Goal: Task Accomplishment & Management: Manage account settings

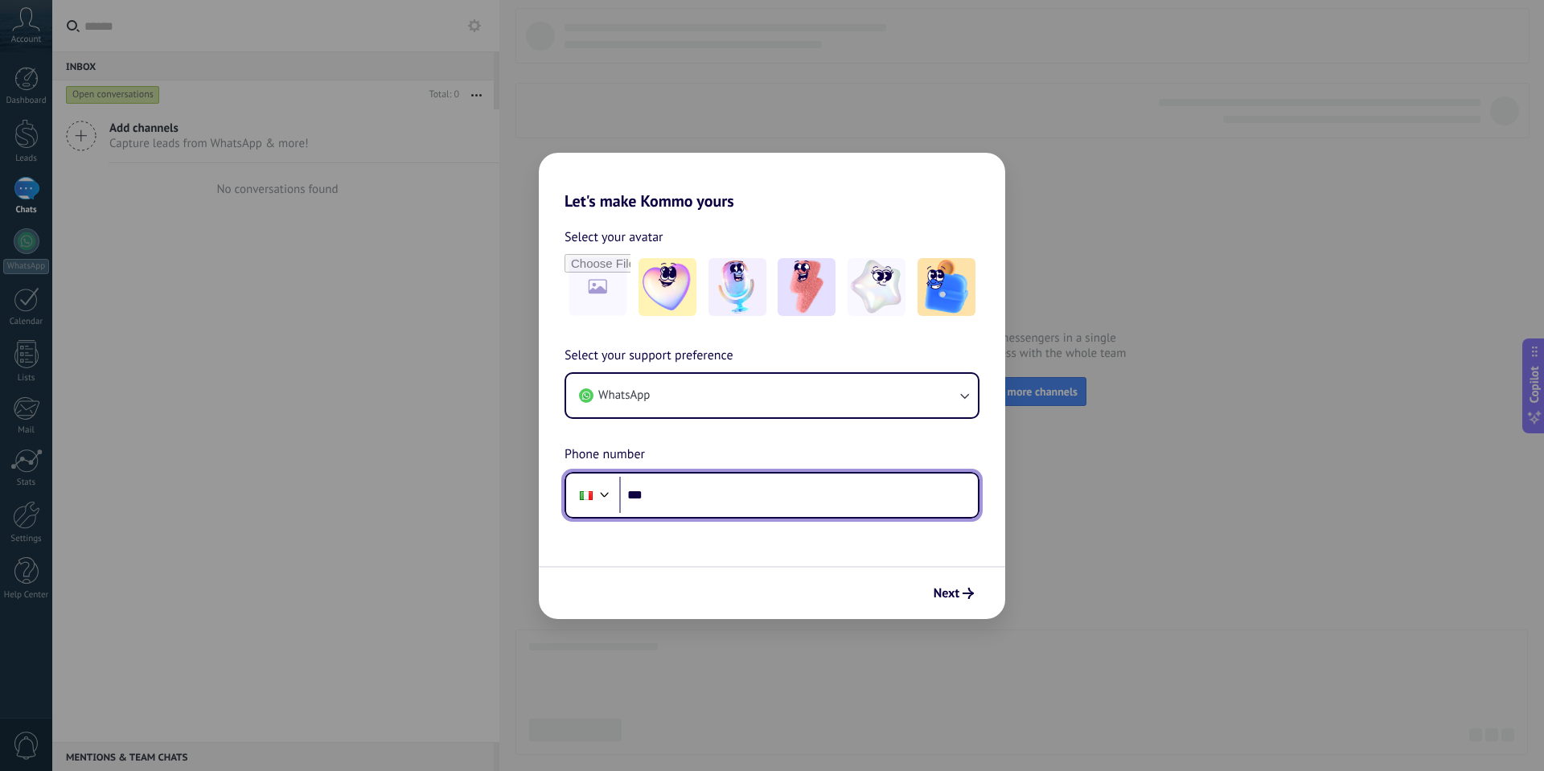
click at [596, 492] on div at bounding box center [604, 492] width 19 height 19
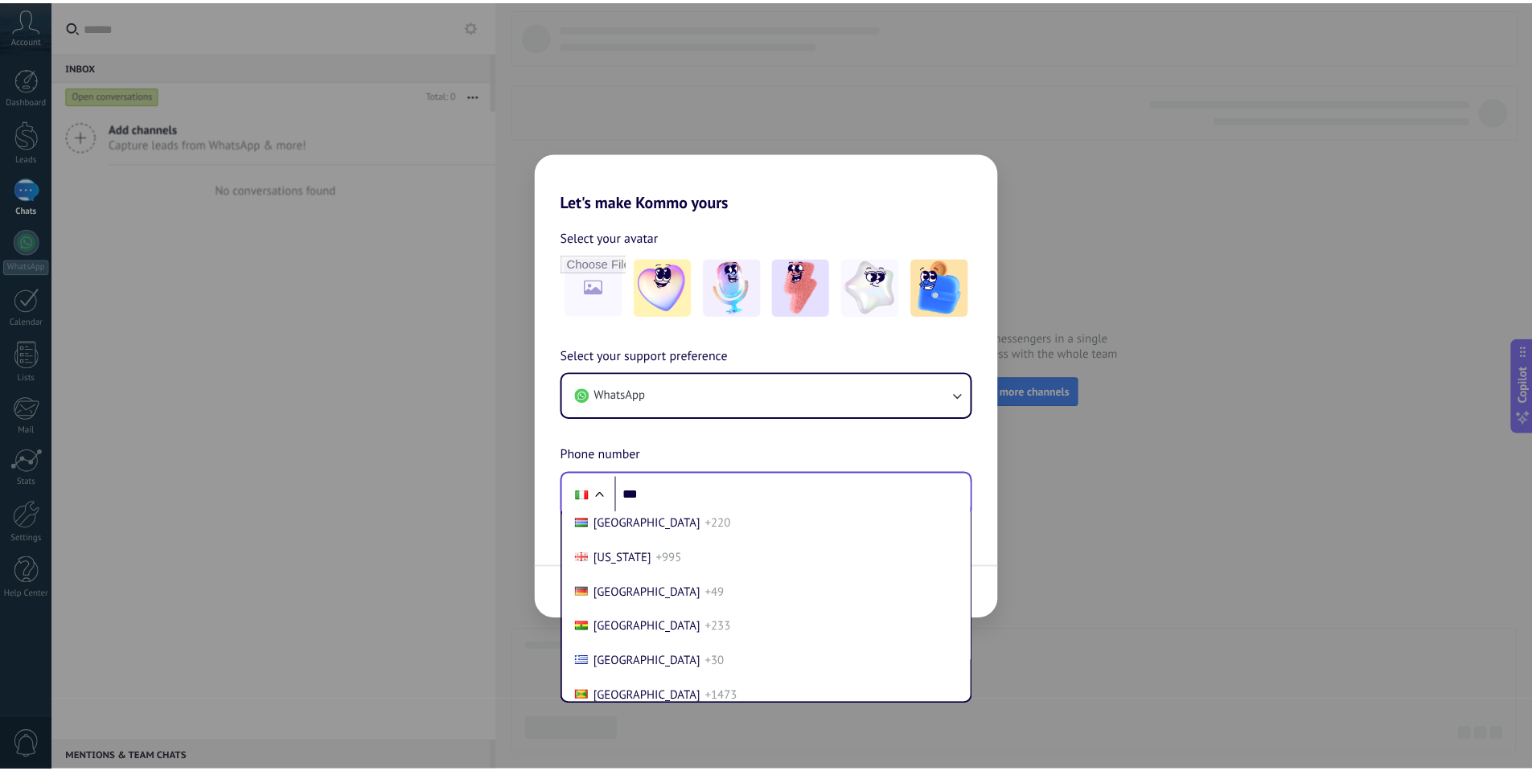
scroll to position [1989, 0]
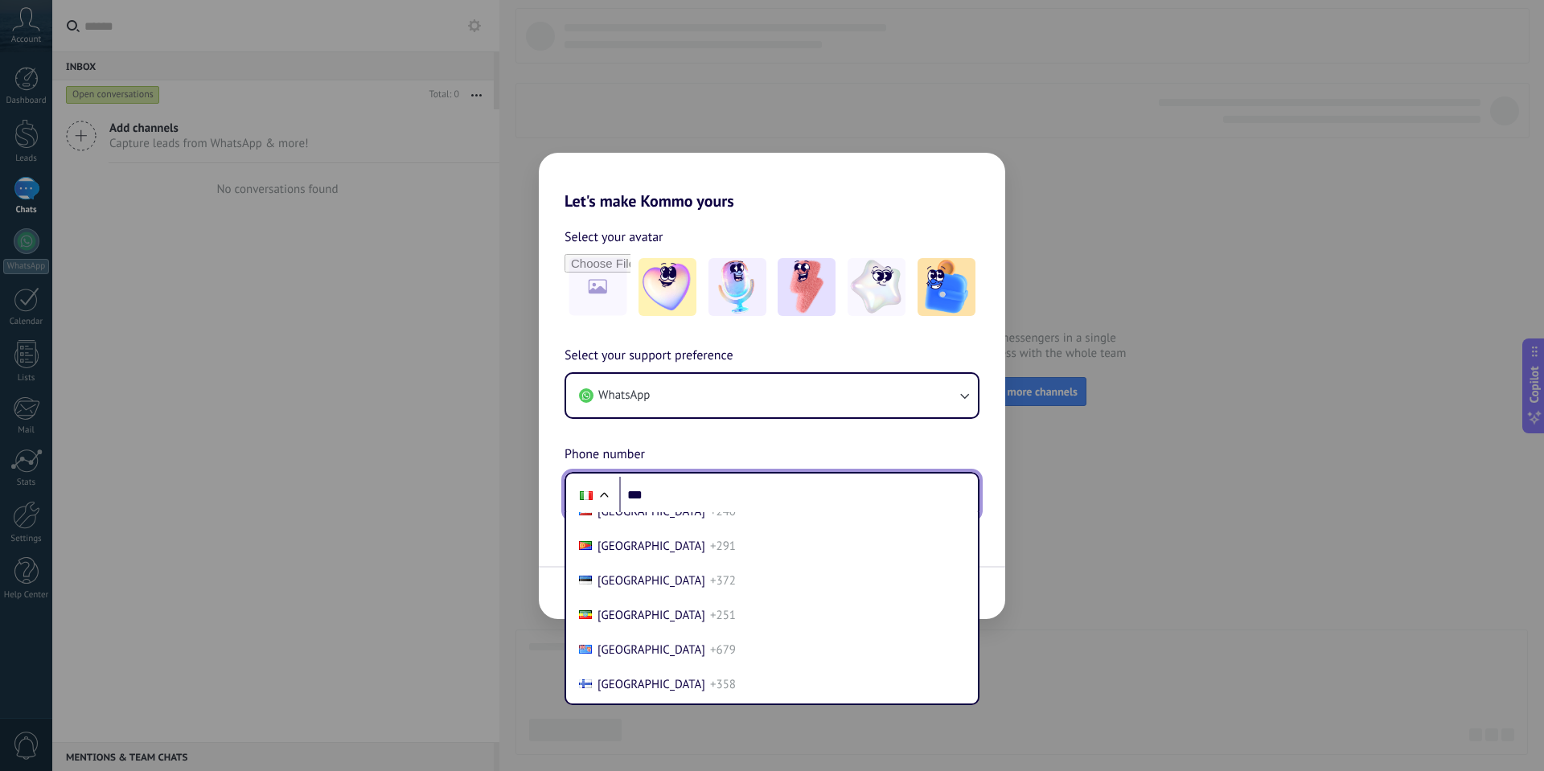
click at [672, 498] on input "***" at bounding box center [798, 495] width 359 height 37
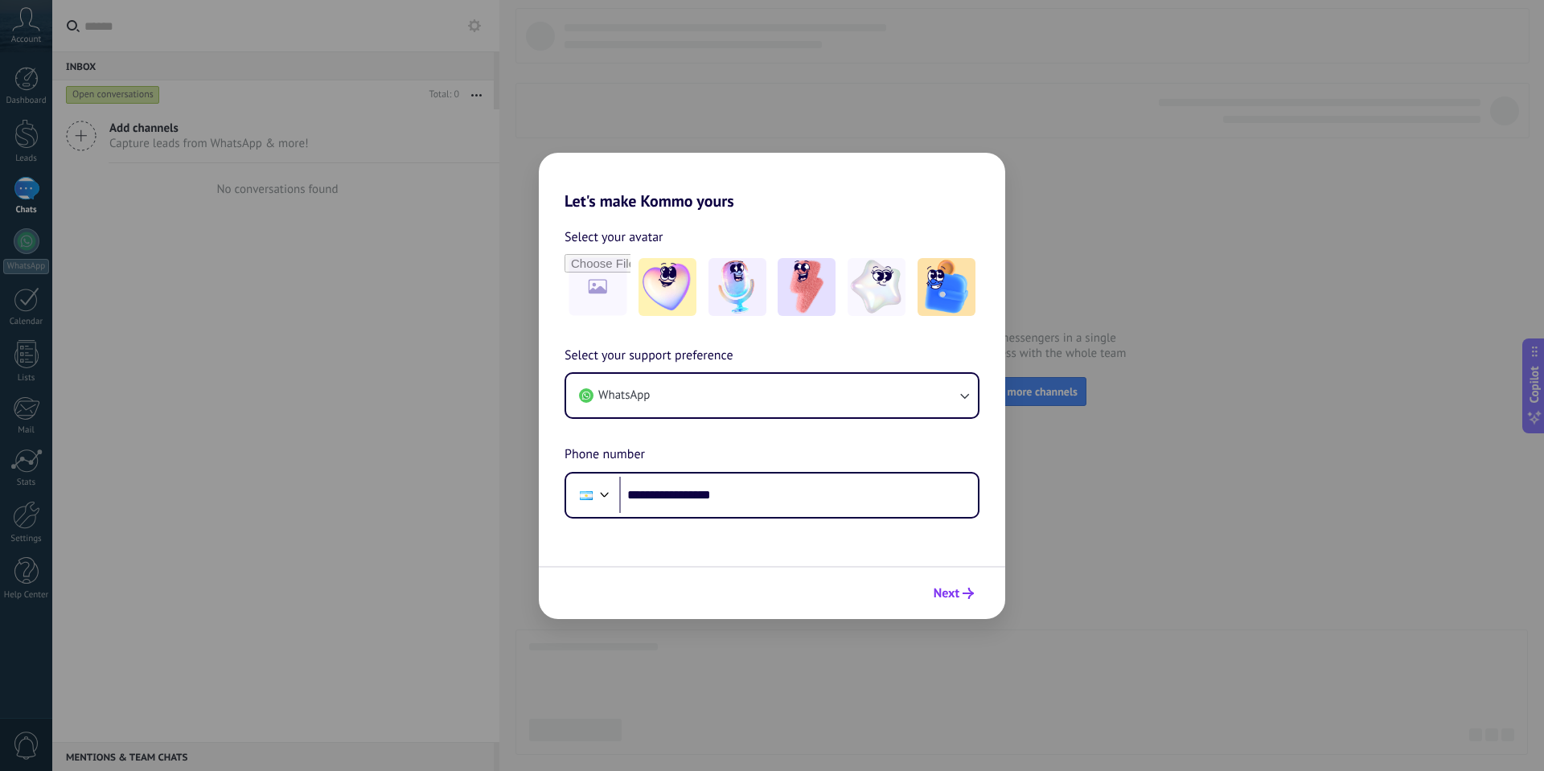
click at [962, 597] on span "Next" at bounding box center [954, 593] width 40 height 11
click at [954, 603] on button "Next" at bounding box center [954, 593] width 55 height 27
click at [663, 497] on input "**********" at bounding box center [798, 495] width 359 height 37
click at [952, 590] on span "Next" at bounding box center [947, 593] width 26 height 11
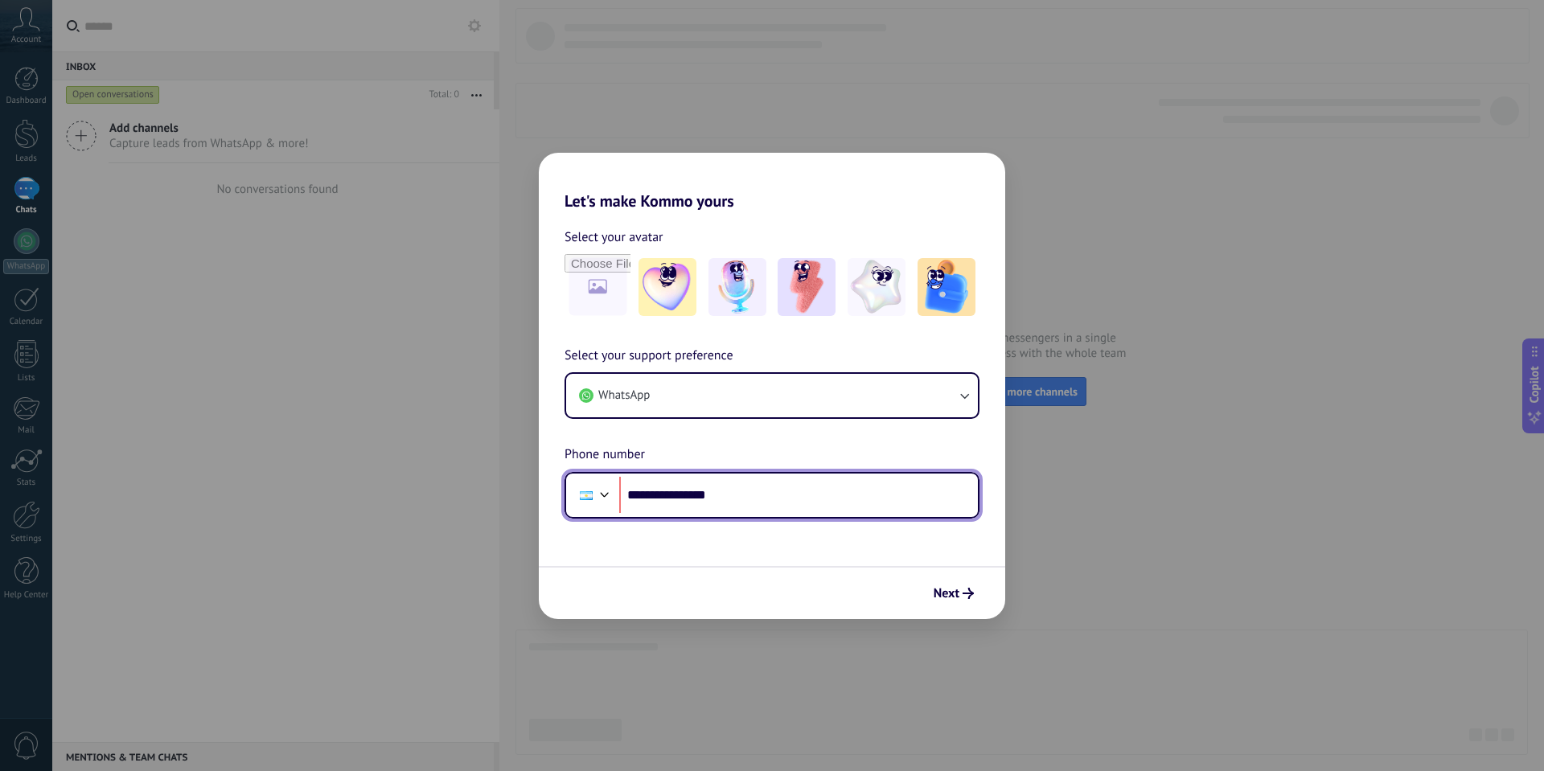
click at [782, 499] on input "**********" at bounding box center [798, 495] width 359 height 37
click at [777, 499] on input "**********" at bounding box center [798, 495] width 359 height 37
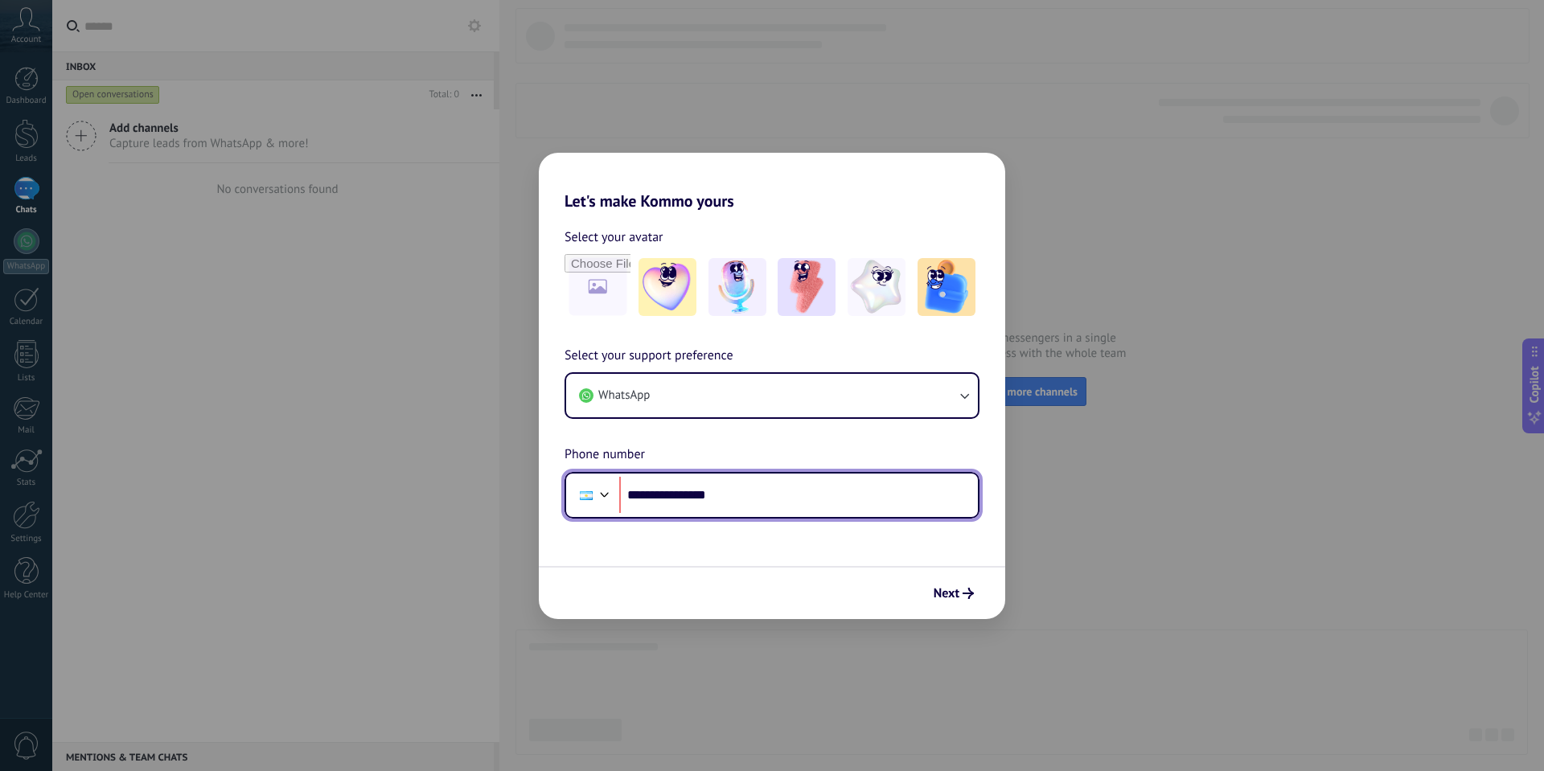
click at [759, 500] on input "**********" at bounding box center [798, 495] width 359 height 37
click at [747, 496] on input "**********" at bounding box center [798, 495] width 359 height 37
drag, startPoint x: 736, startPoint y: 500, endPoint x: 652, endPoint y: 500, distance: 83.7
click at [652, 500] on input "**********" at bounding box center [798, 495] width 359 height 37
drag, startPoint x: 734, startPoint y: 494, endPoint x: 658, endPoint y: 491, distance: 75.7
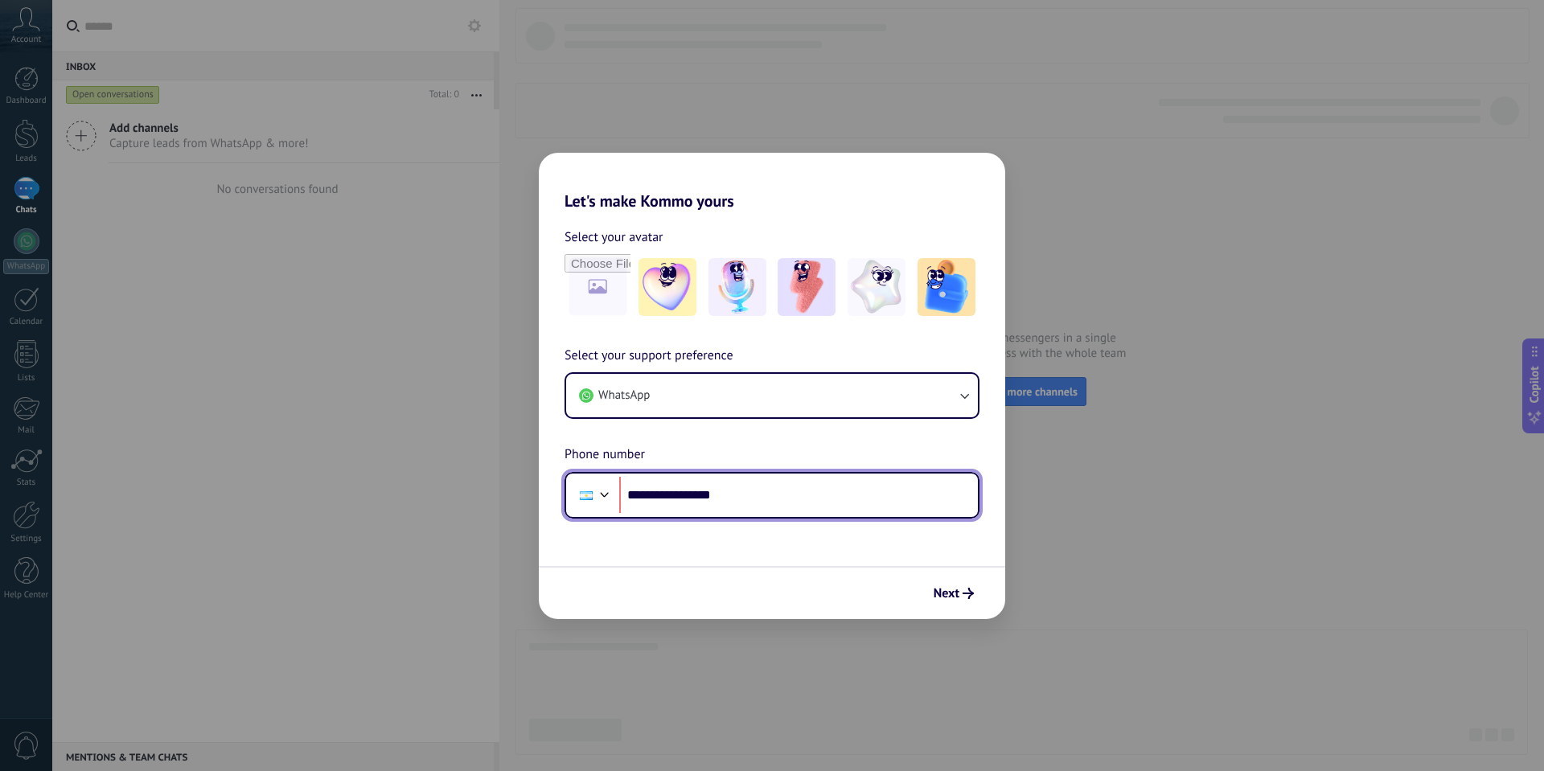
click at [658, 491] on input "**********" at bounding box center [798, 495] width 359 height 37
type input "**********"
click at [956, 598] on span "Next" at bounding box center [947, 593] width 26 height 11
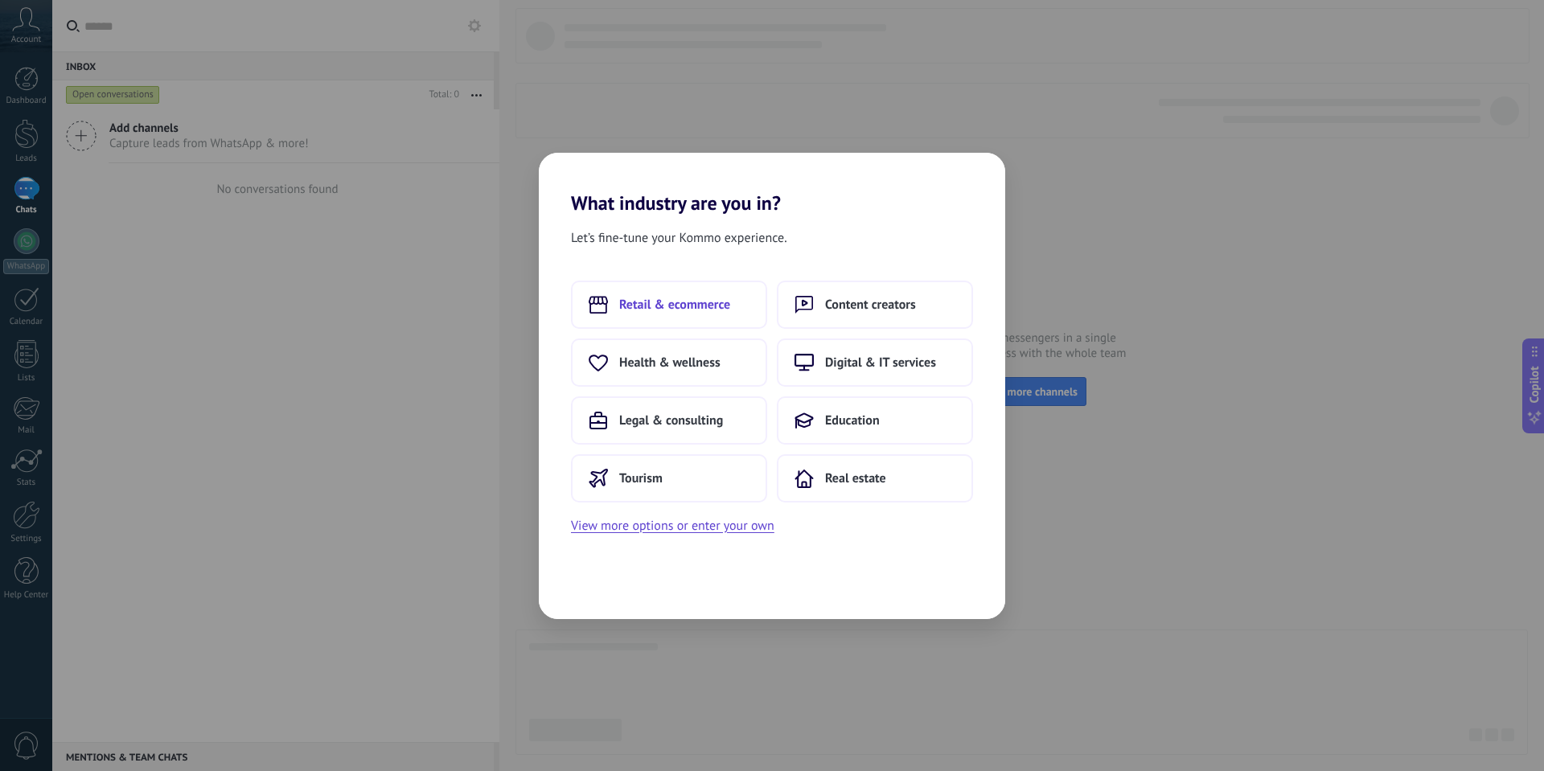
click at [690, 313] on button "Retail & ecommerce" at bounding box center [669, 305] width 196 height 48
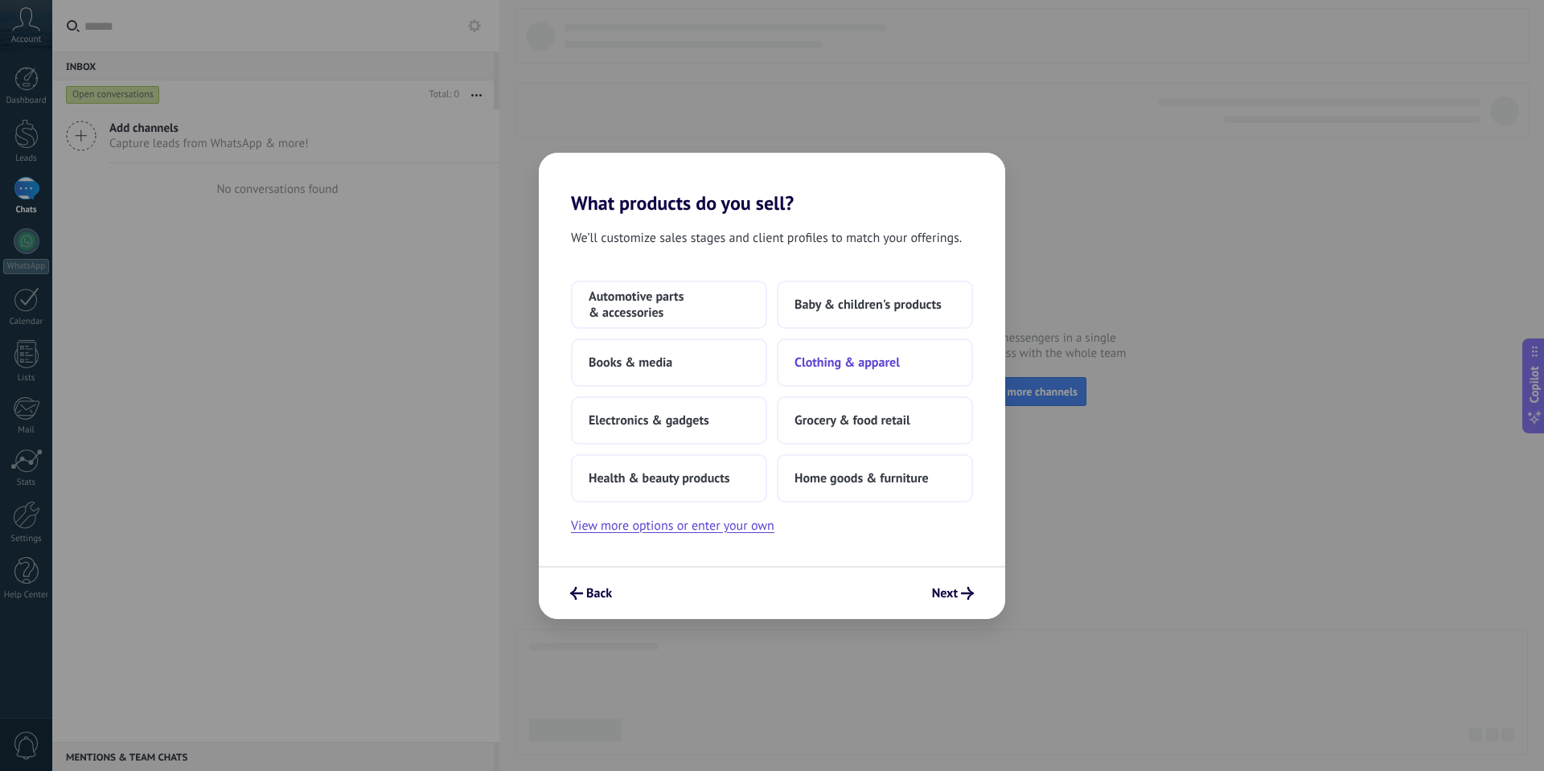
click at [875, 367] on span "Clothing & apparel" at bounding box center [847, 363] width 105 height 16
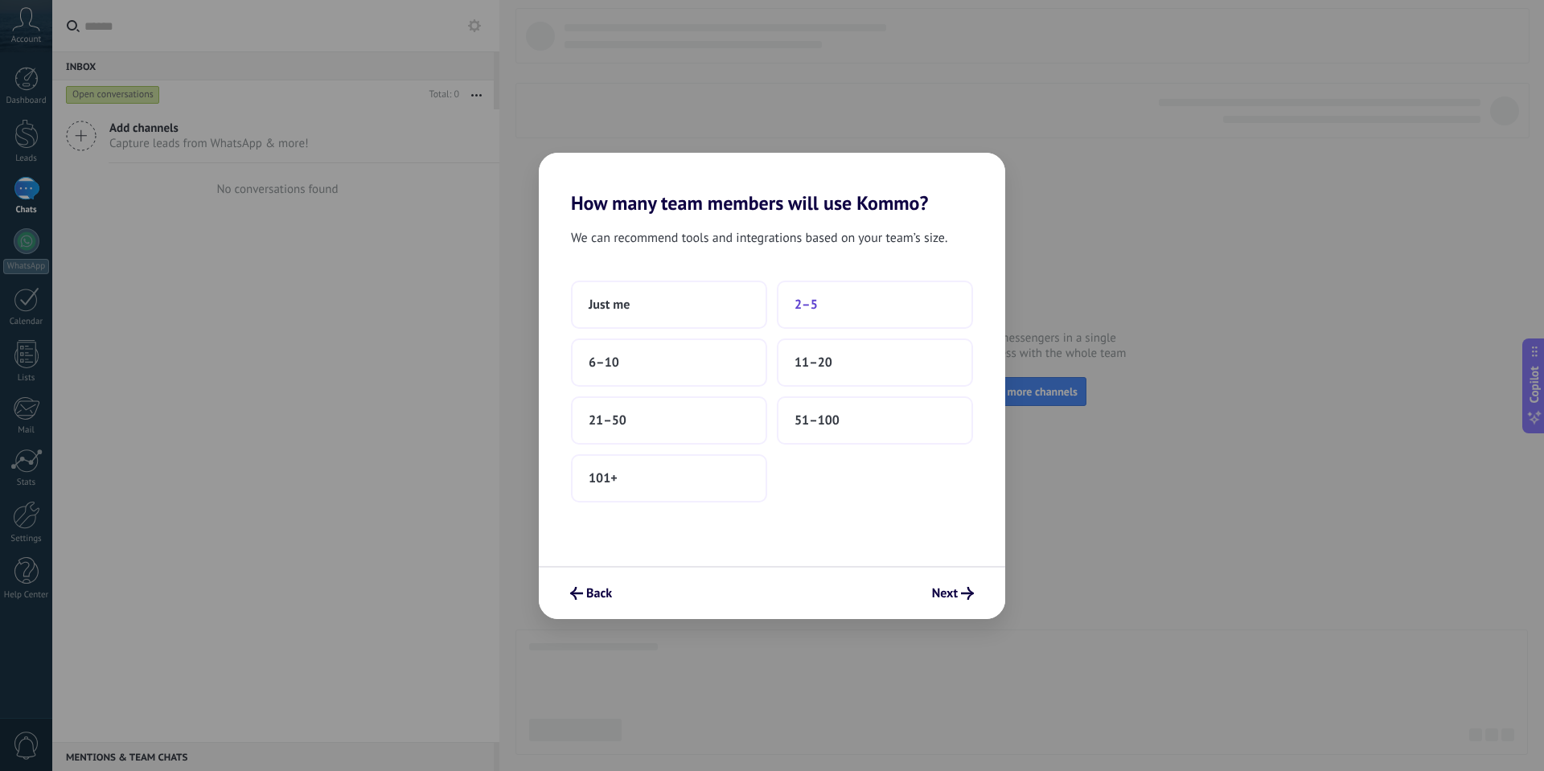
click at [805, 303] on span "2–5" at bounding box center [806, 305] width 23 height 16
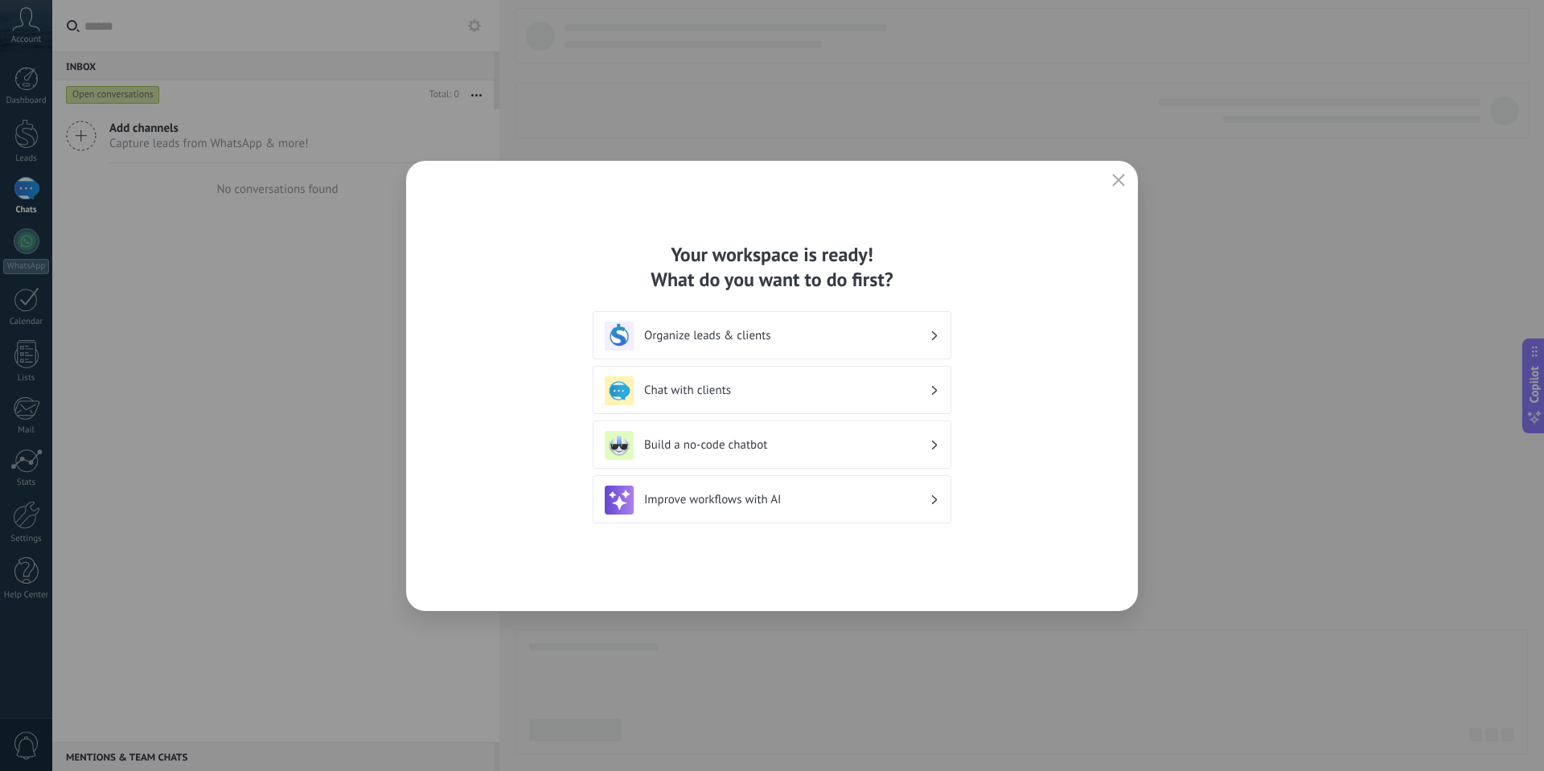
click at [785, 389] on h3 "Chat with clients" at bounding box center [787, 390] width 286 height 15
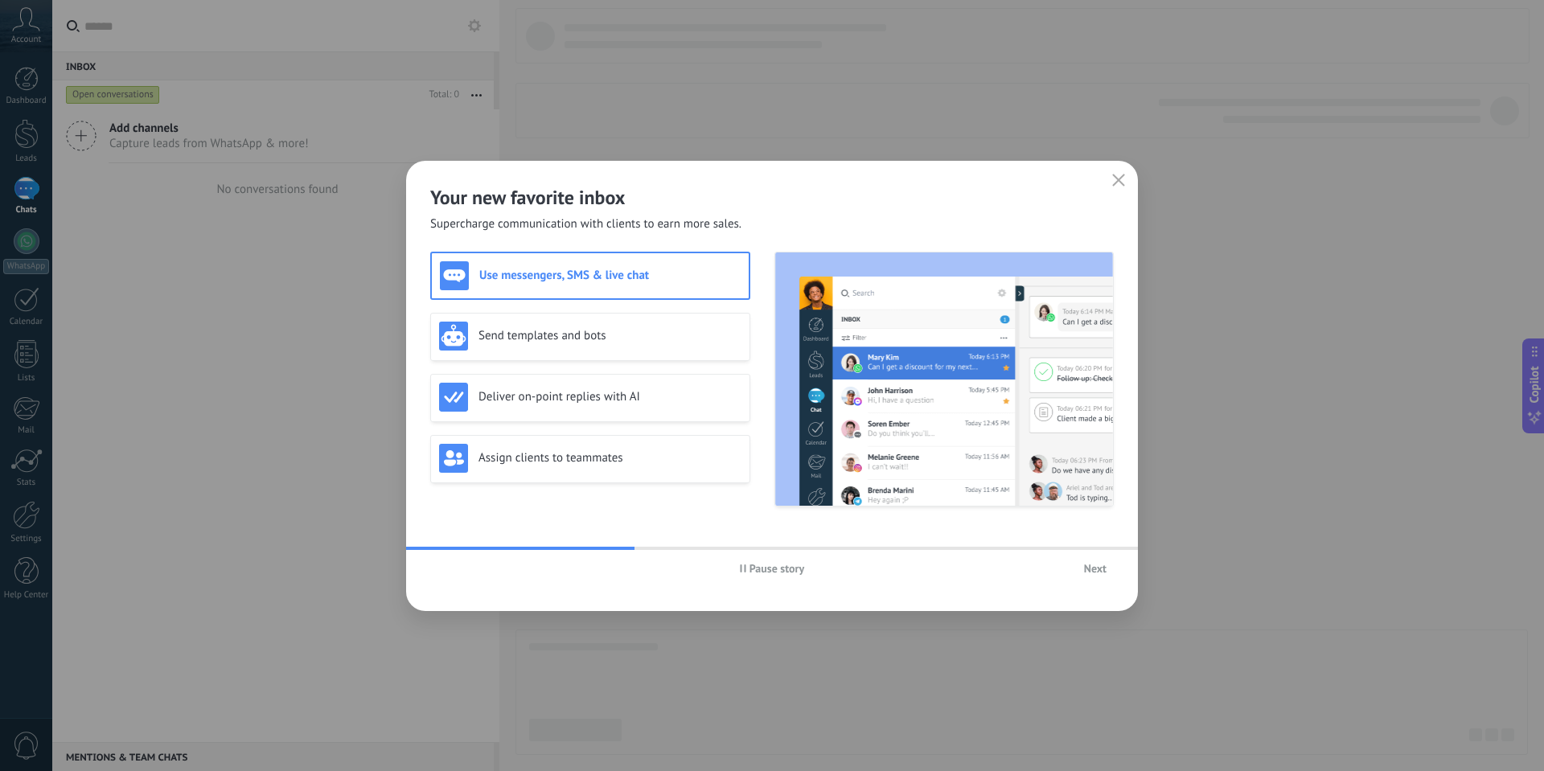
click at [1093, 571] on span "Next" at bounding box center [1095, 568] width 23 height 11
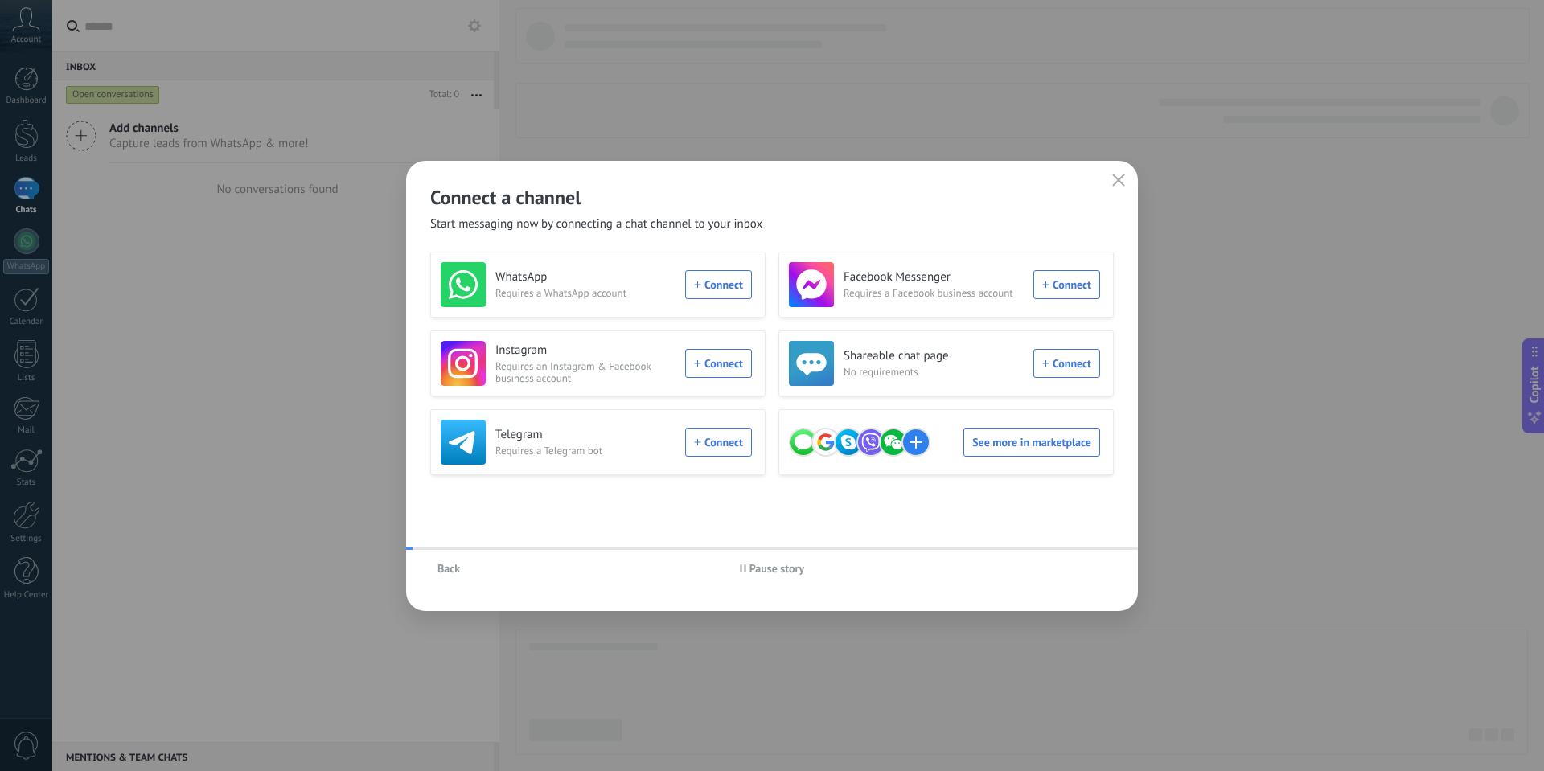
click at [1094, 571] on div "Back Pause story" at bounding box center [772, 568] width 732 height 37
click at [1116, 191] on button "button" at bounding box center [1118, 181] width 21 height 23
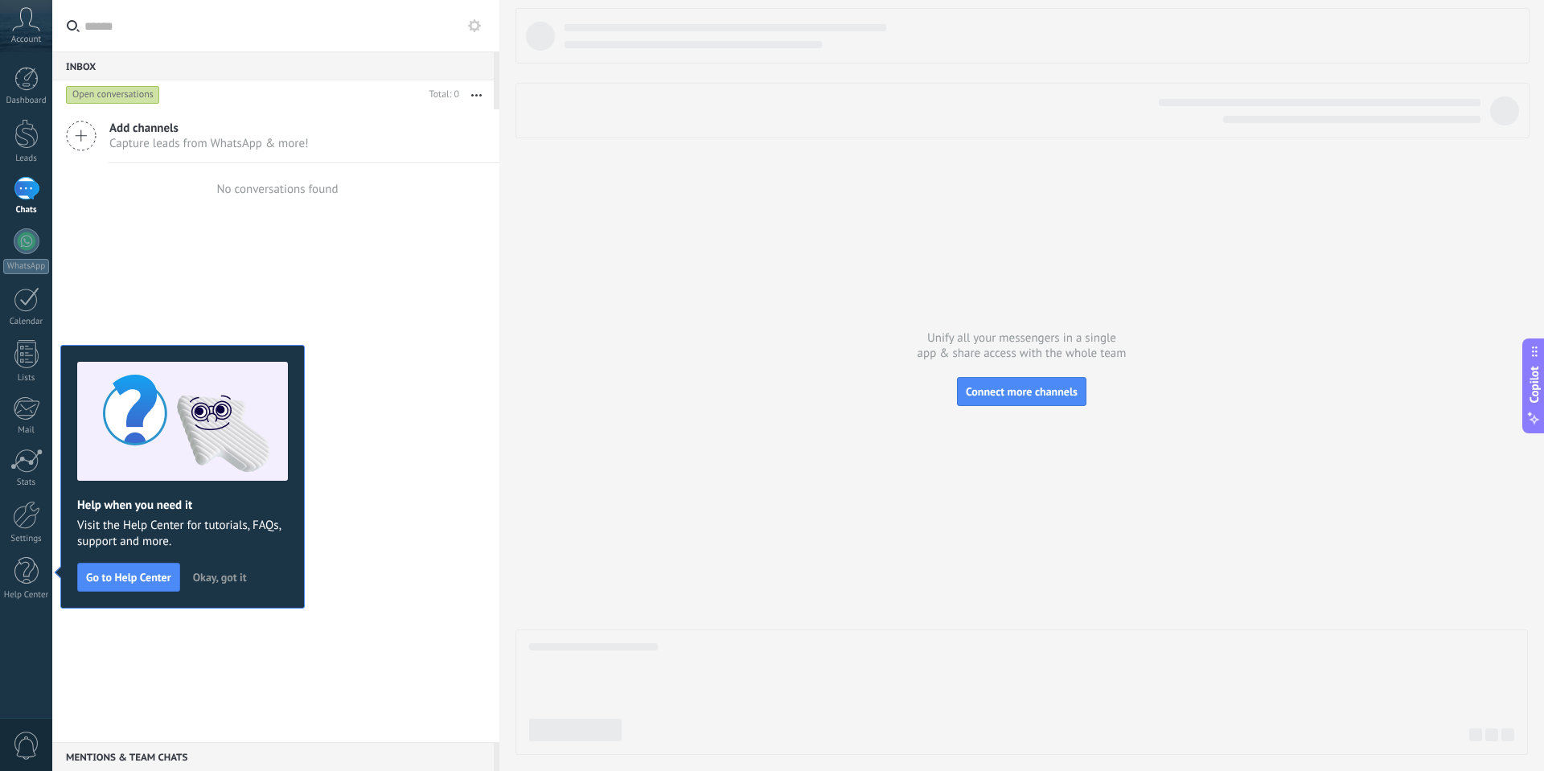
click at [220, 581] on span "Okay, got it" at bounding box center [220, 577] width 54 height 11
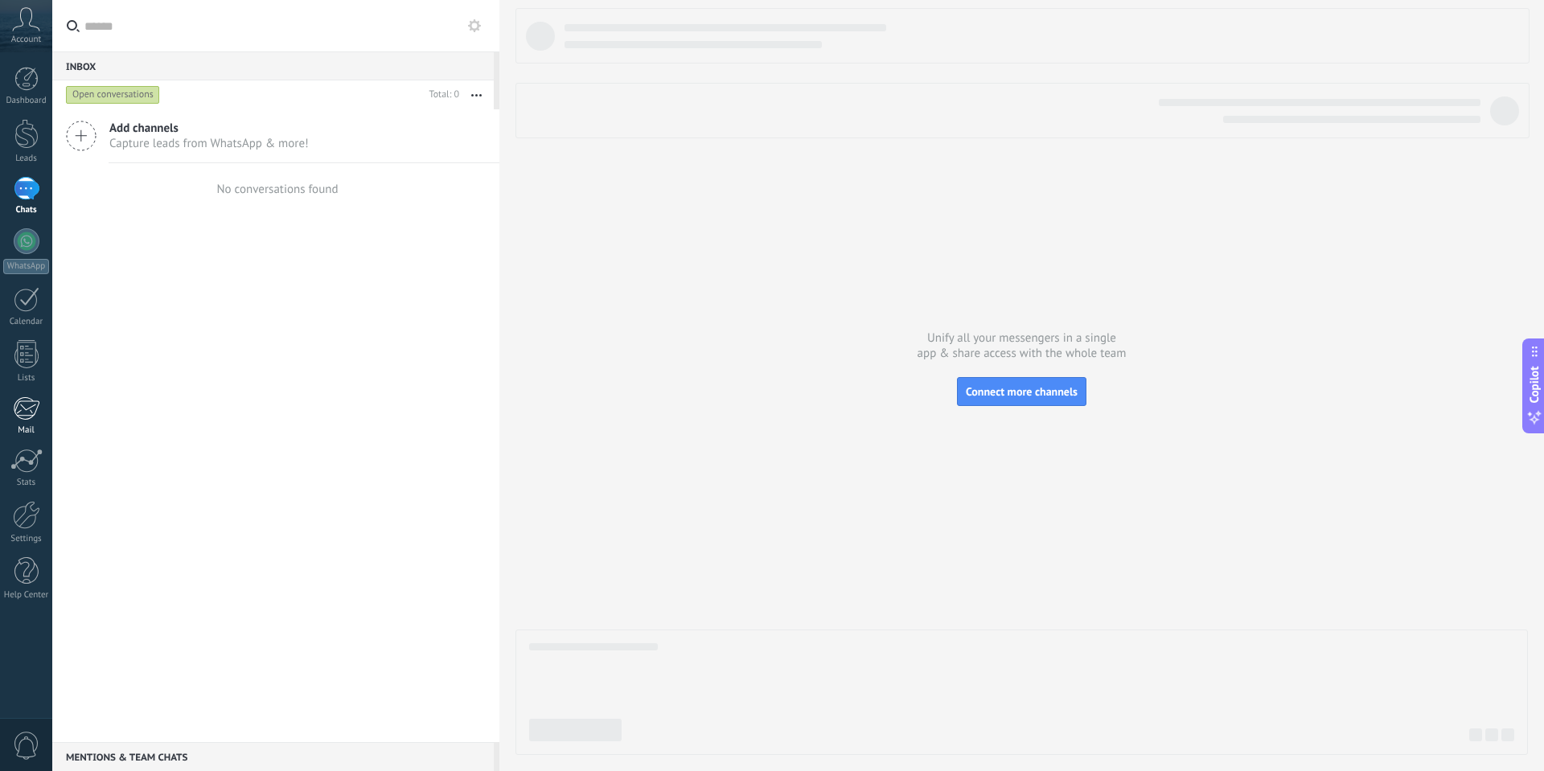
click at [43, 409] on link "Mail" at bounding box center [26, 416] width 52 height 39
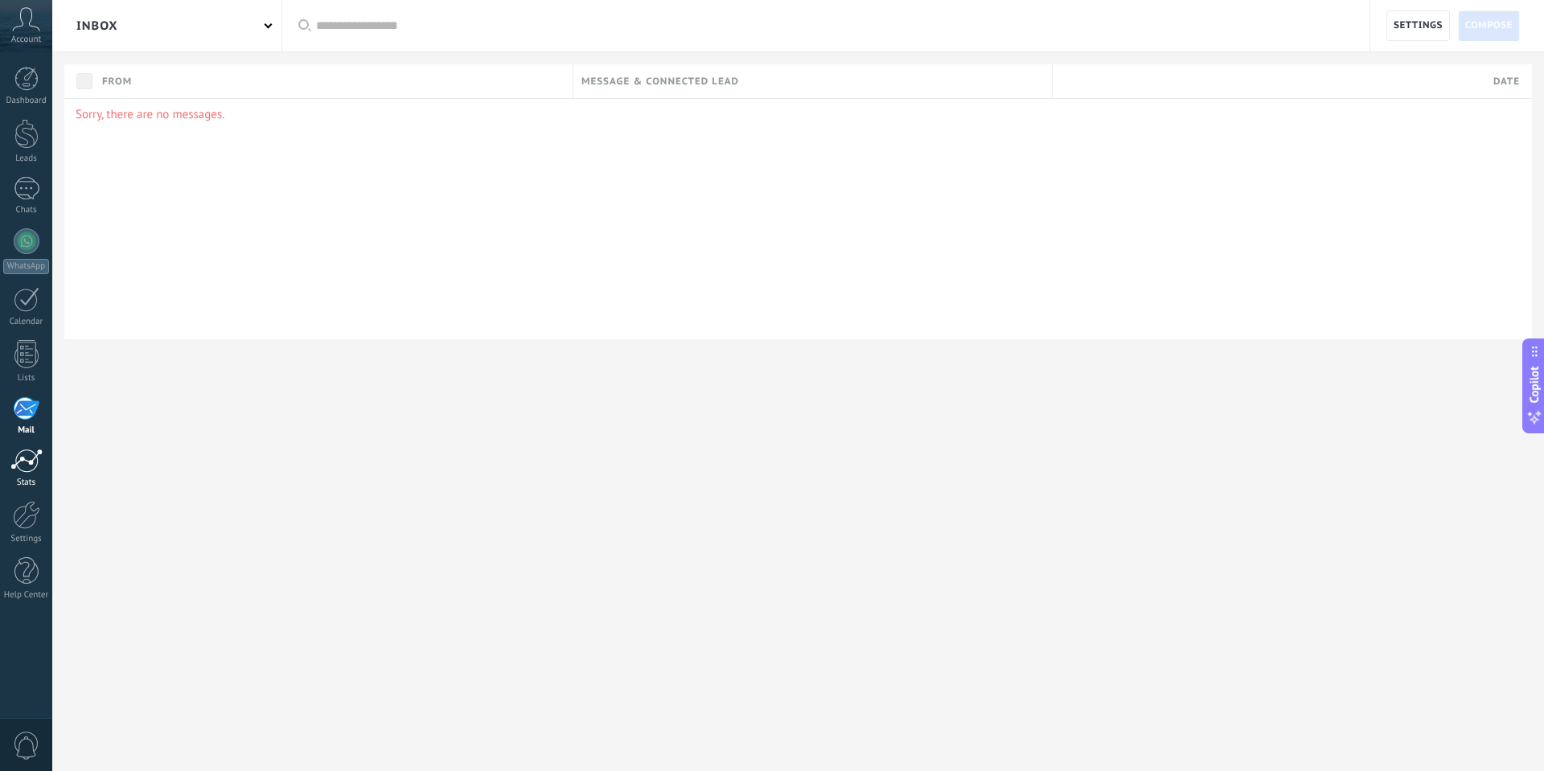
click at [39, 462] on div at bounding box center [26, 461] width 32 height 24
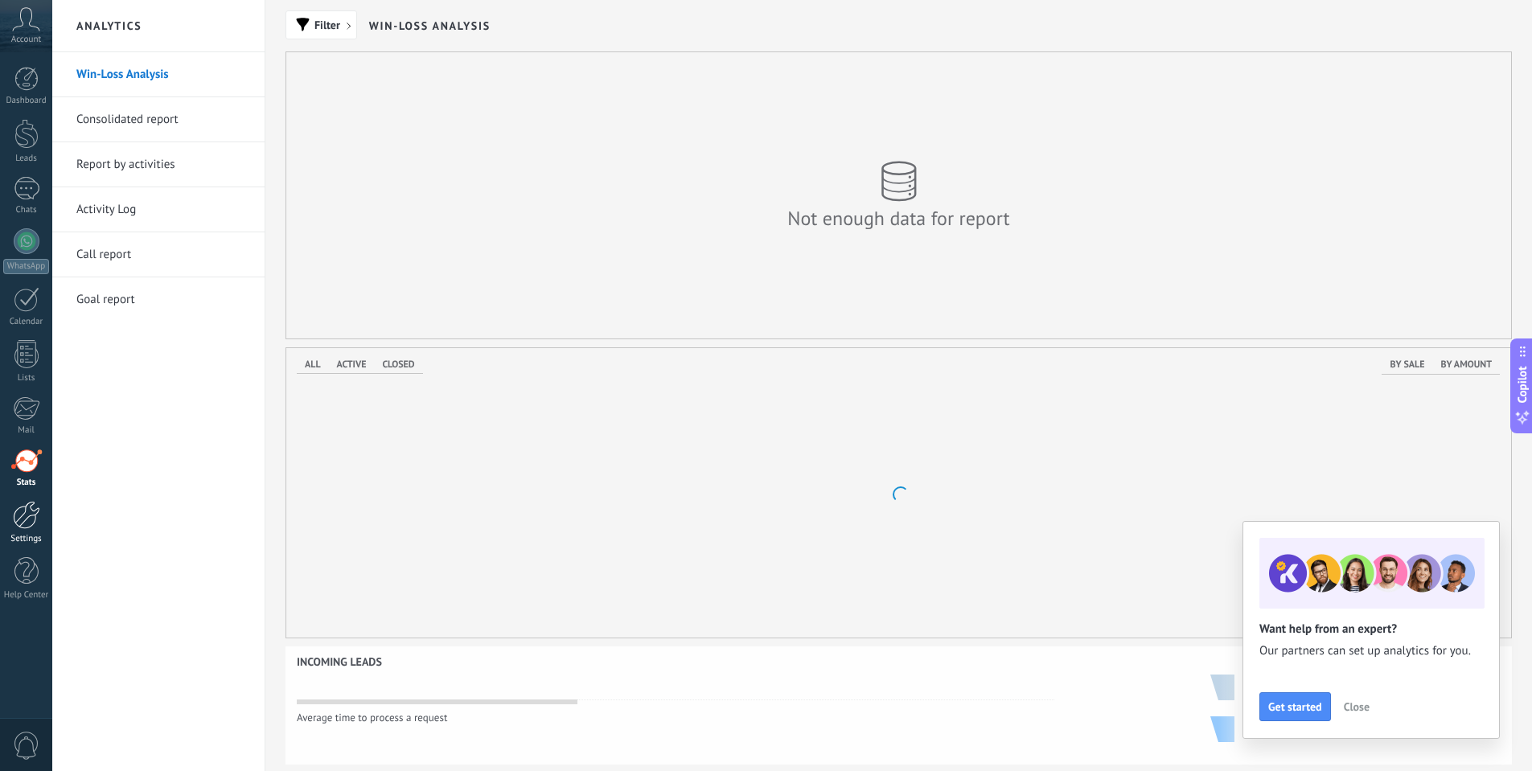
click at [34, 524] on div at bounding box center [26, 515] width 27 height 28
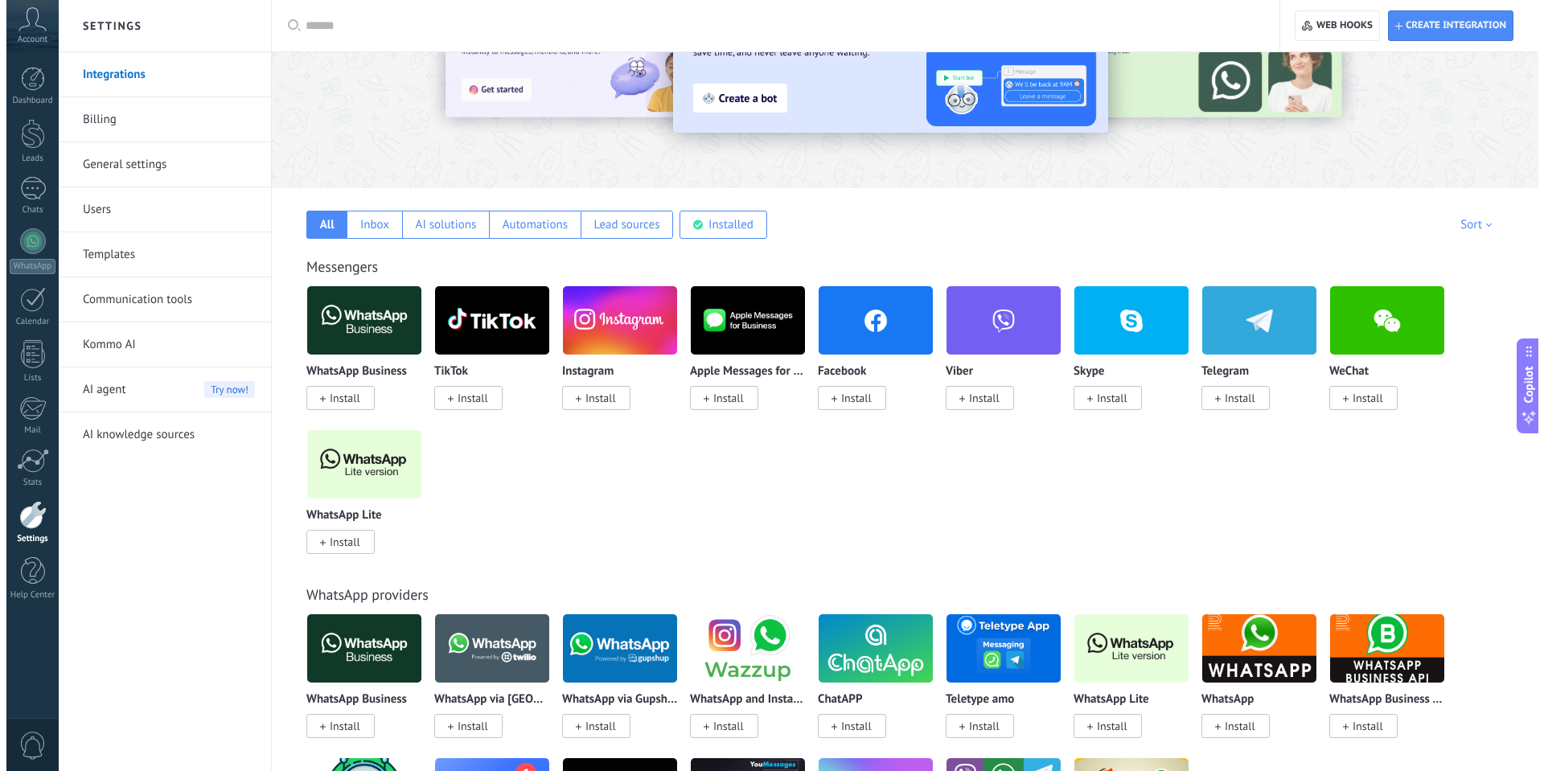
scroll to position [80, 0]
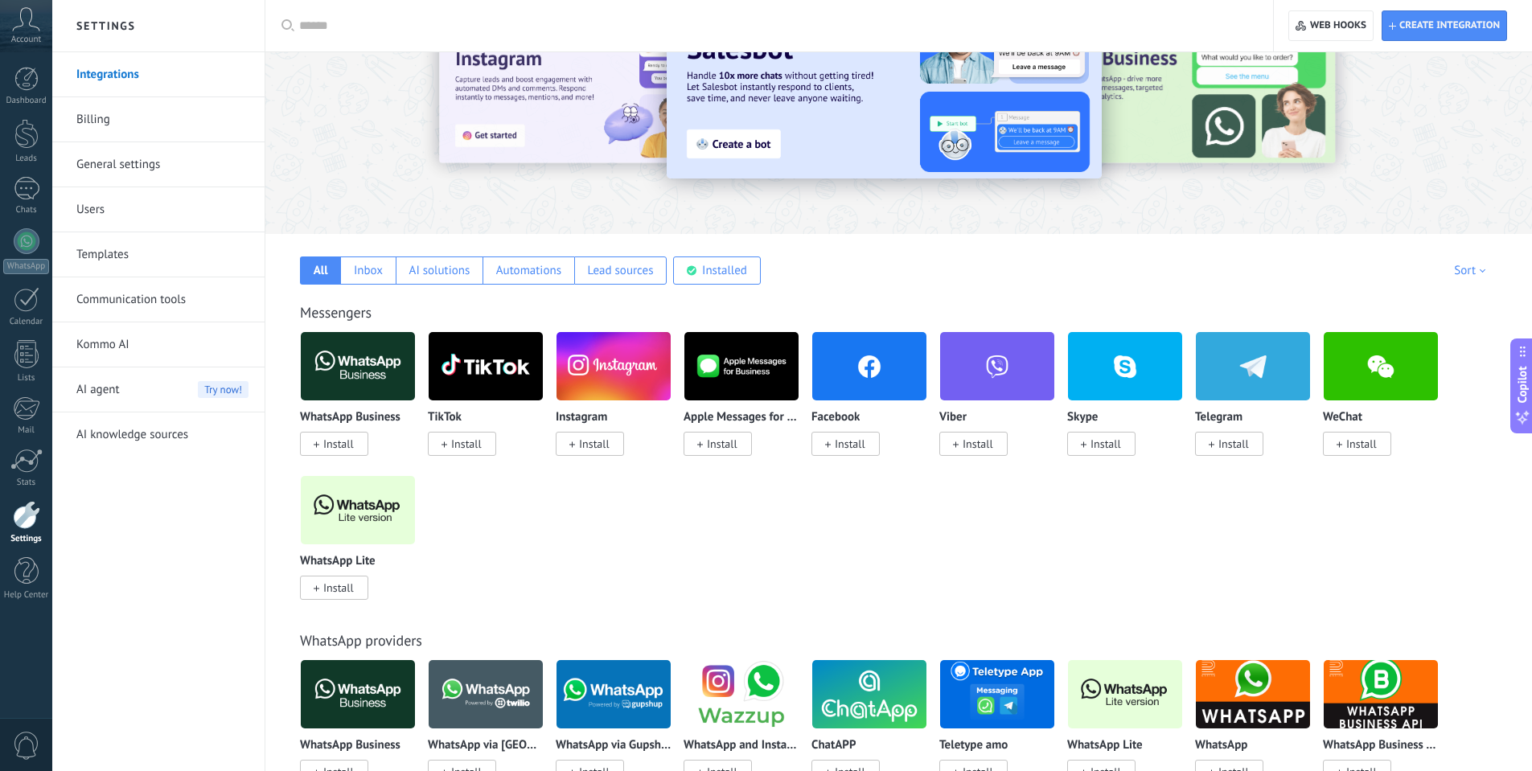
click at [379, 505] on img at bounding box center [358, 510] width 114 height 78
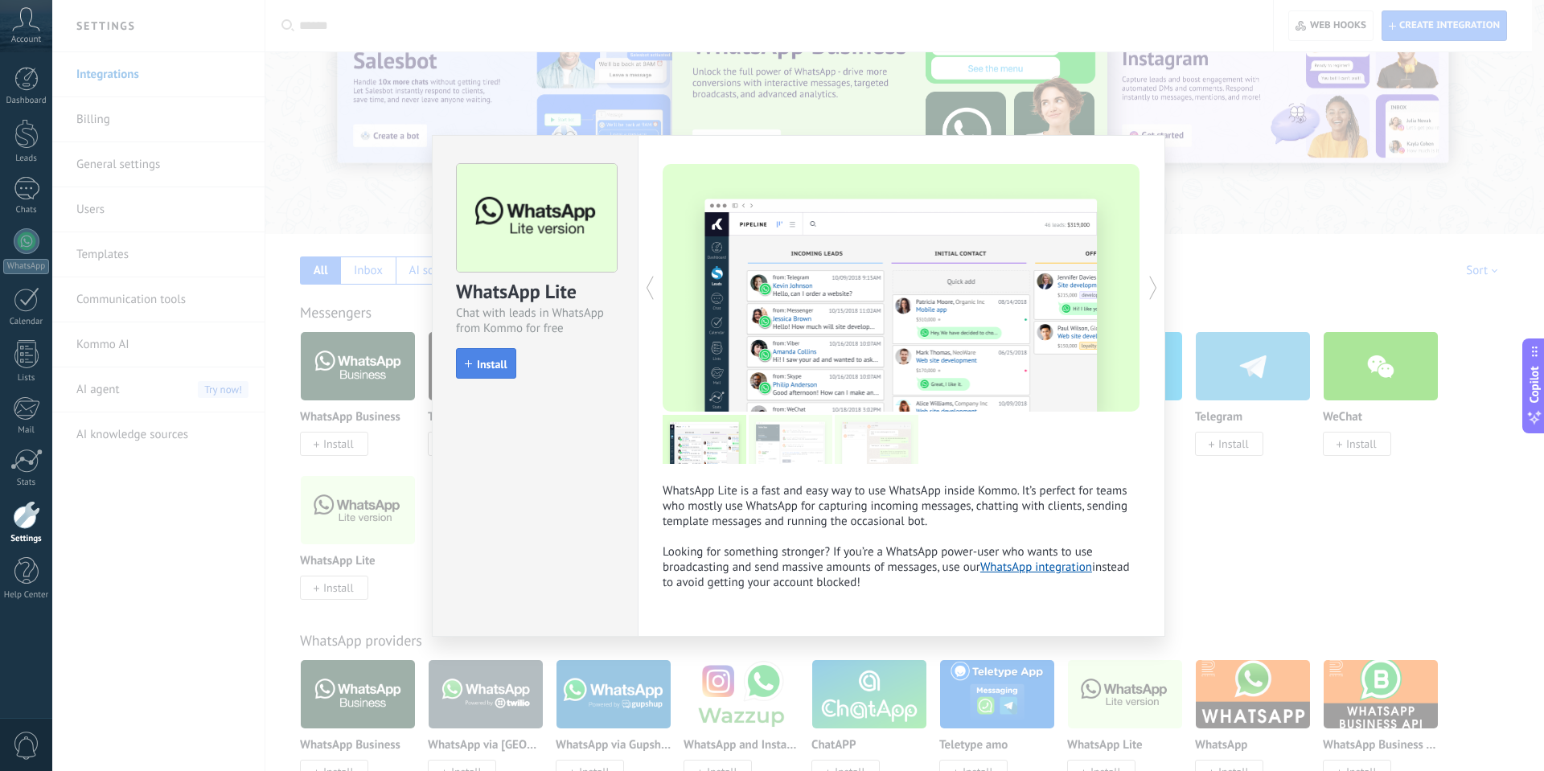
click at [496, 352] on button "Install" at bounding box center [486, 363] width 60 height 31
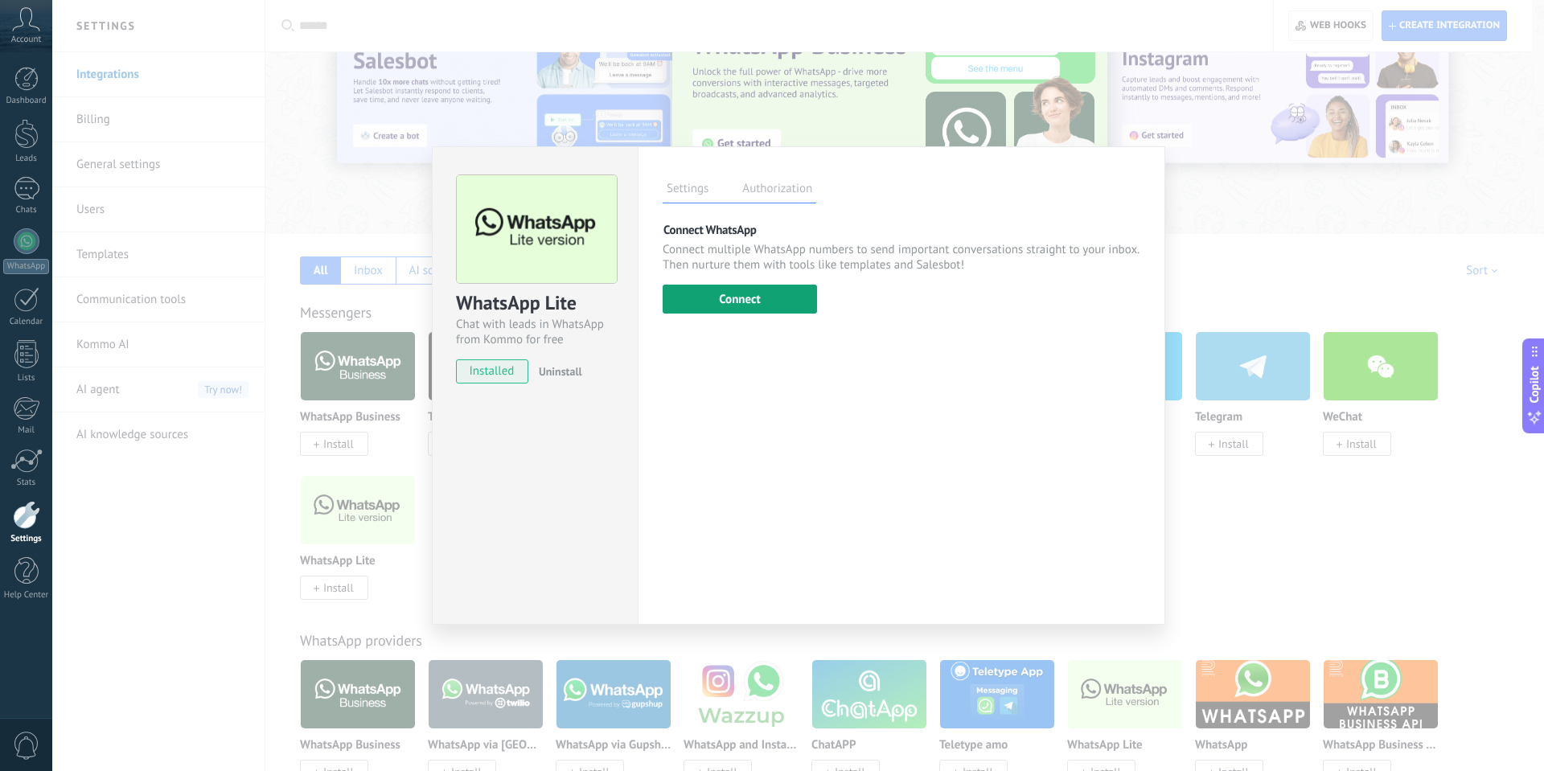
click at [752, 297] on button "Connect" at bounding box center [740, 299] width 154 height 29
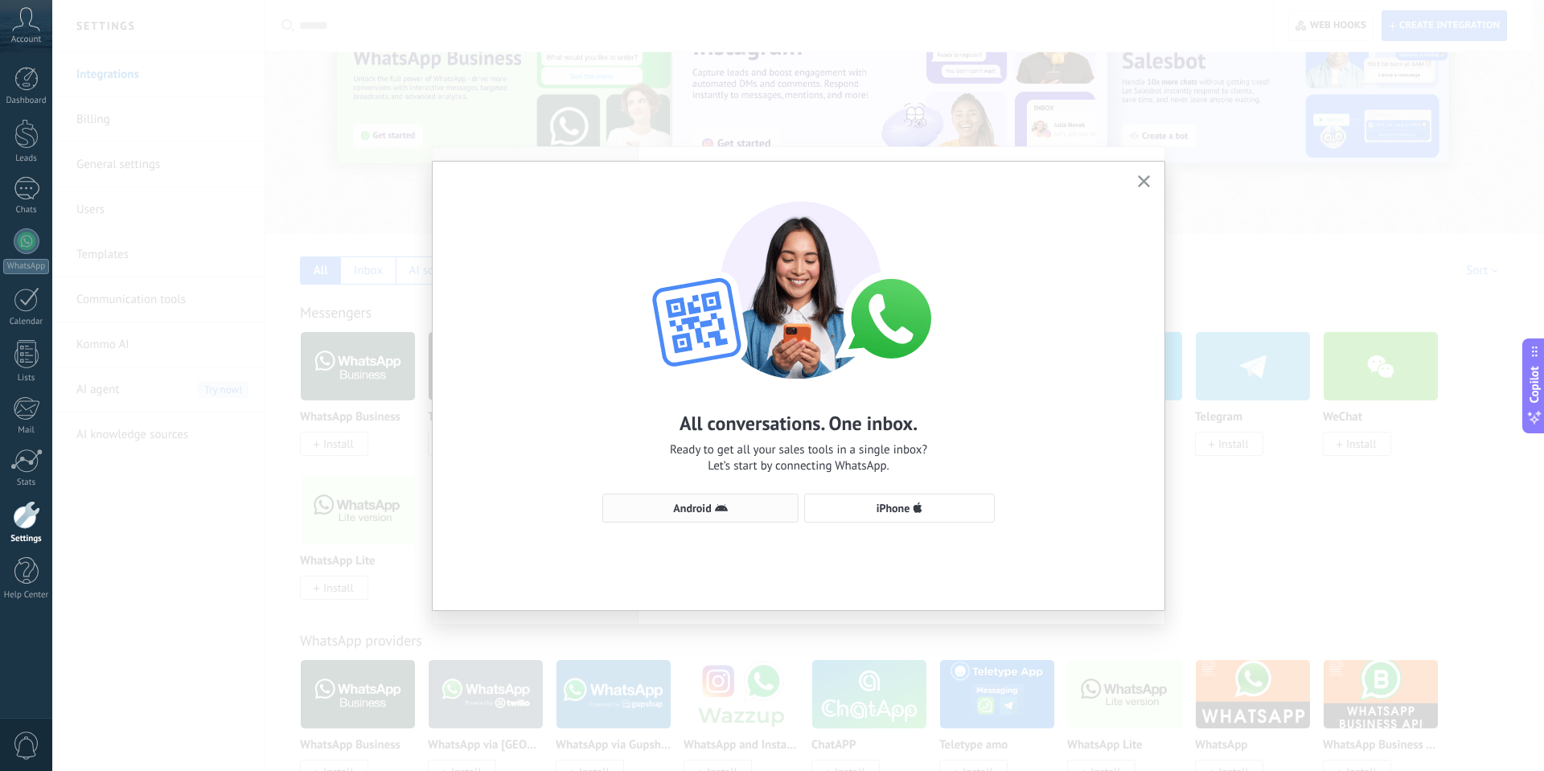
click at [754, 512] on span "Android" at bounding box center [700, 508] width 179 height 13
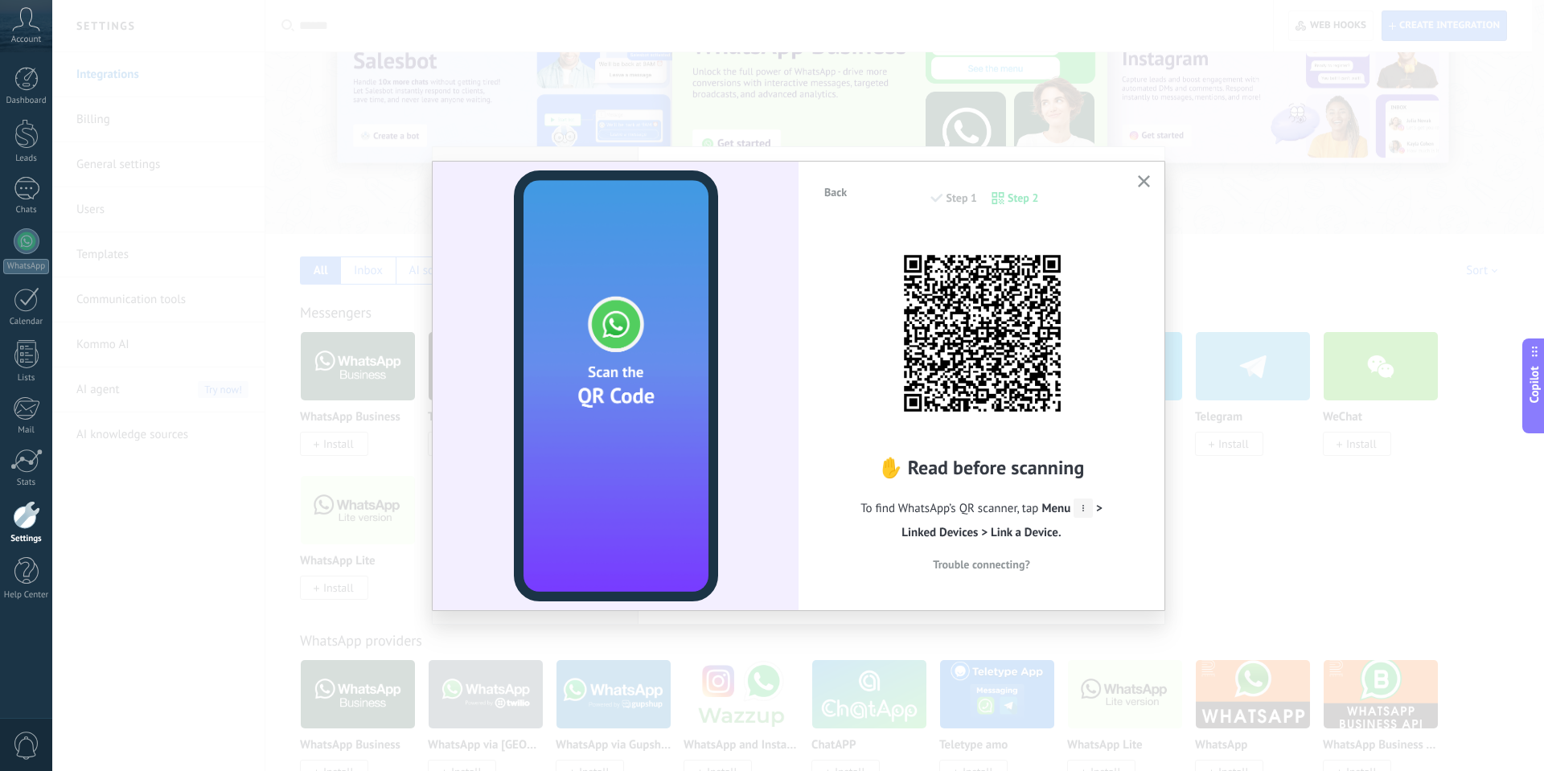
click at [315, 213] on div "Back Step 1 Step 2 ✋ Read before scanning To find WhatsApp’s QR scanner, tap Me…" at bounding box center [798, 385] width 1492 height 771
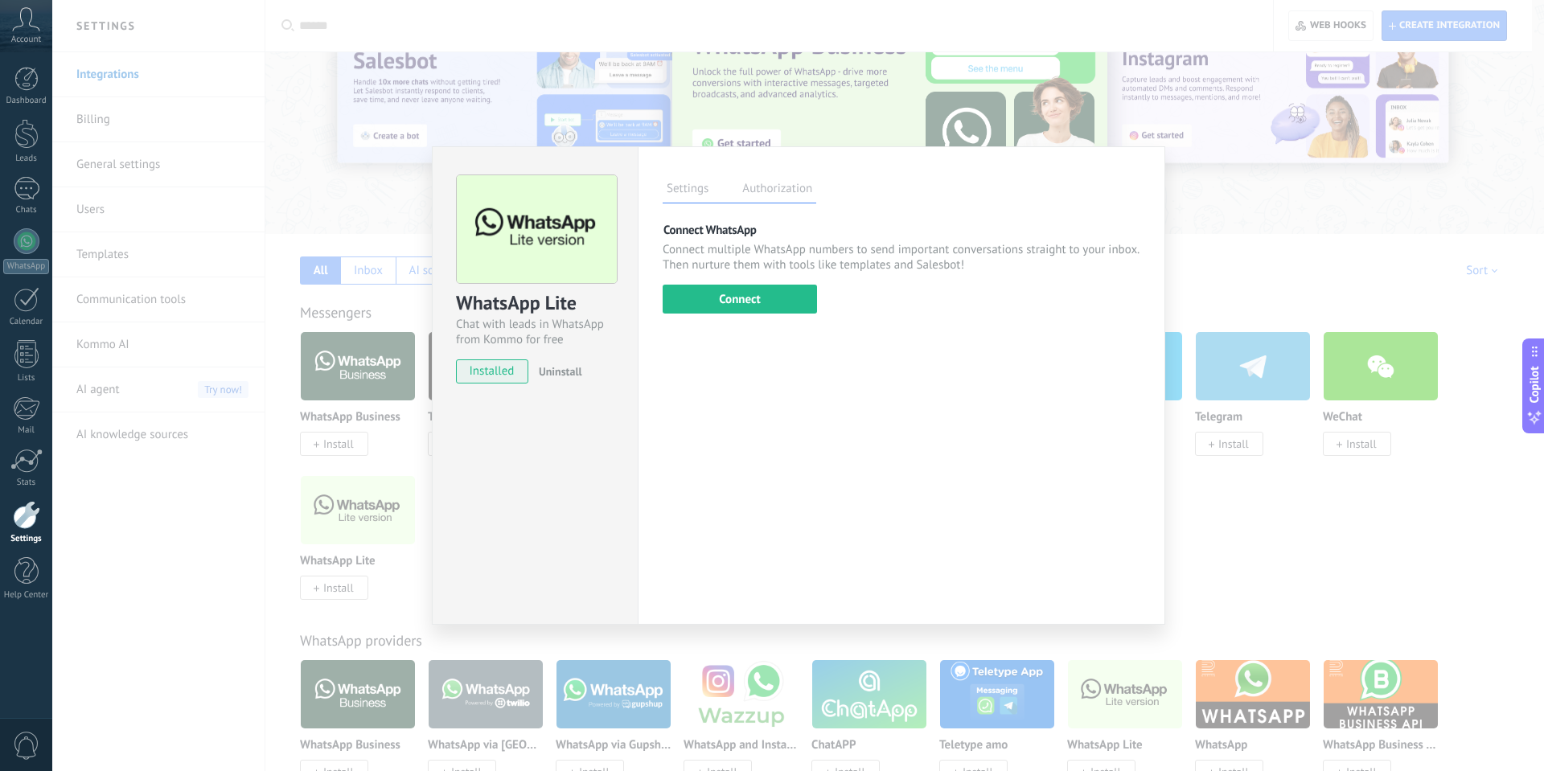
click at [421, 146] on div "WhatsApp Lite Chat with leads in WhatsApp from Kommo for free installed Uninsta…" at bounding box center [798, 385] width 1492 height 771
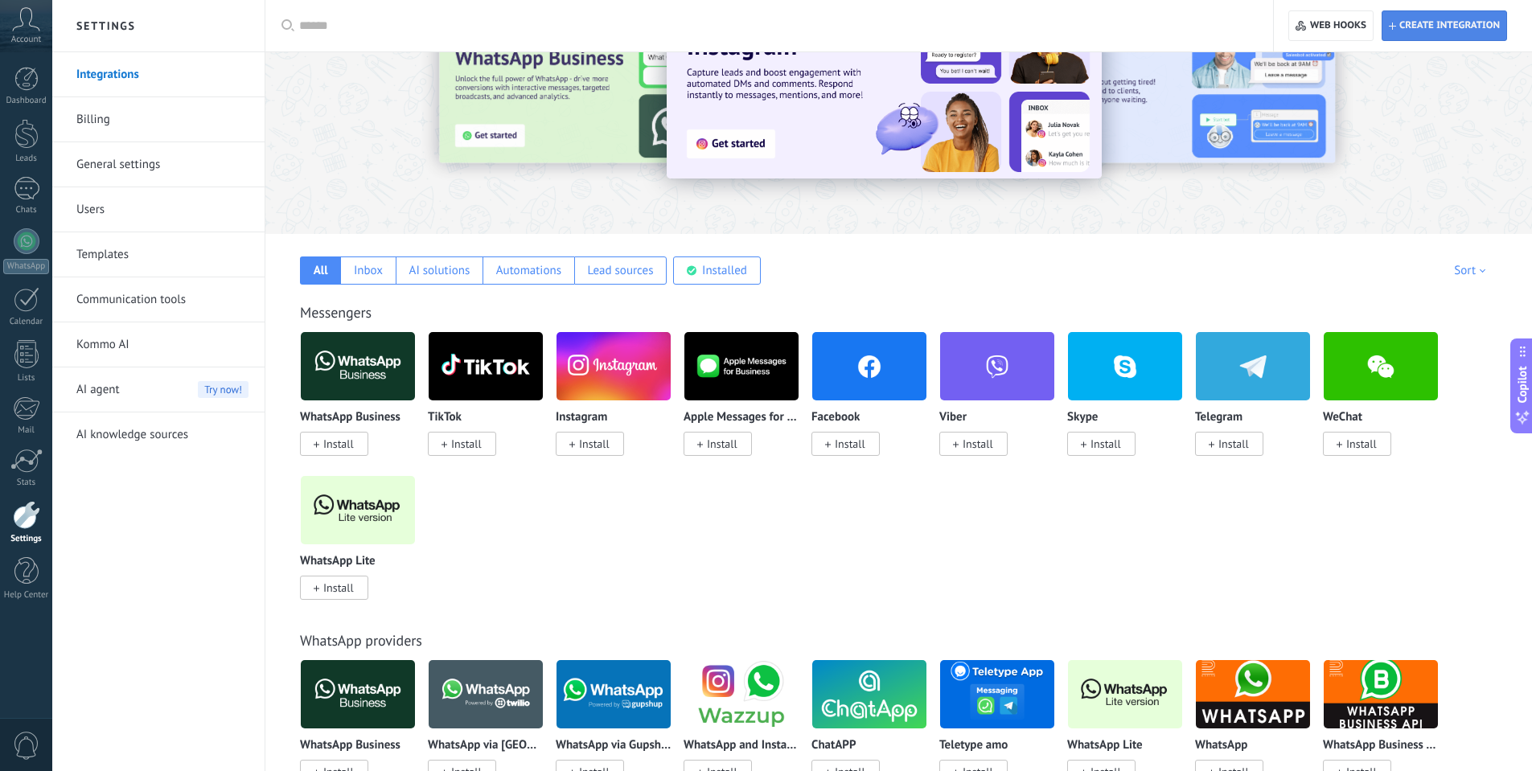
click at [1482, 18] on span "Create integration" at bounding box center [1444, 25] width 111 height 29
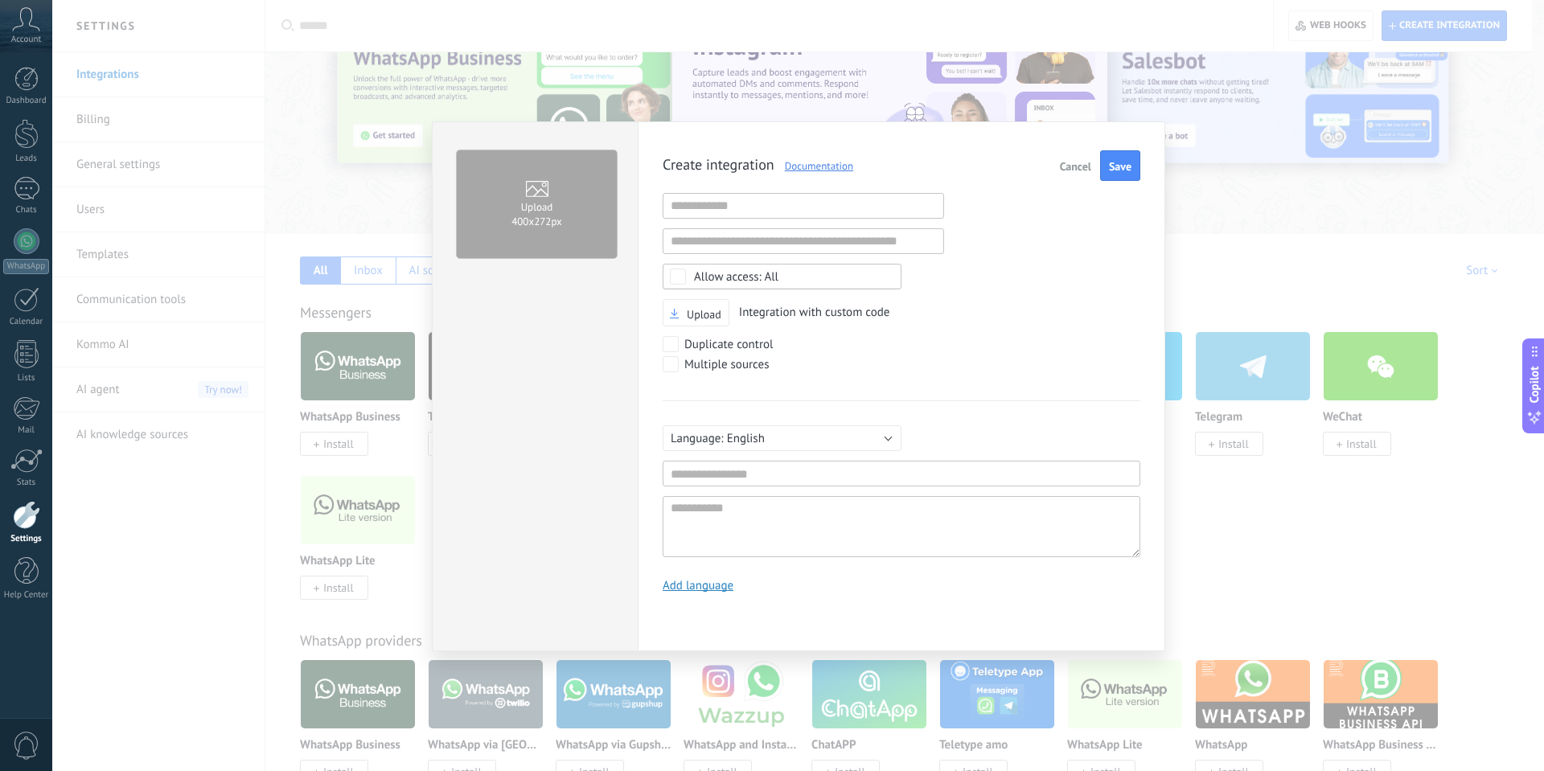
scroll to position [15, 0]
click at [706, 349] on div "Duplicate control" at bounding box center [729, 345] width 88 height 16
click at [700, 368] on div "Multiple sources" at bounding box center [727, 365] width 84 height 16
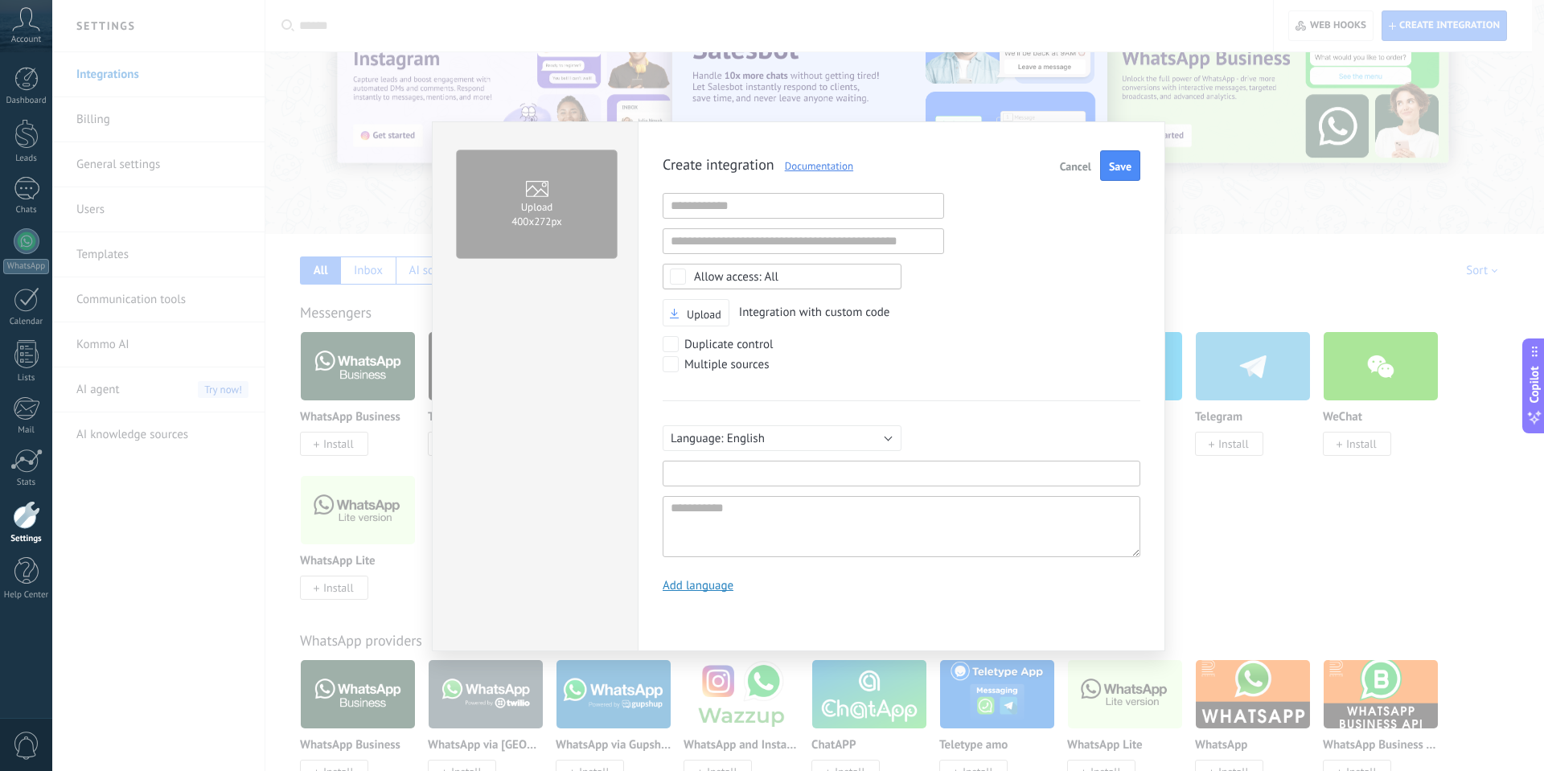
click at [744, 467] on input "text" at bounding box center [902, 474] width 478 height 26
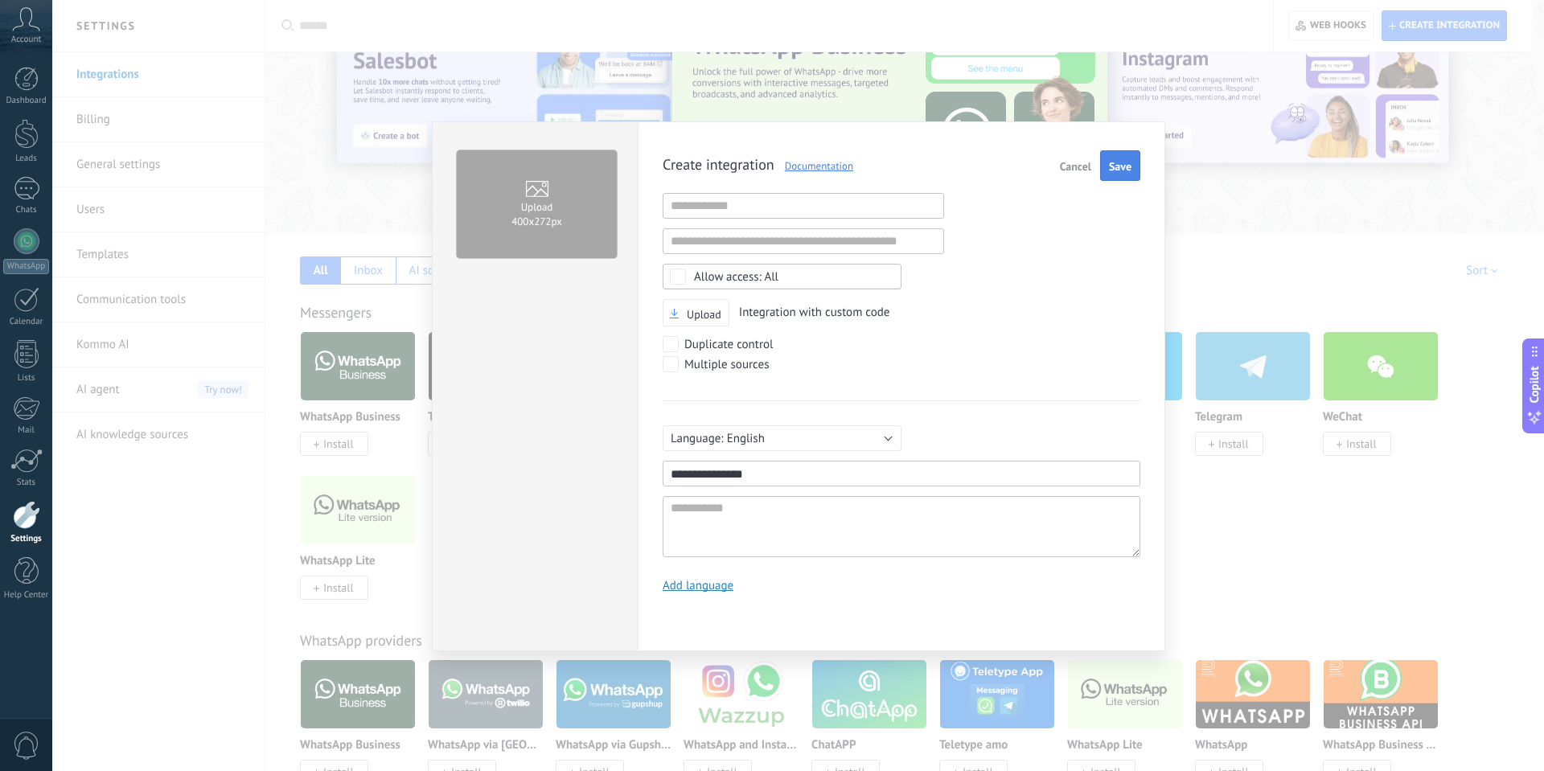
type input "**********"
click at [1104, 171] on button "Save" at bounding box center [1120, 165] width 40 height 31
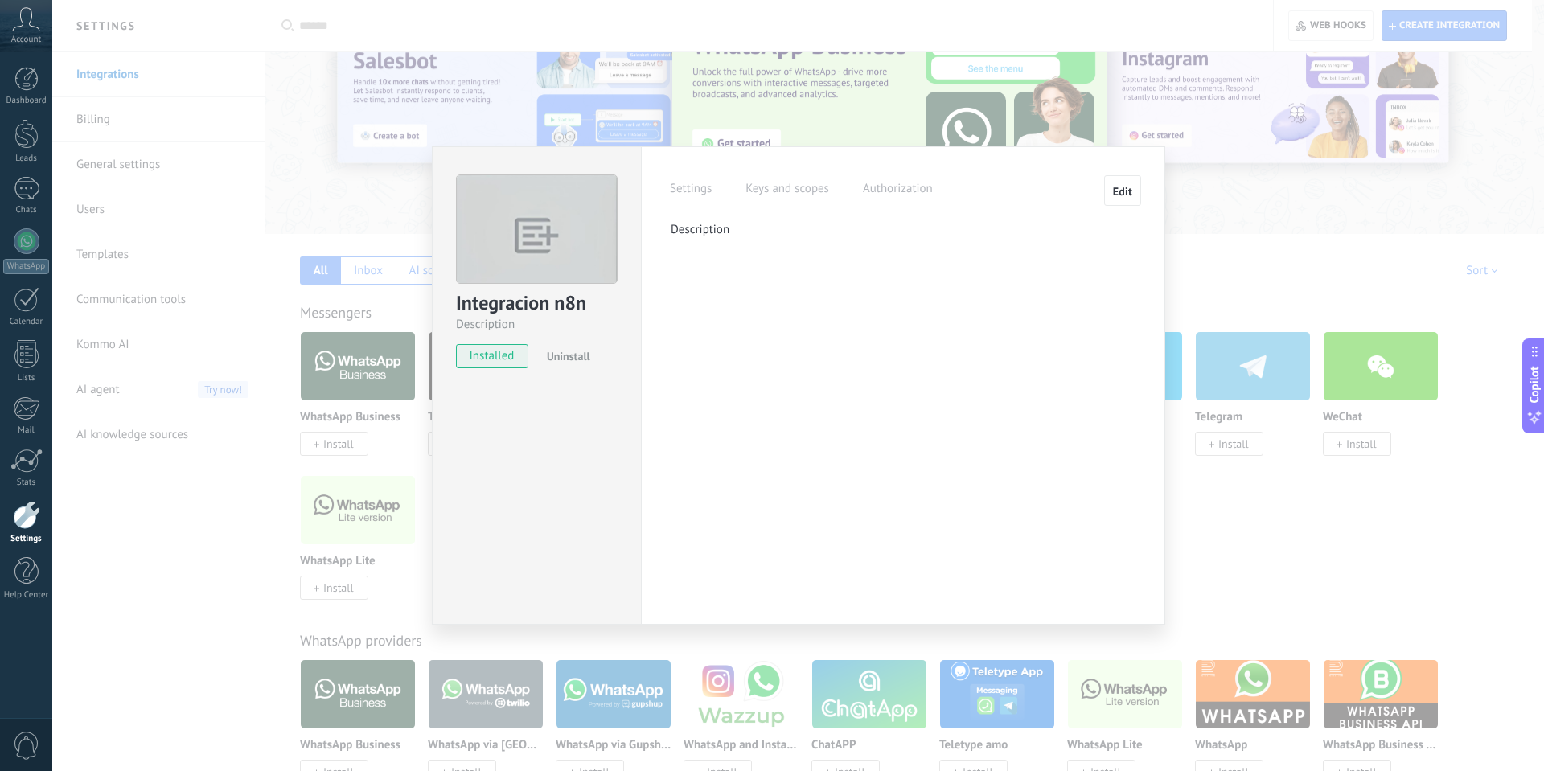
click at [776, 191] on label "Keys and scopes" at bounding box center [788, 190] width 92 height 23
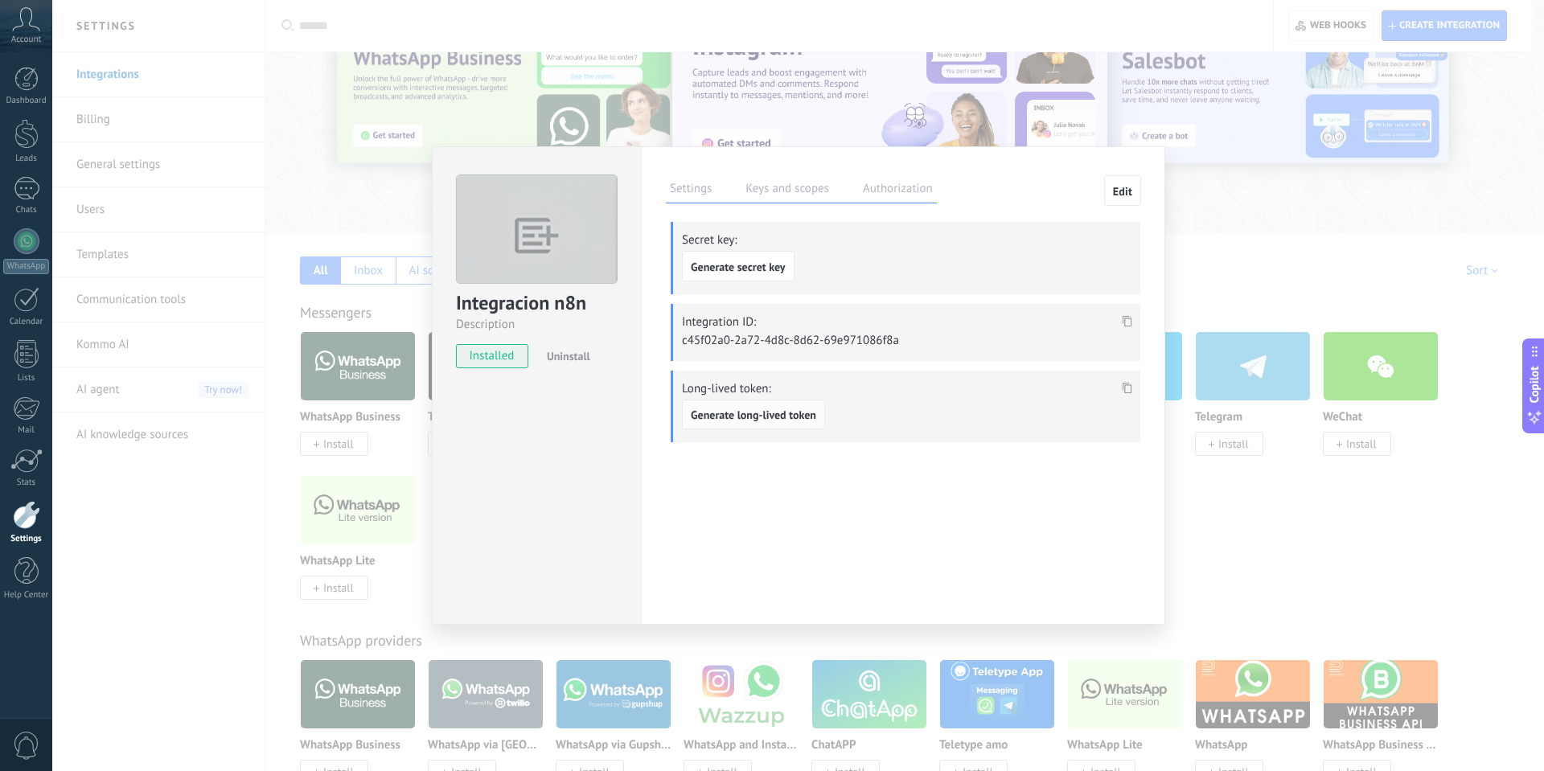
click at [731, 415] on span "Generate long-lived token" at bounding box center [753, 414] width 125 height 11
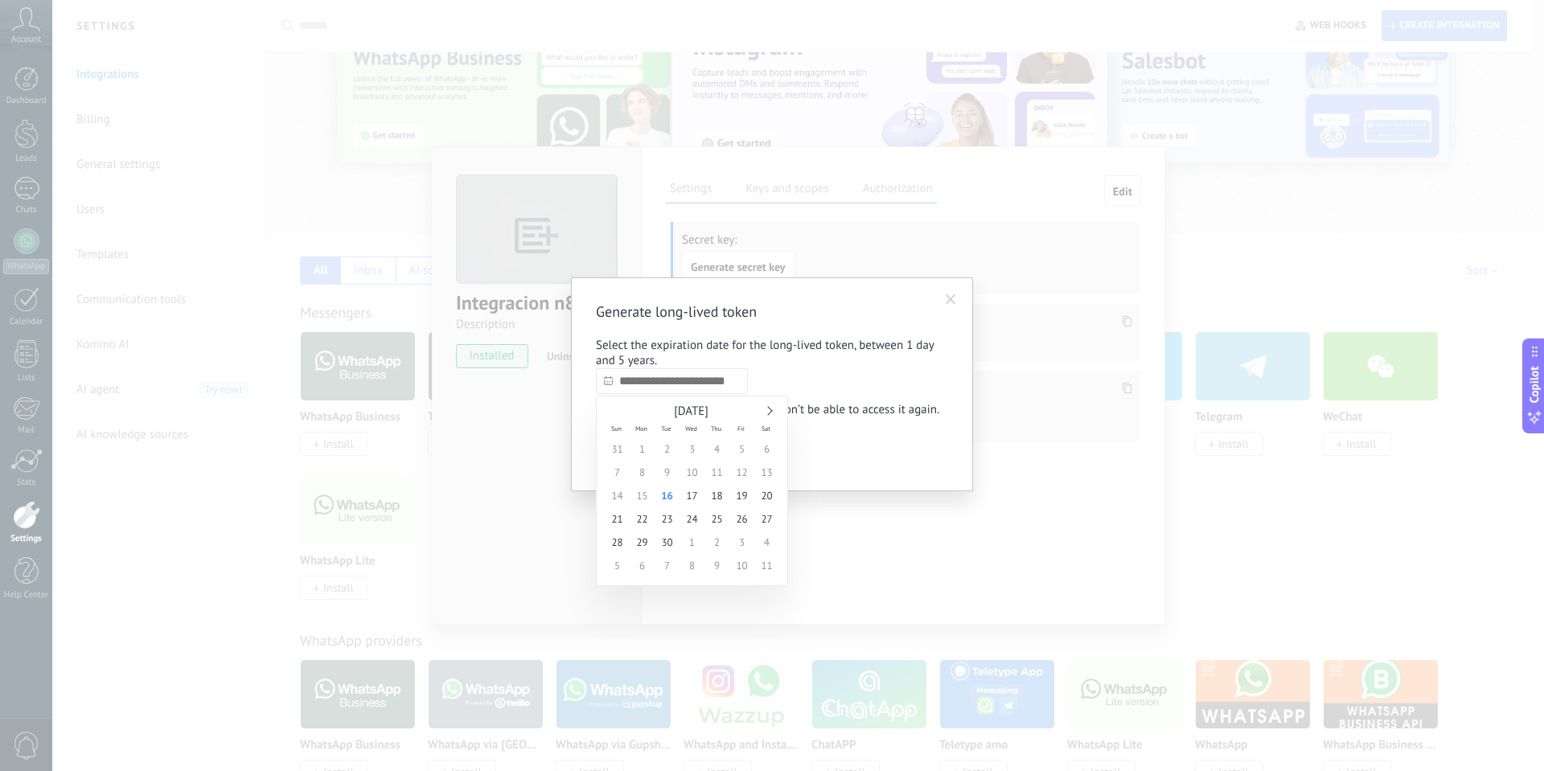
click at [669, 373] on input "text" at bounding box center [672, 381] width 152 height 26
click at [747, 411] on div "September 2025" at bounding box center [692, 412] width 175 height 14
click at [709, 409] on span "September 2025" at bounding box center [691, 411] width 35 height 15
click at [764, 412] on link at bounding box center [767, 410] width 9 height 9
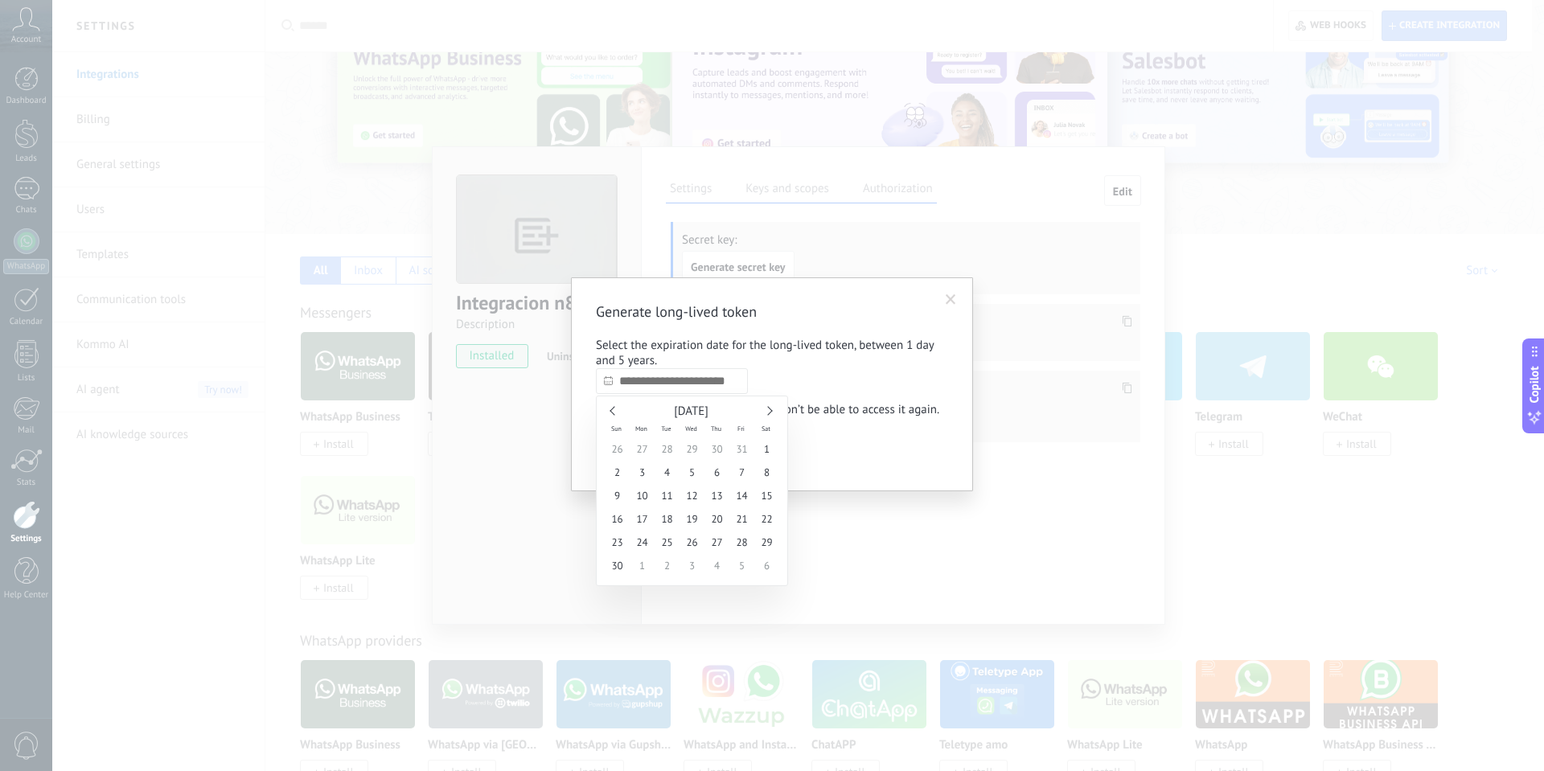
click at [764, 412] on link at bounding box center [767, 410] width 9 height 9
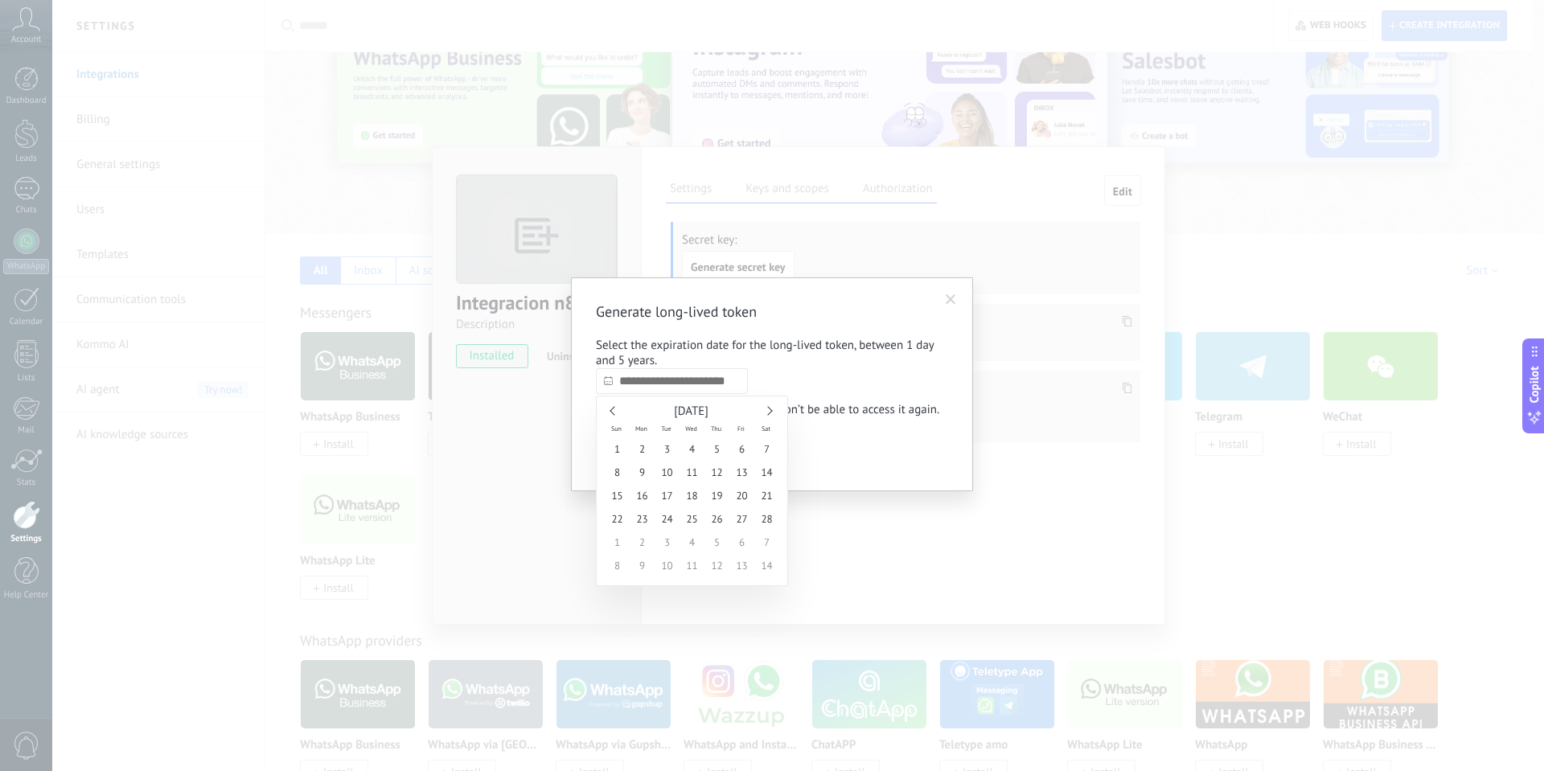
click at [764, 412] on link at bounding box center [767, 410] width 9 height 9
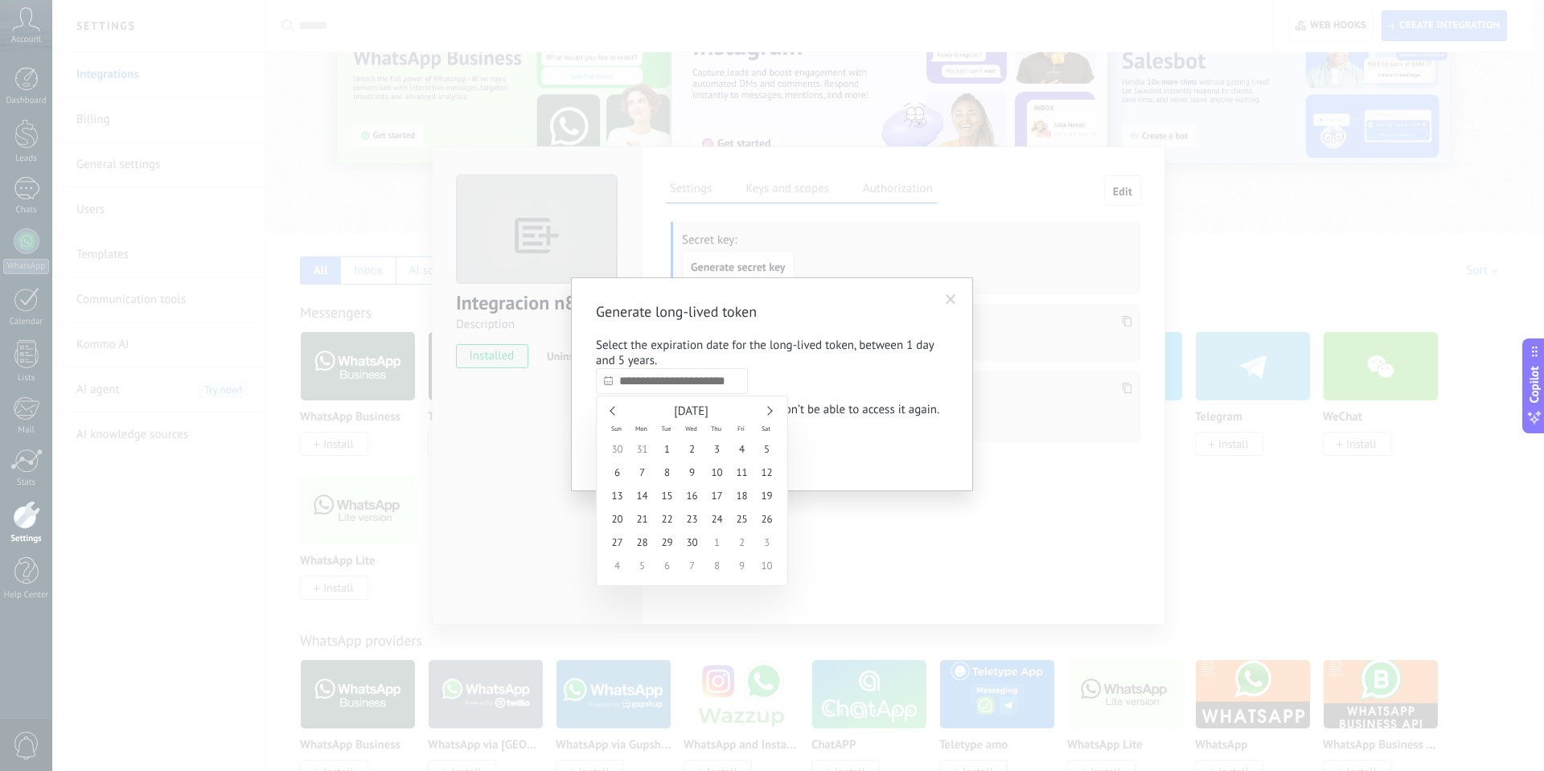
click at [764, 412] on link at bounding box center [767, 410] width 9 height 9
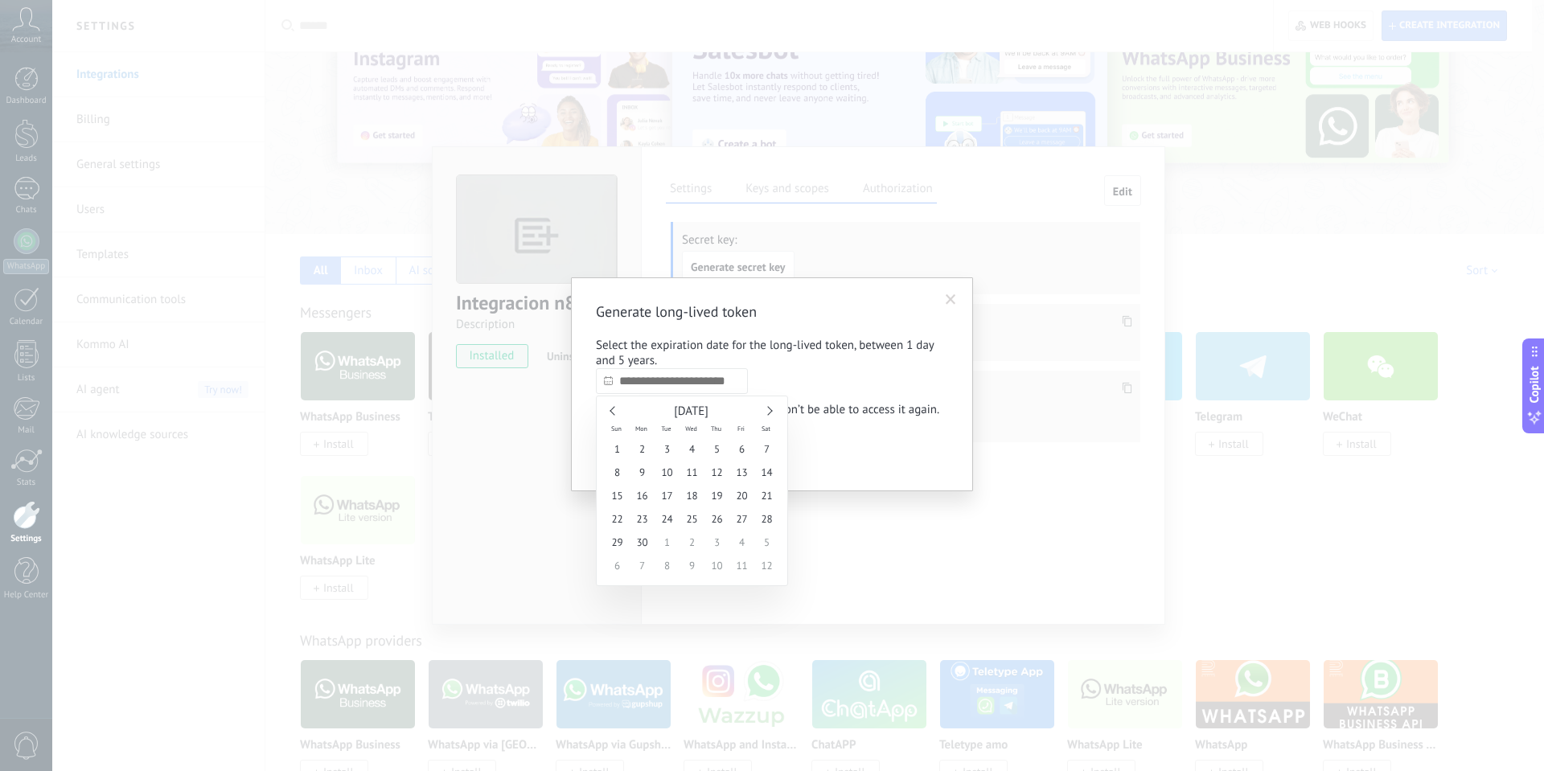
click at [764, 412] on link at bounding box center [767, 410] width 9 height 9
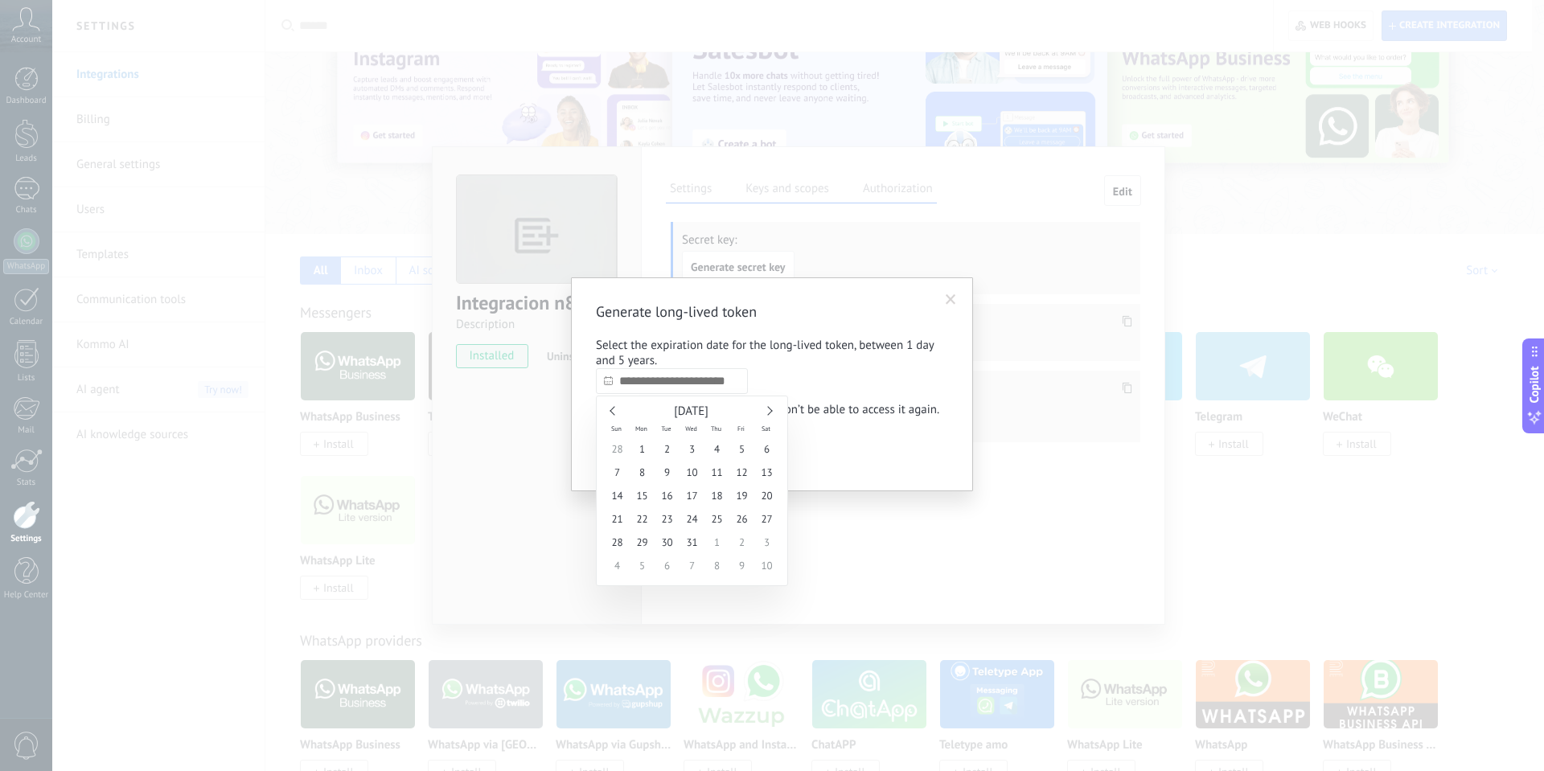
click at [764, 412] on link at bounding box center [767, 410] width 9 height 9
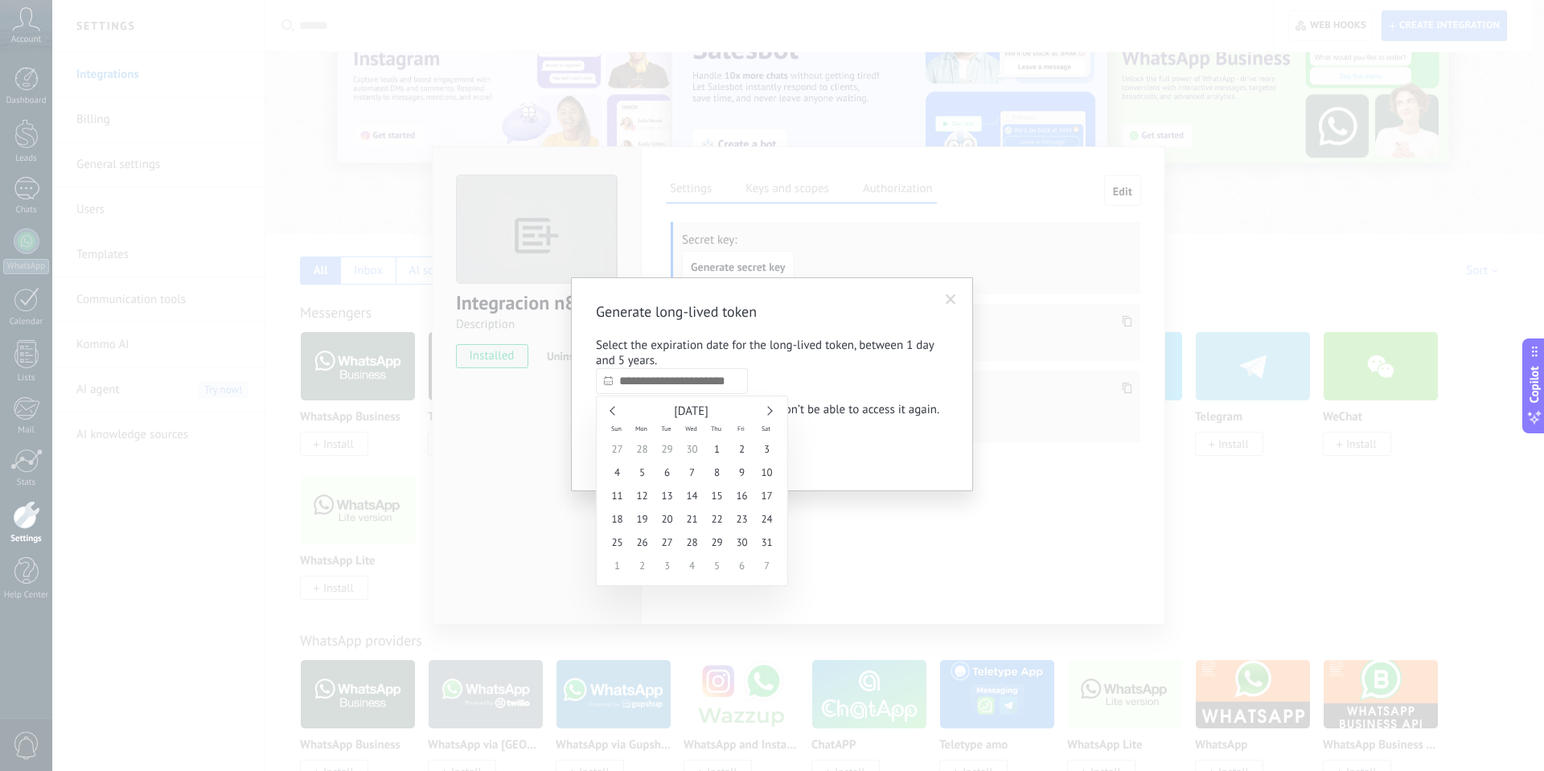
click at [764, 412] on link at bounding box center [767, 410] width 9 height 9
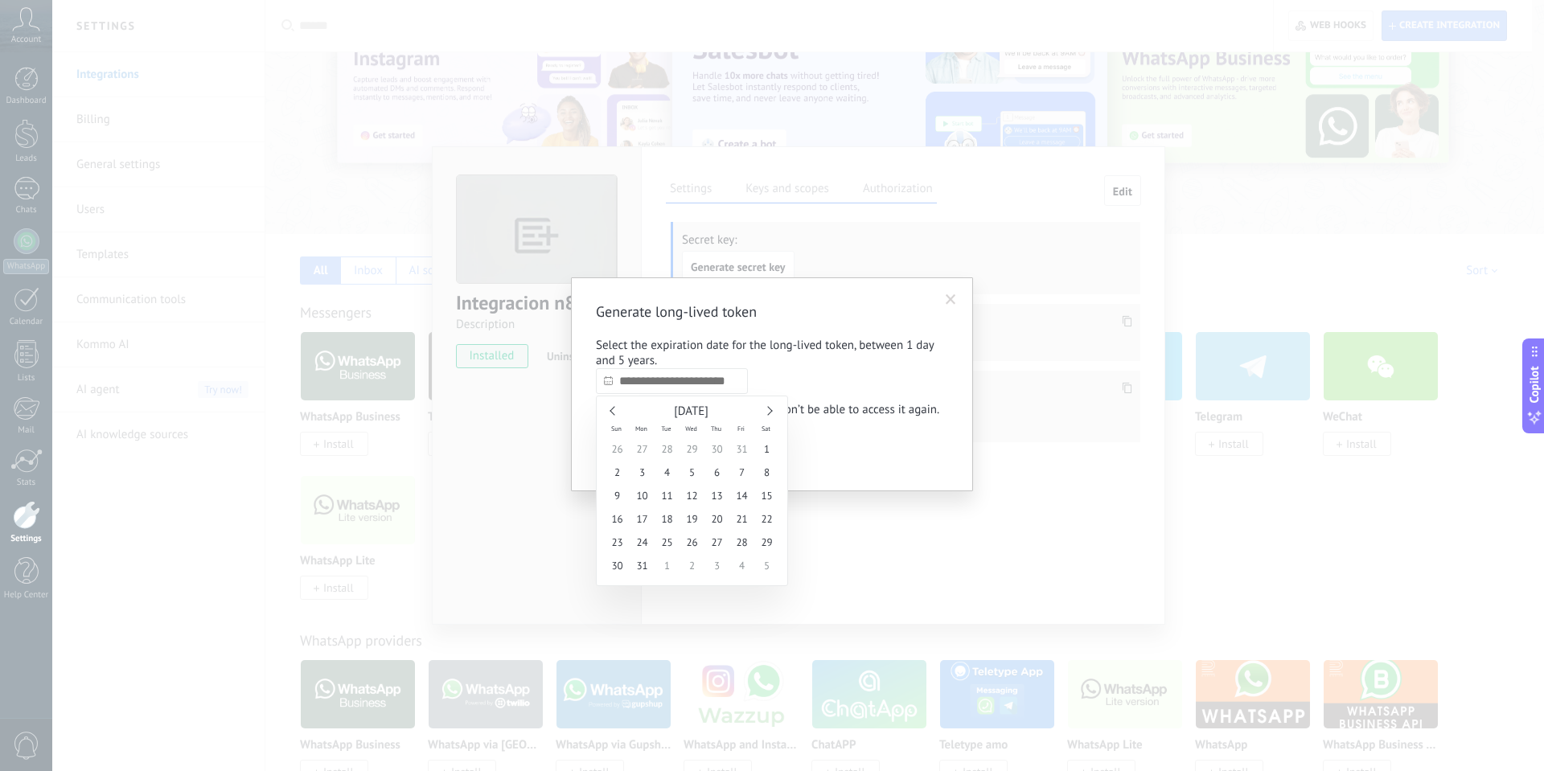
click at [764, 412] on link at bounding box center [767, 410] width 9 height 9
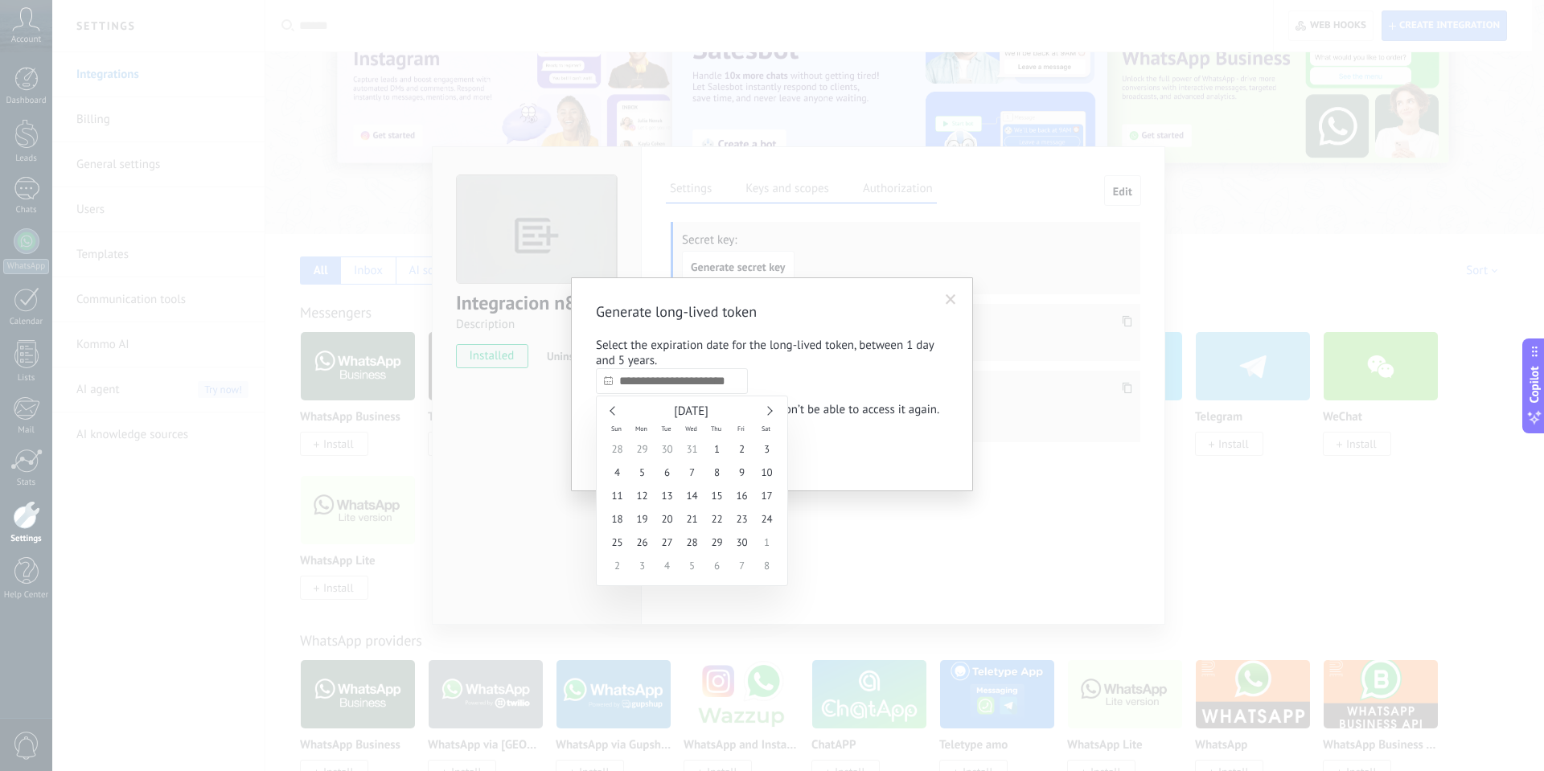
click at [764, 412] on link at bounding box center [767, 410] width 9 height 9
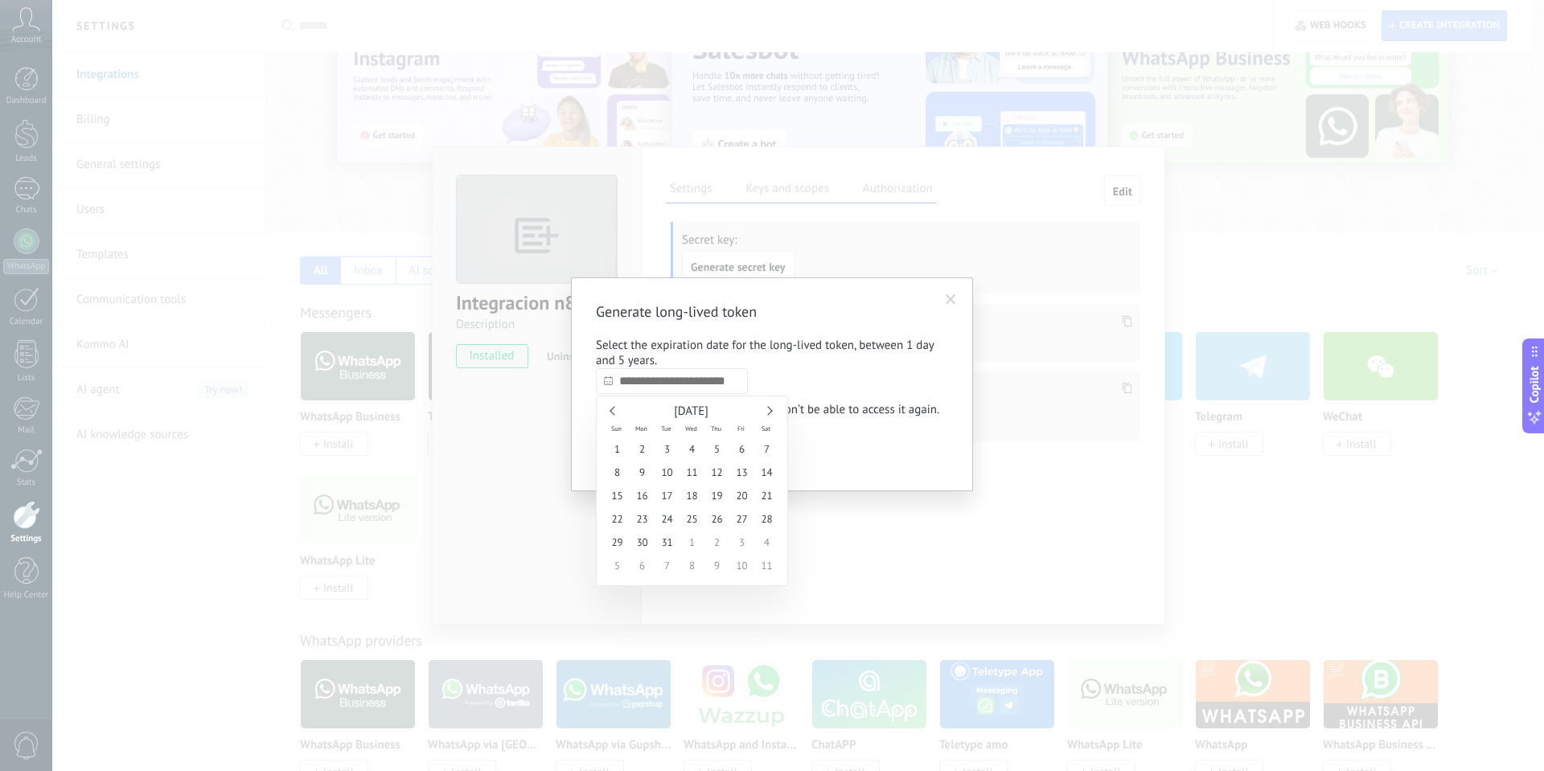
click at [764, 412] on link at bounding box center [767, 410] width 9 height 9
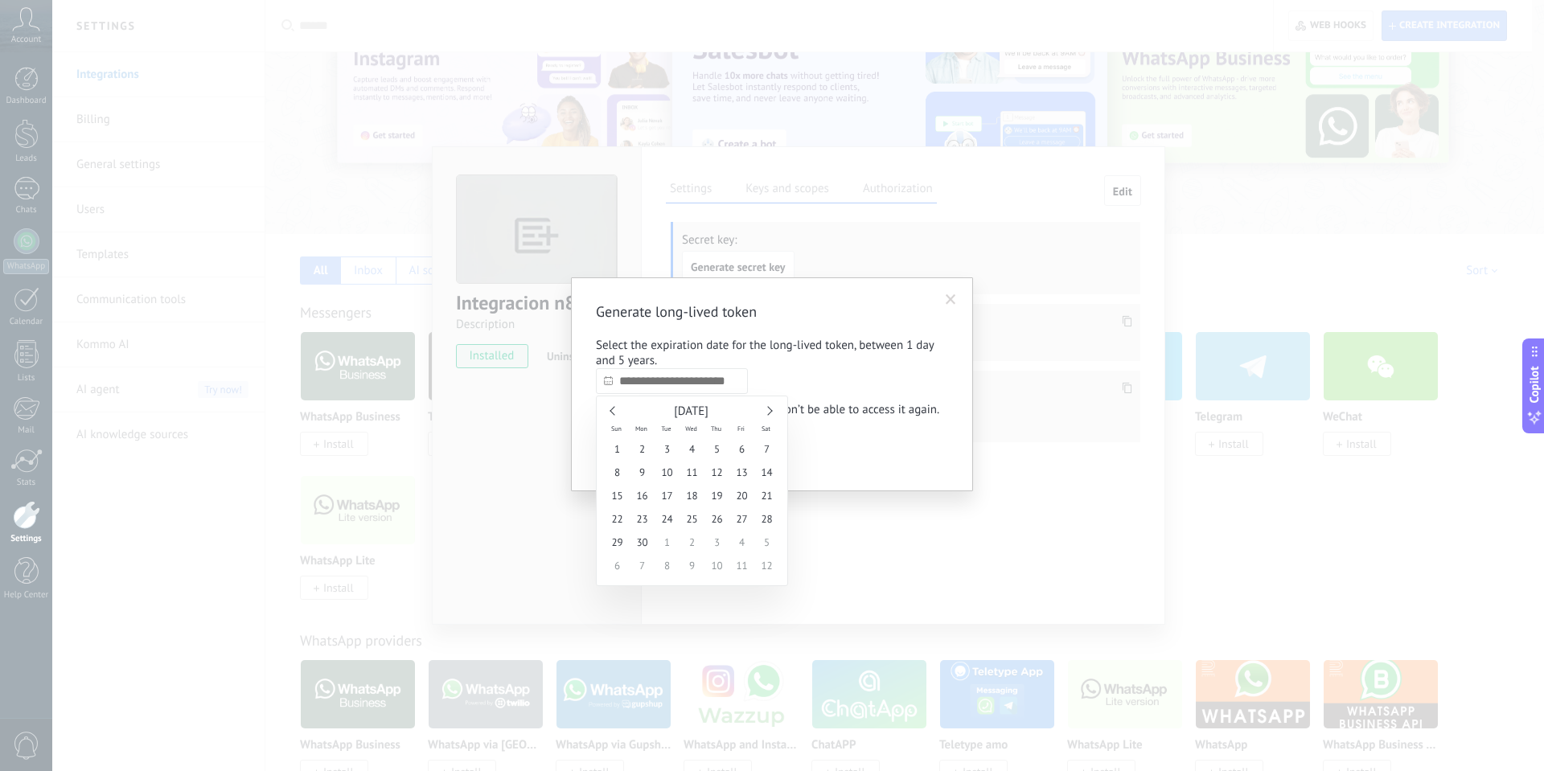
click at [764, 412] on link at bounding box center [767, 410] width 9 height 9
click at [763, 412] on div "April 2029" at bounding box center [692, 412] width 175 height 14
click at [763, 412] on div "May 2029" at bounding box center [692, 412] width 175 height 14
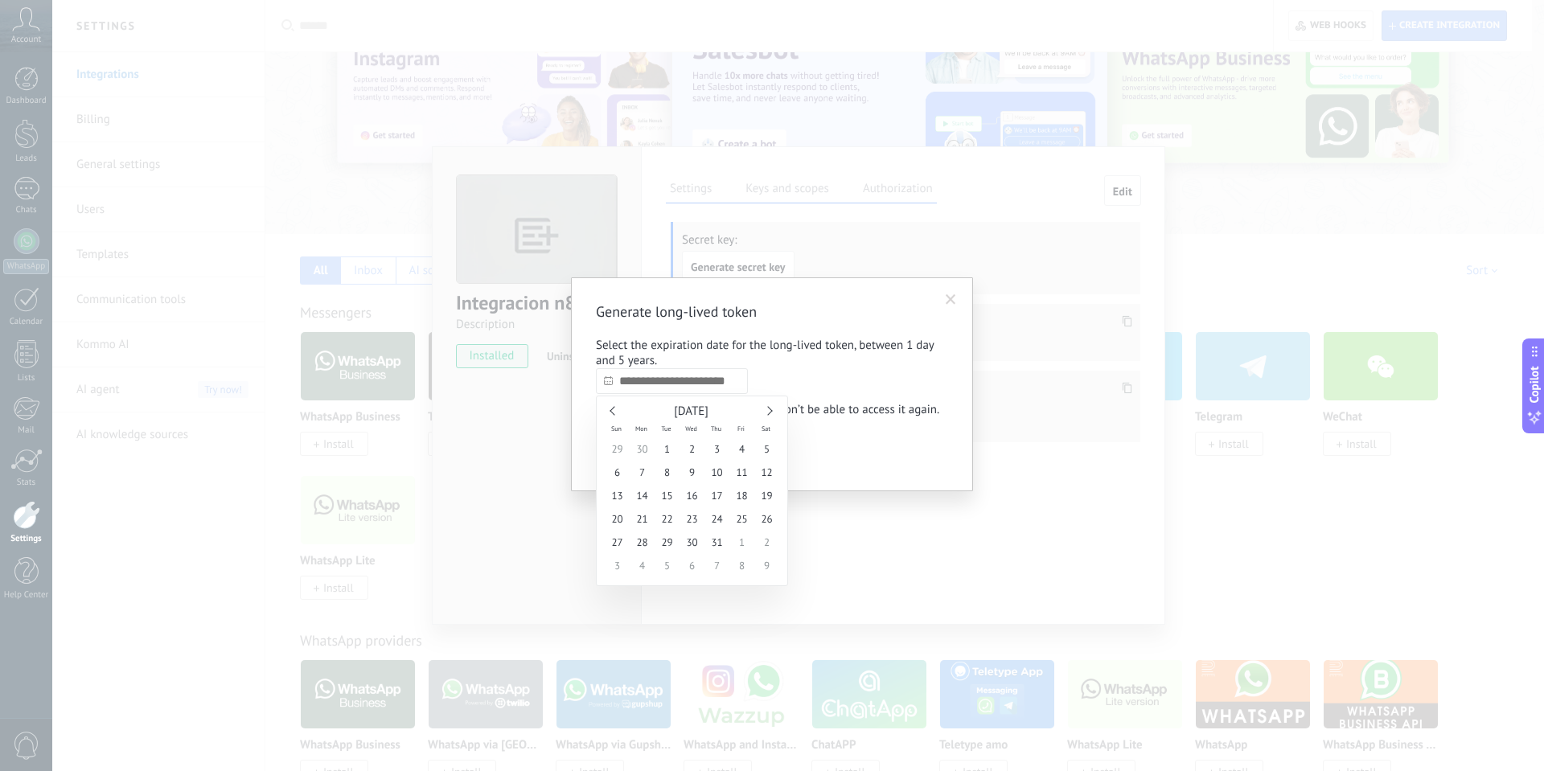
click at [762, 411] on div "May 2029" at bounding box center [692, 412] width 175 height 14
click at [762, 409] on div "May 2029" at bounding box center [692, 412] width 175 height 14
click at [768, 411] on link at bounding box center [767, 410] width 9 height 9
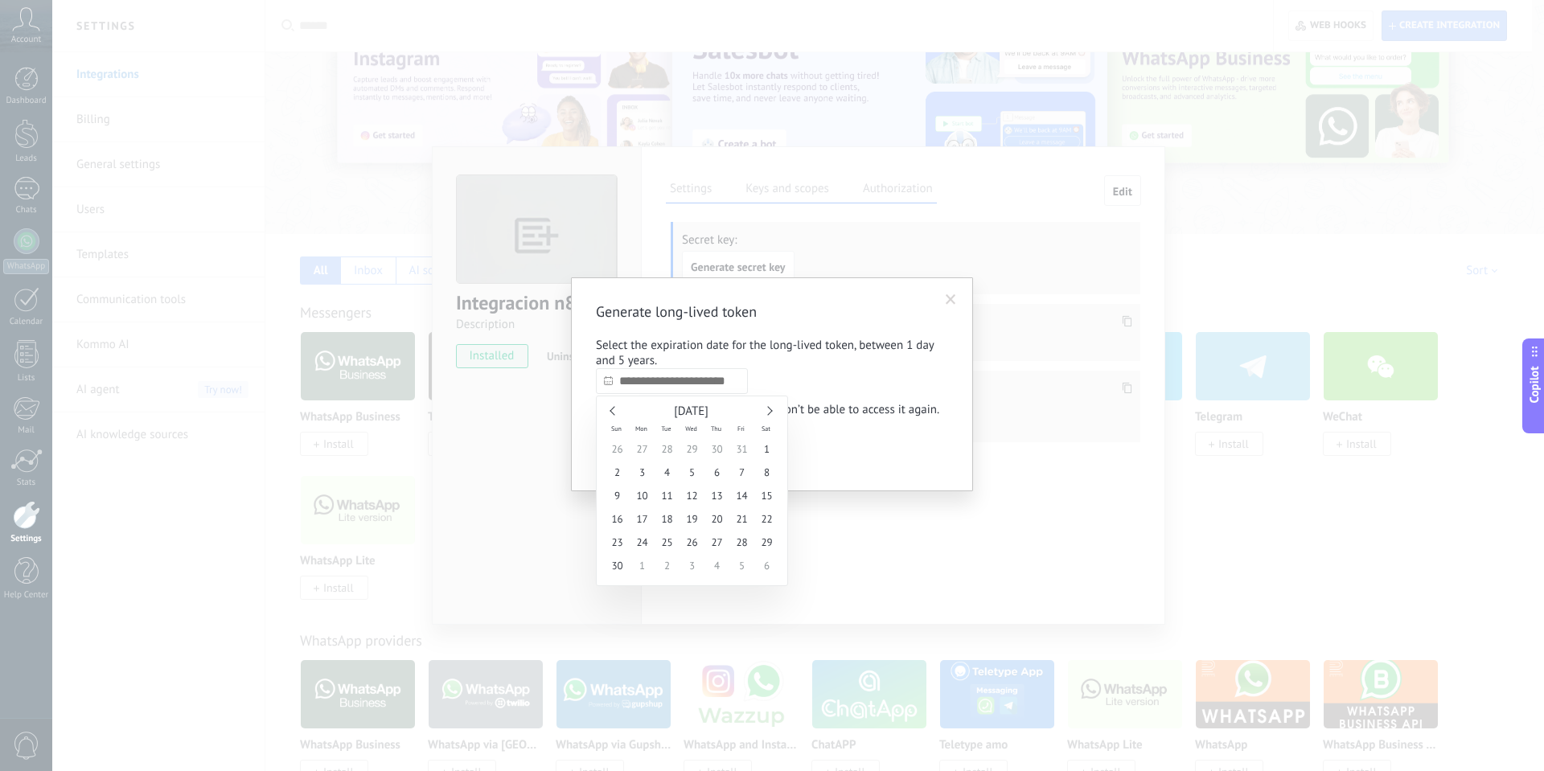
click at [767, 412] on link at bounding box center [767, 410] width 9 height 9
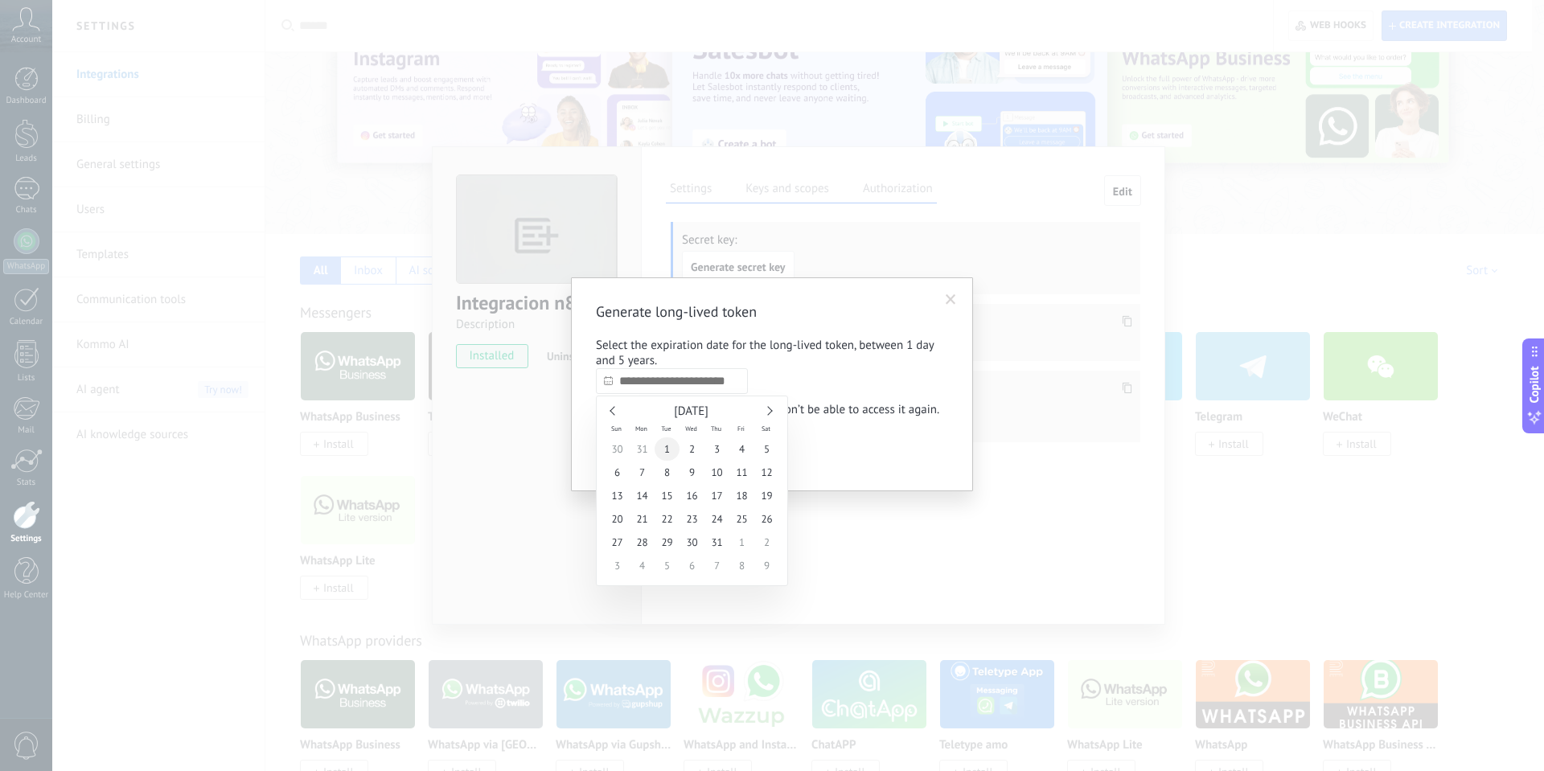
type input "**********"
click at [660, 447] on span "1" at bounding box center [667, 449] width 25 height 23
click at [647, 452] on span "Confirm" at bounding box center [631, 451] width 37 height 11
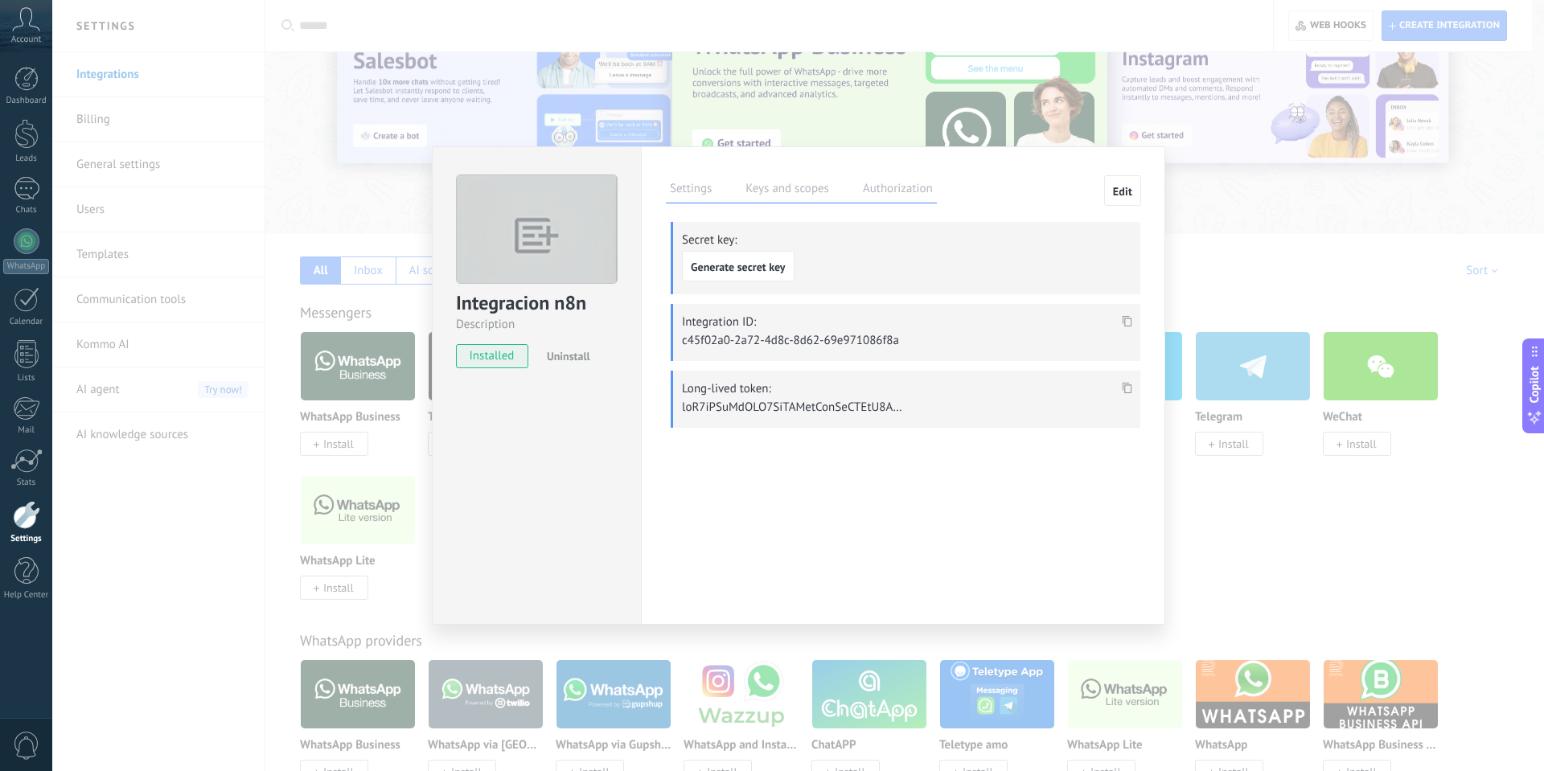
click at [1124, 393] on span at bounding box center [1127, 393] width 19 height 14
click at [1120, 392] on span at bounding box center [1127, 393] width 19 height 14
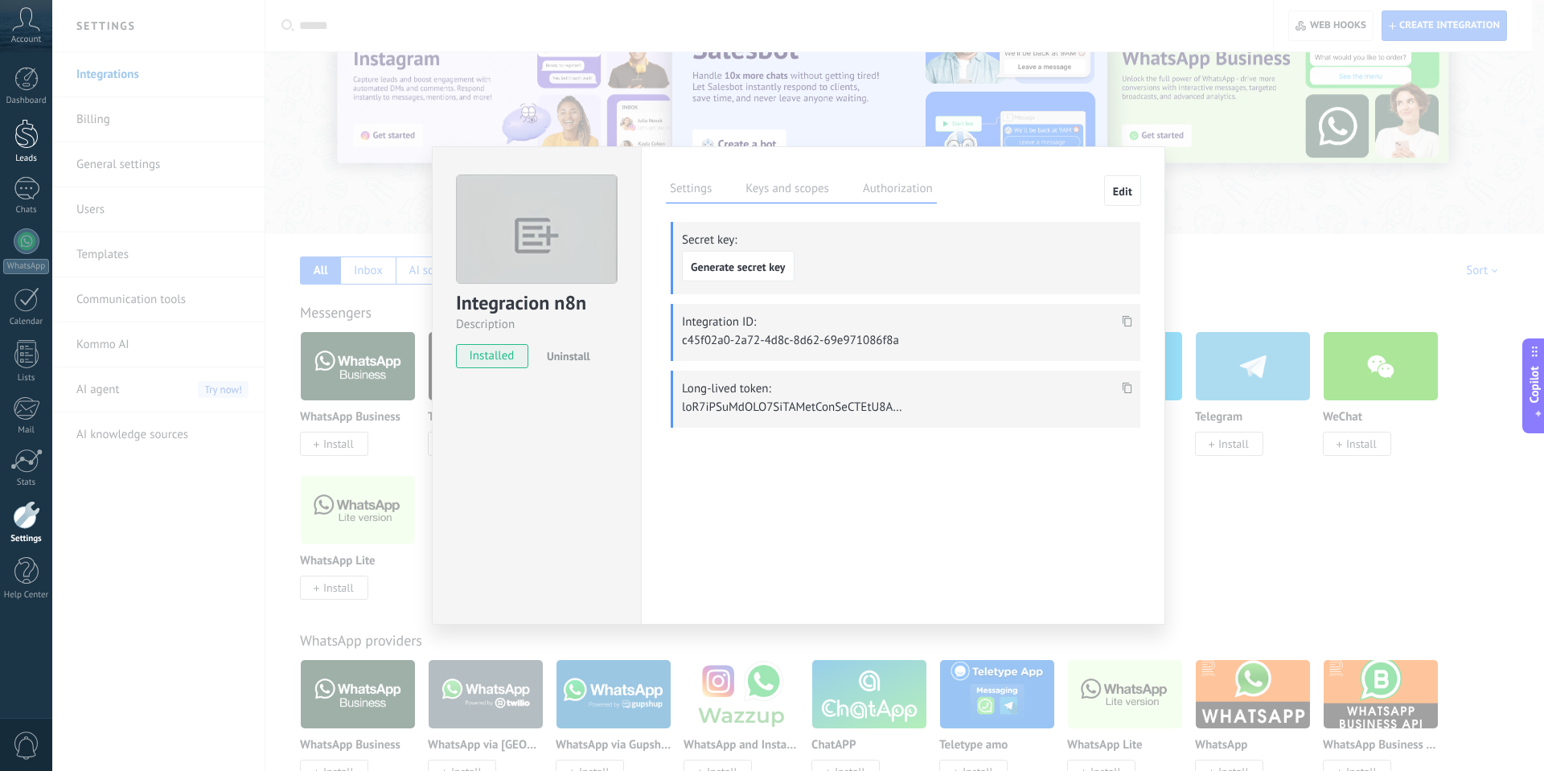
click at [27, 131] on div at bounding box center [26, 134] width 24 height 30
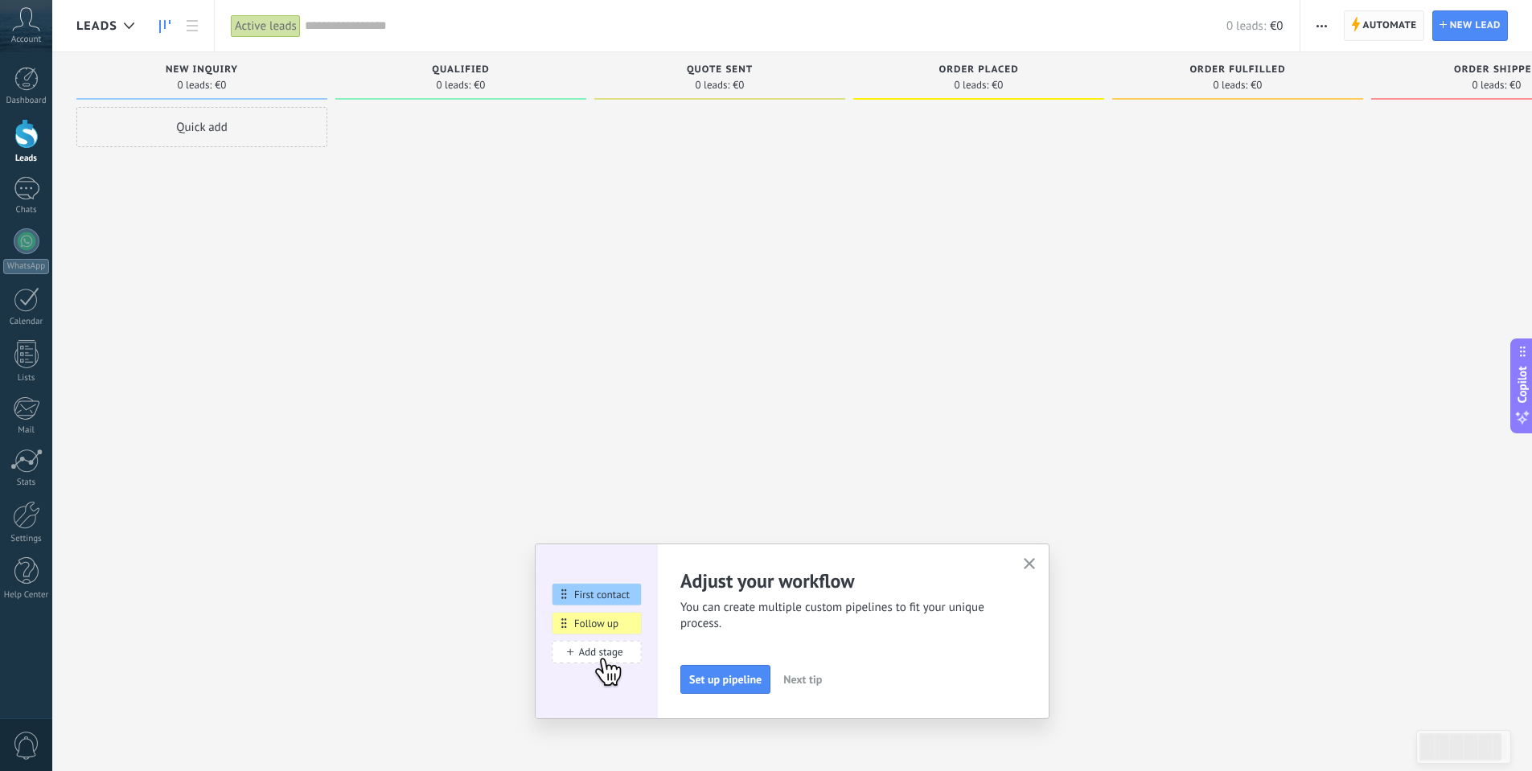
click at [1367, 23] on span "Automate" at bounding box center [1390, 25] width 54 height 29
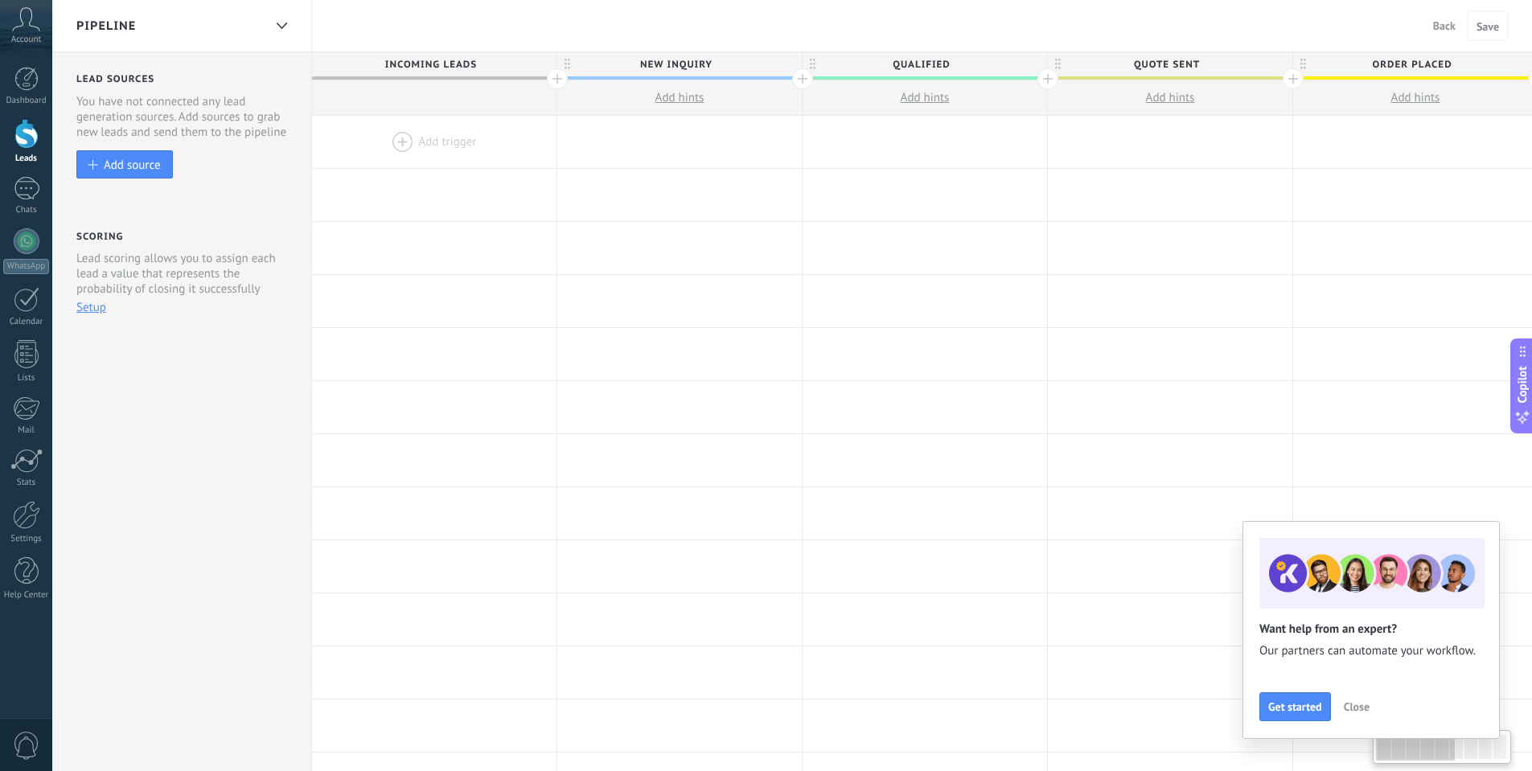
click at [394, 56] on span "Incoming leads" at bounding box center [430, 64] width 236 height 25
click at [400, 56] on span "Incoming leads" at bounding box center [430, 64] width 236 height 25
click at [697, 75] on span "New inquiry" at bounding box center [675, 64] width 236 height 25
click at [697, 74] on input "**********" at bounding box center [676, 64] width 213 height 24
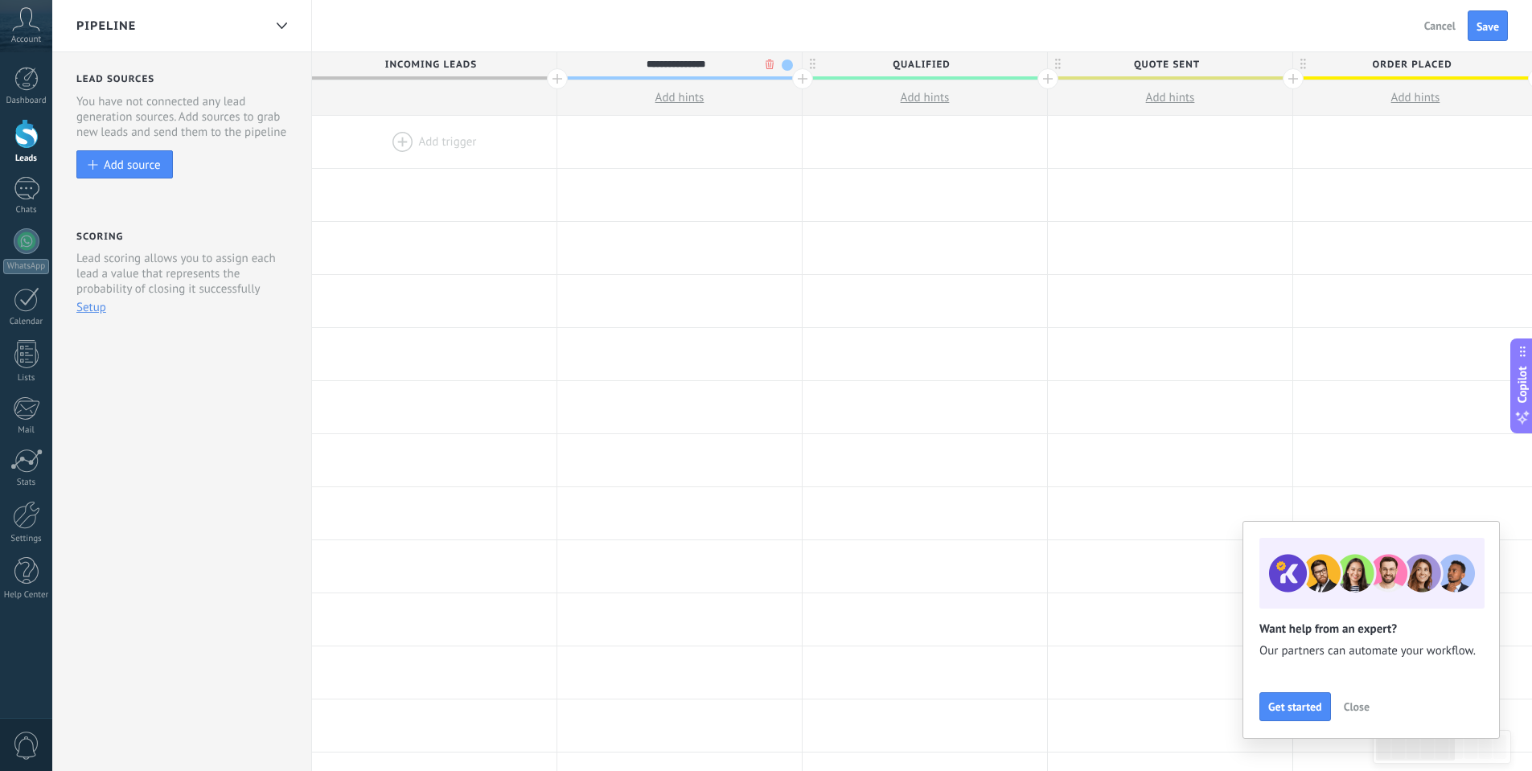
type input "**********"
click at [907, 75] on span "Qualified" at bounding box center [921, 64] width 236 height 25
click at [907, 75] on input "*********" at bounding box center [921, 64] width 213 height 24
type input "*******"
click at [1192, 64] on span "Quote sent" at bounding box center [1166, 64] width 236 height 25
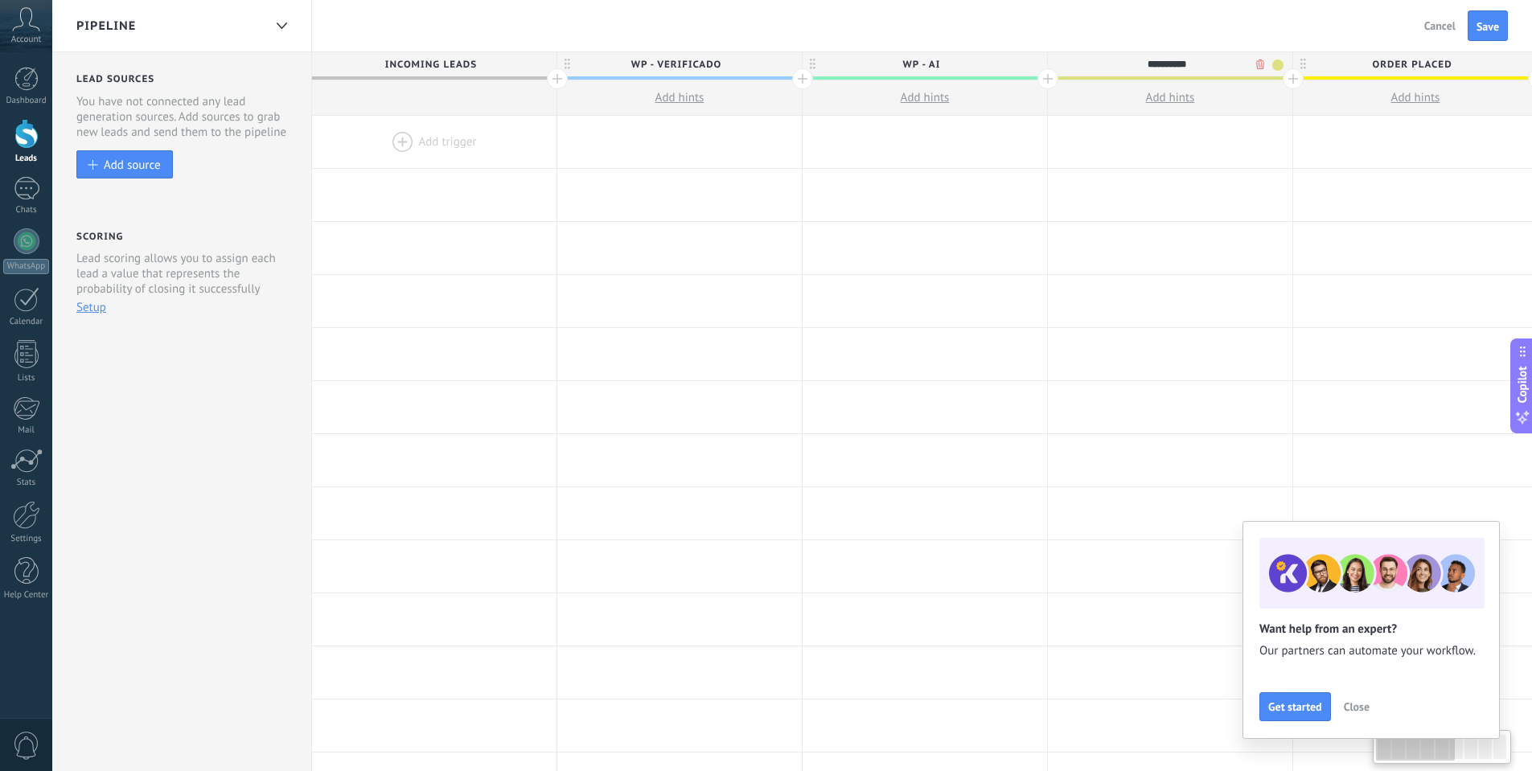
click at [1192, 65] on input "**********" at bounding box center [1166, 64] width 213 height 24
type input "**********"
click at [1174, 144] on div at bounding box center [1170, 142] width 245 height 52
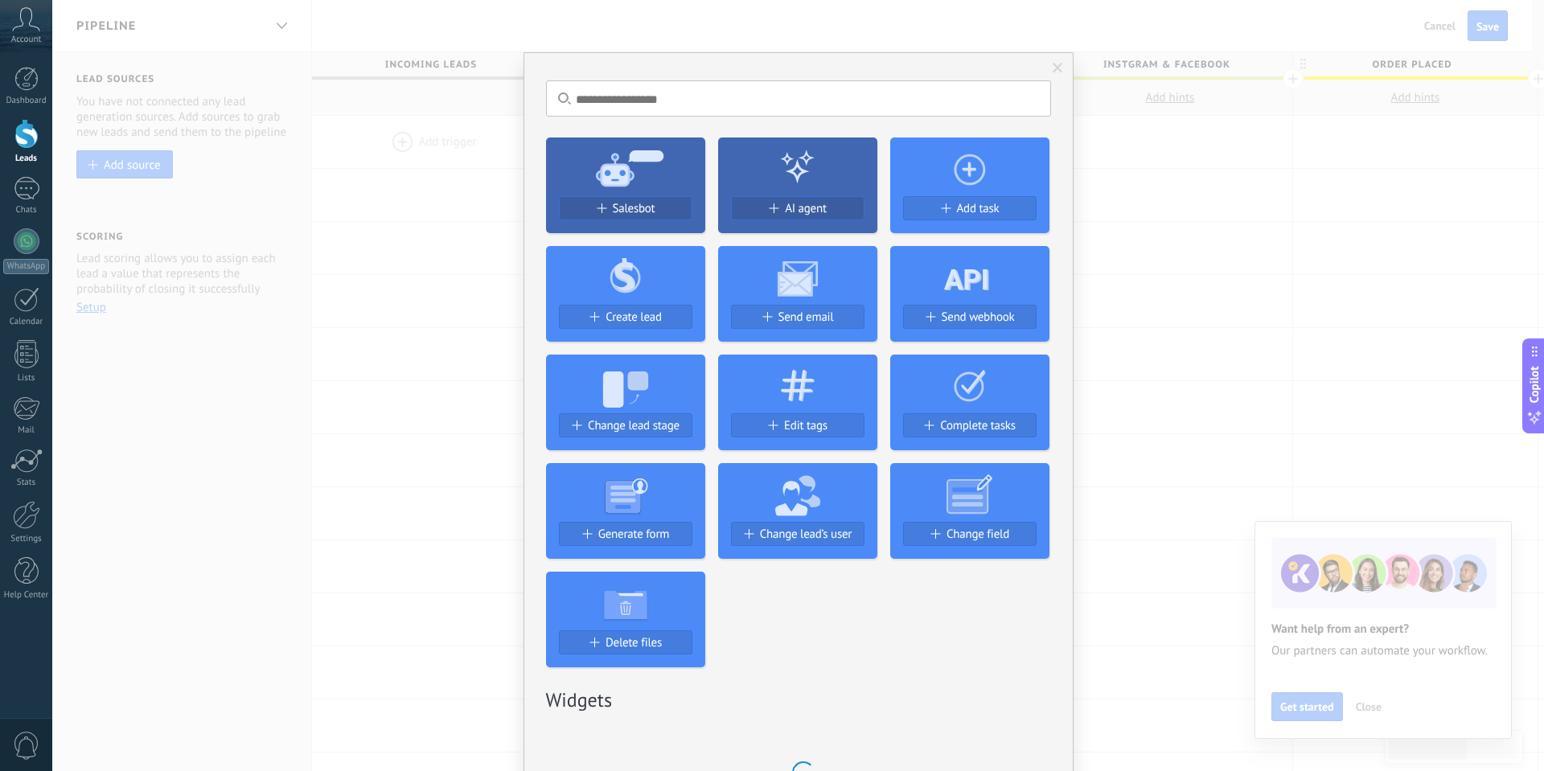
click at [1100, 28] on div "No results. Salesbot AI agent Add task Create lead Send email Send webhook Chan…" at bounding box center [798, 385] width 1492 height 771
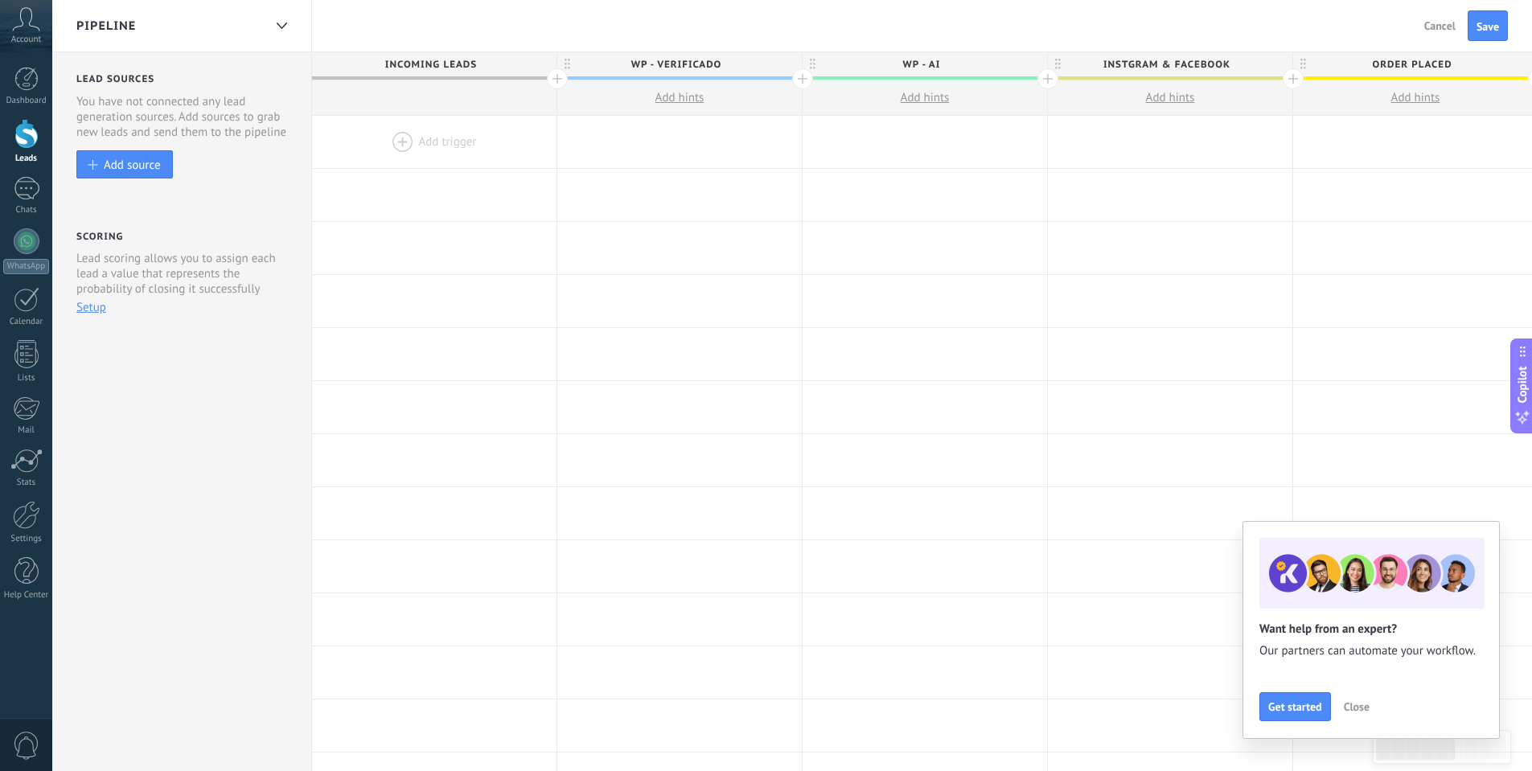
click at [417, 139] on div at bounding box center [434, 142] width 245 height 52
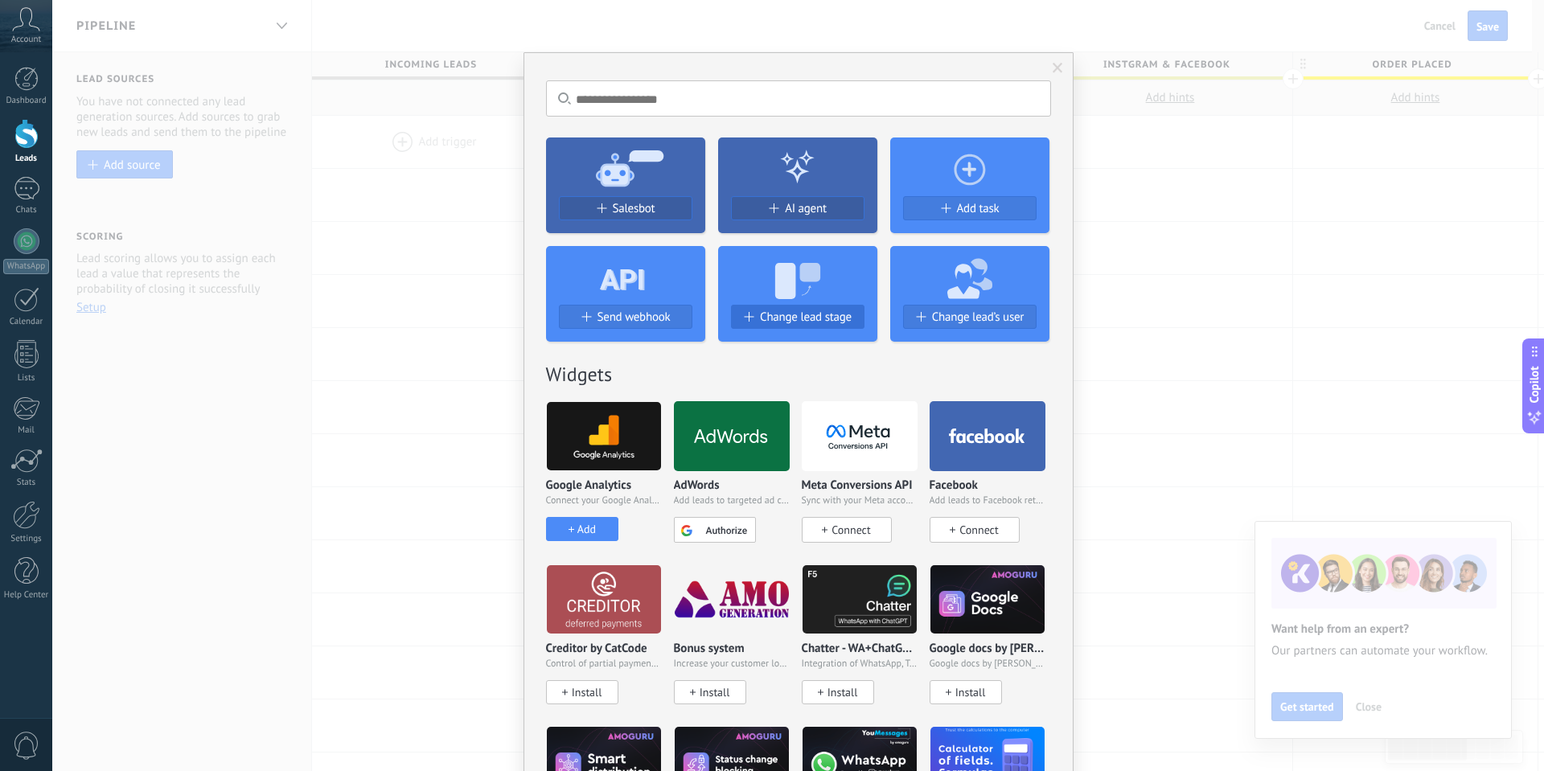
click at [818, 311] on span "Change lead stage" at bounding box center [806, 317] width 92 height 14
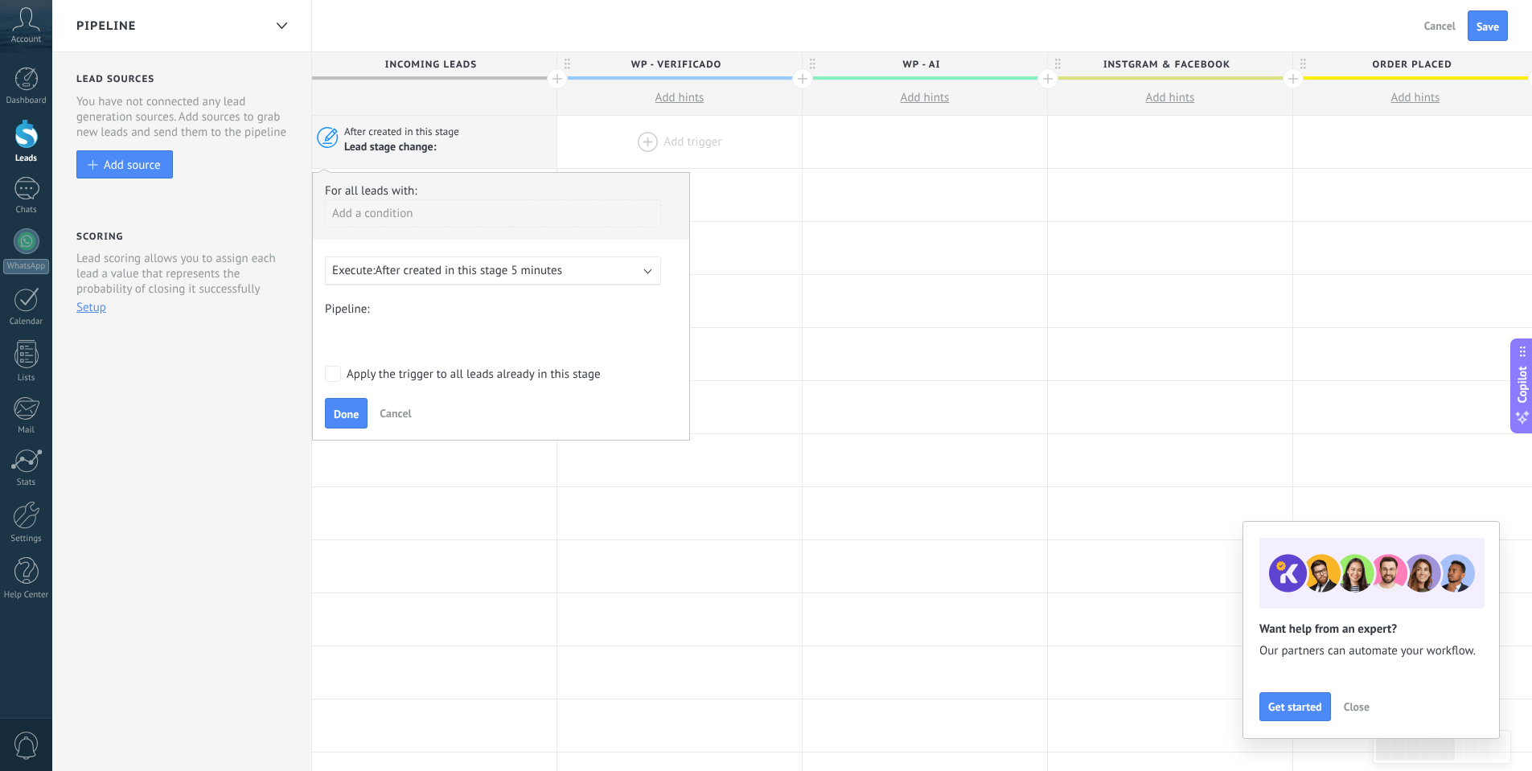
click at [646, 146] on div at bounding box center [679, 142] width 245 height 52
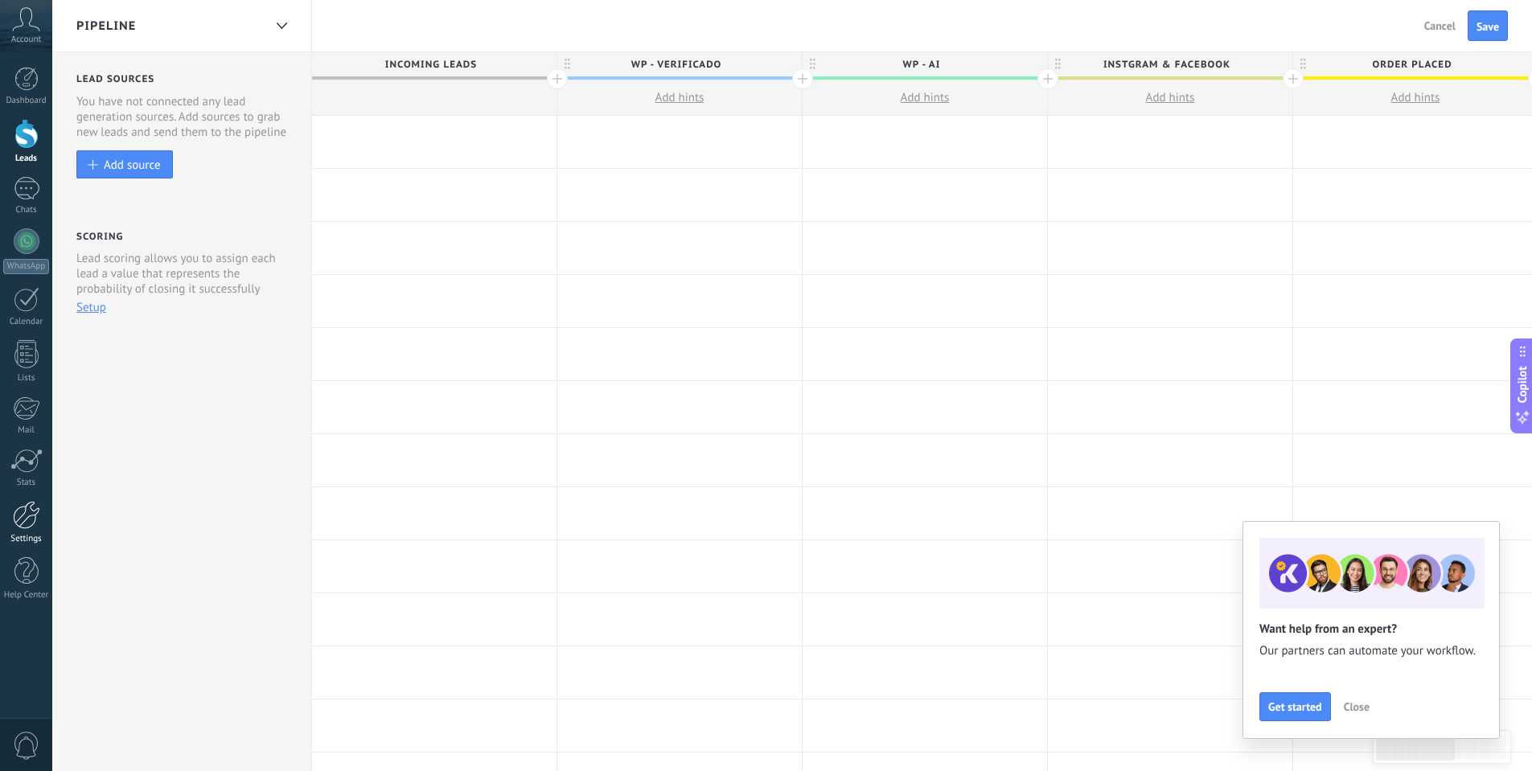
click at [38, 534] on div "Settings" at bounding box center [26, 539] width 47 height 10
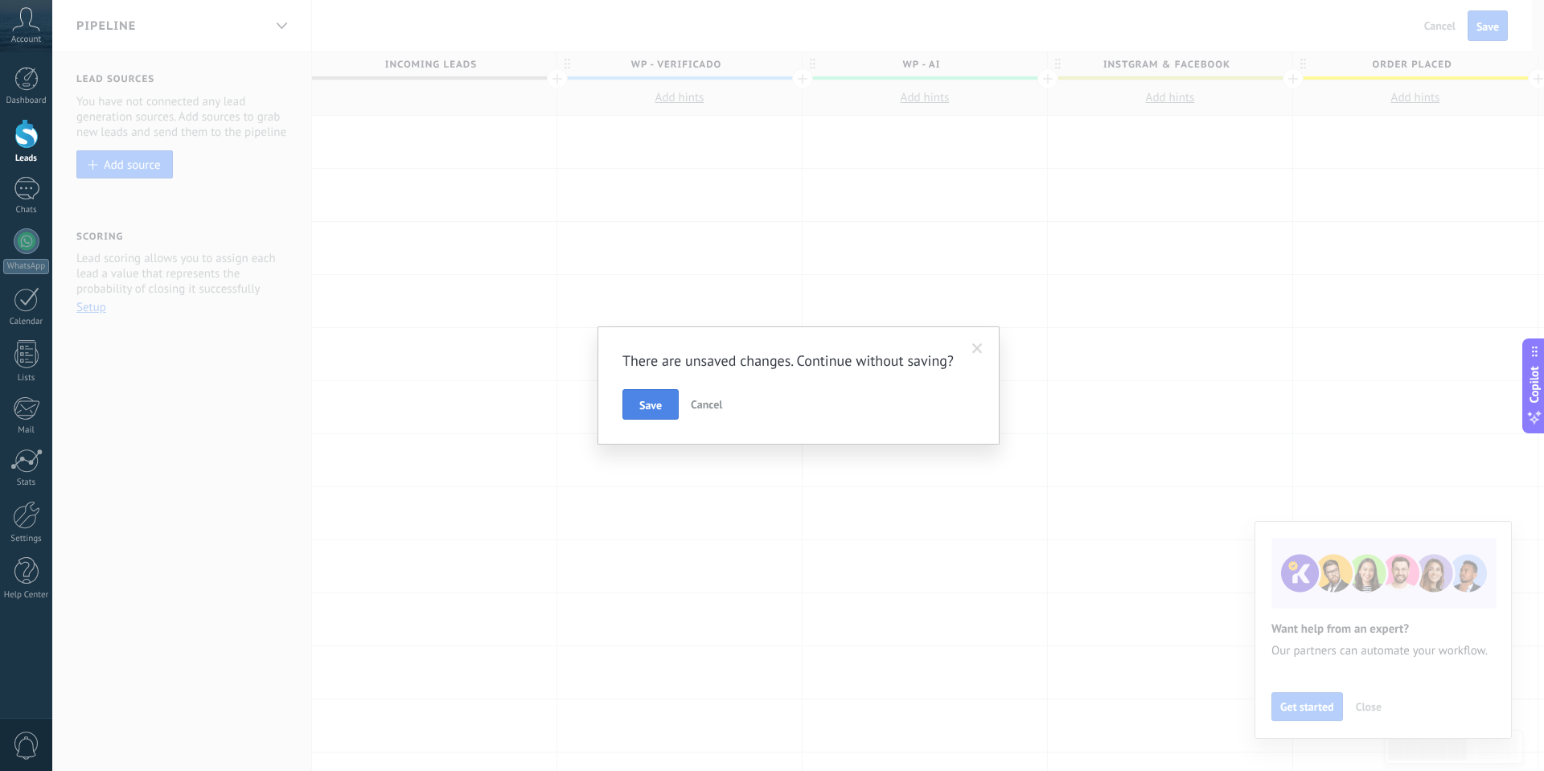
click at [655, 403] on span "Save" at bounding box center [650, 405] width 23 height 11
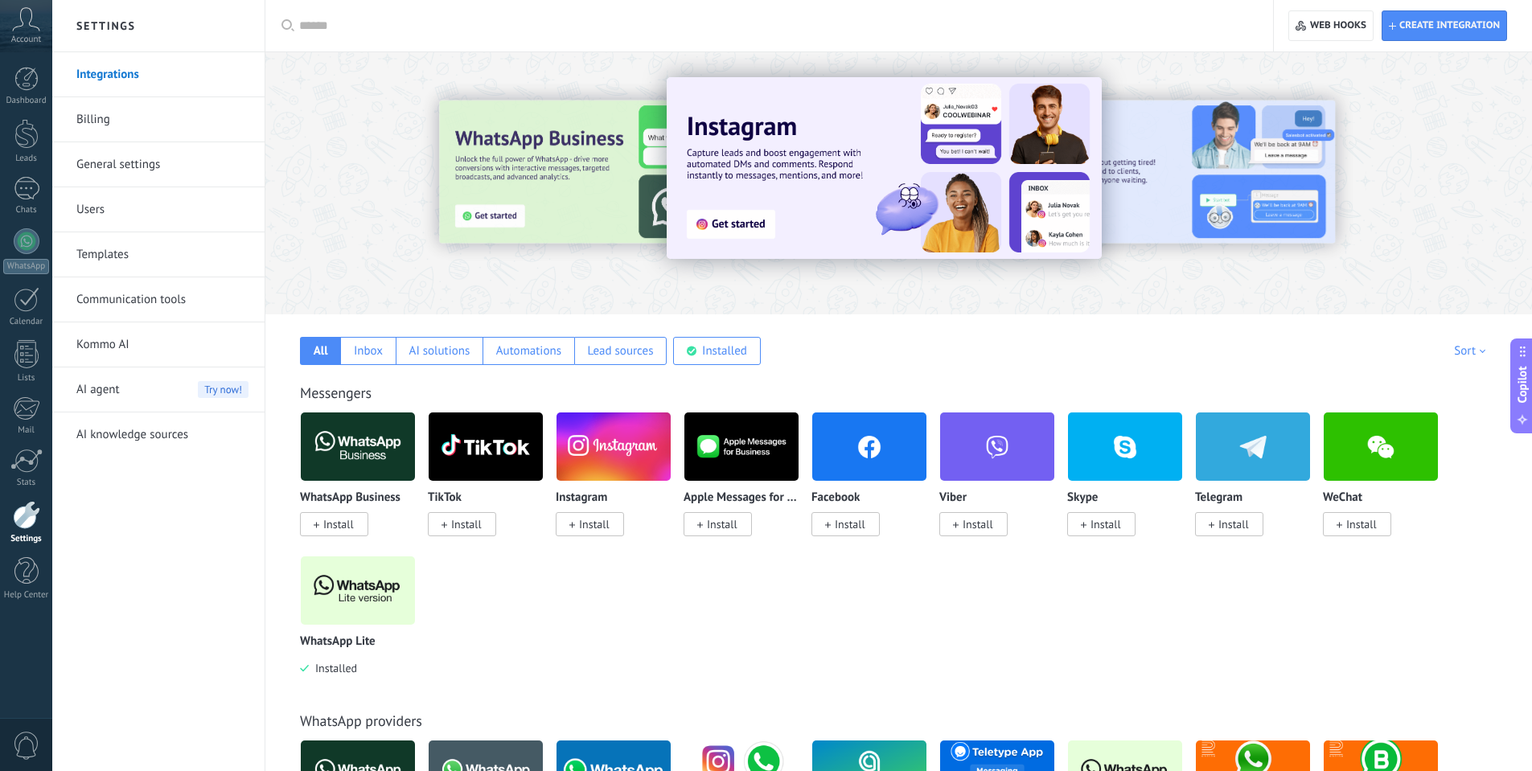
click at [125, 130] on link "Billing" at bounding box center [162, 119] width 172 height 45
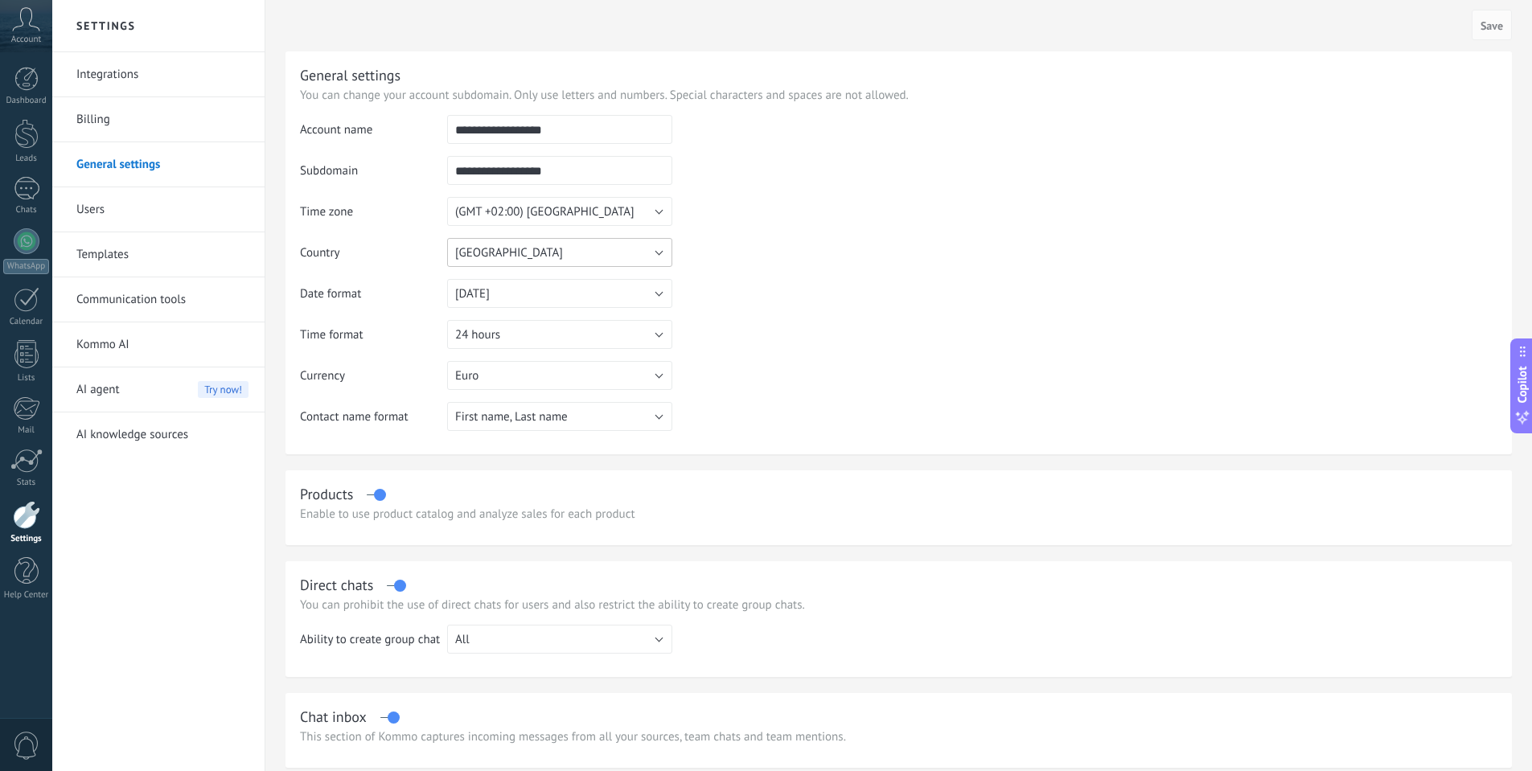
click at [527, 253] on button "Italy" at bounding box center [559, 252] width 225 height 29
click at [516, 346] on li "Argentina" at bounding box center [555, 337] width 234 height 27
click at [654, 205] on button "(GMT +02:00) Rome" at bounding box center [559, 211] width 225 height 29
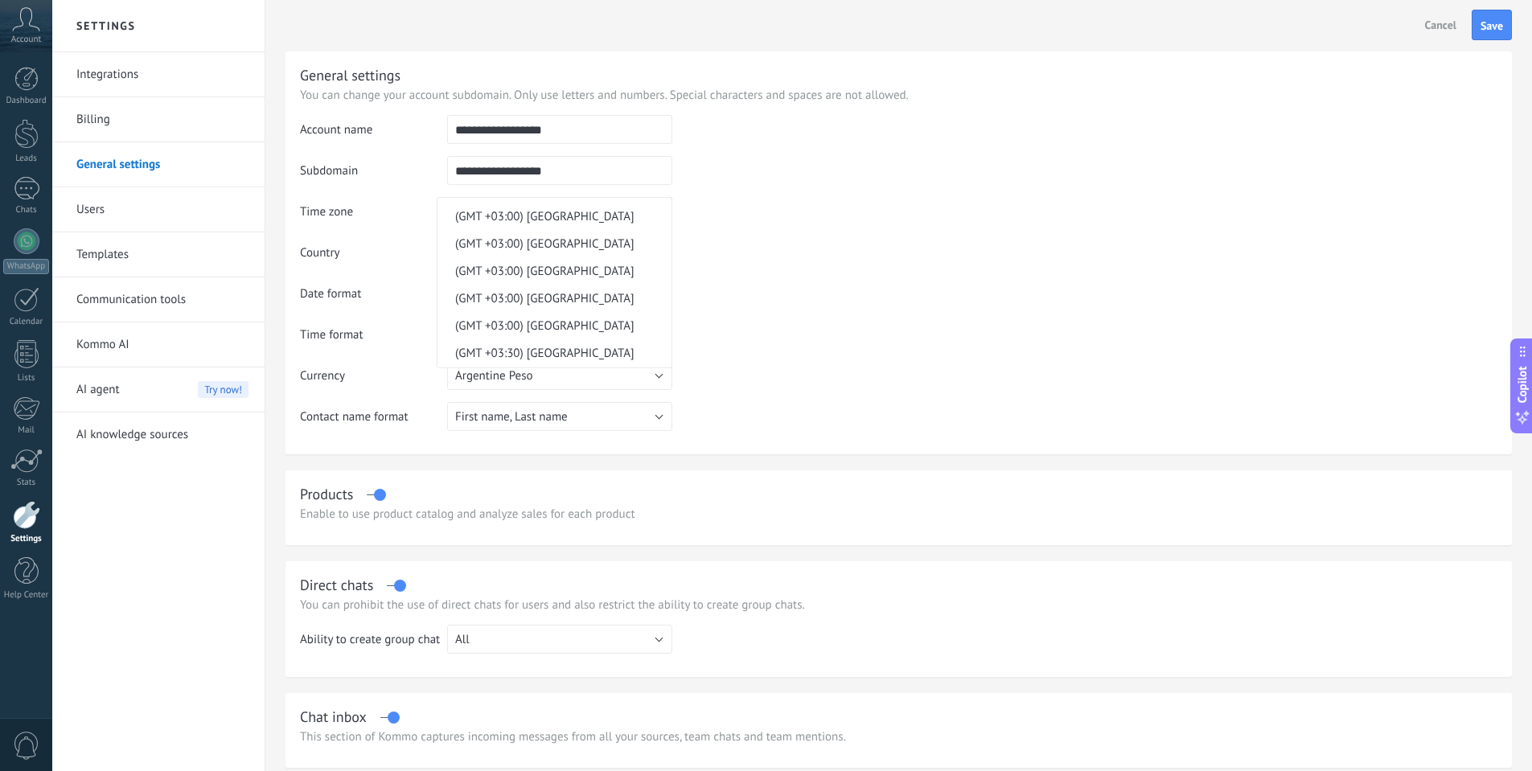
scroll to position [3539, 0]
click at [804, 267] on td at bounding box center [1084, 197] width 825 height 164
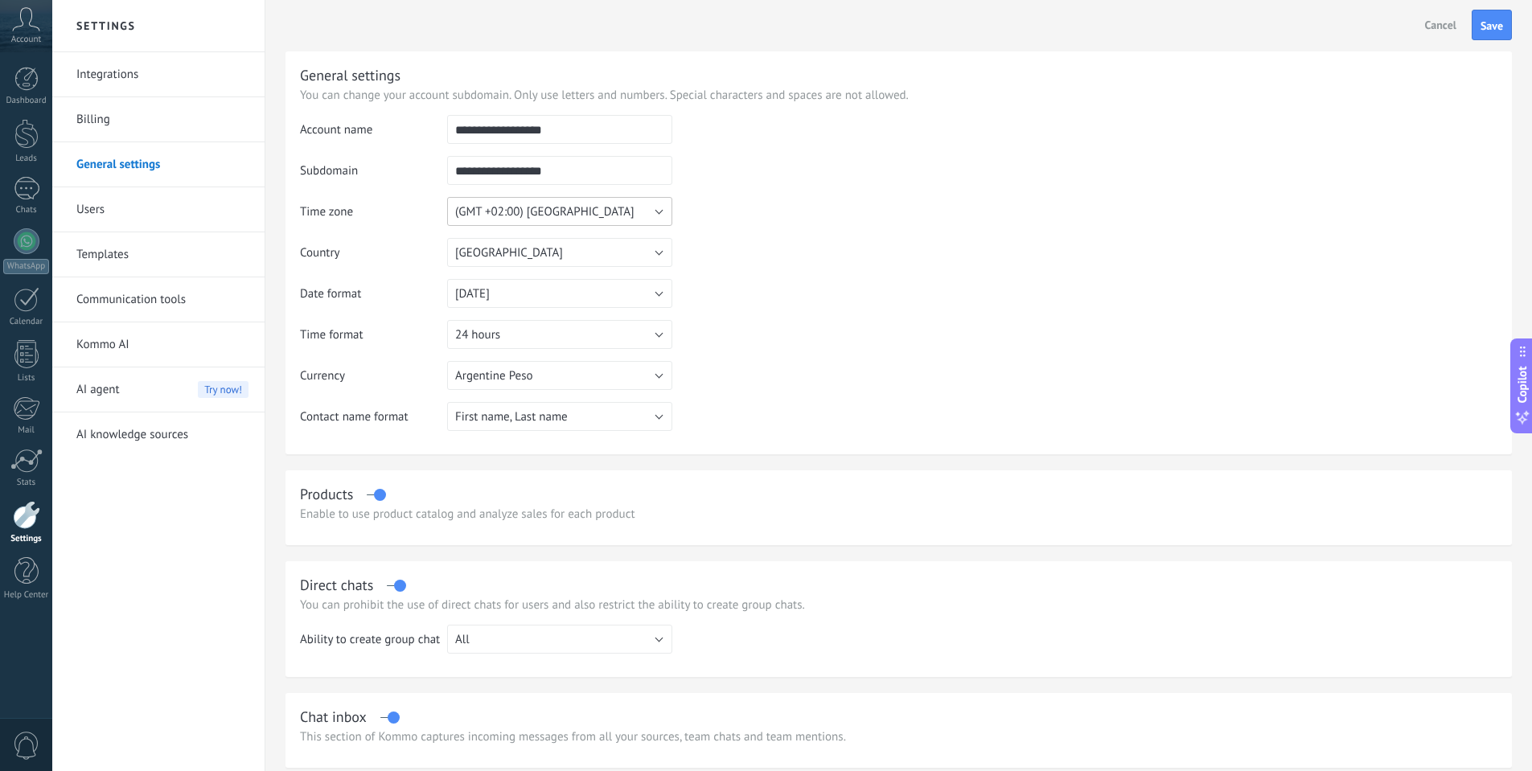
click at [574, 214] on button "(GMT +02:00) Rome" at bounding box center [559, 211] width 225 height 29
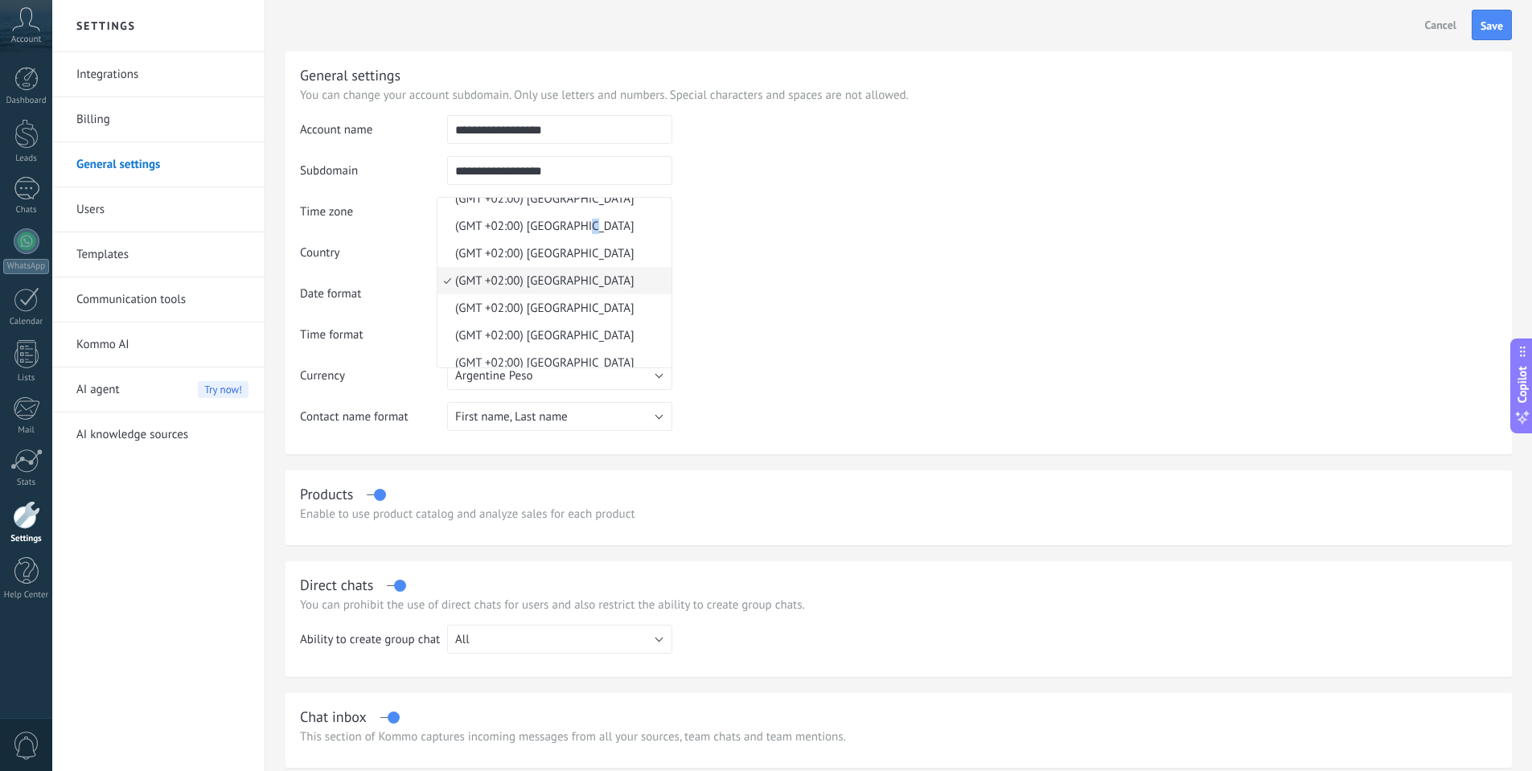
click at [574, 214] on li "(GMT +02:00) Podgorica" at bounding box center [555, 225] width 234 height 27
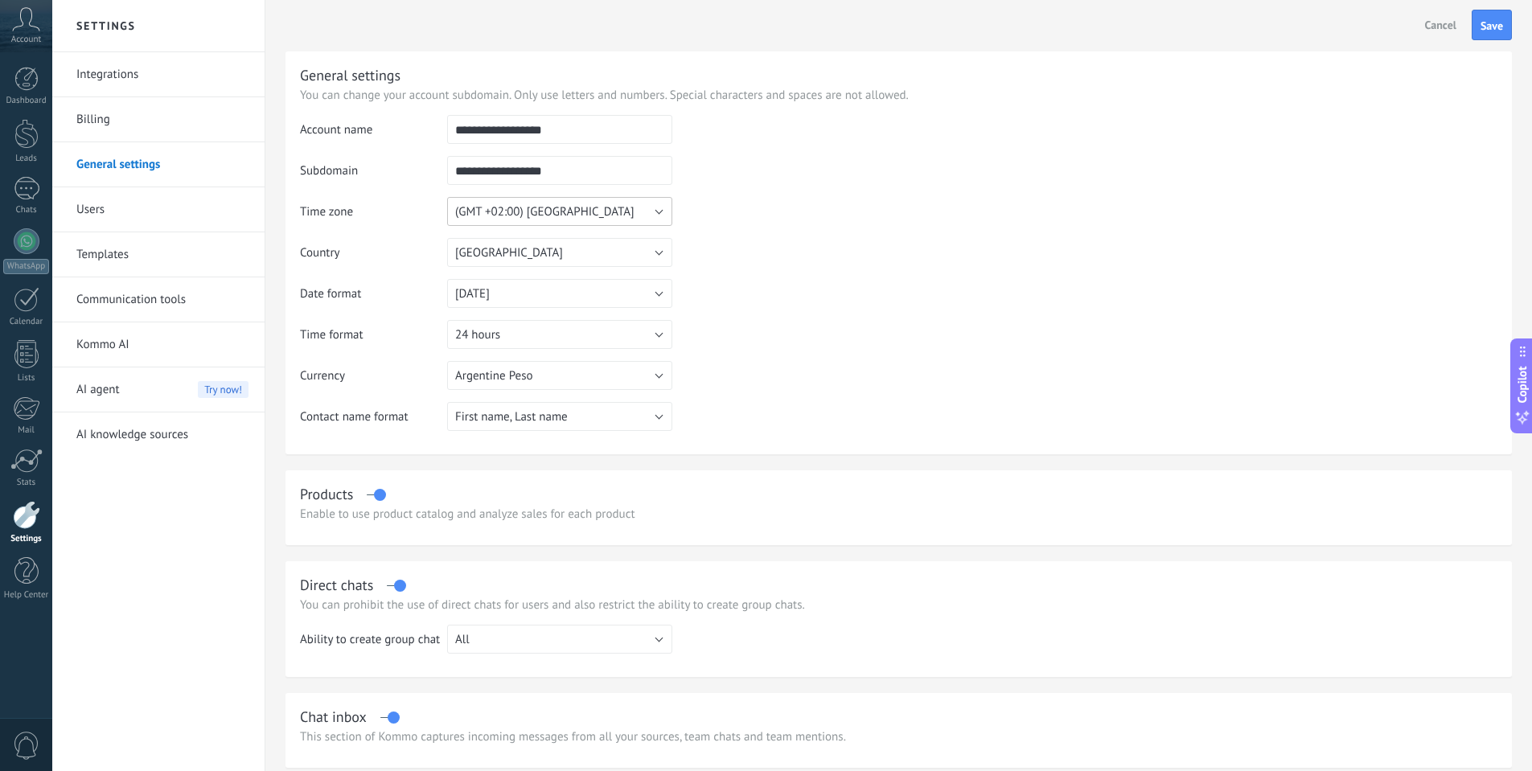
click at [574, 214] on span "(GMT +02:00) Podgorica" at bounding box center [544, 211] width 179 height 15
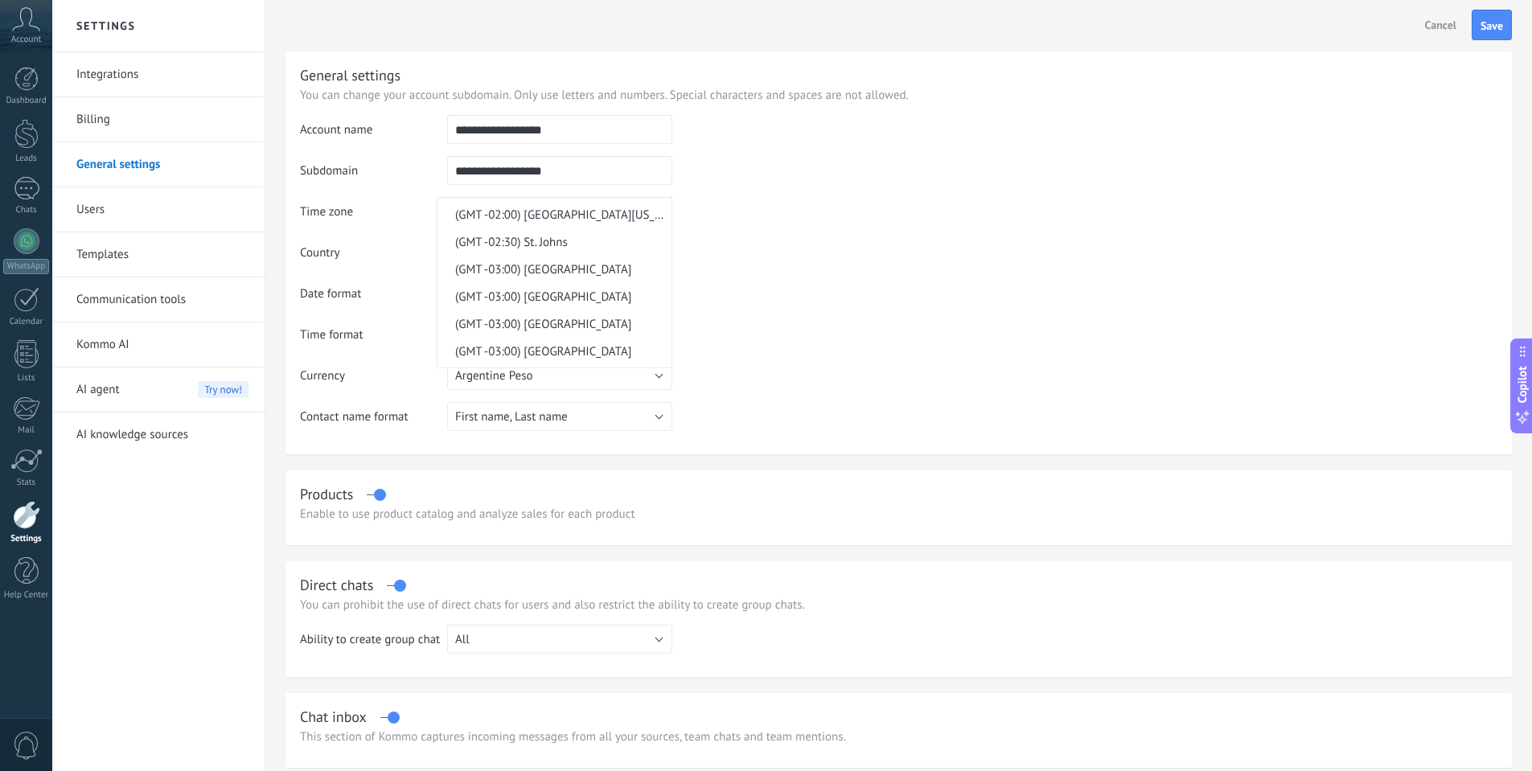
scroll to position [7293, 0]
click at [560, 334] on span "(GMT -03:00) Argentina" at bounding box center [552, 330] width 229 height 15
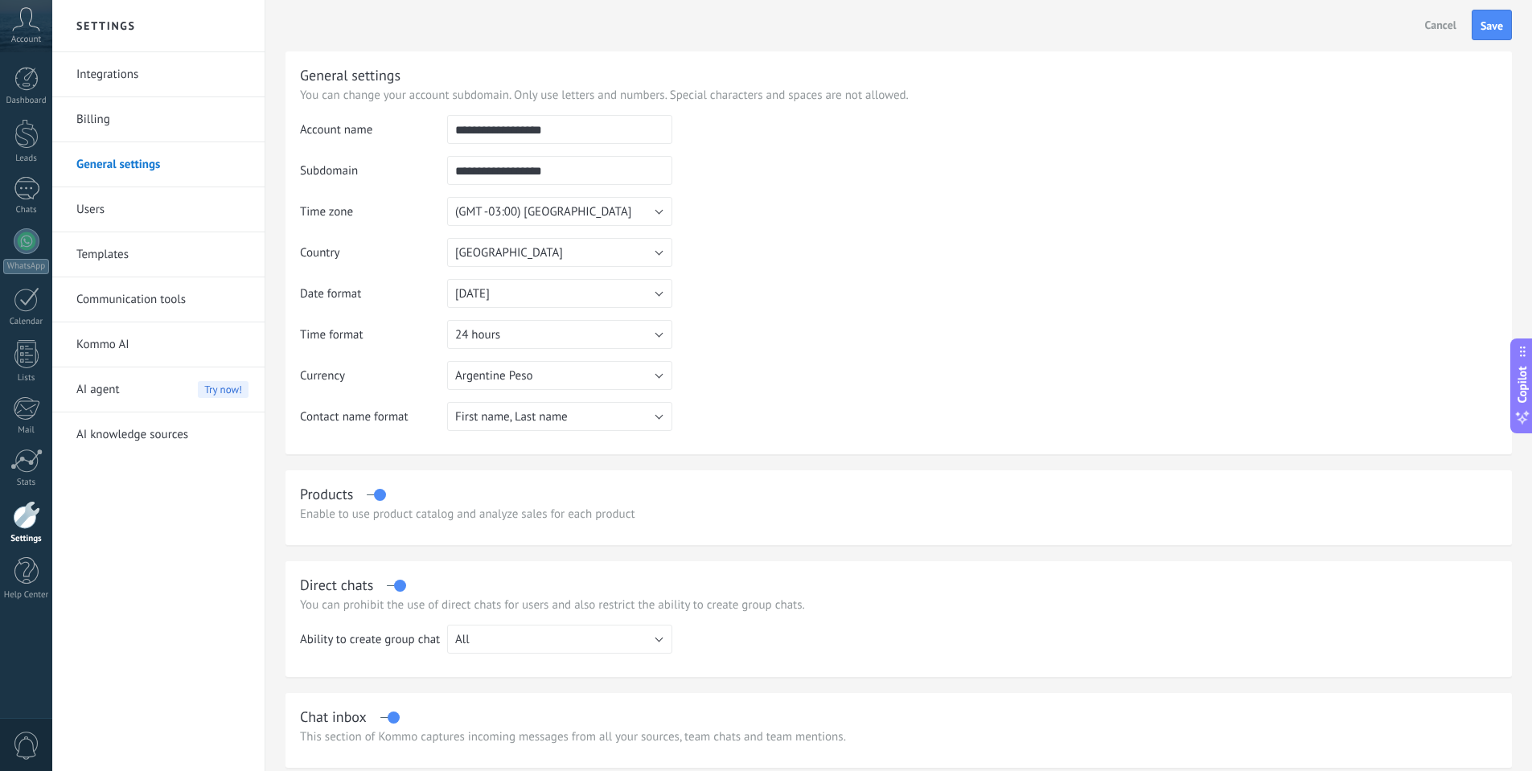
click at [1484, 27] on span "Save" at bounding box center [1492, 25] width 23 height 11
click at [168, 206] on link "Users" at bounding box center [162, 209] width 172 height 45
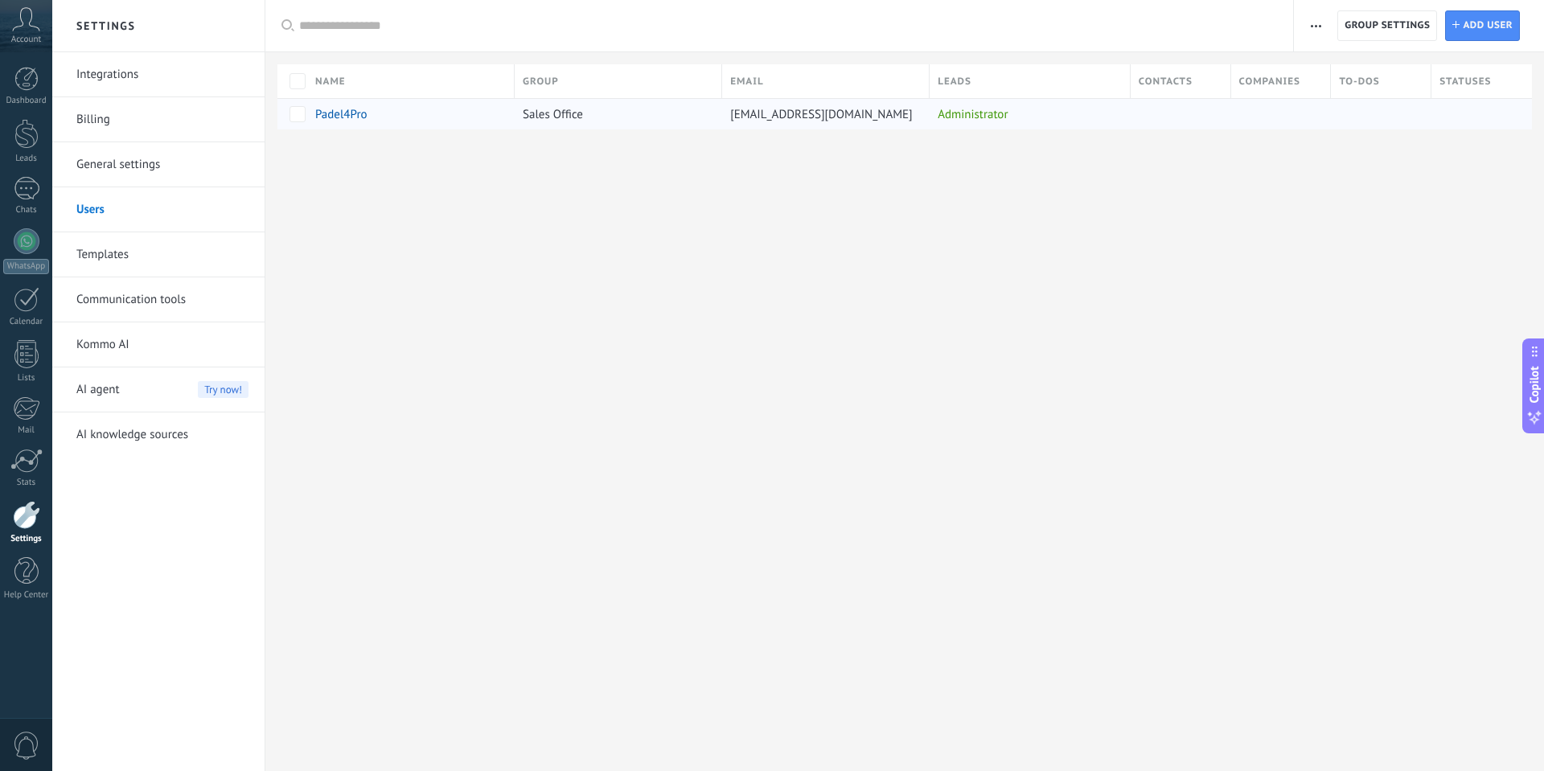
click at [353, 116] on span "Padel4Pro" at bounding box center [341, 114] width 52 height 15
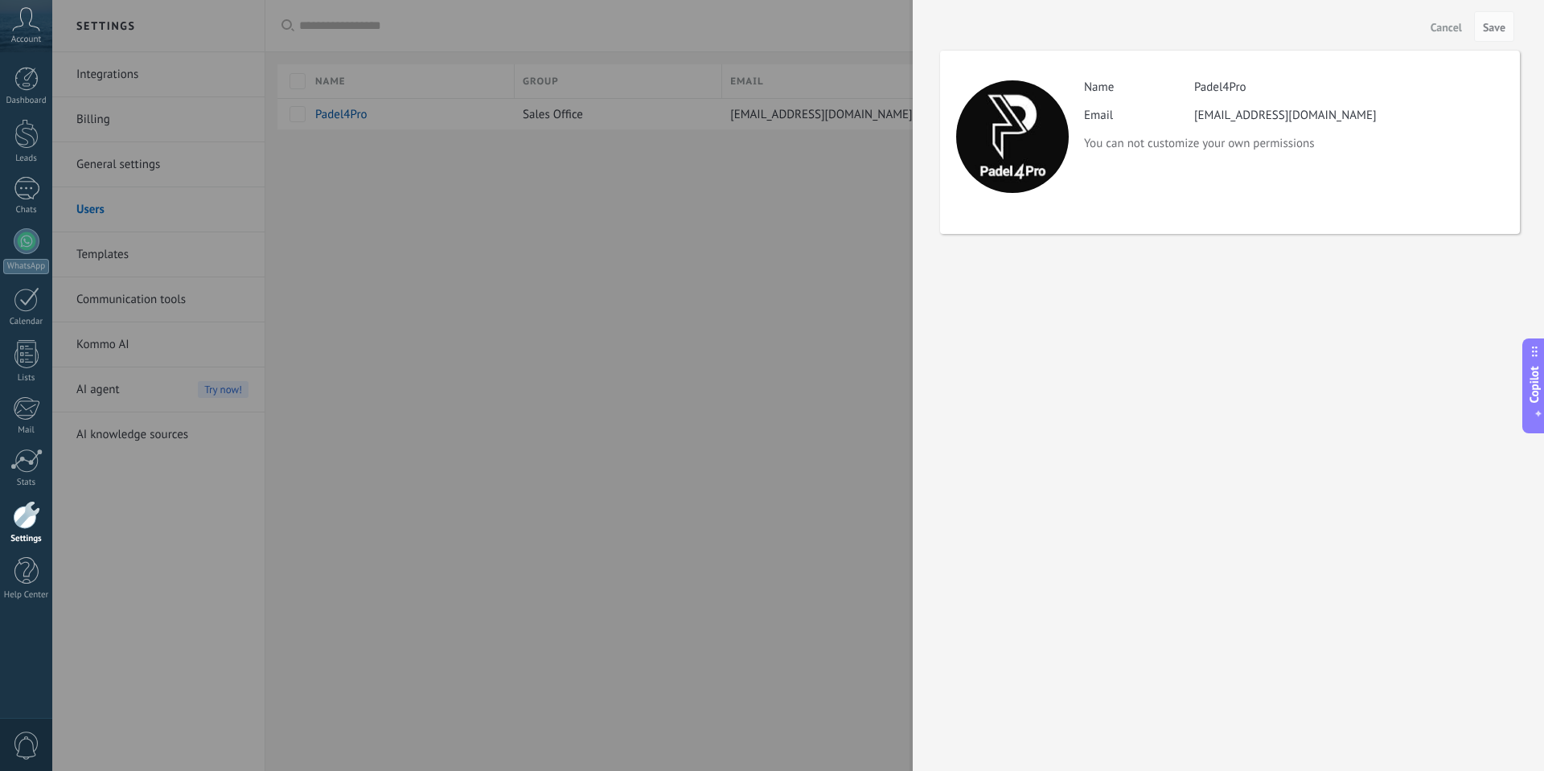
click at [413, 178] on div at bounding box center [772, 385] width 1544 height 771
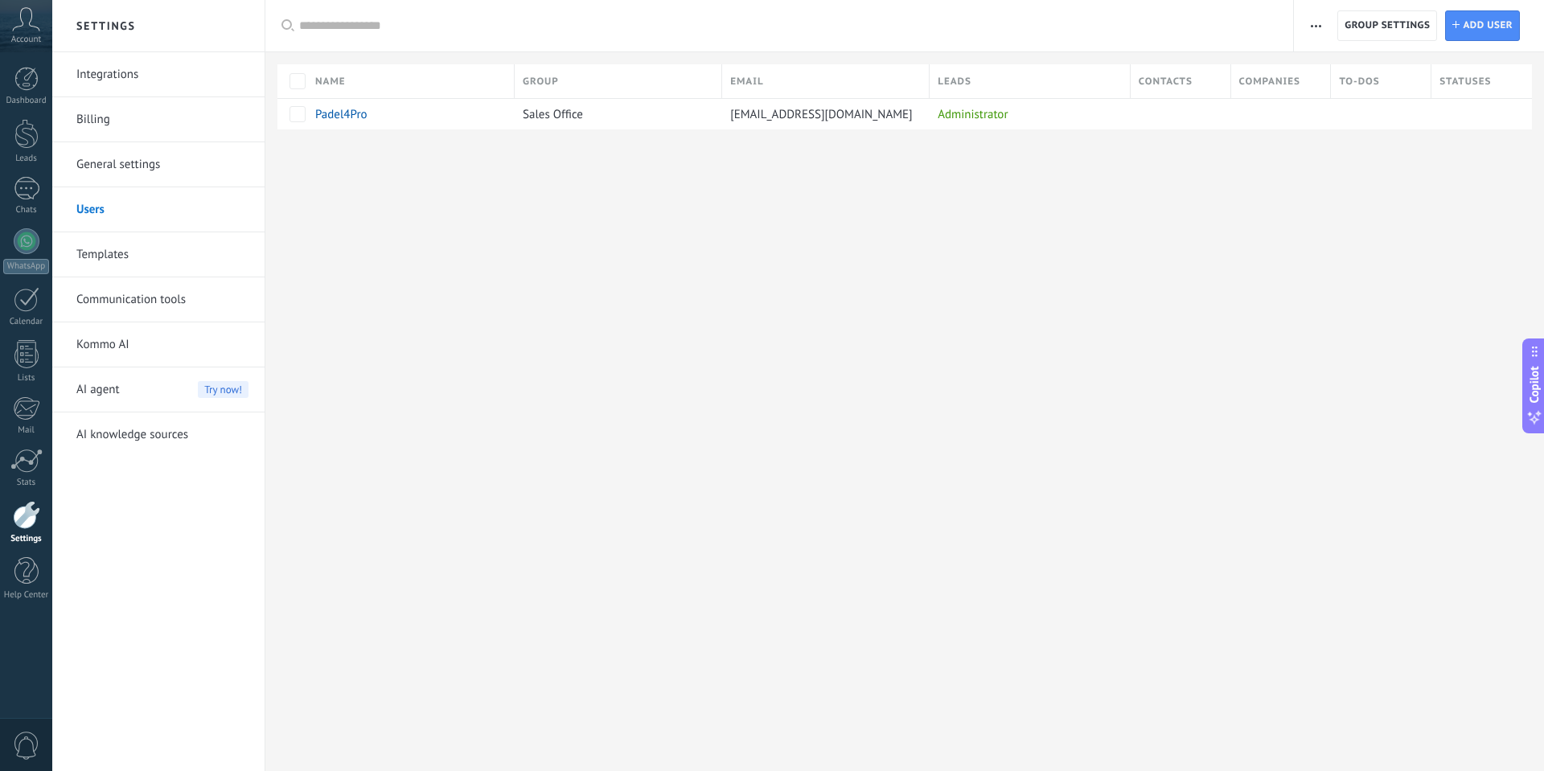
click at [117, 171] on link "General settings" at bounding box center [162, 164] width 172 height 45
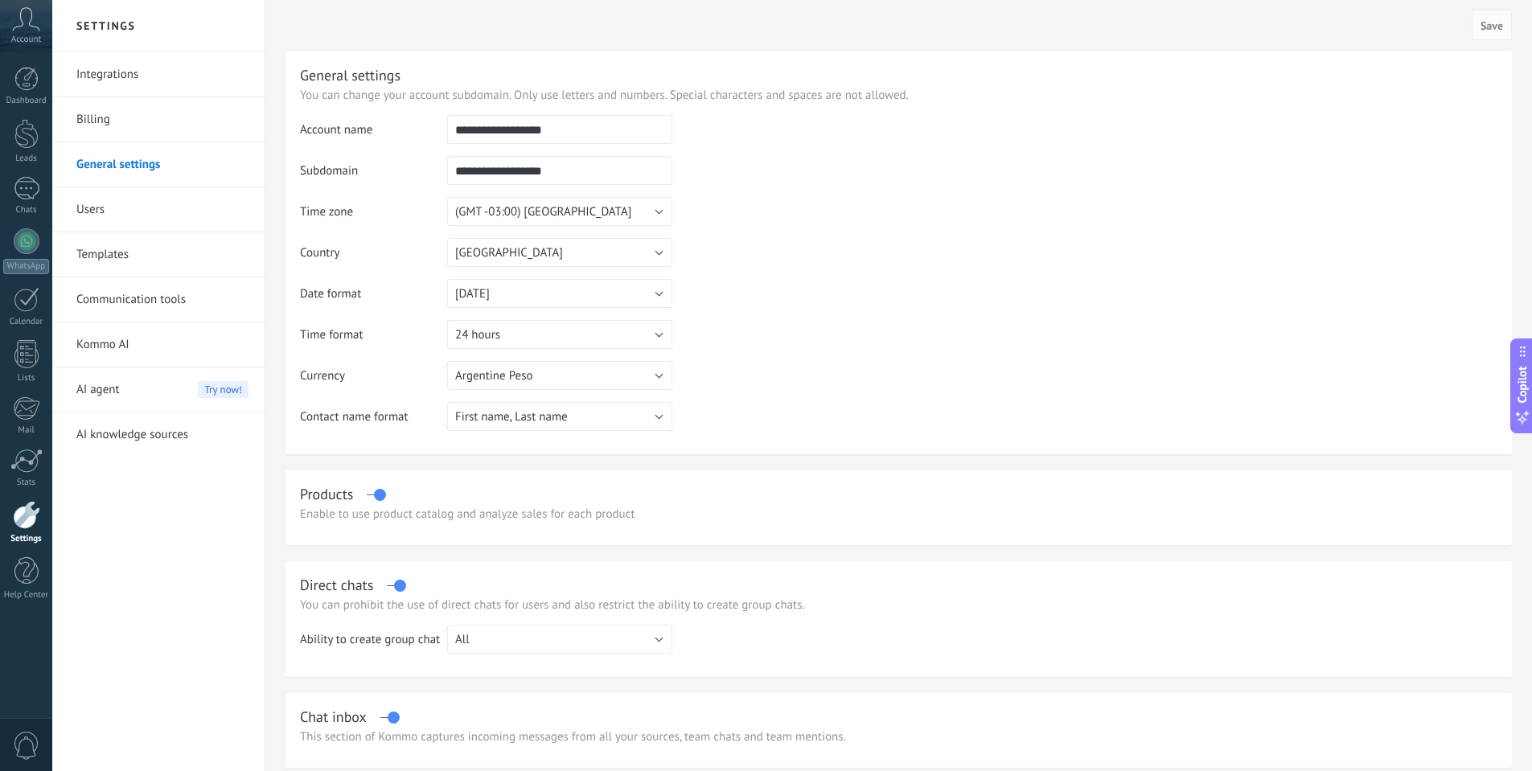
click at [35, 36] on span "Account" at bounding box center [26, 40] width 30 height 10
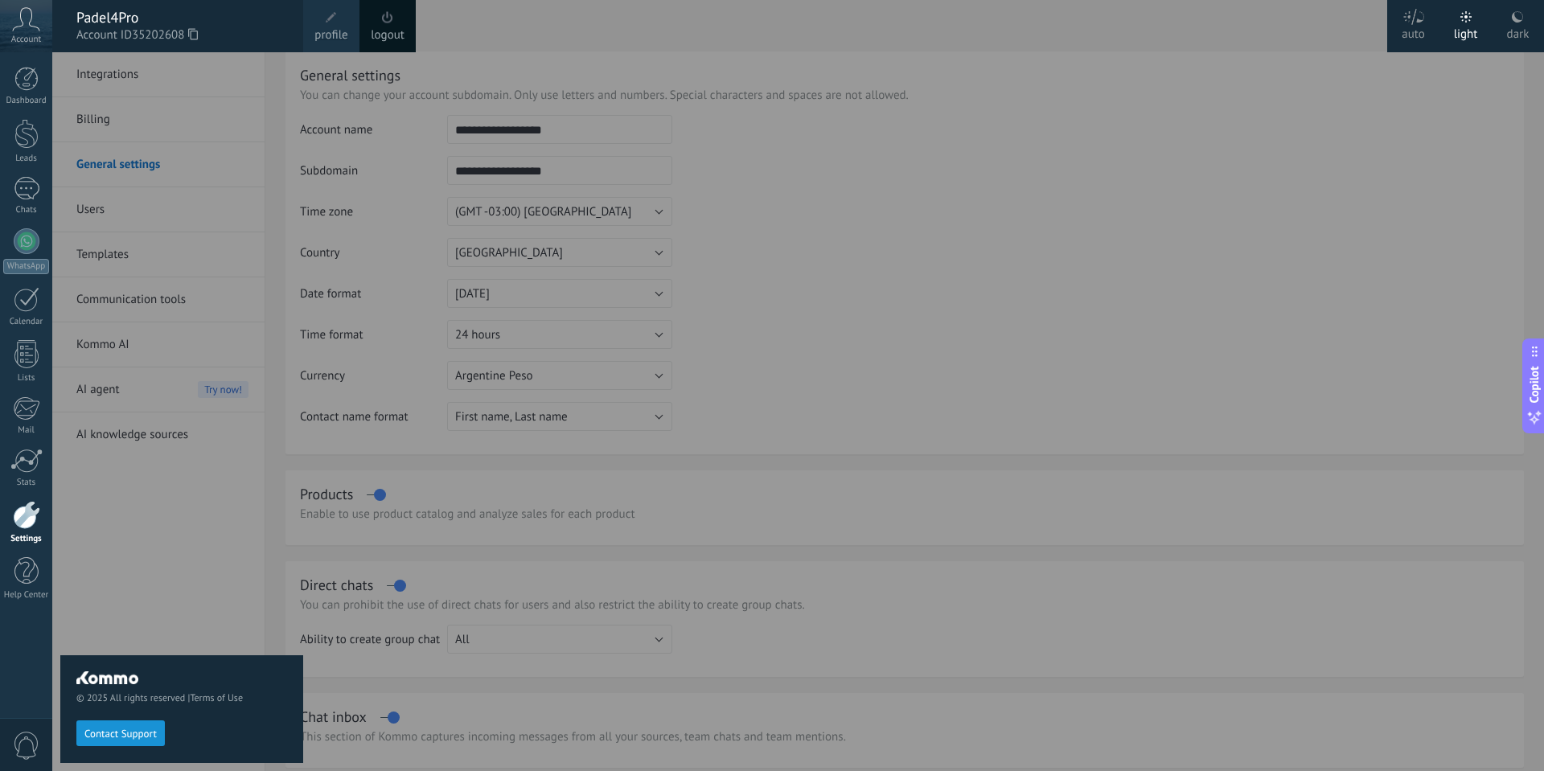
click at [334, 39] on span "profile" at bounding box center [331, 36] width 33 height 18
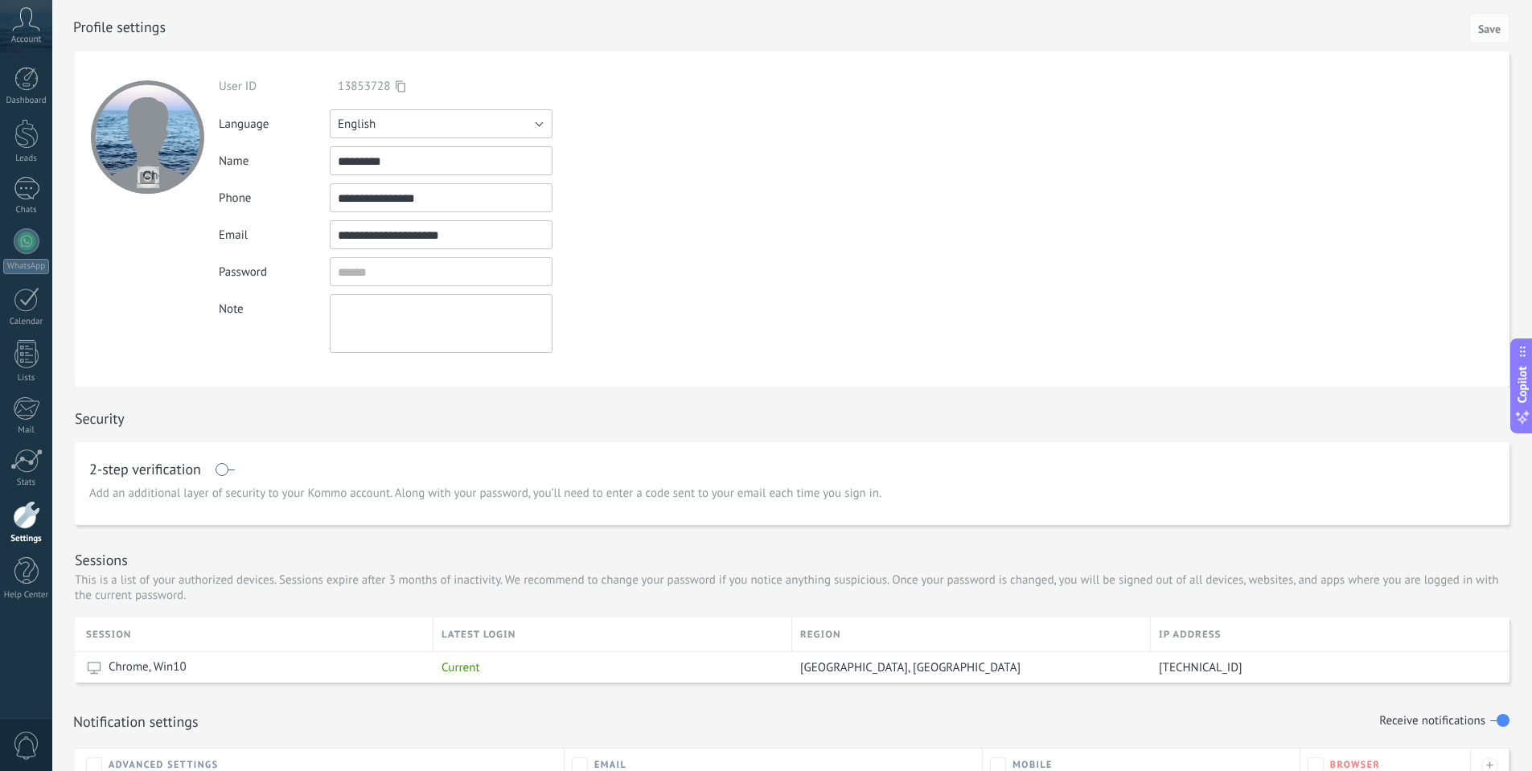
click at [444, 120] on button "English" at bounding box center [441, 123] width 223 height 29
click at [368, 173] on span "Español" at bounding box center [433, 178] width 227 height 15
click at [1488, 28] on span "Save" at bounding box center [1489, 28] width 23 height 11
drag, startPoint x: 433, startPoint y: 172, endPoint x: 253, endPoint y: 160, distance: 180.6
click at [253, 160] on div "Name *********" at bounding box center [454, 160] width 471 height 29
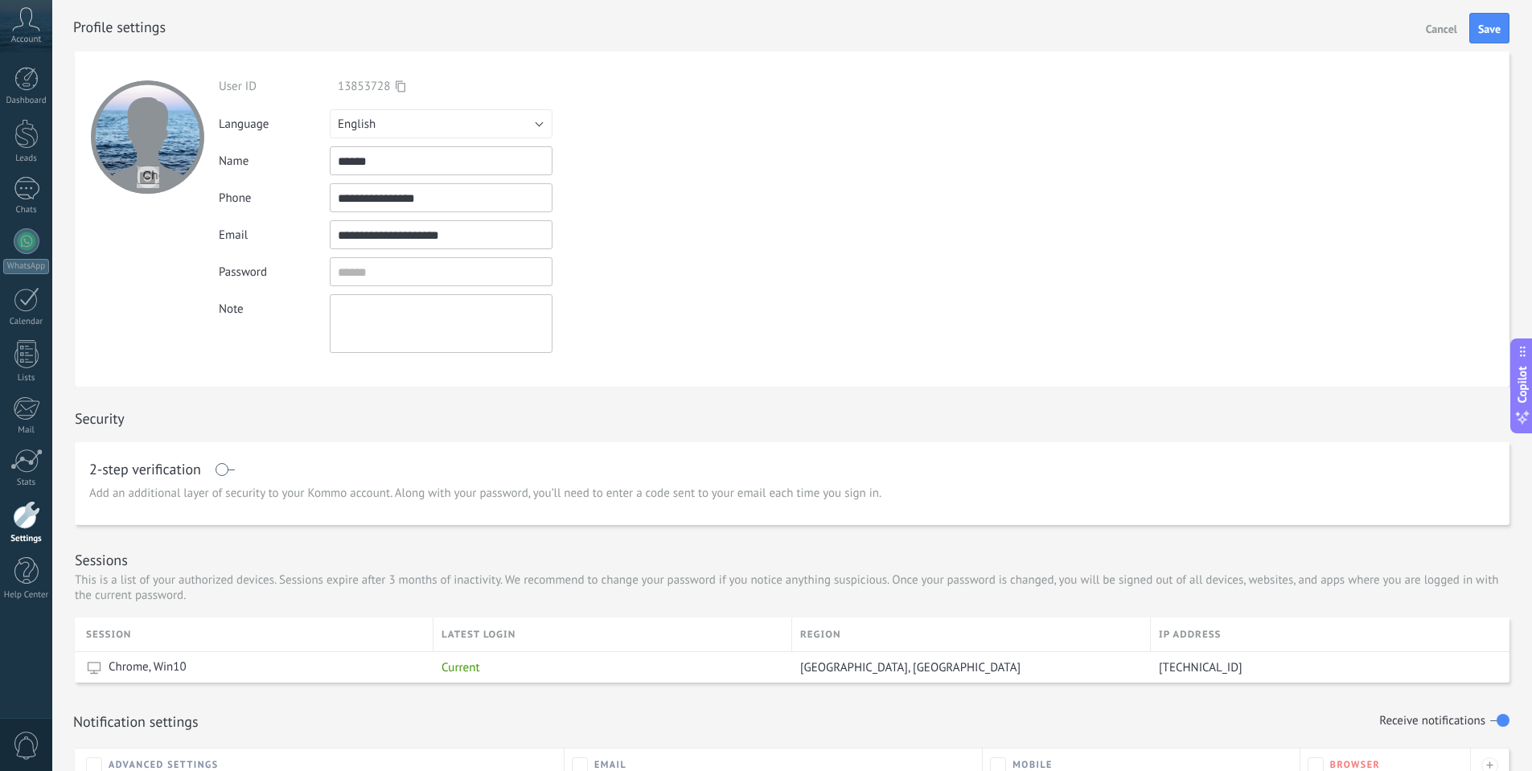
type input "******"
click at [693, 174] on form "User ID 13853728 Login via Language Русский" at bounding box center [792, 218] width 1435 height 335
click at [1496, 38] on button "Save" at bounding box center [1490, 28] width 40 height 31
click at [23, 88] on div at bounding box center [26, 79] width 24 height 24
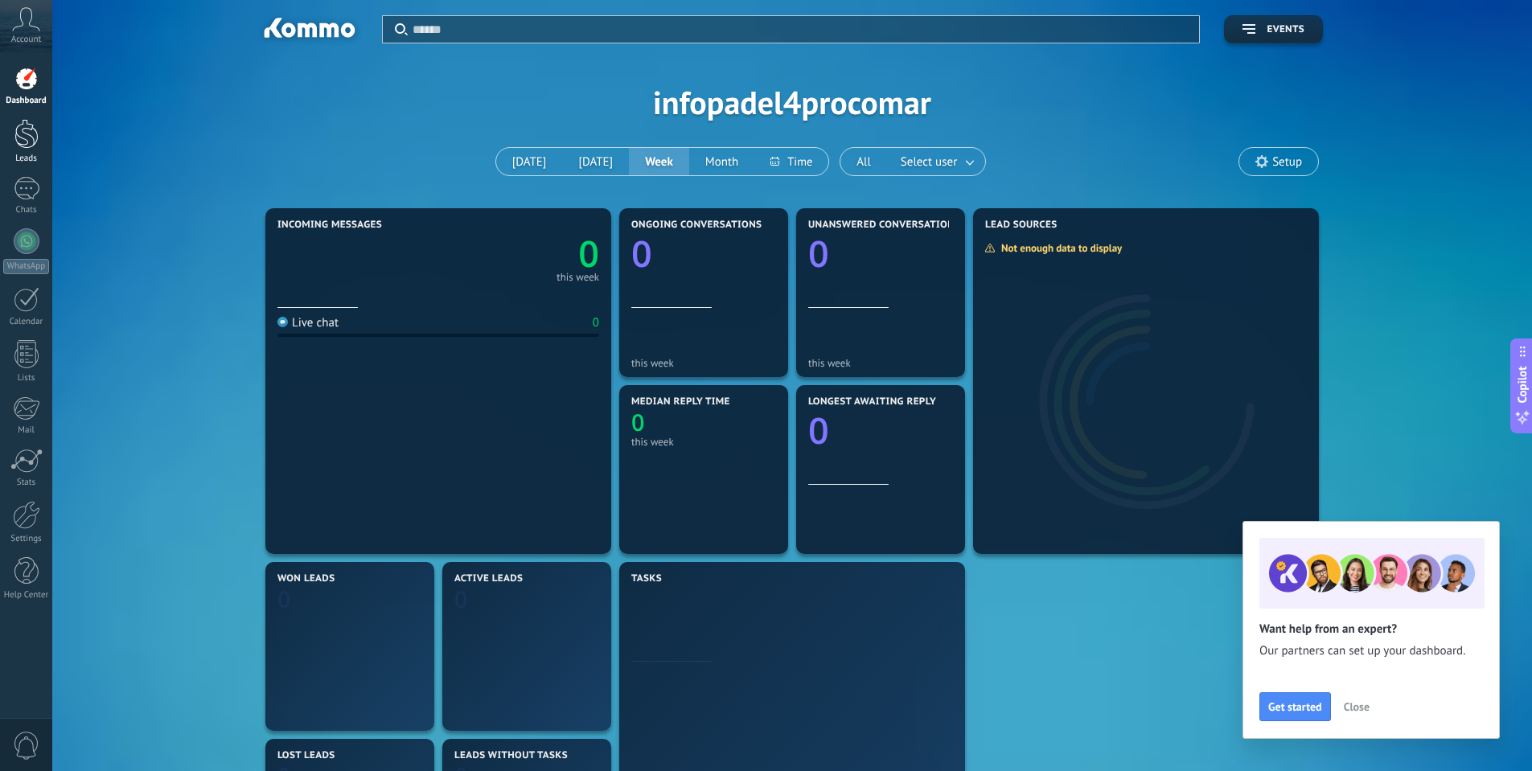
click at [31, 155] on div "Leads" at bounding box center [26, 159] width 47 height 10
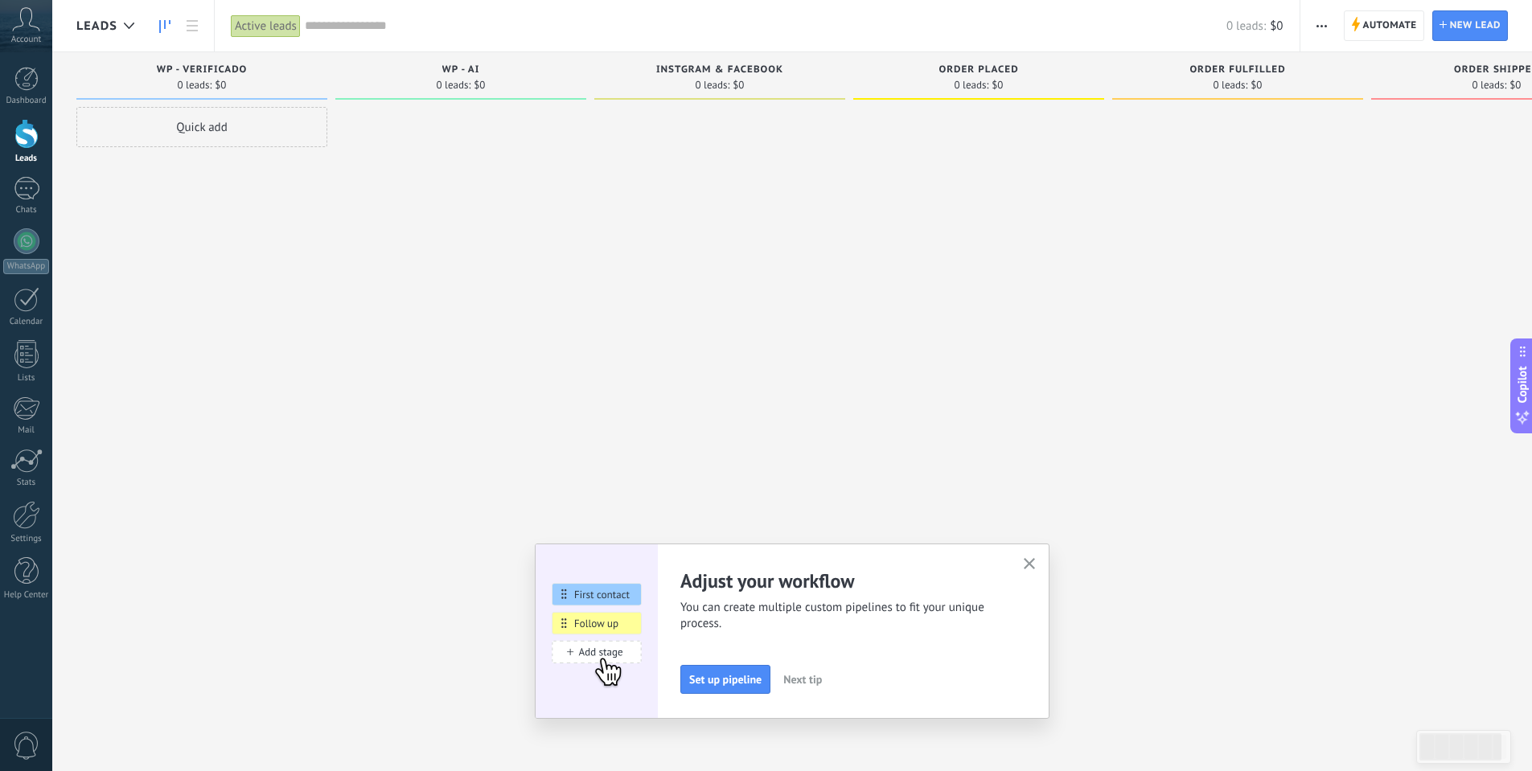
click at [31, 37] on span "Account" at bounding box center [26, 40] width 30 height 10
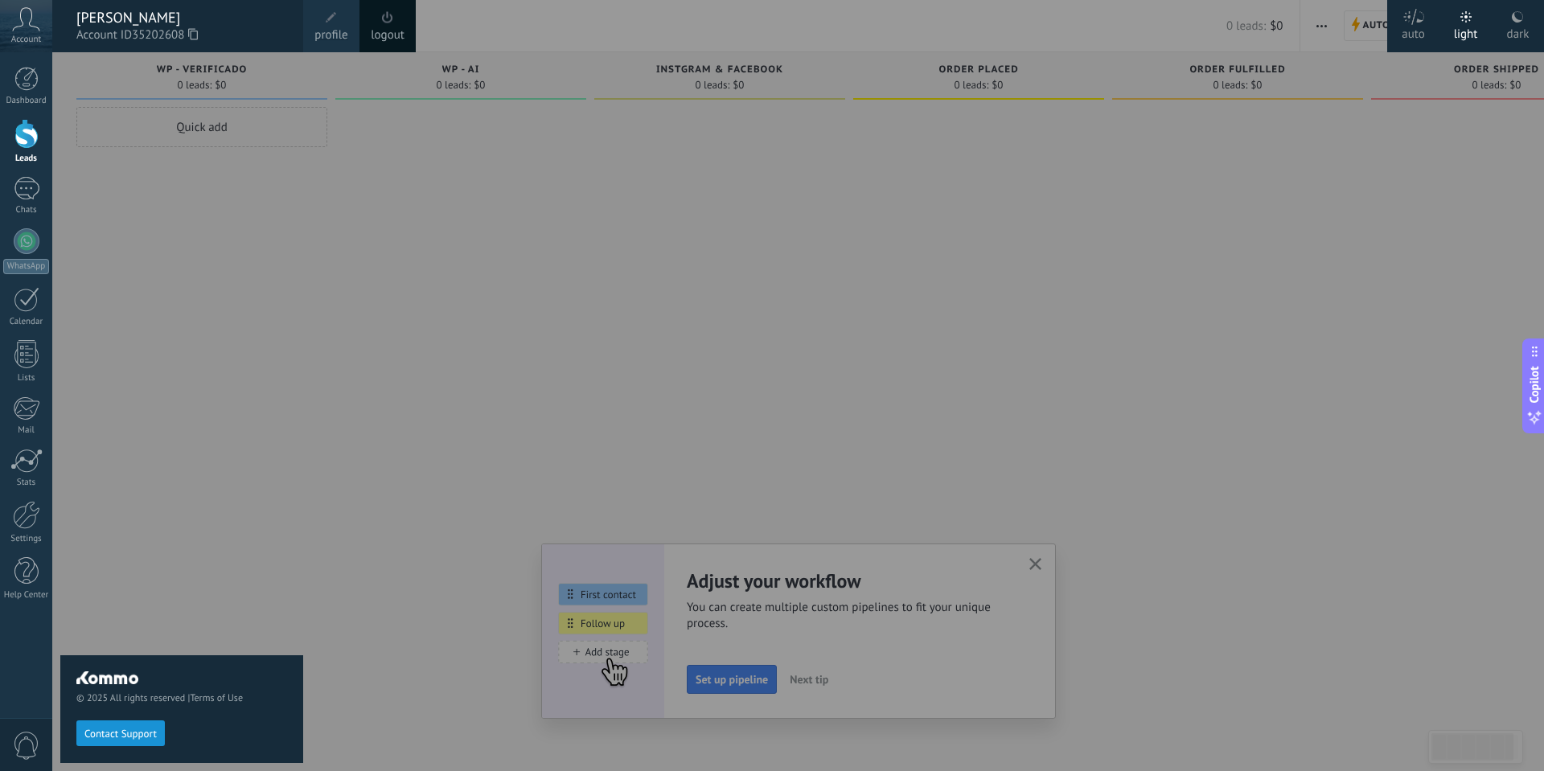
click at [314, 26] on link "profile" at bounding box center [331, 26] width 56 height 52
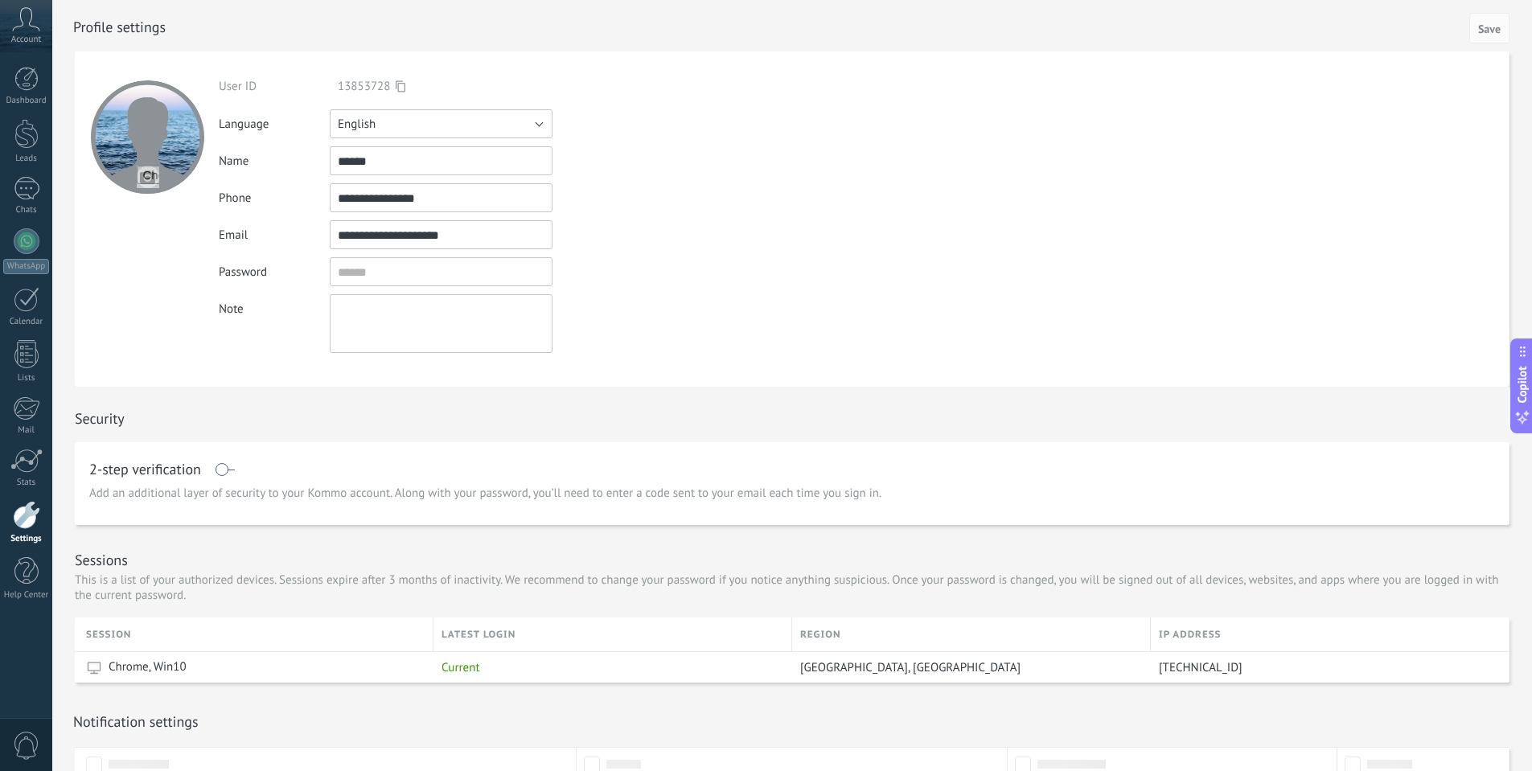
click at [372, 124] on span "English" at bounding box center [357, 124] width 38 height 15
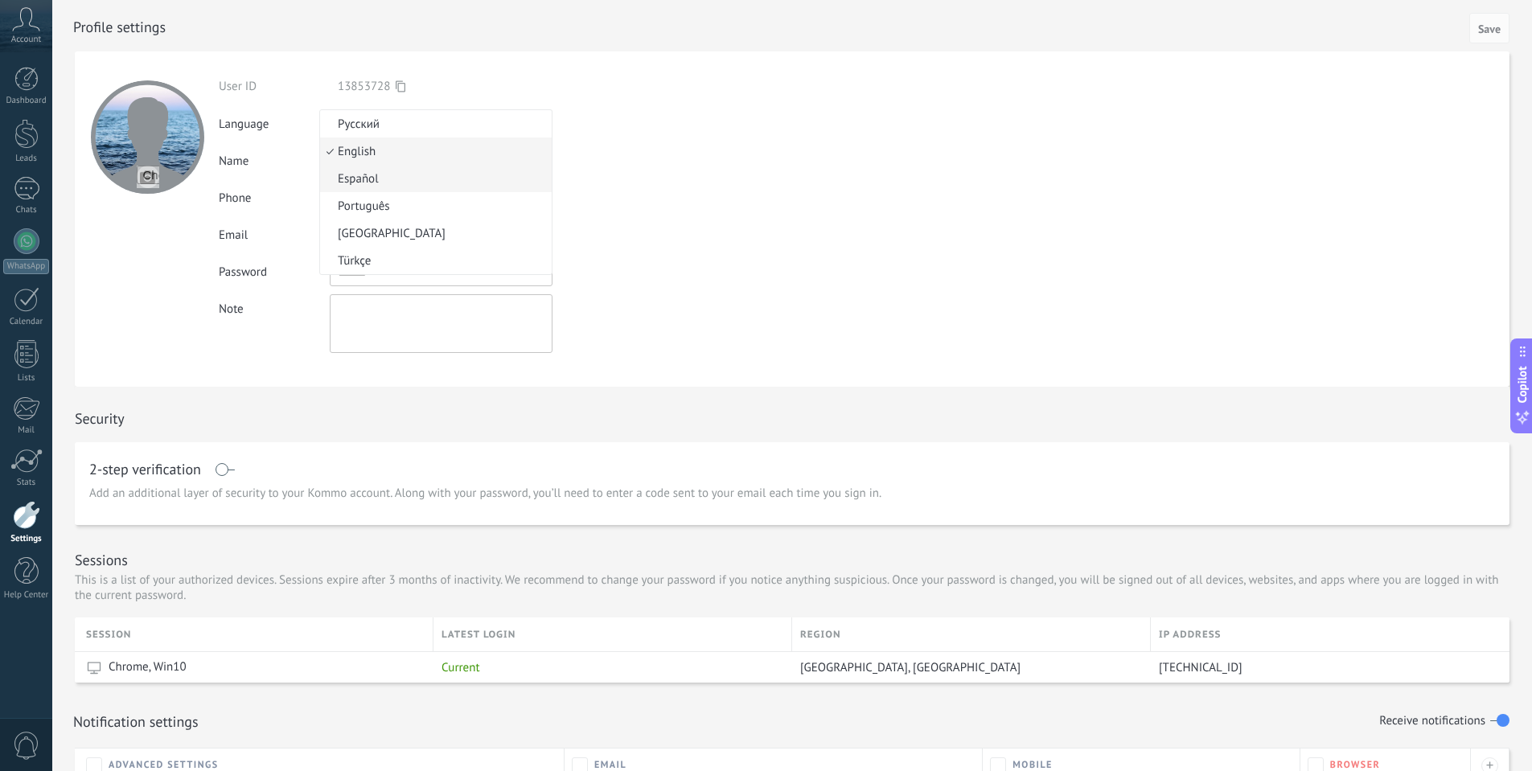
click at [367, 173] on span "Español" at bounding box center [433, 178] width 227 height 15
click at [819, 342] on form "**********" at bounding box center [792, 218] width 1435 height 335
click at [1492, 33] on span "Save" at bounding box center [1489, 28] width 23 height 11
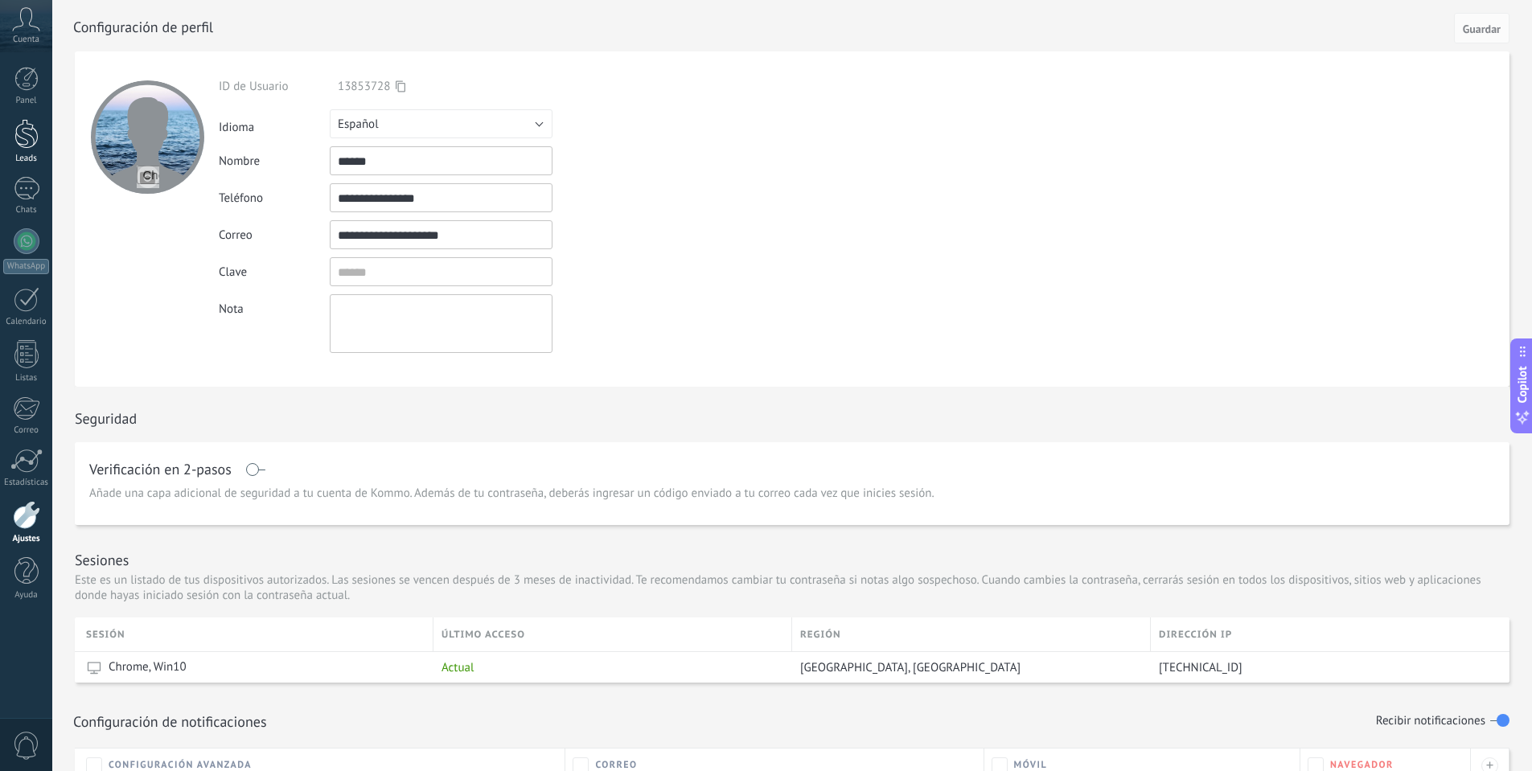
click at [16, 142] on div at bounding box center [26, 134] width 24 height 30
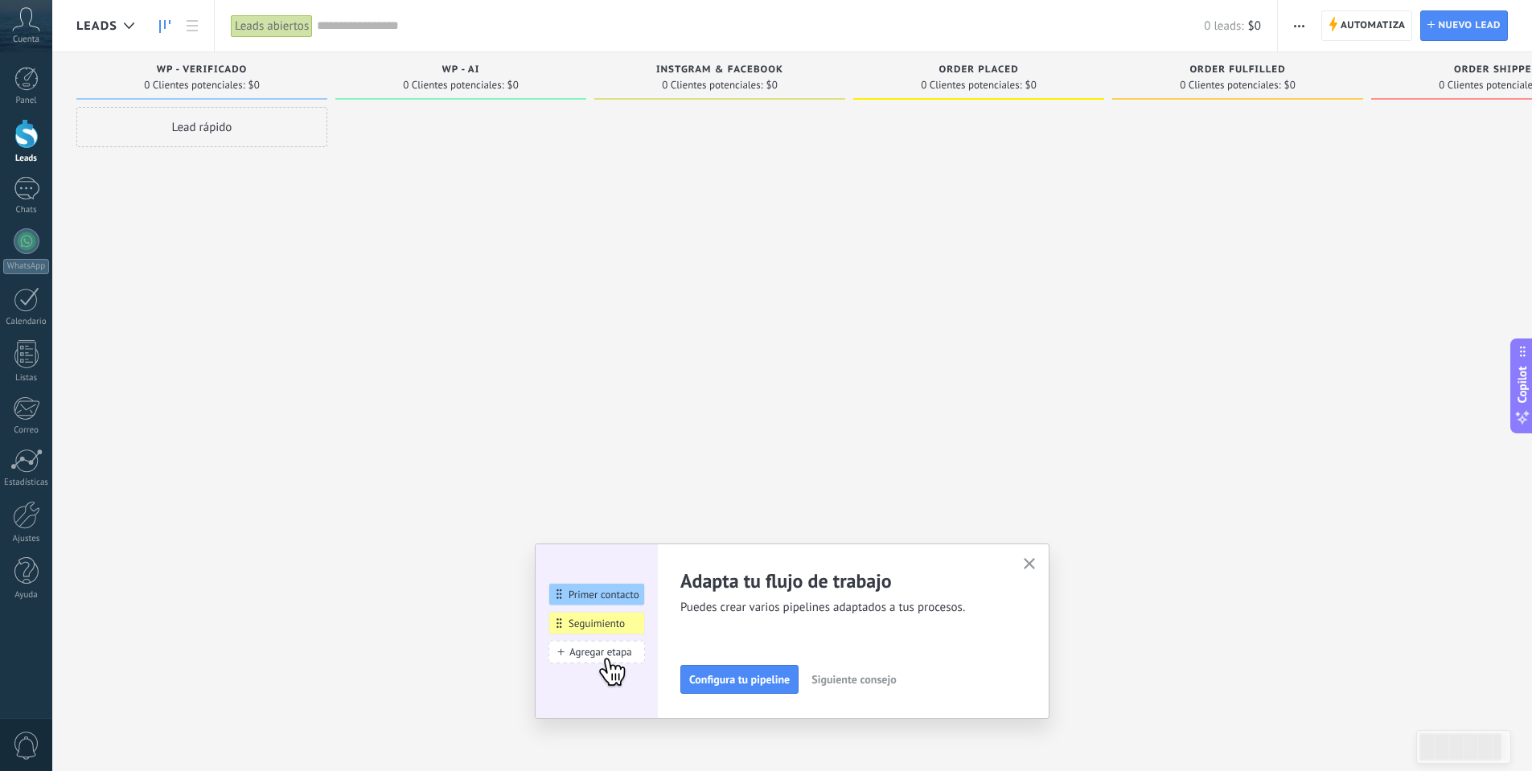
click at [1030, 559] on icon "button" at bounding box center [1030, 564] width 12 height 12
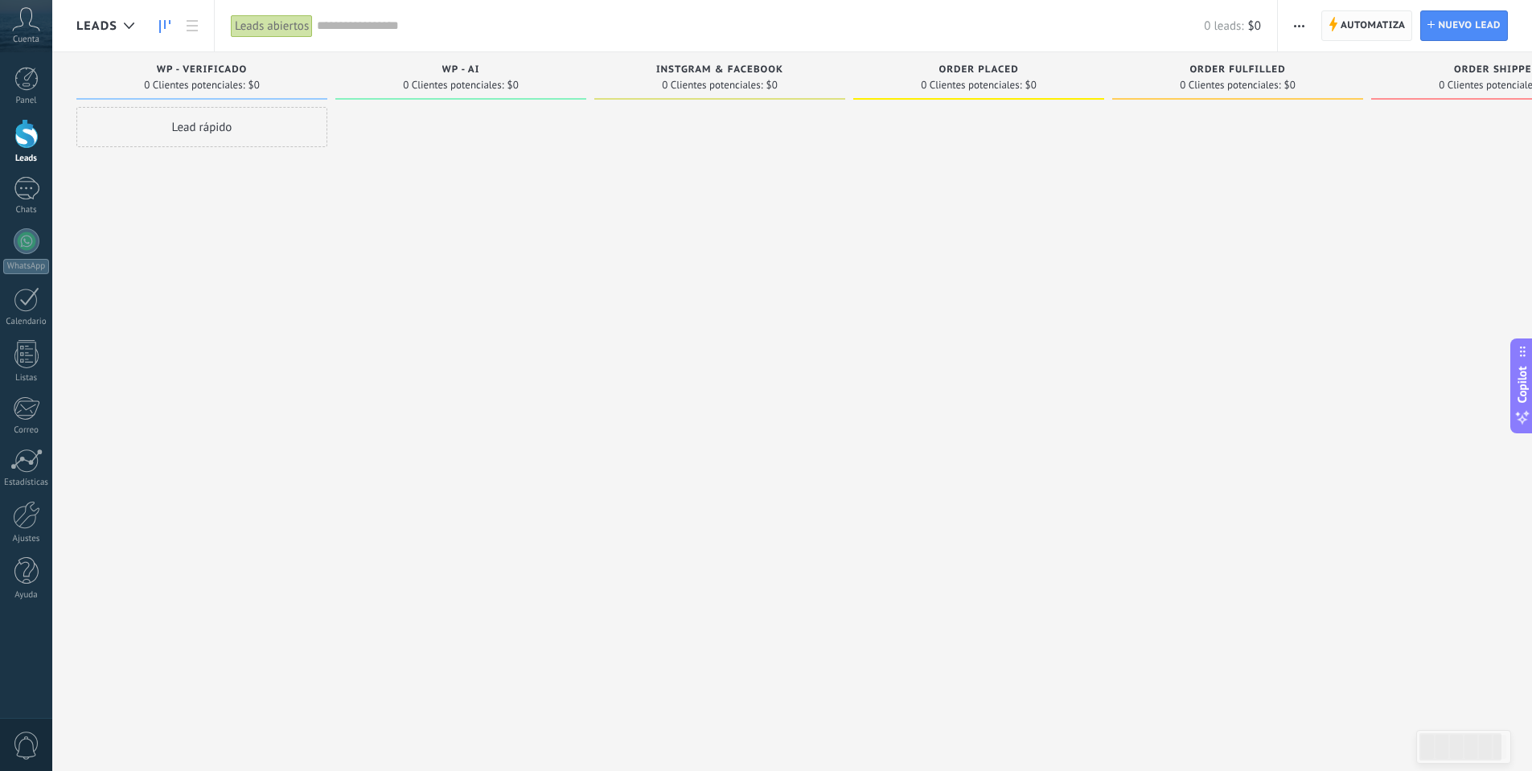
click at [1374, 35] on span "Automatiza" at bounding box center [1373, 25] width 65 height 29
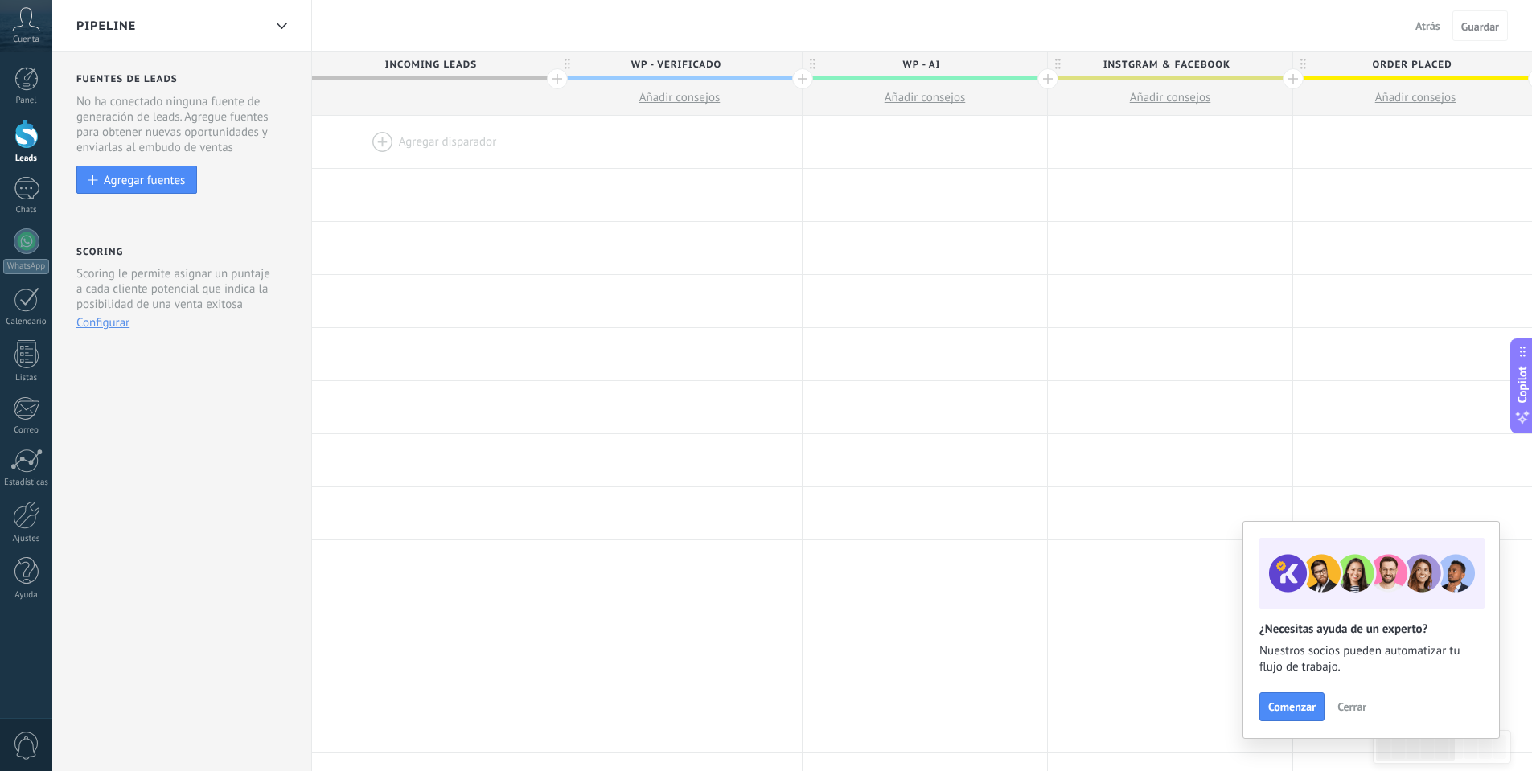
click at [385, 139] on div at bounding box center [434, 142] width 245 height 52
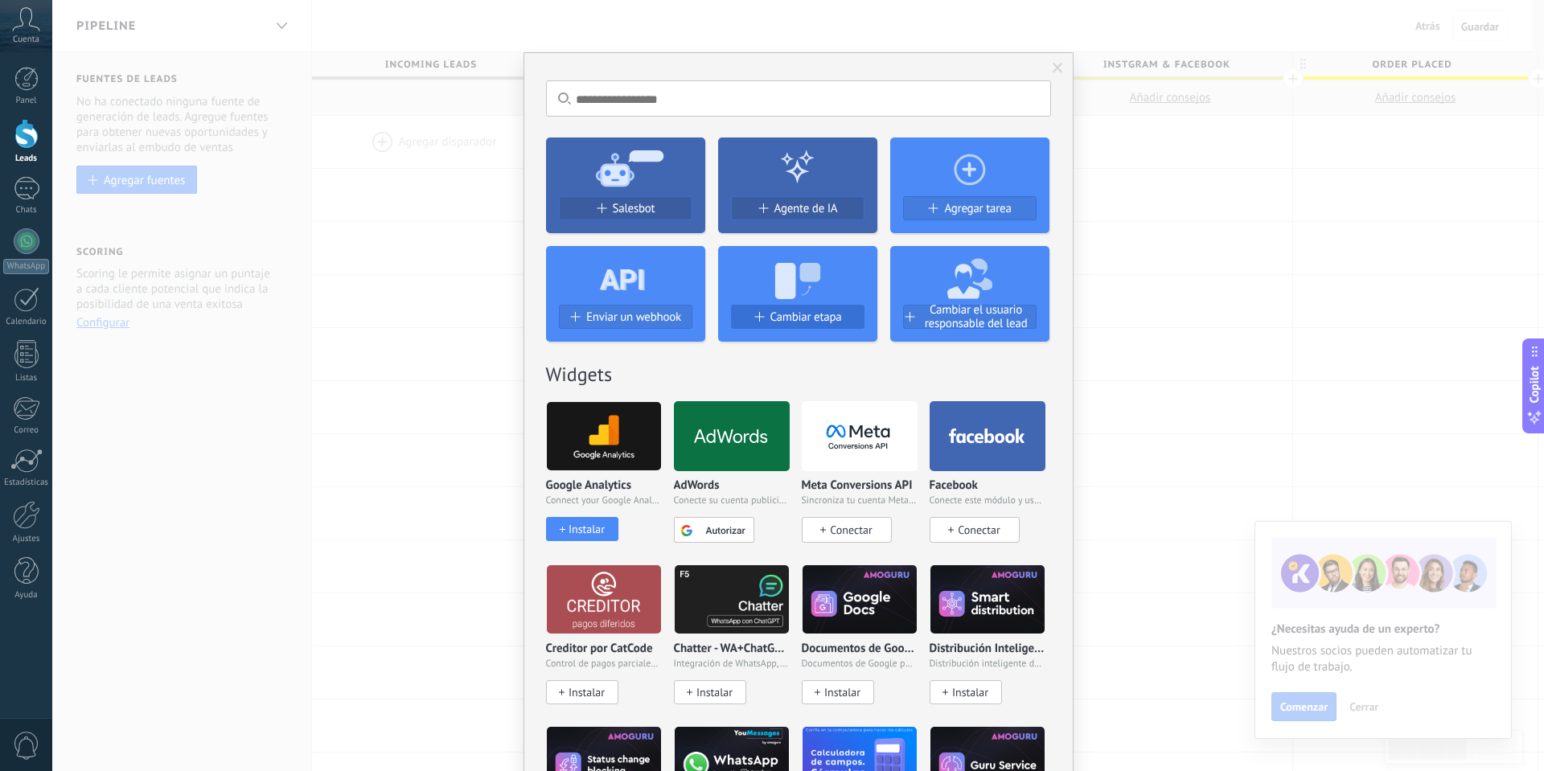
click at [806, 313] on span "Cambiar etapa" at bounding box center [807, 317] width 72 height 14
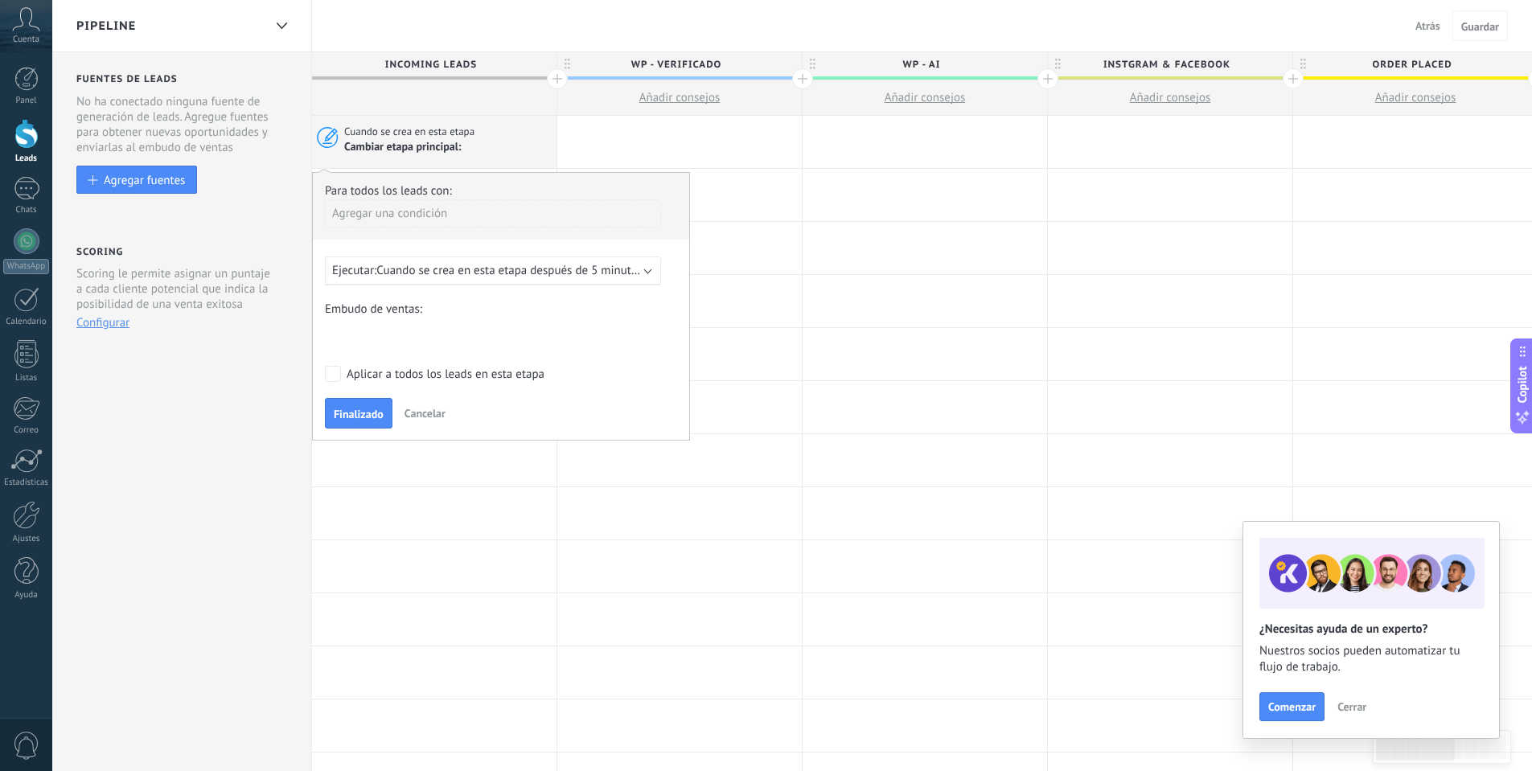
click at [577, 272] on span "Cuando se crea en esta etapa después de 5 minutos" at bounding box center [509, 270] width 266 height 15
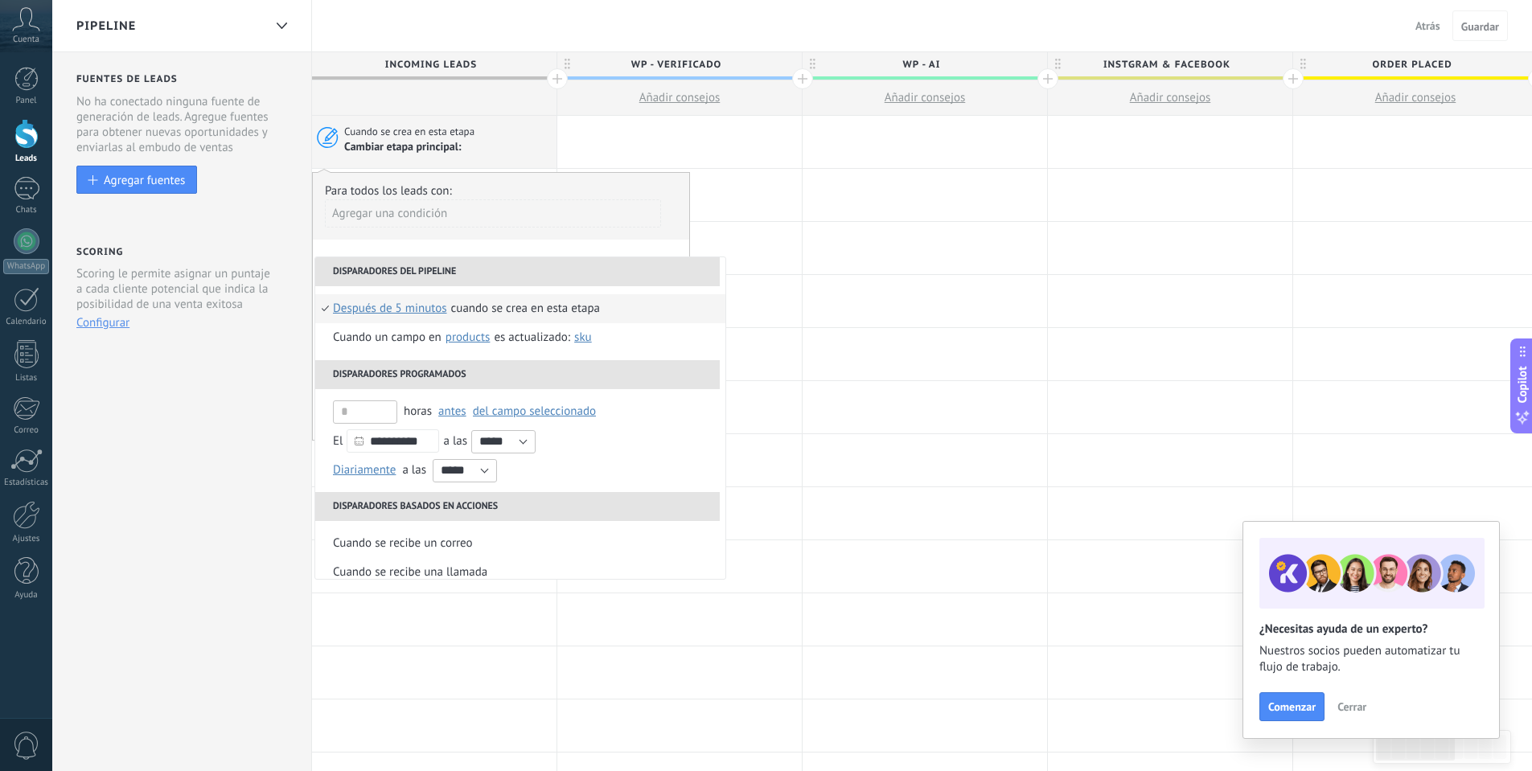
click at [456, 273] on li "Disparadores del pipeline" at bounding box center [517, 271] width 405 height 29
click at [450, 364] on li "Disparadores programados" at bounding box center [517, 374] width 405 height 29
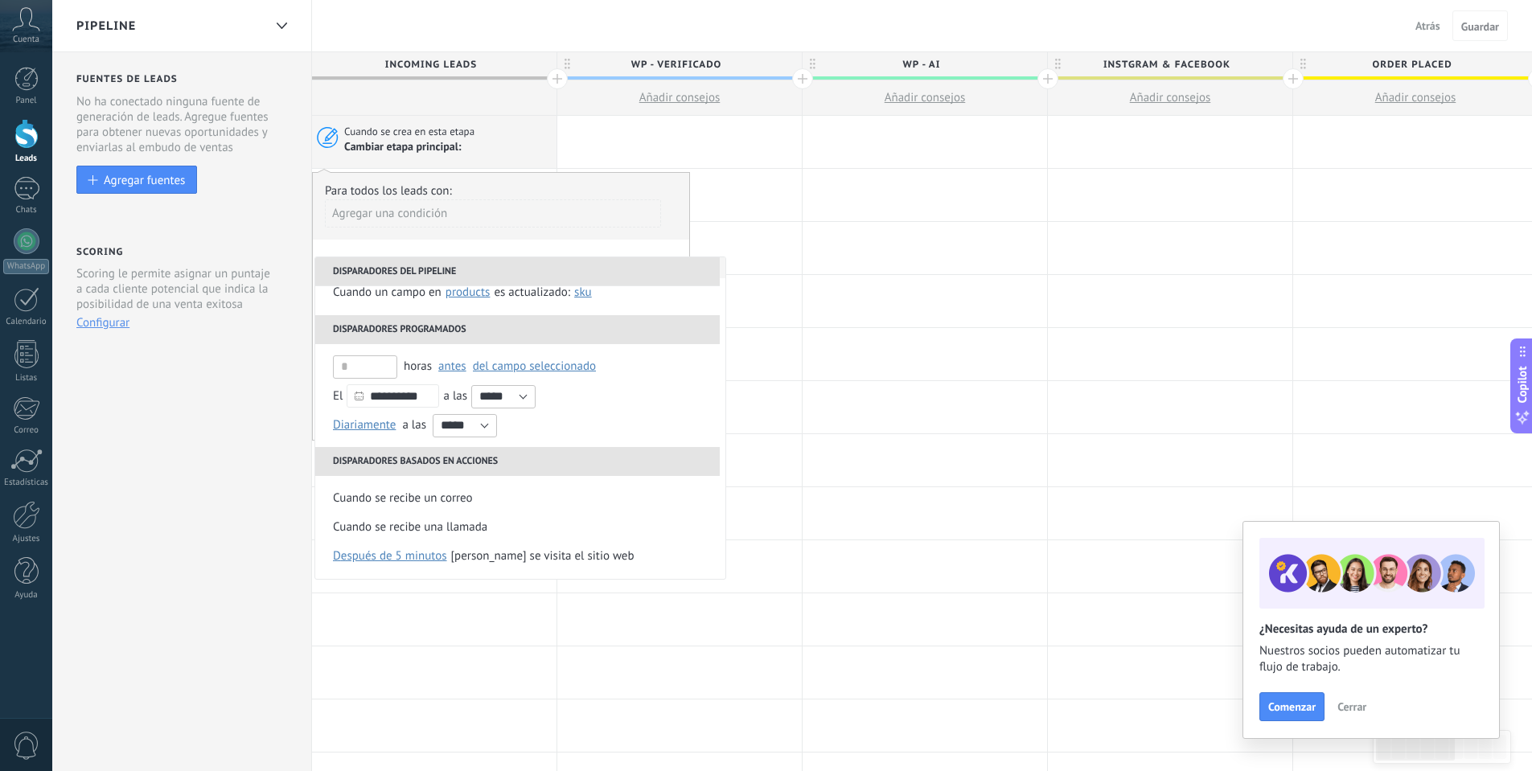
click at [451, 465] on li "Disparadores basados en acciones" at bounding box center [517, 461] width 405 height 29
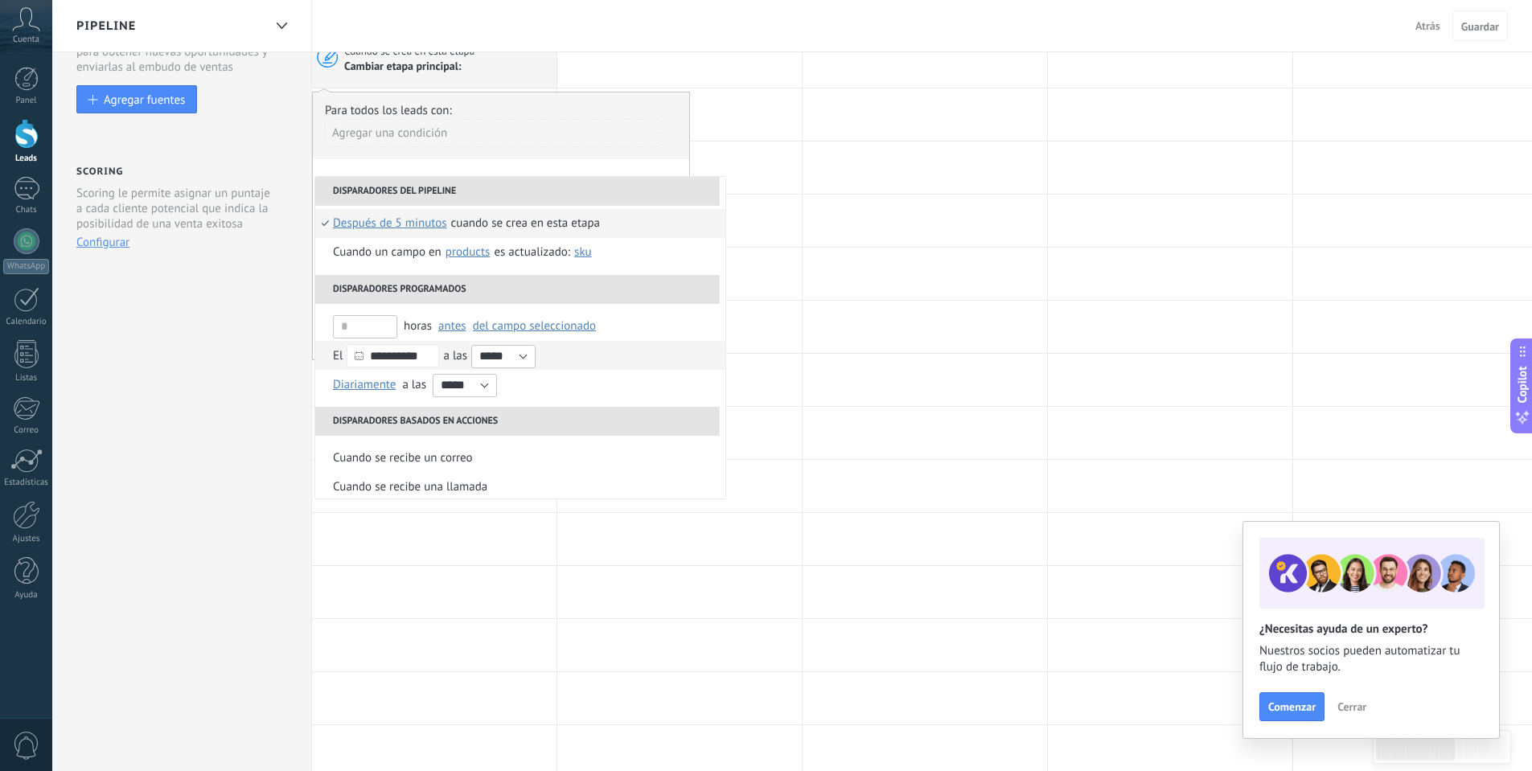
scroll to position [0, 0]
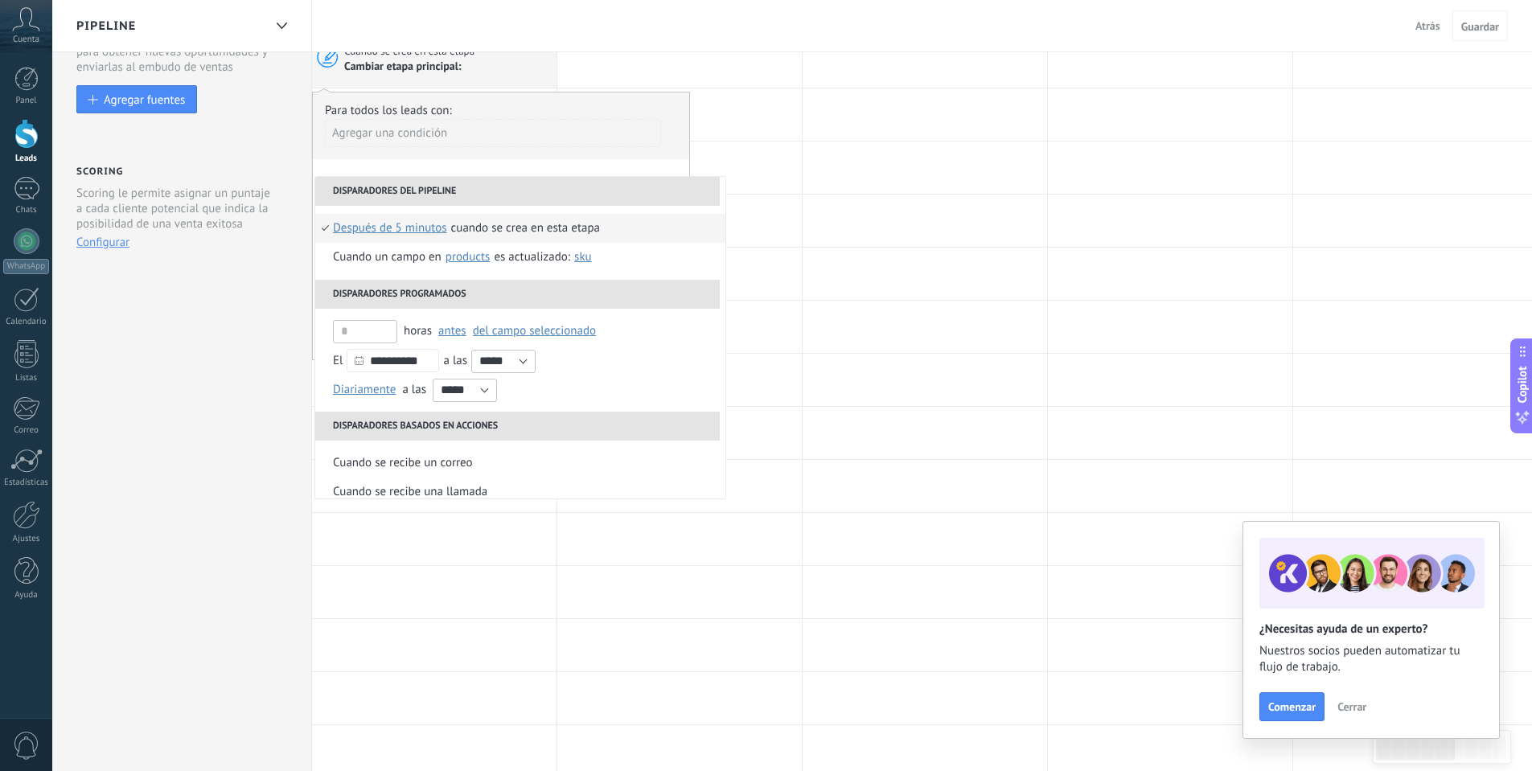
click at [471, 132] on div "Agregar una condición" at bounding box center [493, 133] width 336 height 28
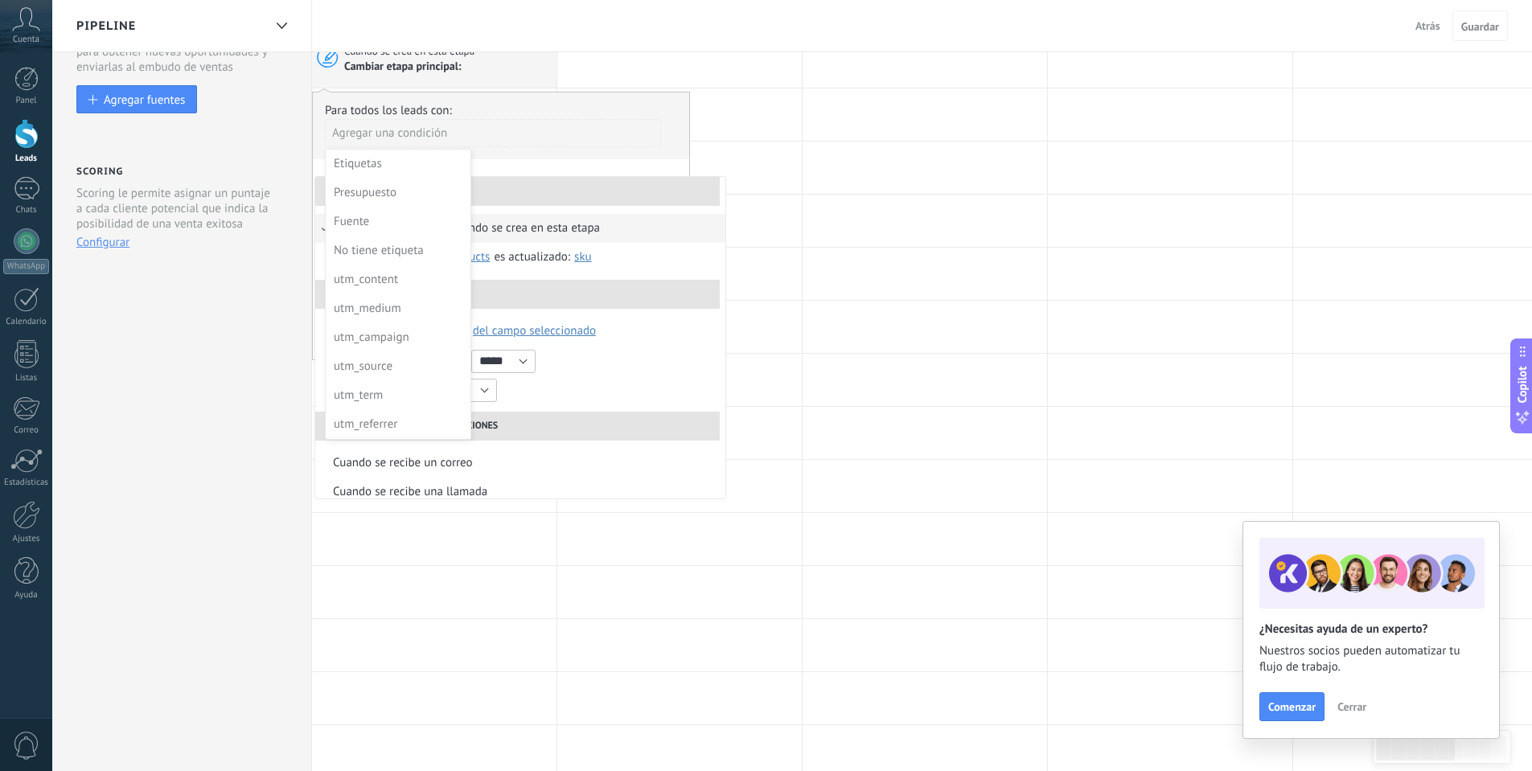
click at [563, 194] on div at bounding box center [501, 226] width 376 height 267
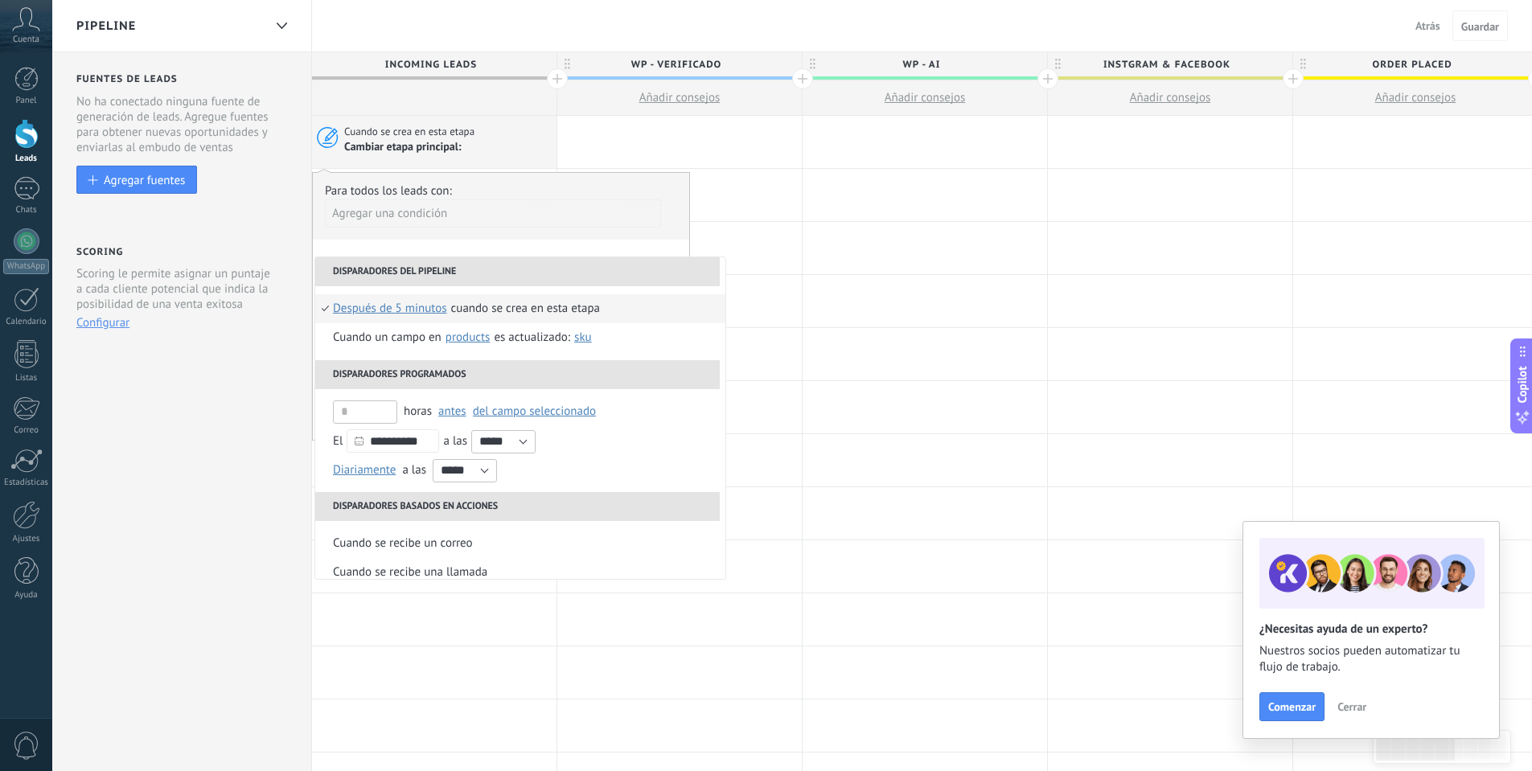
click at [556, 159] on div "Cuando se crea en esta etapa Cambiar etapa principal:" at bounding box center [434, 142] width 245 height 52
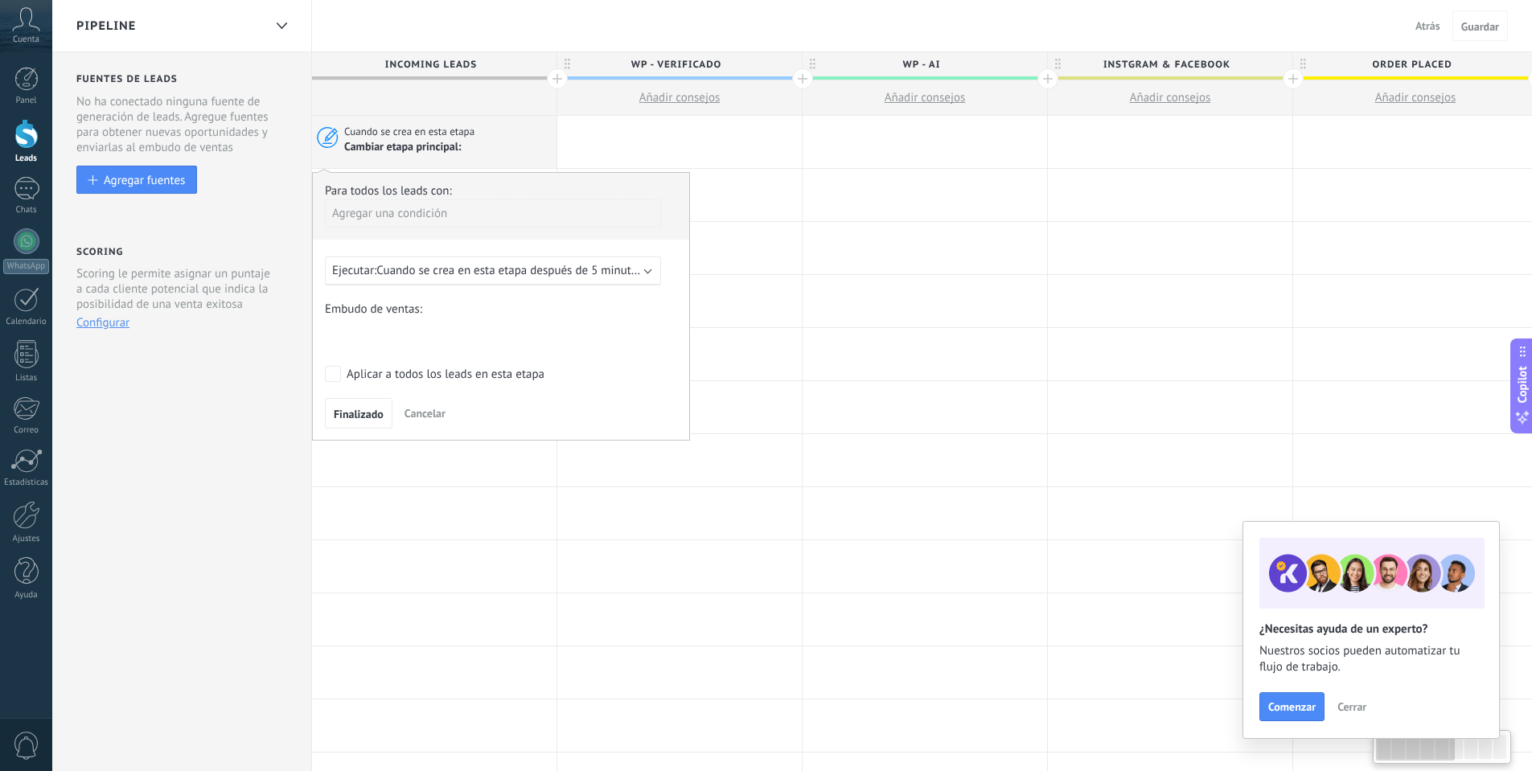
click at [542, 136] on div "Cuando se crea en esta etapa" at bounding box center [448, 132] width 208 height 14
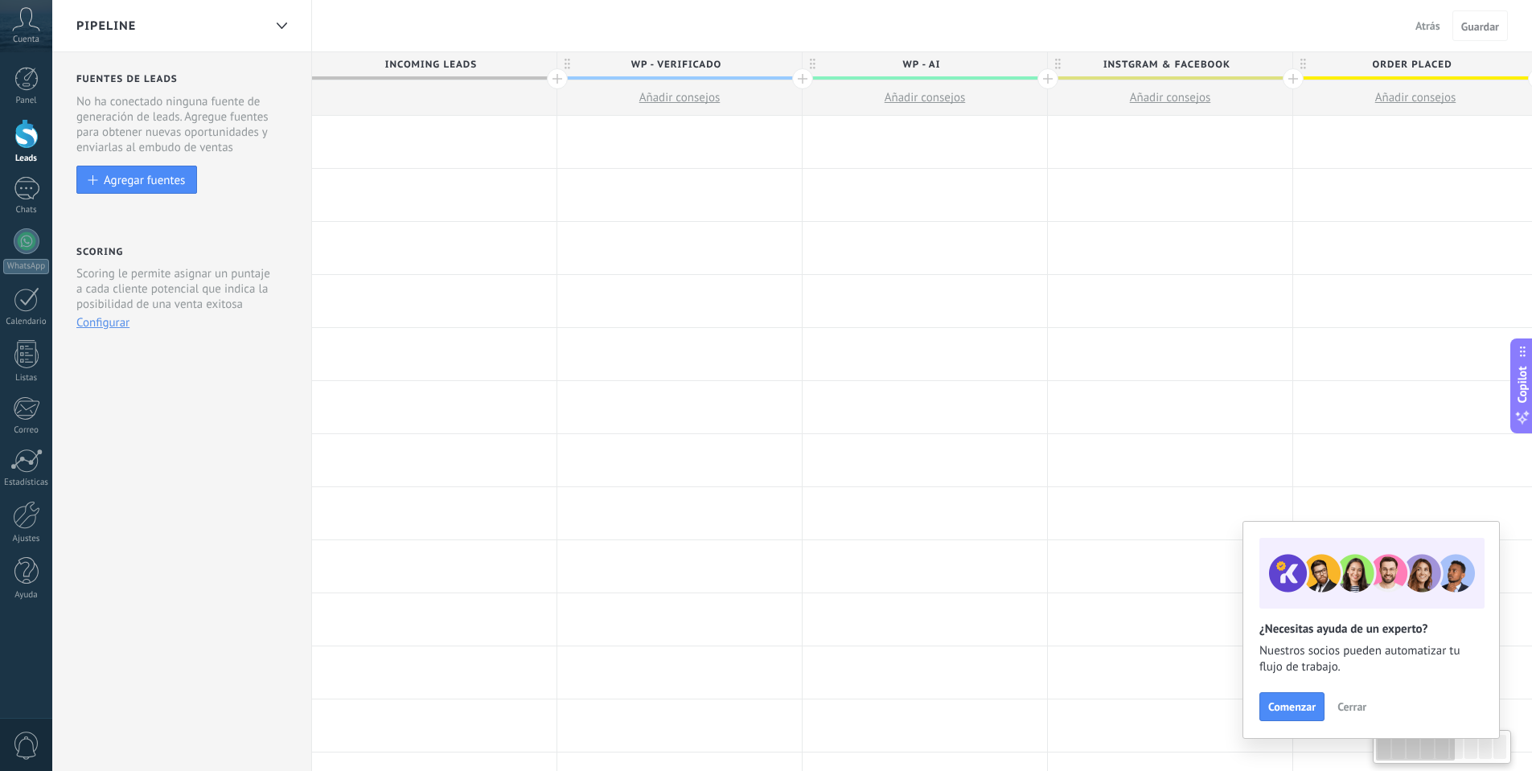
click at [446, 115] on div at bounding box center [434, 97] width 245 height 35
click at [406, 155] on div at bounding box center [434, 142] width 245 height 52
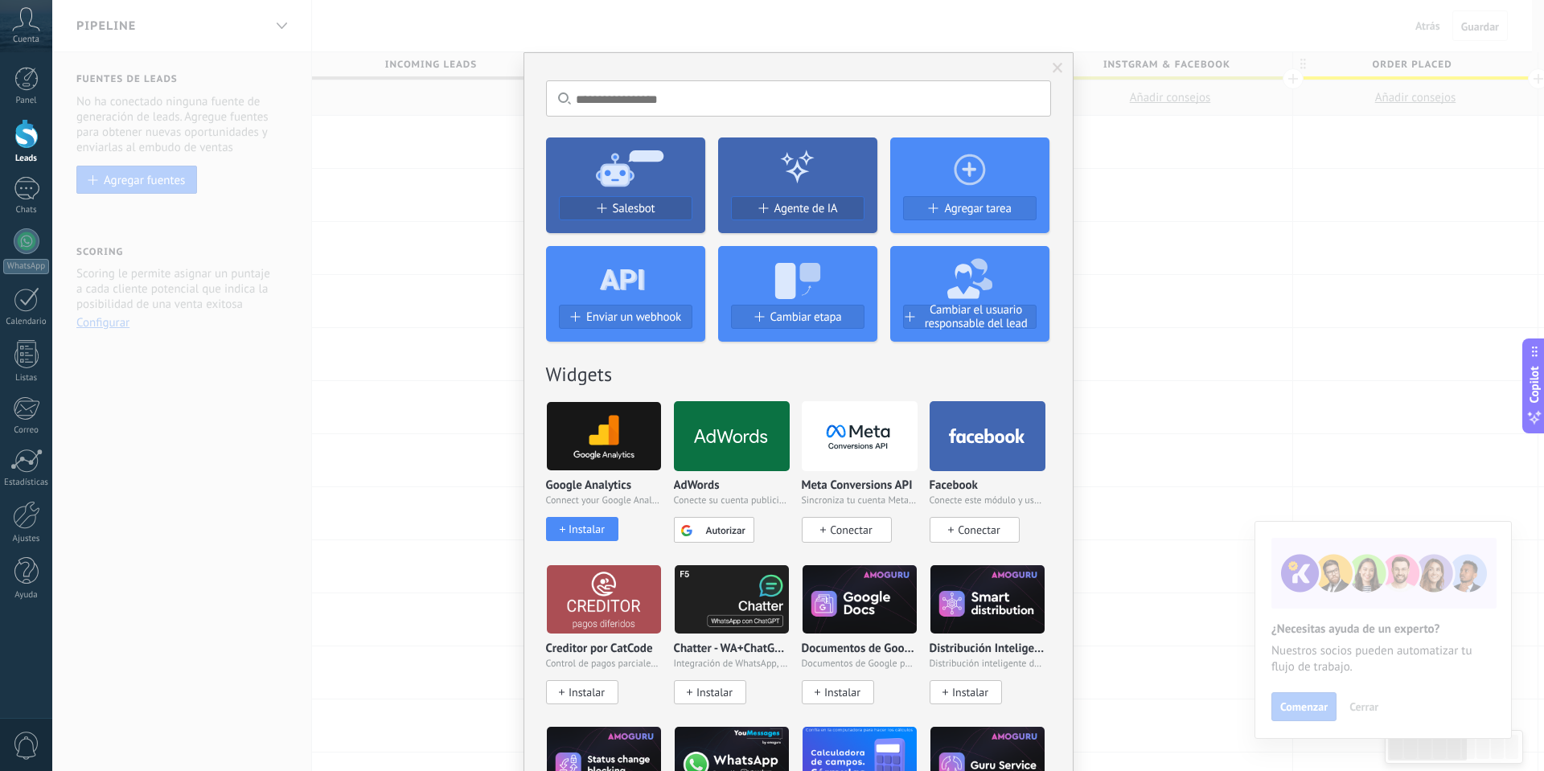
click at [409, 170] on div "No hay resultados Salesbot Agente de IA Agregar tarea Enviar un webhook Cambiar…" at bounding box center [798, 385] width 1492 height 771
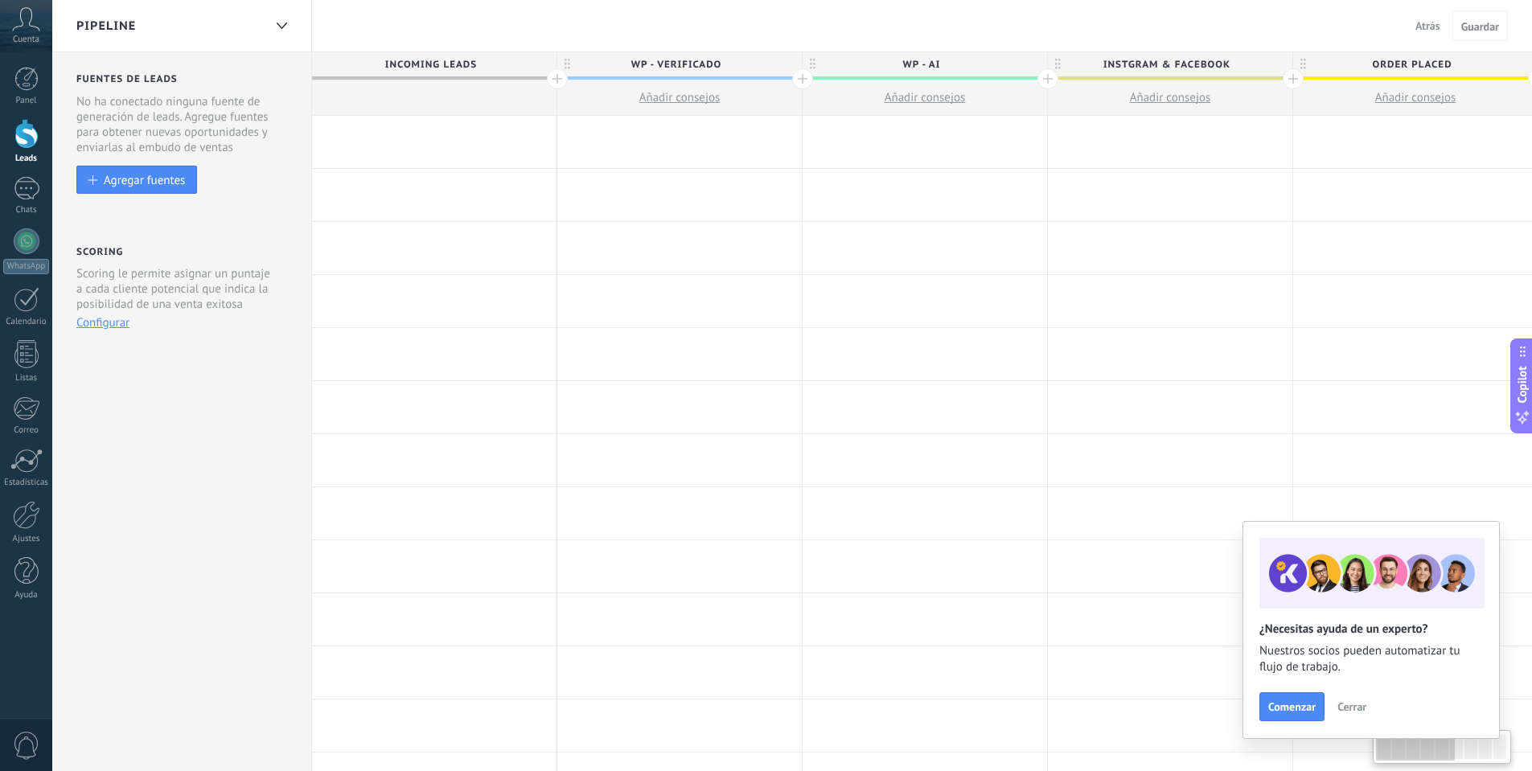
click at [430, 122] on div at bounding box center [434, 142] width 245 height 52
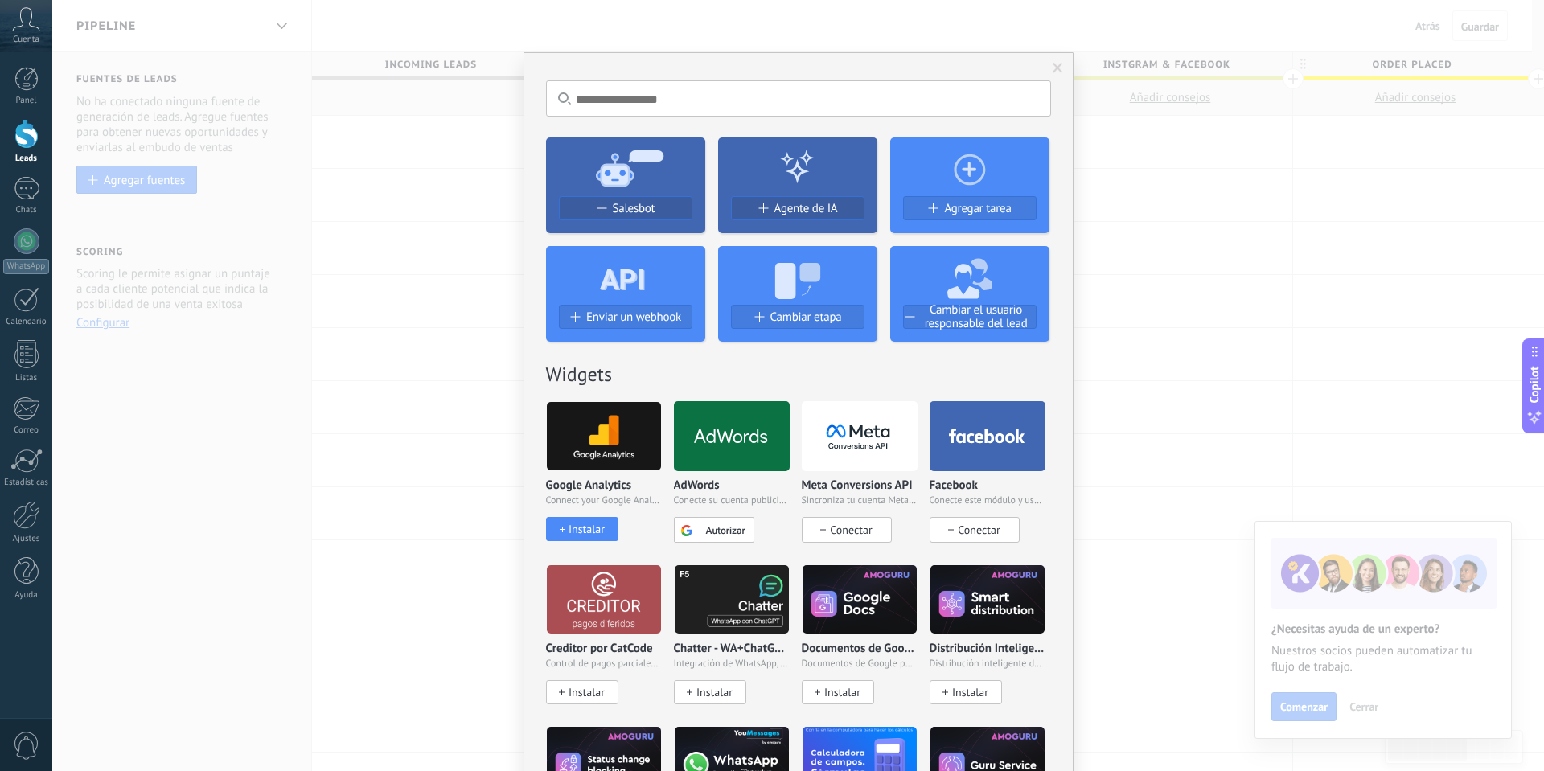
click at [370, 171] on div "No hay resultados Salesbot Agente de IA Agregar tarea Enviar un webhook Cambiar…" at bounding box center [798, 385] width 1492 height 771
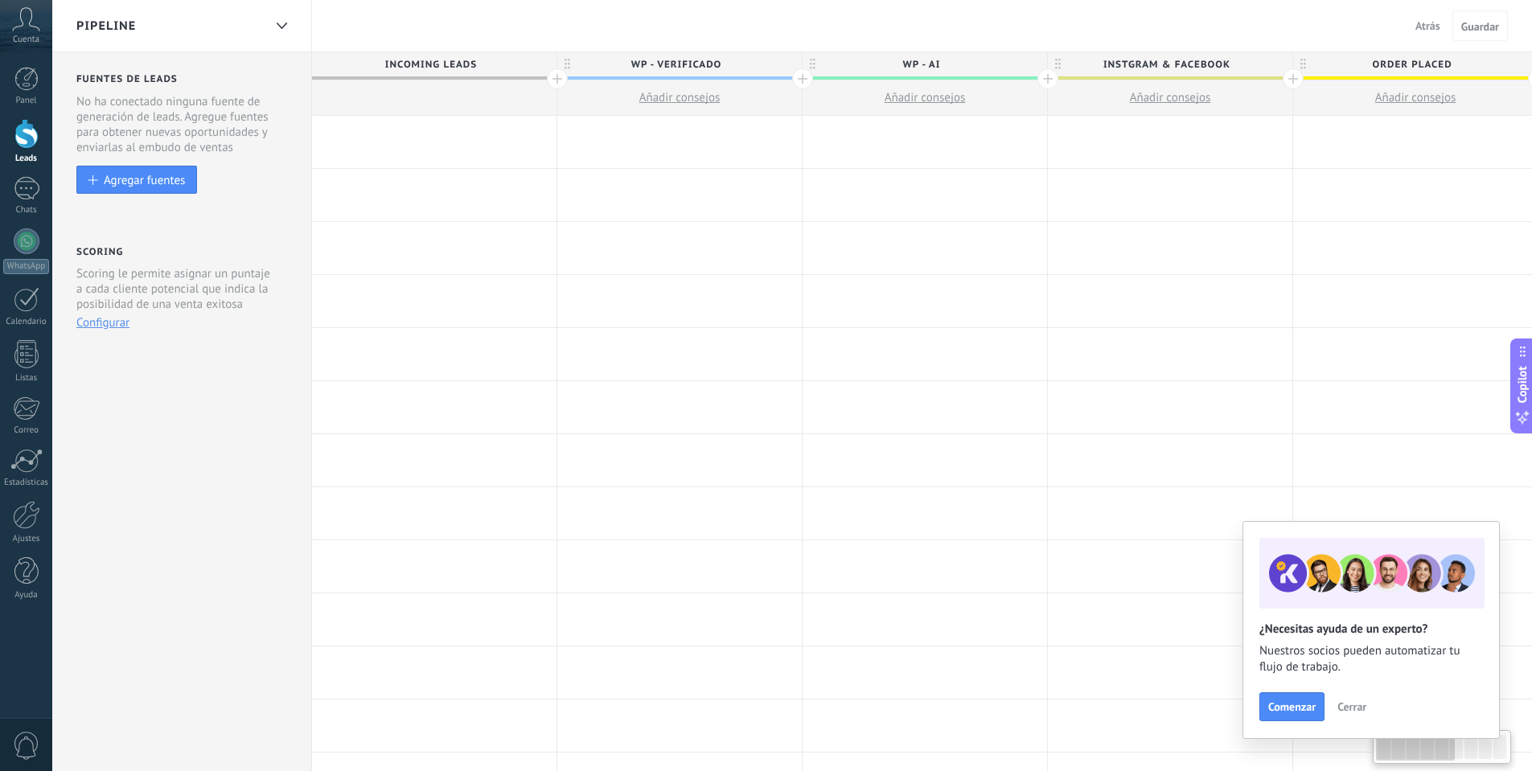
click at [430, 120] on div at bounding box center [434, 142] width 245 height 52
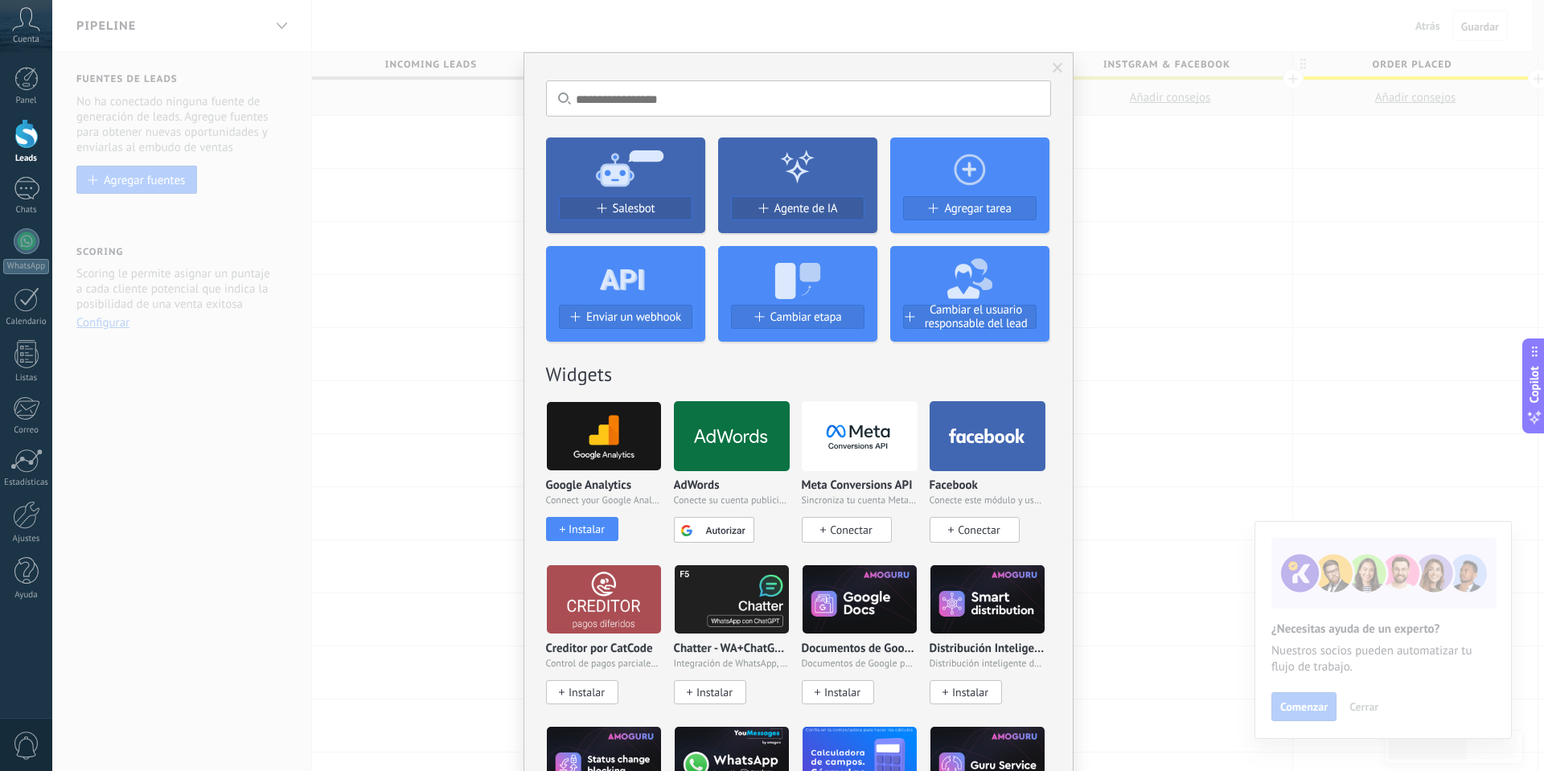
click at [430, 123] on div "No hay resultados Salesbot Agente de IA Agregar tarea Enviar un webhook Cambiar…" at bounding box center [798, 385] width 1492 height 771
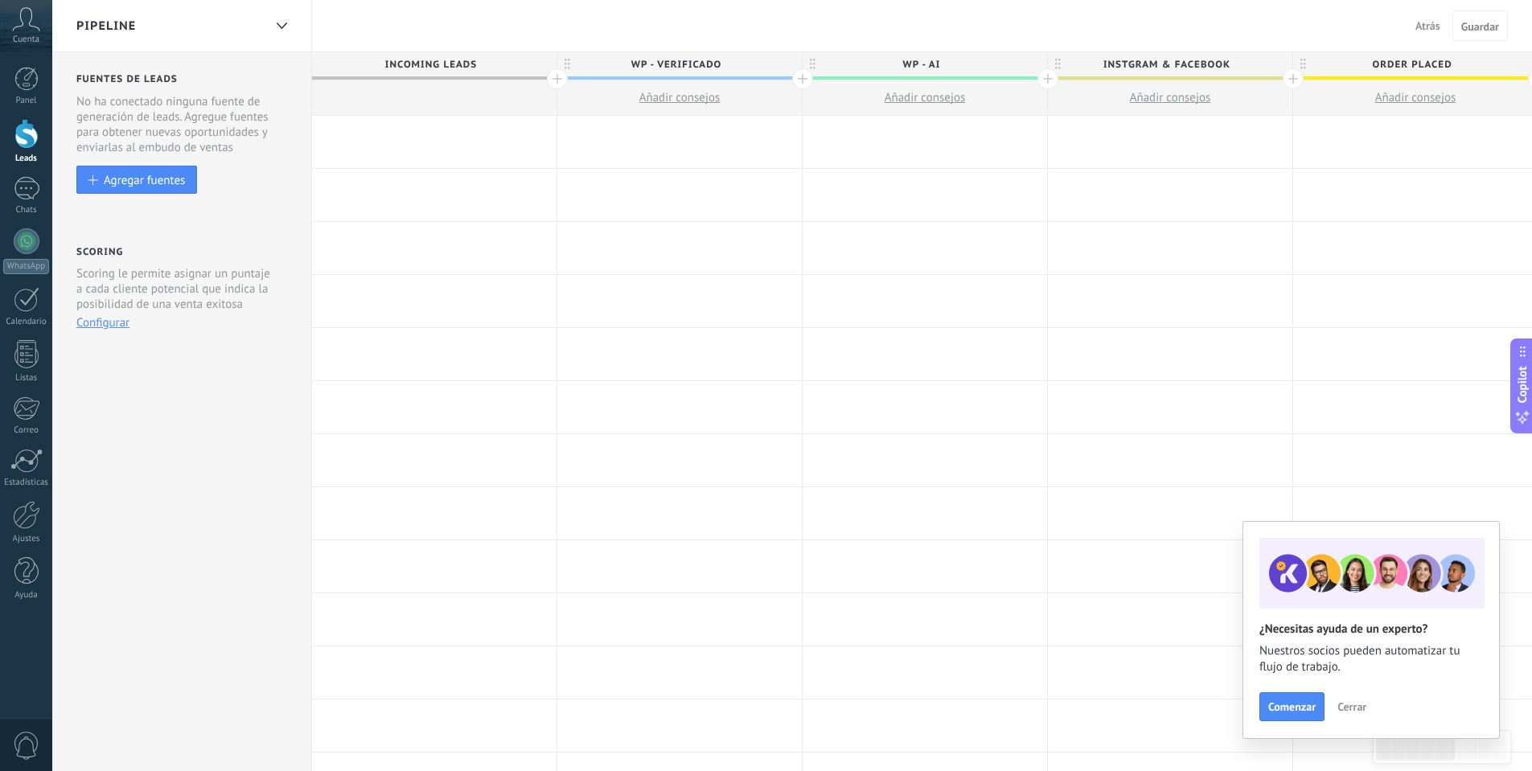
click at [1366, 706] on span "Cerrar" at bounding box center [1352, 706] width 29 height 11
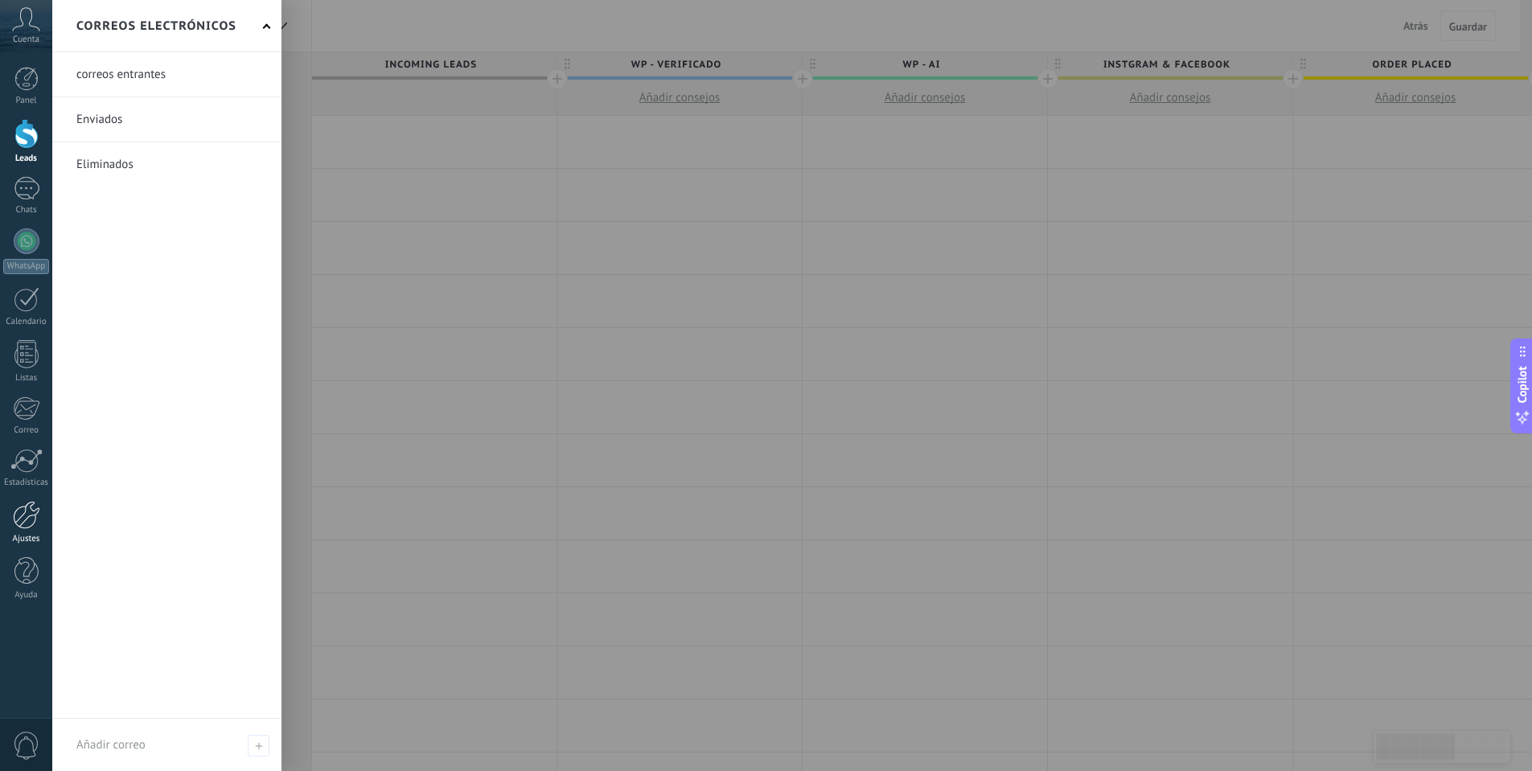
click at [28, 524] on div at bounding box center [26, 515] width 27 height 28
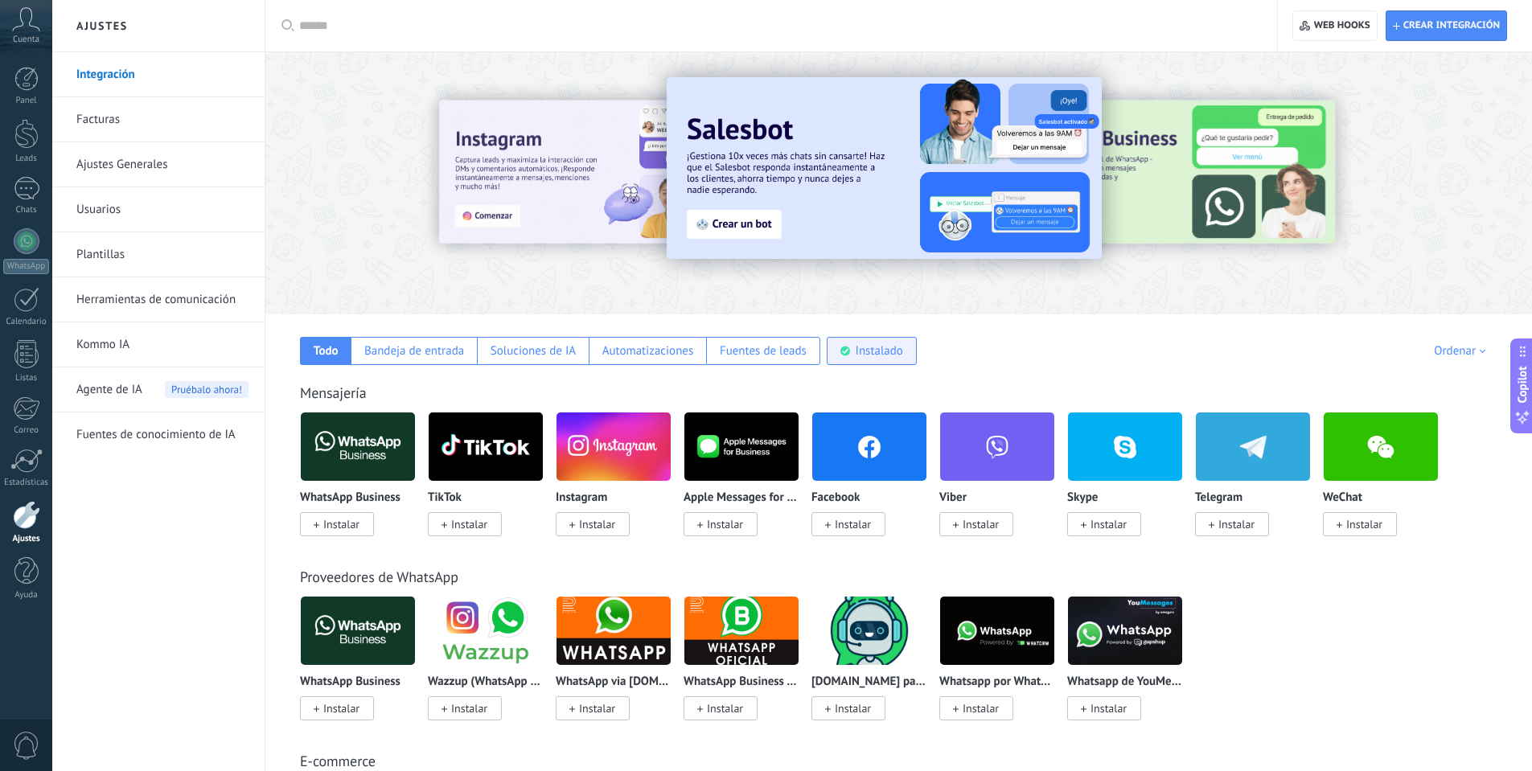
click at [883, 355] on div "Instalado" at bounding box center [879, 350] width 47 height 15
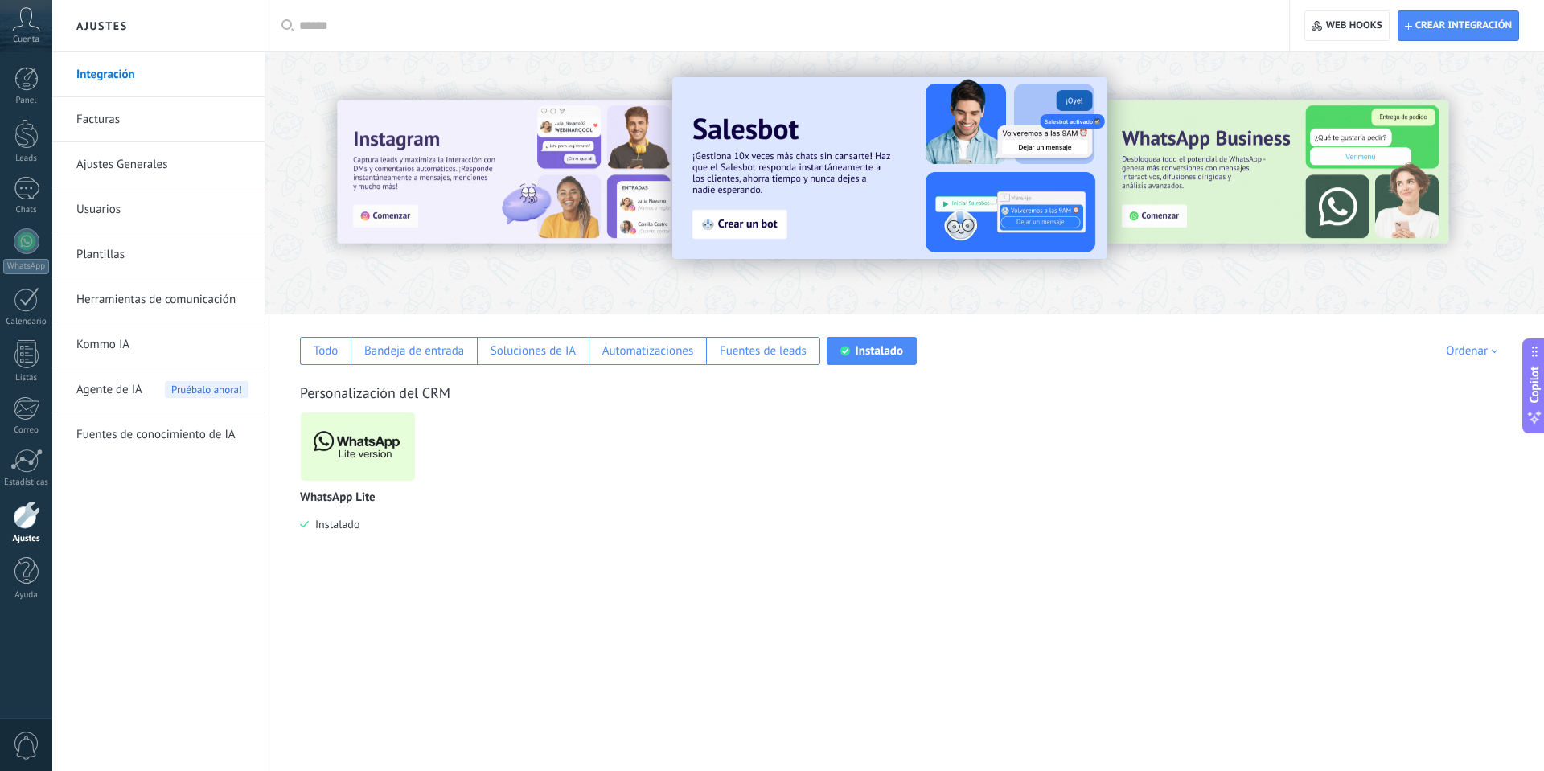
click at [364, 451] on img at bounding box center [358, 447] width 114 height 78
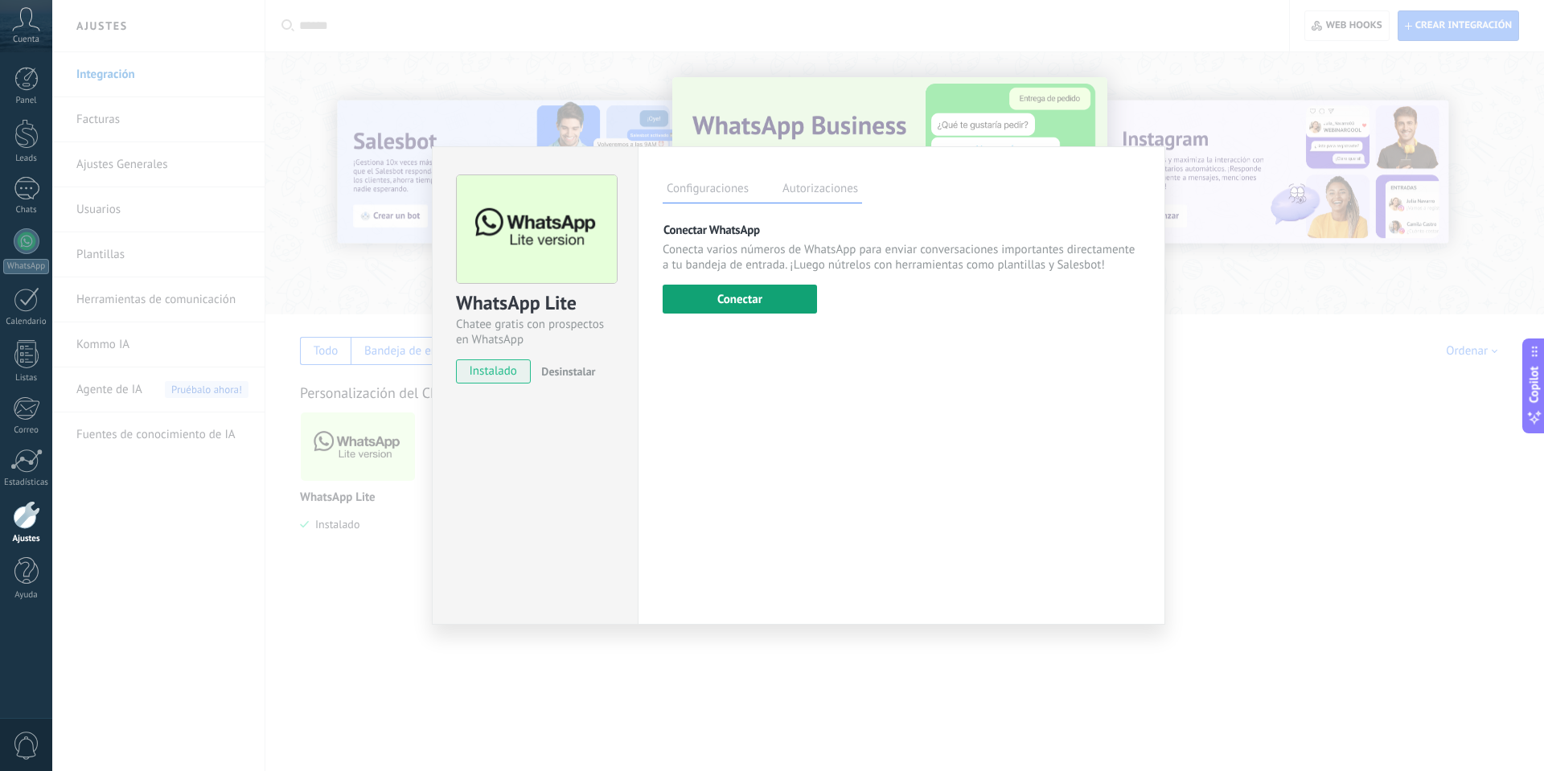
click at [738, 303] on button "Conectar" at bounding box center [740, 299] width 154 height 29
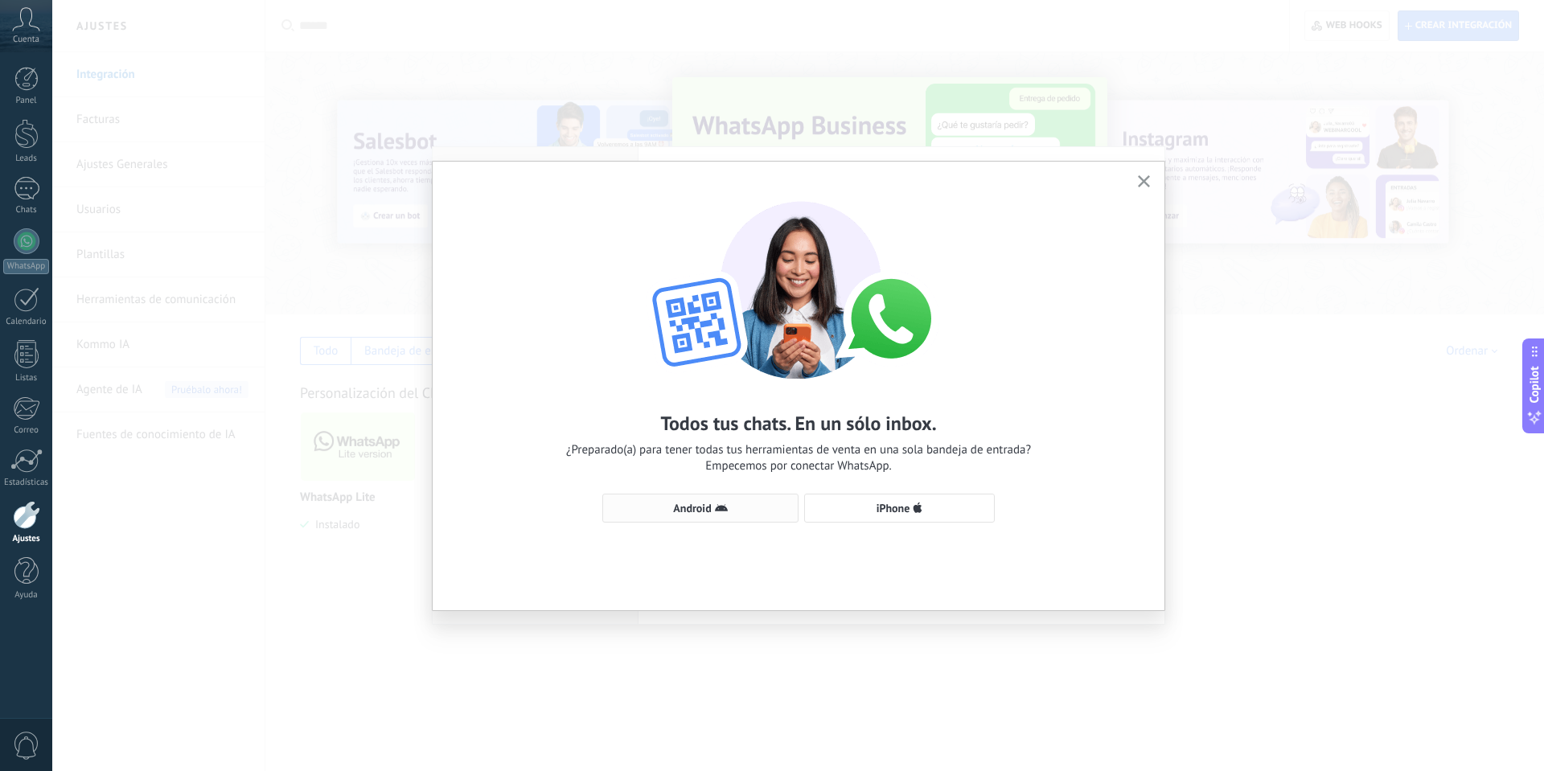
click at [681, 504] on span "Android" at bounding box center [692, 508] width 38 height 11
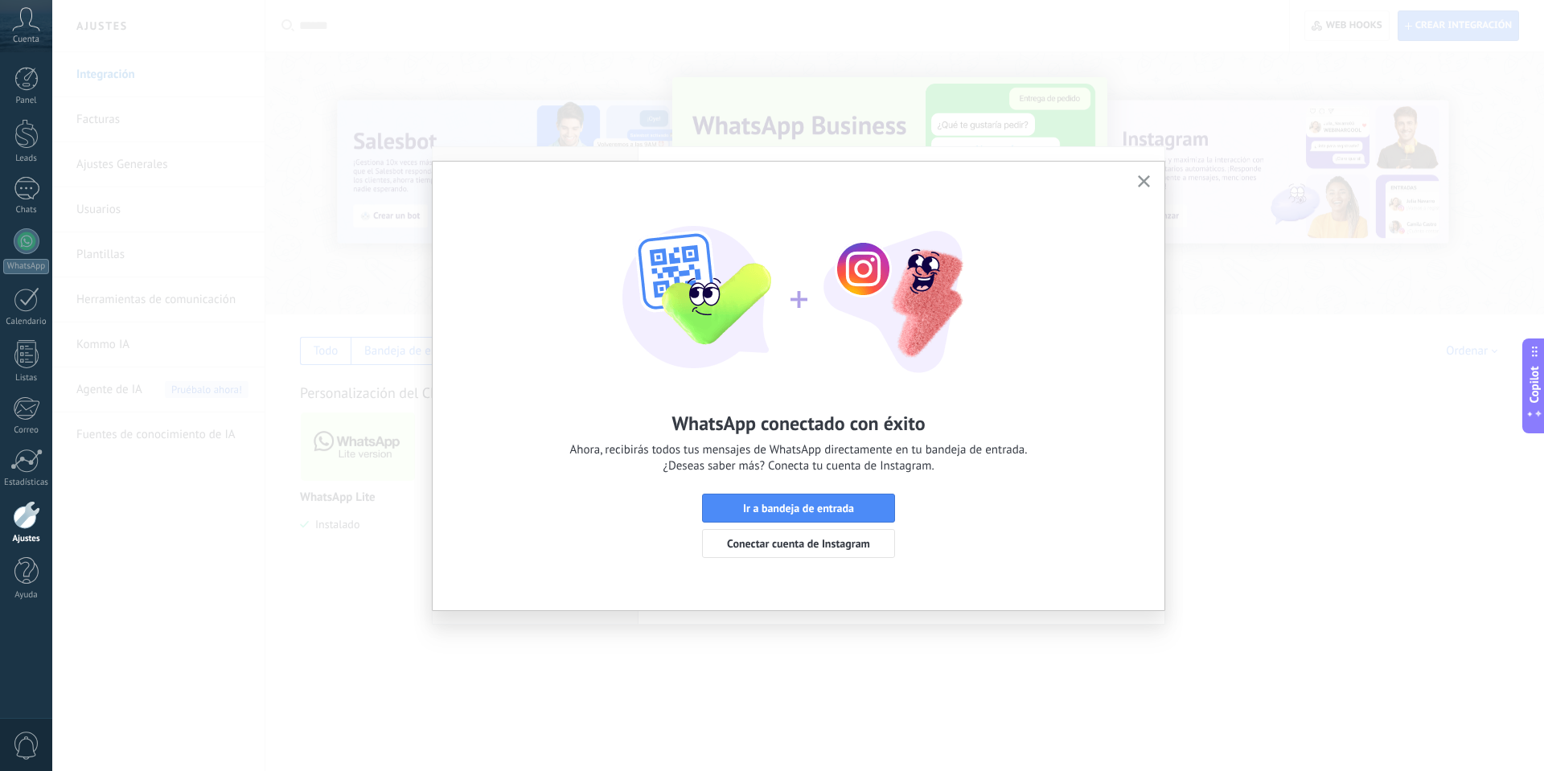
click at [1146, 187] on icon "button" at bounding box center [1144, 181] width 12 height 12
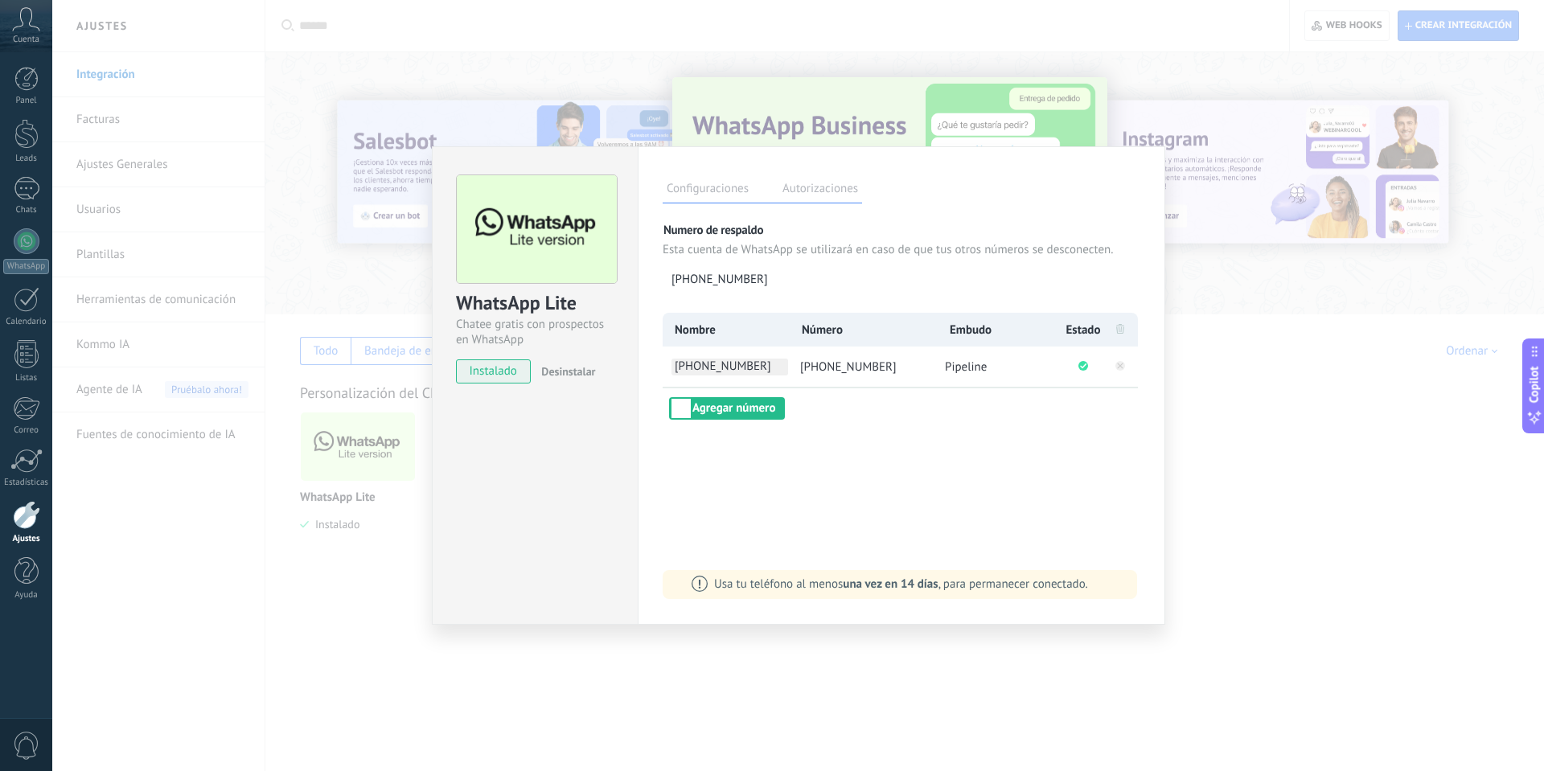
click at [753, 362] on span "+54 9 11 3788-9689" at bounding box center [730, 367] width 117 height 17
click at [753, 362] on input "**********" at bounding box center [730, 367] width 117 height 17
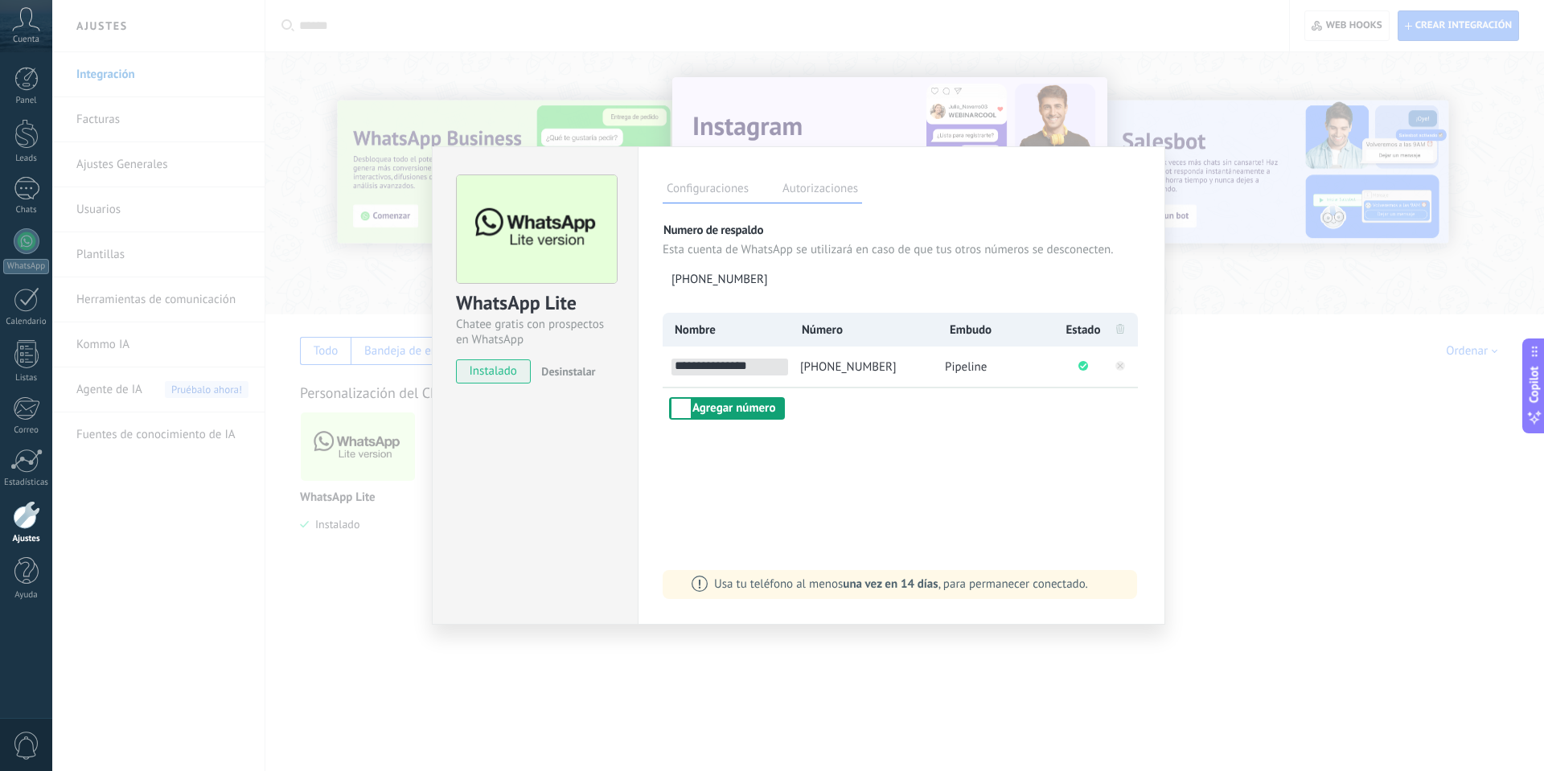
type input "**********"
click at [754, 418] on button "Agregar número" at bounding box center [727, 408] width 116 height 23
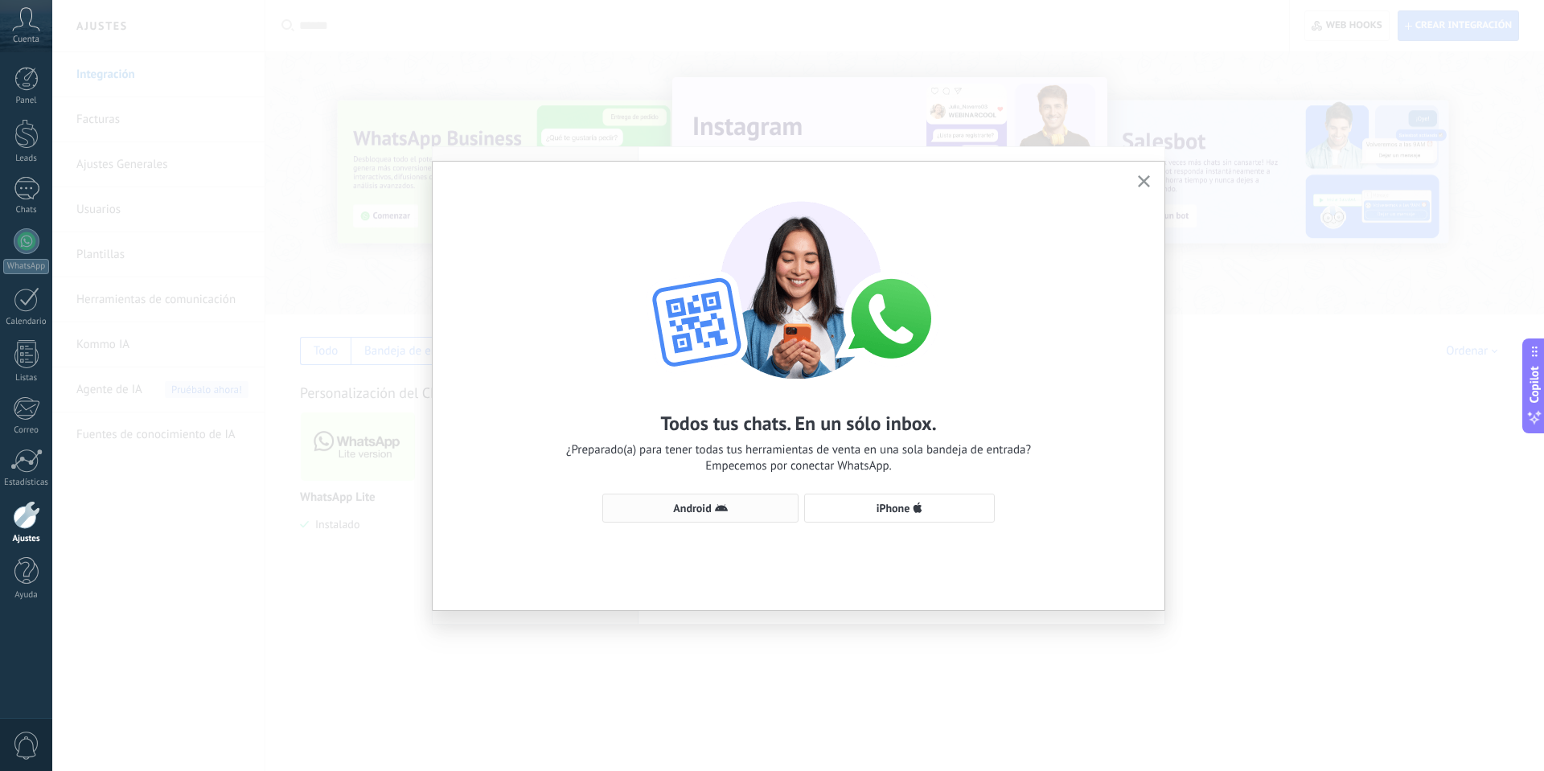
click at [705, 504] on span "Android" at bounding box center [692, 508] width 38 height 11
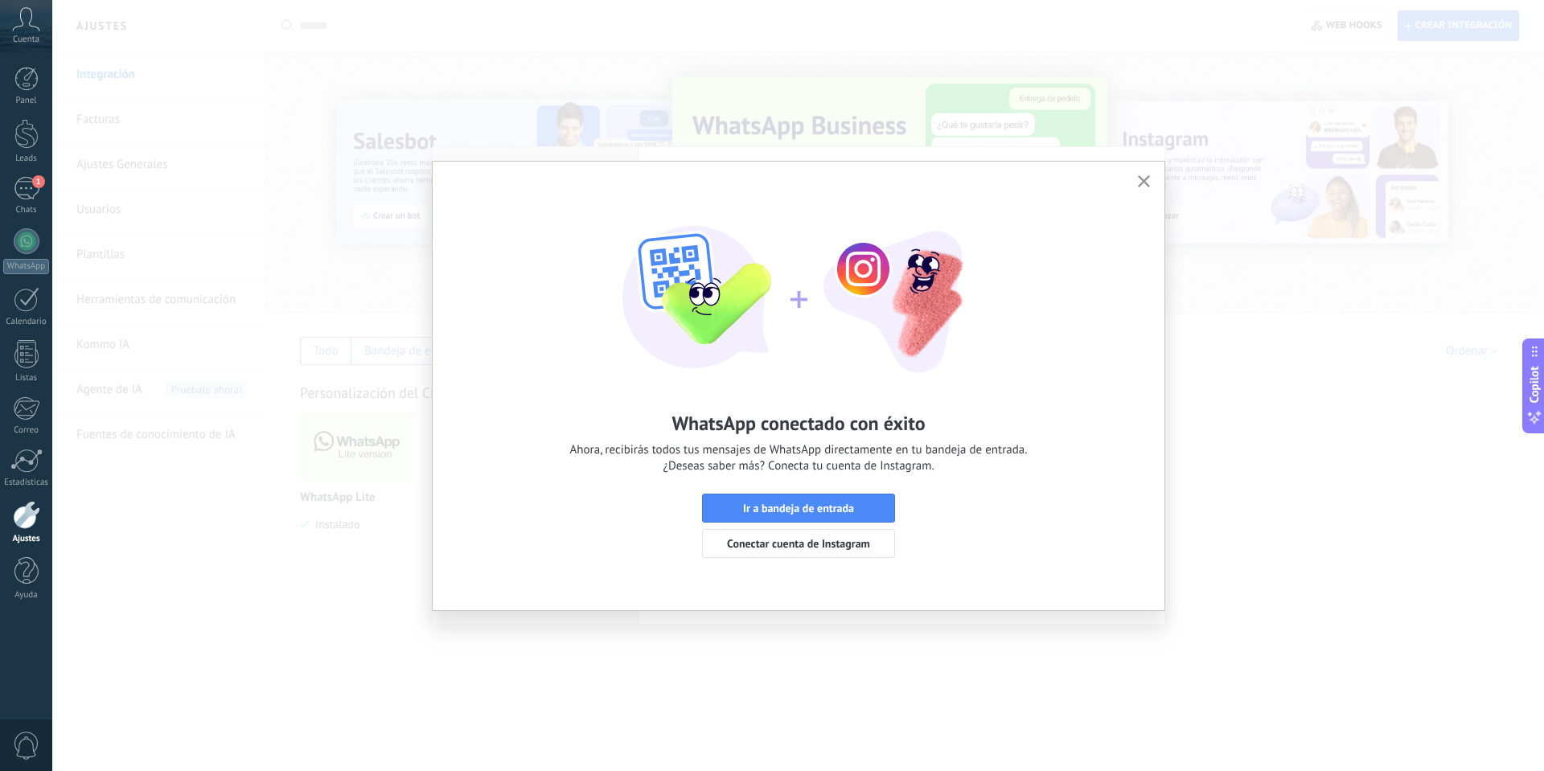
click at [1147, 175] on button "button" at bounding box center [1144, 182] width 20 height 22
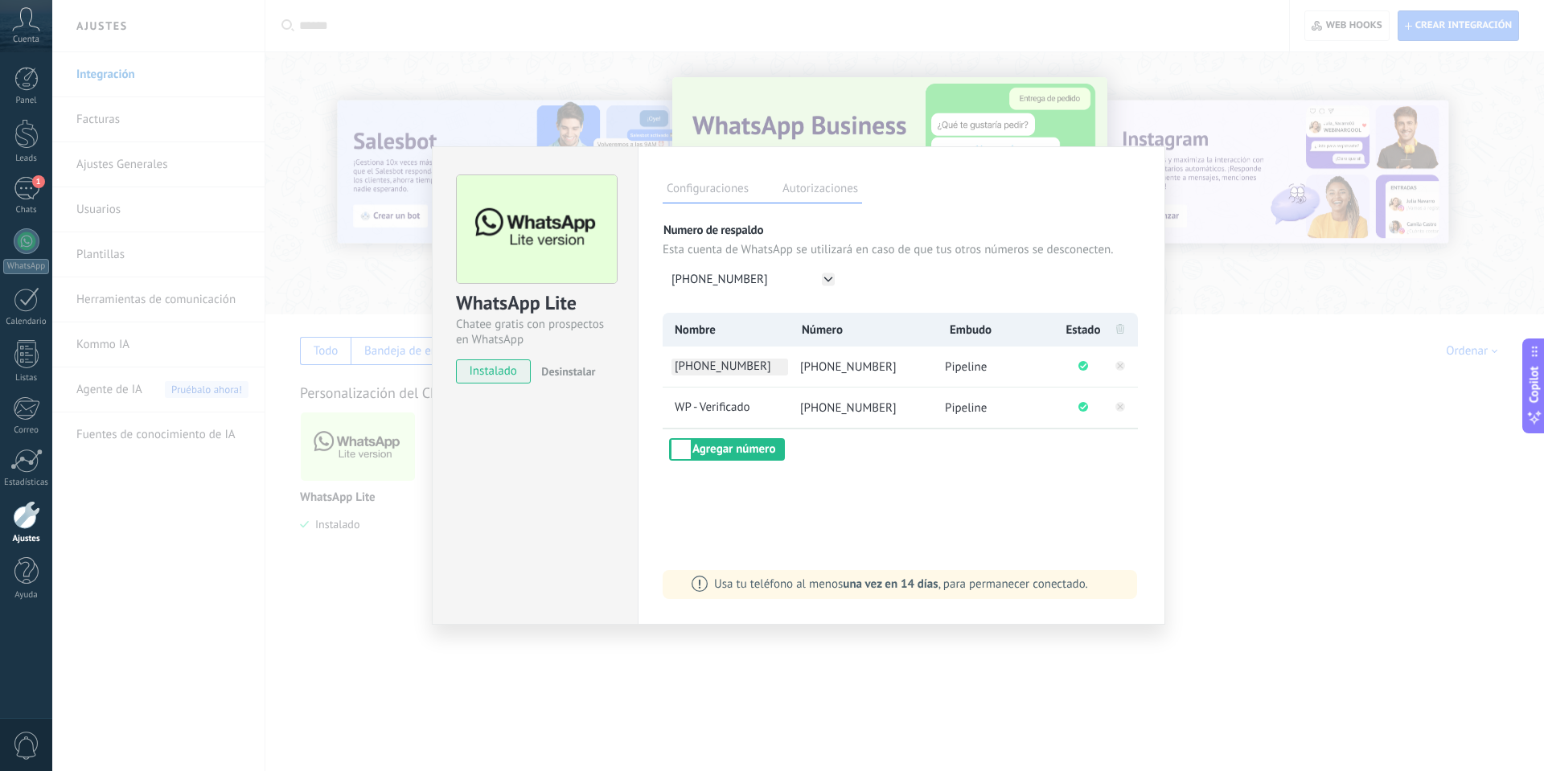
click at [738, 373] on span "+54 9 11 2185-0699" at bounding box center [730, 367] width 117 height 17
click at [744, 370] on input "**********" at bounding box center [730, 367] width 117 height 17
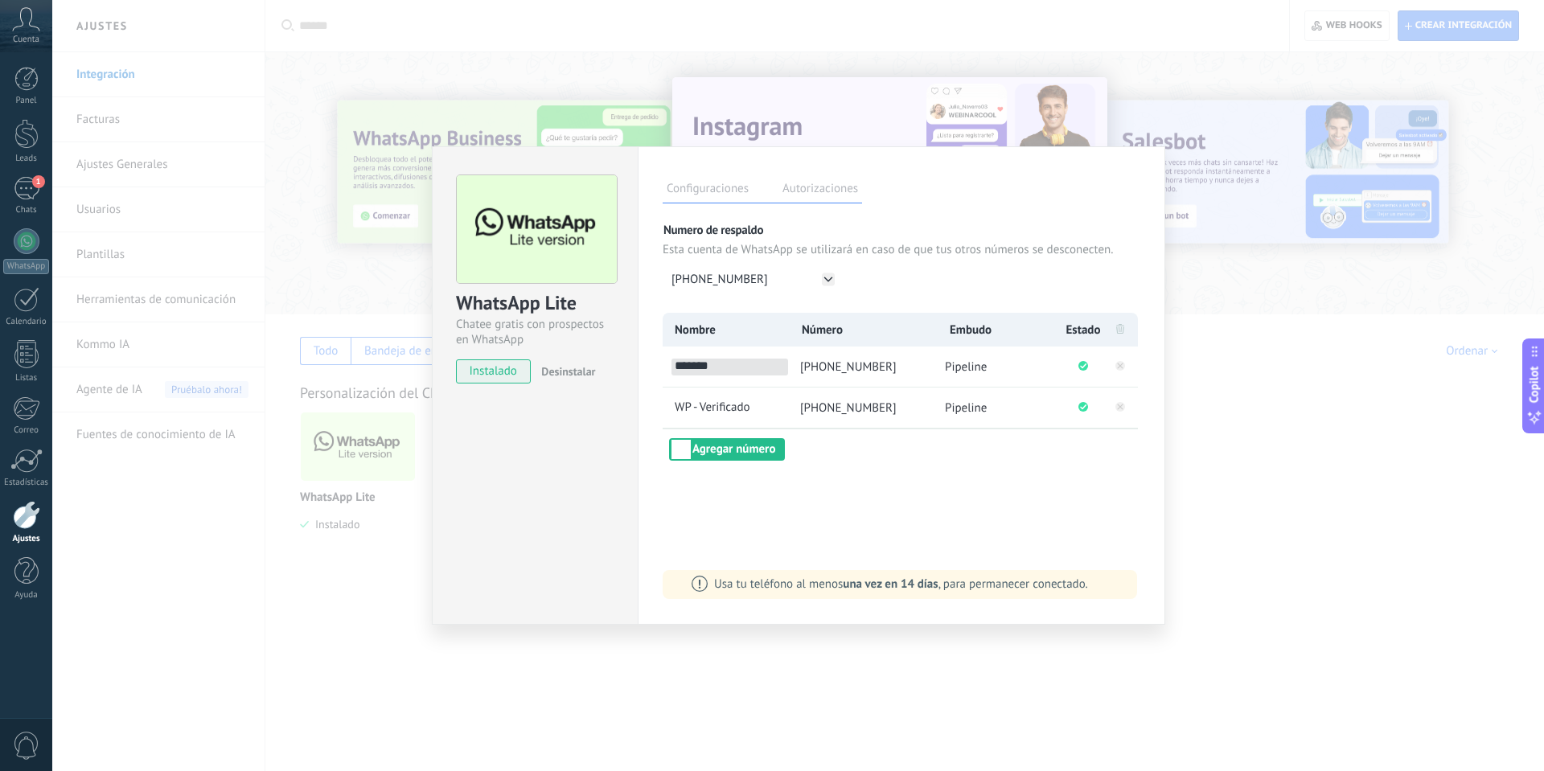
type input "*******"
click at [849, 476] on div "Configuraciones Autorizaciones Esta pestaña registra a los usuarios que han con…" at bounding box center [902, 385] width 528 height 479
click at [1233, 277] on div "WhatsApp Lite Chatee gratis con prospectos en WhatsApp instalado Desinstalar Co…" at bounding box center [798, 385] width 1492 height 771
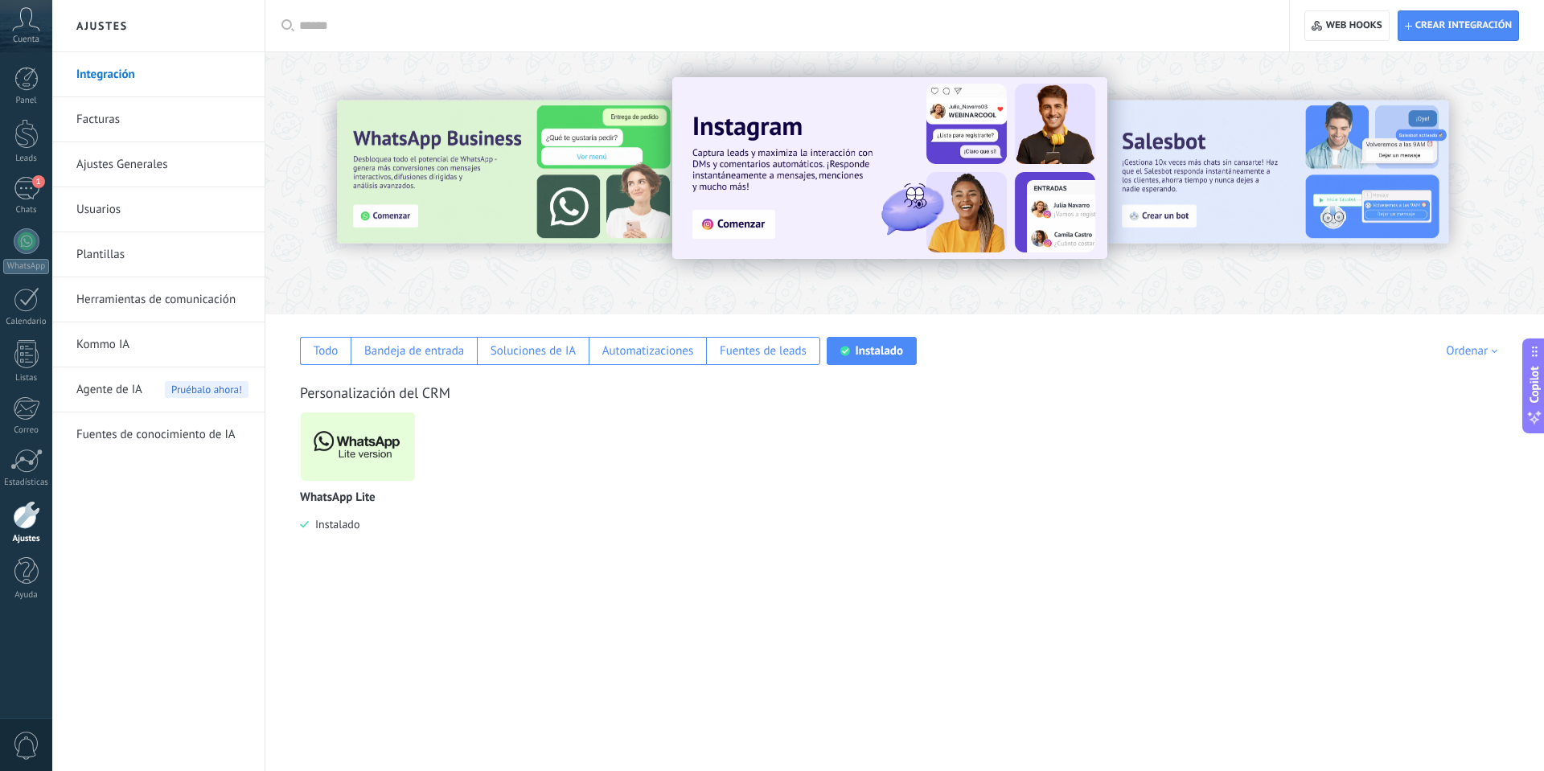
click at [23, 111] on div "Panel Leads 1 Chats WhatsApp Clientes" at bounding box center [26, 342] width 52 height 550
click at [23, 130] on div at bounding box center [26, 134] width 24 height 30
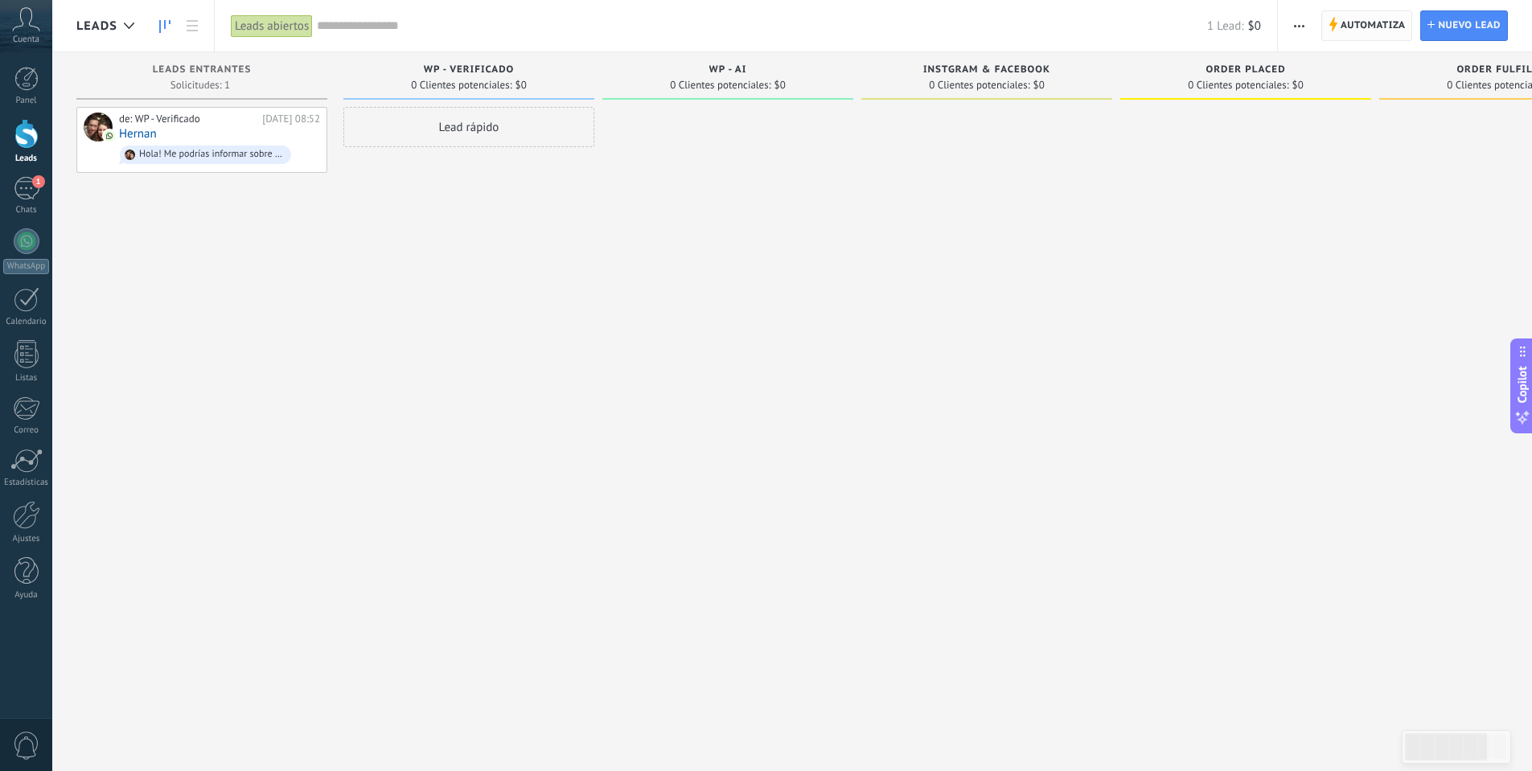
click at [1381, 18] on span "Automatiza" at bounding box center [1373, 25] width 65 height 29
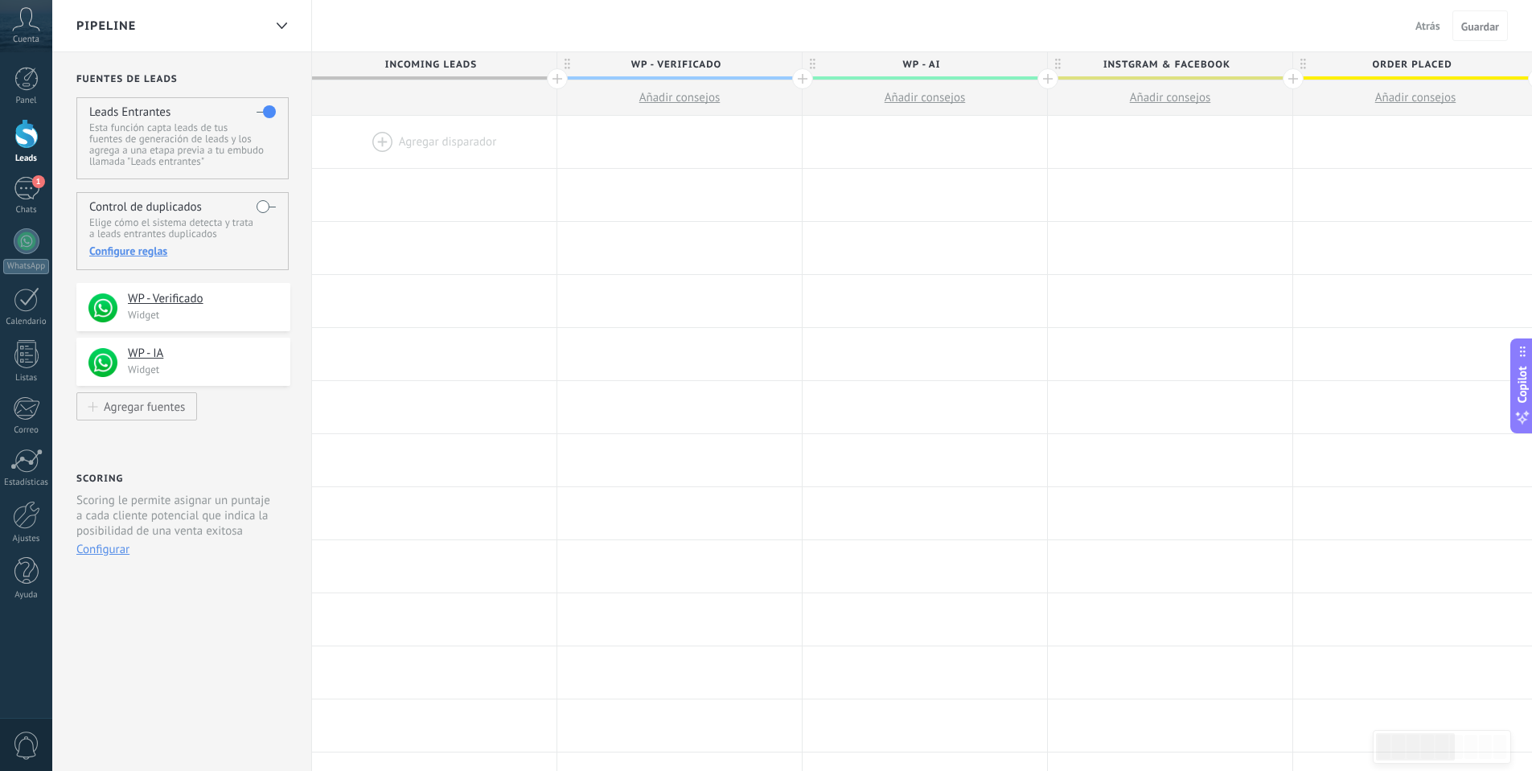
click at [406, 108] on div at bounding box center [434, 97] width 245 height 35
click at [395, 135] on div at bounding box center [434, 142] width 245 height 52
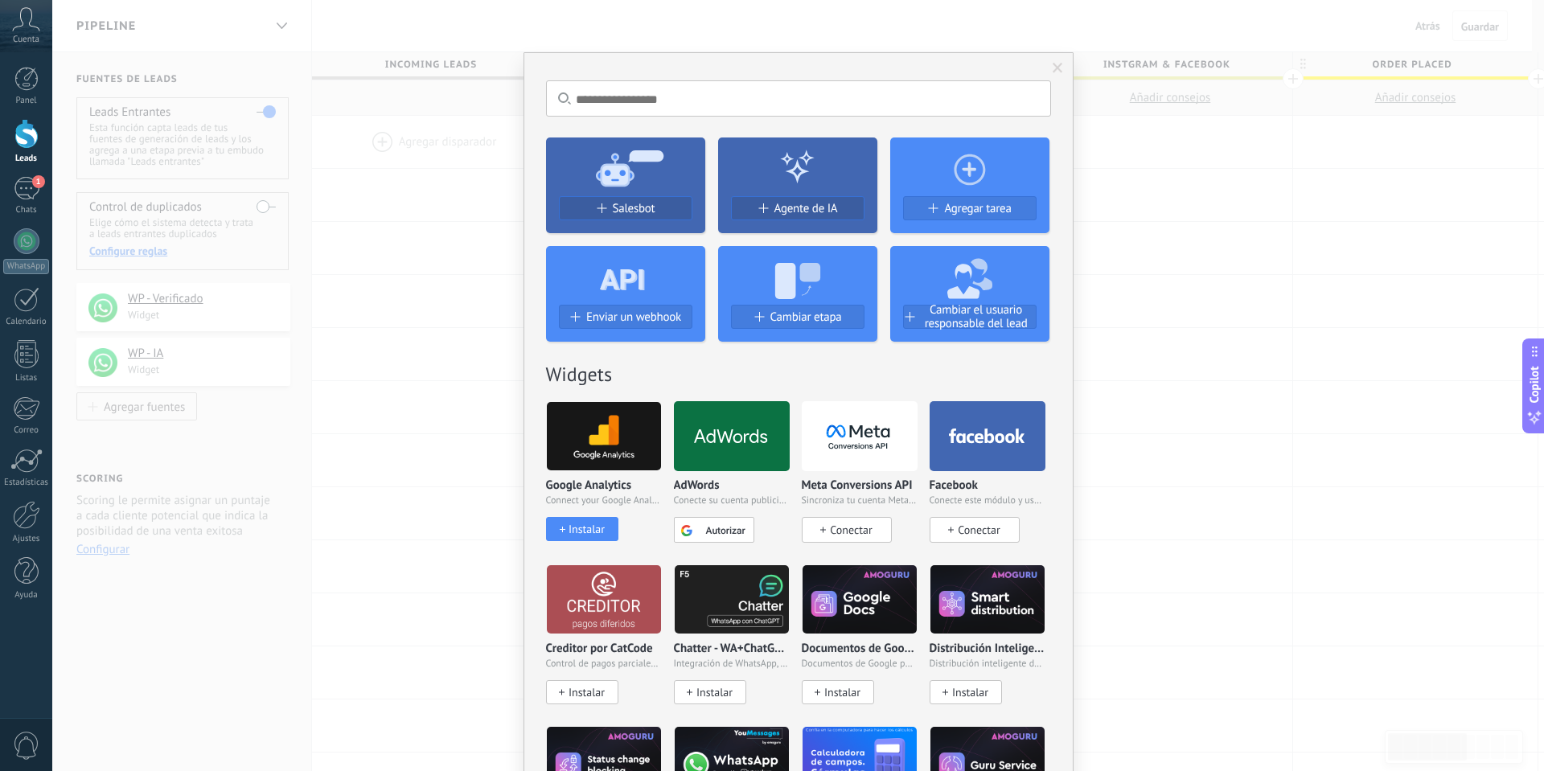
click at [459, 204] on div "No hay resultados Salesbot Agente de IA Agregar tarea Enviar un webhook Cambiar…" at bounding box center [798, 385] width 1492 height 771
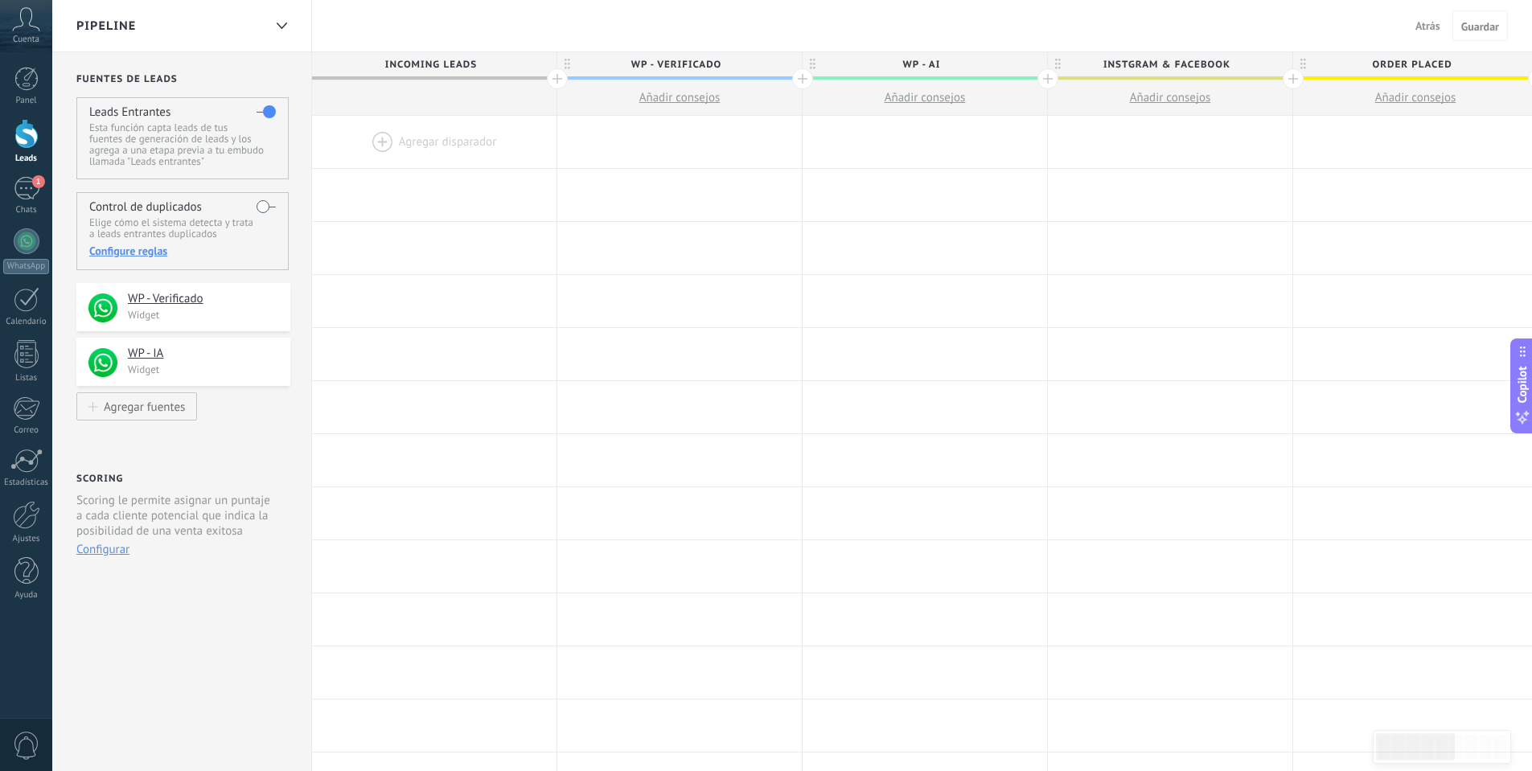
click at [460, 125] on div at bounding box center [434, 142] width 245 height 52
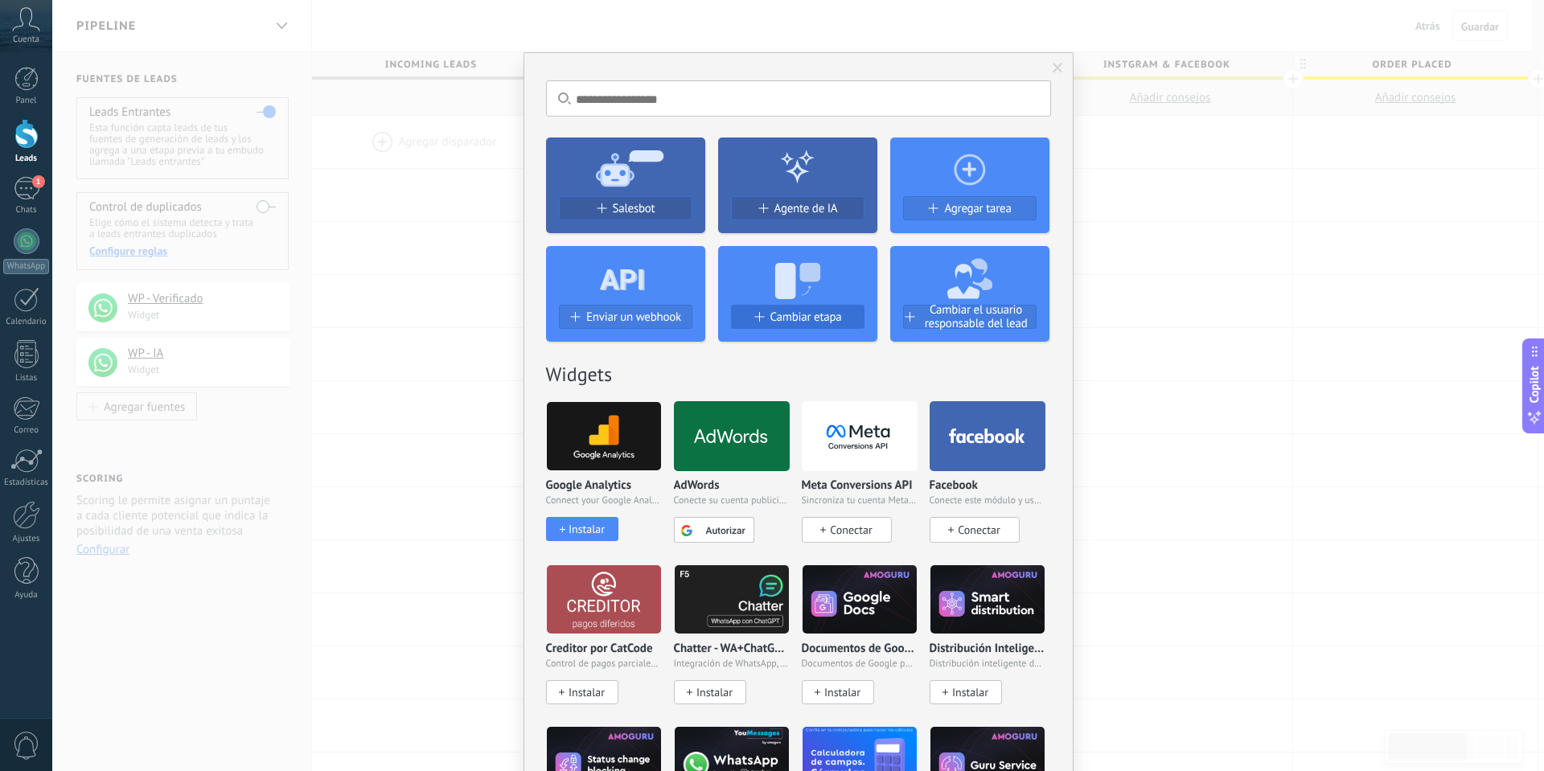
click at [788, 313] on span "Cambiar etapa" at bounding box center [807, 317] width 72 height 14
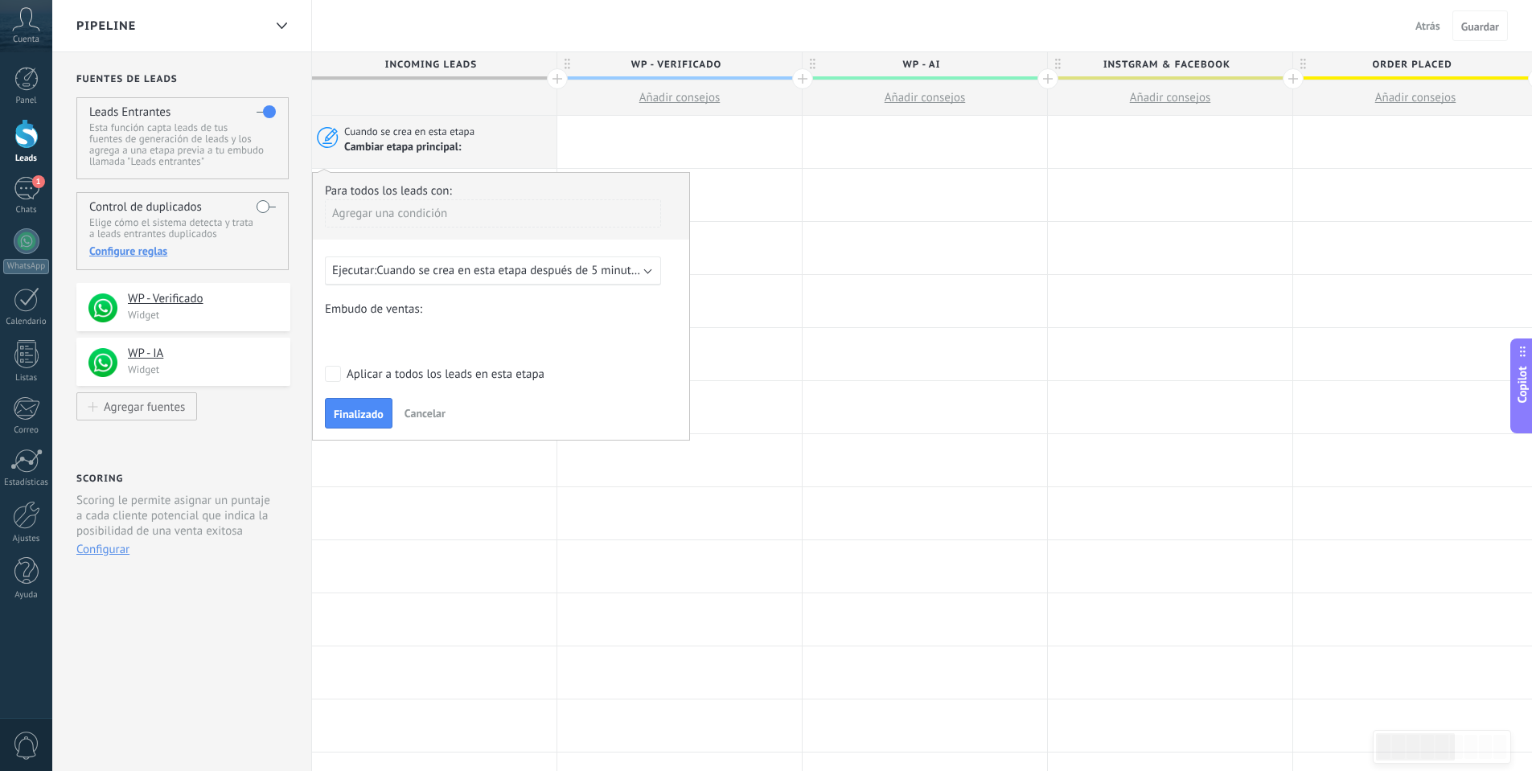
click at [503, 271] on span "Cuando se crea en esta etapa después de 5 minutos" at bounding box center [509, 270] width 266 height 15
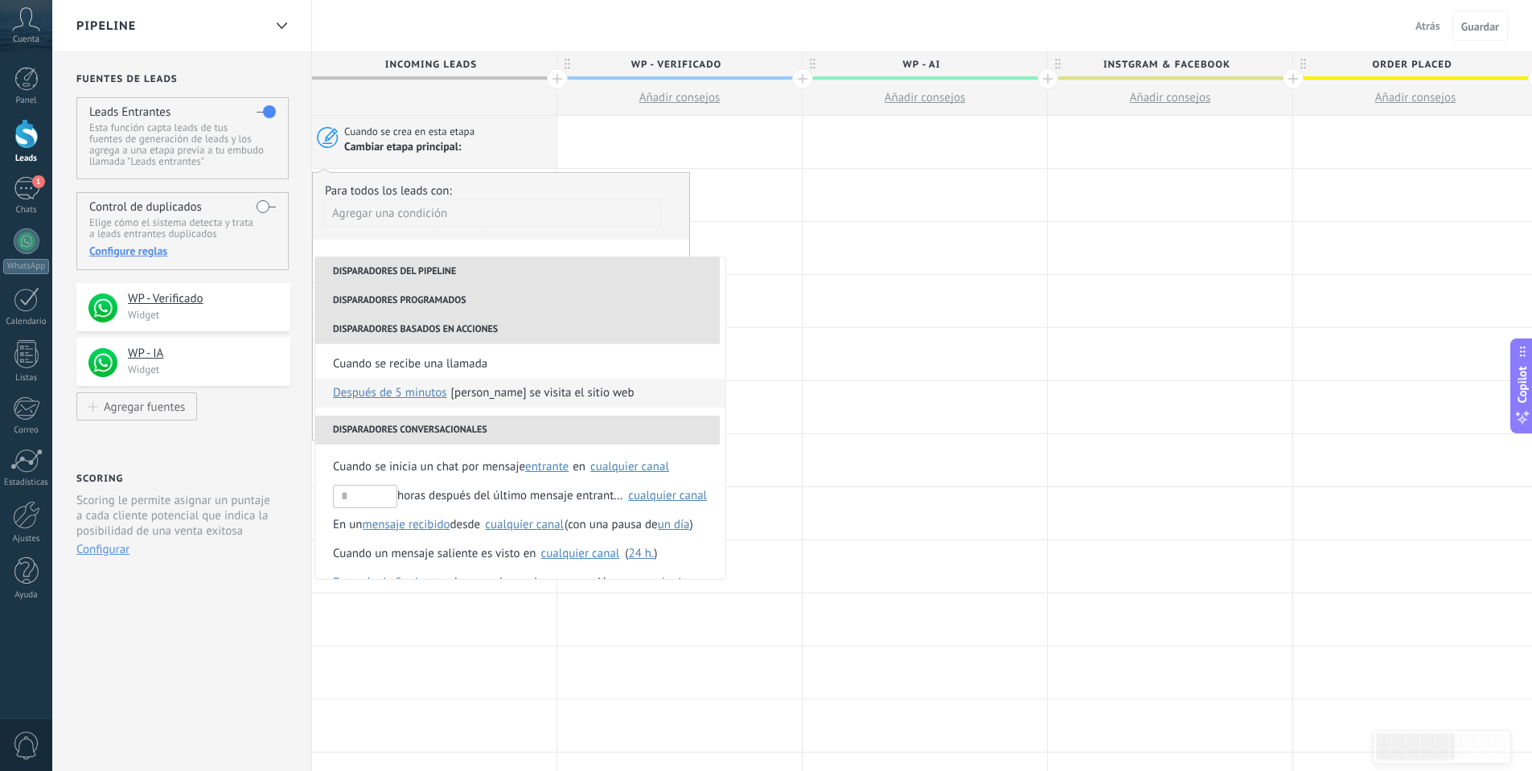
scroll to position [264, 0]
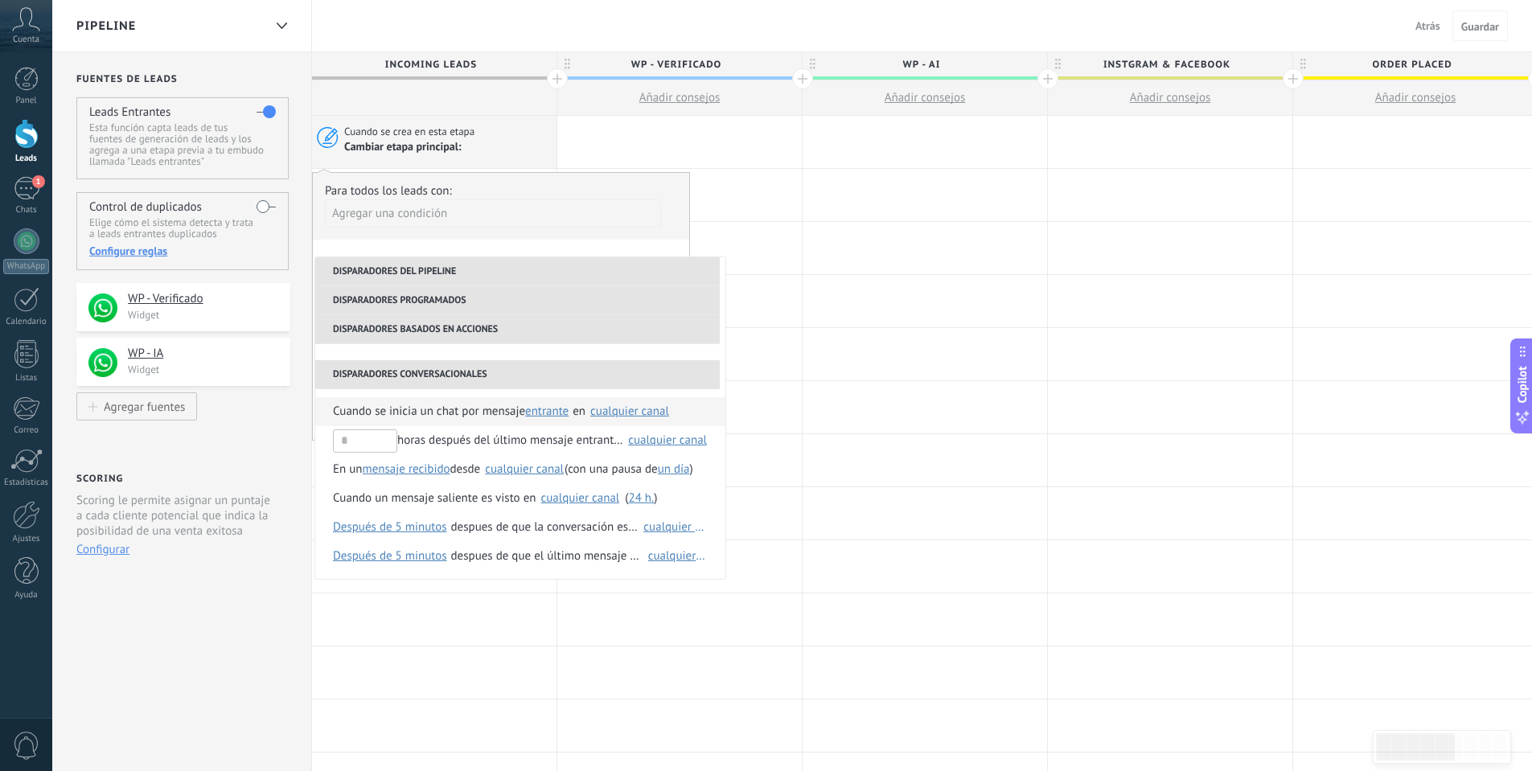
click at [612, 409] on div "cualquier canal" at bounding box center [629, 411] width 79 height 12
click at [653, 454] on span "WP - Verificado" at bounding box center [663, 448] width 76 height 16
click at [524, 204] on div "Agregar una condición" at bounding box center [493, 213] width 336 height 28
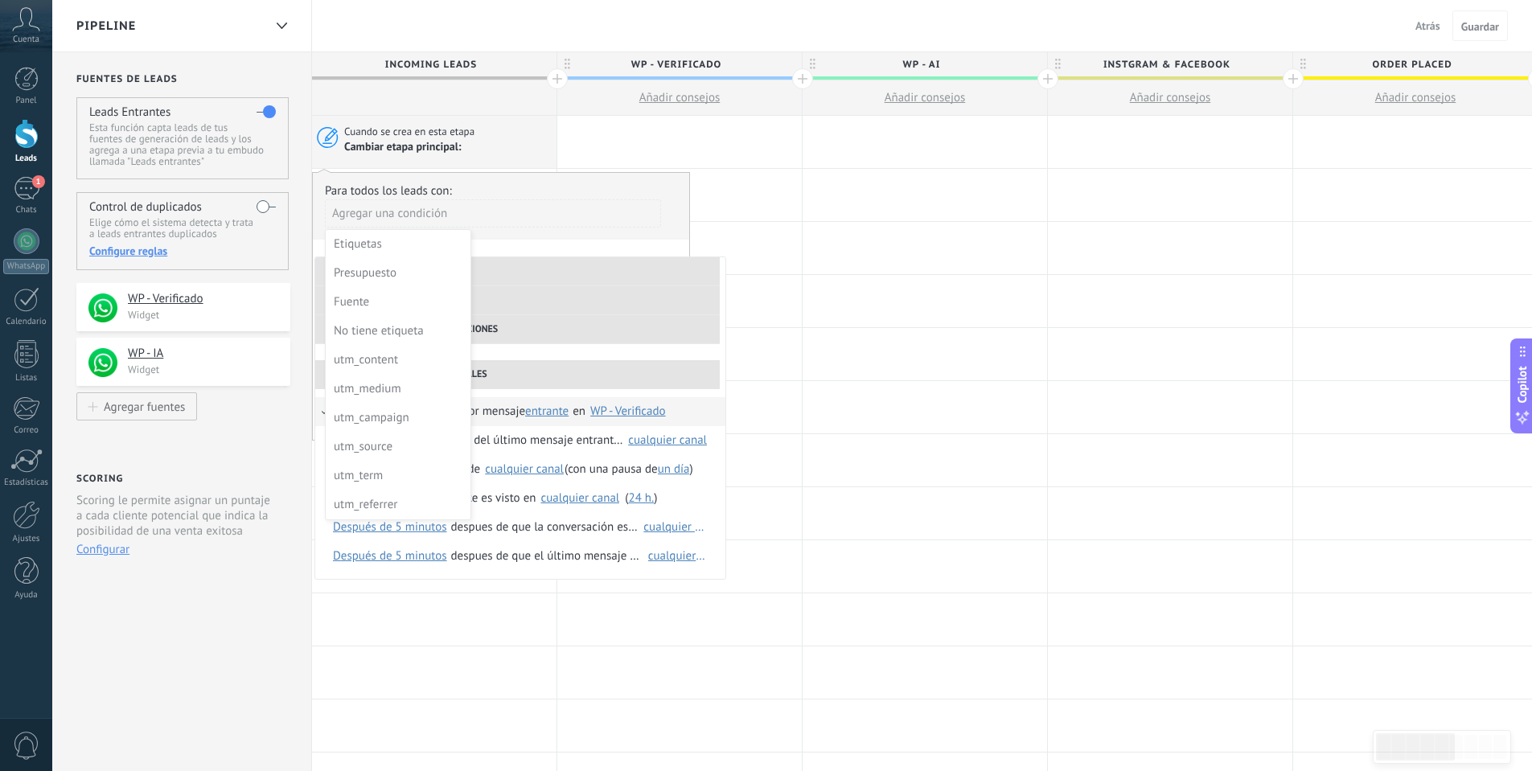
click at [565, 197] on div at bounding box center [501, 306] width 376 height 267
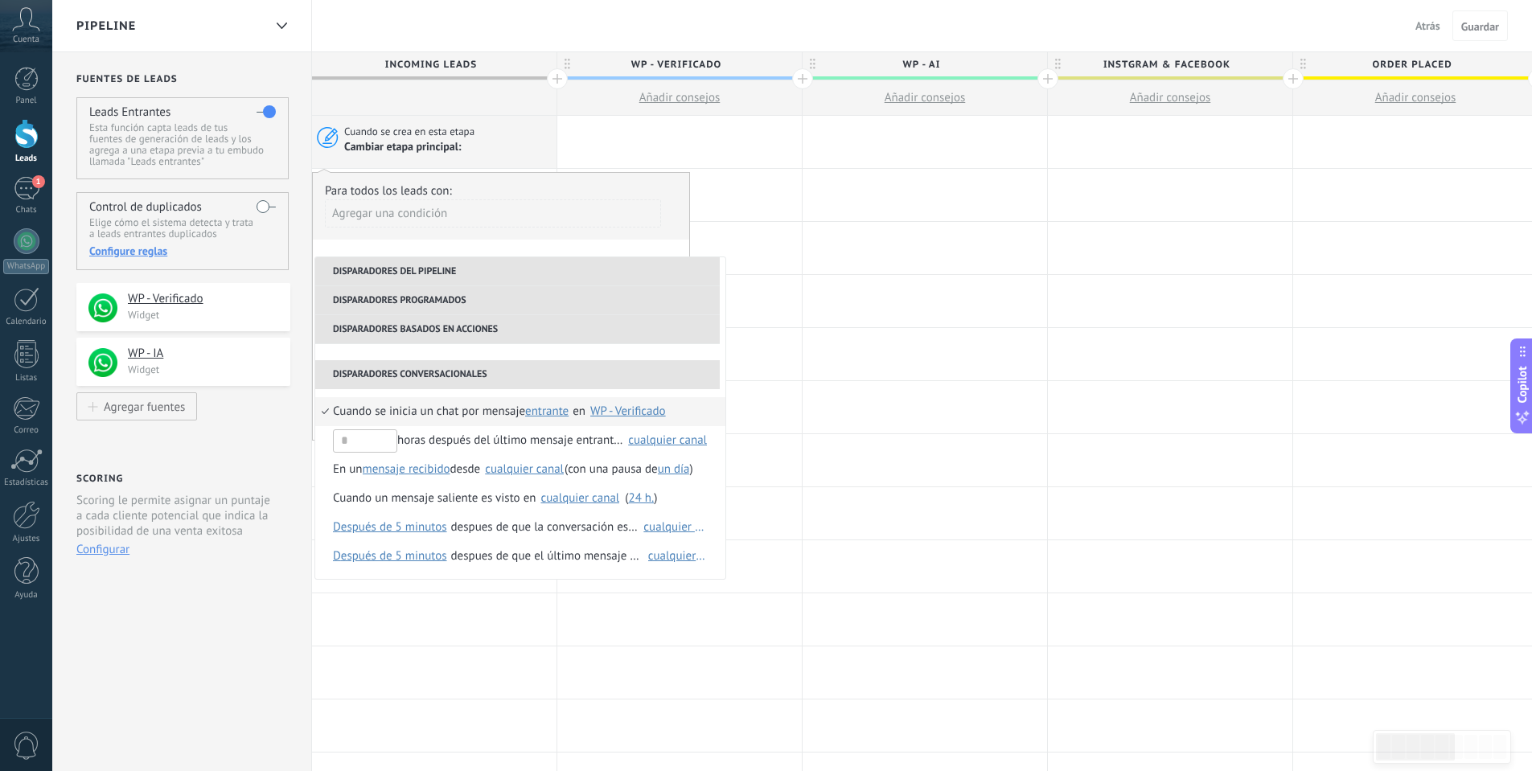
click at [579, 195] on div "Para todos los leads con:" at bounding box center [501, 190] width 352 height 15
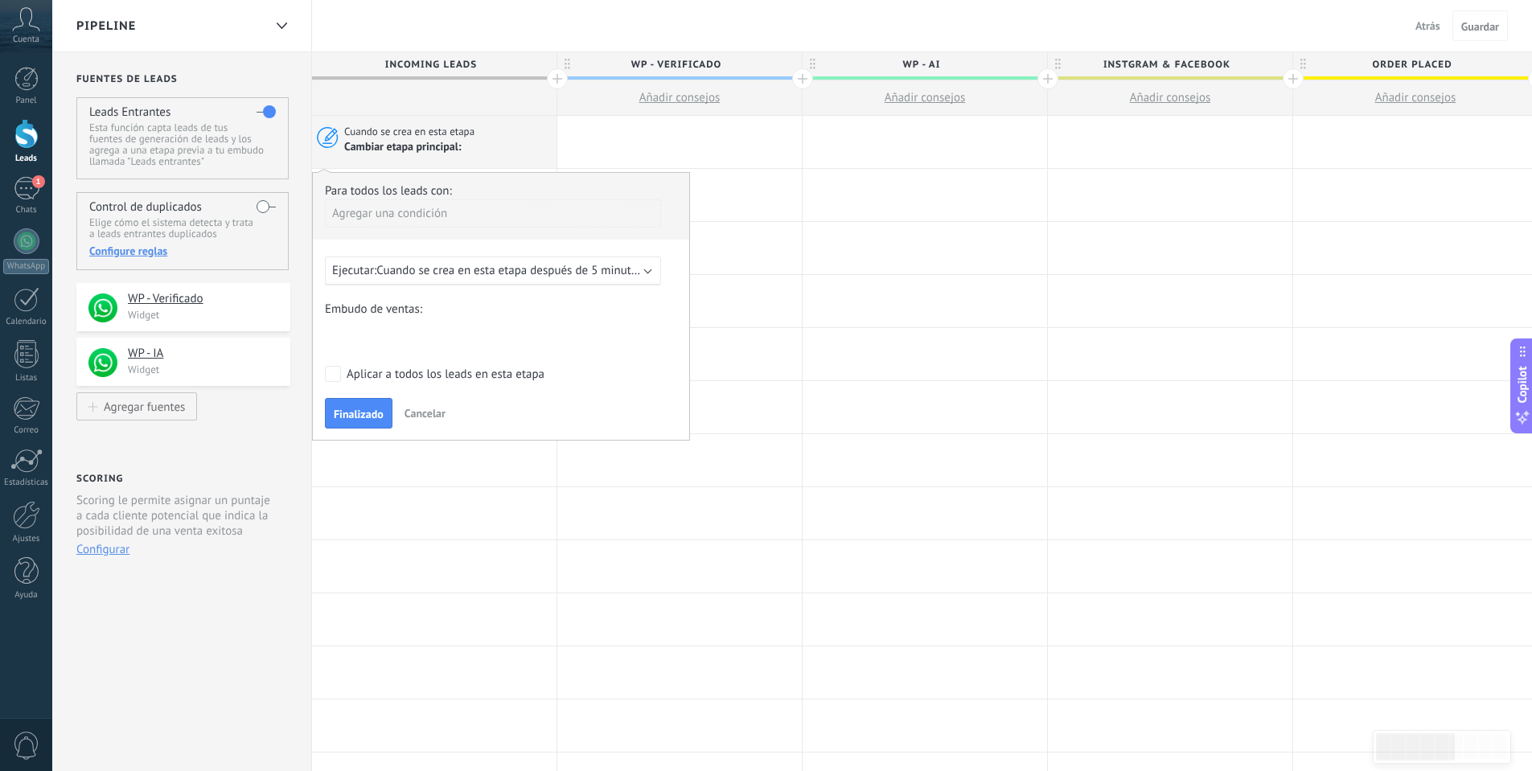
click at [613, 269] on span "Cuando se crea en esta etapa después de 5 minutos" at bounding box center [509, 270] width 266 height 15
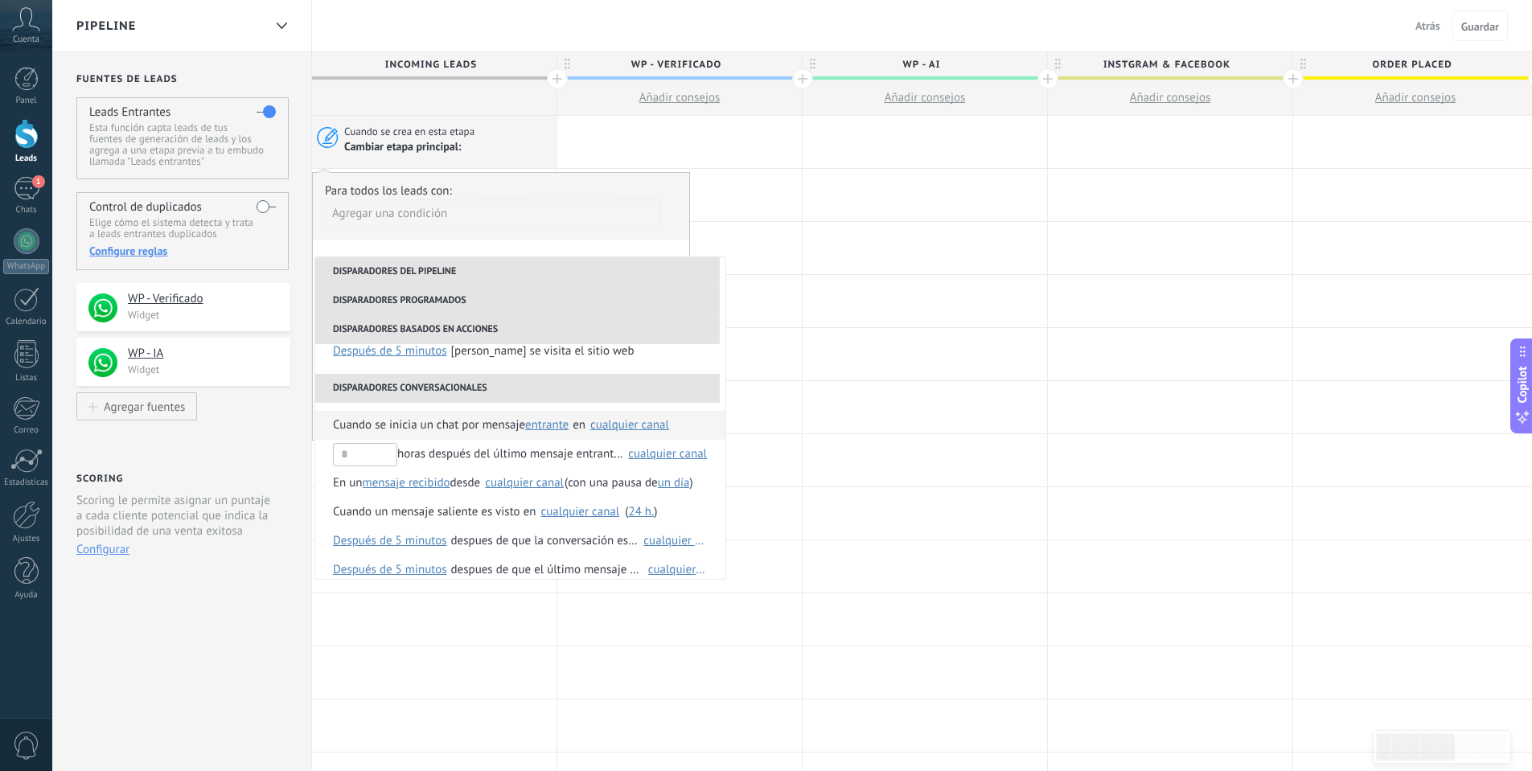
scroll to position [264, 0]
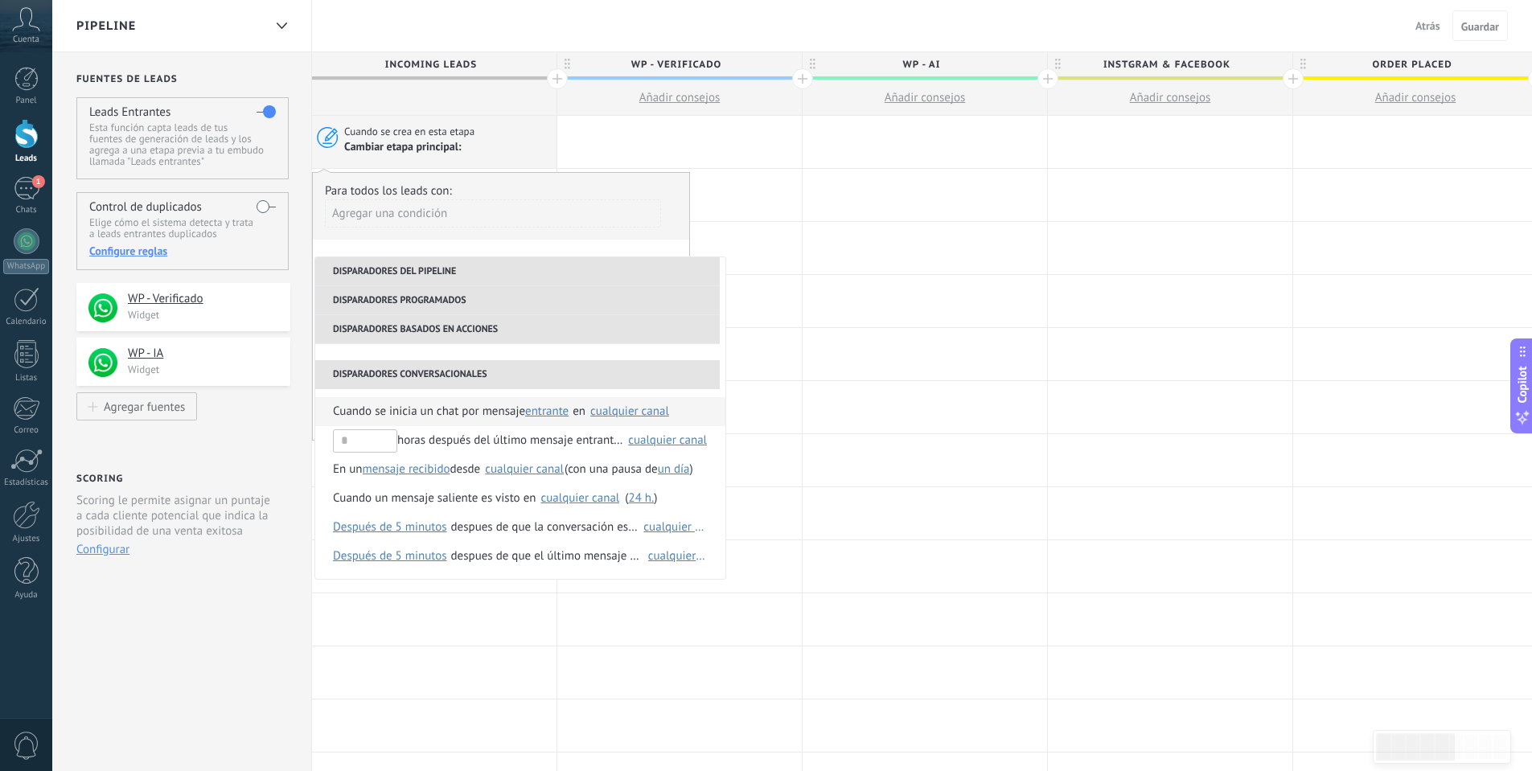
click at [331, 409] on li "Cuando se inicia un chat por mensaje entrante saliente cualquiera entrante en S…" at bounding box center [520, 411] width 410 height 29
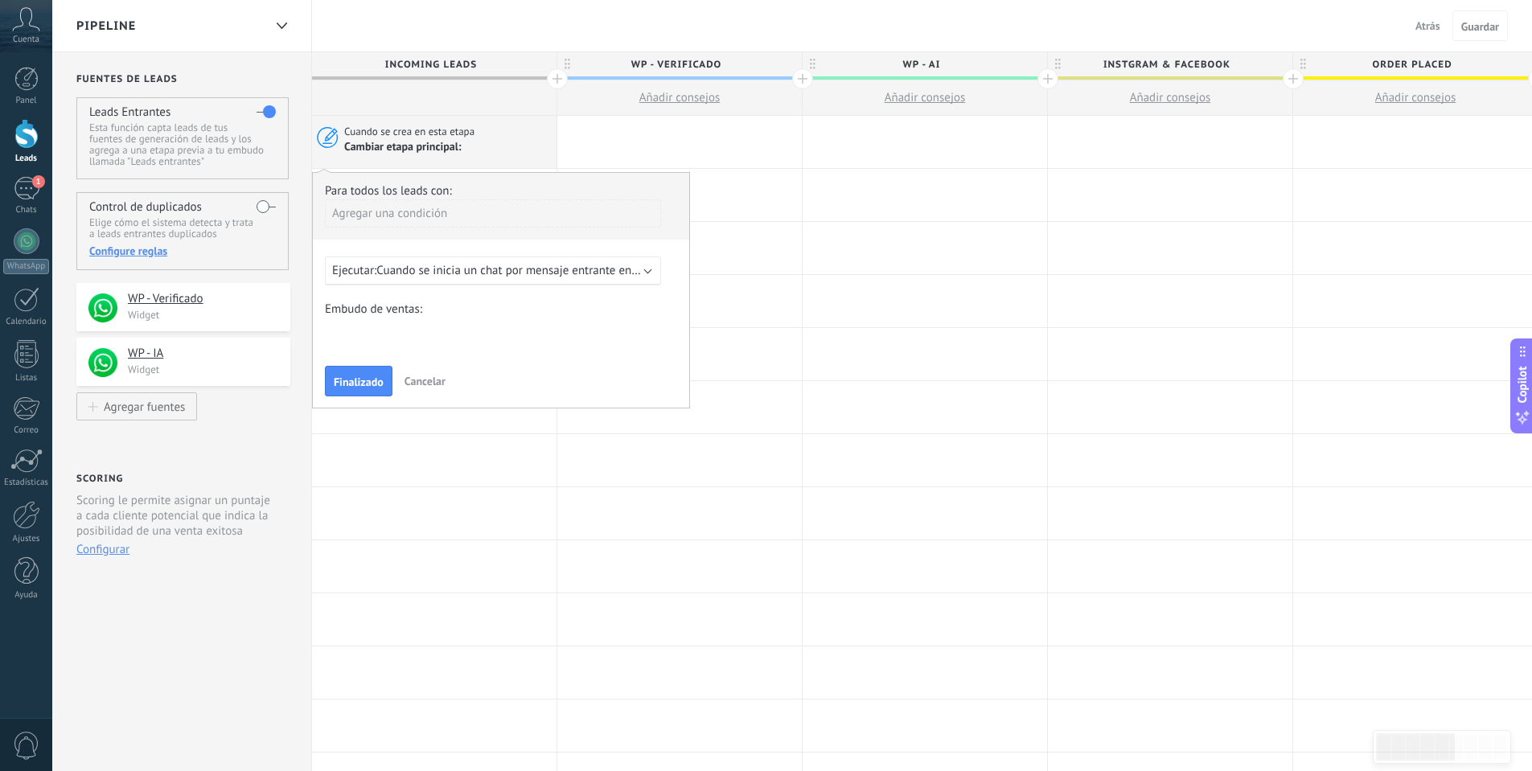
click at [533, 269] on span "Cuando se inicia un chat por mensaje entrante en cualquier canal" at bounding box center [544, 270] width 337 height 15
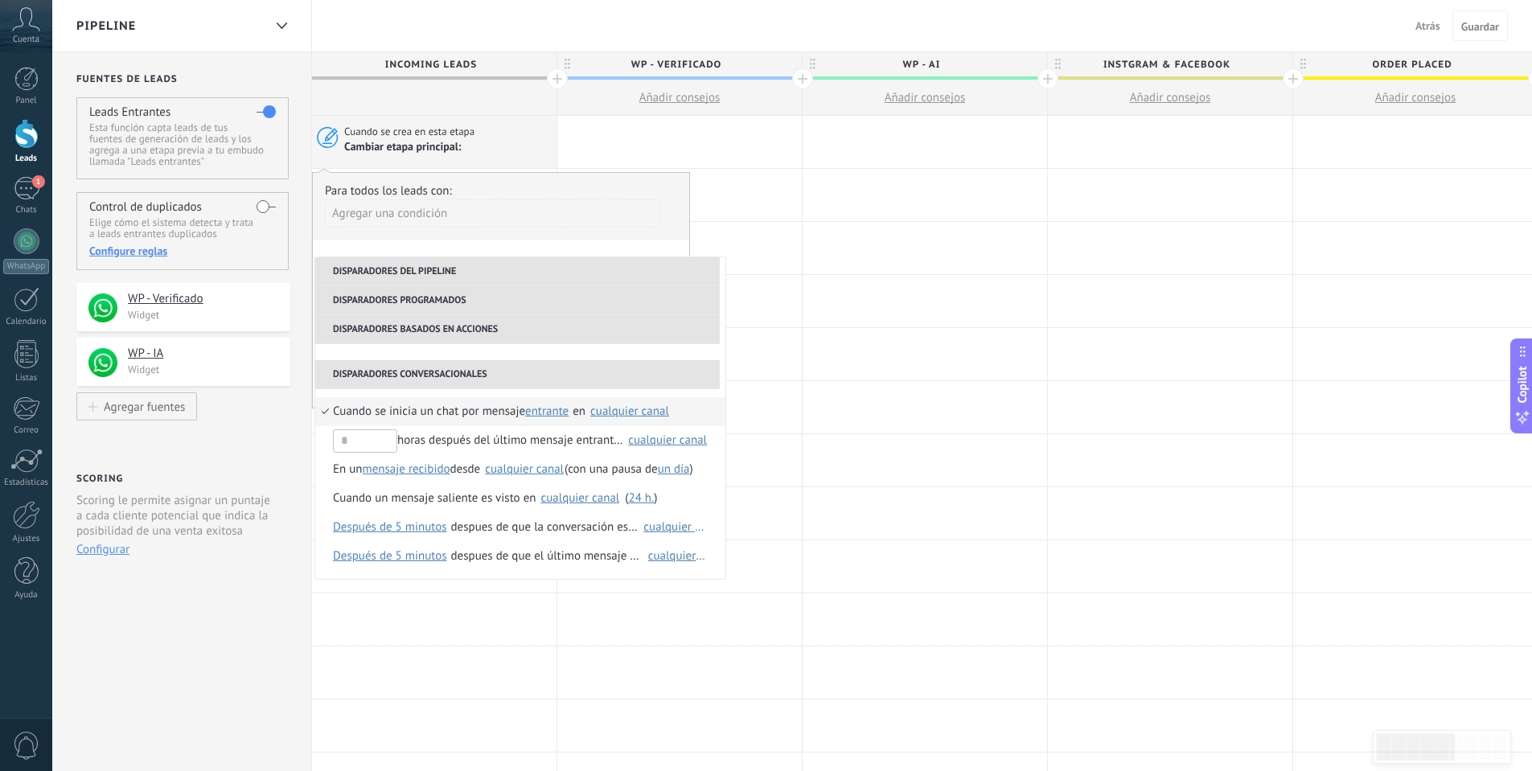
click at [644, 413] on div "cualquier canal" at bounding box center [629, 411] width 79 height 12
click at [645, 446] on span "WP - Verificado" at bounding box center [663, 448] width 76 height 16
click at [611, 186] on div "Para todos los leads con:" at bounding box center [501, 190] width 352 height 15
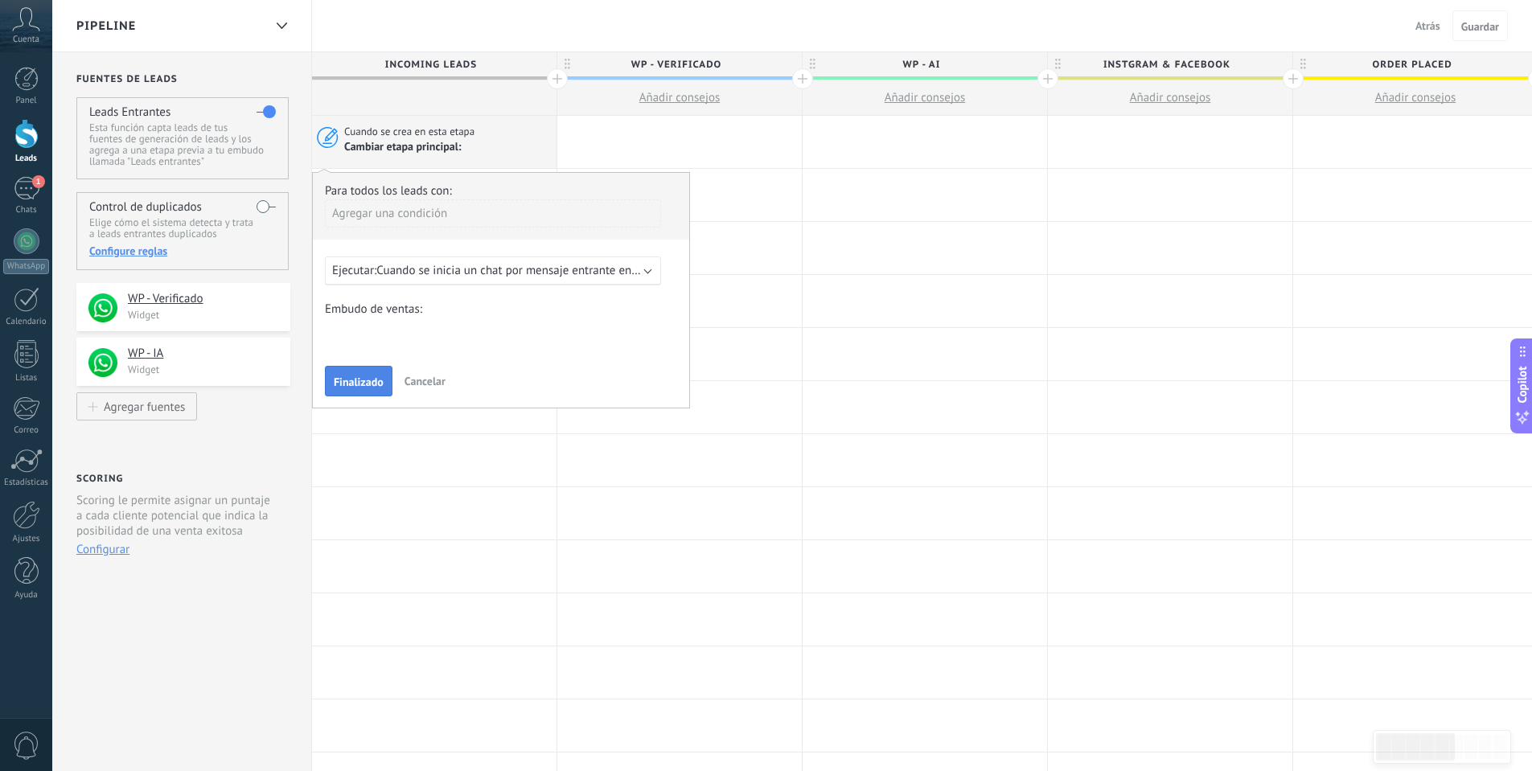
click at [383, 384] on span "Finalizado" at bounding box center [359, 381] width 50 height 11
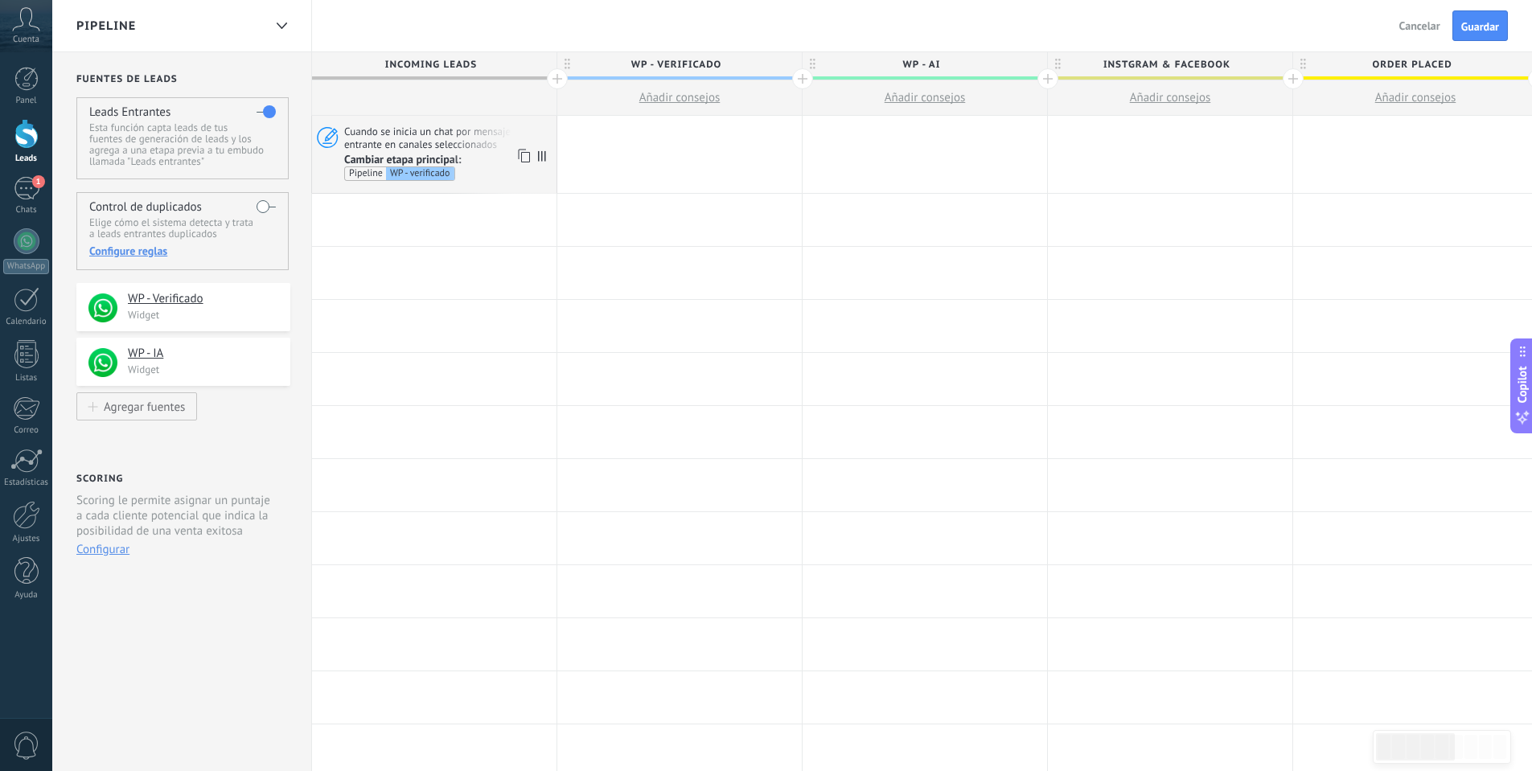
click at [522, 155] on use at bounding box center [524, 156] width 12 height 14
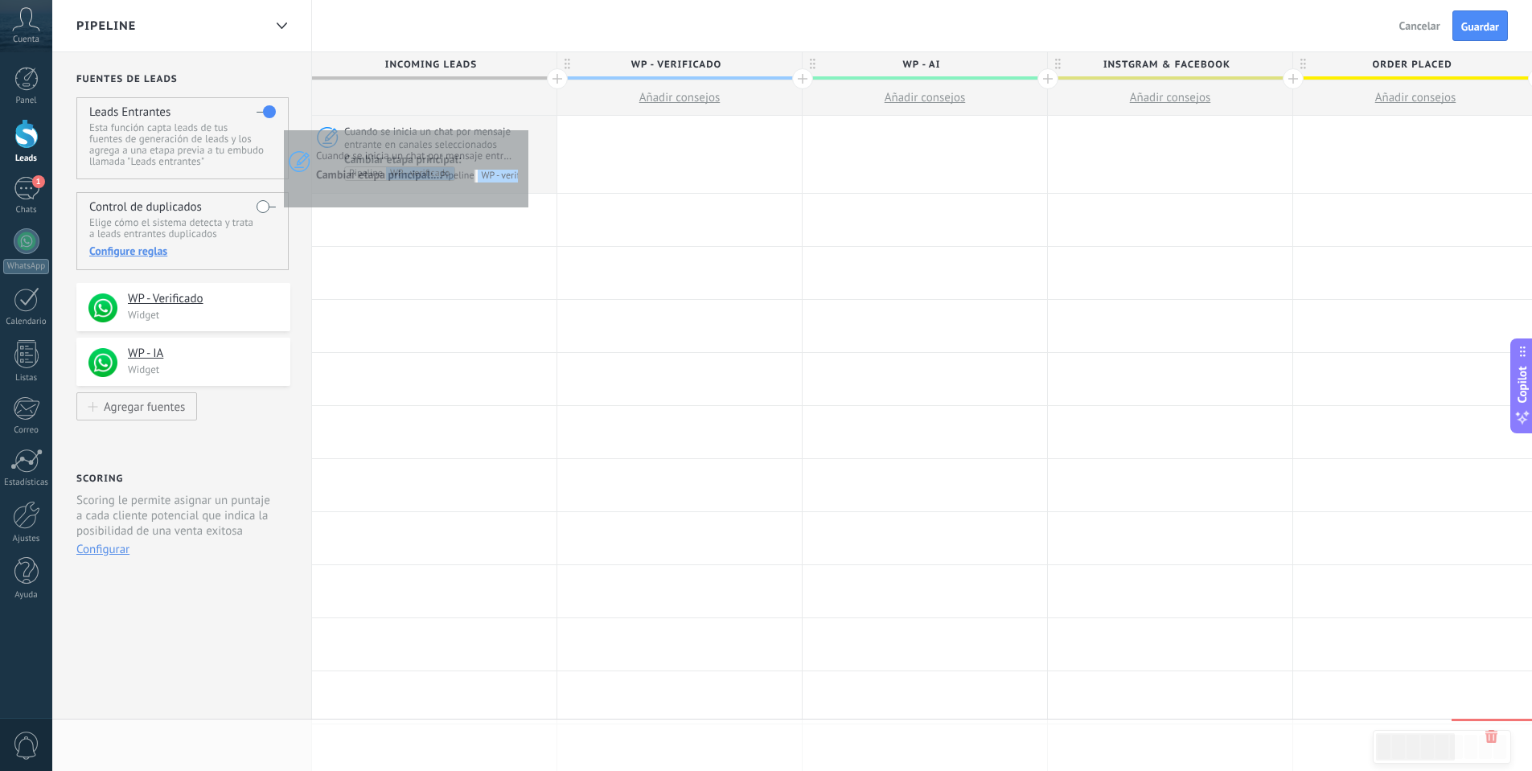
click at [524, 124] on div "Cuando se inicia un chat por mensaje entrante en canales seleccionados Cambiar …" at bounding box center [434, 154] width 245 height 77
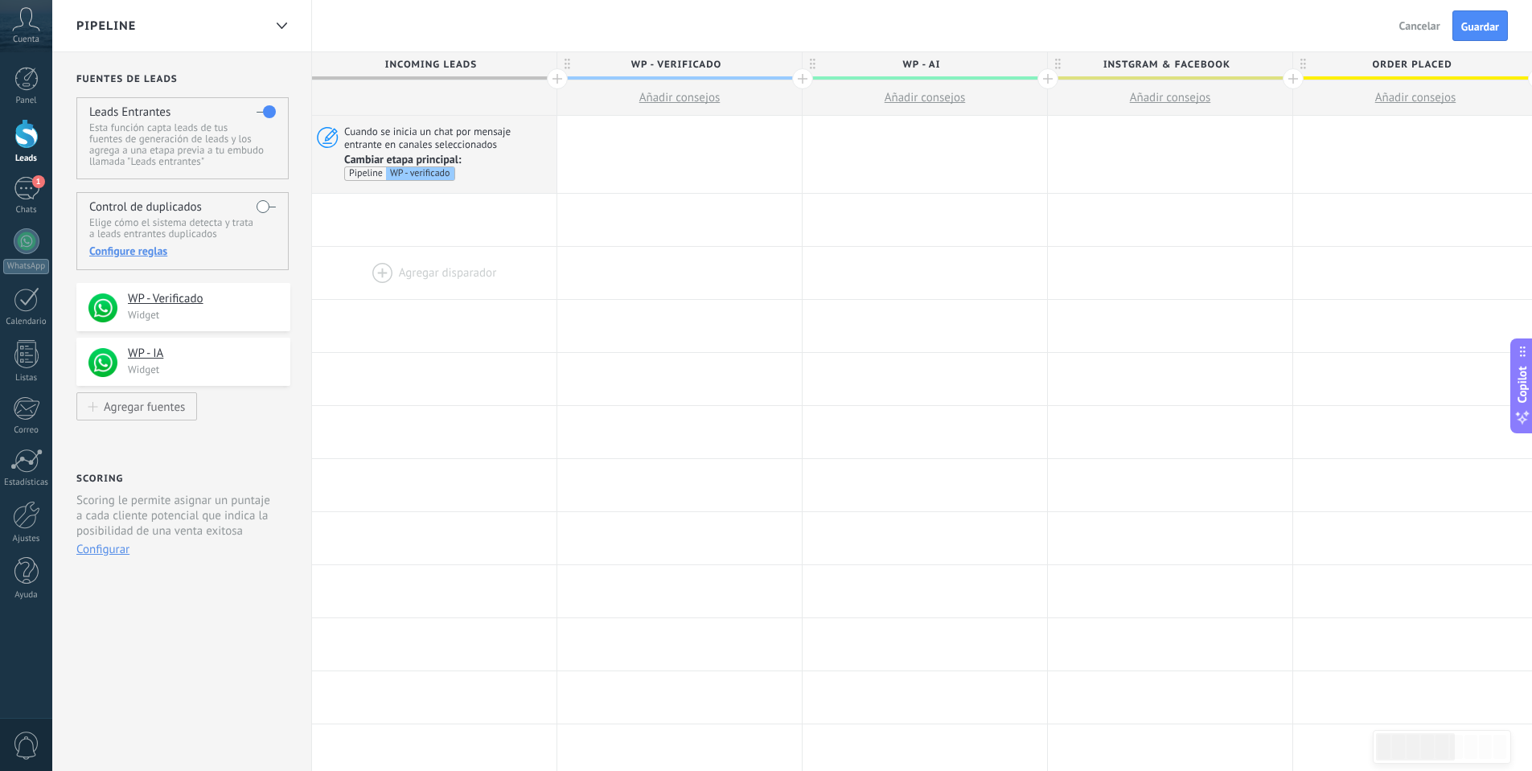
click at [466, 258] on div at bounding box center [434, 273] width 245 height 52
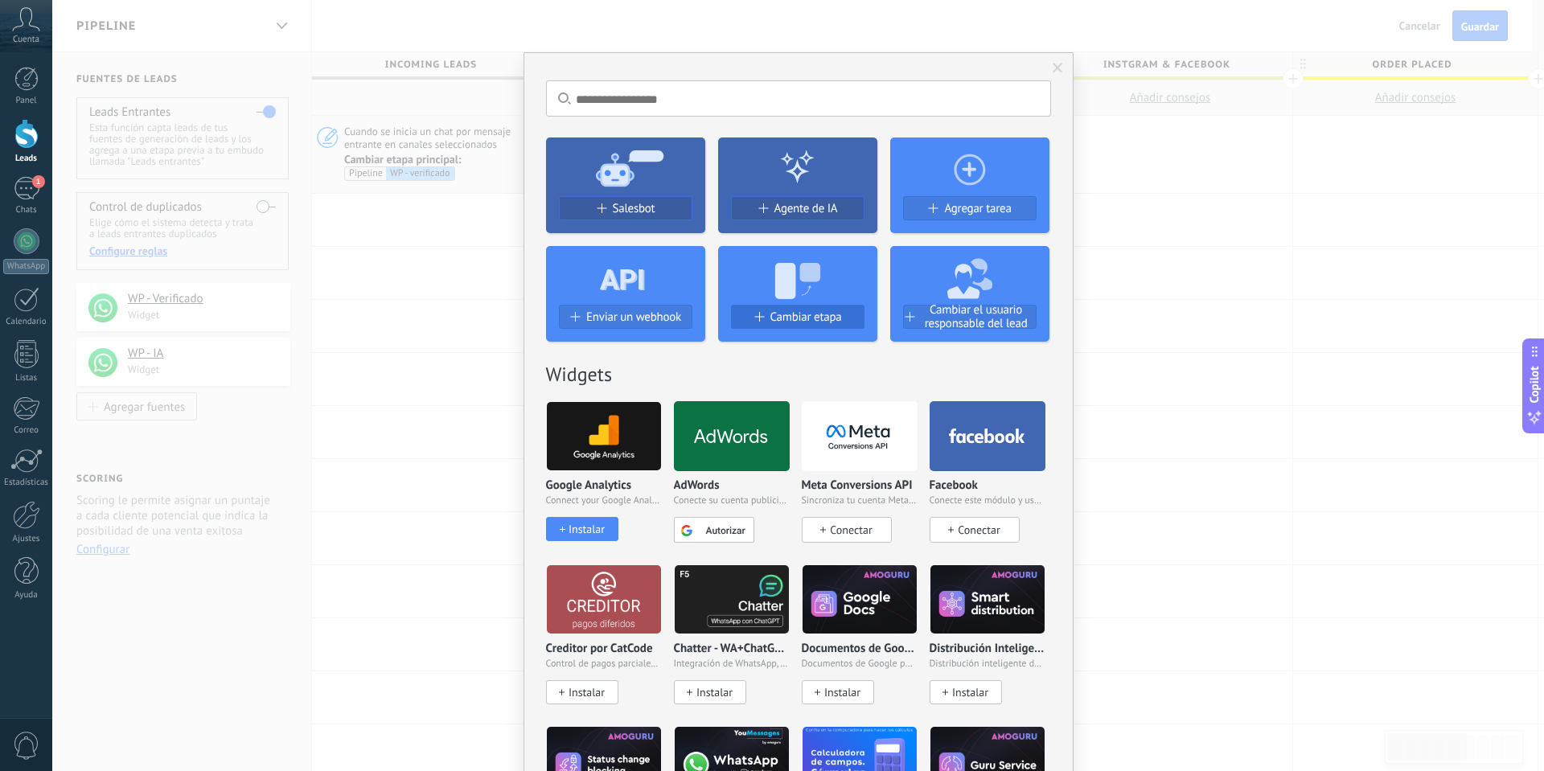
click at [780, 315] on span "Cambiar etapa" at bounding box center [807, 317] width 72 height 14
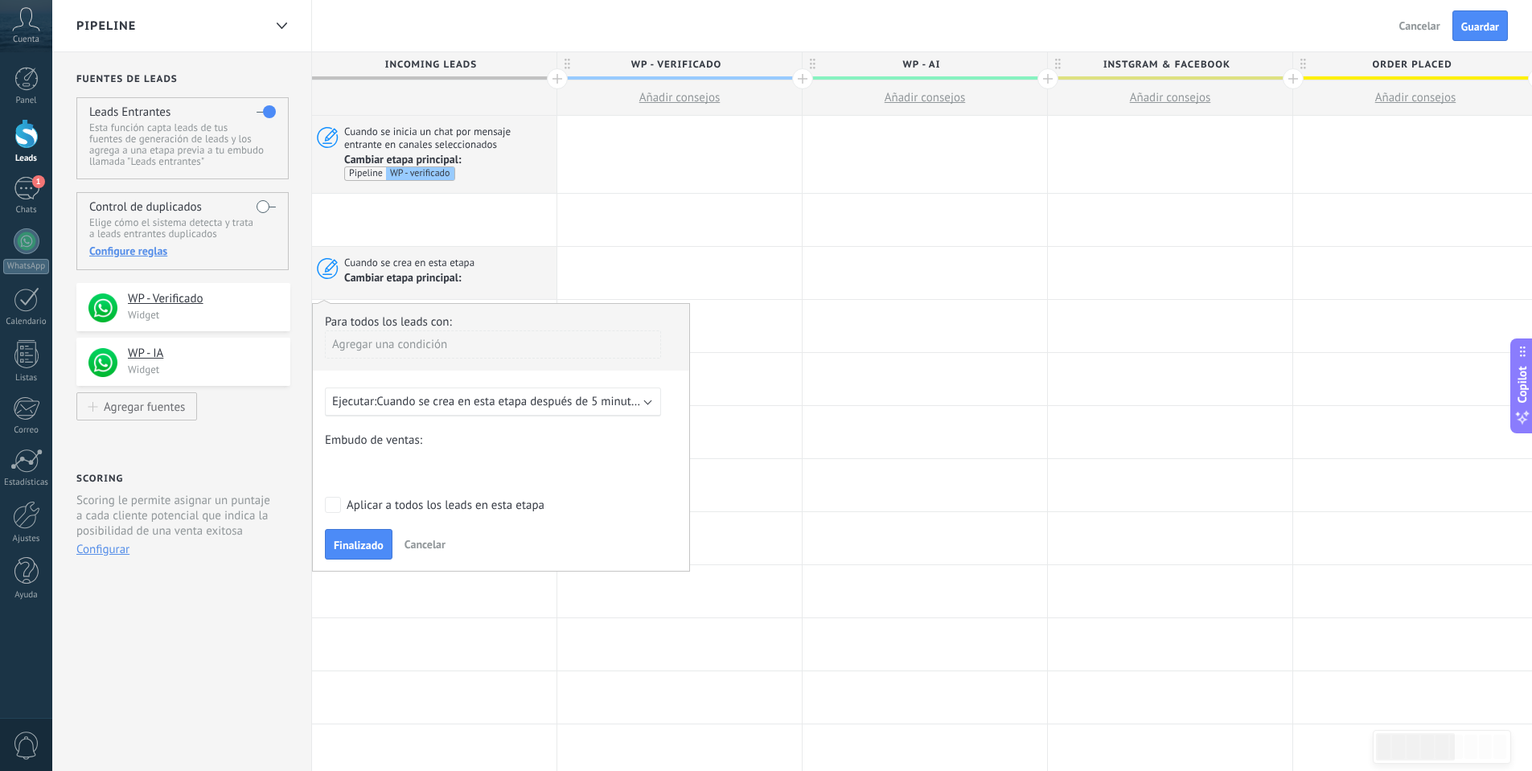
click at [631, 402] on span "Cuando se crea en esta etapa después de 5 minutos" at bounding box center [509, 401] width 266 height 15
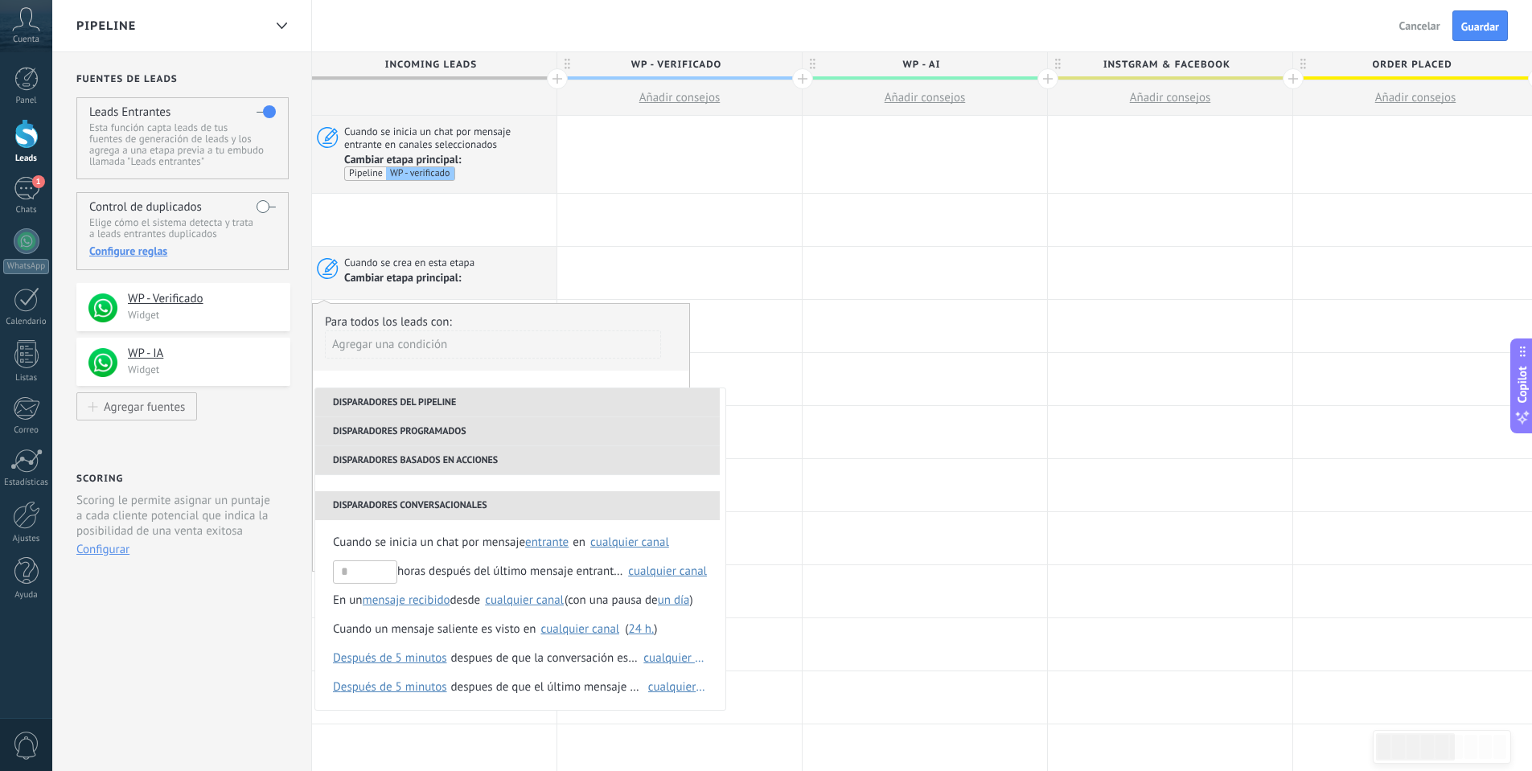
click at [357, 541] on span "Cuando se inicia un chat por mensaje" at bounding box center [429, 542] width 192 height 29
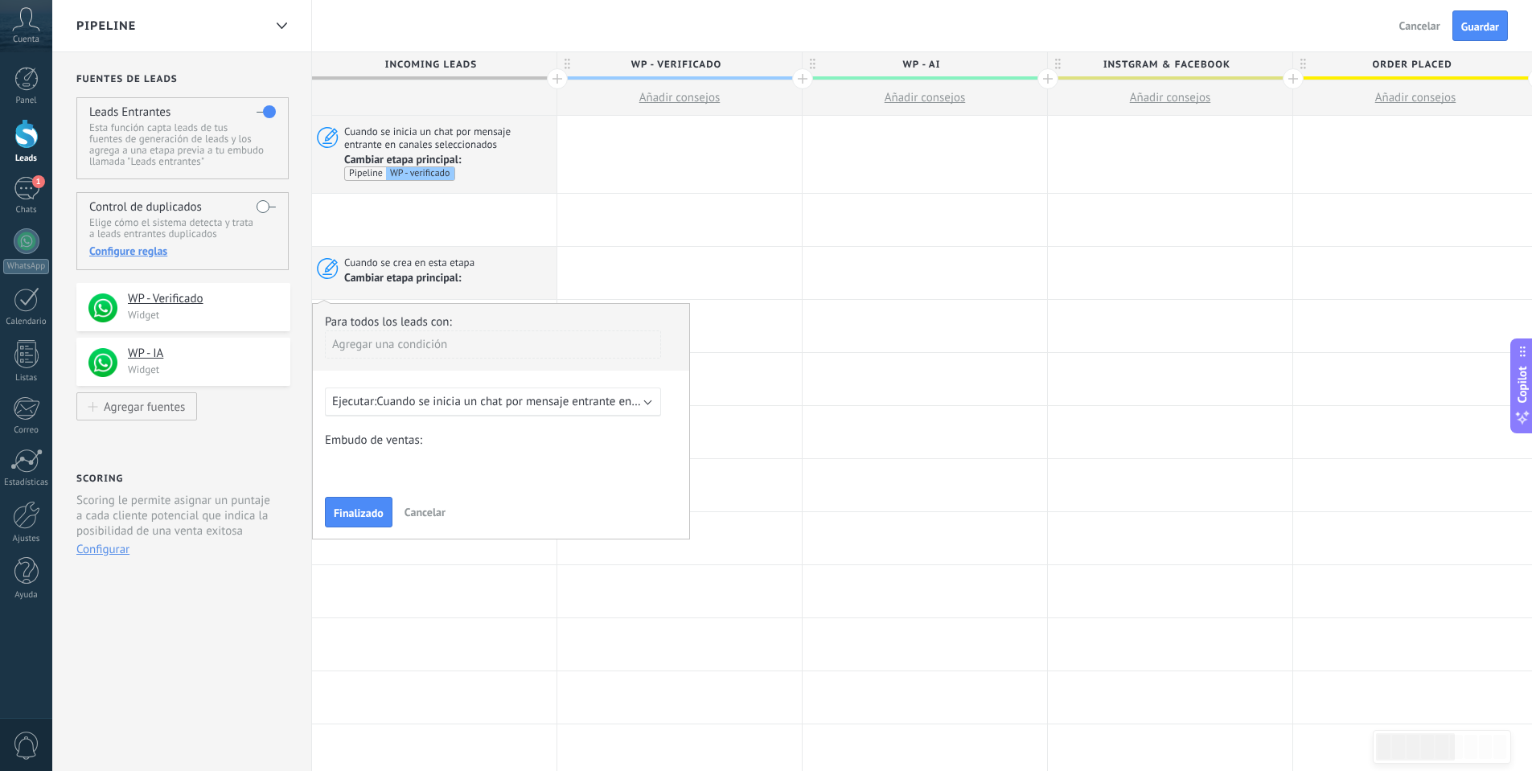
click at [586, 408] on span "Cuando se inicia un chat por mensaje entrante en cualquier canal" at bounding box center [544, 401] width 337 height 15
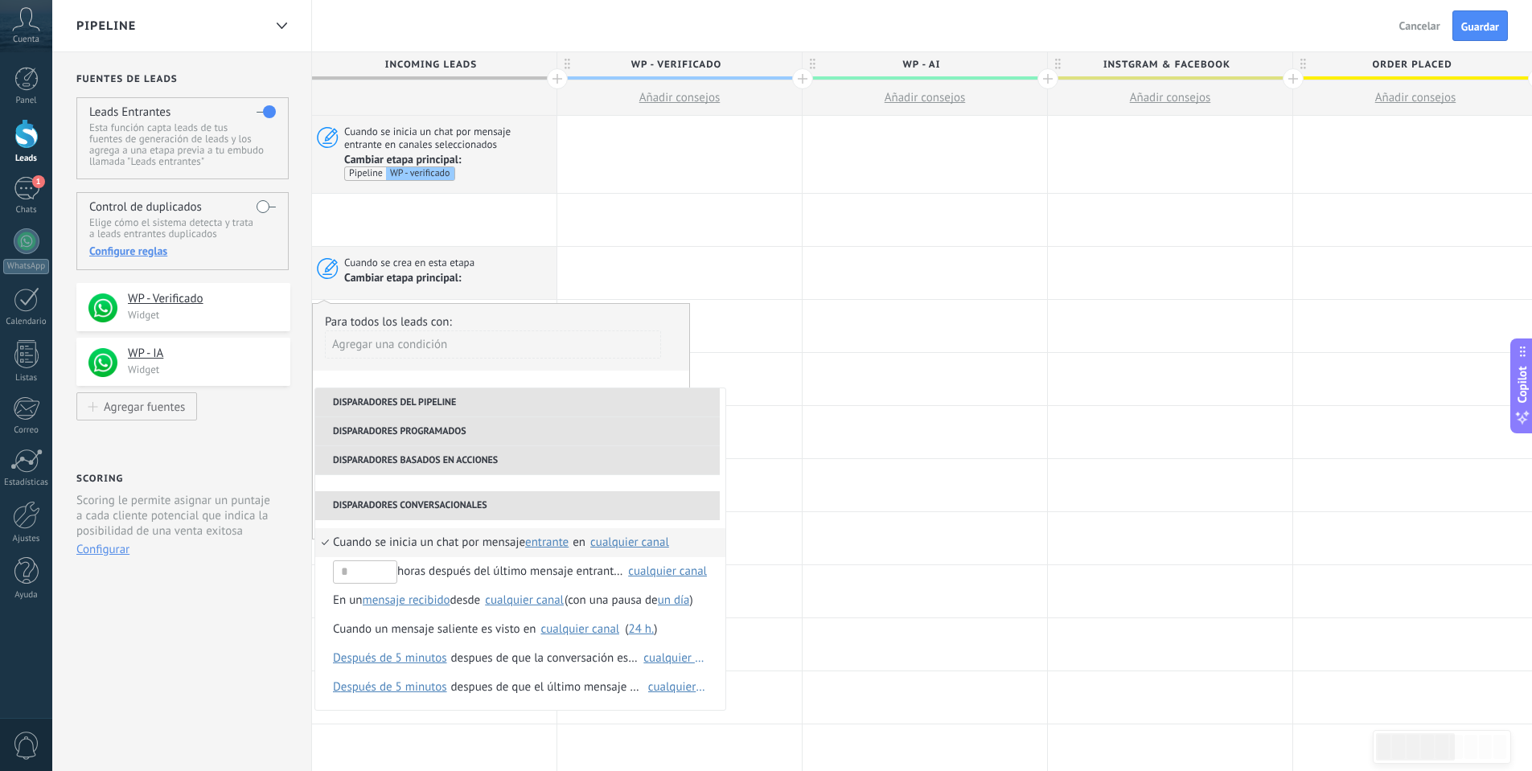
click at [628, 537] on div "cualquier canal" at bounding box center [629, 543] width 79 height 12
click at [642, 605] on span "WP - IA" at bounding box center [642, 608] width 35 height 16
click at [599, 335] on div "Agregar una condición" at bounding box center [493, 345] width 336 height 28
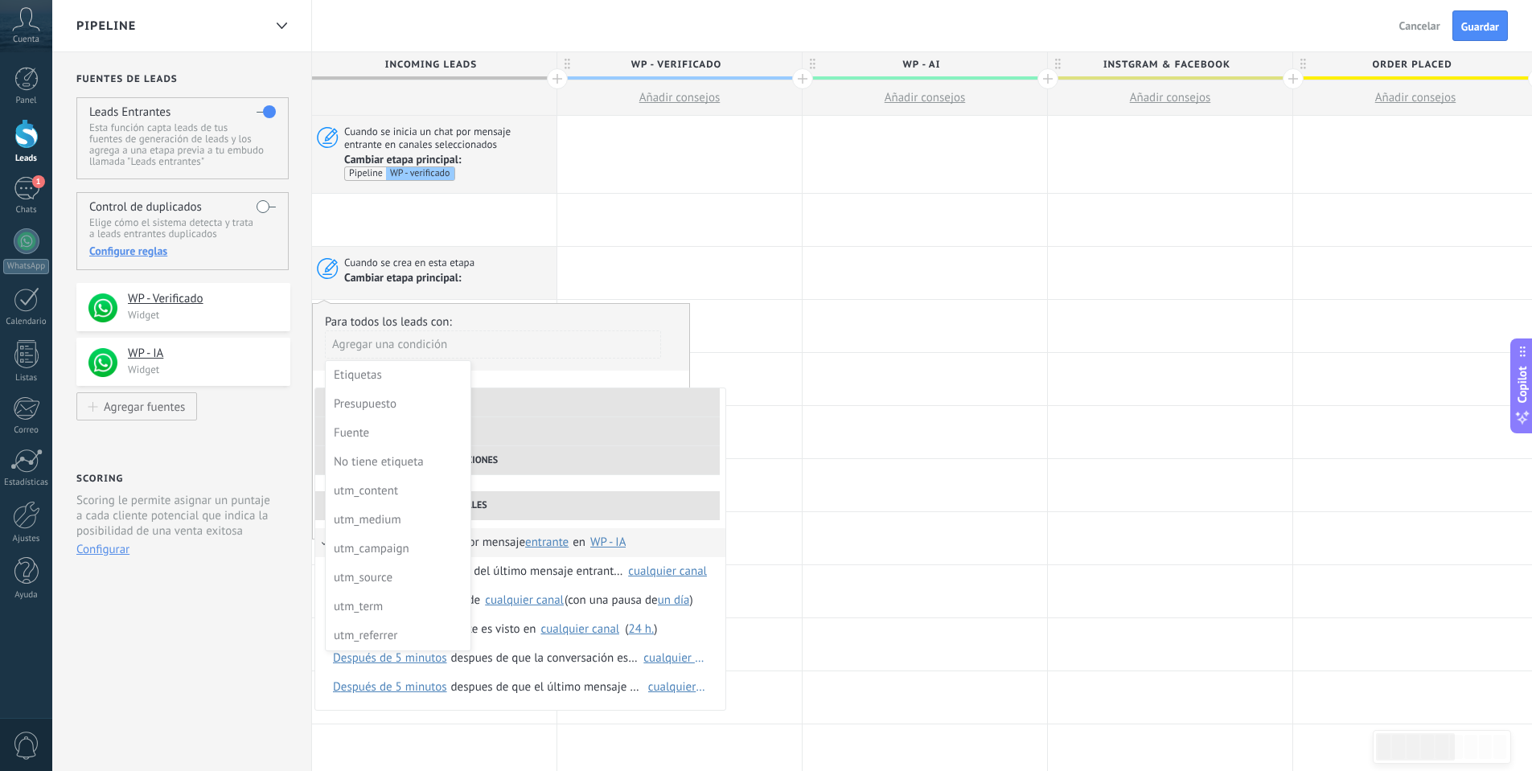
click at [616, 345] on div at bounding box center [501, 421] width 376 height 235
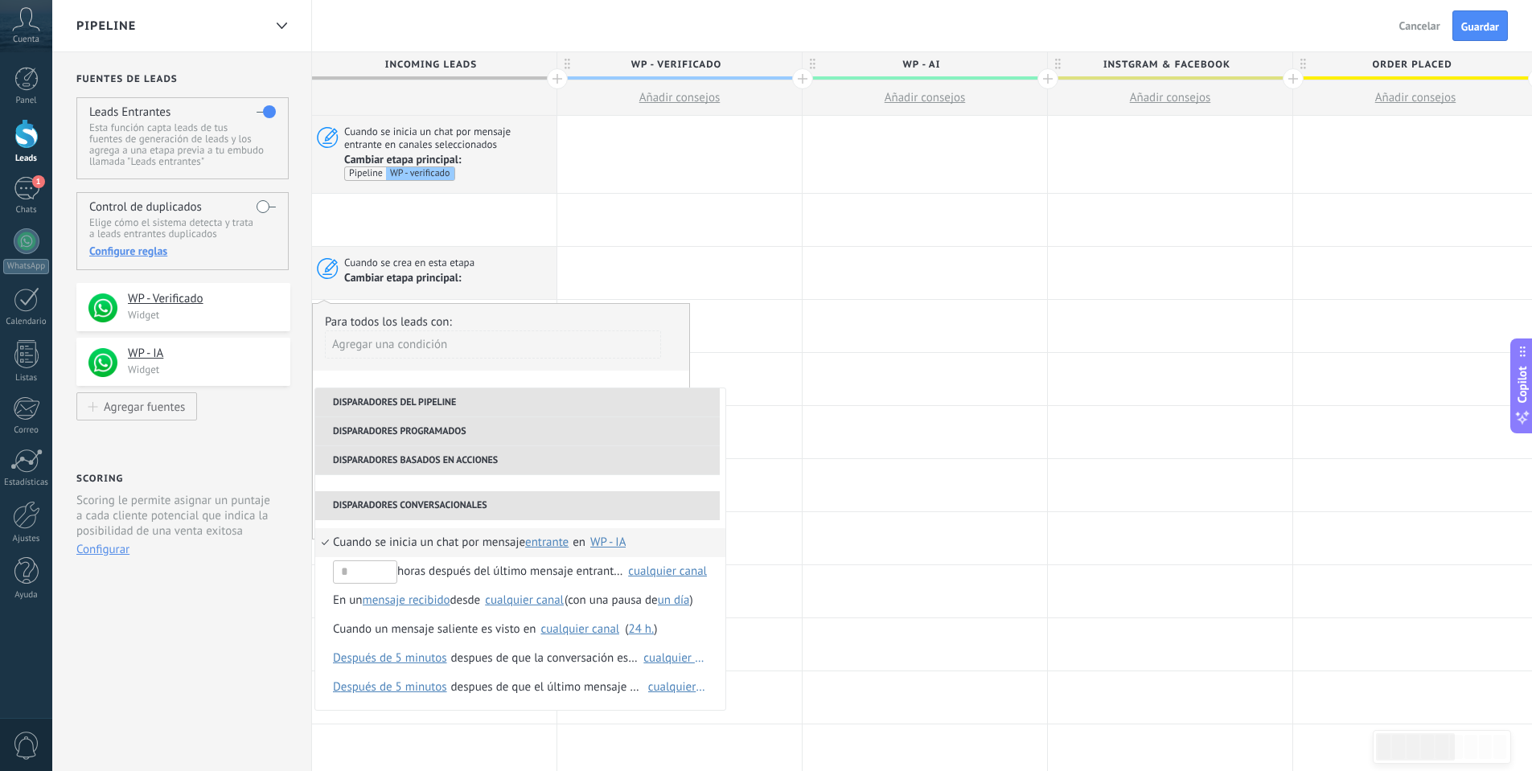
click at [607, 327] on div "Para todos los leads con:" at bounding box center [501, 322] width 352 height 15
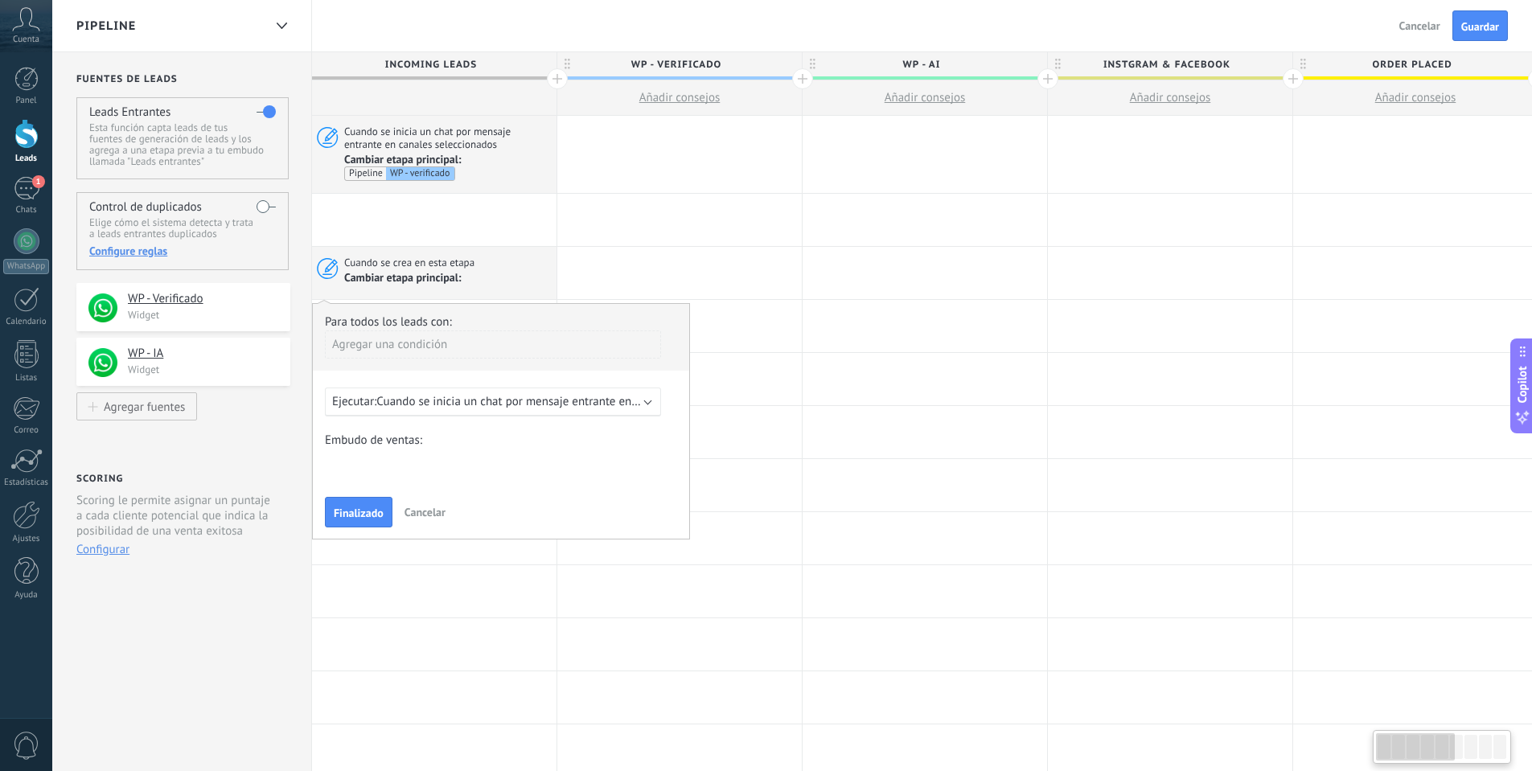
click at [0, 0] on div "WP - verificado wp - ai instgram & facebook Order placed Order fulfilled Order …" at bounding box center [0, 0] width 0 height 0
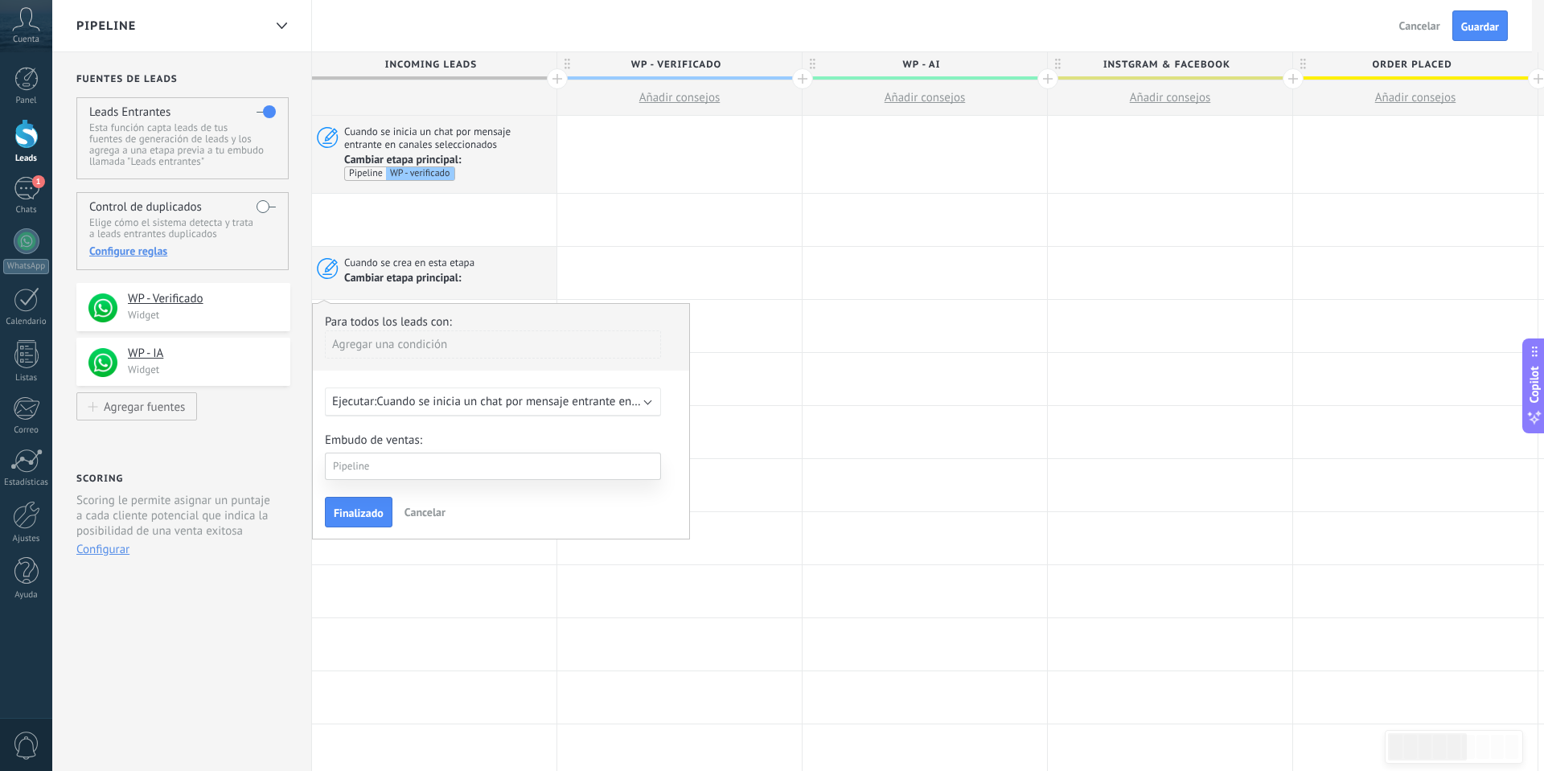
click at [0, 0] on label "wp - ai" at bounding box center [0, 0] width 0 height 0
click at [381, 514] on span "Finalizado" at bounding box center [359, 513] width 50 height 11
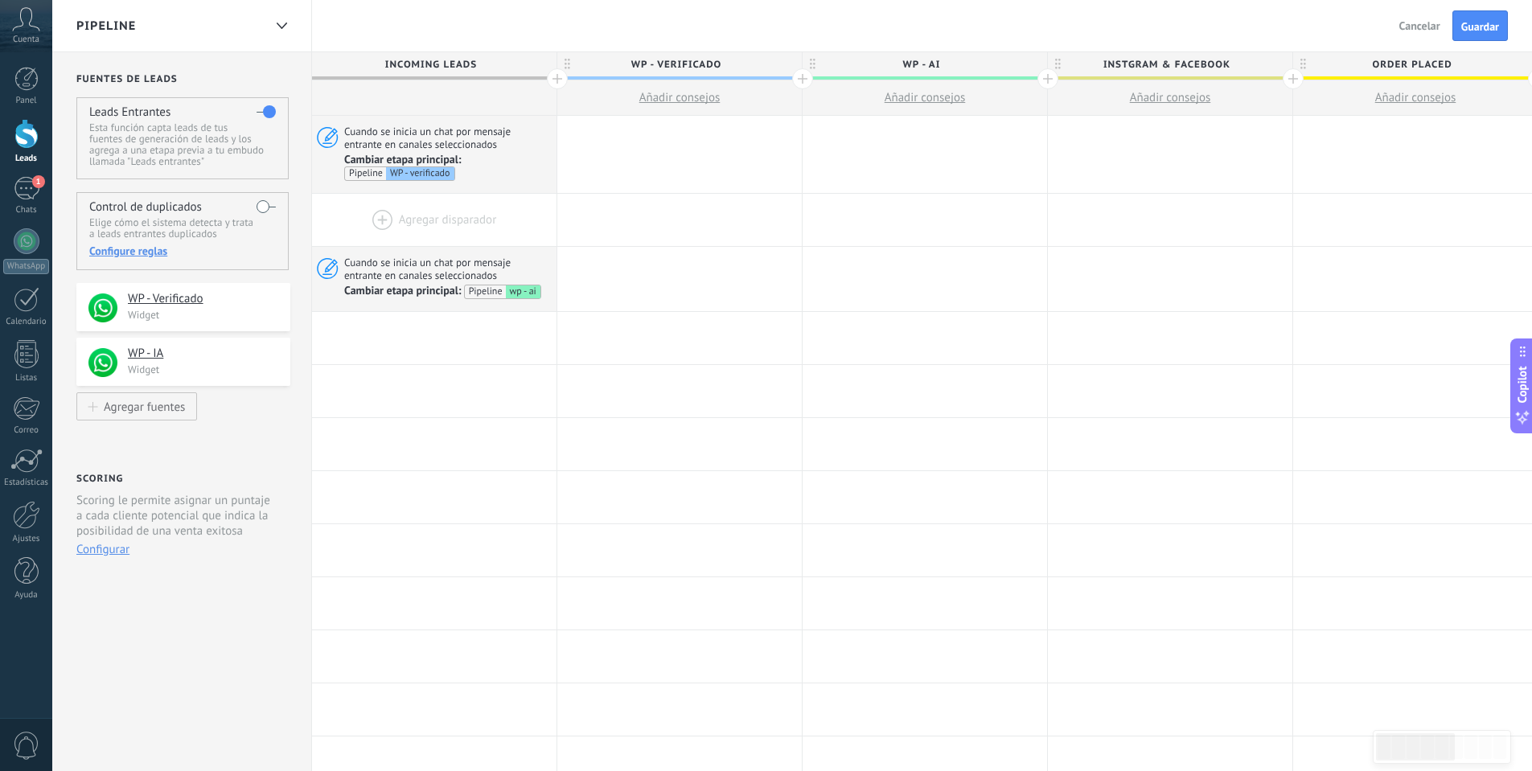
drag, startPoint x: 418, startPoint y: 257, endPoint x: 423, endPoint y: 202, distance: 54.9
click at [423, 202] on div "**********" at bounding box center [1416, 692] width 2208 height 1152
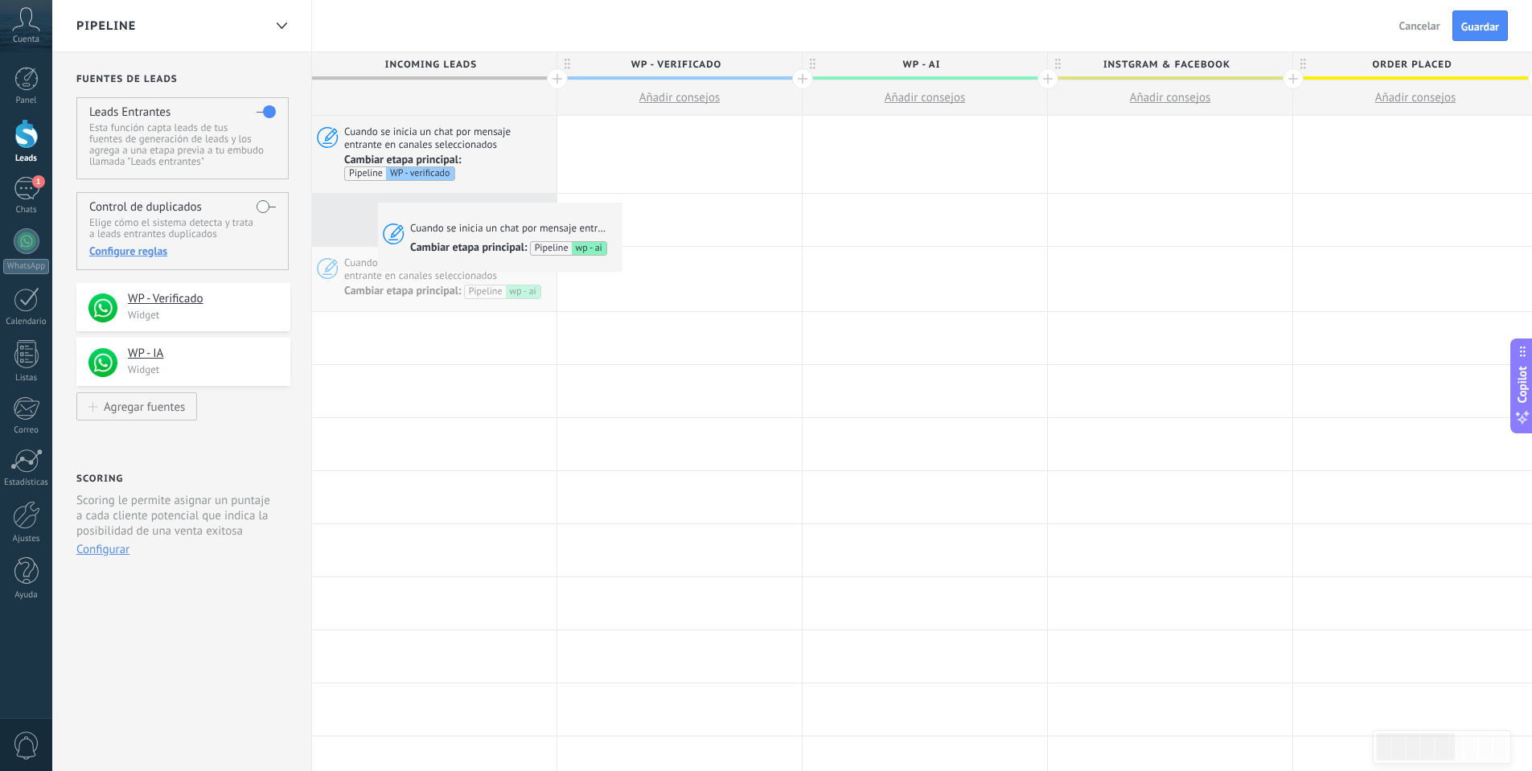
drag, startPoint x: 370, startPoint y: 277, endPoint x: 384, endPoint y: 208, distance: 70.5
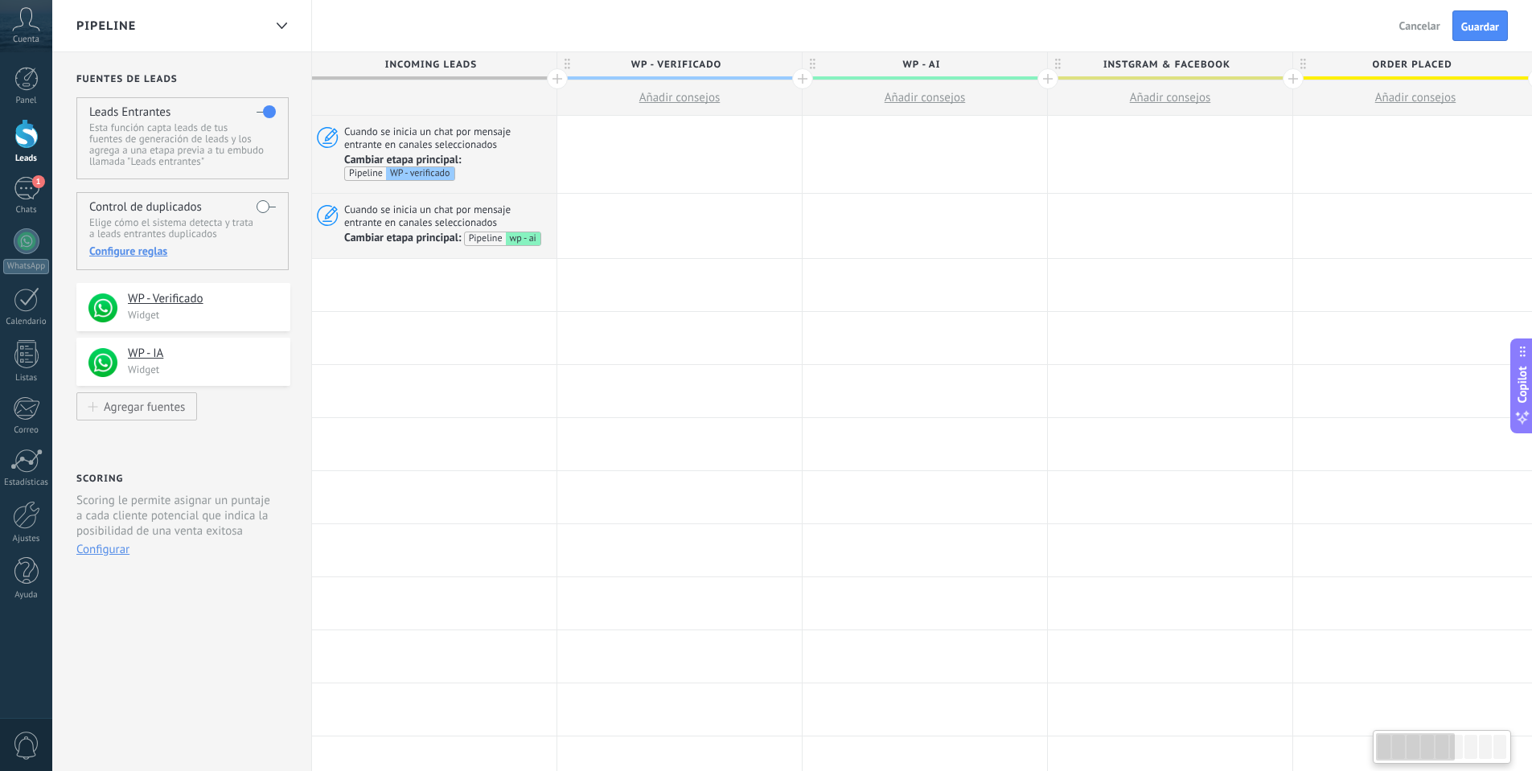
click at [393, 270] on div at bounding box center [434, 285] width 245 height 52
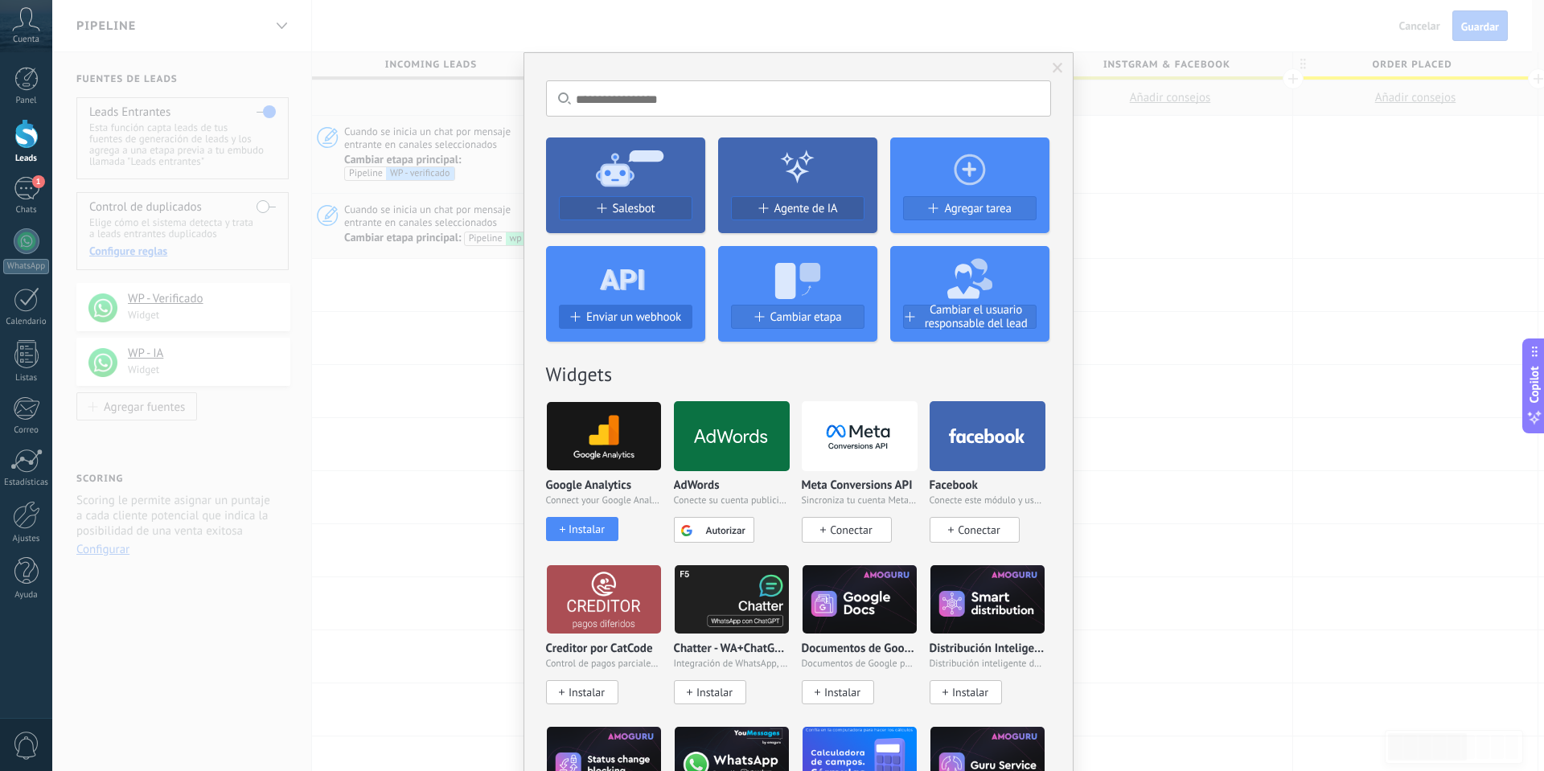
click at [653, 317] on span "Enviar un webhook" at bounding box center [633, 317] width 95 height 14
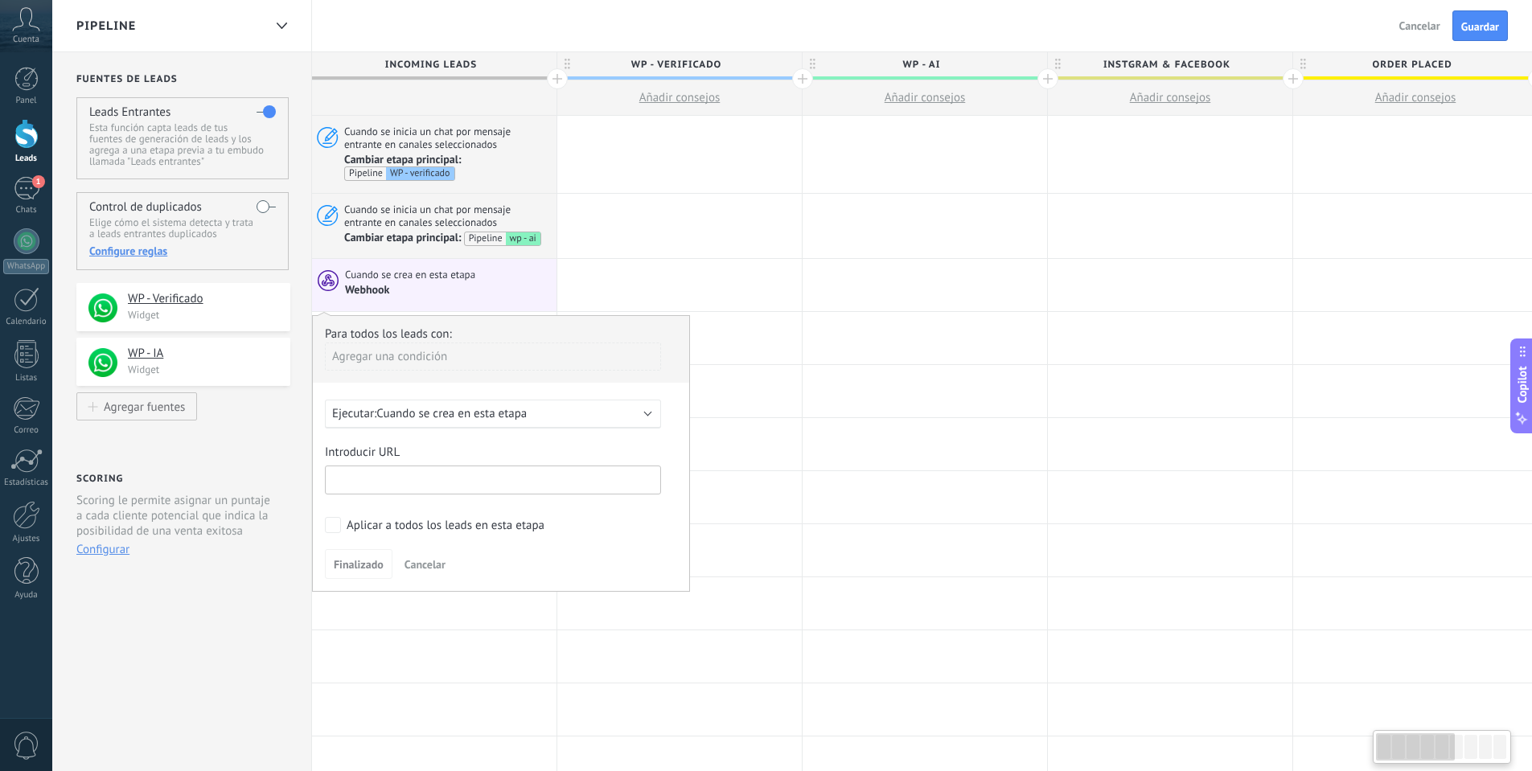
click at [395, 476] on input "text" at bounding box center [493, 480] width 336 height 29
paste input "**********"
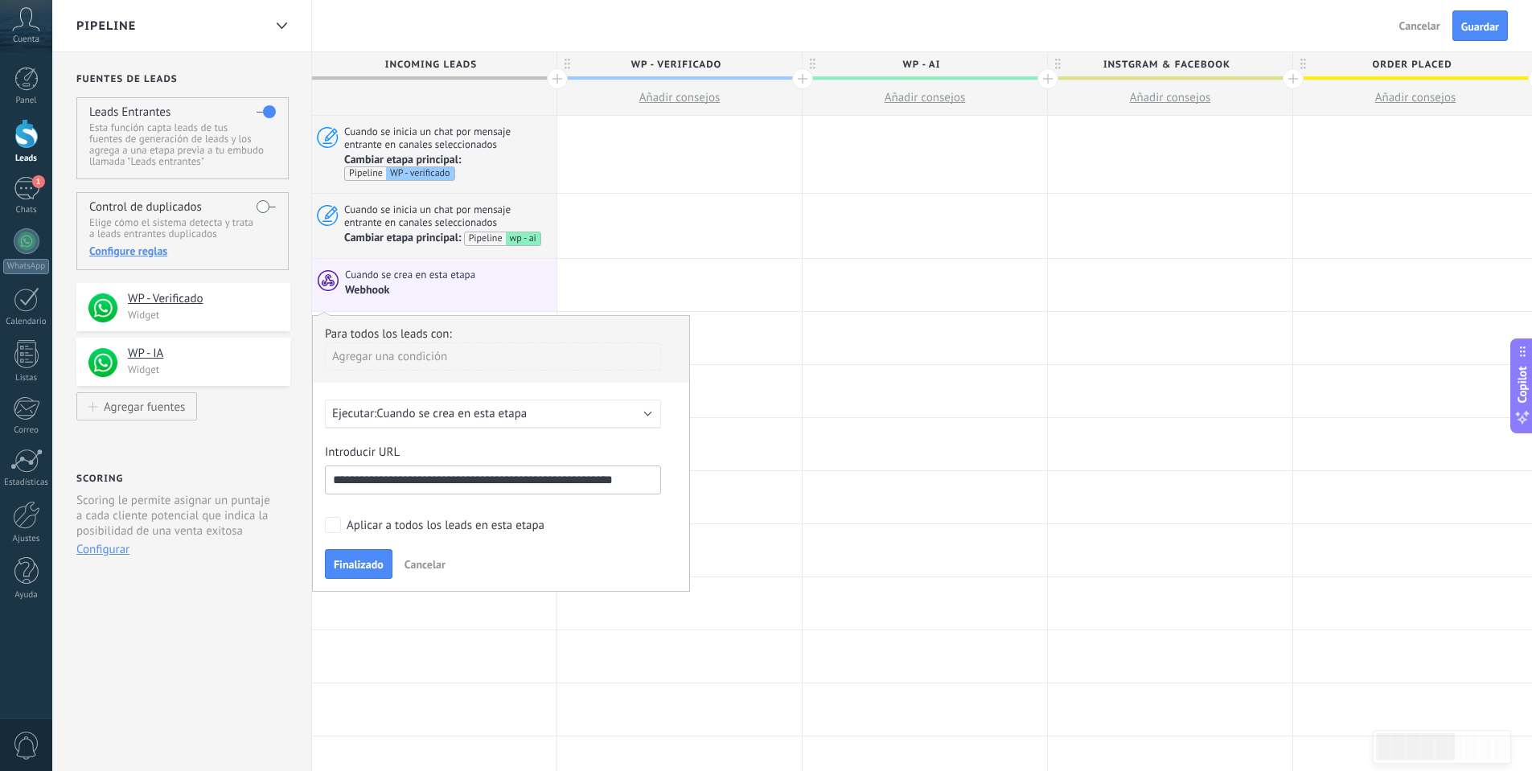
type input "**********"
click at [515, 414] on span "Cuando se crea en esta etapa" at bounding box center [451, 413] width 150 height 15
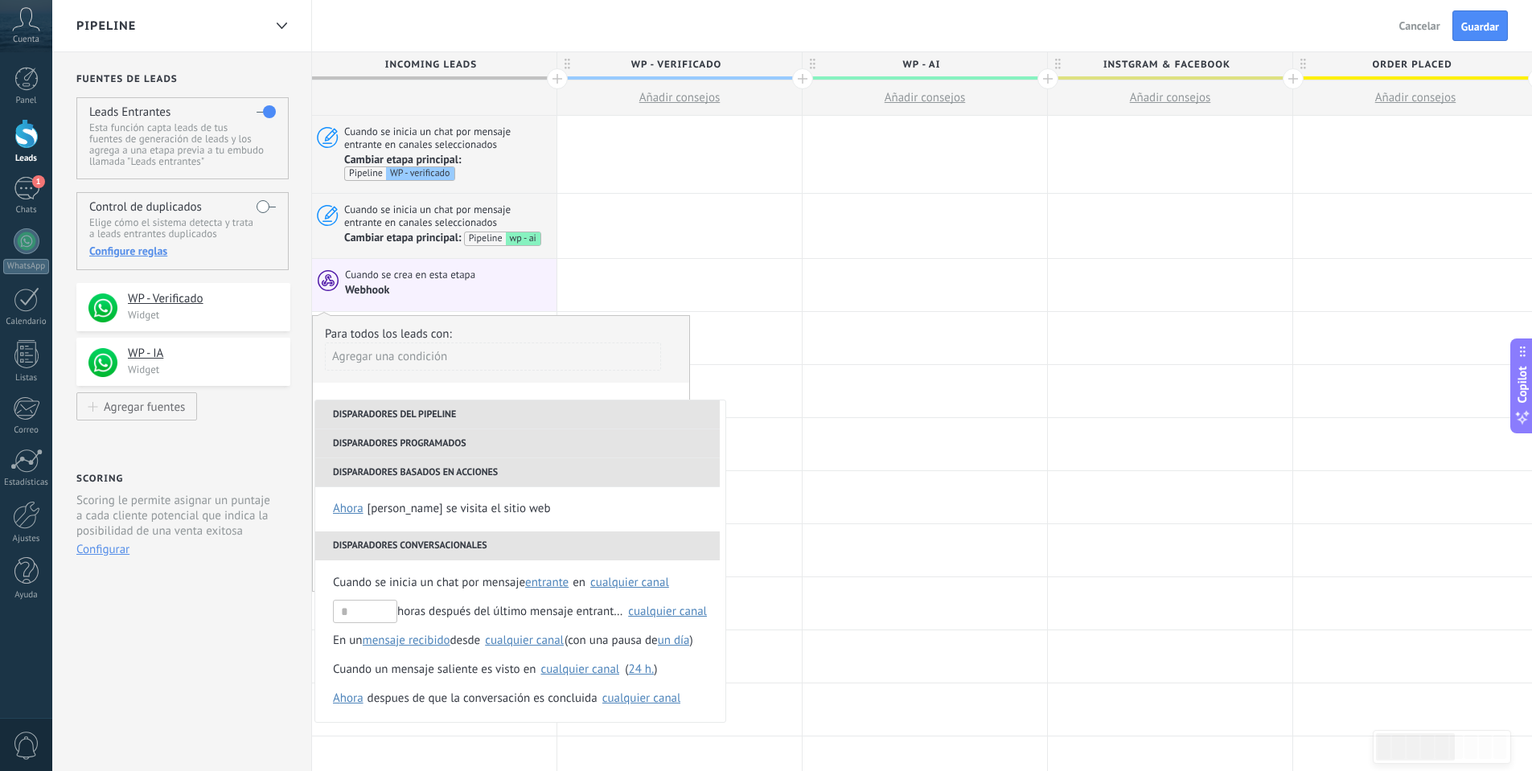
scroll to position [264, 0]
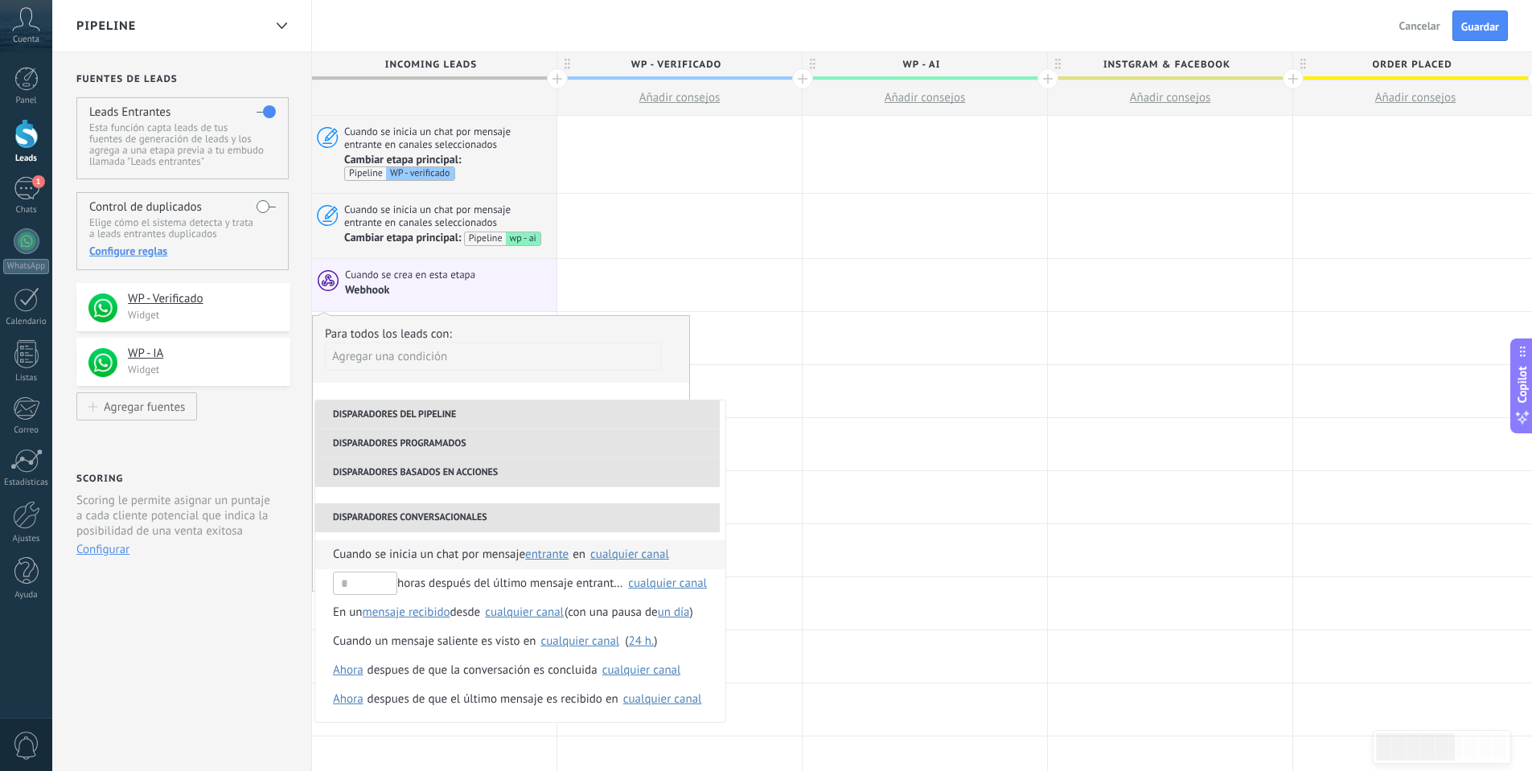
click at [400, 549] on span "Cuando se inicia un chat por mensaje" at bounding box center [429, 555] width 192 height 29
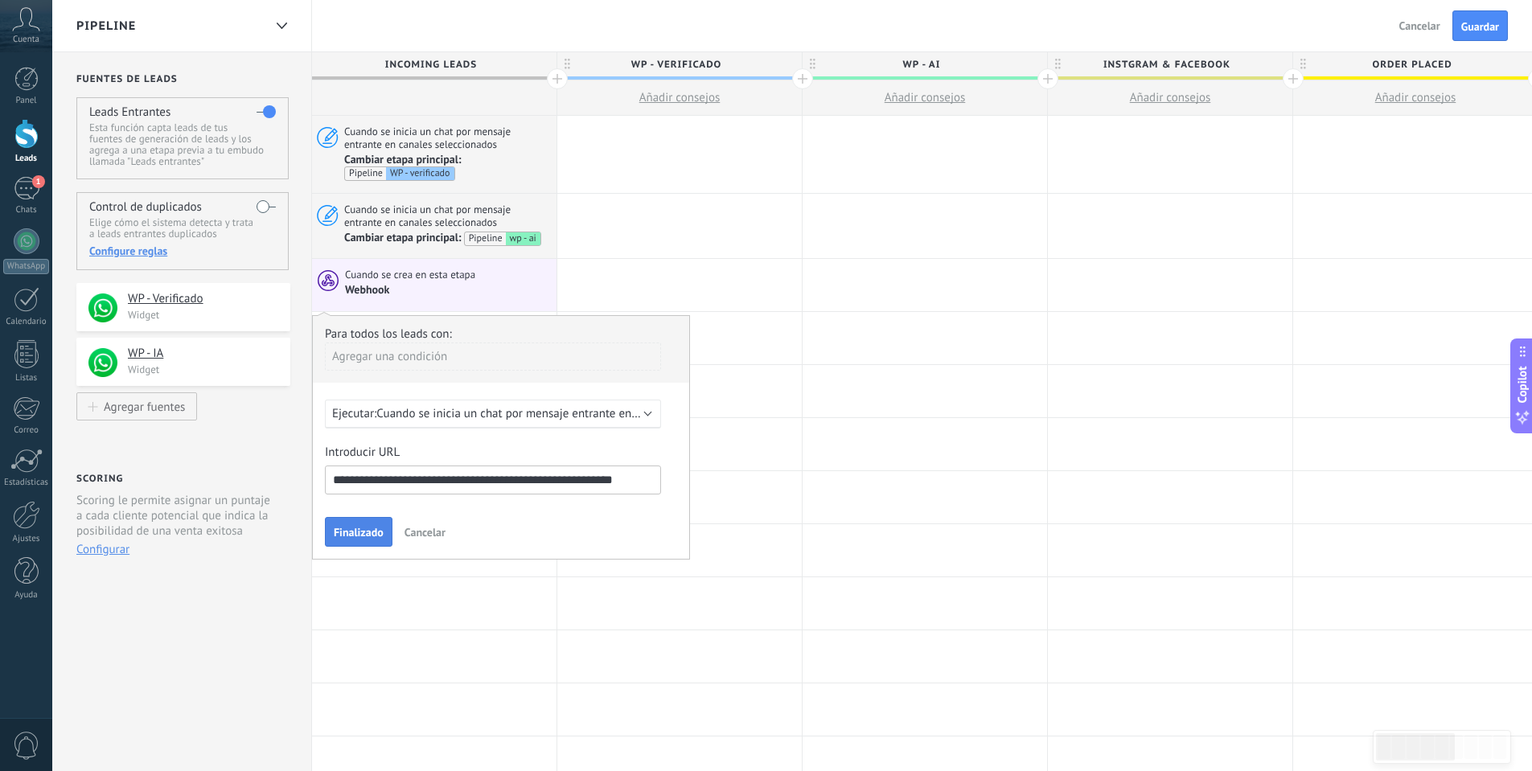
click at [370, 534] on span "Finalizado" at bounding box center [359, 532] width 50 height 11
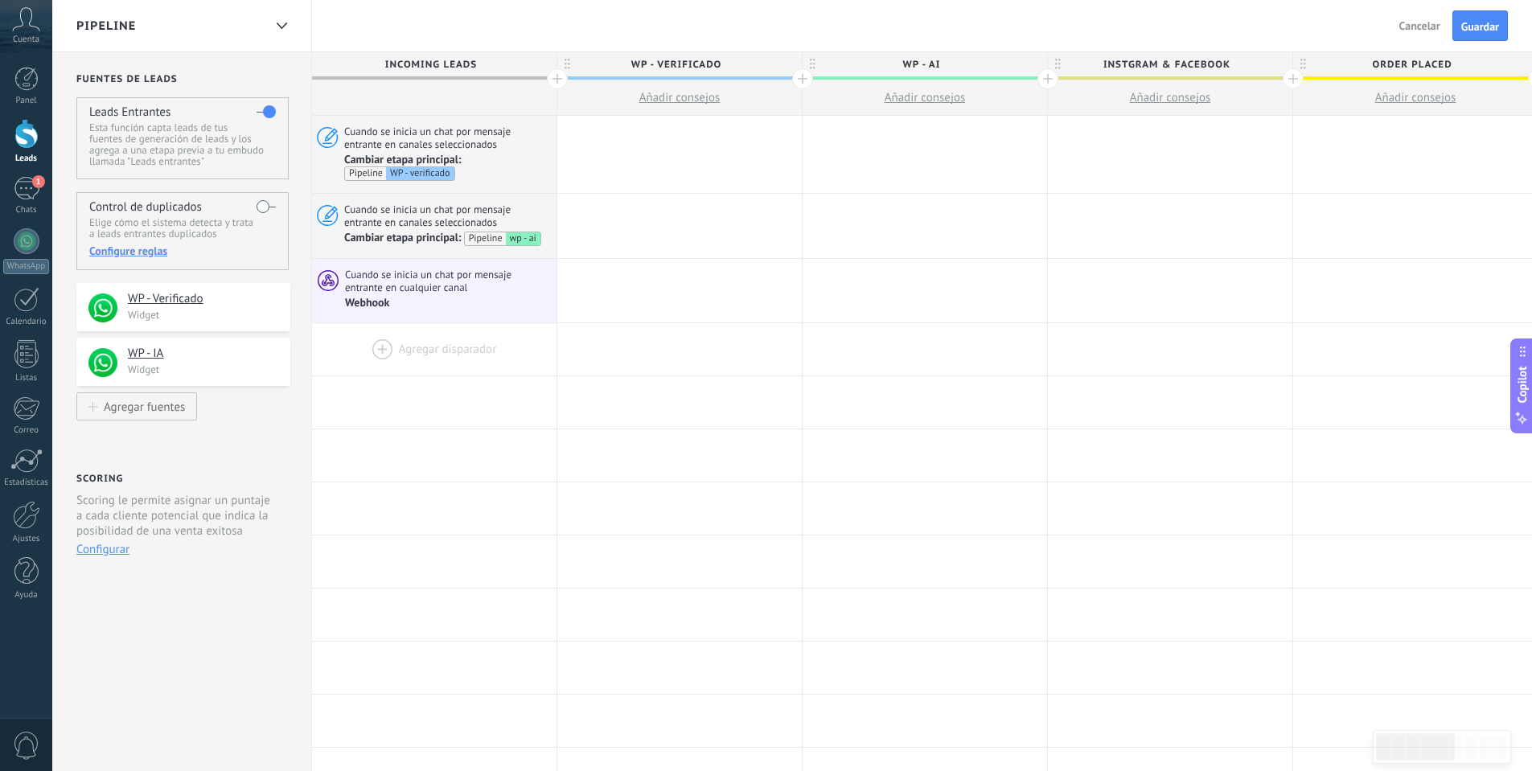
click at [413, 336] on div at bounding box center [434, 349] width 245 height 52
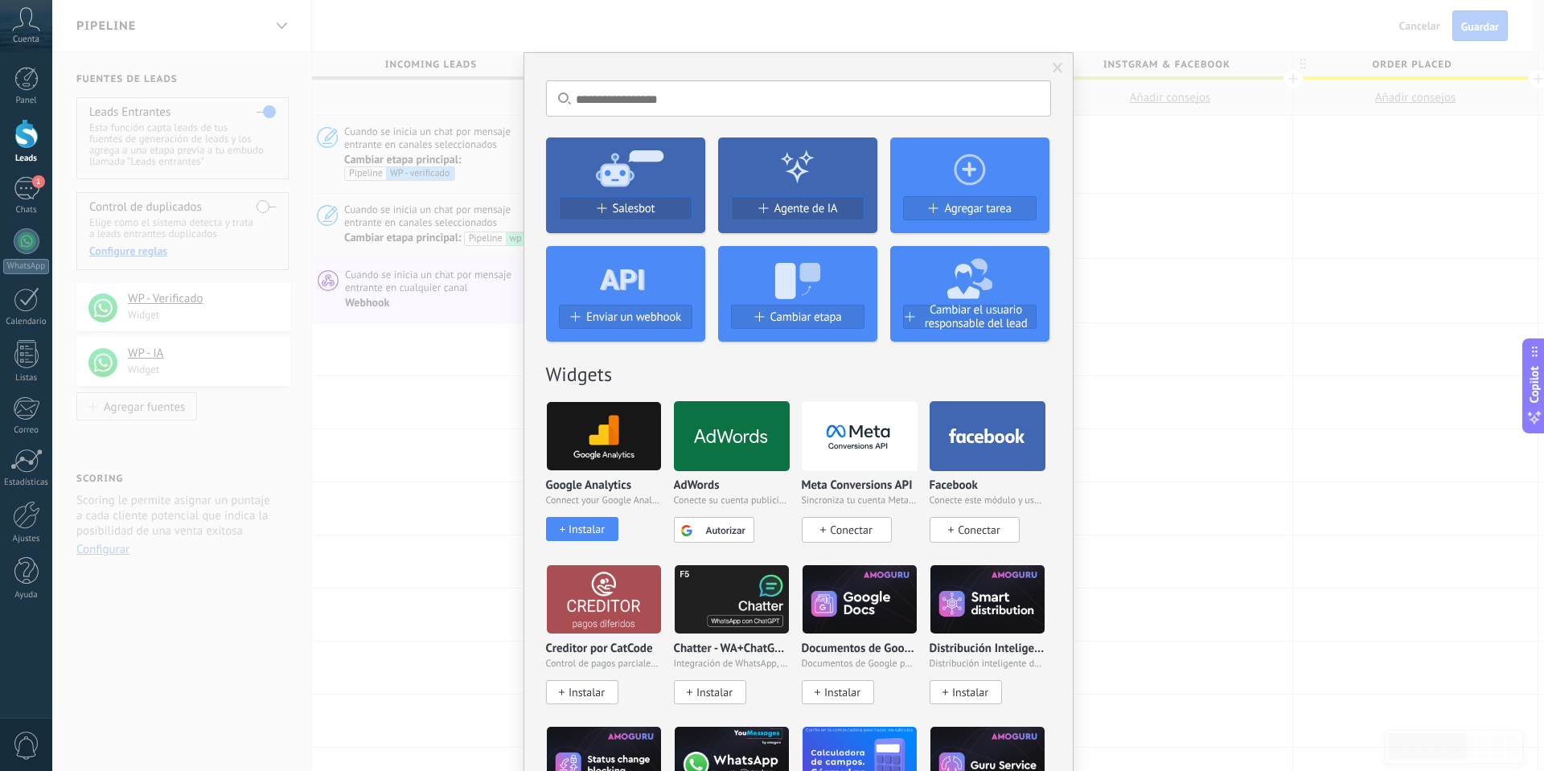
click at [642, 315] on button "Enviar un webhook" at bounding box center [626, 317] width 134 height 24
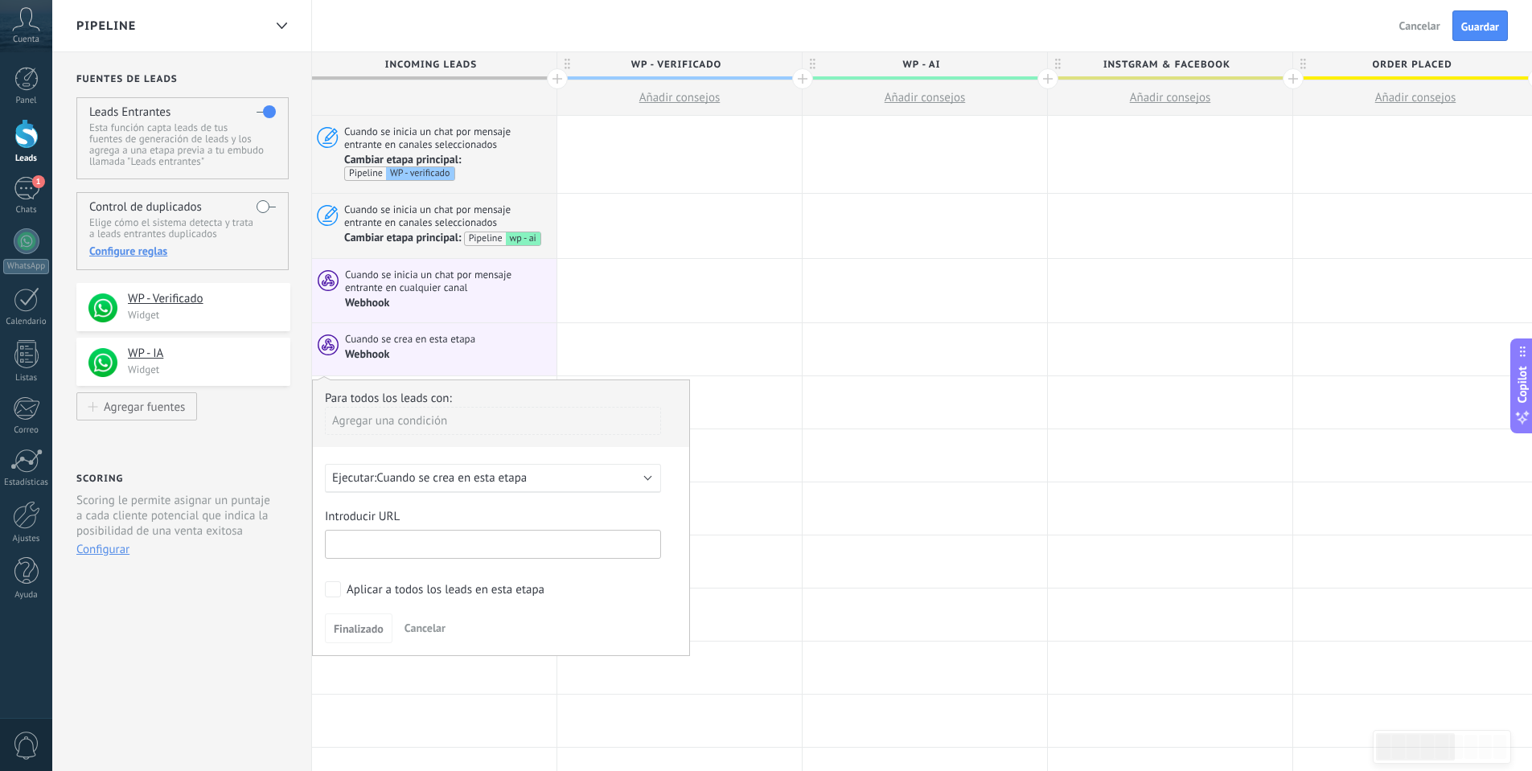
click at [391, 541] on input "text" at bounding box center [493, 544] width 336 height 29
paste input "**********"
type input "**********"
click at [502, 477] on span "Cuando se crea en esta etapa" at bounding box center [451, 478] width 150 height 15
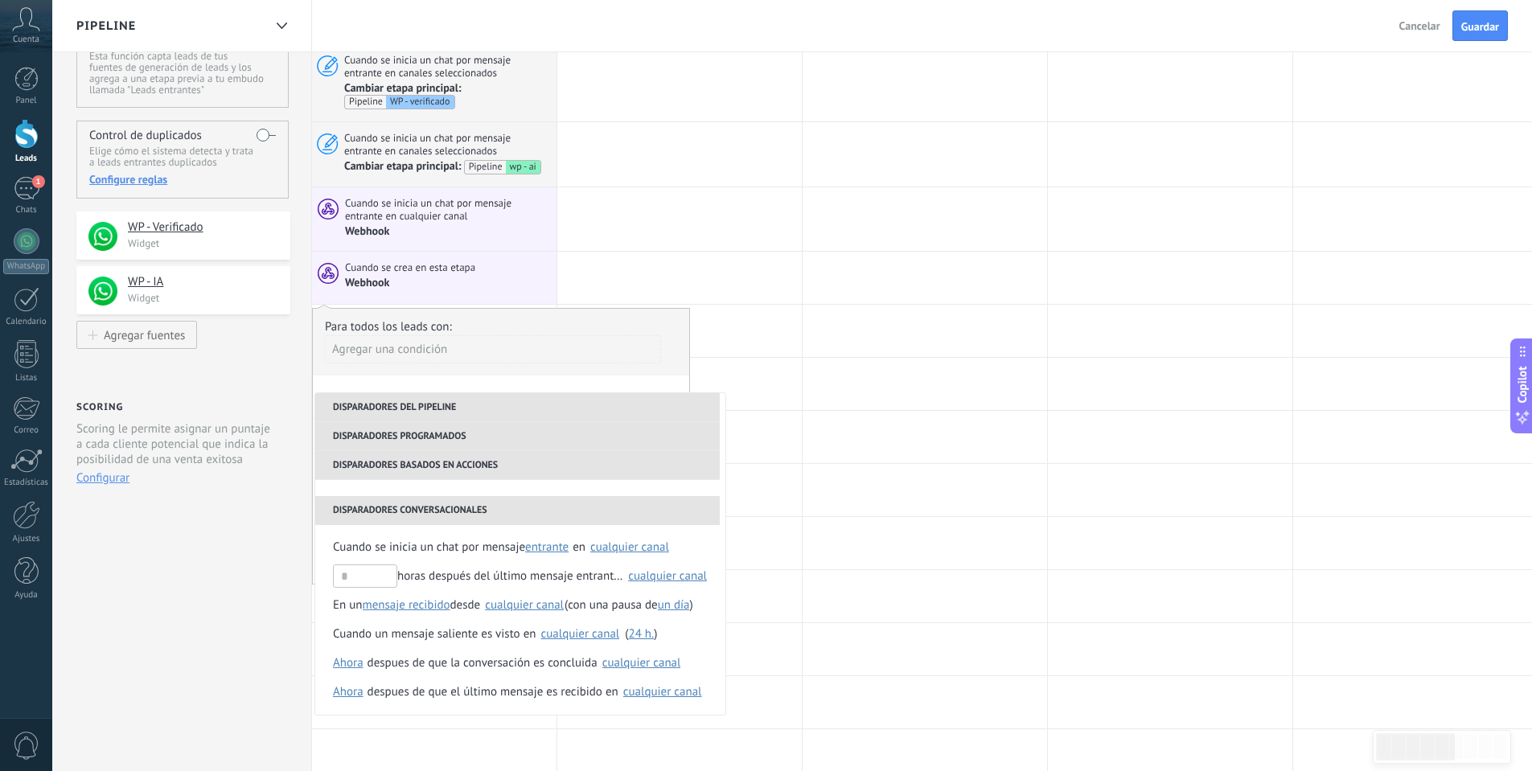
scroll to position [322, 0]
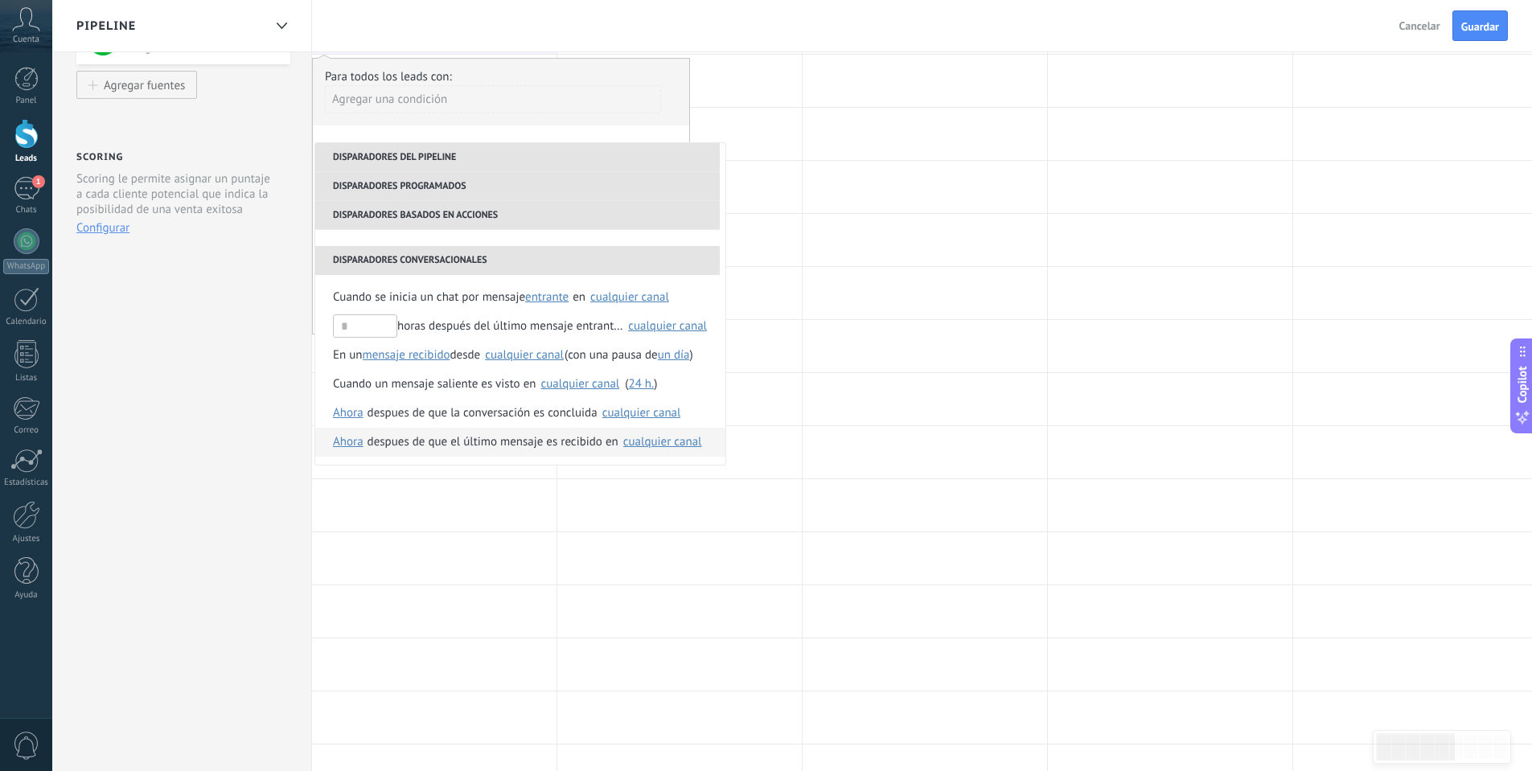
click at [500, 440] on div "despues de que el último mensaje es recibido en" at bounding box center [493, 442] width 251 height 29
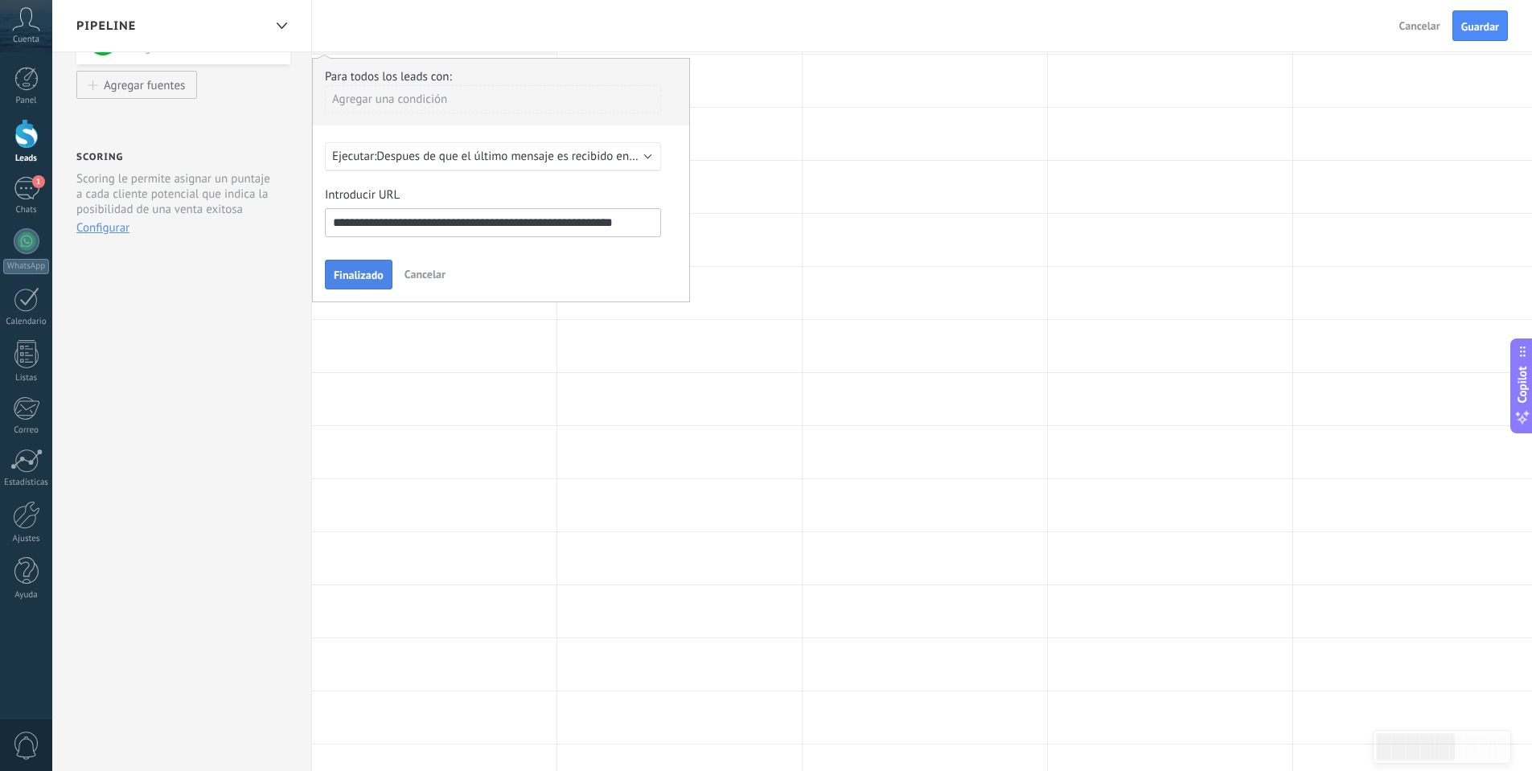
click at [372, 273] on span "Finalizado" at bounding box center [359, 274] width 50 height 11
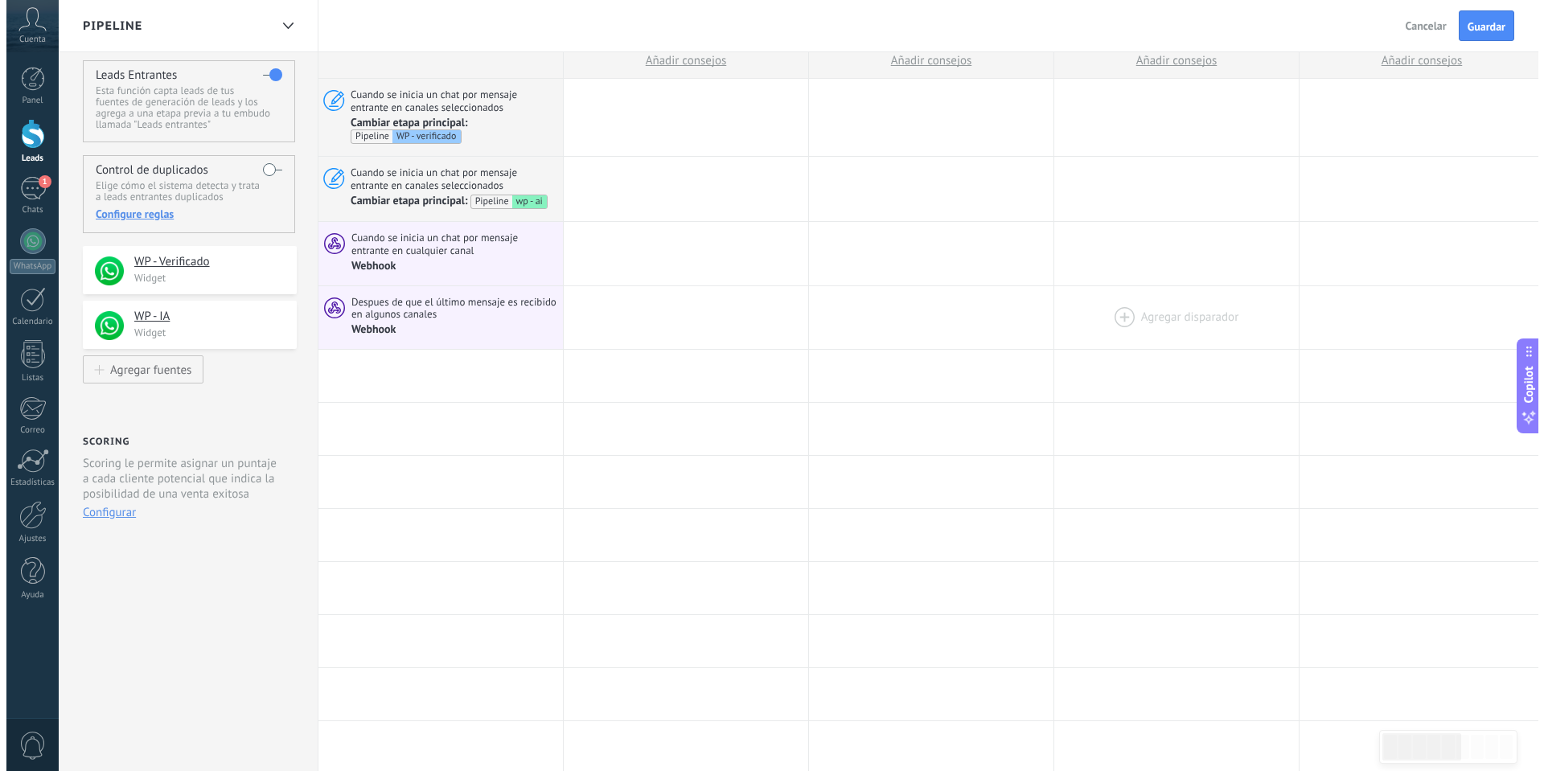
scroll to position [0, 0]
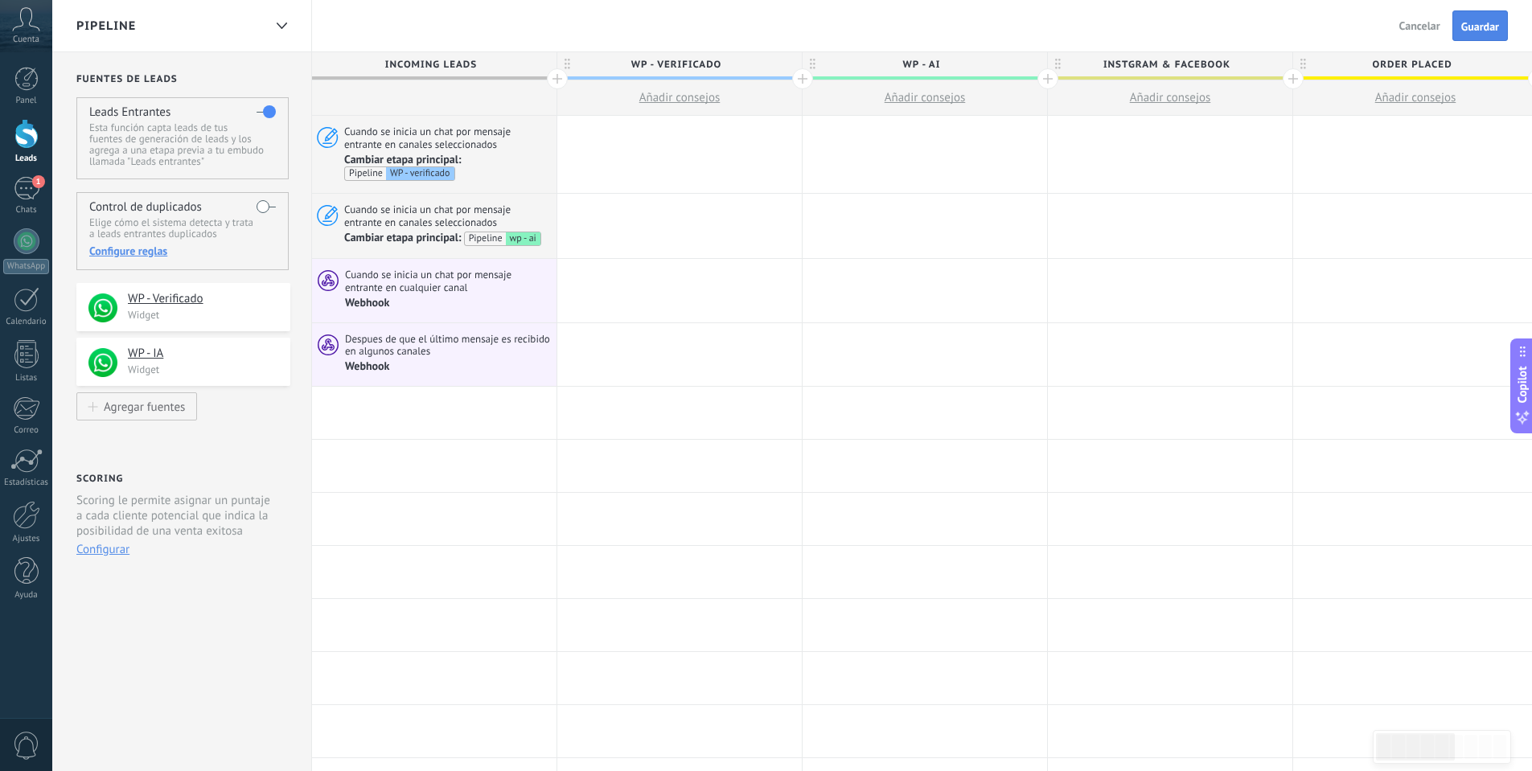
click at [1478, 23] on span "Guardar" at bounding box center [1481, 26] width 38 height 11
click at [931, 98] on span "Añadir consejos" at bounding box center [925, 97] width 81 height 15
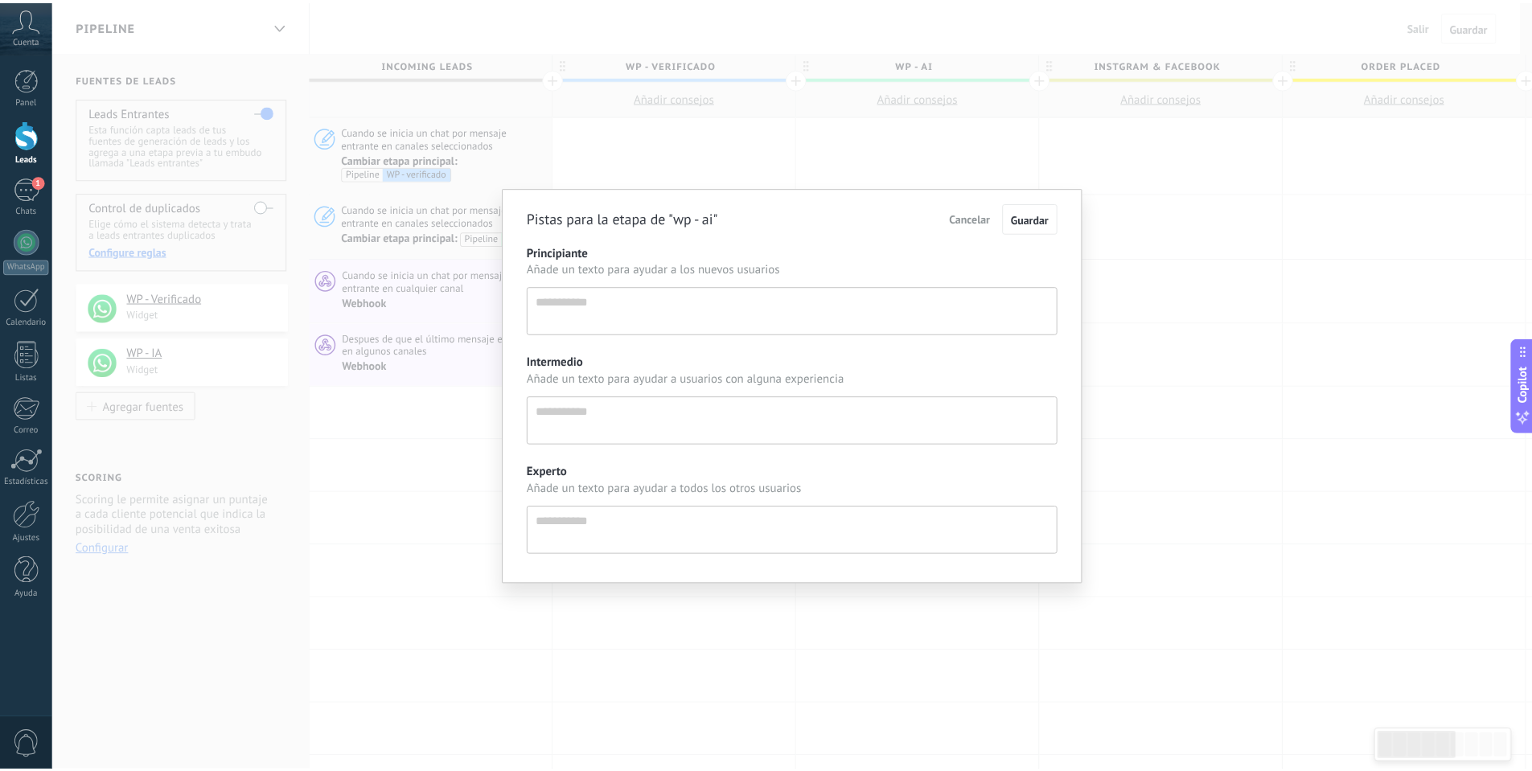
scroll to position [15, 0]
click at [853, 150] on div "Pistas para la etapa de "wp - ai" Cancelar Guardar Principiante Añade un texto …" at bounding box center [798, 385] width 1492 height 771
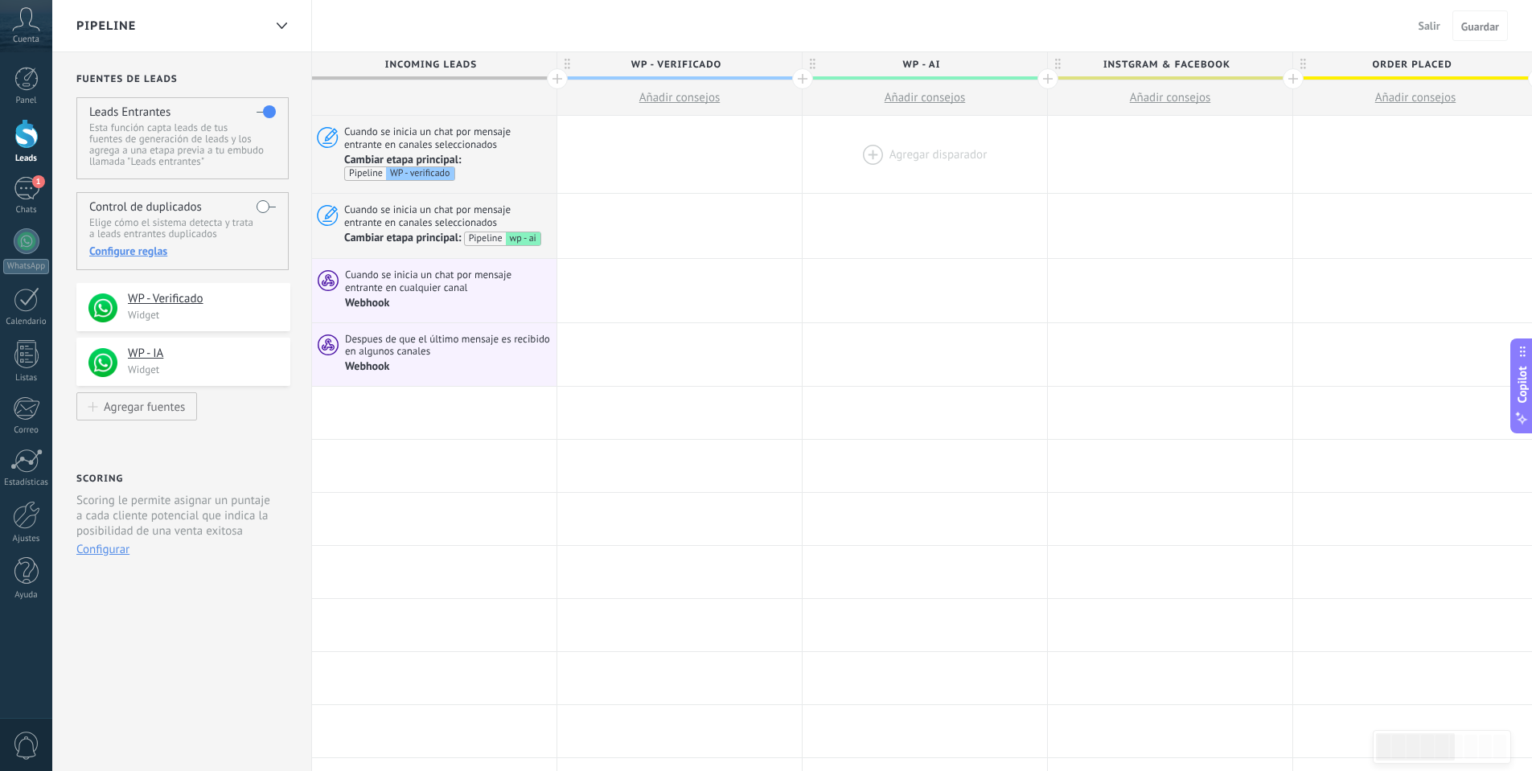
click at [919, 155] on div at bounding box center [925, 154] width 245 height 77
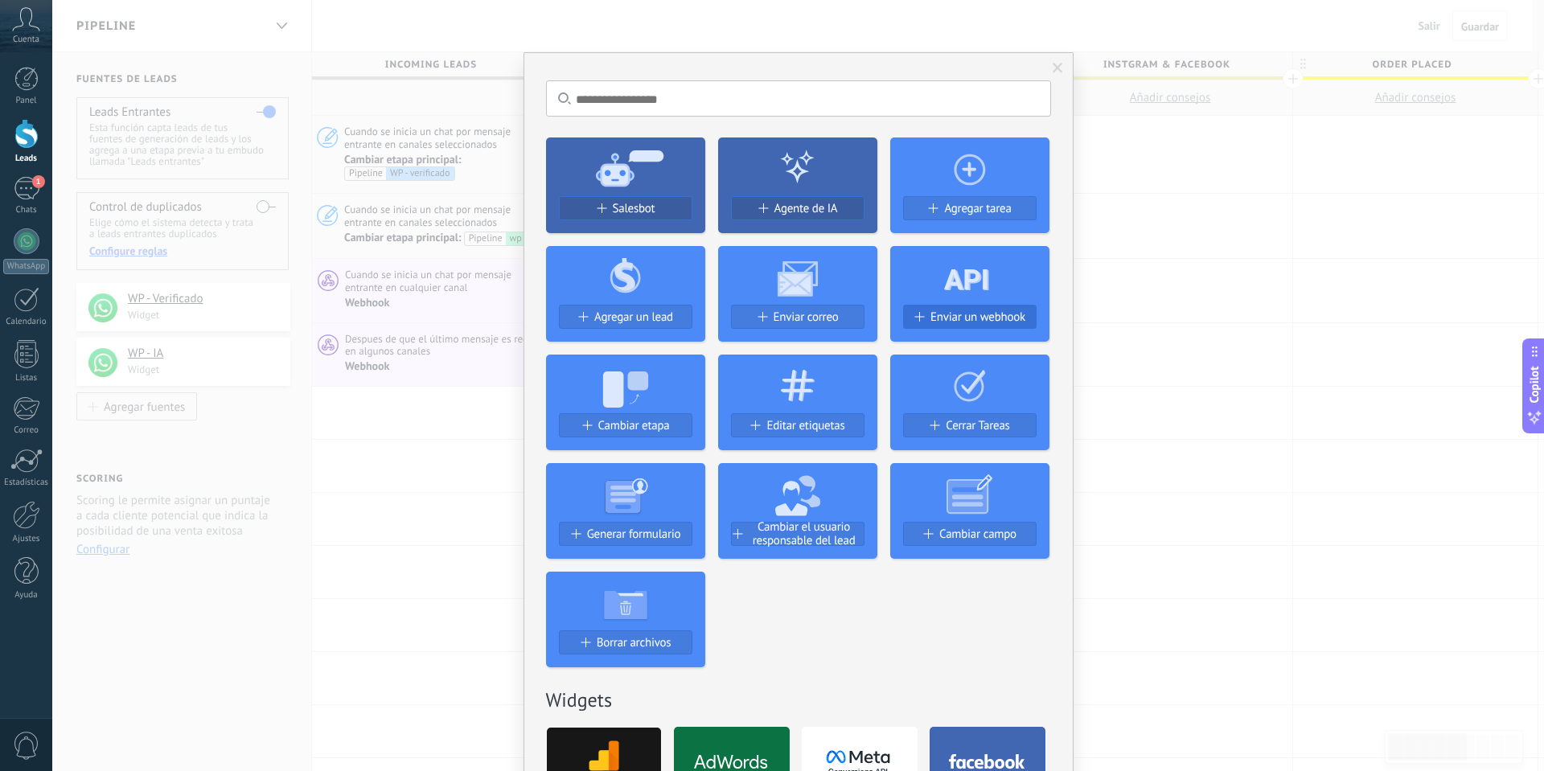
click at [992, 318] on span "Enviar un webhook" at bounding box center [978, 317] width 95 height 14
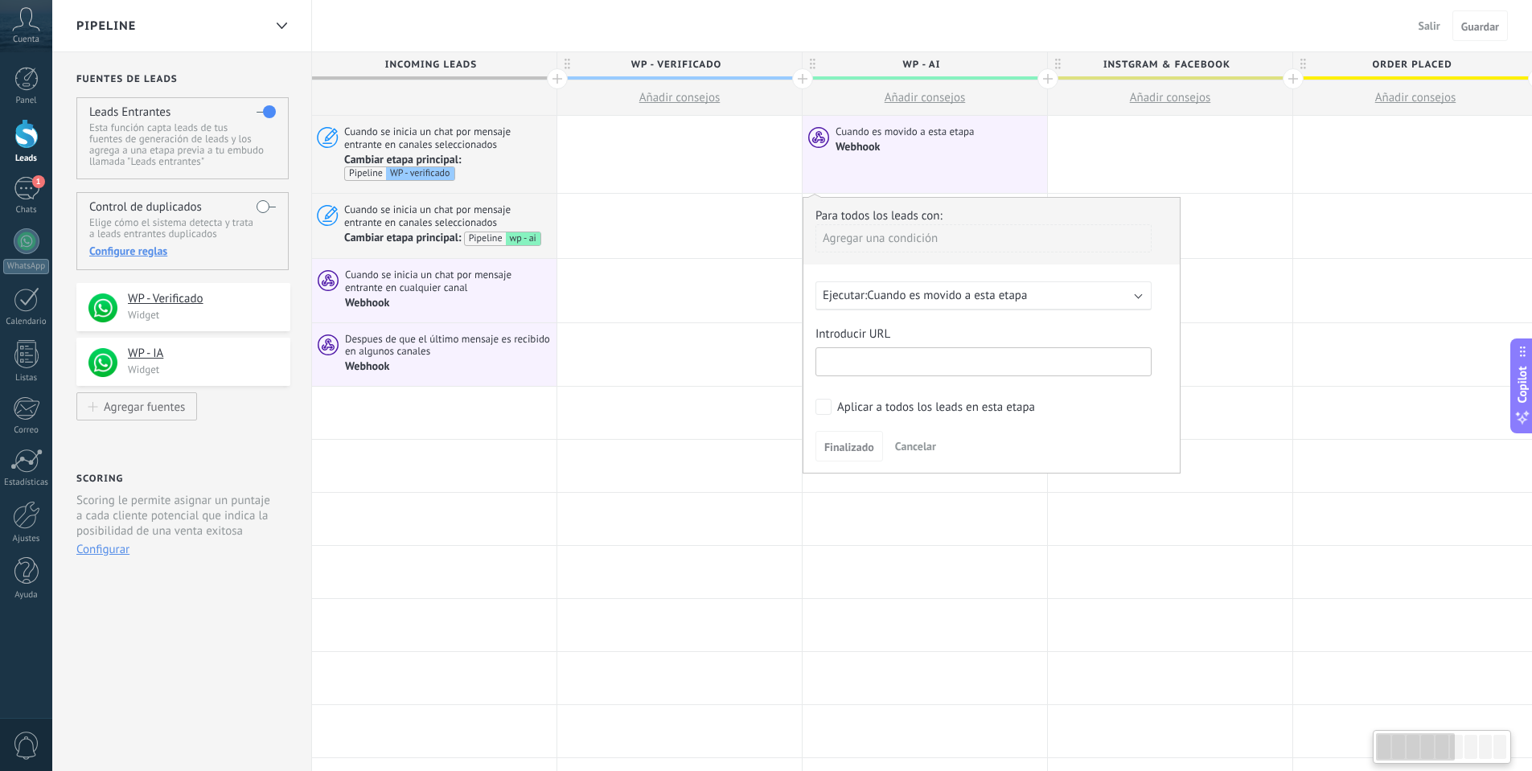
click at [878, 367] on input "text" at bounding box center [984, 361] width 336 height 29
paste input "**********"
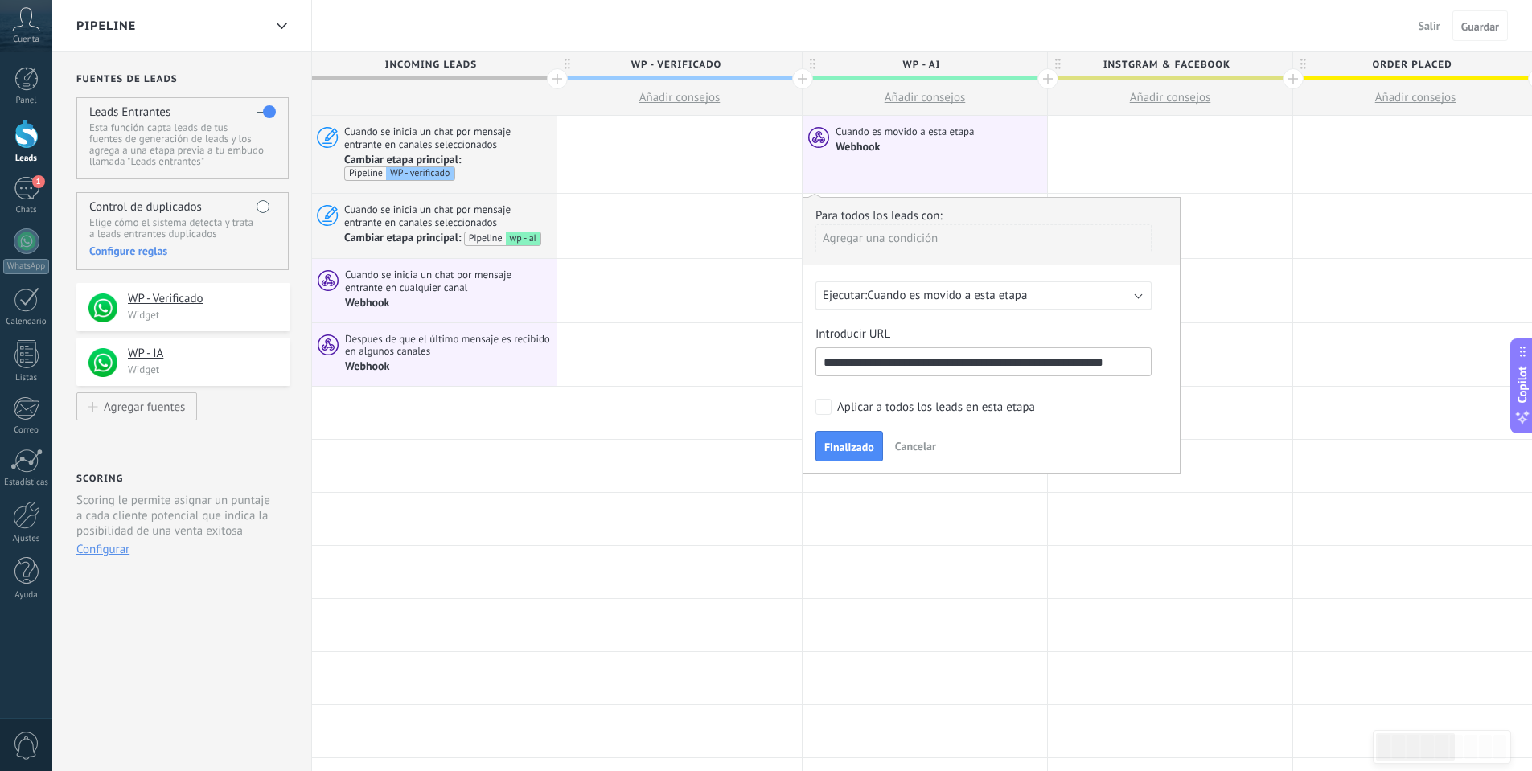
scroll to position [0, 1]
type input "**********"
click at [989, 296] on span "Cuando es movido a esta etapa" at bounding box center [947, 295] width 160 height 15
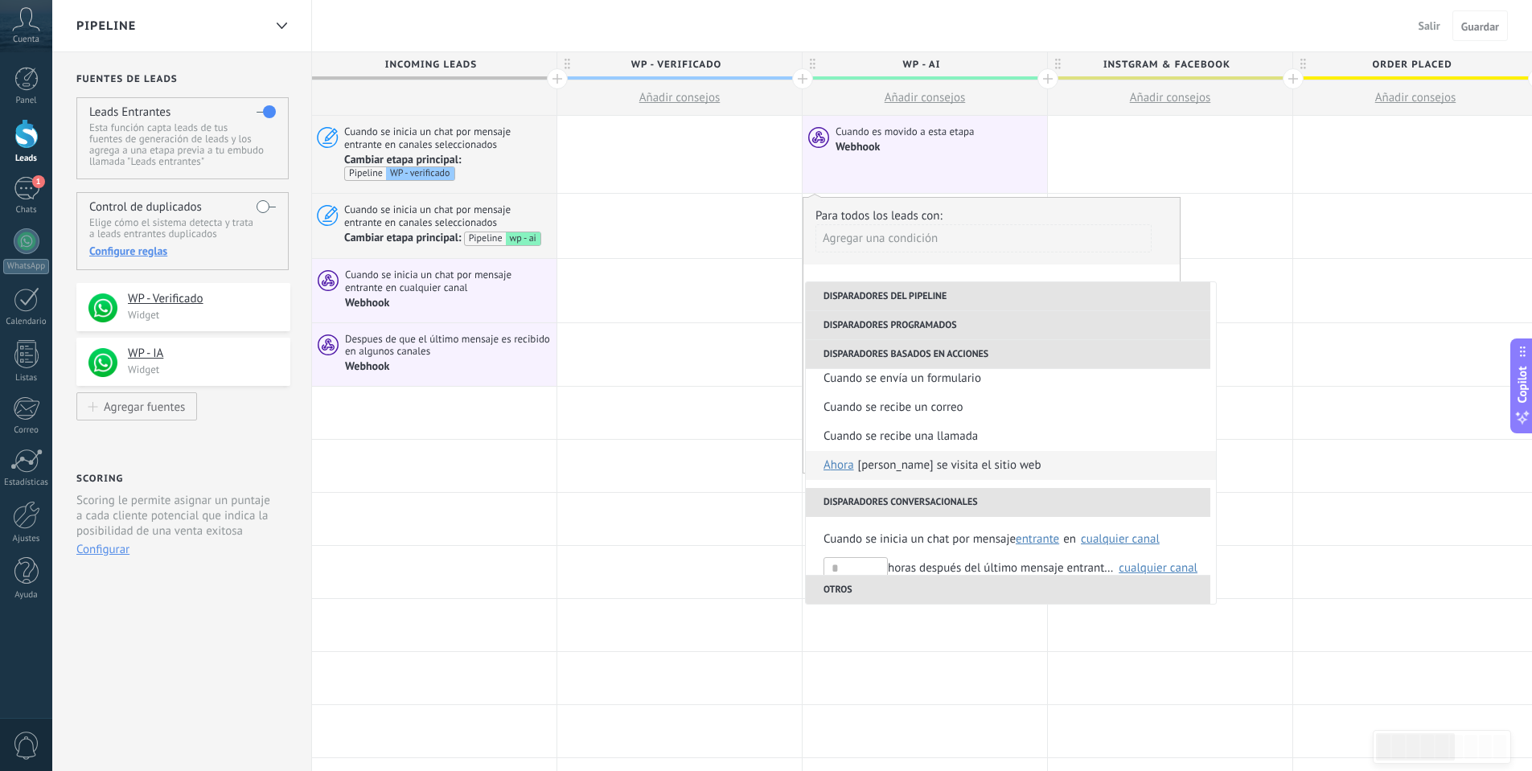
scroll to position [293, 0]
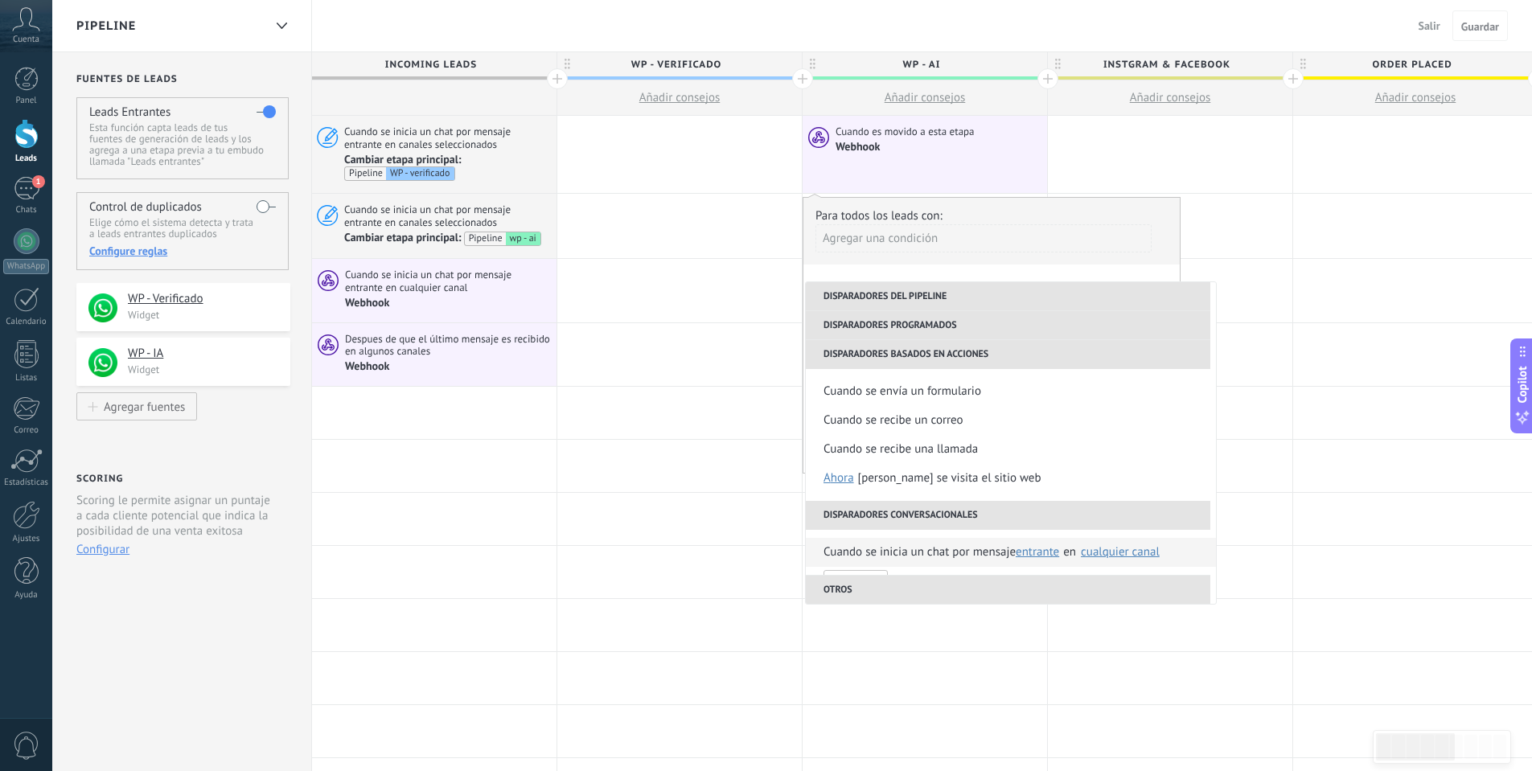
click at [873, 549] on span "Cuando se inicia un chat por mensaje" at bounding box center [920, 552] width 192 height 29
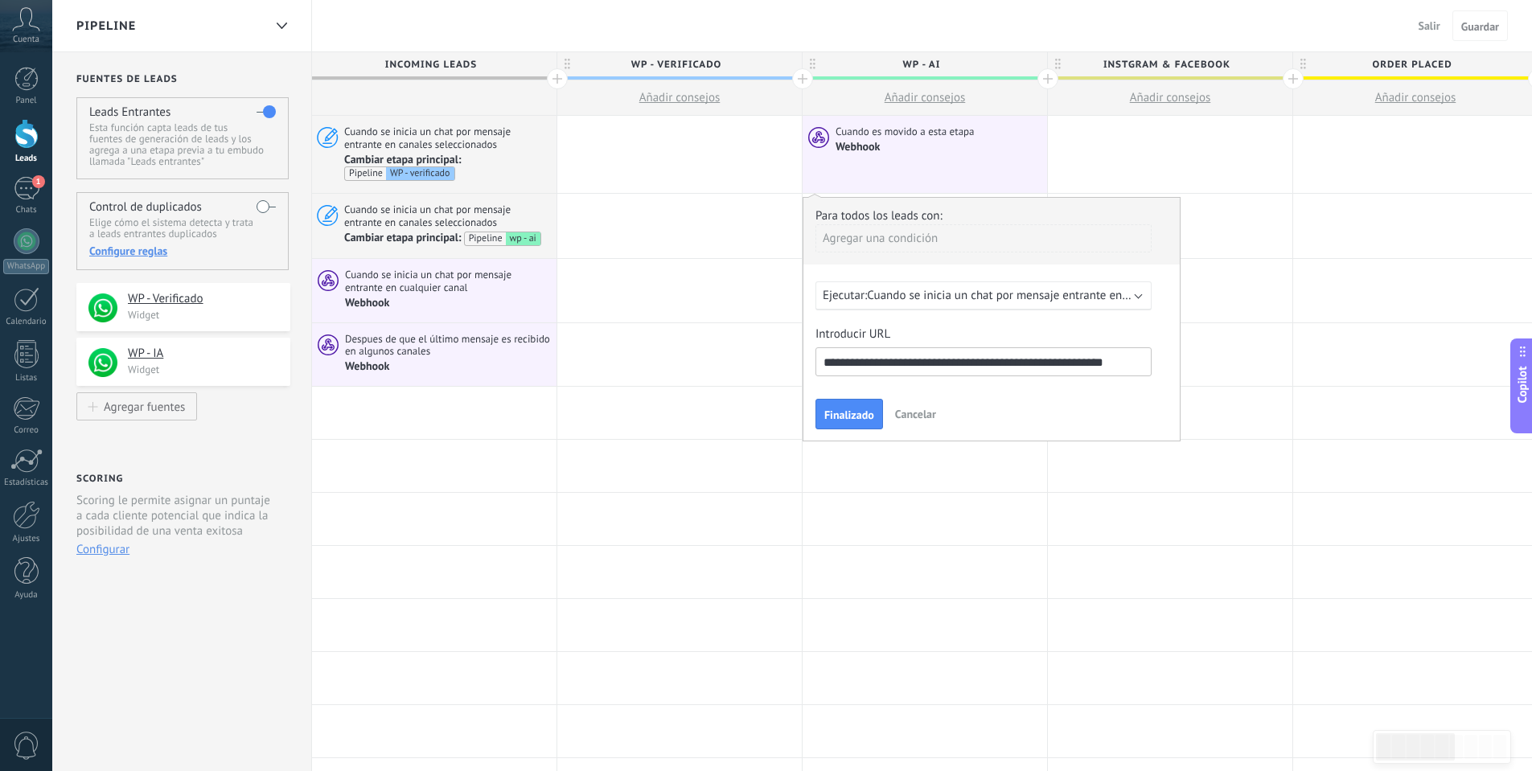
drag, startPoint x: 1136, startPoint y: 299, endPoint x: 1125, endPoint y: 314, distance: 17.9
click at [1136, 298] on div "Ejecutar: Cuando se inicia un chat por mensaje entrante en cualquier canal" at bounding box center [984, 296] width 336 height 29
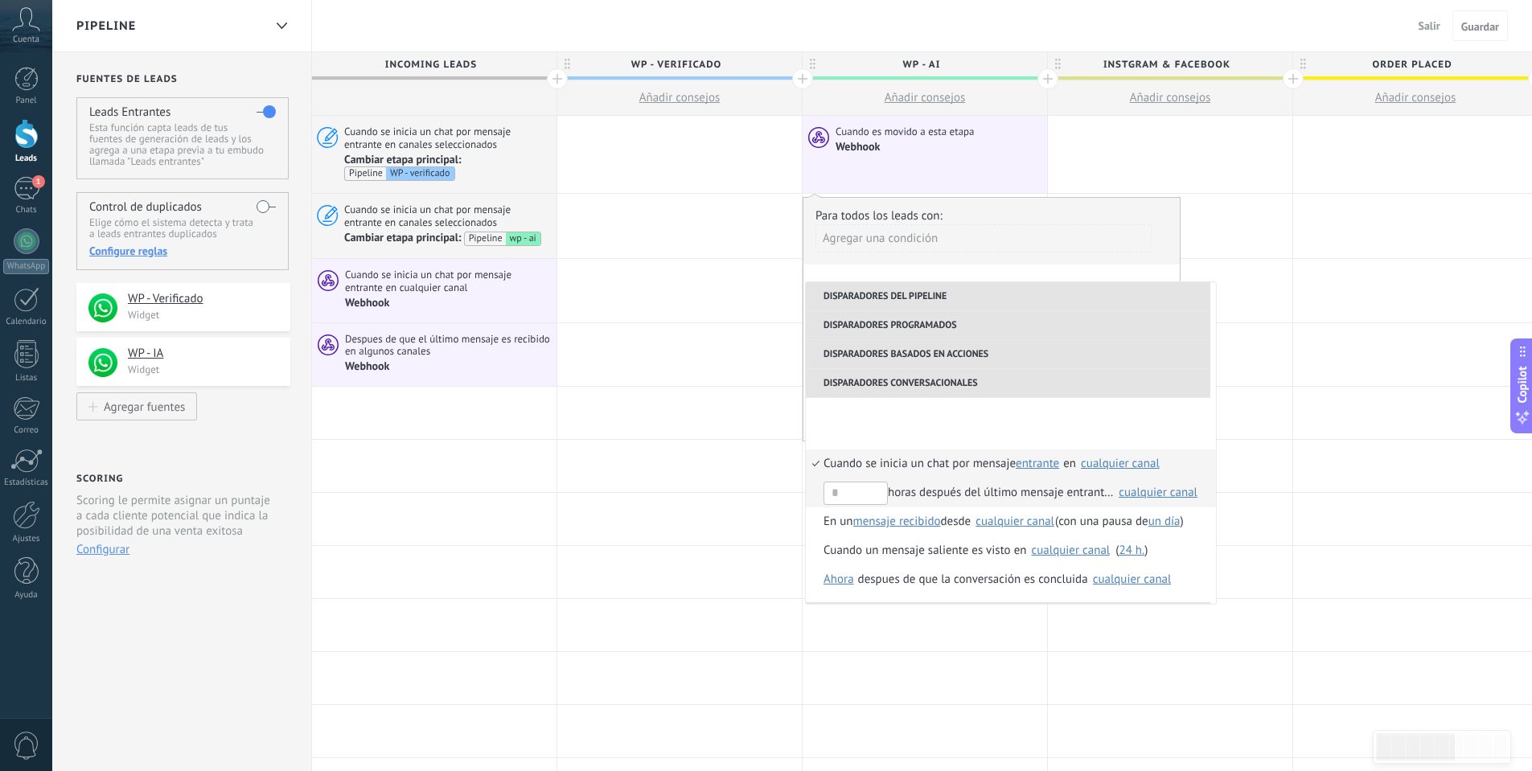
scroll to position [373, 0]
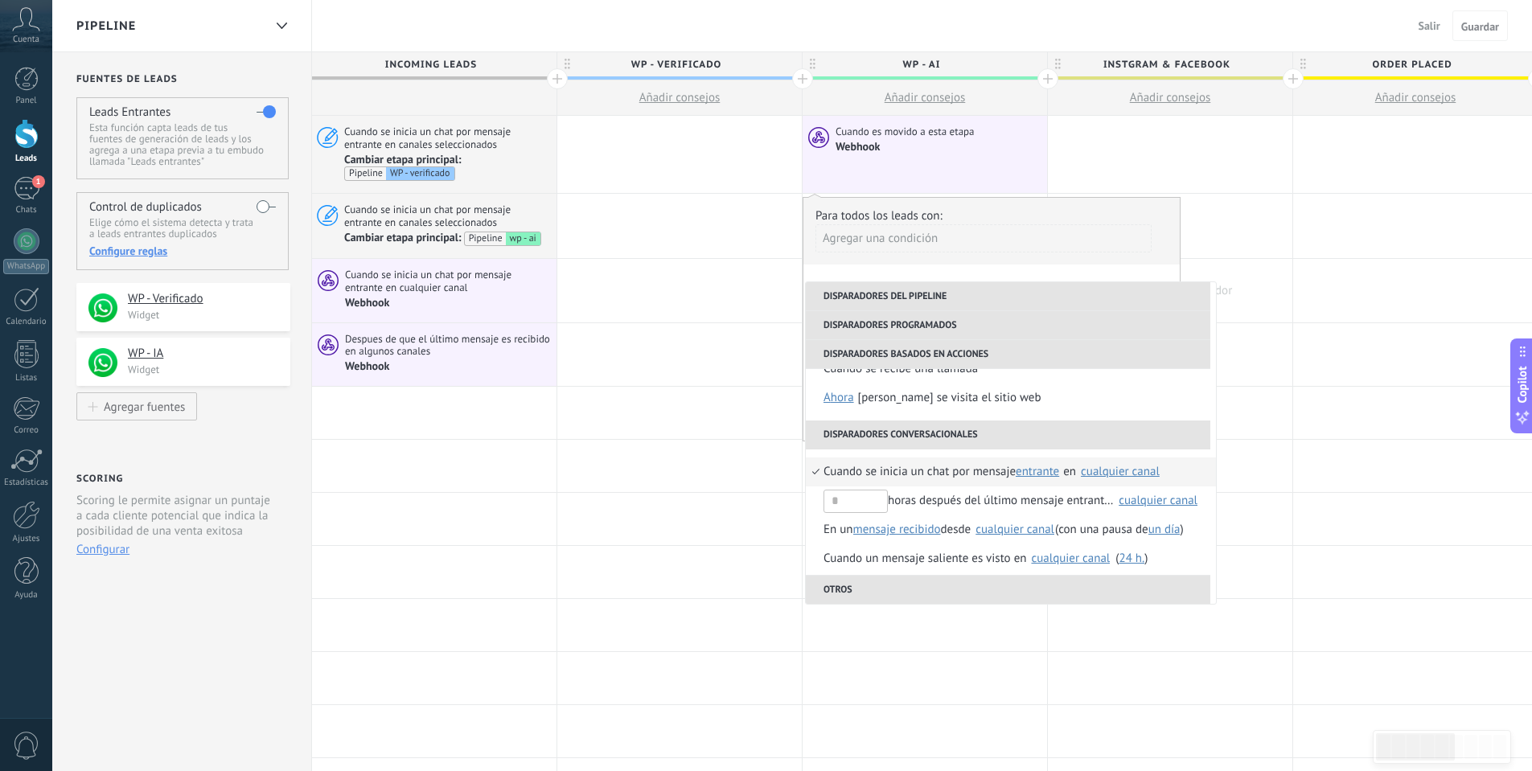
click at [1249, 263] on div at bounding box center [1170, 291] width 245 height 64
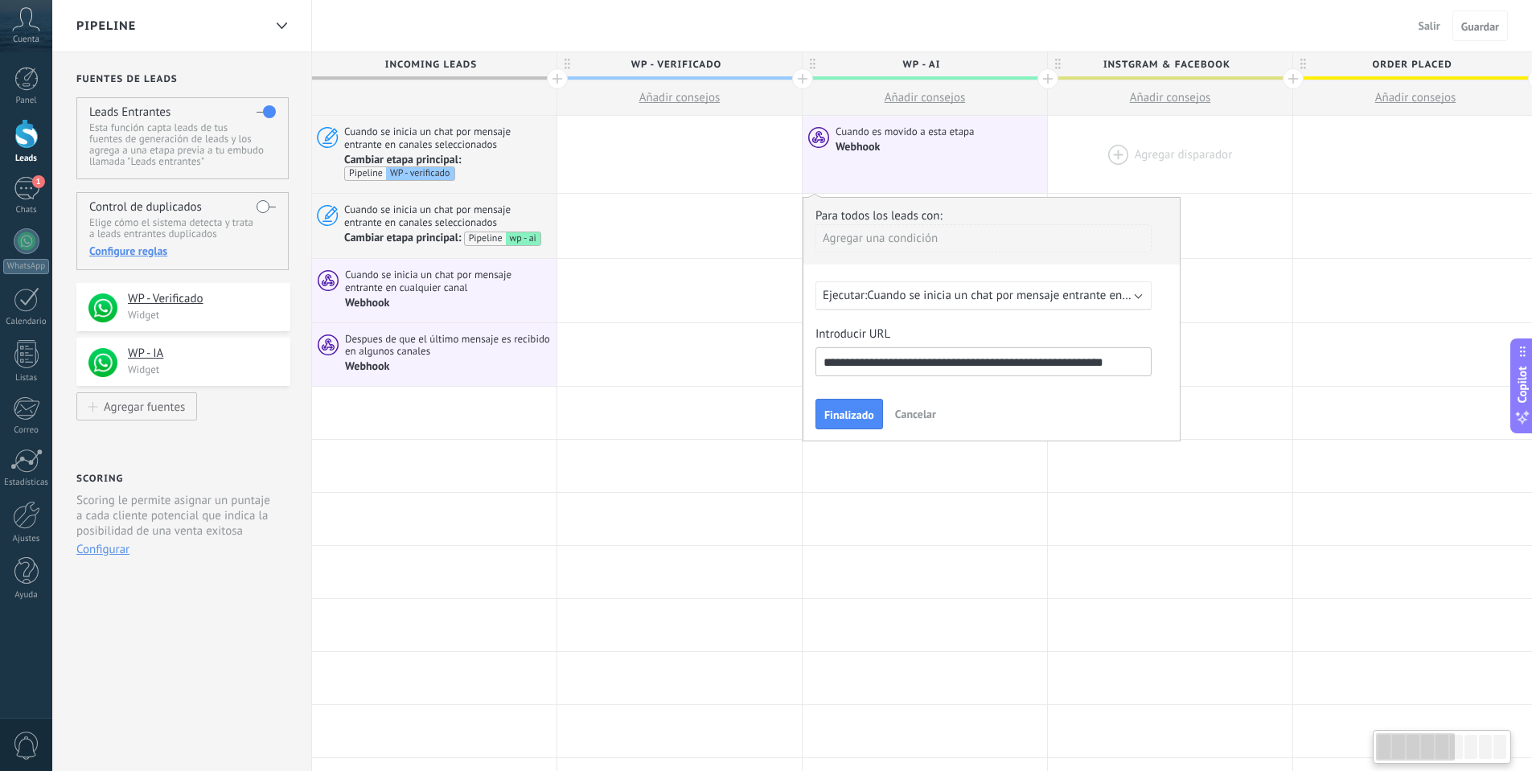
click at [1174, 166] on div at bounding box center [1170, 154] width 245 height 77
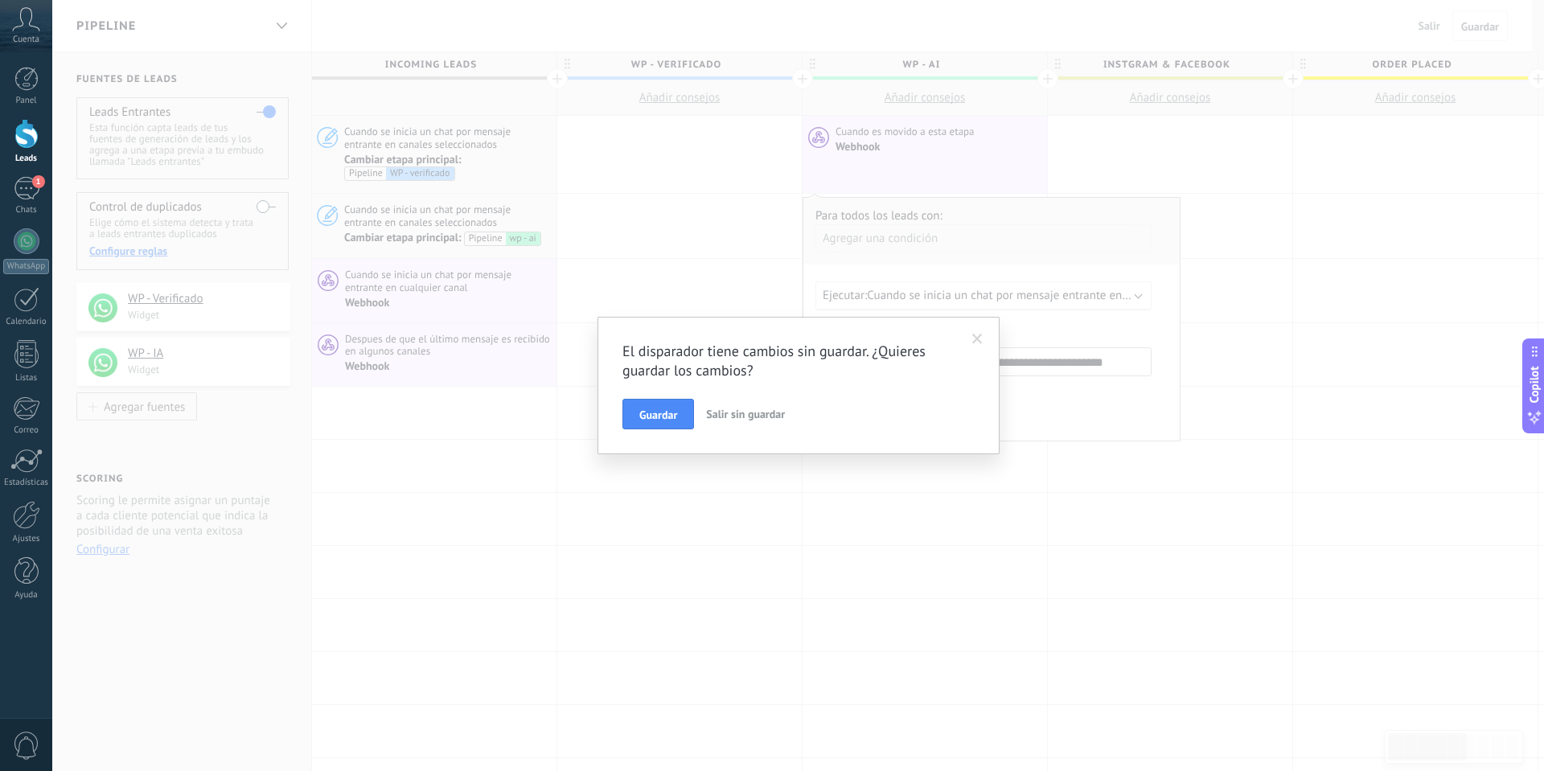
click at [978, 333] on span at bounding box center [977, 339] width 27 height 27
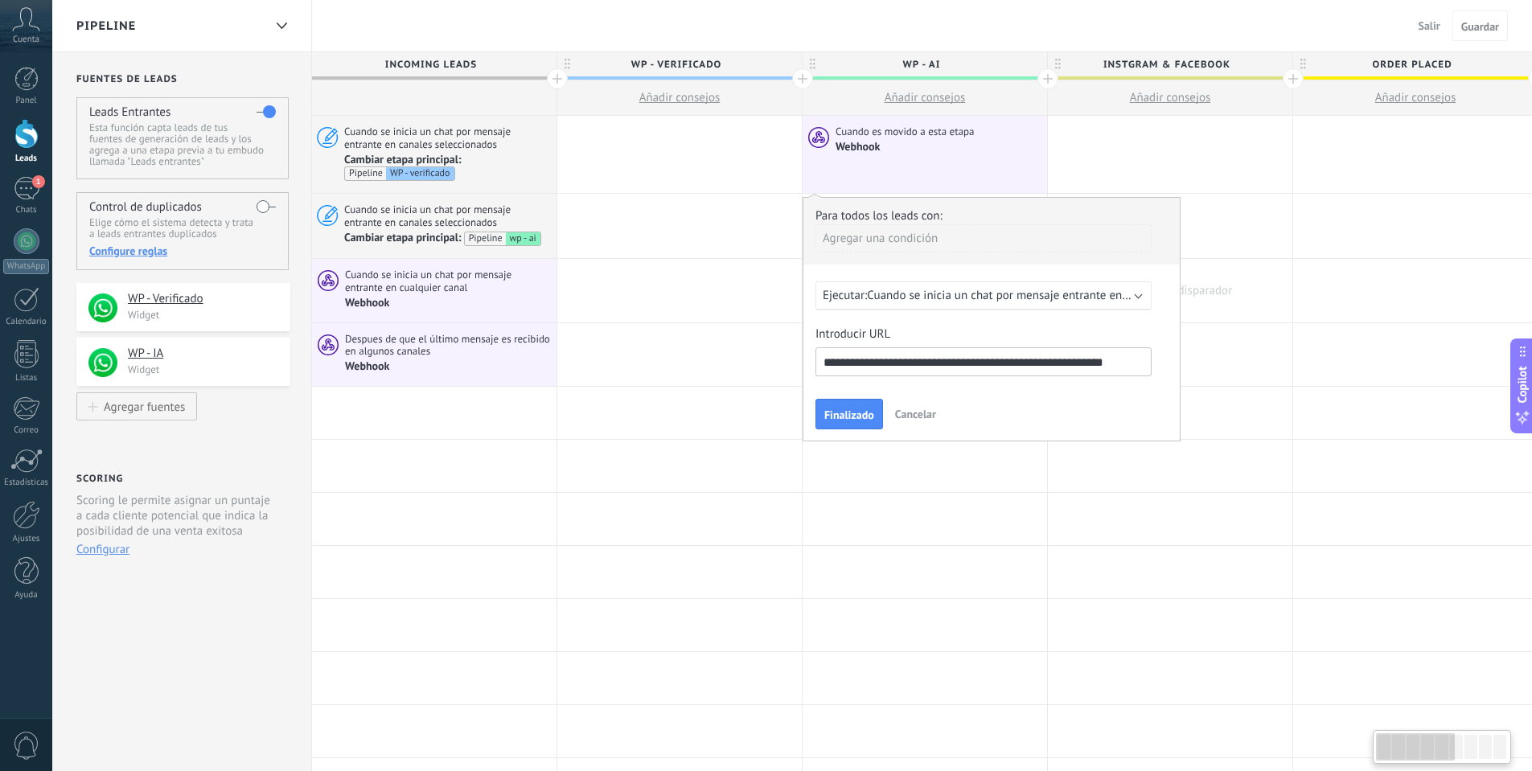
click at [1247, 298] on div at bounding box center [1170, 291] width 245 height 64
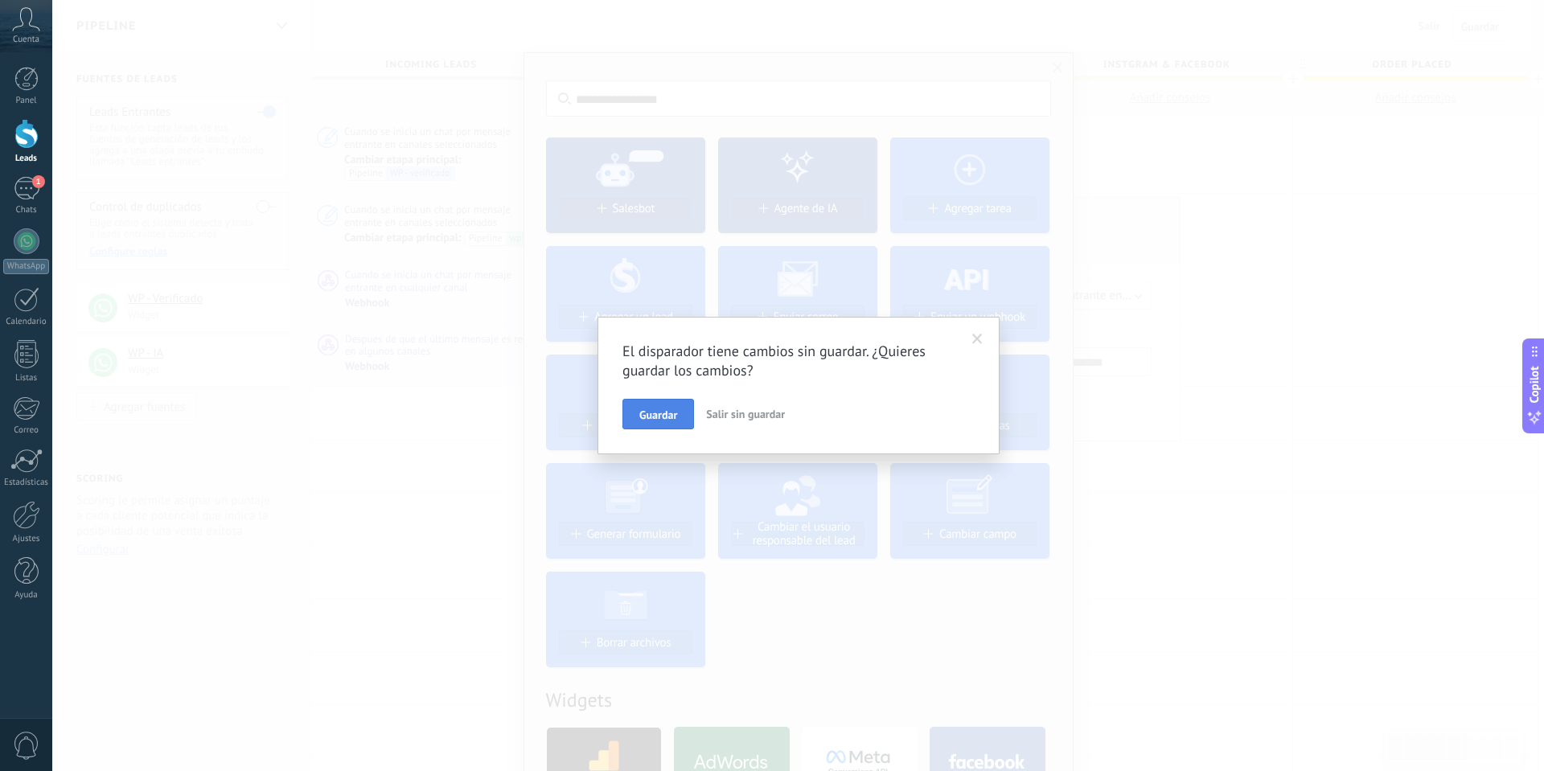
click at [659, 417] on span "Guardar" at bounding box center [658, 414] width 38 height 11
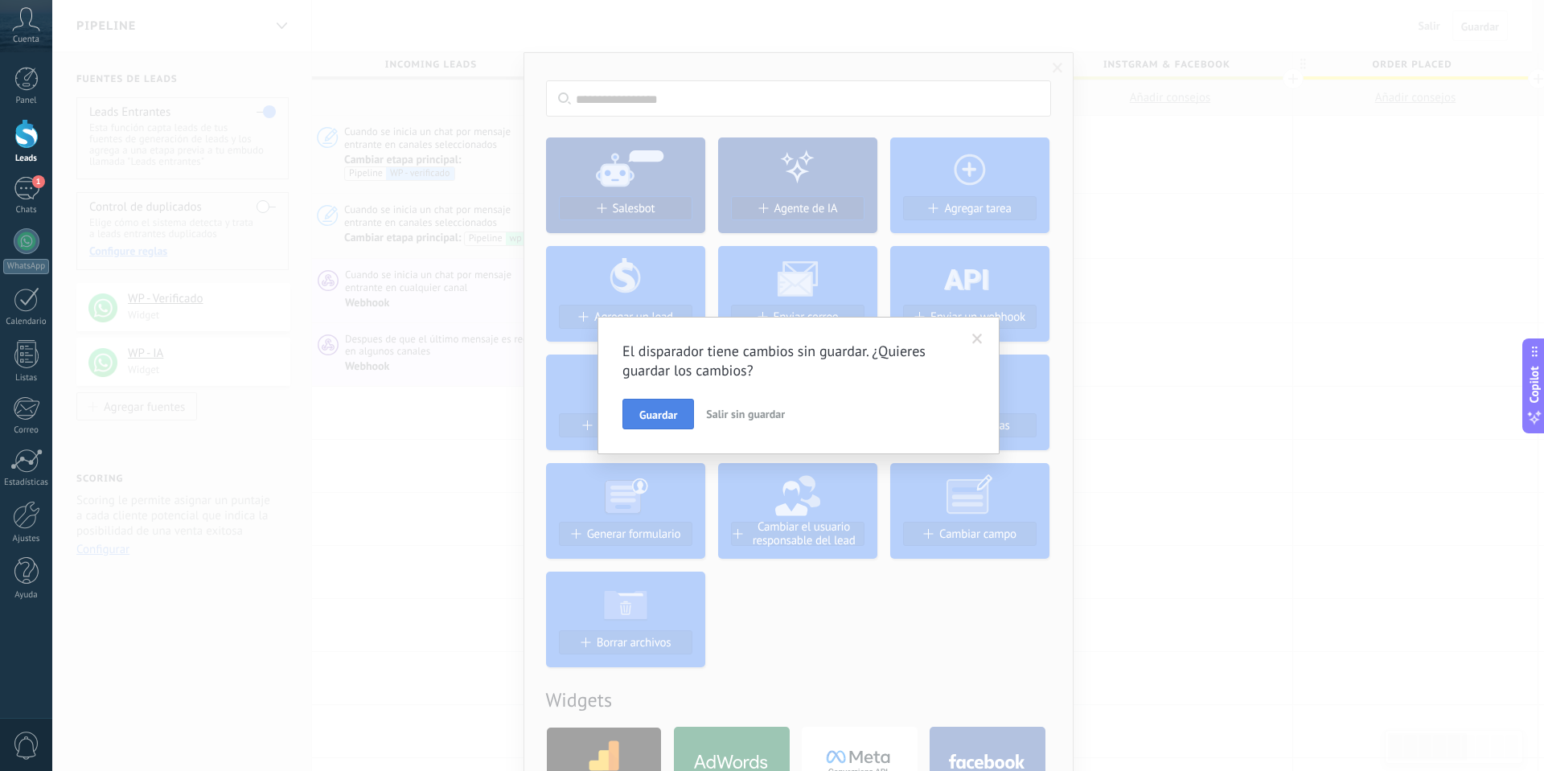
click at [680, 413] on button "Guardar" at bounding box center [659, 414] width 72 height 31
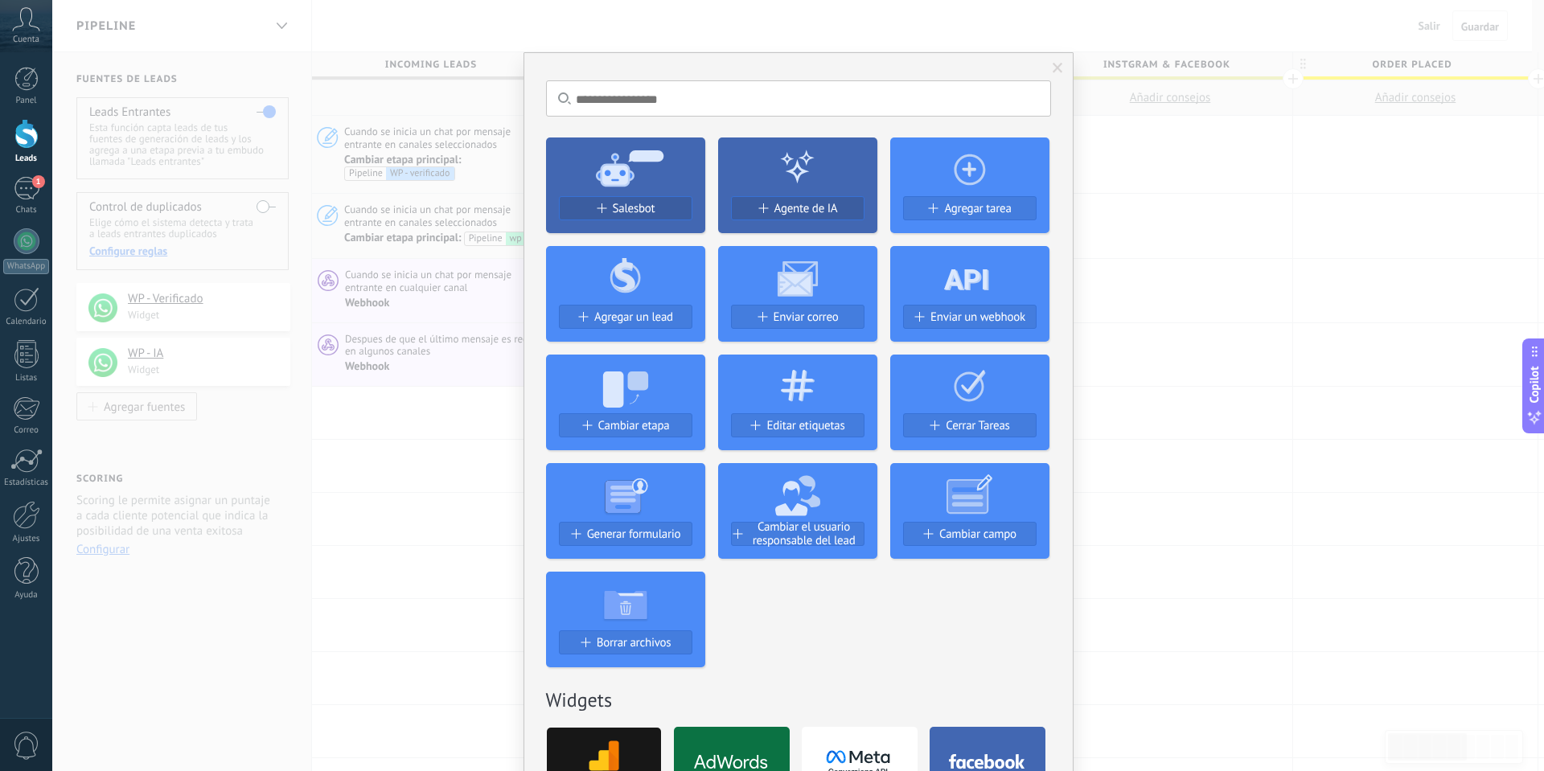
click at [1134, 312] on div "No hay resultados Salesbot Agente de IA Agregar tarea Agregar un lead Enviar co…" at bounding box center [798, 385] width 1492 height 771
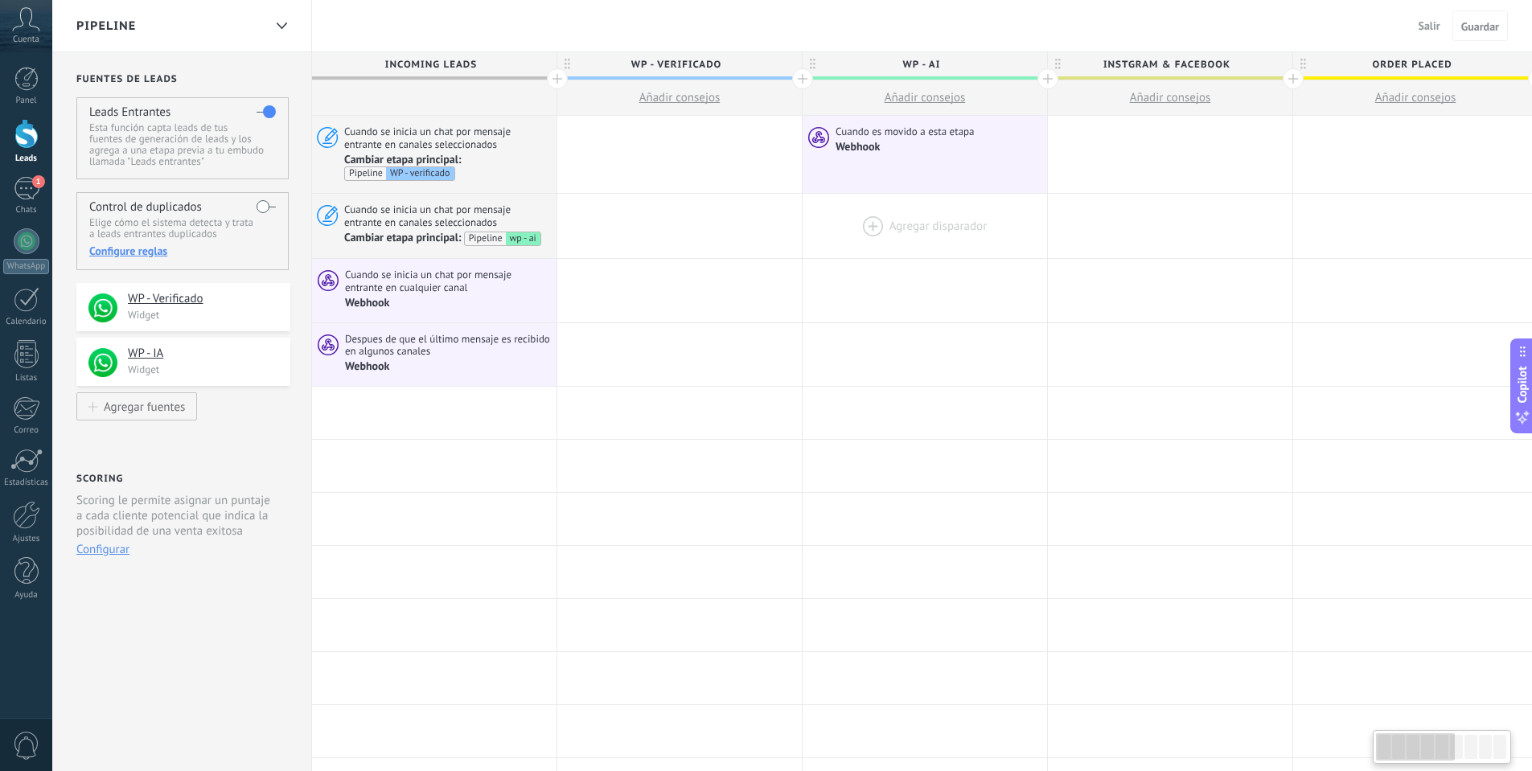
click at [915, 194] on div at bounding box center [925, 226] width 245 height 64
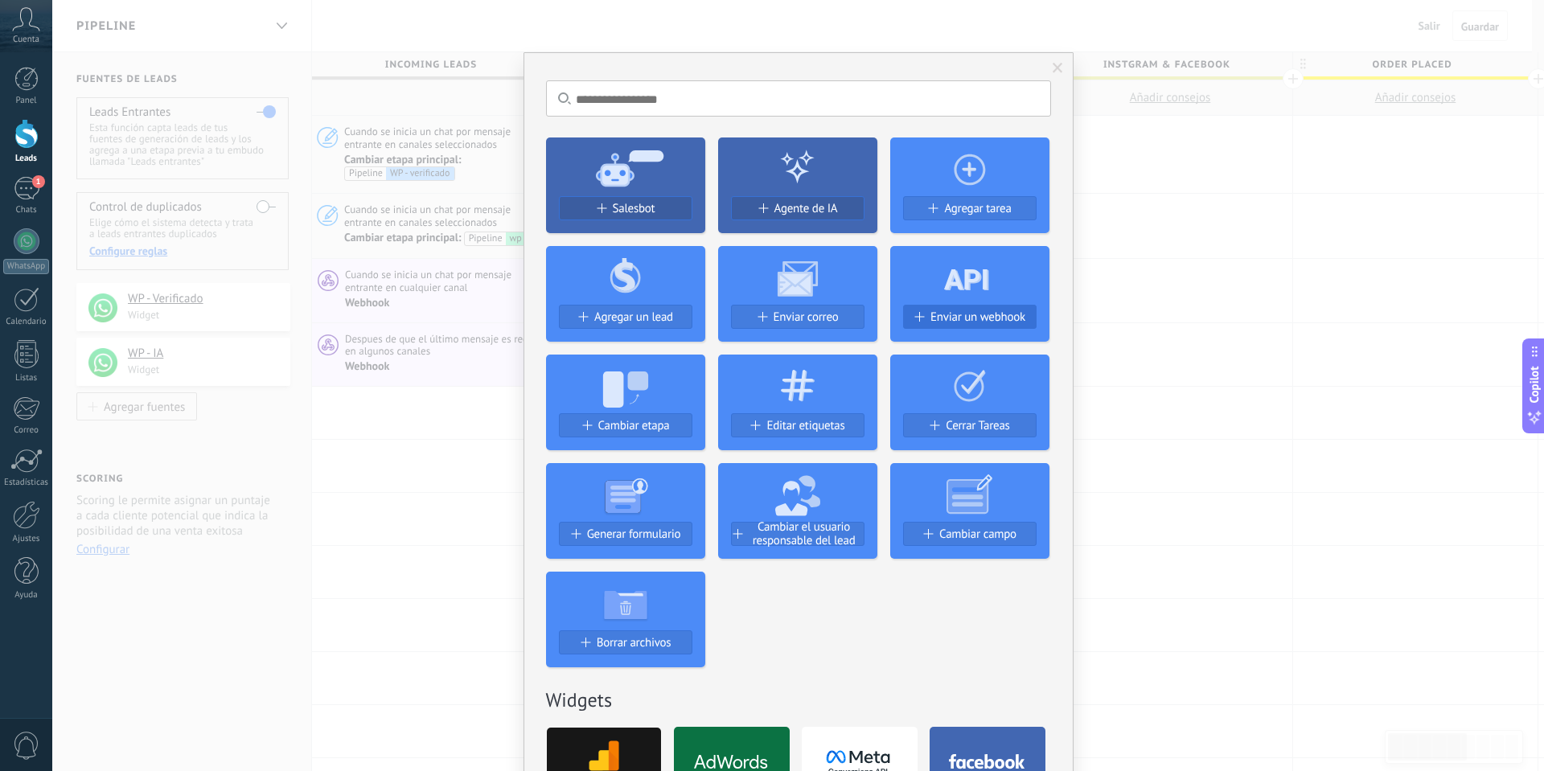
click at [975, 310] on button "Enviar un webhook" at bounding box center [970, 317] width 134 height 24
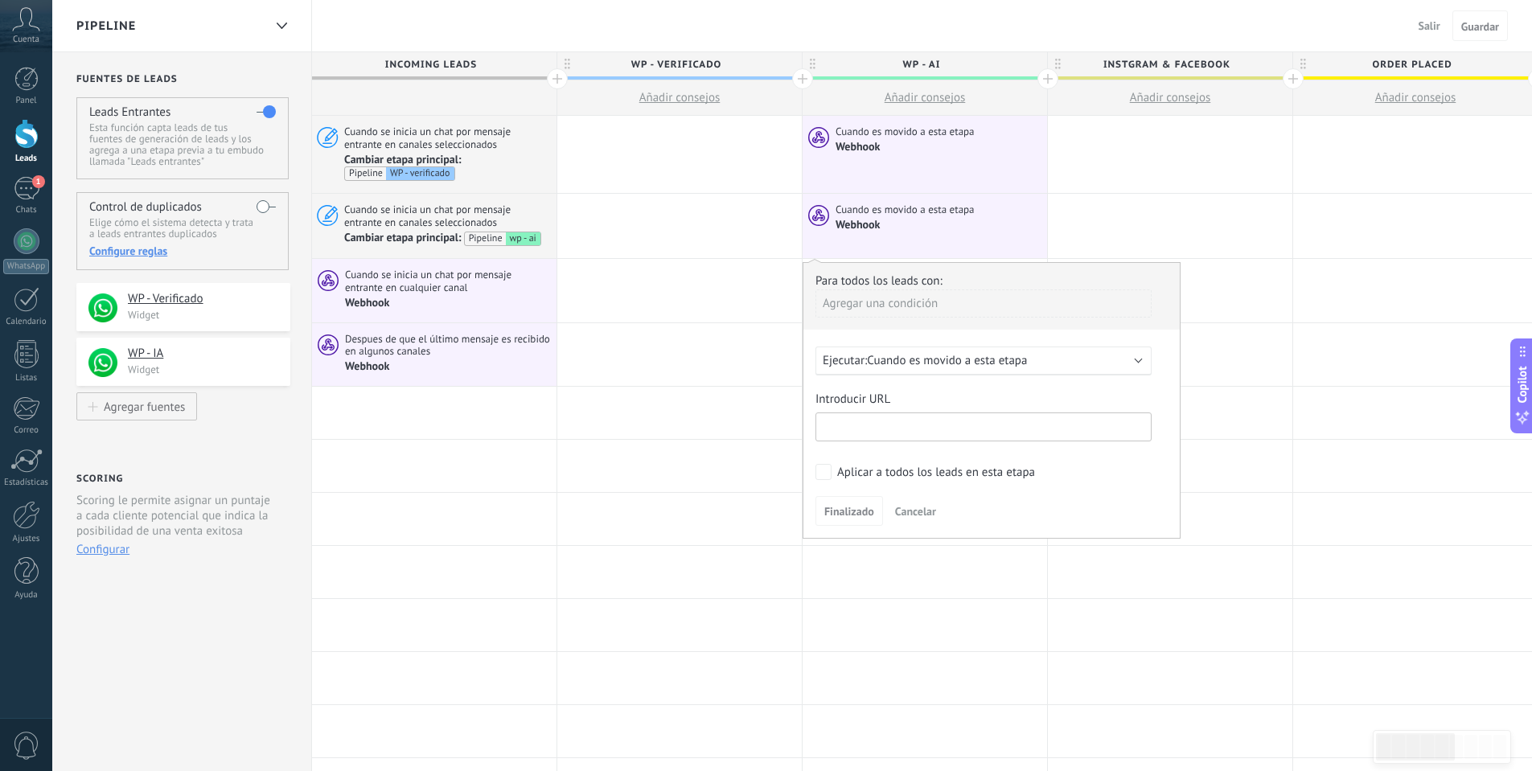
click at [866, 414] on input "text" at bounding box center [984, 427] width 336 height 29
paste input "**********"
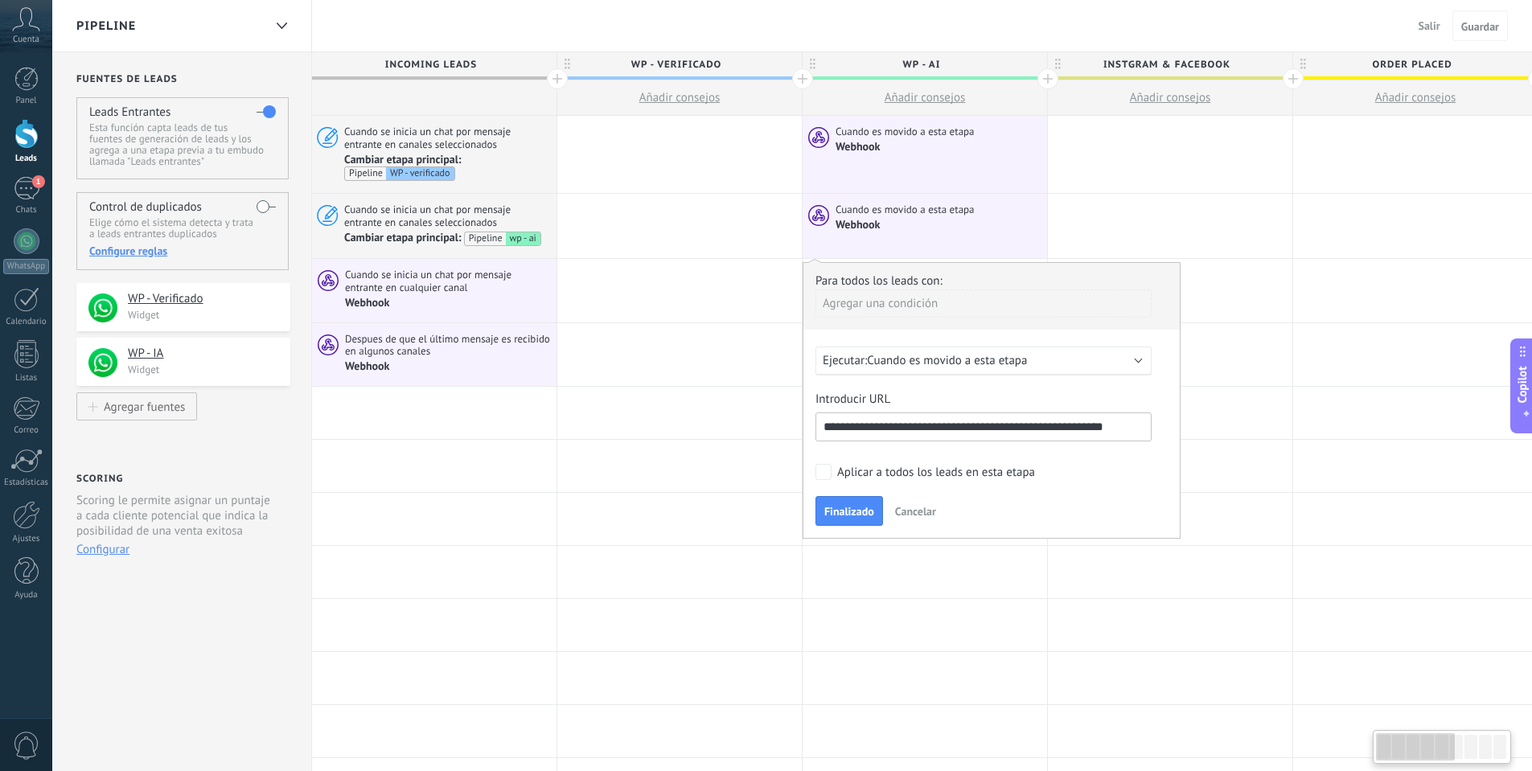
type input "**********"
click at [982, 368] on div "Ejecutar: Cuando es movido a esta etapa" at bounding box center [984, 361] width 336 height 29
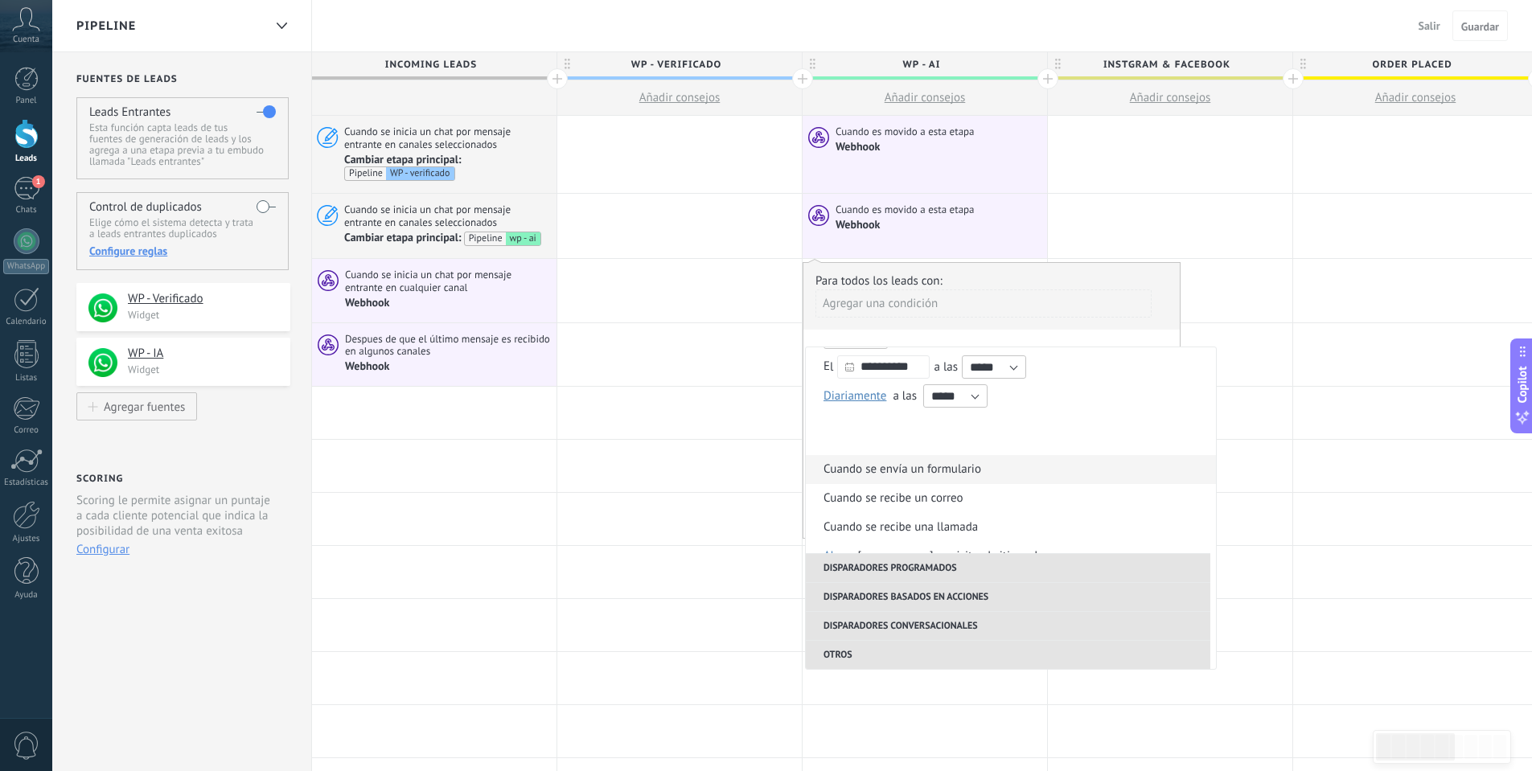
scroll to position [454, 0]
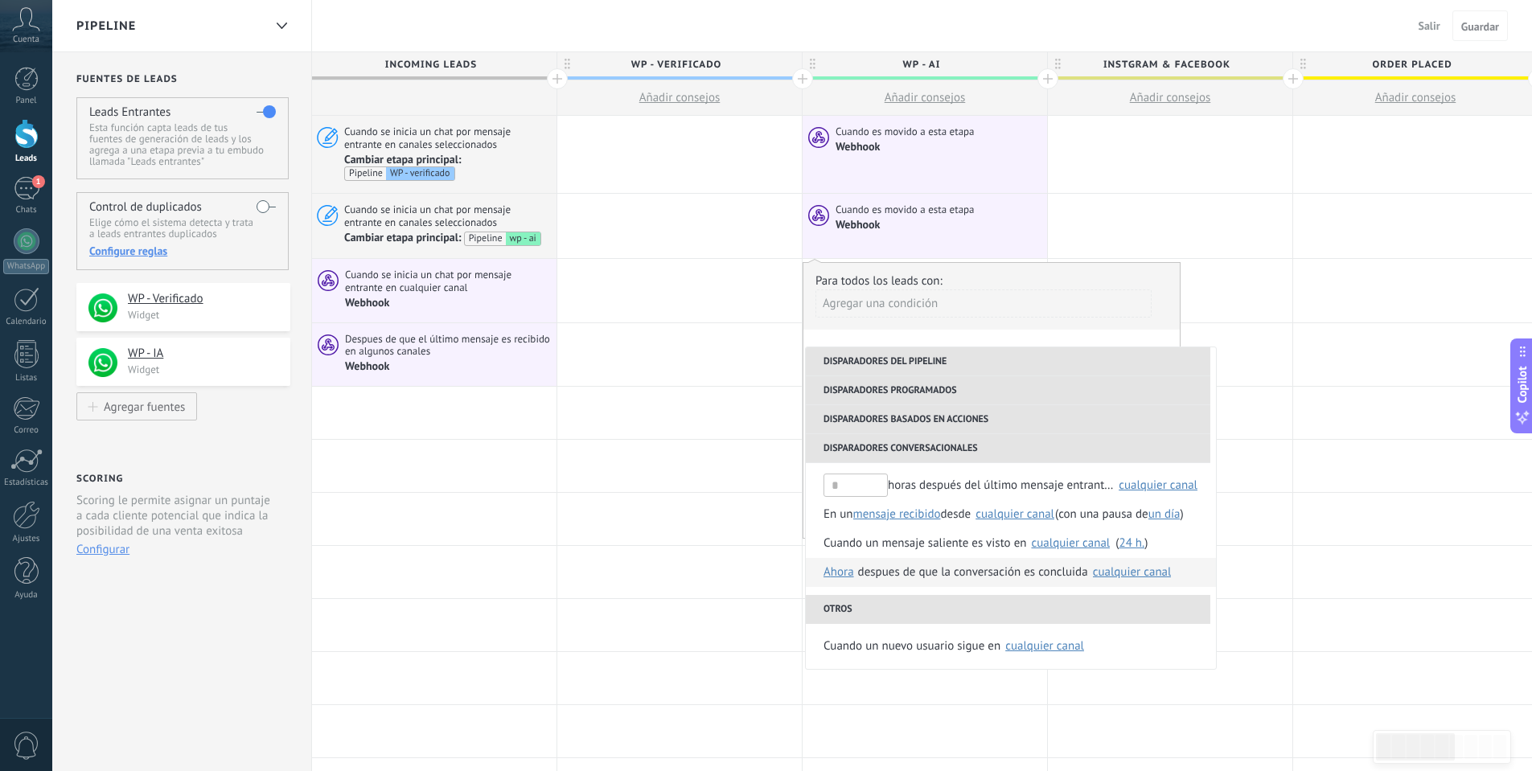
click at [940, 575] on div "despues de que la conversación es concluida" at bounding box center [973, 572] width 230 height 29
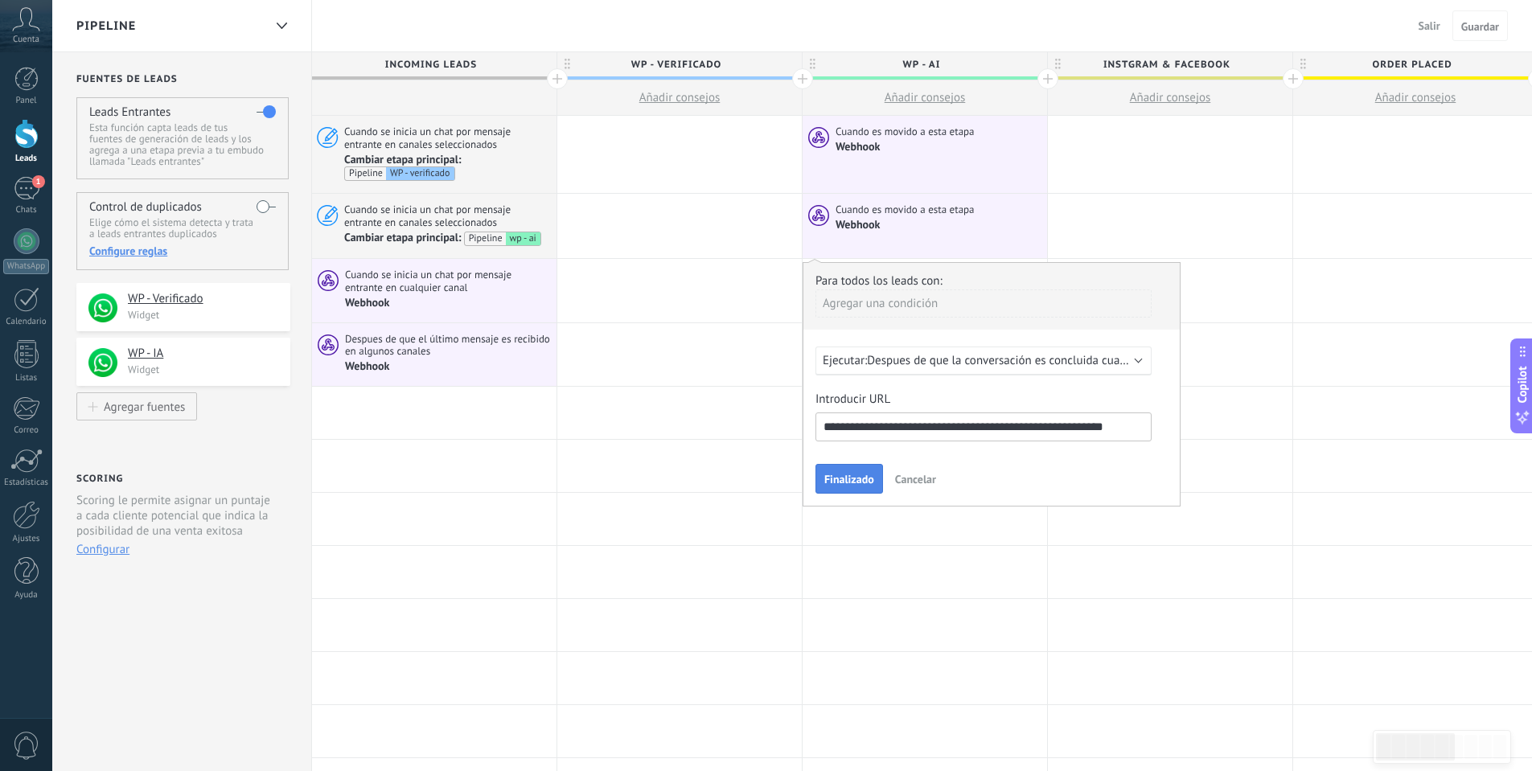
click at [863, 479] on span "Finalizado" at bounding box center [849, 479] width 50 height 11
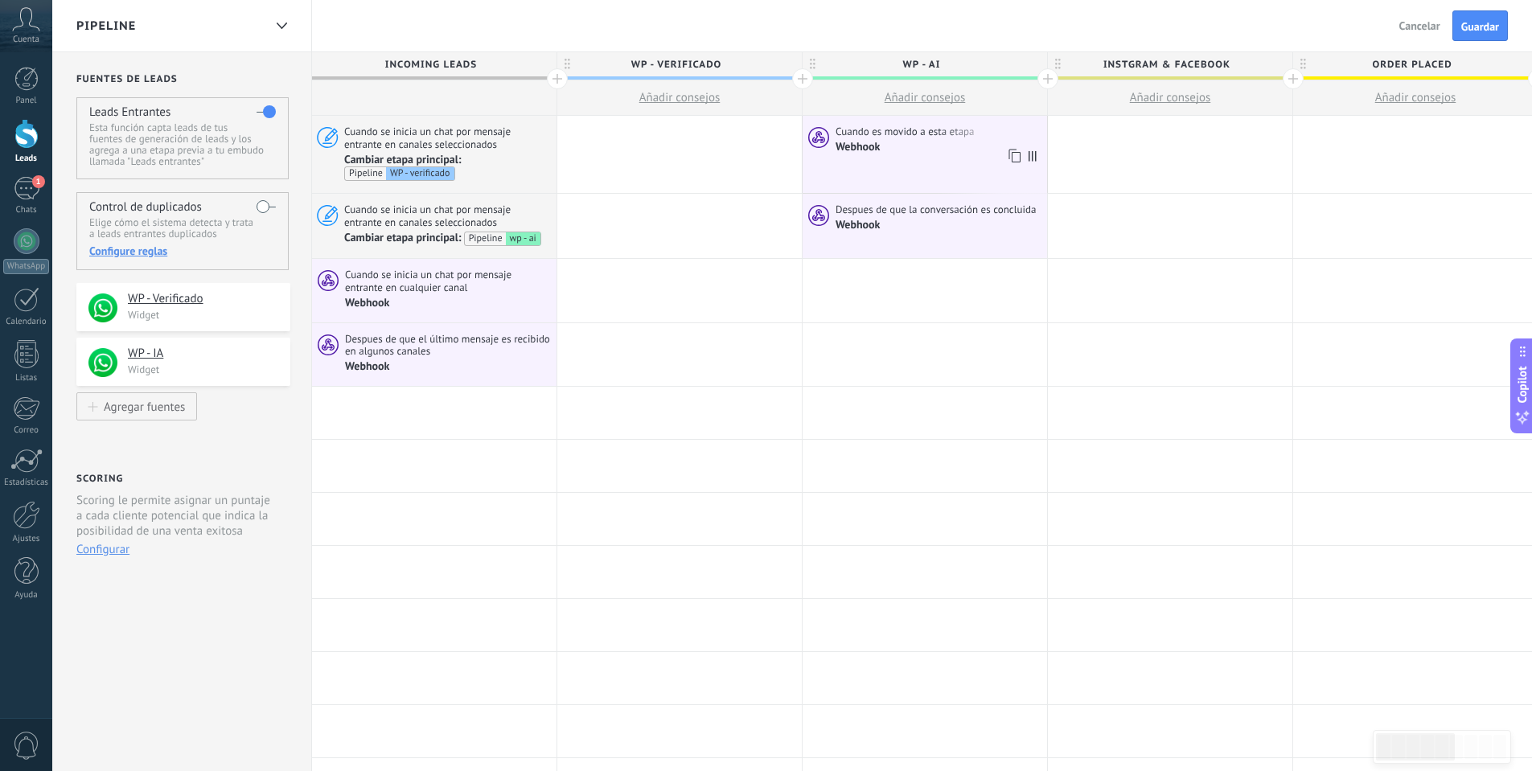
click at [936, 134] on span "Cuando es movido a esta etapa" at bounding box center [907, 132] width 142 height 14
click at [936, 138] on div "Cuando es movido a esta etapa Webhook" at bounding box center [940, 140] width 208 height 30
click at [936, 138] on span "Cuando es movido a esta etapa" at bounding box center [907, 132] width 142 height 14
click at [927, 133] on span "Cuando es movido a esta etapa" at bounding box center [907, 132] width 142 height 14
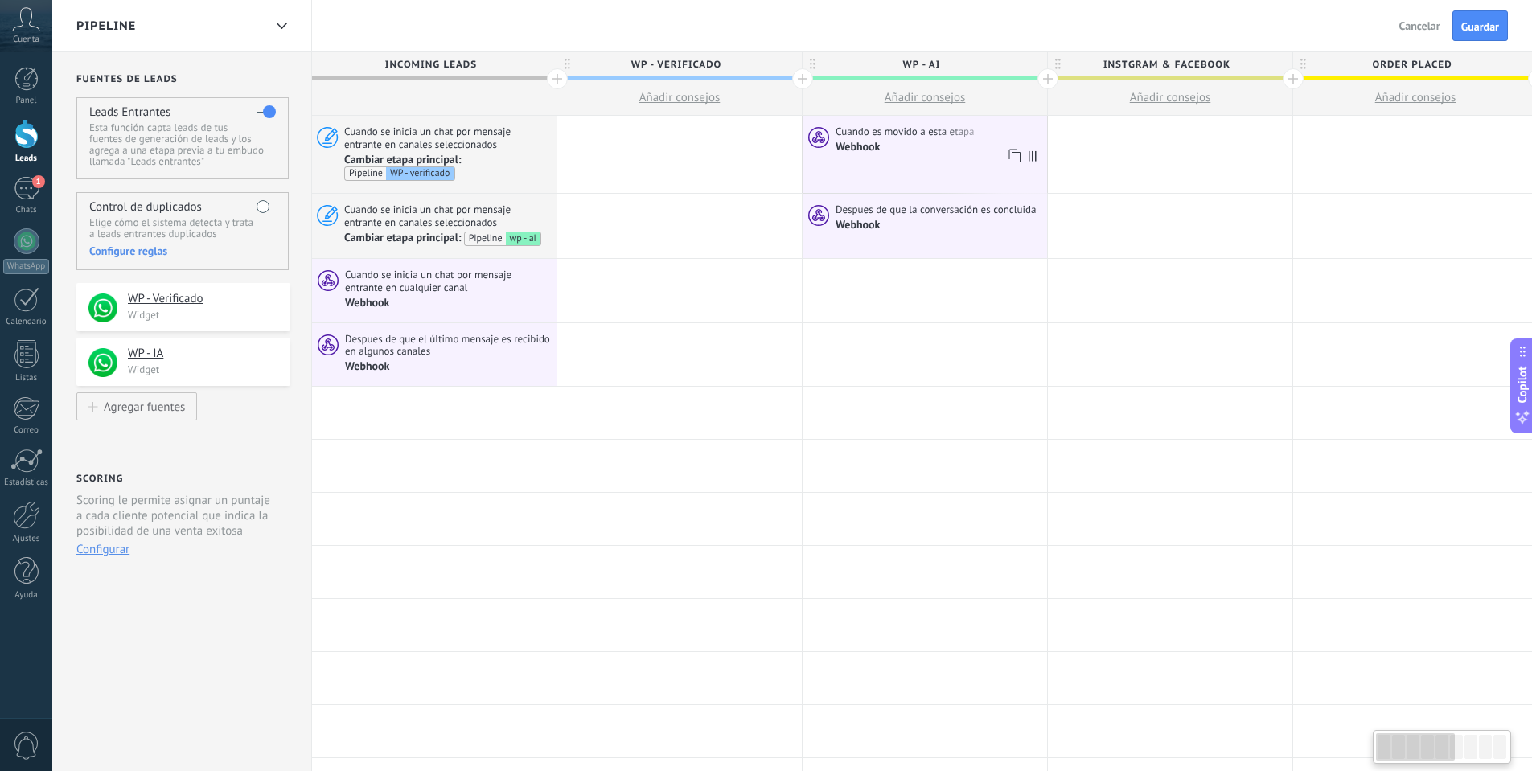
click at [923, 132] on span "Cuando es movido a esta etapa" at bounding box center [907, 132] width 142 height 14
click at [851, 133] on span "Cuando es movido a esta etapa" at bounding box center [907, 132] width 142 height 14
click at [852, 142] on span "Webhook" at bounding box center [859, 147] width 47 height 14
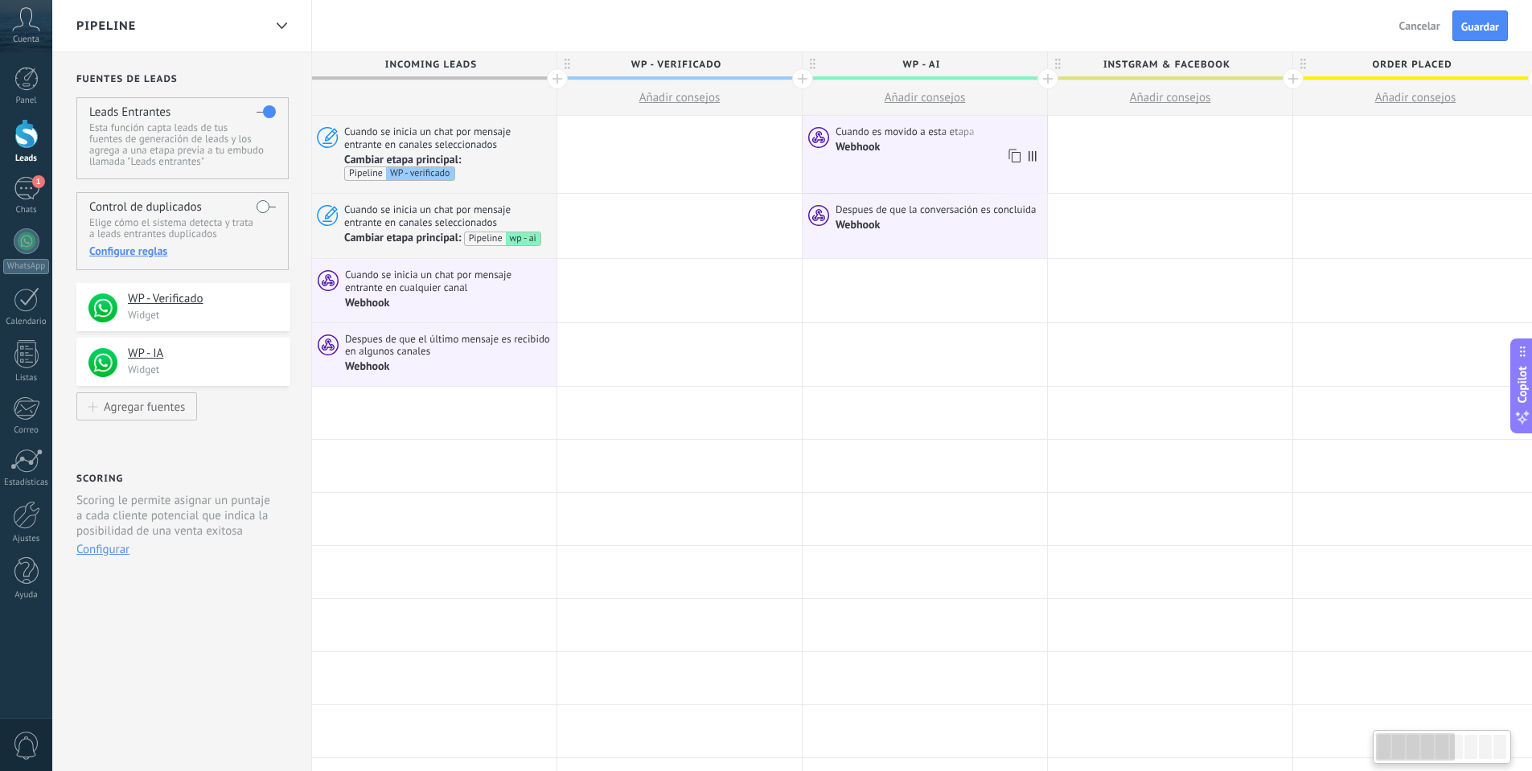
click at [854, 150] on span "Webhook" at bounding box center [859, 147] width 47 height 14
click at [863, 356] on div at bounding box center [925, 355] width 245 height 64
click at [1466, 24] on span "Guardar" at bounding box center [1481, 26] width 38 height 11
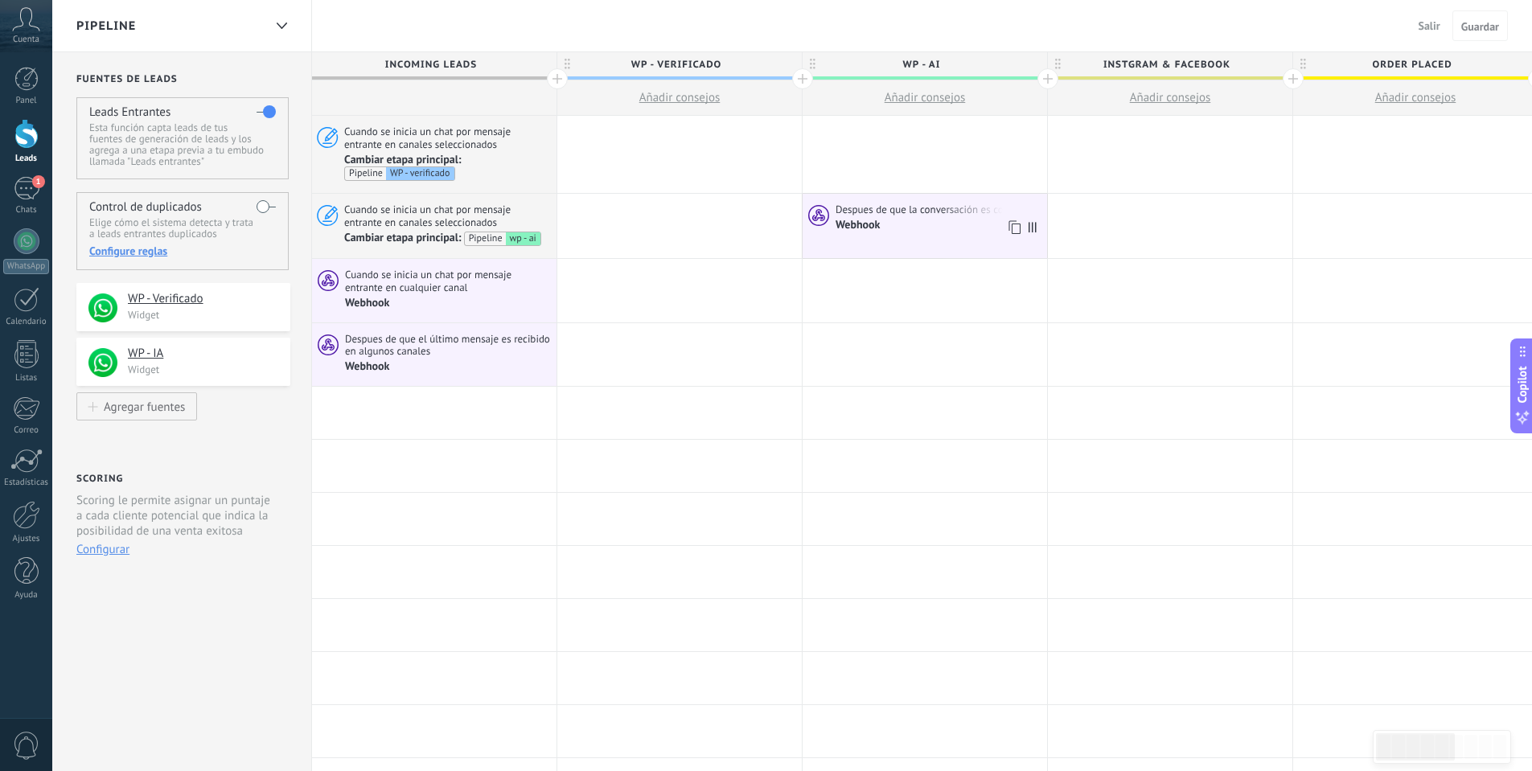
click at [884, 212] on span "Despues de que la conversación es concluida" at bounding box center [937, 210] width 203 height 14
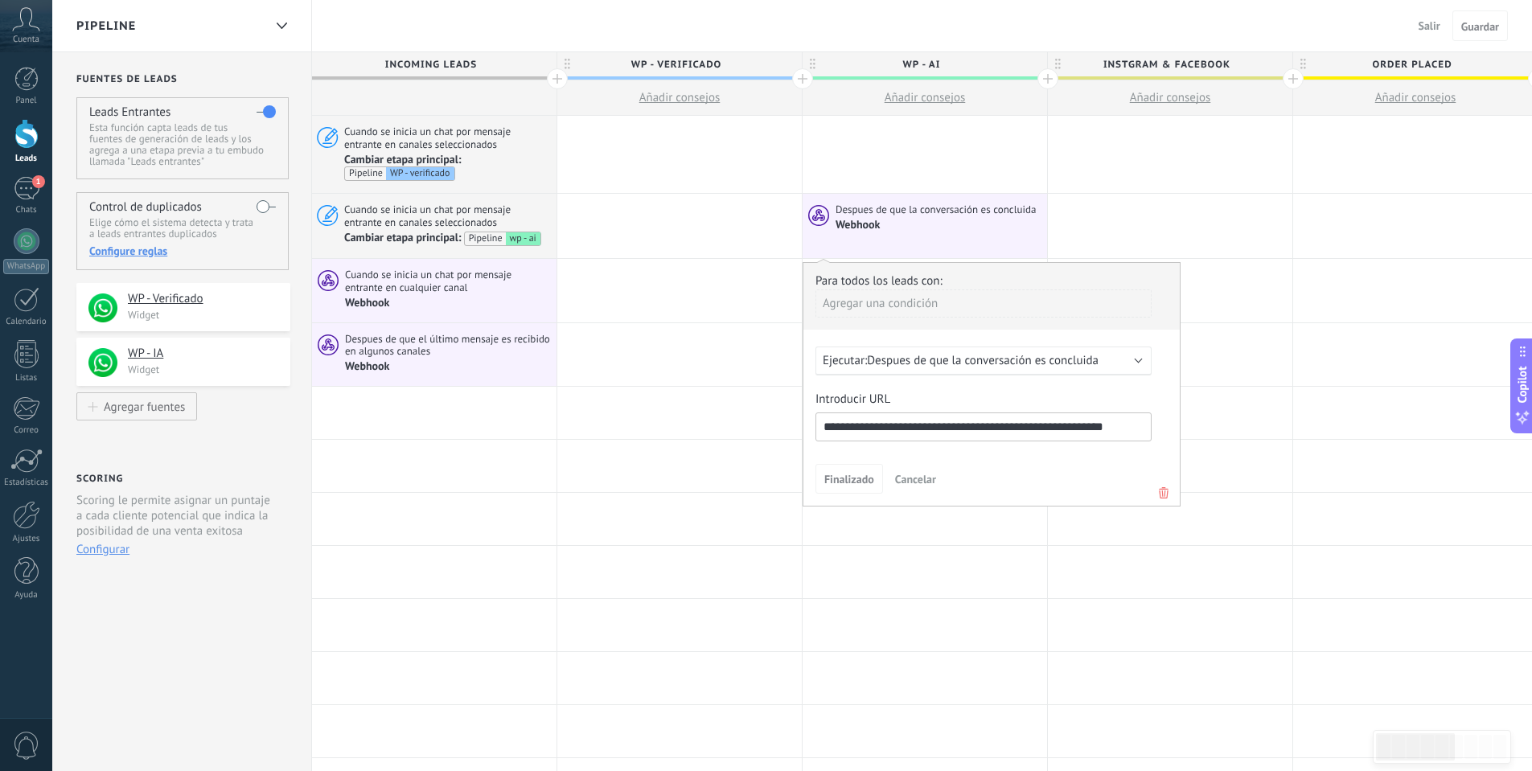
click at [905, 220] on div "Webhook" at bounding box center [940, 224] width 208 height 15
click at [945, 361] on span "Despues de que la conversación es concluida" at bounding box center [983, 360] width 232 height 15
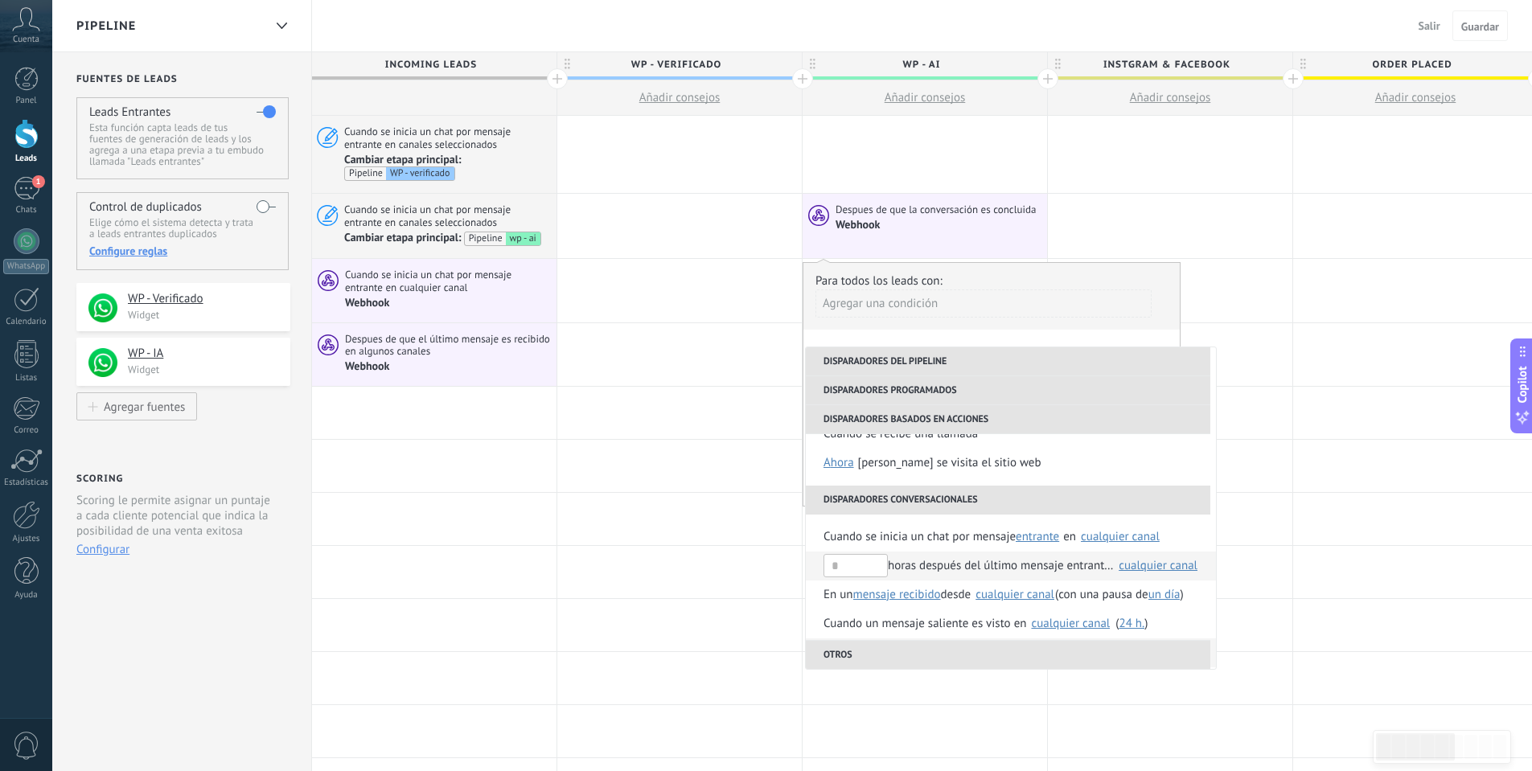
scroll to position [454, 0]
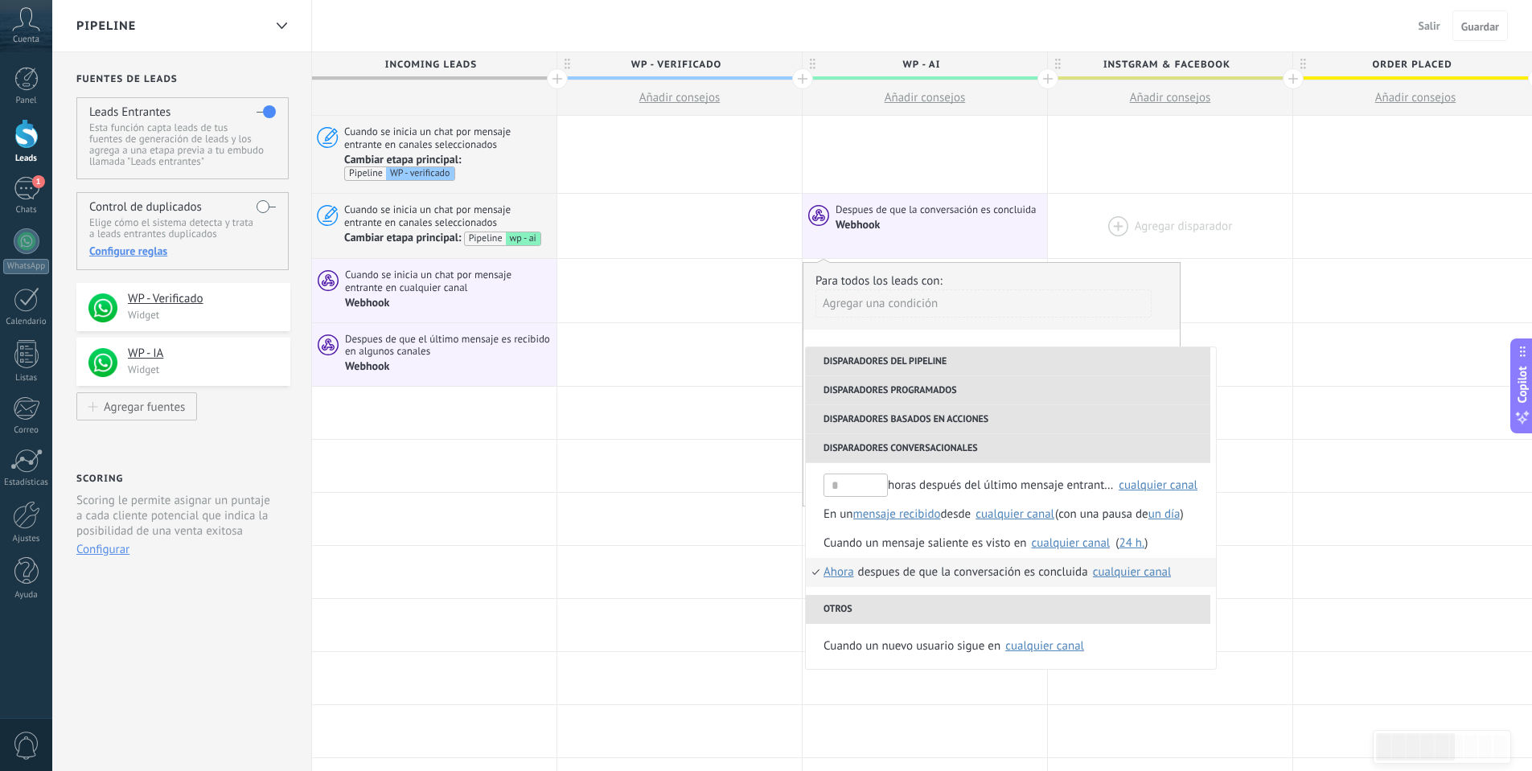
click at [1257, 235] on div at bounding box center [1170, 226] width 245 height 64
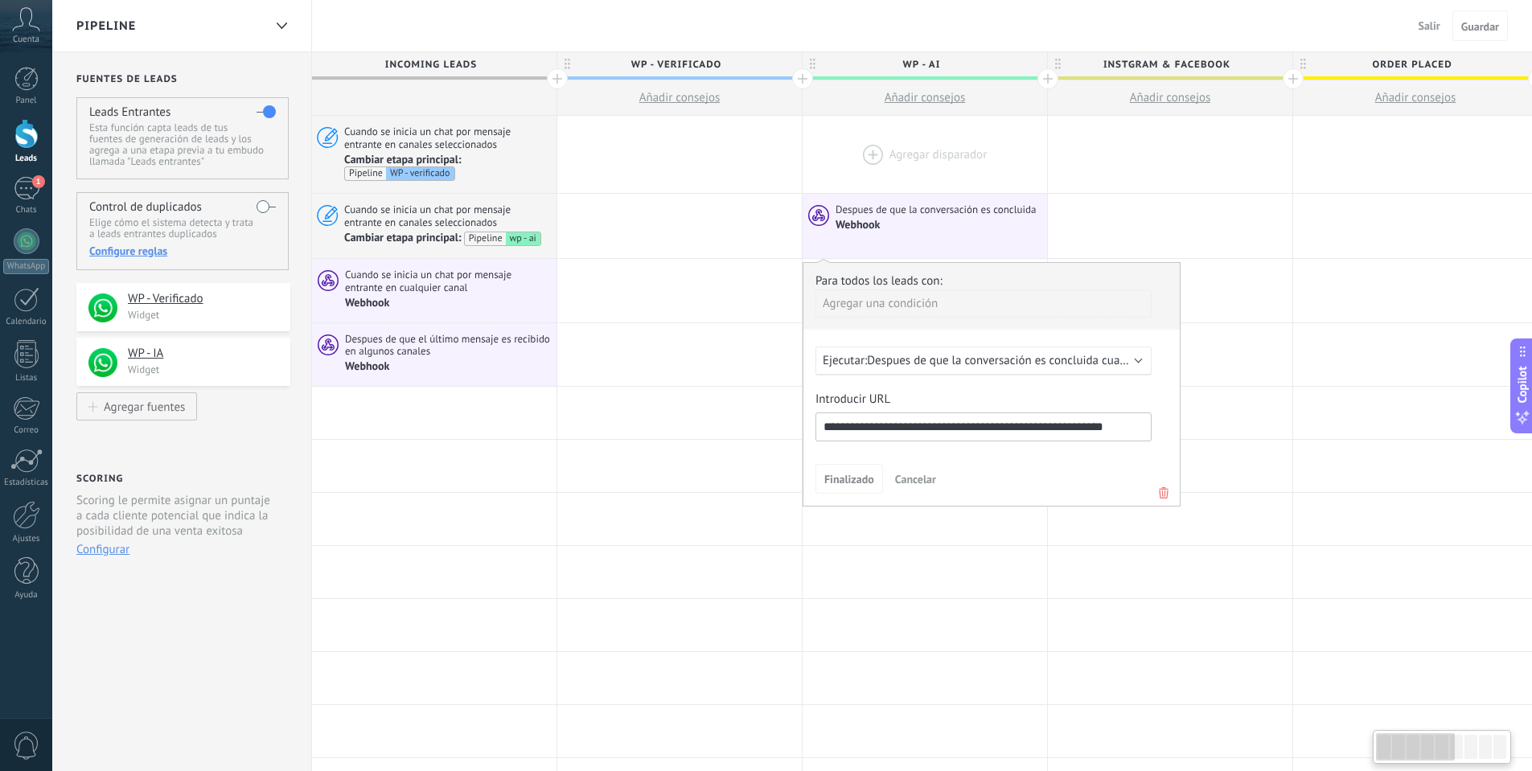
click at [977, 156] on div at bounding box center [925, 154] width 245 height 77
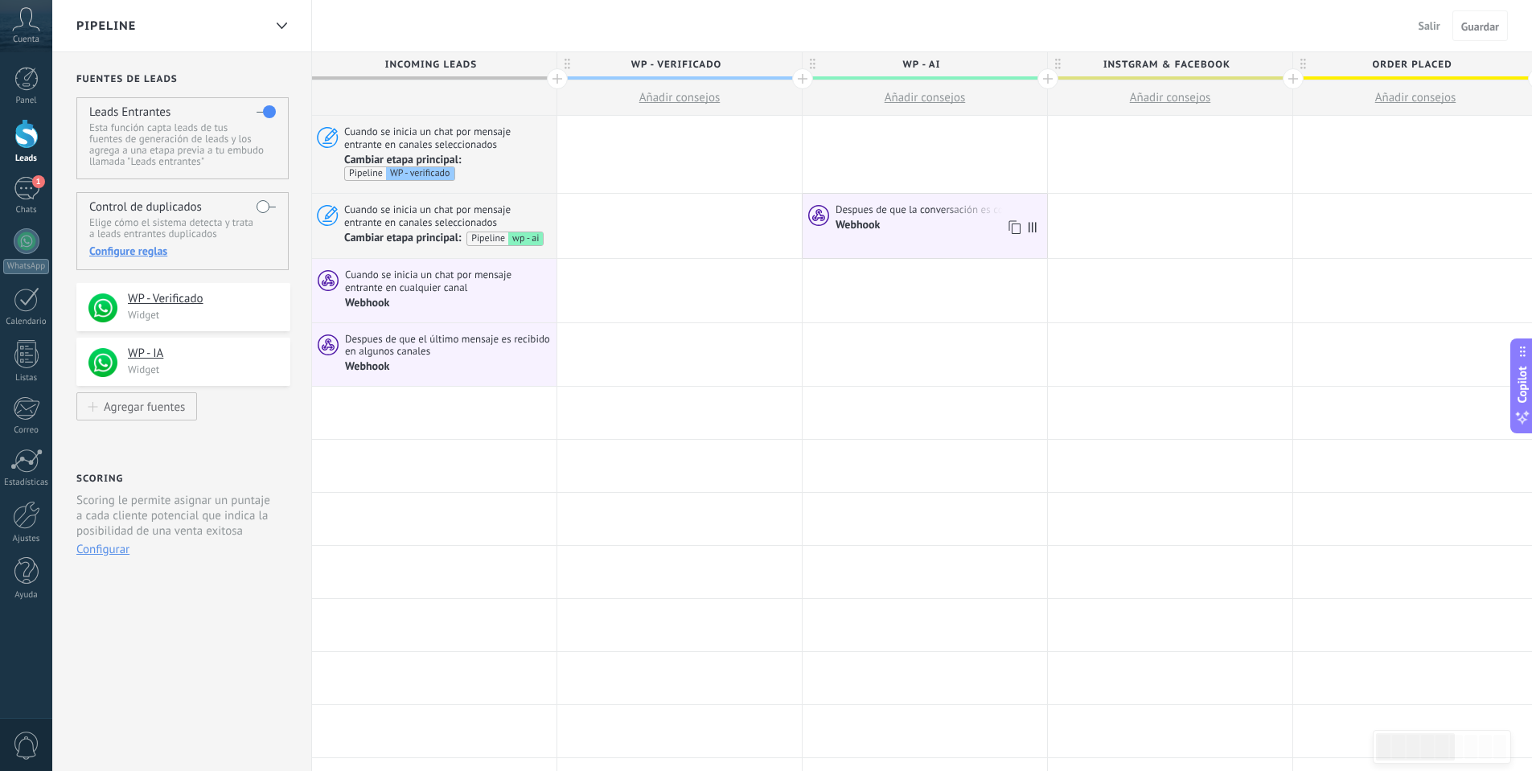
click at [972, 220] on div "Webhook" at bounding box center [940, 224] width 208 height 15
click at [970, 219] on body ".abccls-1,.abccls-2{fill-rule:evenodd}.abccls-2{fill:#fff} .abfcls-1{fill:none}…" at bounding box center [766, 385] width 1532 height 771
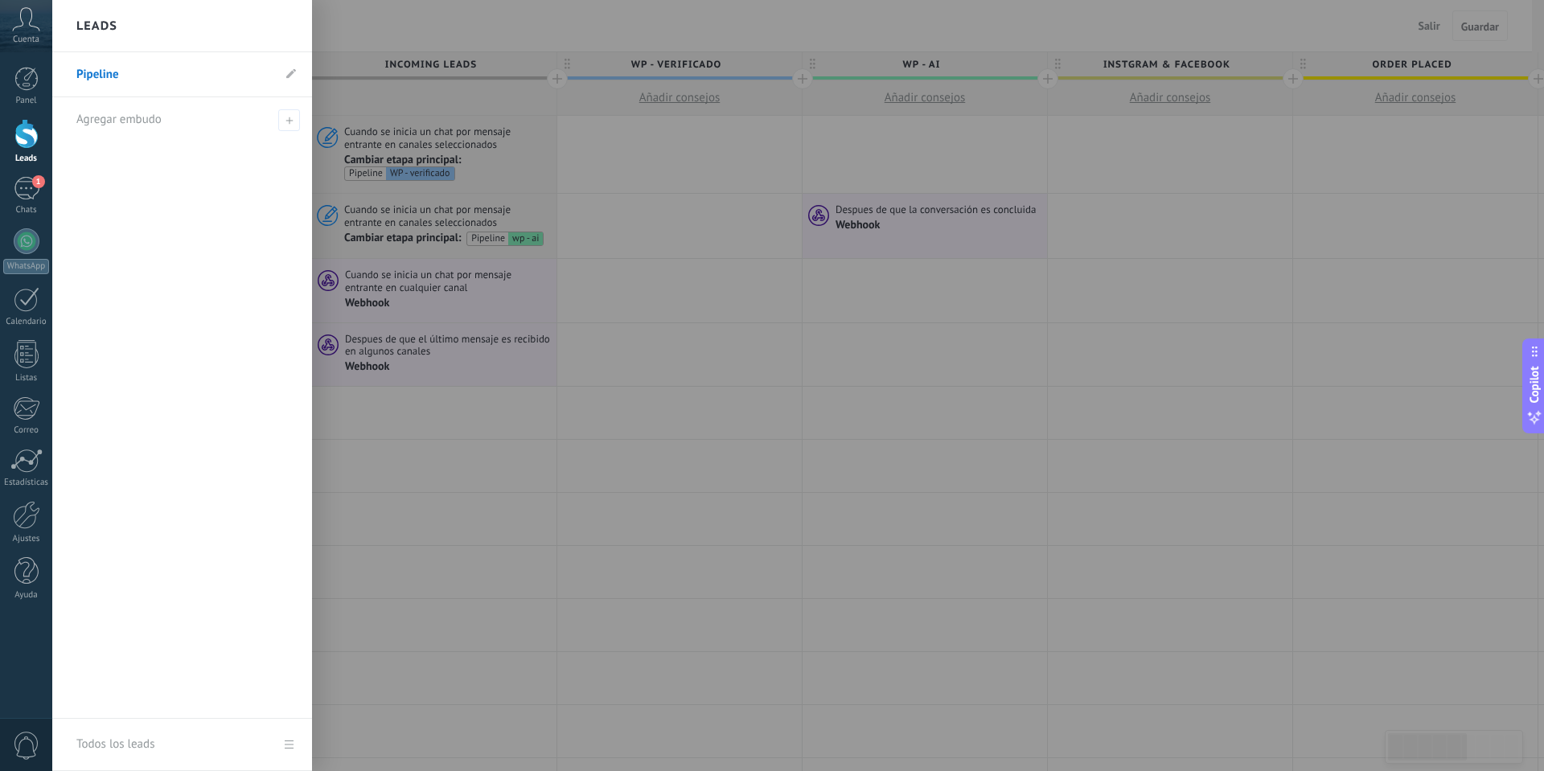
click at [968, 221] on div at bounding box center [824, 385] width 1544 height 771
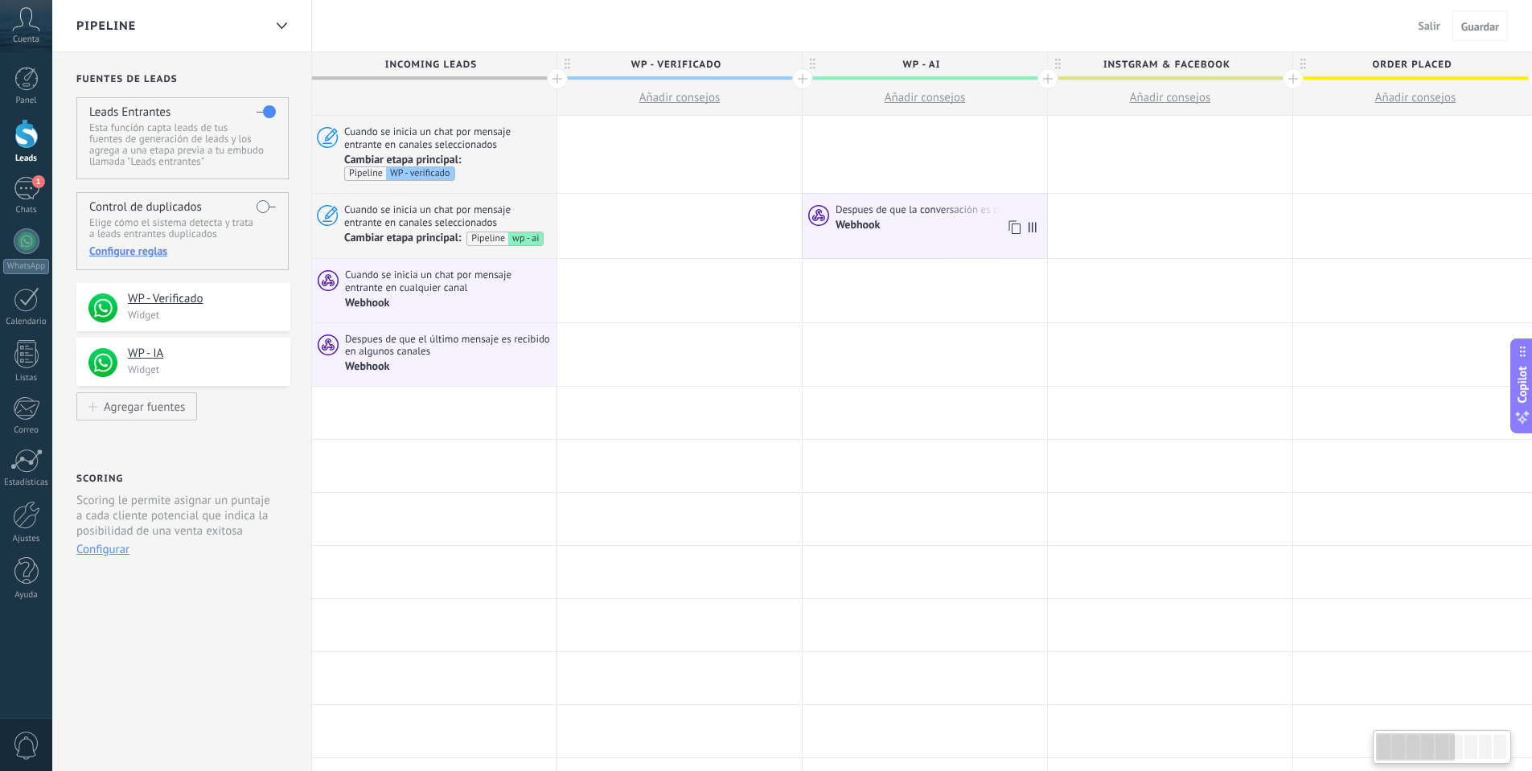
click at [885, 217] on div "Webhook" at bounding box center [940, 224] width 208 height 15
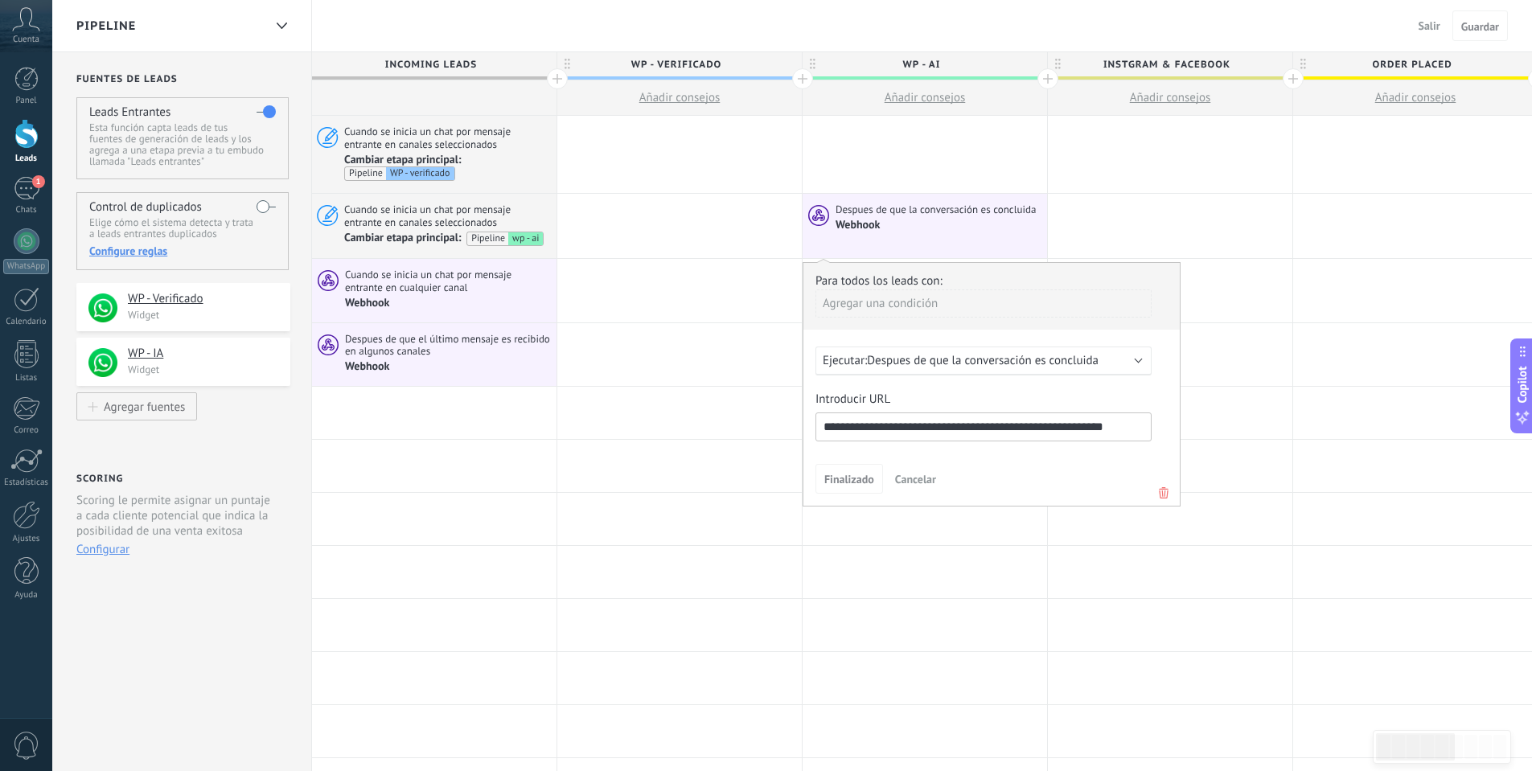
click at [903, 349] on div "Ejecutar: Despues de que la conversación es concluida" at bounding box center [984, 361] width 336 height 29
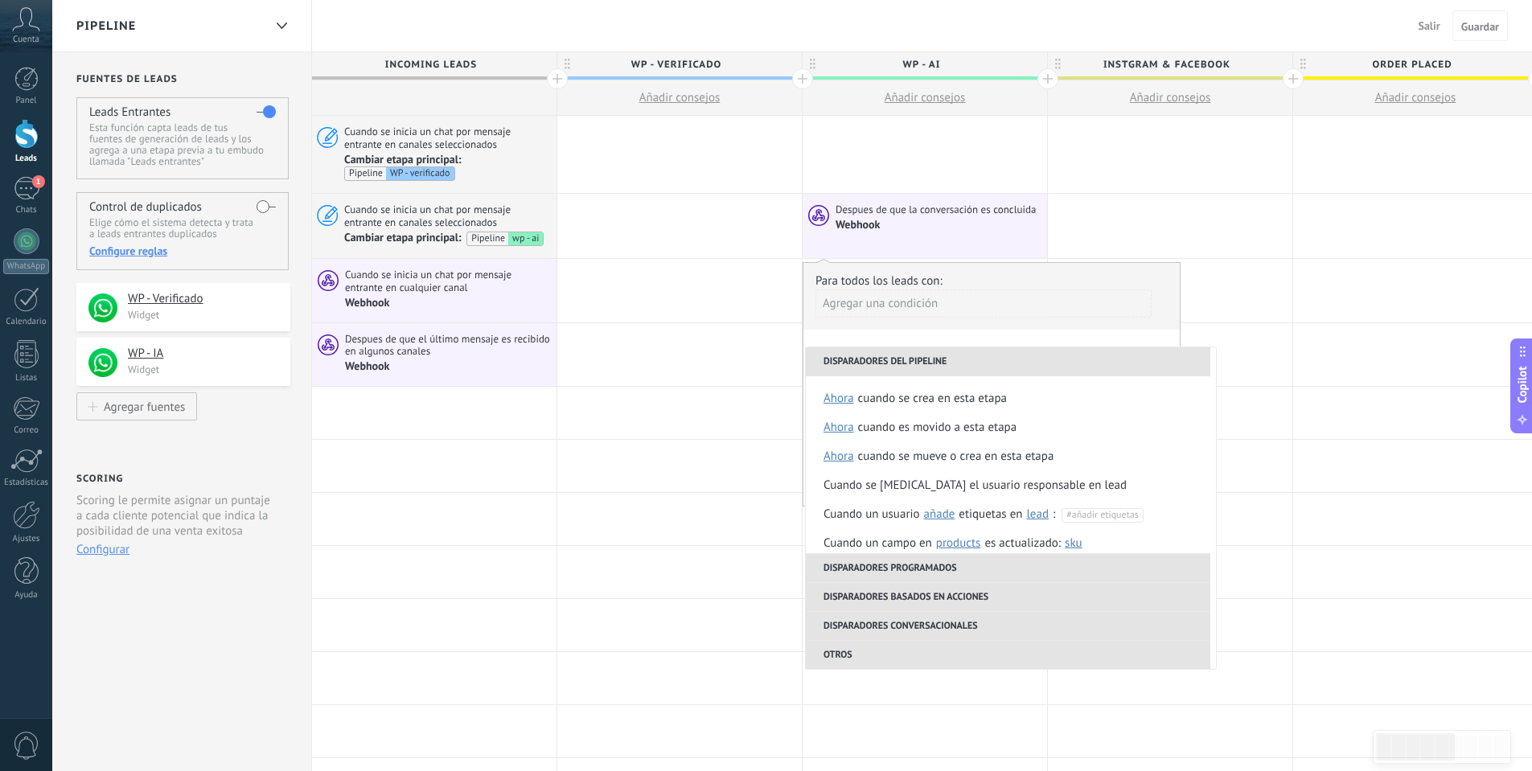
click at [930, 621] on li "Disparadores conversacionales" at bounding box center [1008, 625] width 405 height 29
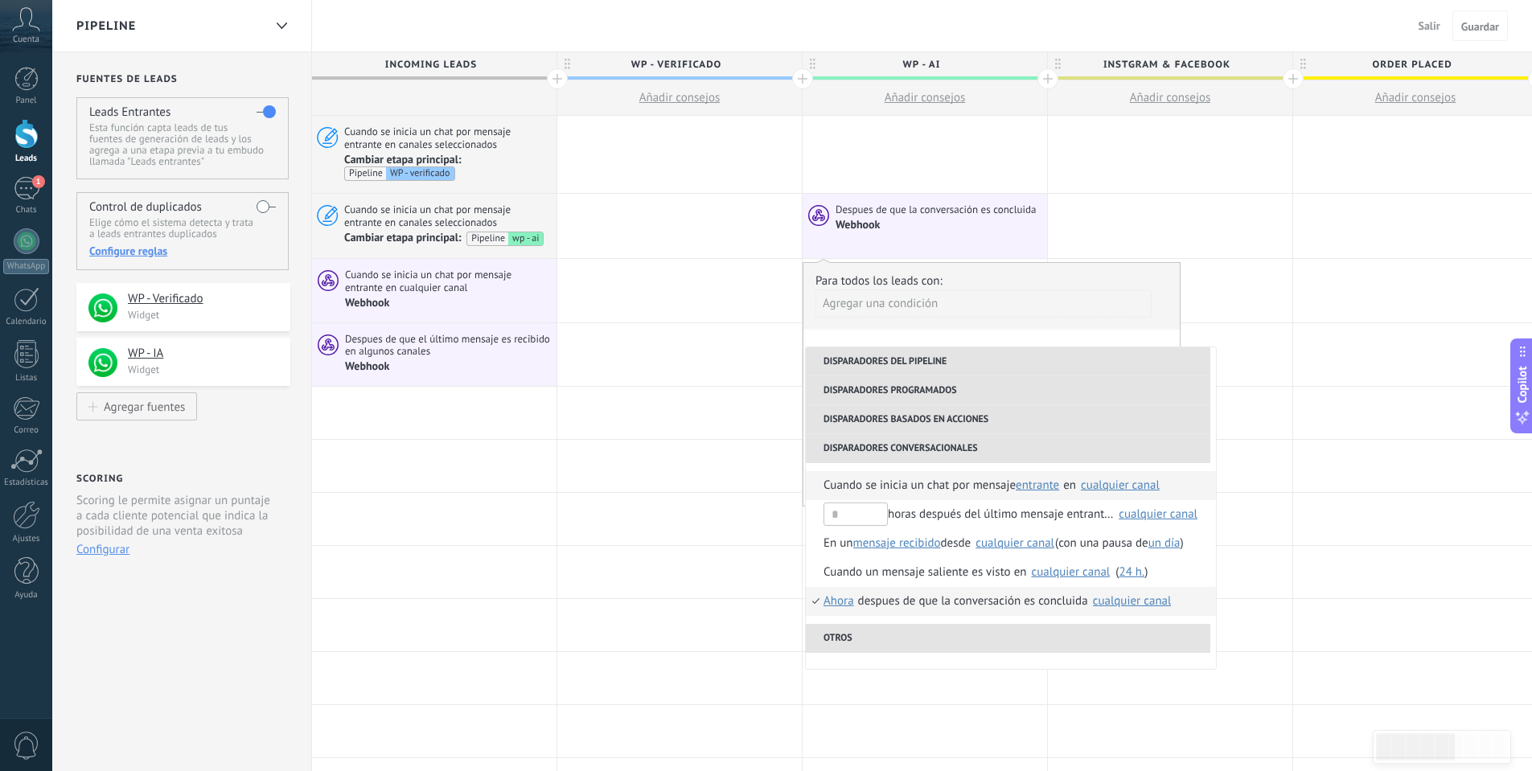
click at [878, 484] on span "Cuando se inicia un chat por mensaje" at bounding box center [920, 485] width 192 height 29
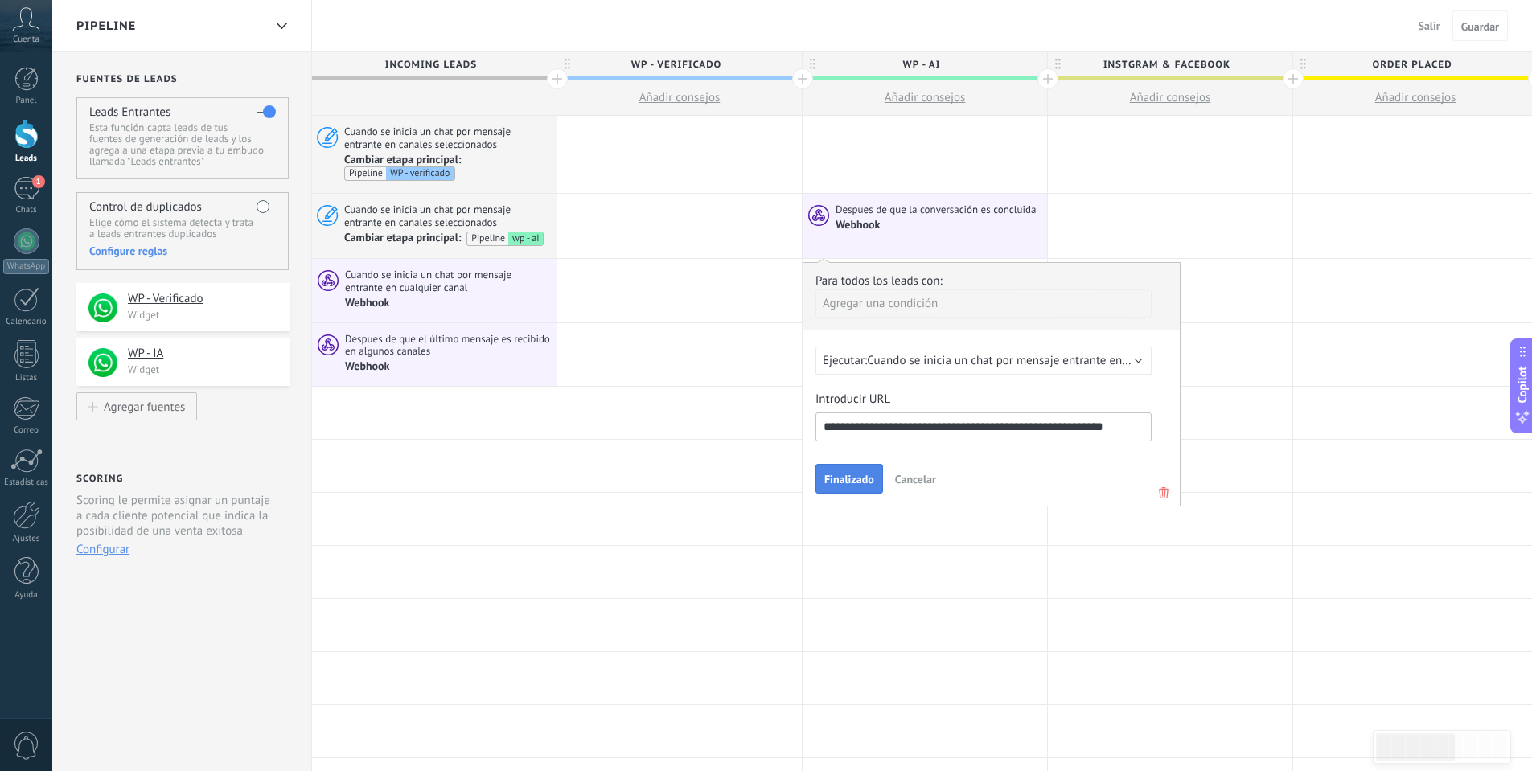
click at [849, 482] on span "Finalizado" at bounding box center [849, 479] width 50 height 11
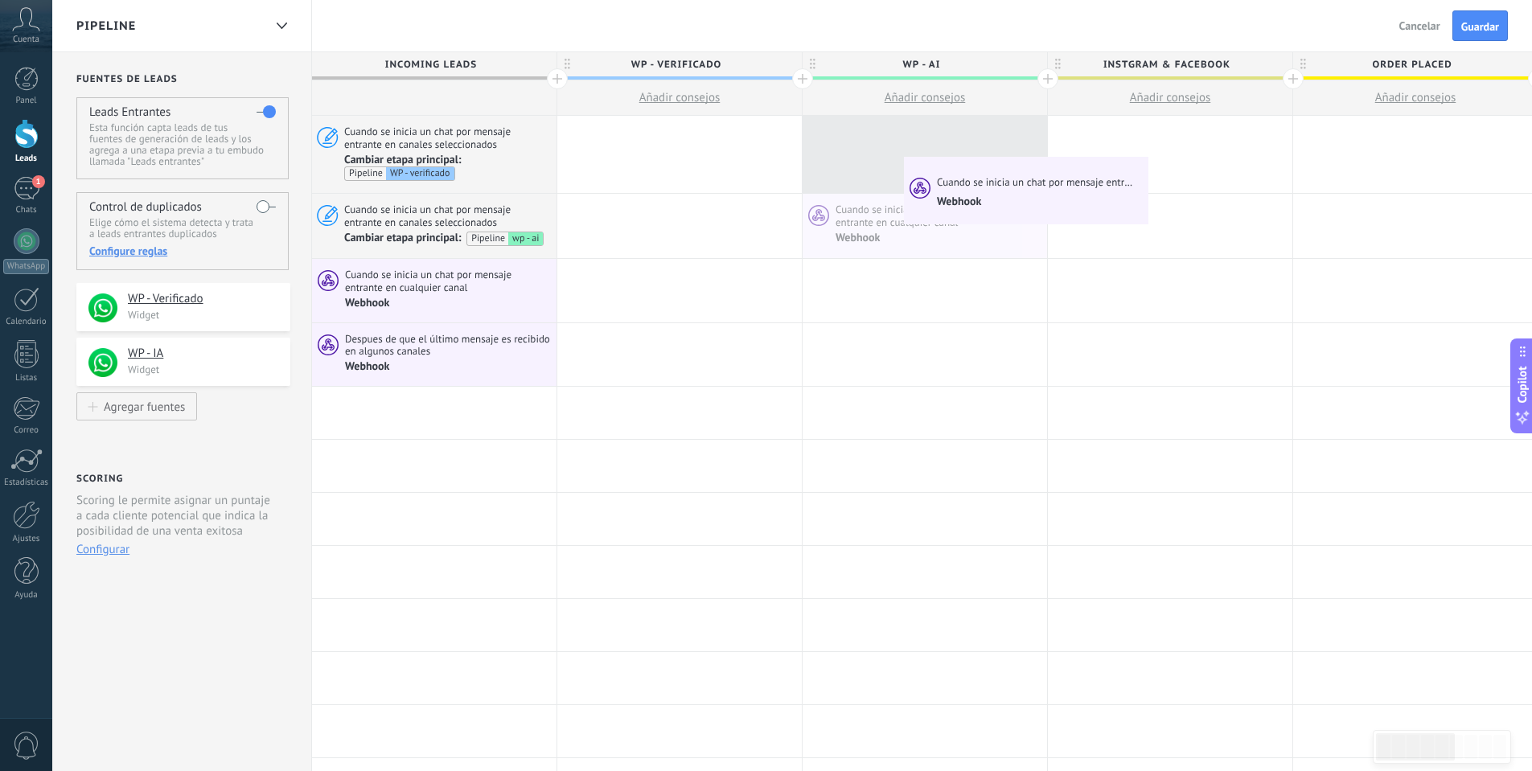
drag, startPoint x: 907, startPoint y: 208, endPoint x: 907, endPoint y: 160, distance: 48.3
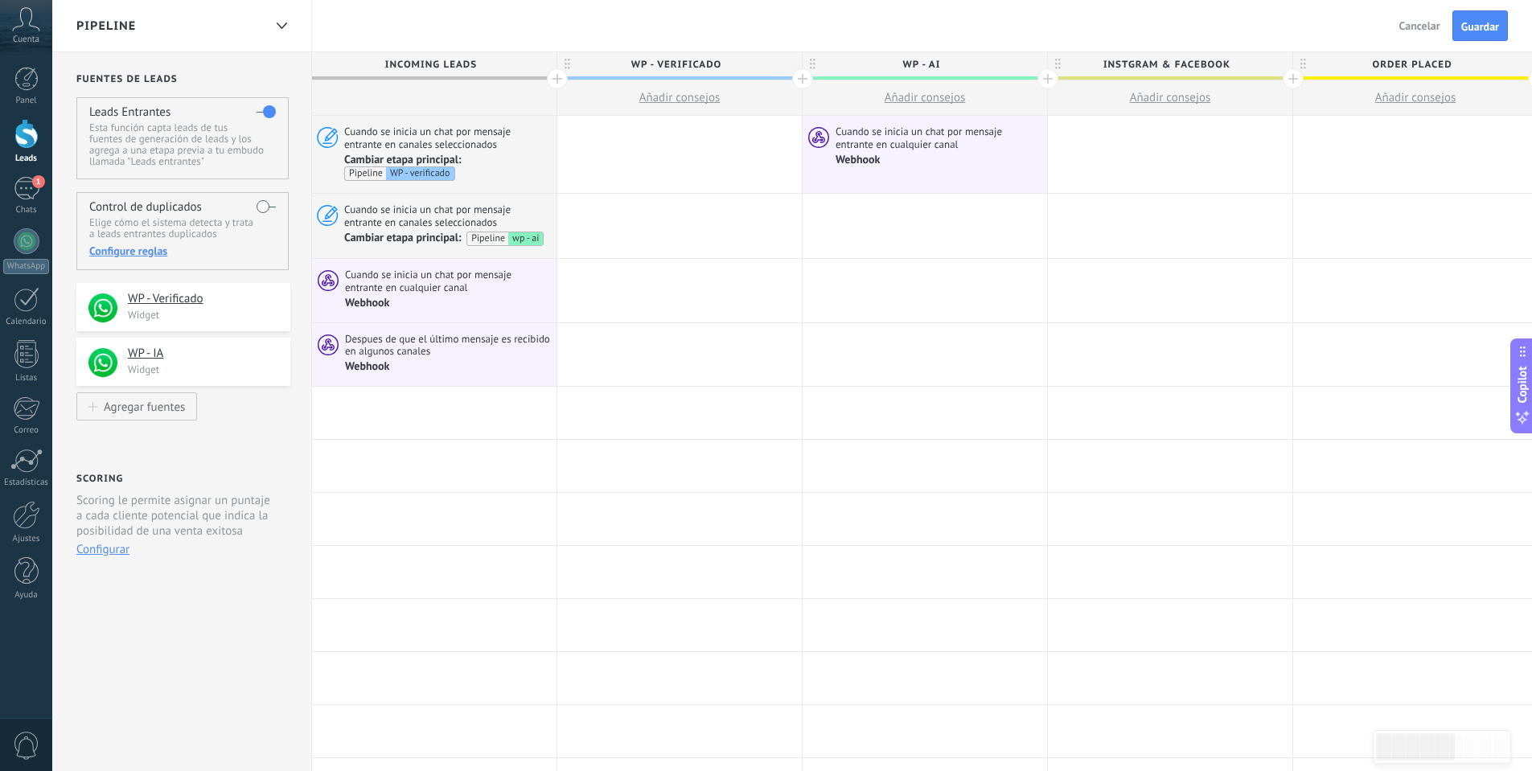
click at [894, 215] on div at bounding box center [925, 226] width 245 height 64
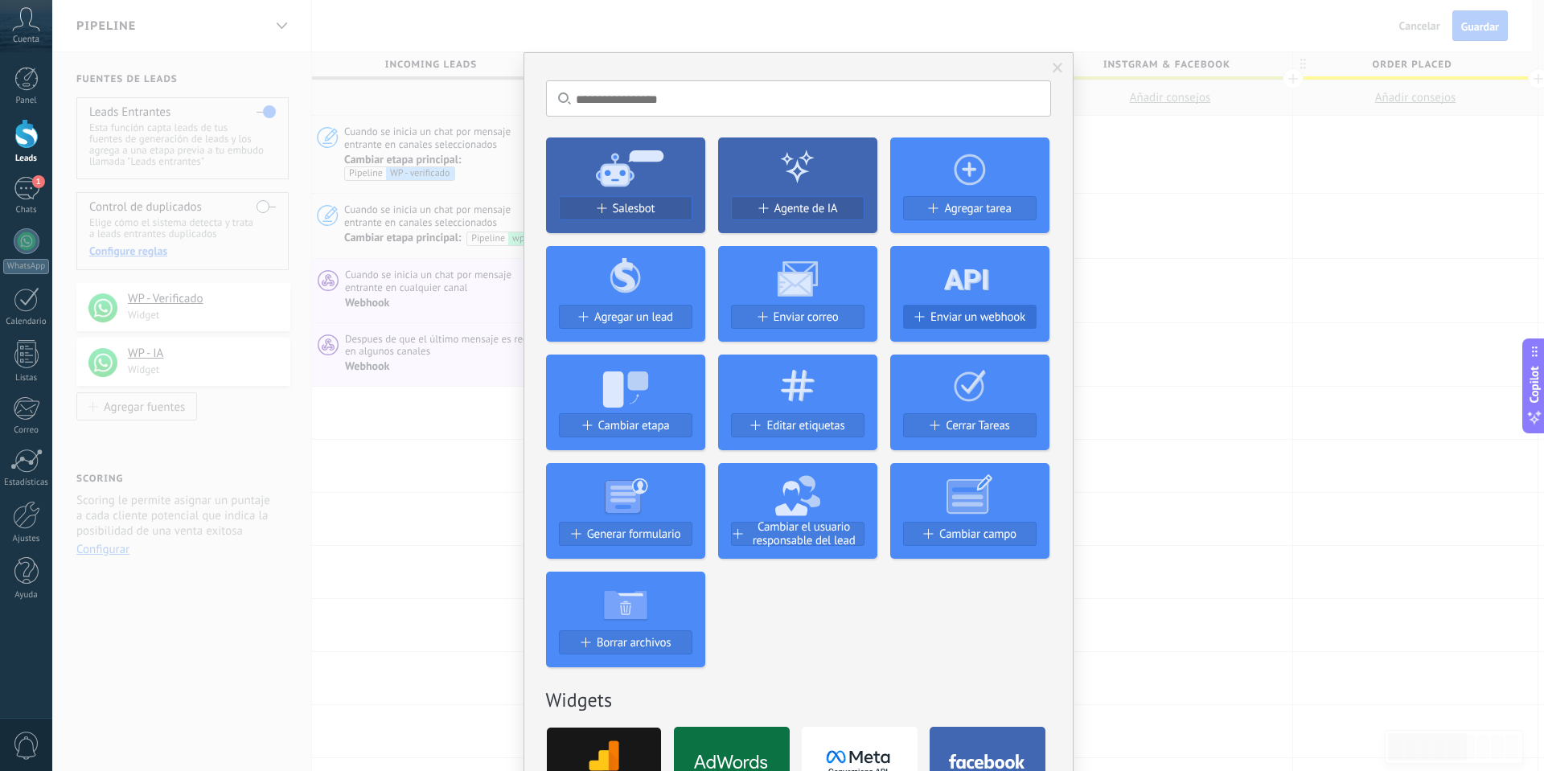
click at [952, 314] on span "Enviar un webhook" at bounding box center [978, 317] width 95 height 14
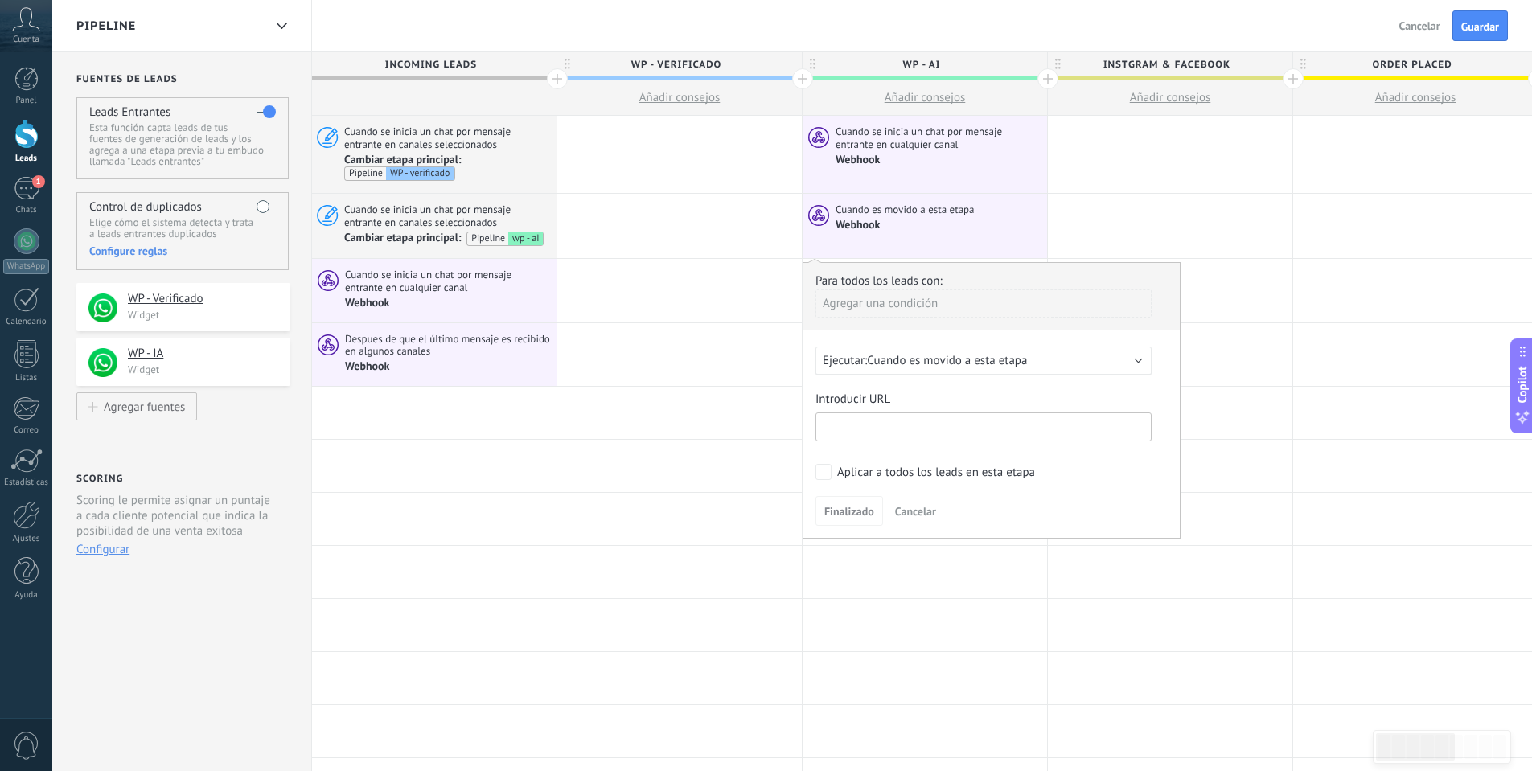
click at [882, 434] on input "text" at bounding box center [984, 427] width 336 height 29
paste input "**********"
type input "**********"
click at [985, 366] on span "Cuando es movido a esta etapa" at bounding box center [947, 360] width 160 height 15
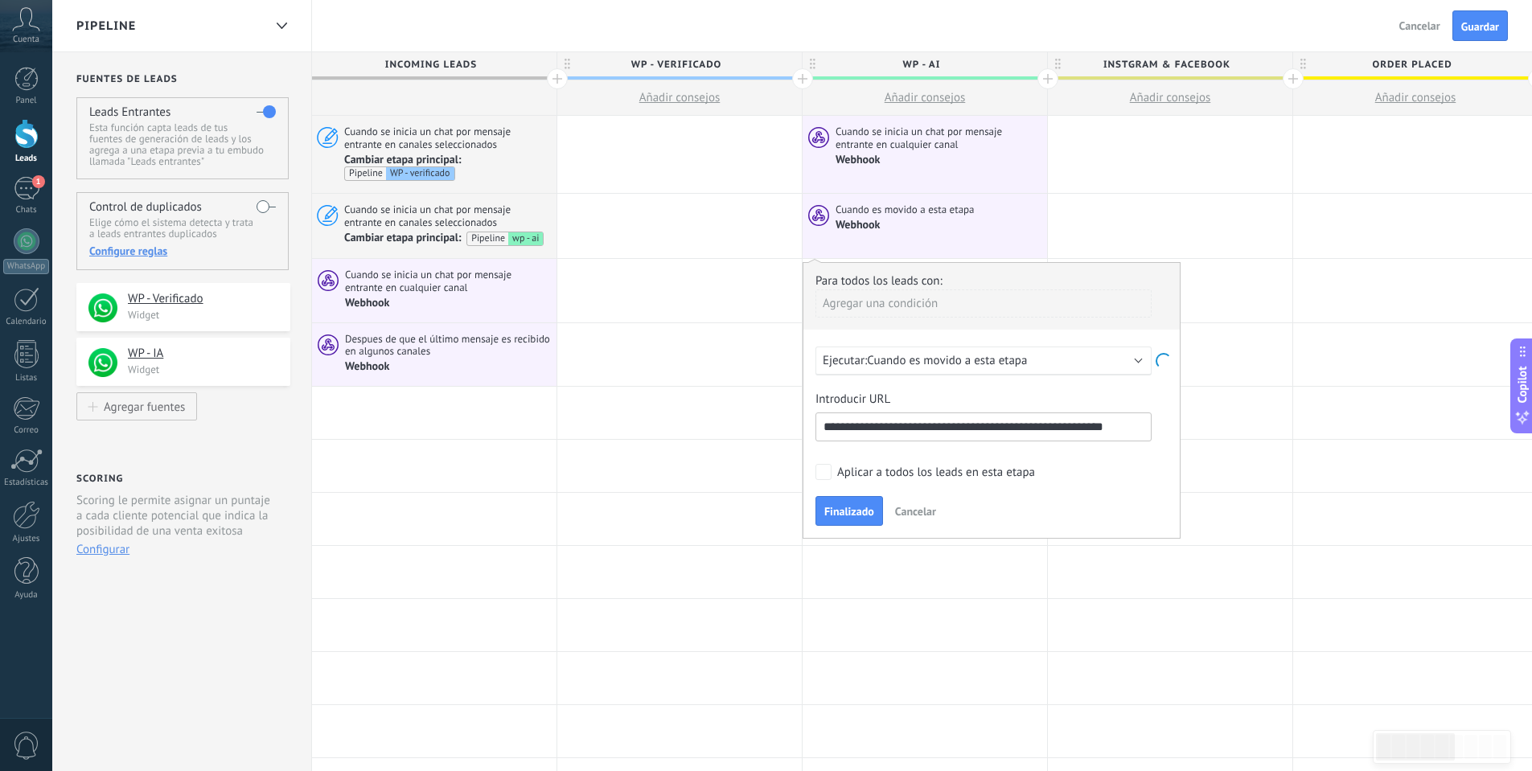
scroll to position [0, 0]
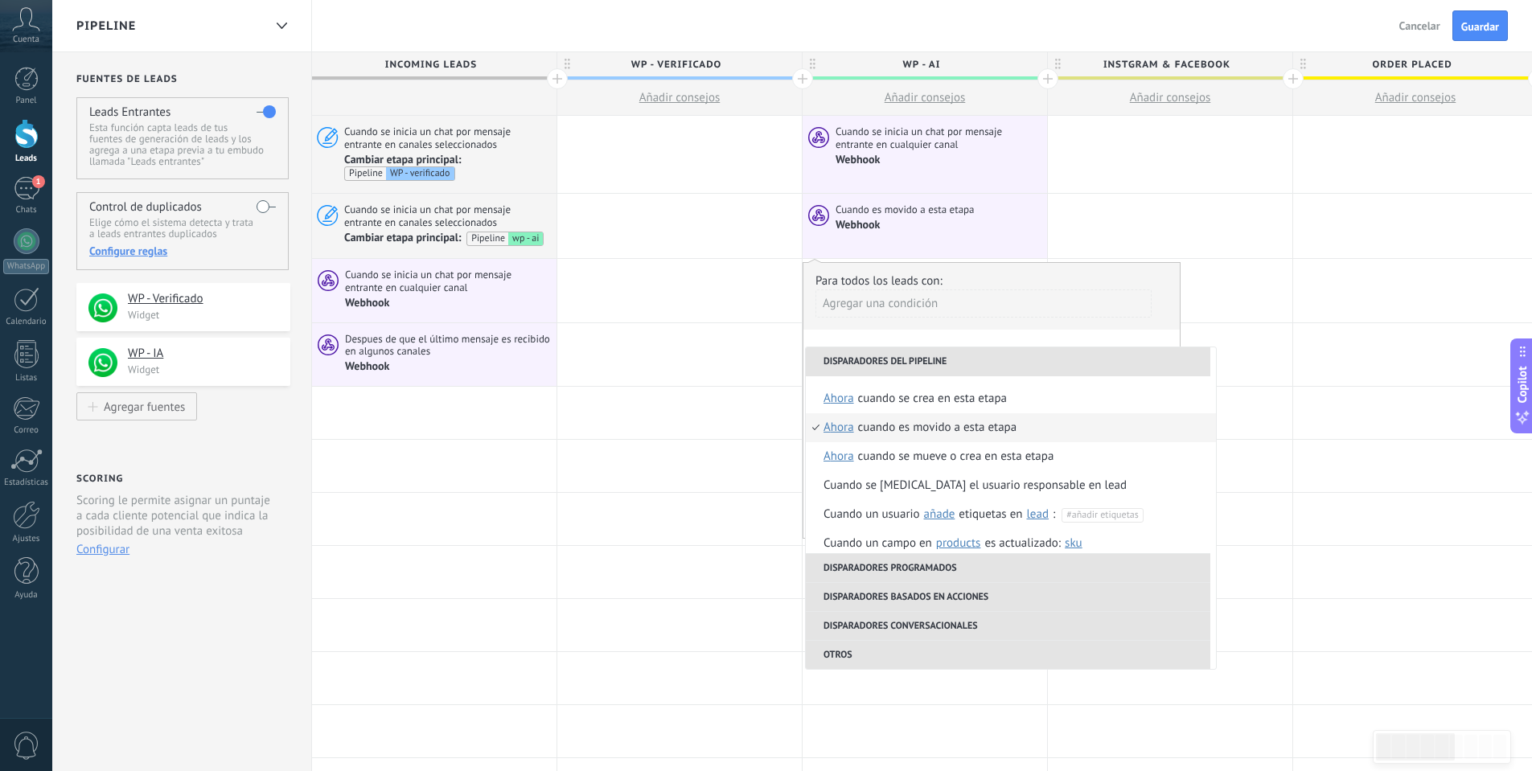
click at [931, 627] on li "Disparadores conversacionales" at bounding box center [1008, 625] width 405 height 29
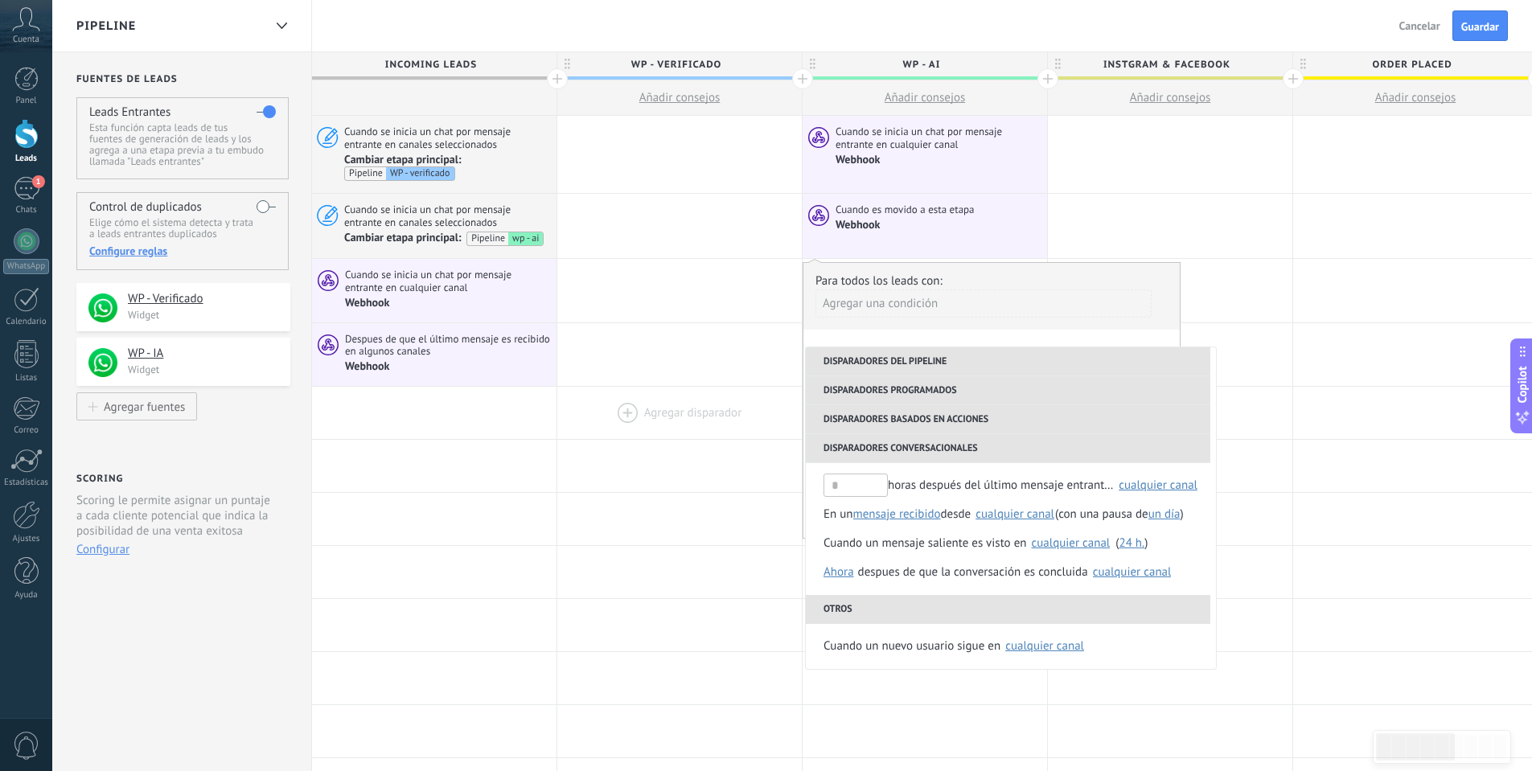
click at [746, 394] on div at bounding box center [679, 413] width 245 height 52
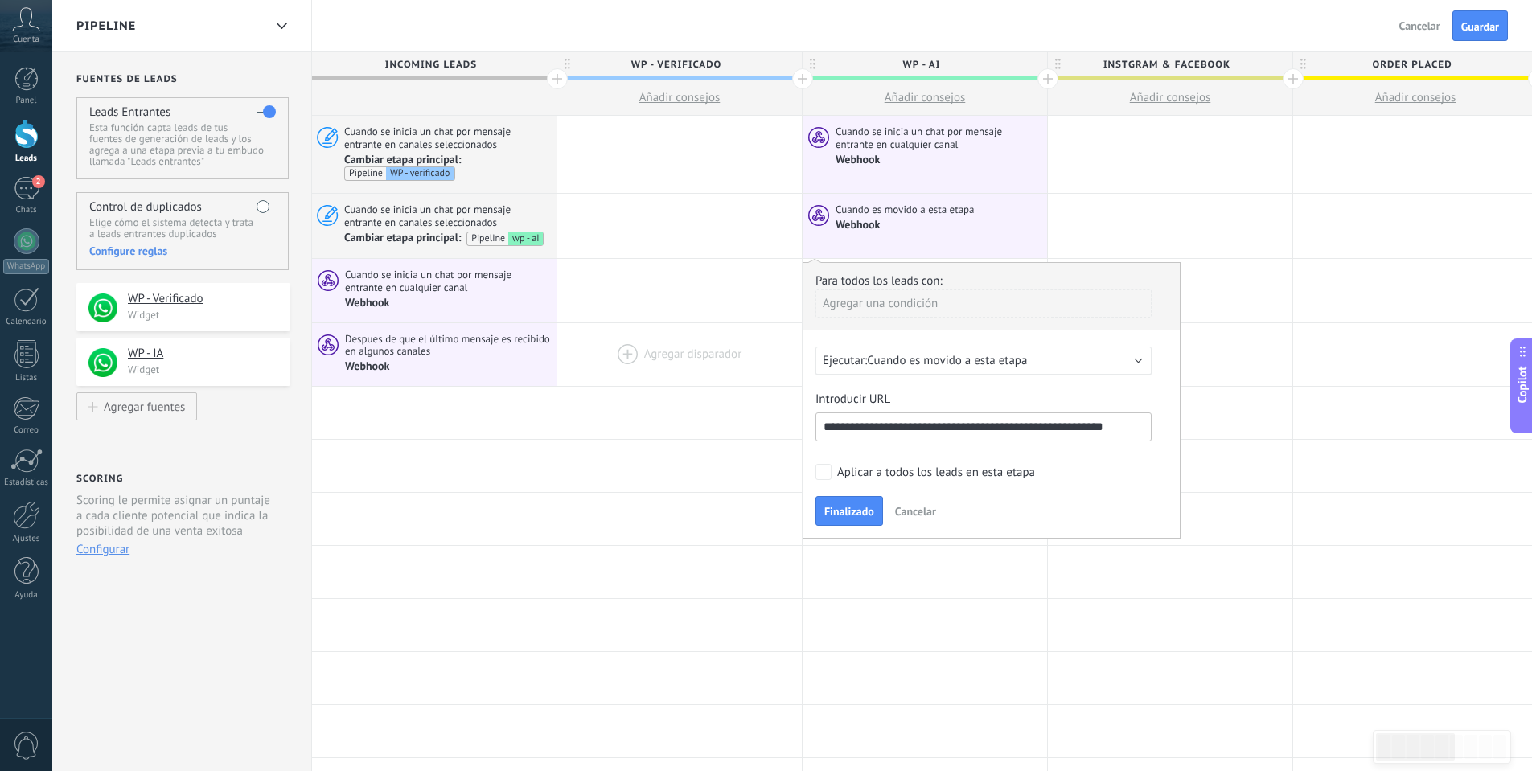
click at [722, 345] on div at bounding box center [679, 355] width 245 height 64
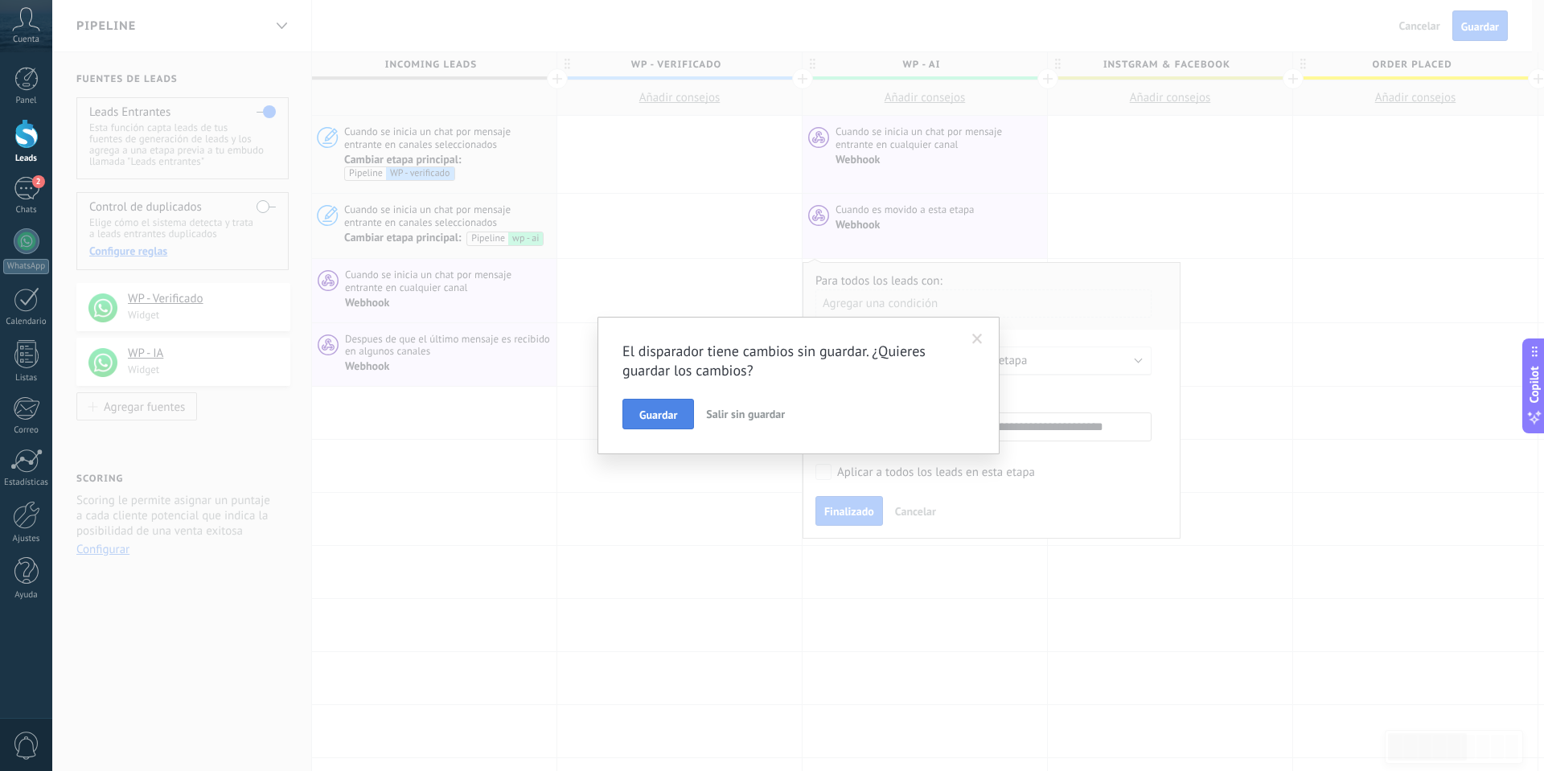
click at [677, 413] on span "Guardar" at bounding box center [658, 414] width 38 height 11
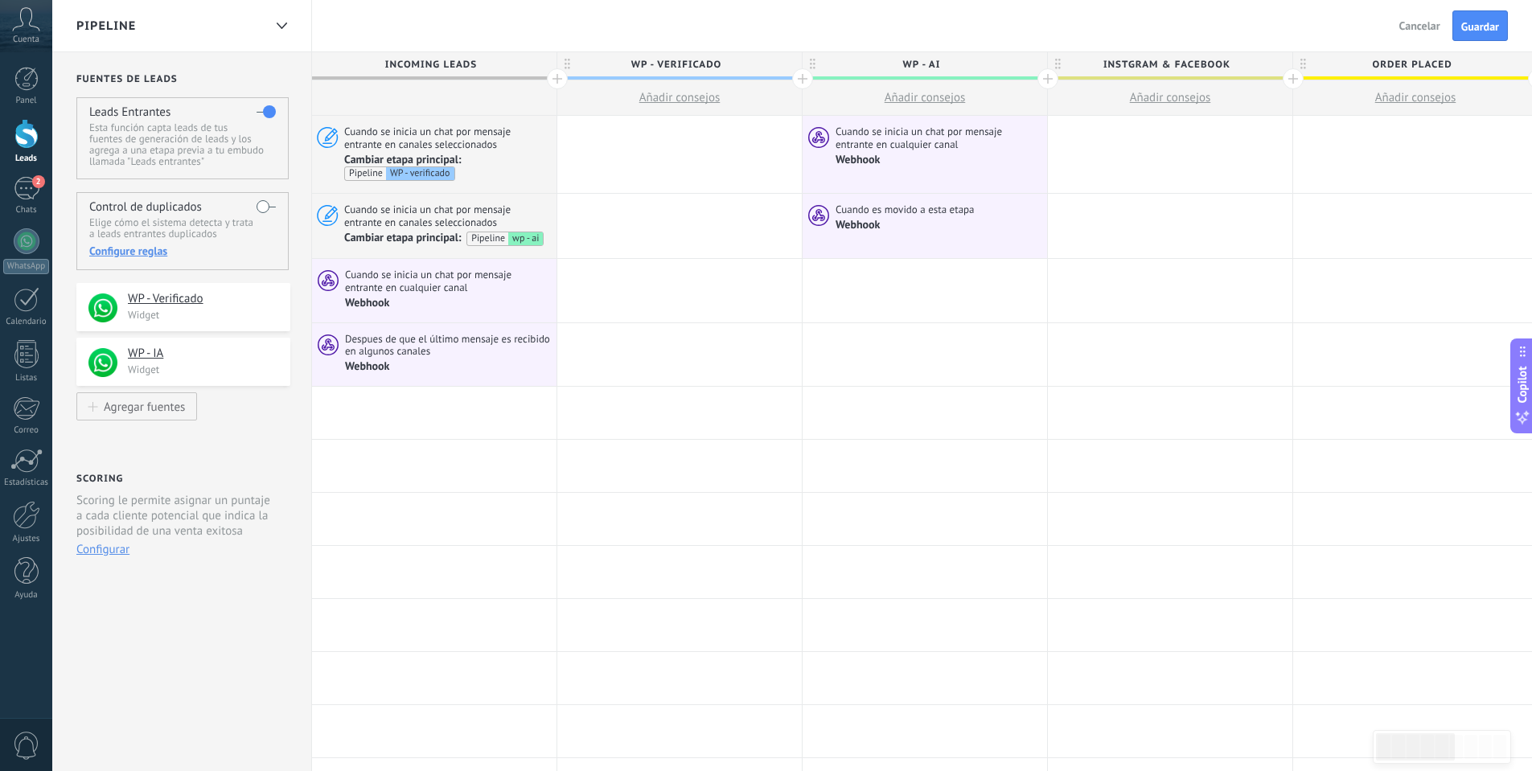
click at [31, 141] on div at bounding box center [26, 134] width 24 height 30
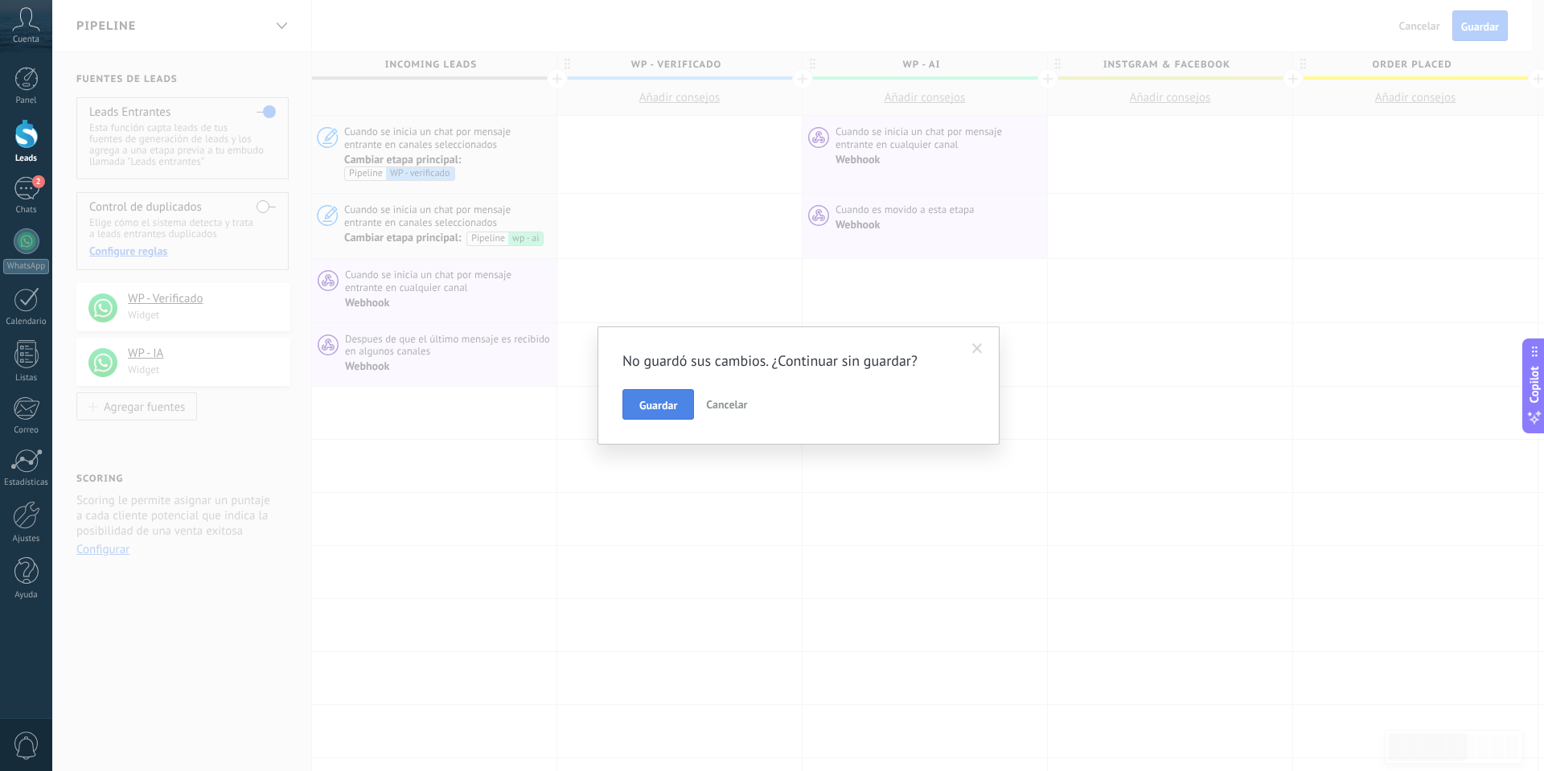
click at [658, 406] on span "Guardar" at bounding box center [658, 405] width 38 height 11
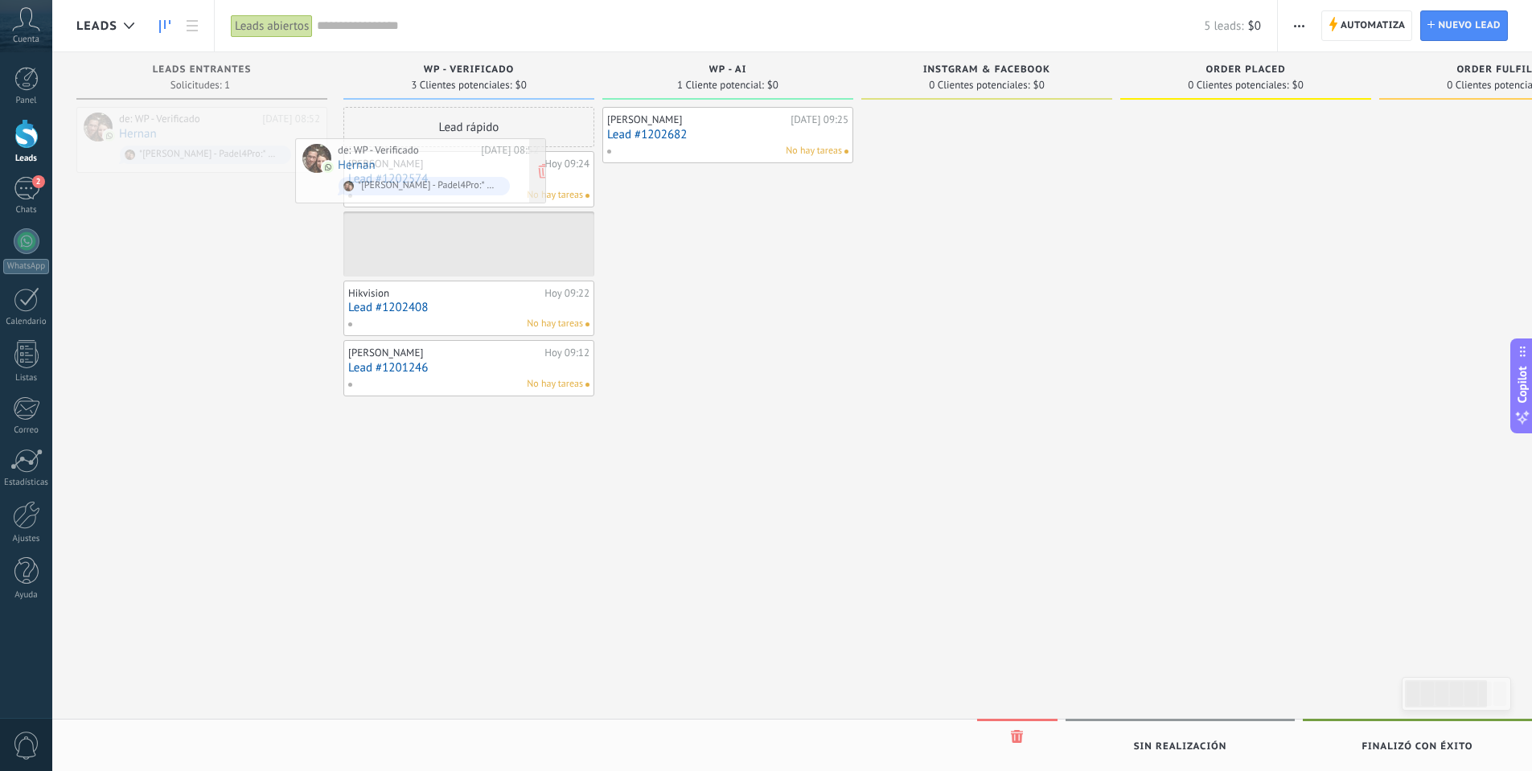
drag, startPoint x: 198, startPoint y: 124, endPoint x: 420, endPoint y: 156, distance: 224.3
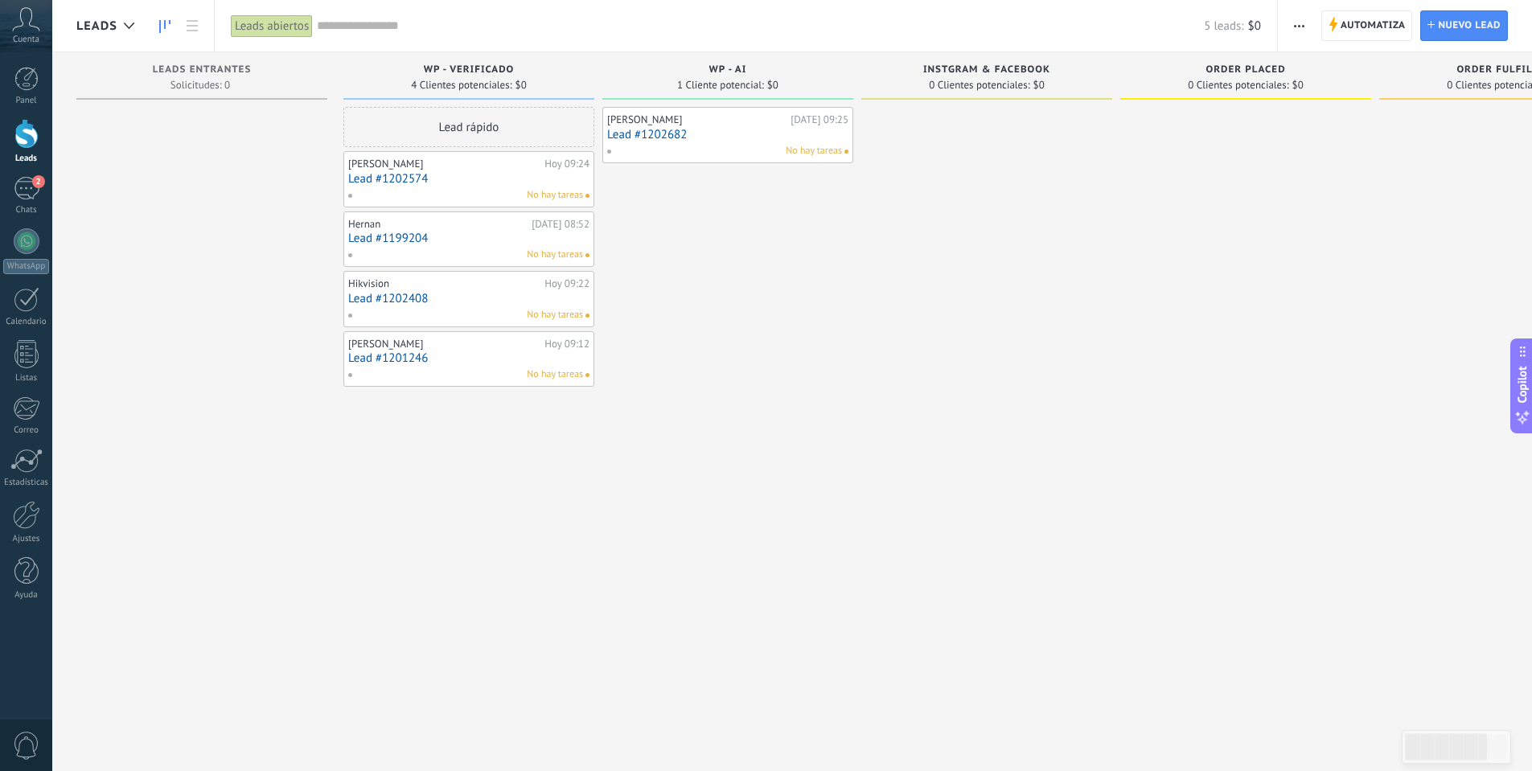
click at [1293, 29] on button "button" at bounding box center [1299, 25] width 23 height 31
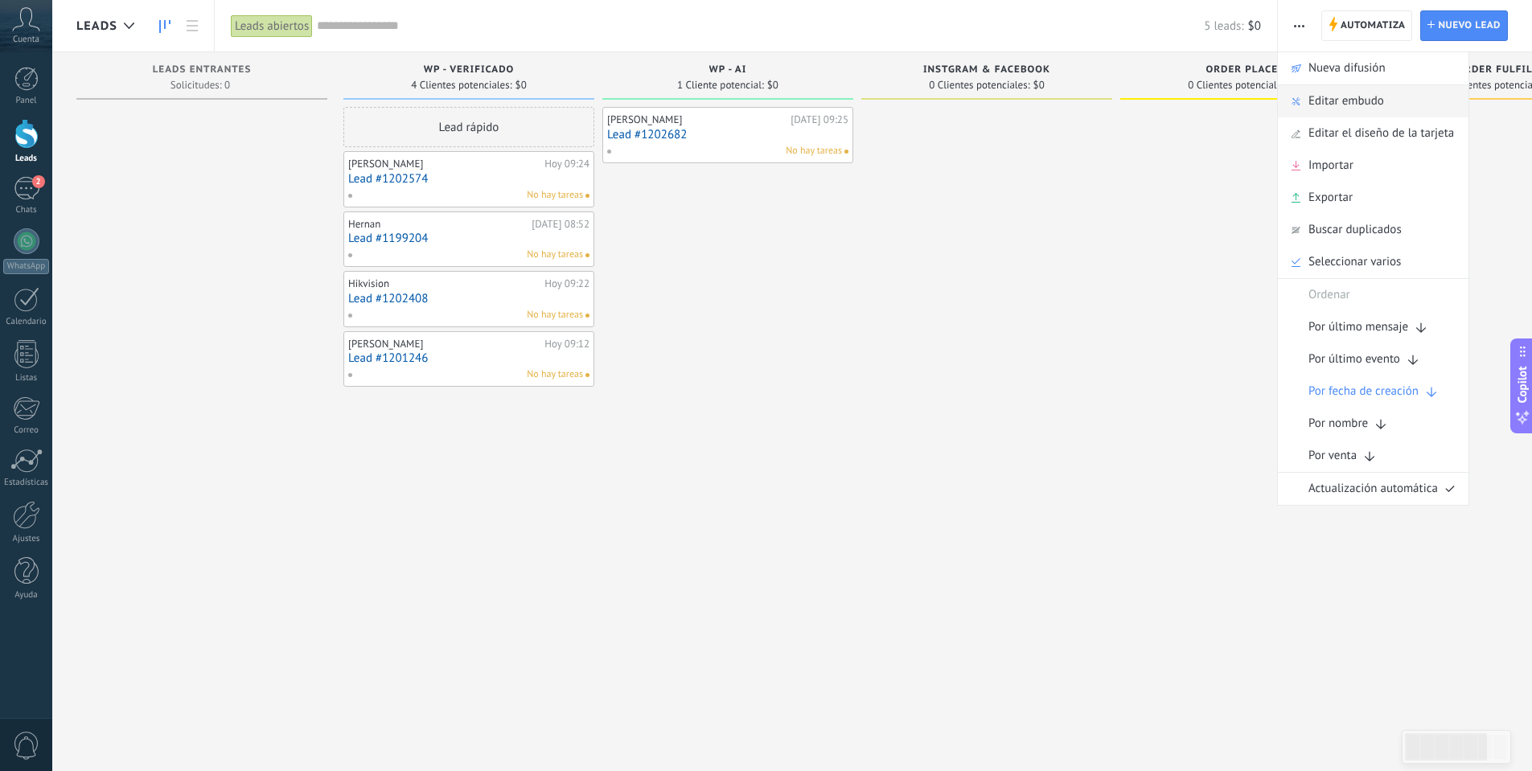
click at [1320, 104] on span "Editar embudo" at bounding box center [1347, 101] width 76 height 32
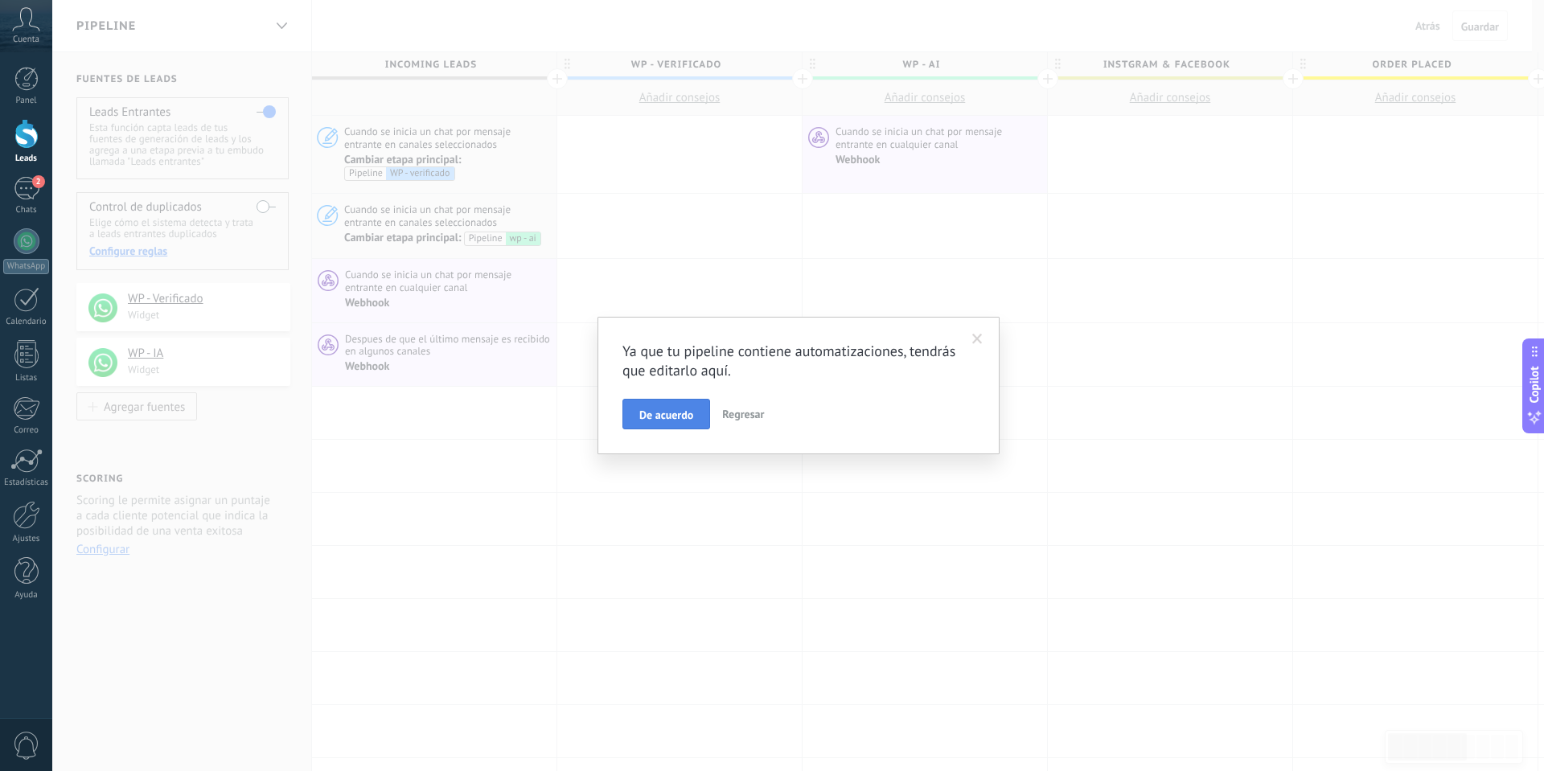
click at [693, 409] on span "De acuerdo" at bounding box center [666, 414] width 54 height 11
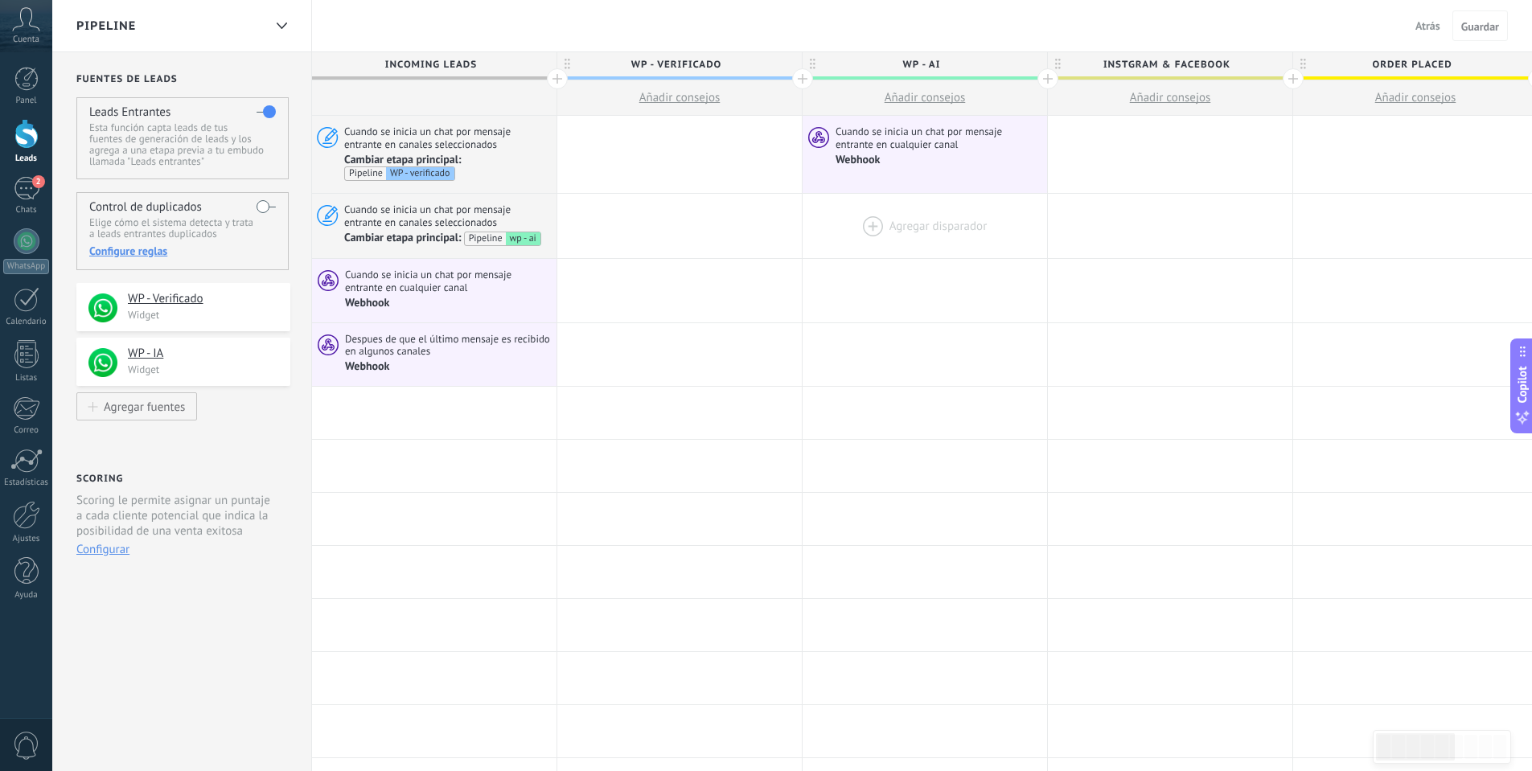
click at [919, 220] on div at bounding box center [925, 226] width 245 height 64
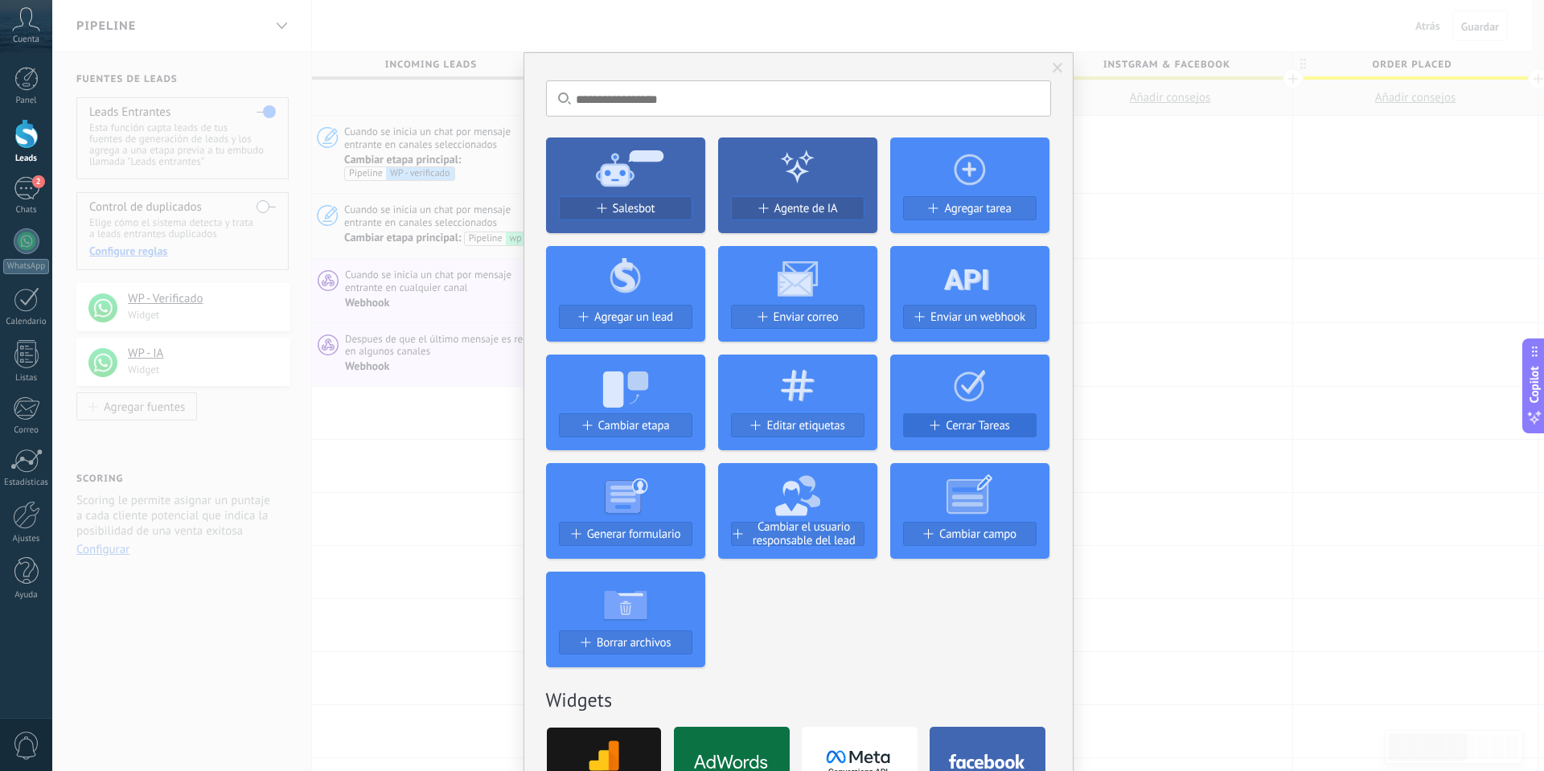
click at [968, 416] on button "Cerrar Tareas" at bounding box center [970, 425] width 134 height 24
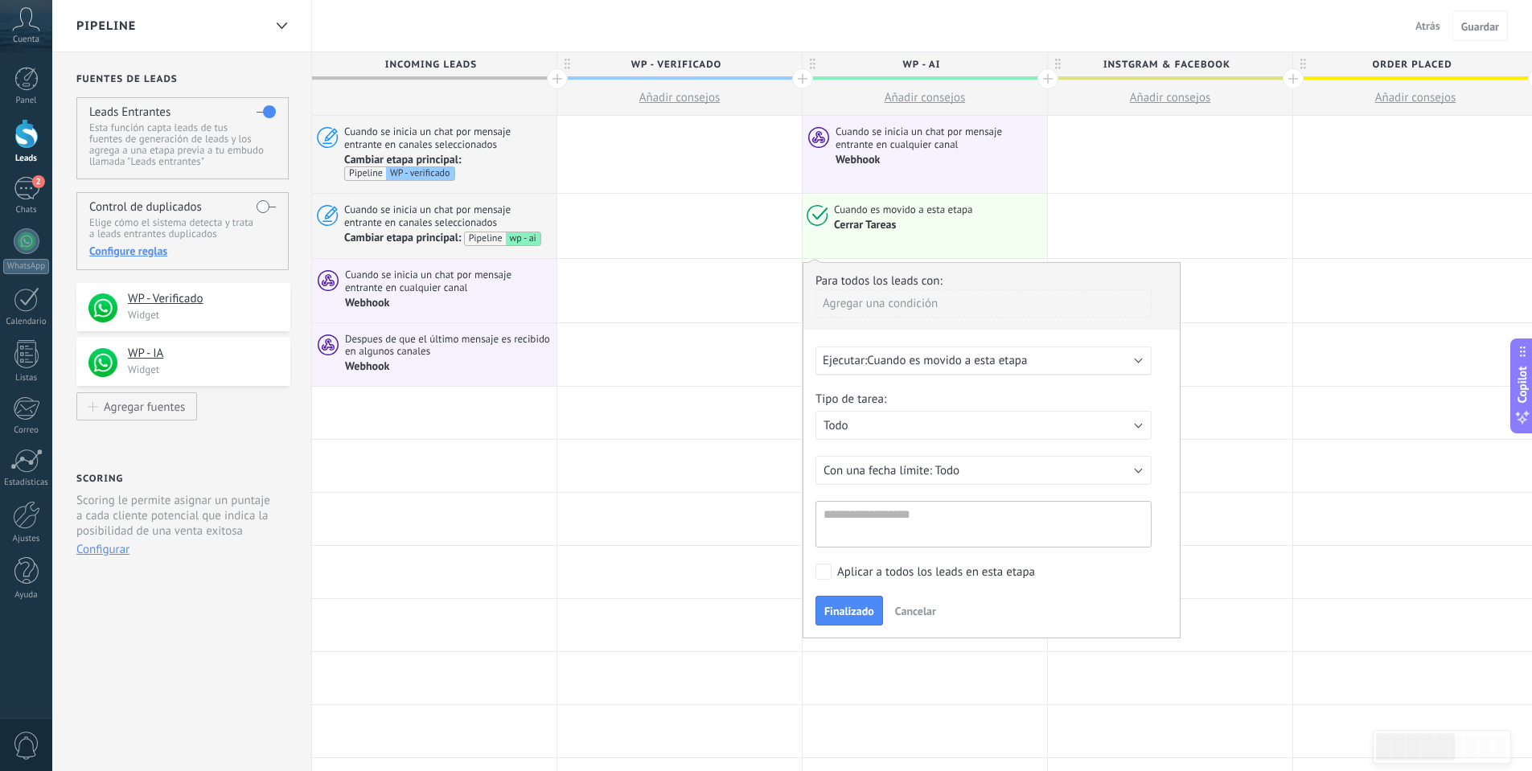
click at [915, 600] on button "Cancelar" at bounding box center [916, 611] width 54 height 24
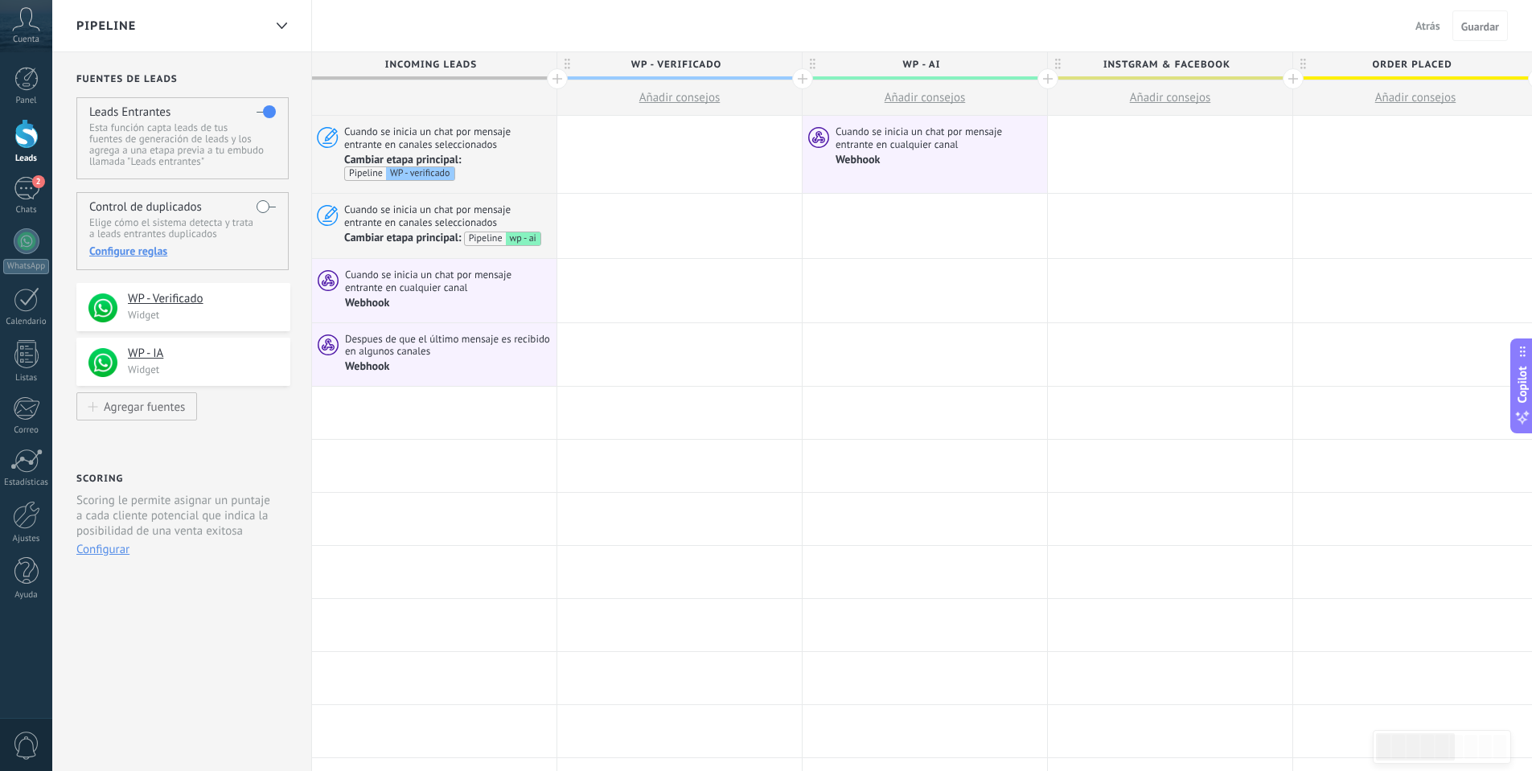
click at [881, 218] on div at bounding box center [925, 226] width 245 height 64
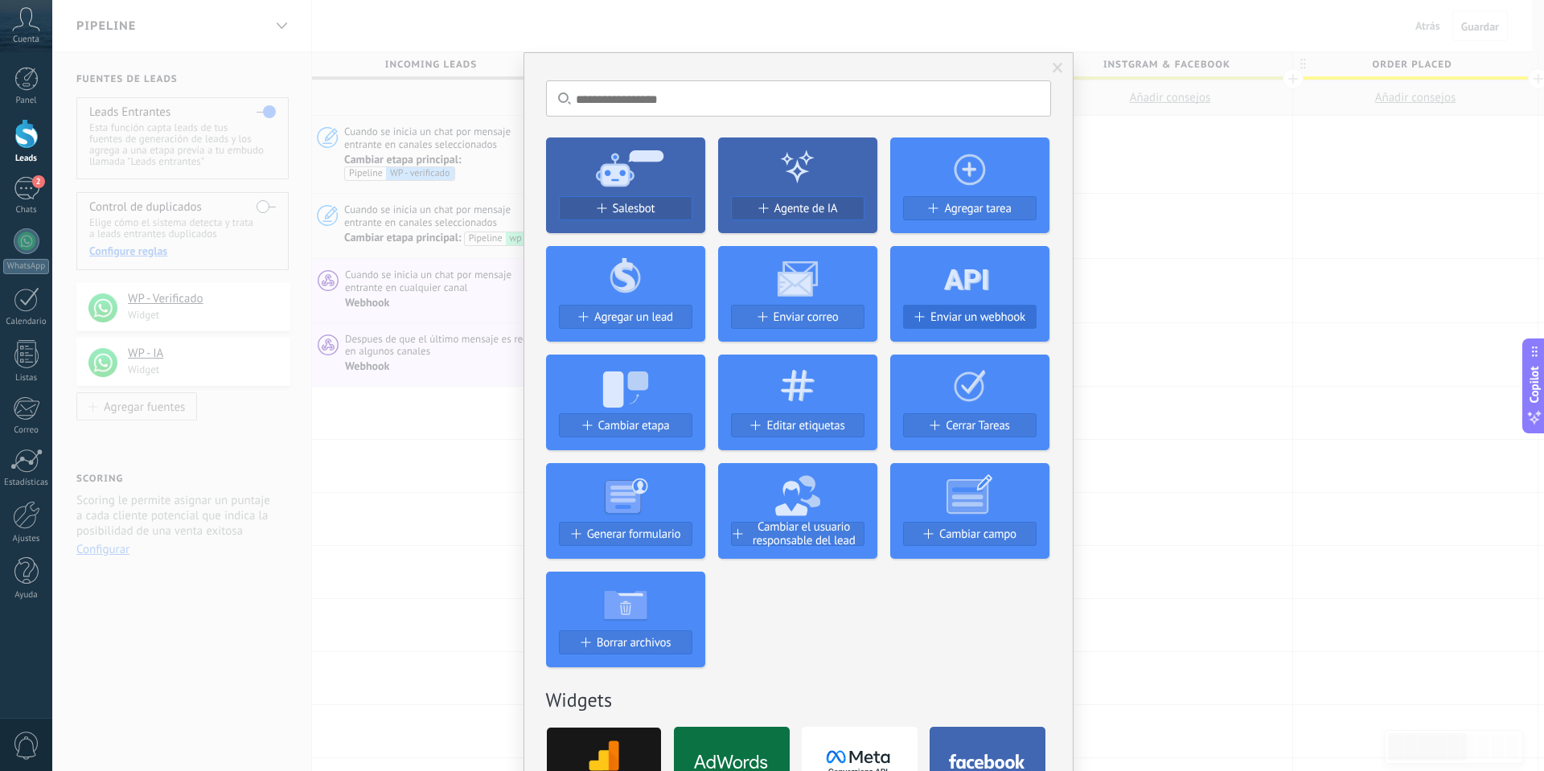
click at [964, 307] on button "Enviar un webhook" at bounding box center [970, 317] width 134 height 24
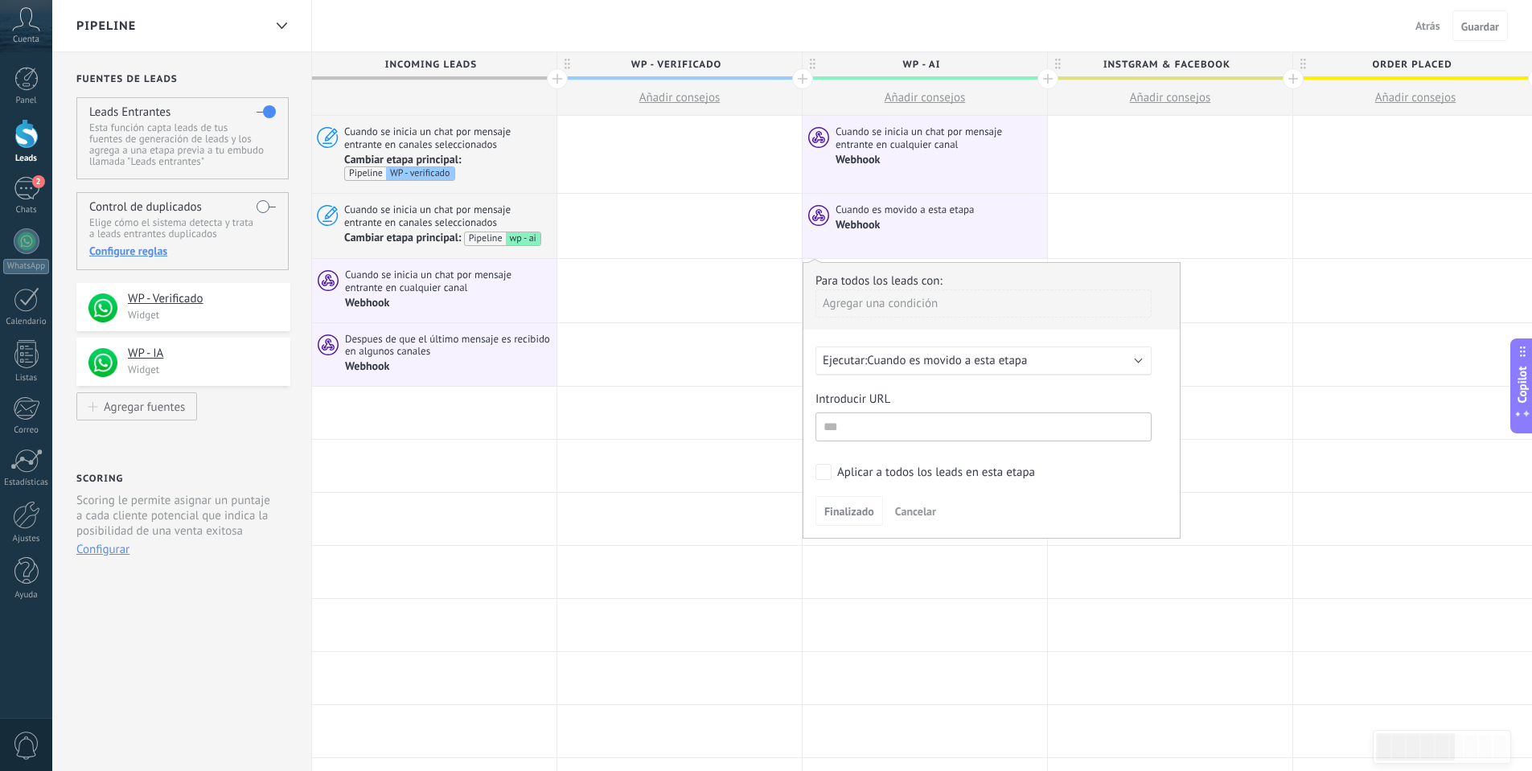
click at [901, 350] on div "Ejecutar: Cuando es movido a esta etapa" at bounding box center [984, 361] width 336 height 29
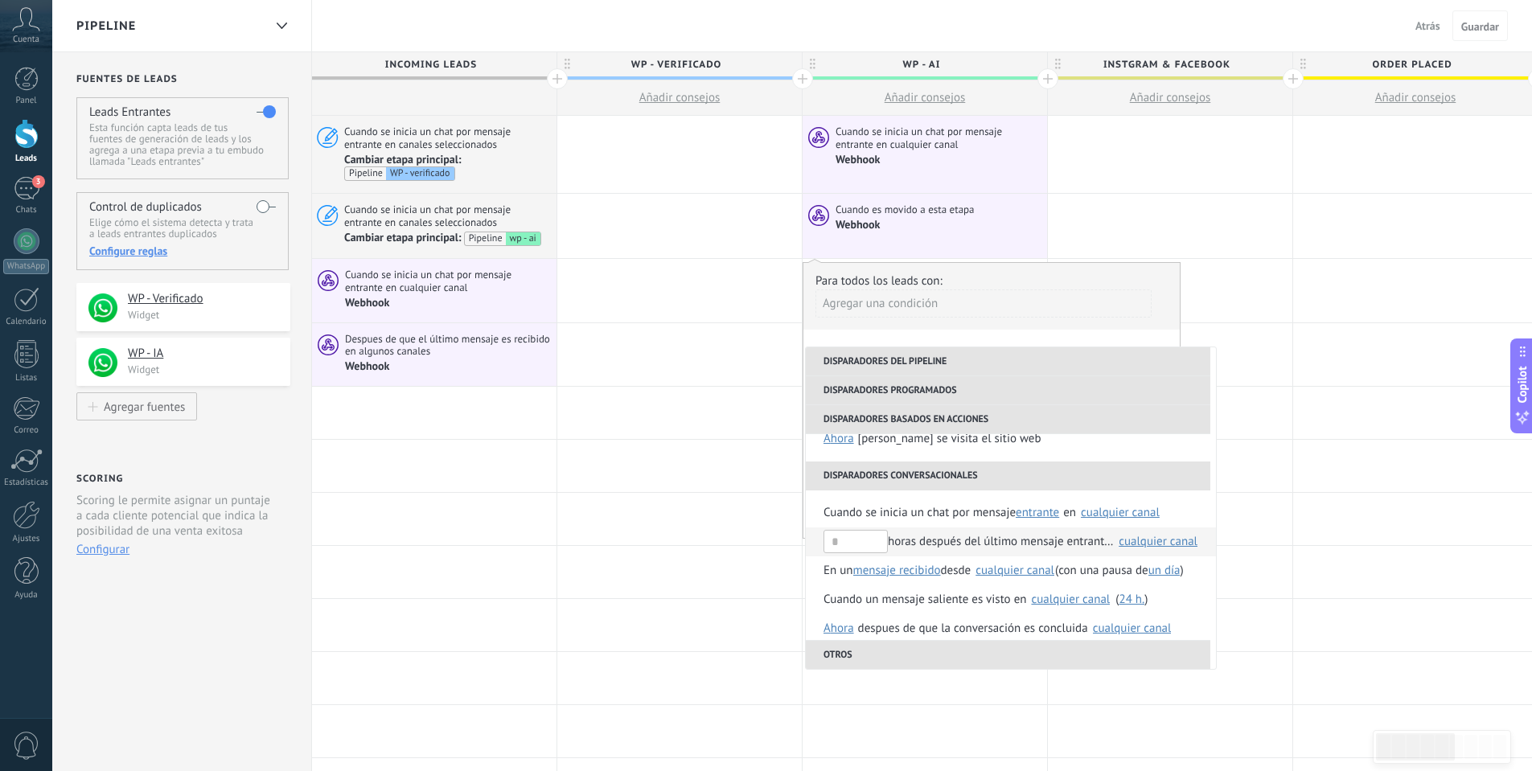
scroll to position [454, 0]
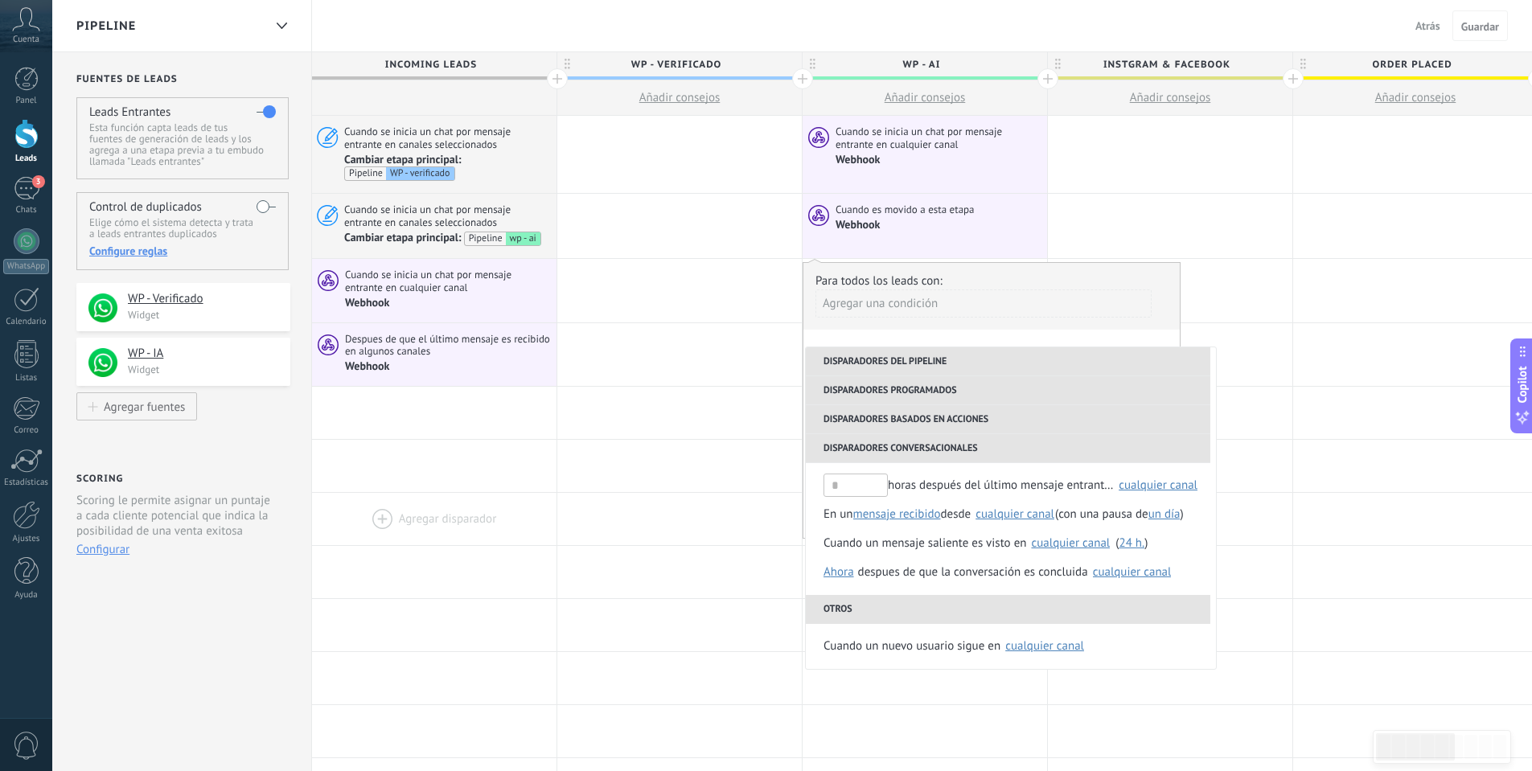
click at [533, 500] on div at bounding box center [434, 519] width 245 height 52
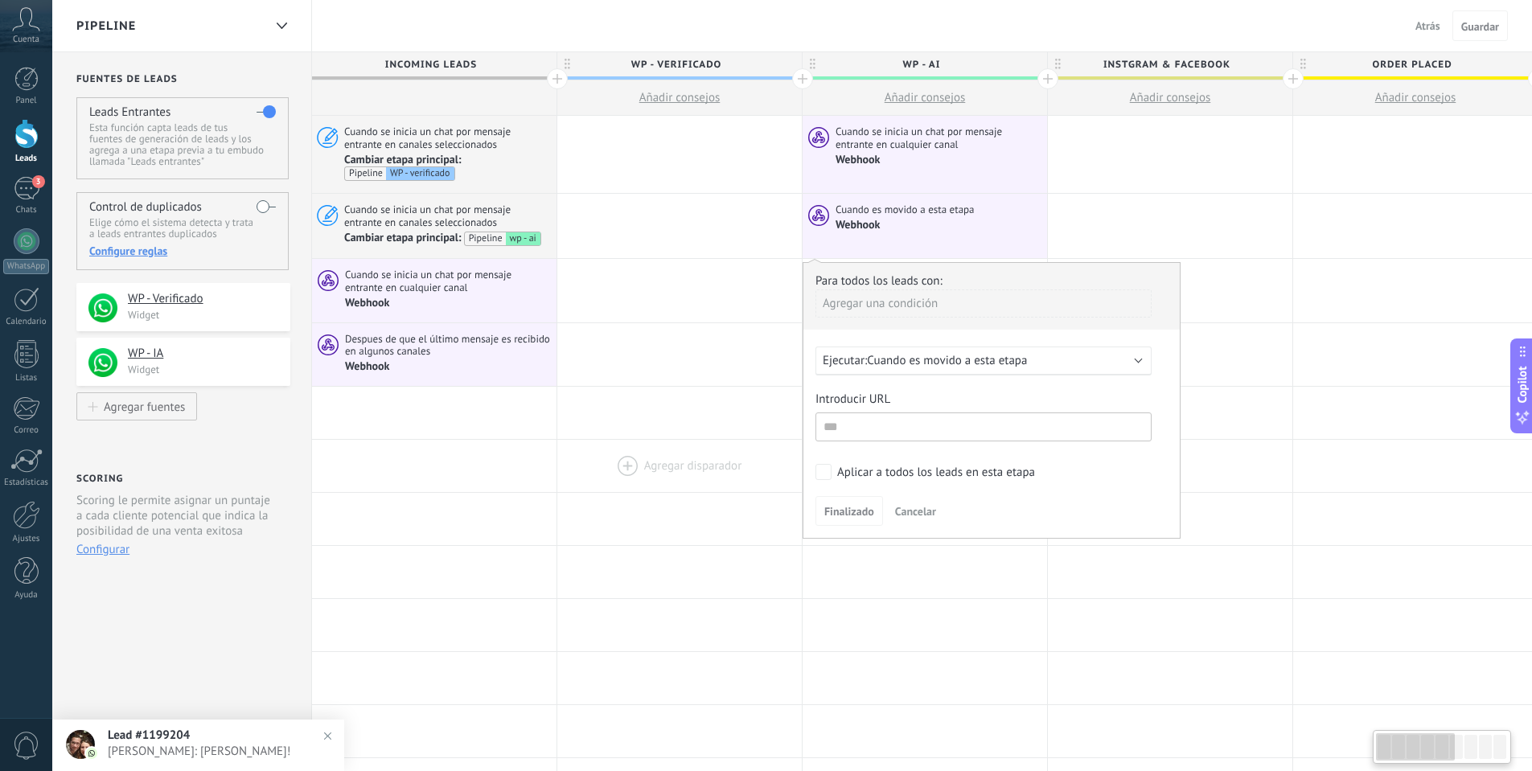
click at [671, 442] on div at bounding box center [679, 466] width 245 height 52
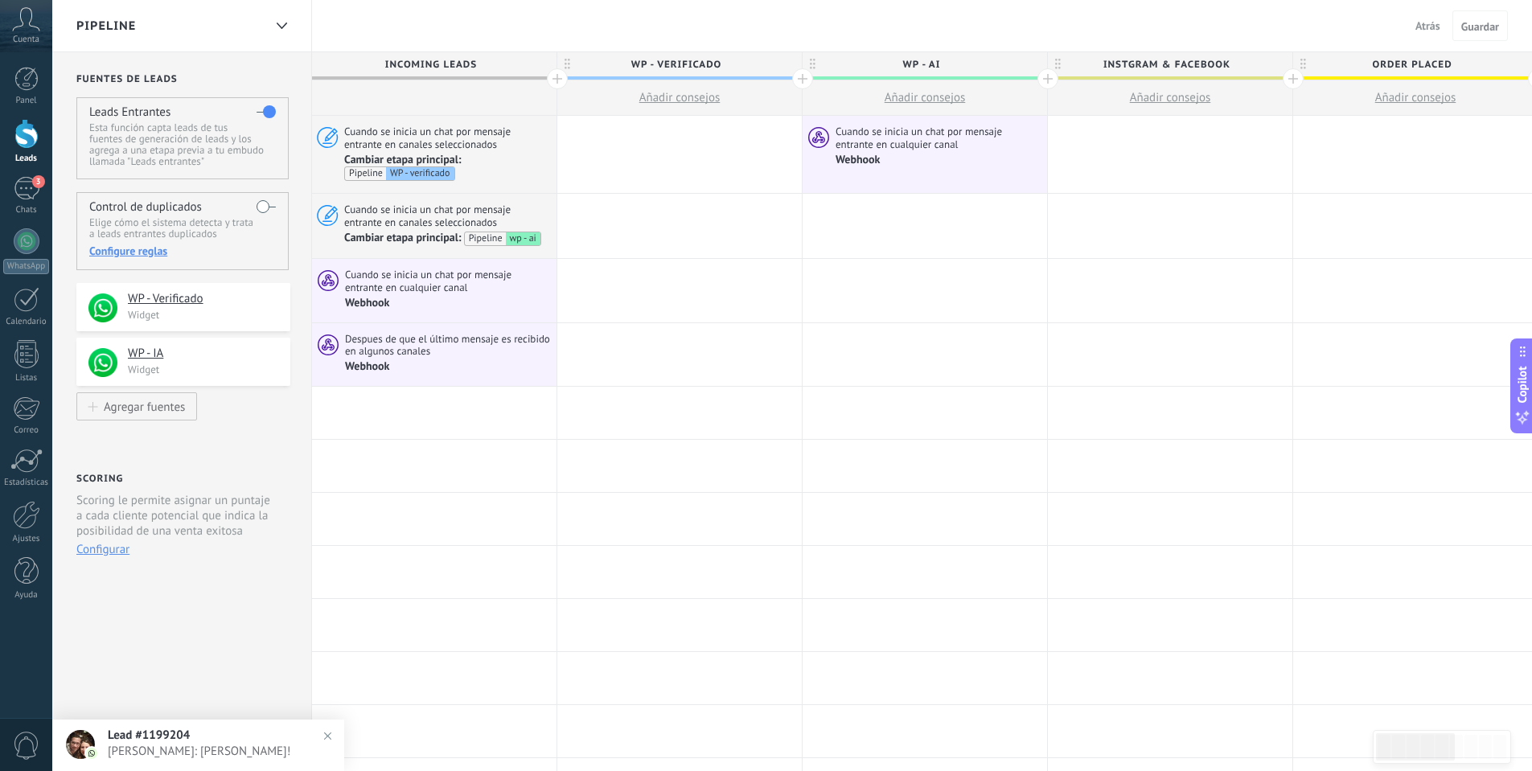
click at [28, 139] on div at bounding box center [26, 134] width 24 height 30
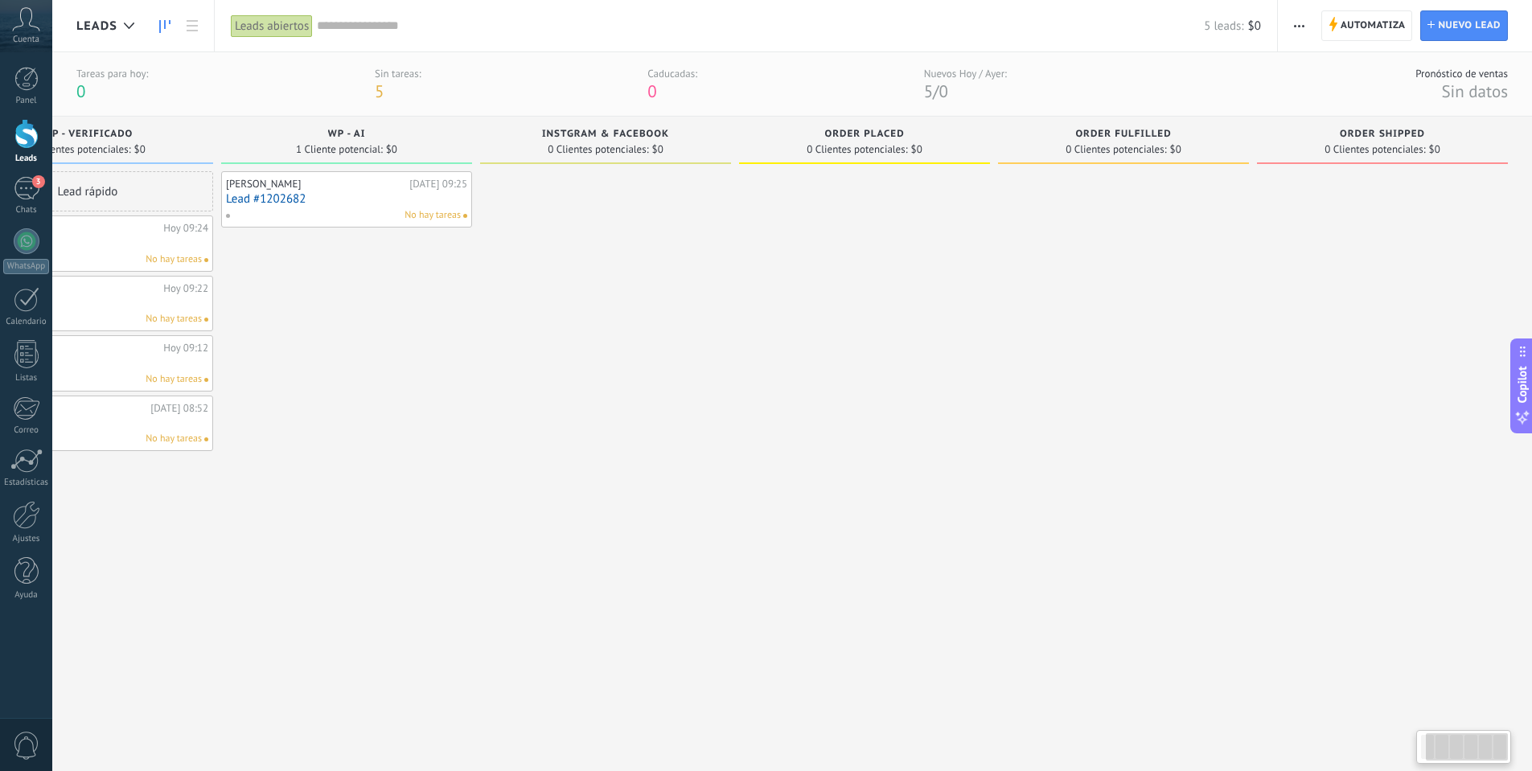
drag, startPoint x: 318, startPoint y: 534, endPoint x: 657, endPoint y: 565, distance: 340.9
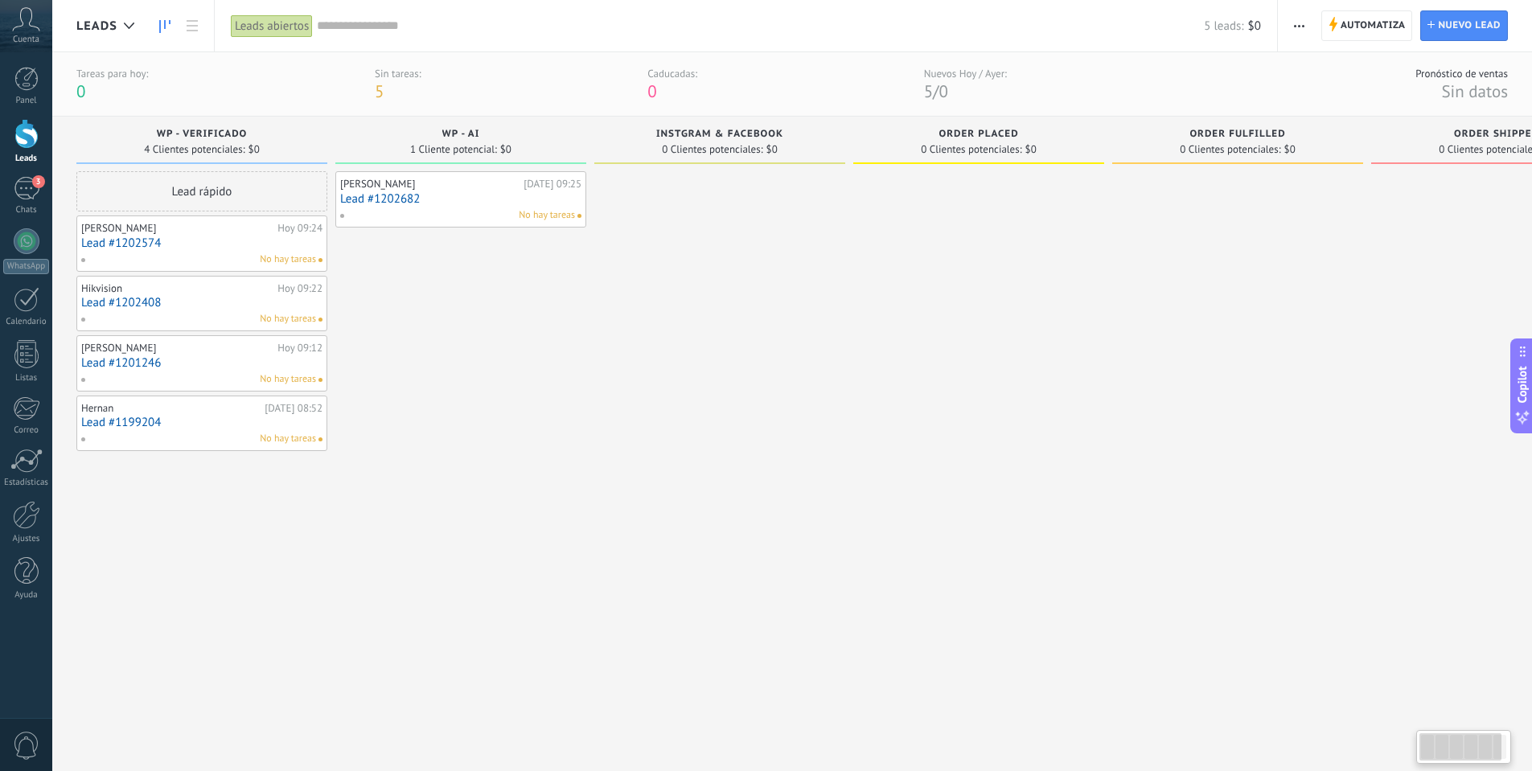
drag, startPoint x: 567, startPoint y: 579, endPoint x: 327, endPoint y: 565, distance: 240.1
click at [1358, 24] on span "Automatiza" at bounding box center [1373, 25] width 65 height 29
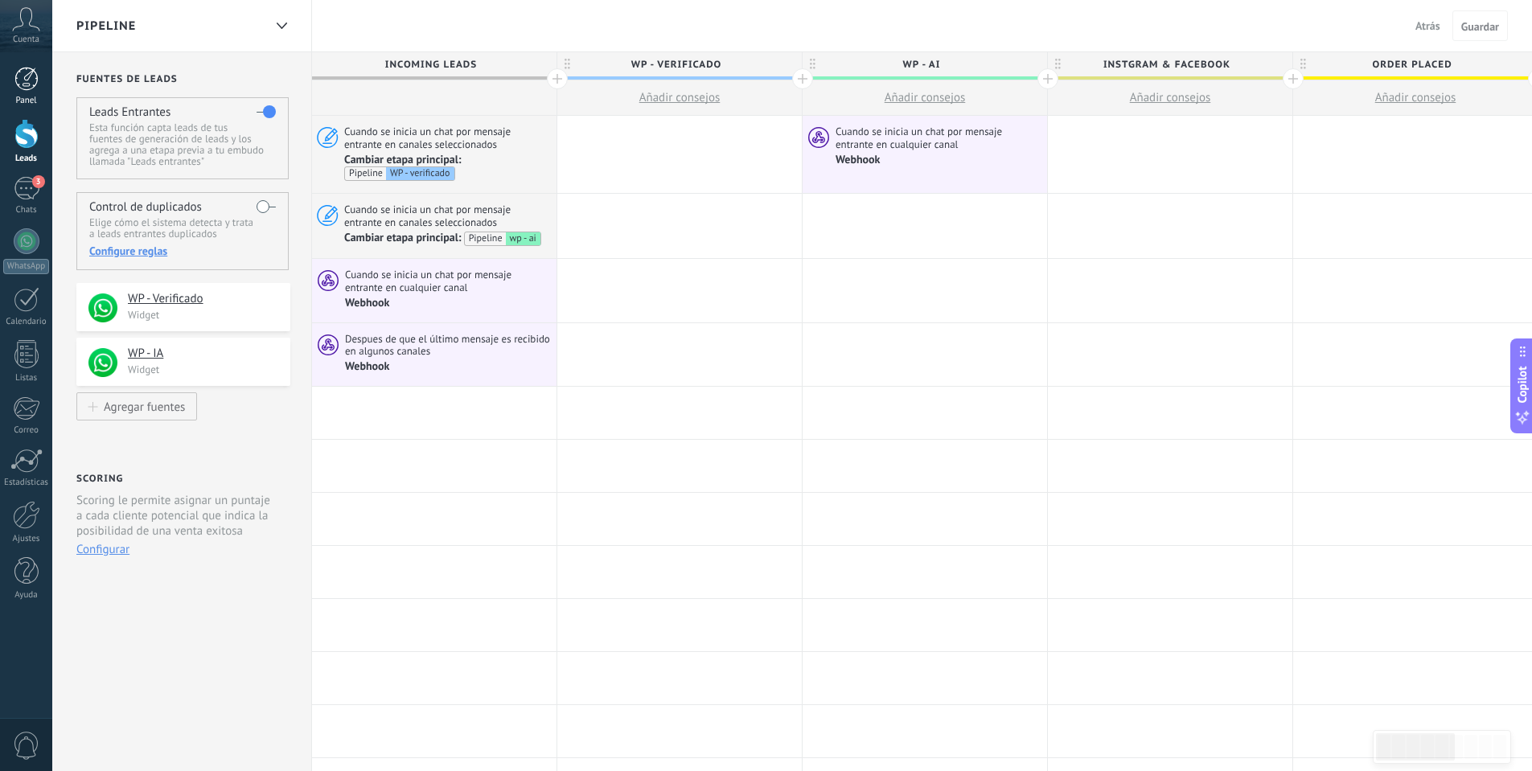
click at [34, 88] on div at bounding box center [26, 79] width 24 height 24
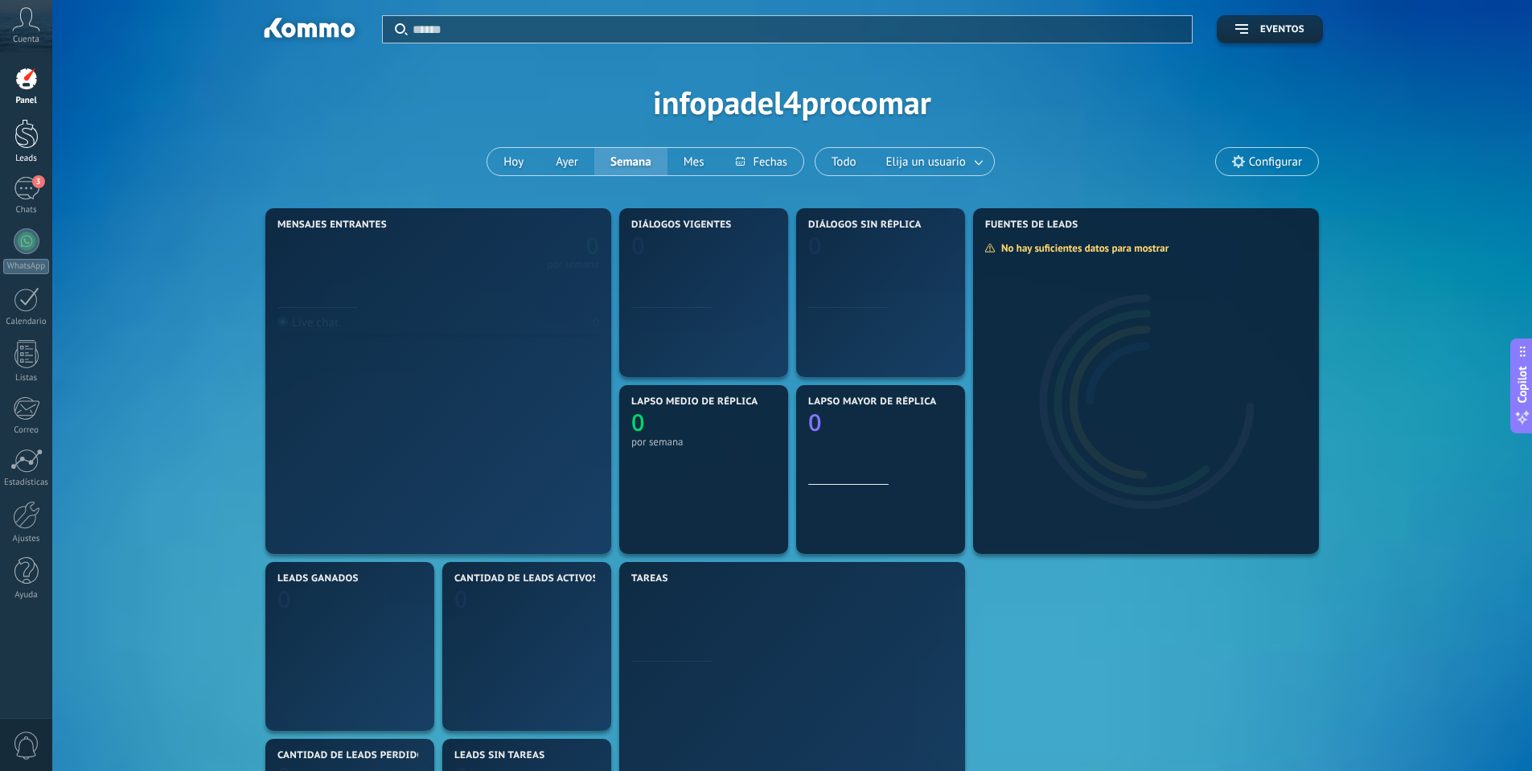
click at [25, 124] on div at bounding box center [26, 134] width 24 height 30
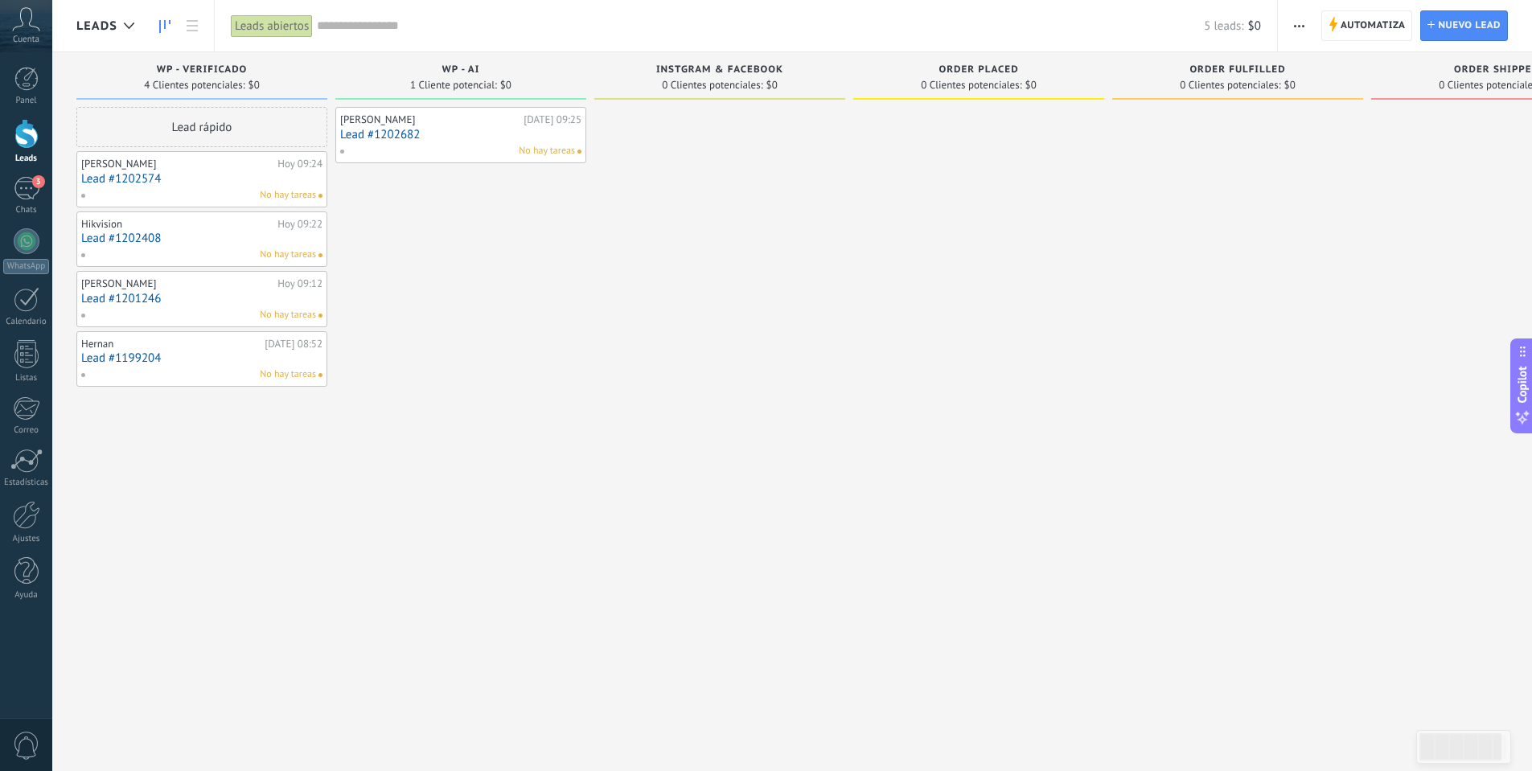
drag, startPoint x: 65, startPoint y: 70, endPoint x: 134, endPoint y: 70, distance: 69.2
click at [134, 70] on div "Leads Entrantes Solicitudes: 0 0 0 0 0 0 0 0 0 WP - verificado 4 Clientes poten…" at bounding box center [792, 426] width 1480 height 748
drag, startPoint x: 283, startPoint y: 70, endPoint x: 384, endPoint y: 71, distance: 100.6
click at [384, 71] on div "Leads Entrantes Solicitudes: 0 0 0 0 0 0 0 0 0 WP - verificado 4 Clientes poten…" at bounding box center [861, 360] width 1570 height 616
drag, startPoint x: 449, startPoint y: 74, endPoint x: 298, endPoint y: 72, distance: 150.4
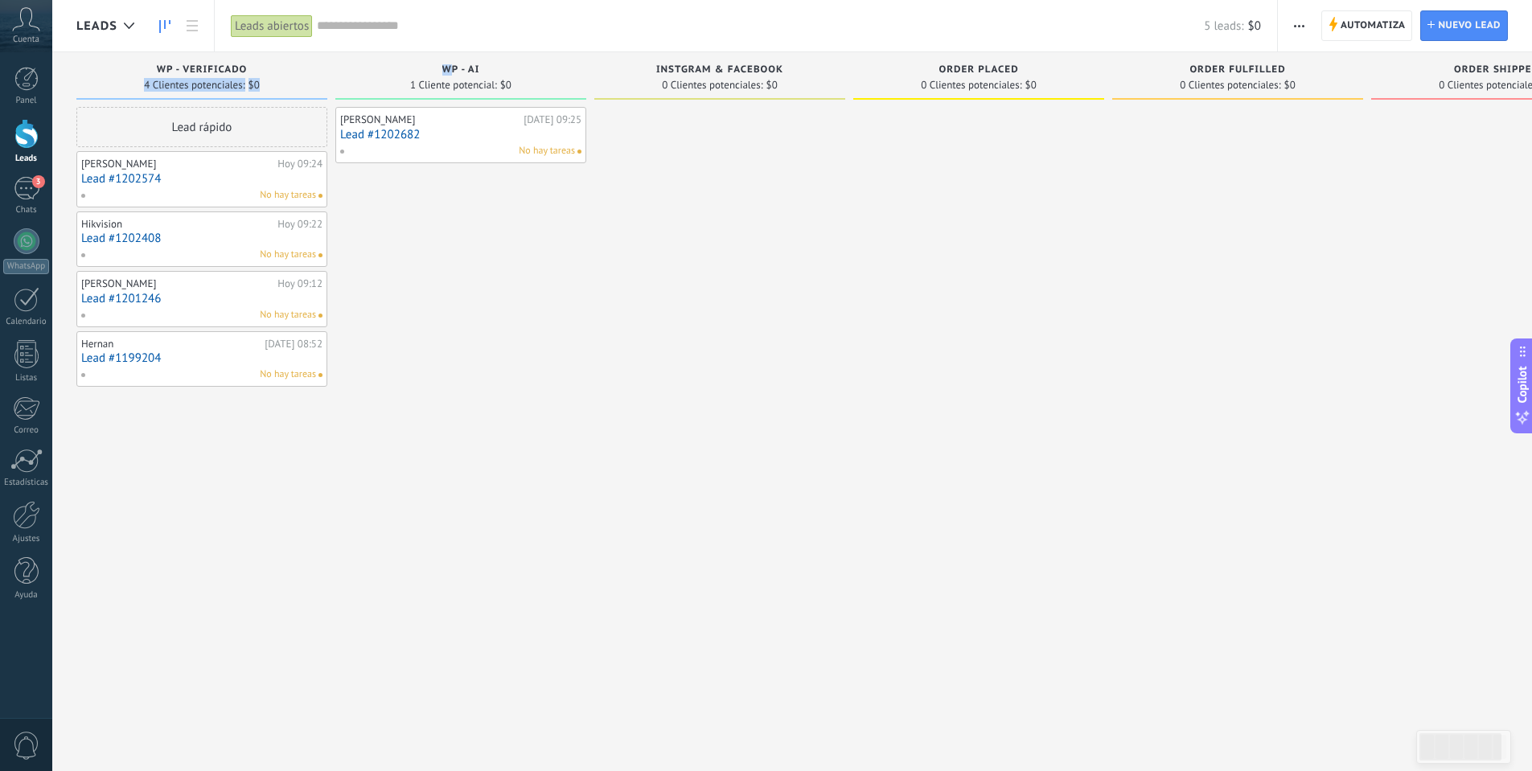
click at [298, 72] on div "Leads Entrantes Solicitudes: 0 0 0 0 0 0 0 0 0 WP - verificado 4 Clientes poten…" at bounding box center [861, 360] width 1570 height 616
drag, startPoint x: 426, startPoint y: 74, endPoint x: 537, endPoint y: 72, distance: 111.0
click at [525, 68] on div "wp - ai" at bounding box center [460, 71] width 235 height 14
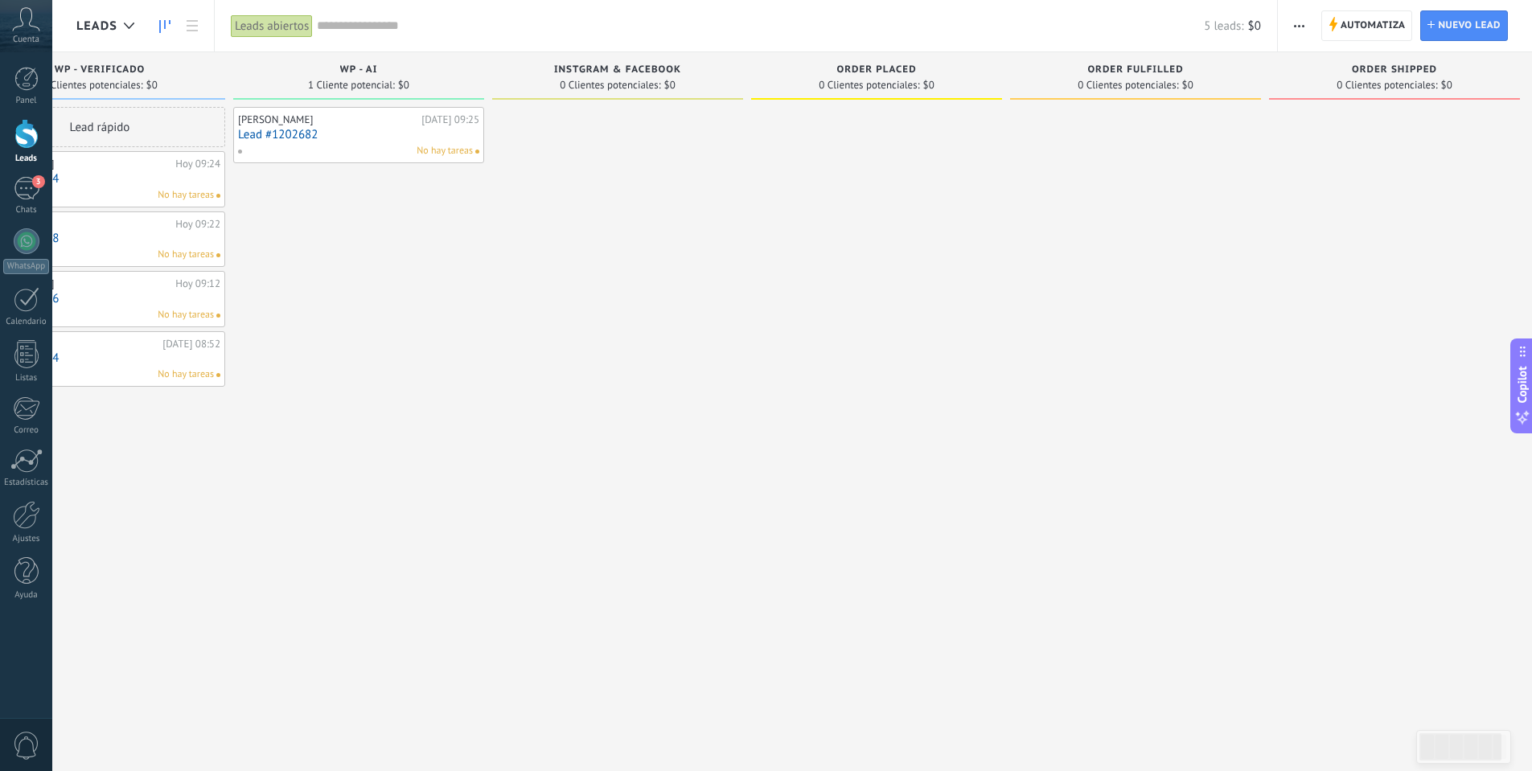
drag, startPoint x: 781, startPoint y: 196, endPoint x: 665, endPoint y: 220, distance: 118.3
click at [666, 220] on div at bounding box center [616, 387] width 251 height 561
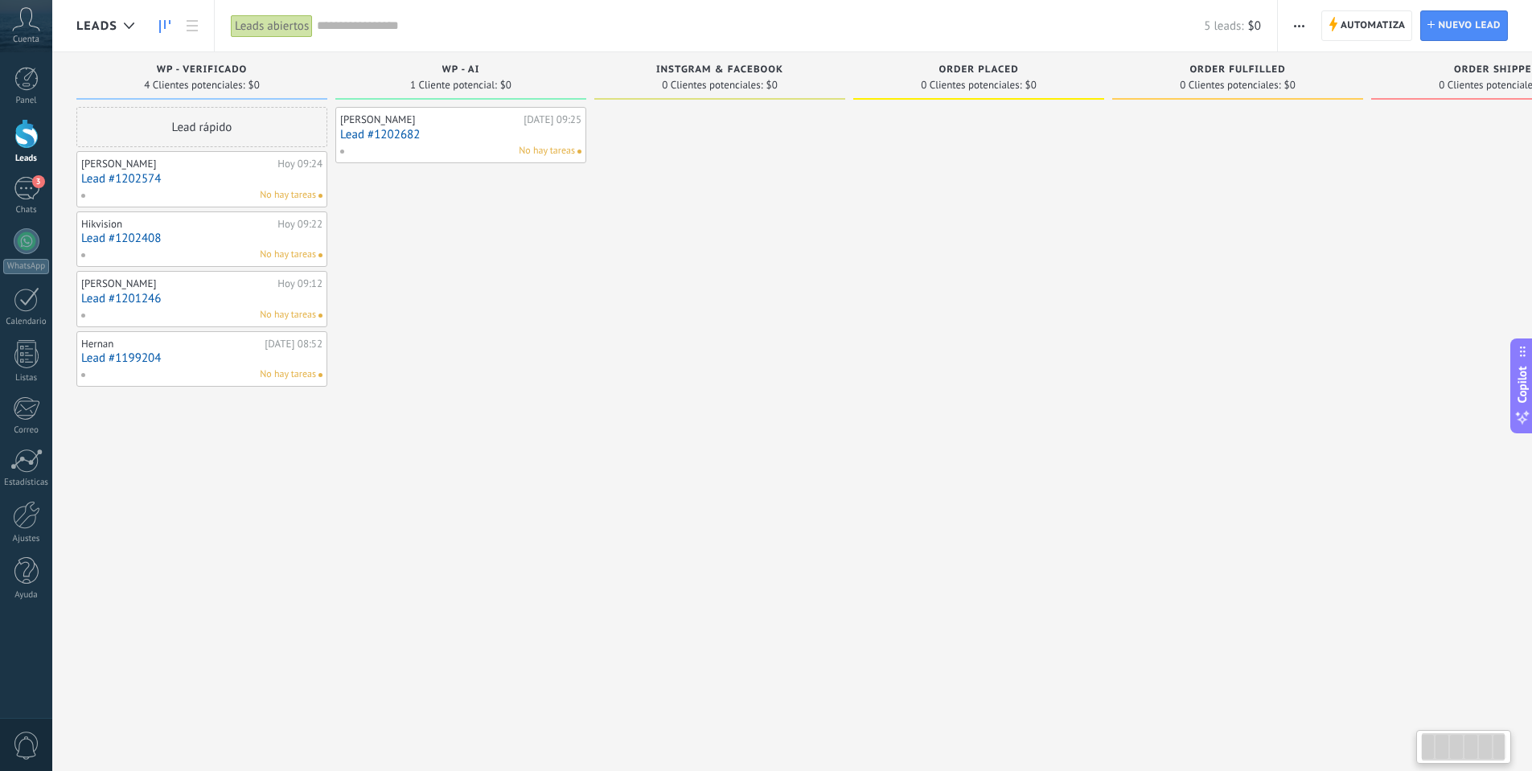
drag, startPoint x: 784, startPoint y: 278, endPoint x: 1133, endPoint y: 285, distance: 349.2
click at [1129, 285] on div "Leads Entrantes Solicitudes: 0 0 0 0 0 0 0 0 0 WP - verificado 4 Clientes poten…" at bounding box center [861, 360] width 1570 height 616
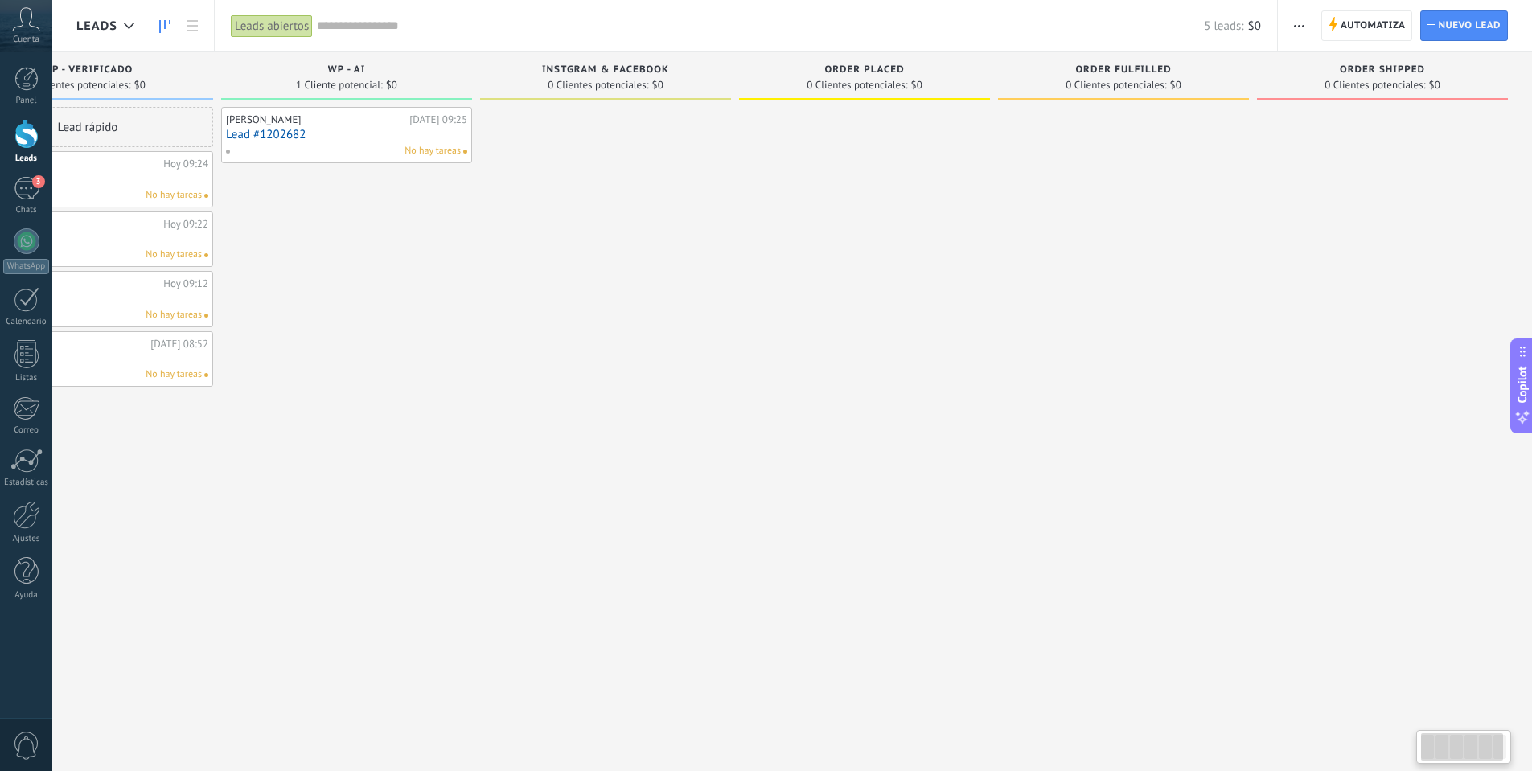
drag, startPoint x: 1035, startPoint y: 316, endPoint x: 591, endPoint y: 305, distance: 444.2
click at [531, 312] on div "Leads Entrantes Solicitudes: 0 0 0 0 0 0 0 0 0 WP - verificado 4 Clientes poten…" at bounding box center [747, 360] width 1570 height 616
drag, startPoint x: 1001, startPoint y: 329, endPoint x: 666, endPoint y: 318, distance: 335.6
click at [667, 319] on div "Leads Entrantes Solicitudes: 0 0 0 0 0 0 0 0 0 WP - verificado 4 Clientes poten…" at bounding box center [747, 360] width 1570 height 616
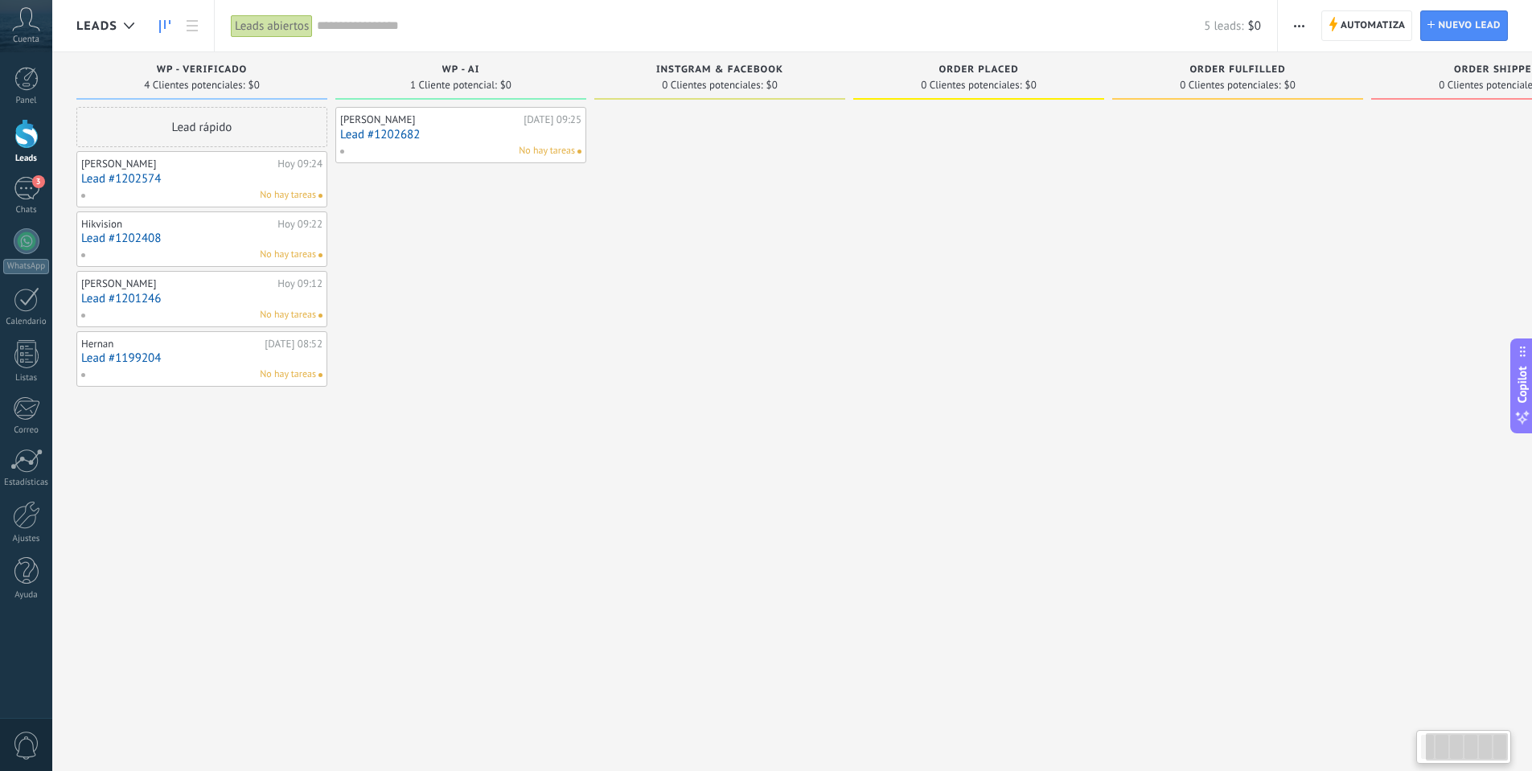
drag, startPoint x: 565, startPoint y: 285, endPoint x: 1018, endPoint y: 293, distance: 452.1
click at [1027, 292] on div "Leads Entrantes Solicitudes: 0 0 0 0 0 0 0 0 0 WP - verificado 4 Clientes poten…" at bounding box center [861, 360] width 1570 height 616
click at [607, 296] on div at bounding box center [719, 387] width 251 height 561
click at [21, 520] on div at bounding box center [26, 515] width 27 height 28
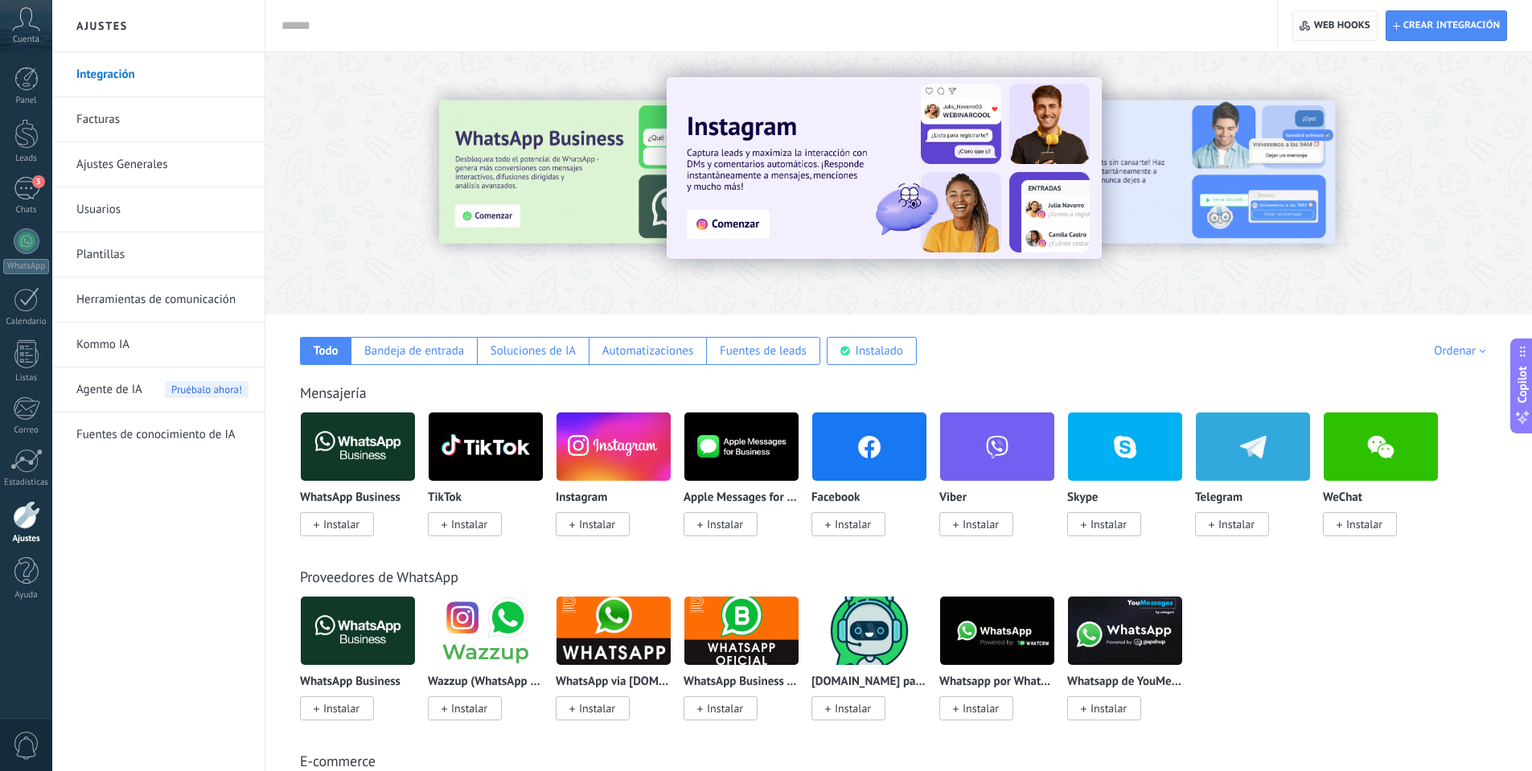
click at [1304, 27] on use "button" at bounding box center [1305, 26] width 10 height 10
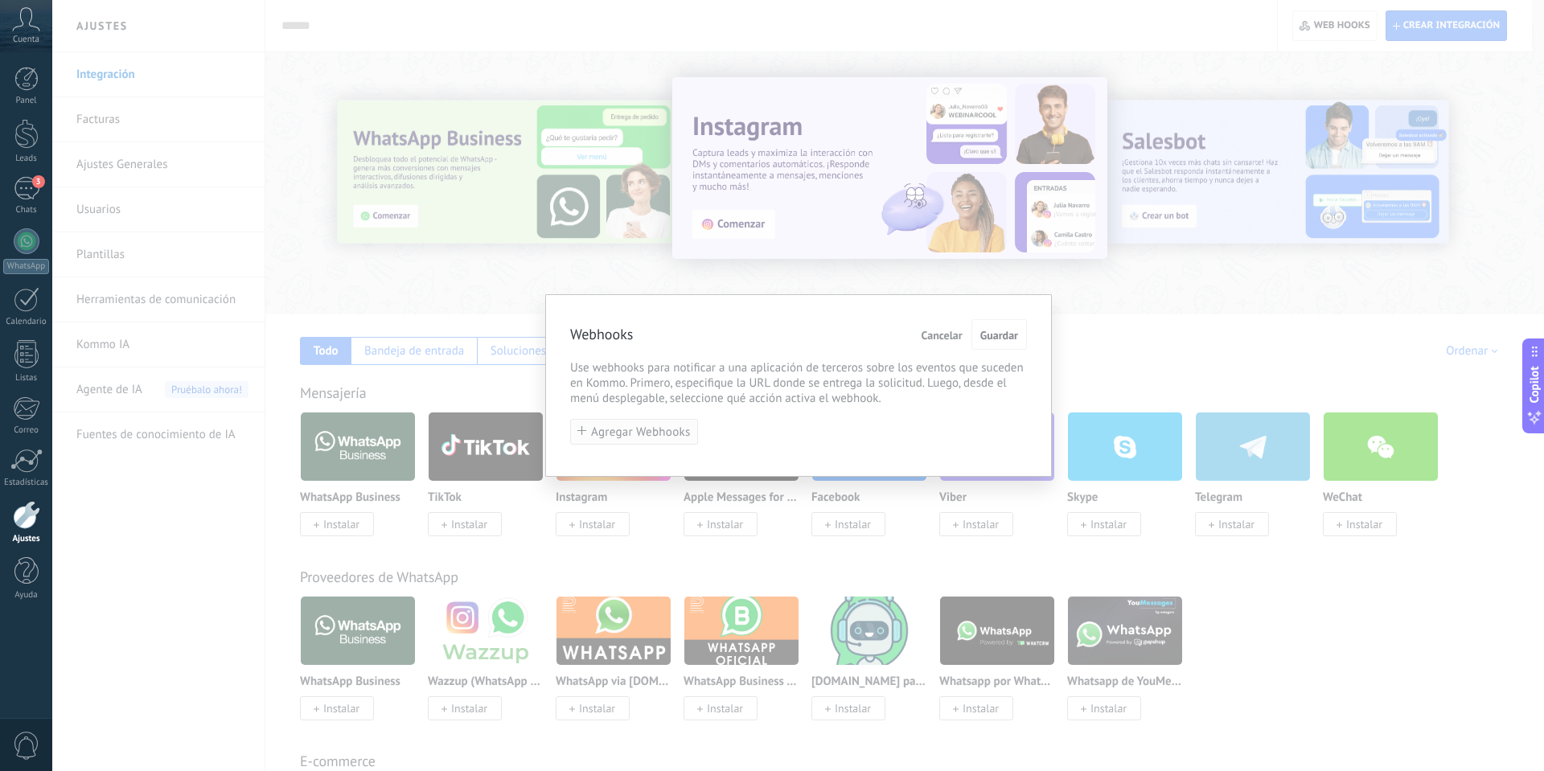
click at [633, 426] on span "Agregar Webhooks" at bounding box center [641, 432] width 100 height 12
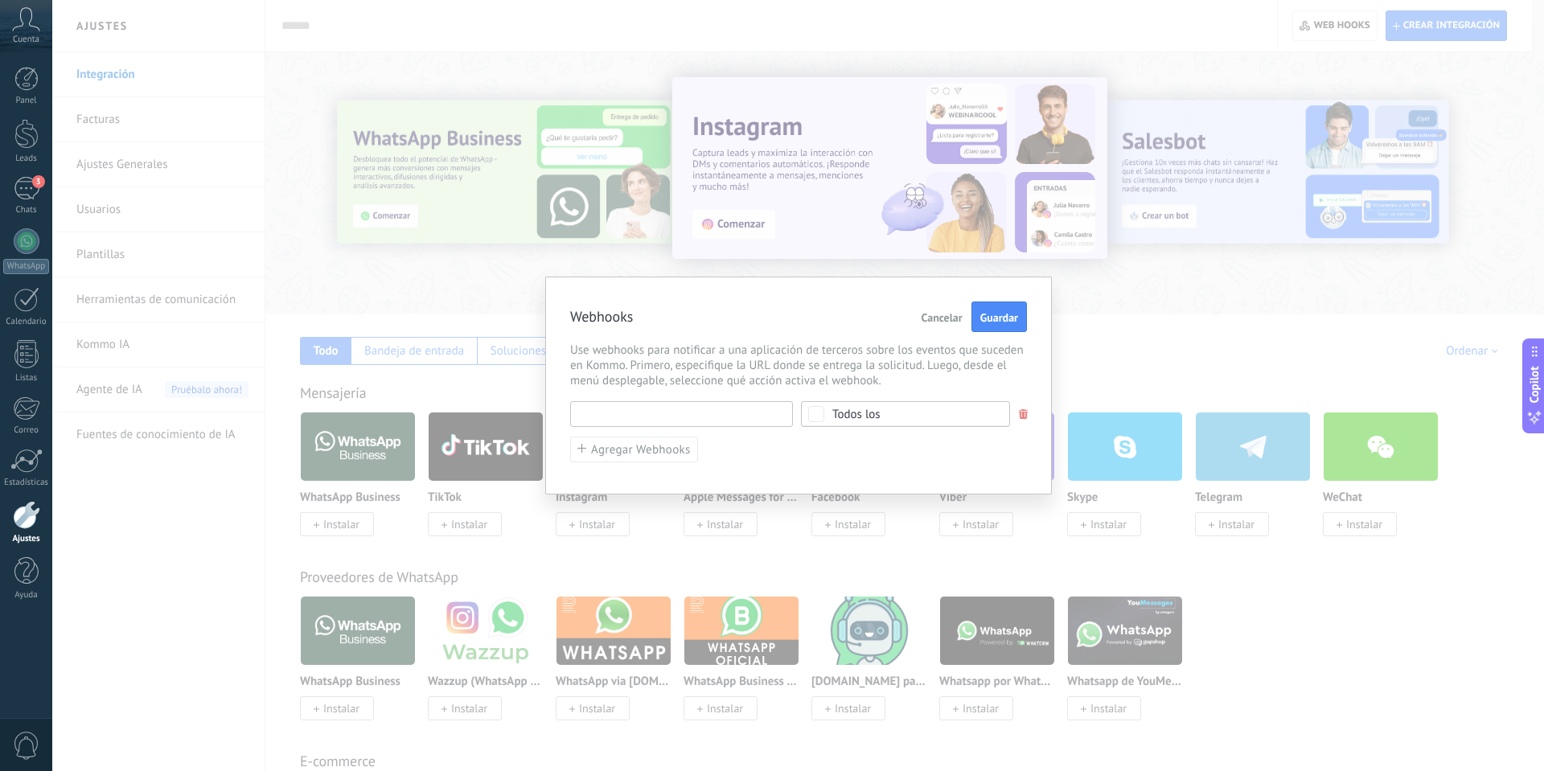
click at [638, 425] on input "text" at bounding box center [681, 414] width 223 height 26
paste input "**********"
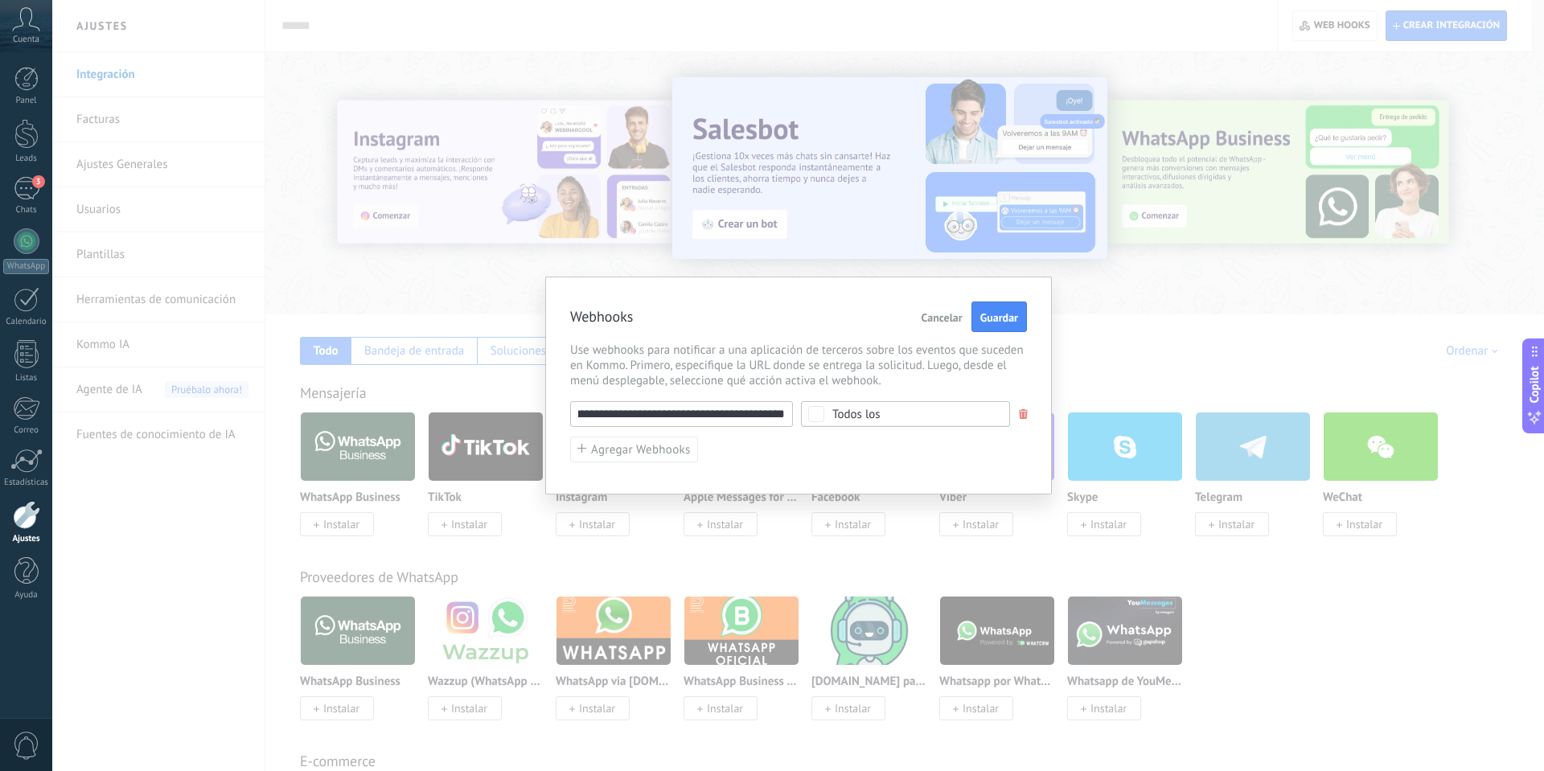
type input "**********"
click at [882, 409] on span "Todos los" at bounding box center [911, 415] width 157 height 12
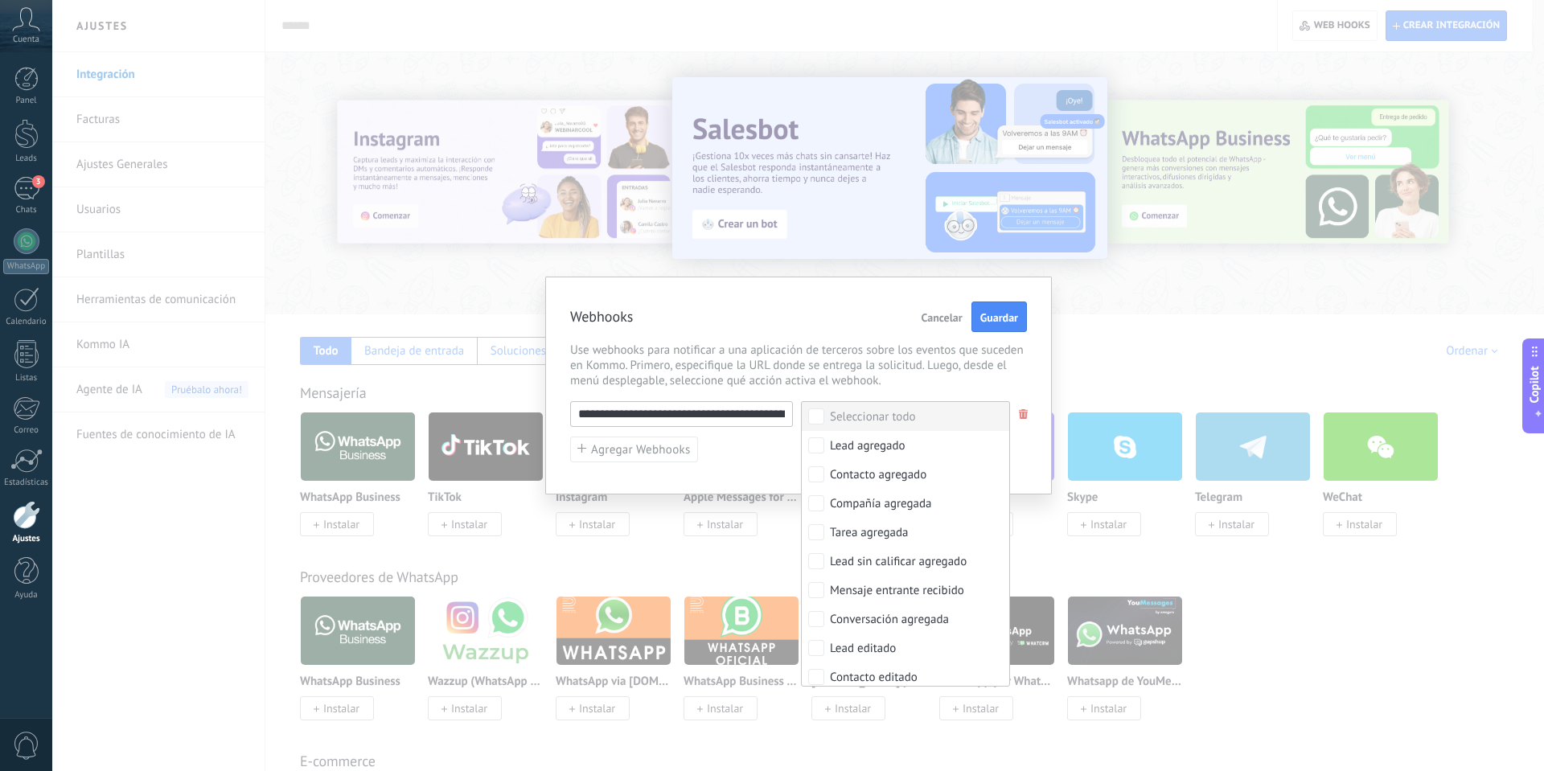
click at [882, 419] on div "Seleccionar todo" at bounding box center [873, 417] width 86 height 16
click at [985, 321] on span "Guardar" at bounding box center [1000, 317] width 38 height 11
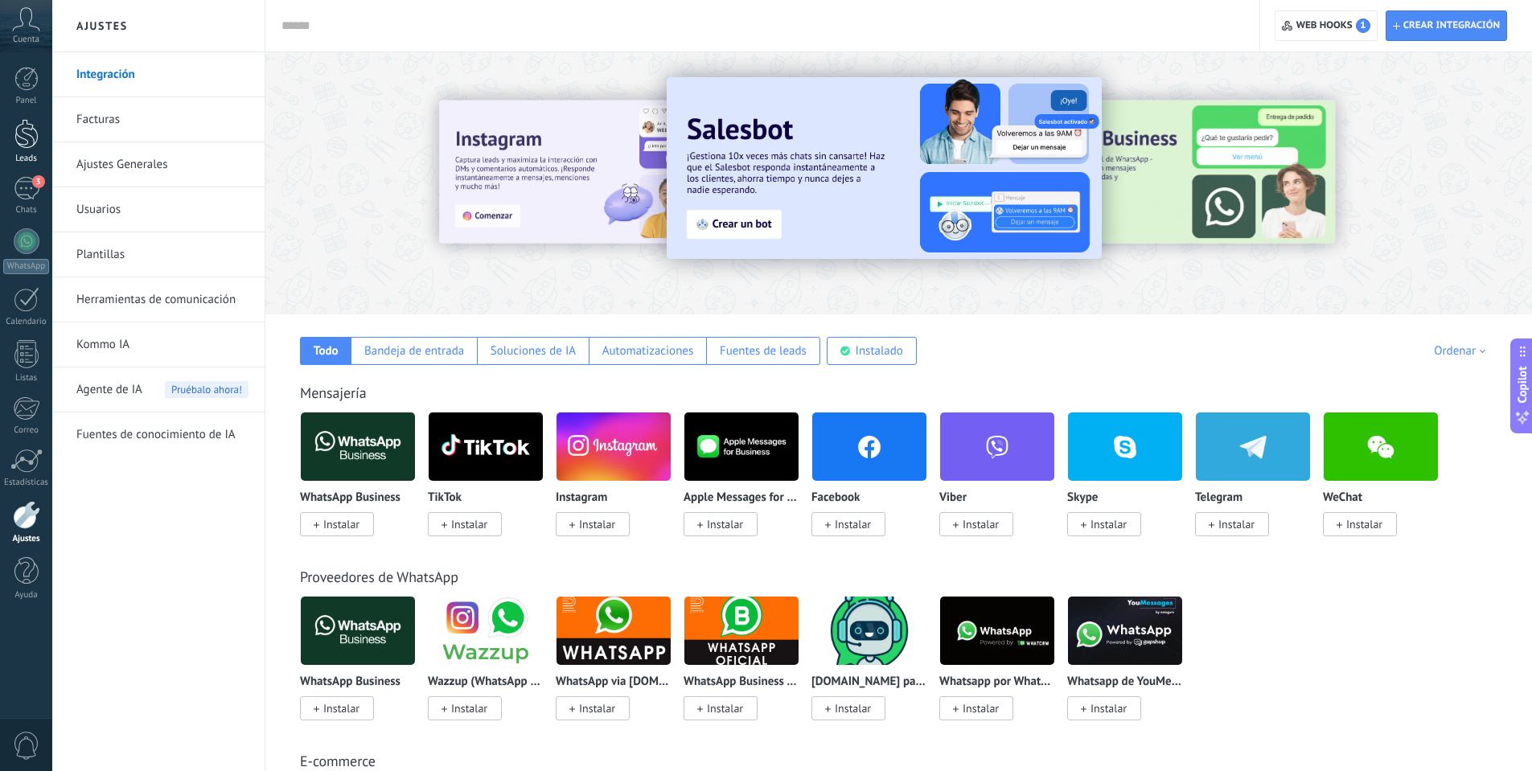
click at [23, 124] on div at bounding box center [26, 134] width 24 height 30
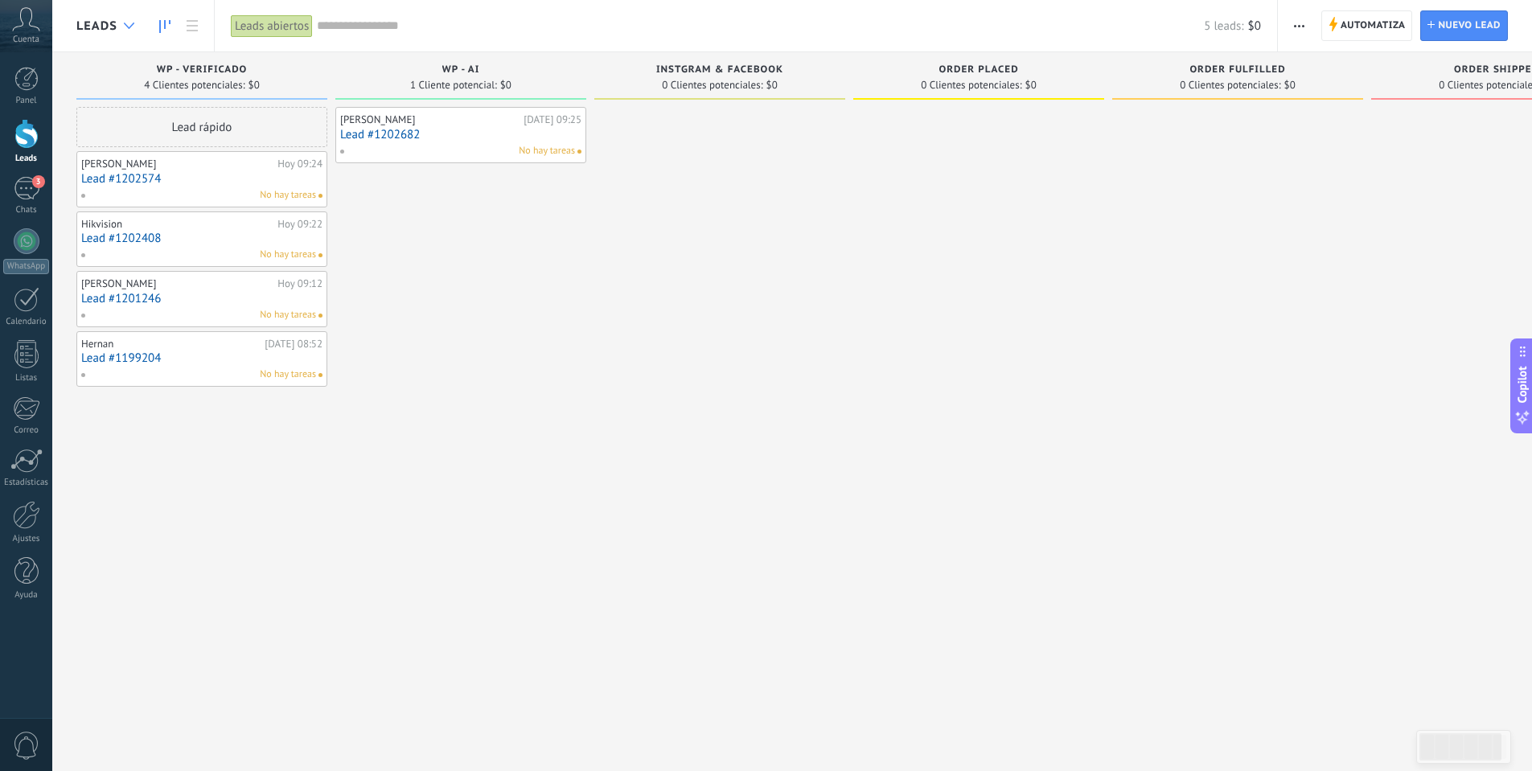
click at [129, 31] on div at bounding box center [129, 25] width 27 height 31
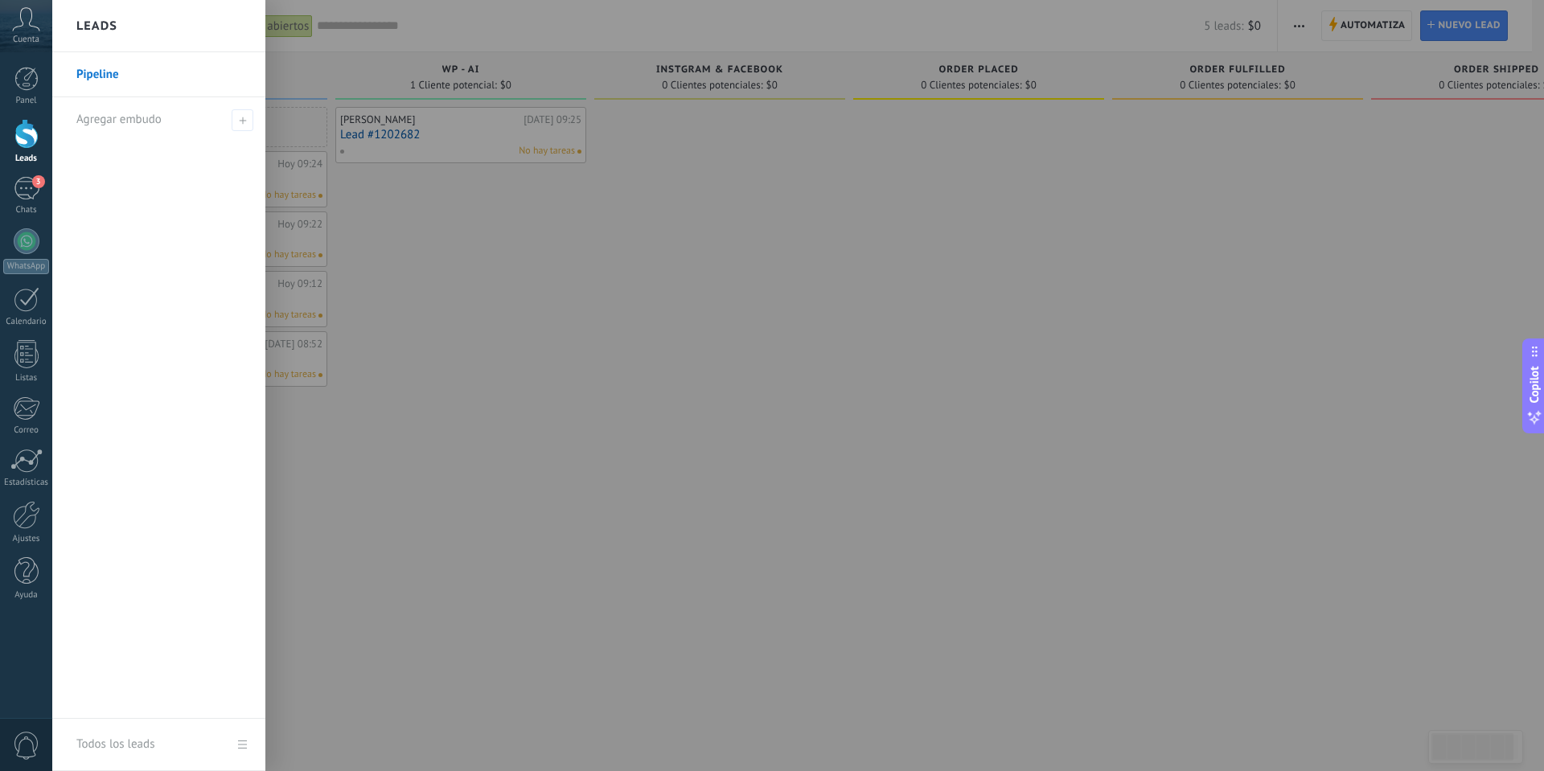
click at [122, 74] on link "Pipeline" at bounding box center [162, 74] width 173 height 45
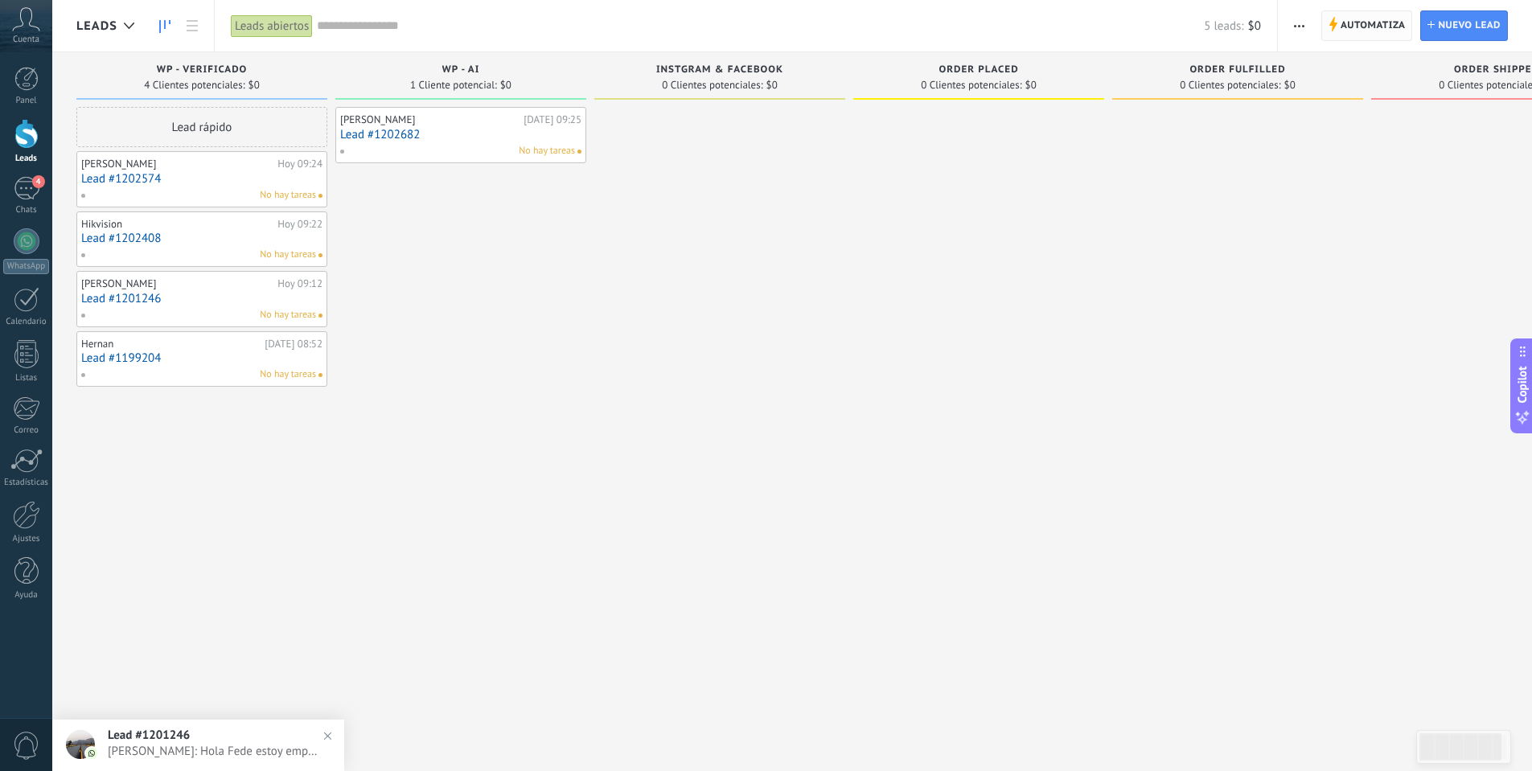
click at [1371, 26] on span "Automatiza" at bounding box center [1373, 25] width 65 height 29
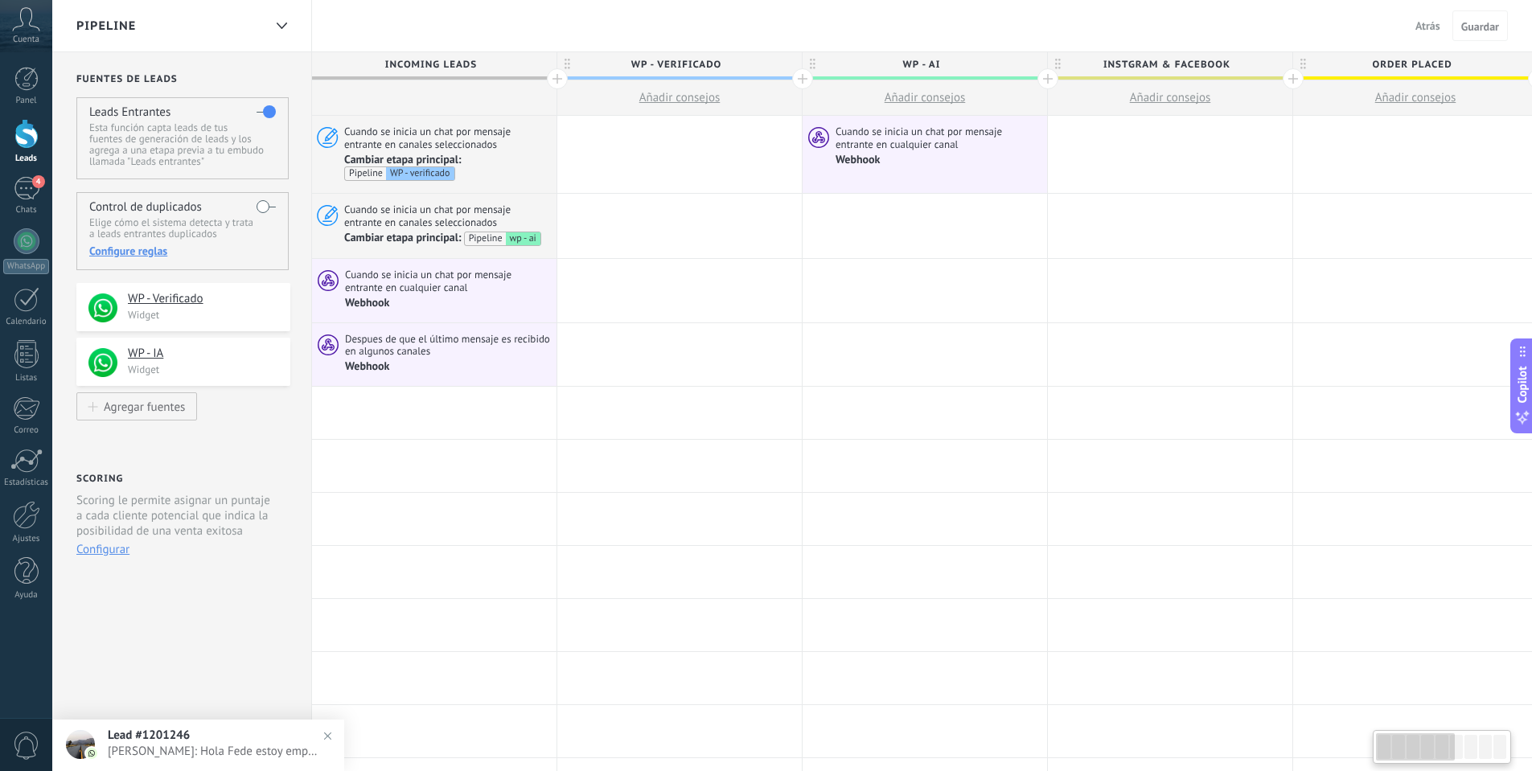
click at [251, 113] on div "Leads Entrantes Esta función capta leads de tus fuentes de generación de leads …" at bounding box center [182, 138] width 212 height 82
click at [255, 113] on div "Leads Entrantes Esta función capta leads de tus fuentes de generación de leads …" at bounding box center [182, 138] width 212 height 82
click at [261, 111] on label at bounding box center [266, 112] width 19 height 26
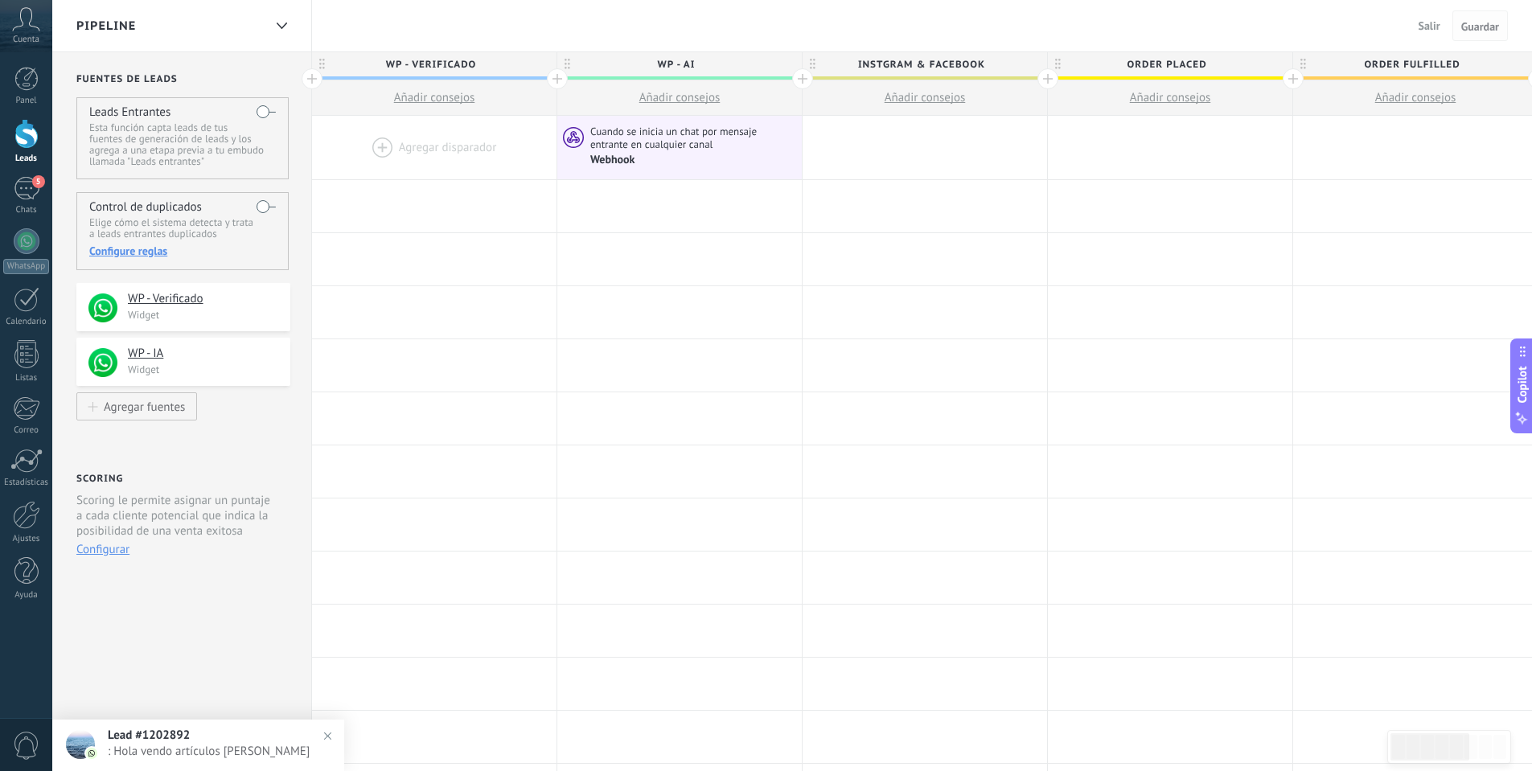
click at [1478, 27] on span "Guardar" at bounding box center [1481, 26] width 38 height 11
click at [257, 105] on label at bounding box center [266, 112] width 19 height 26
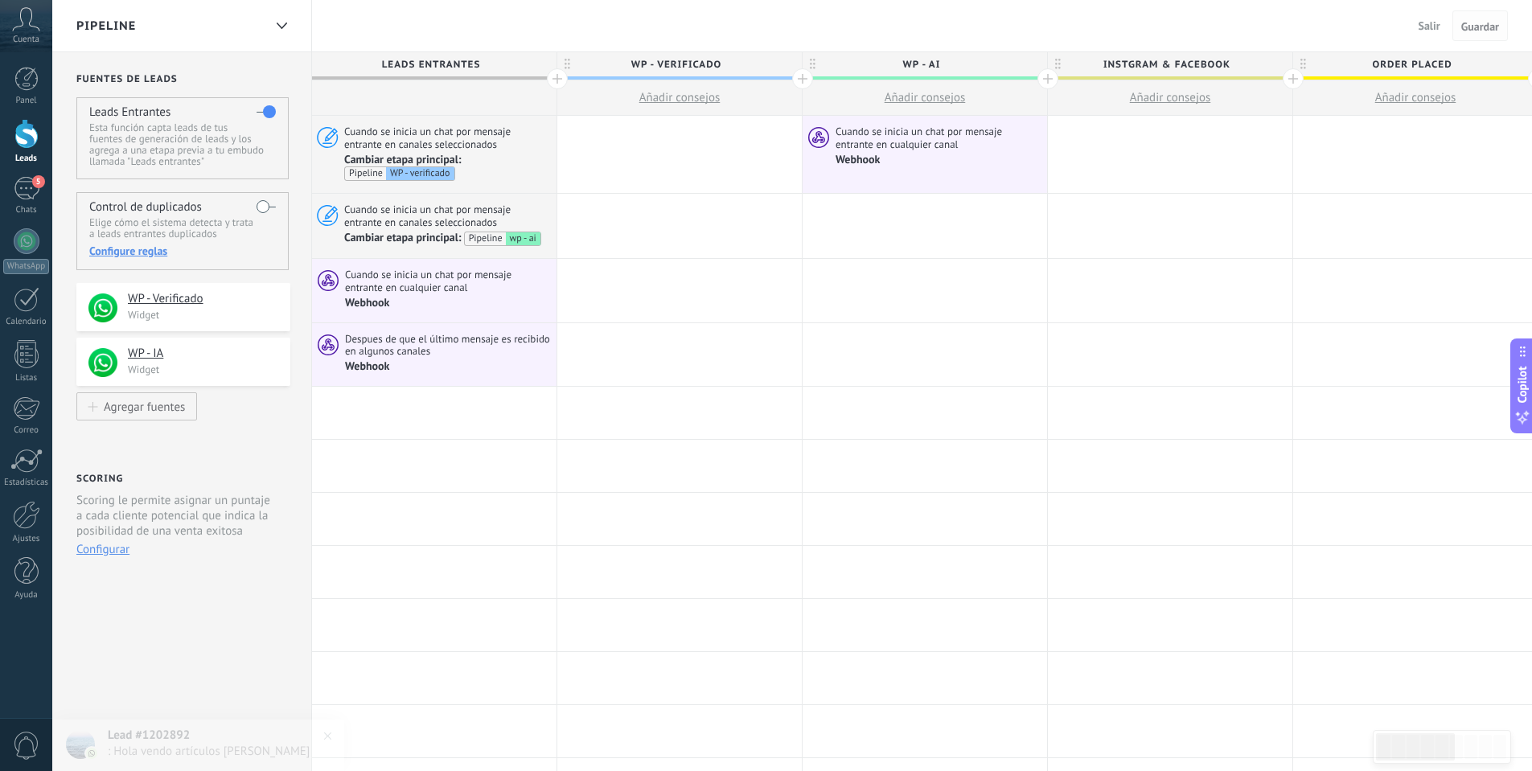
click at [1496, 32] on span "Guardar" at bounding box center [1481, 26] width 38 height 11
click at [1426, 35] on button "Salir" at bounding box center [1430, 26] width 35 height 24
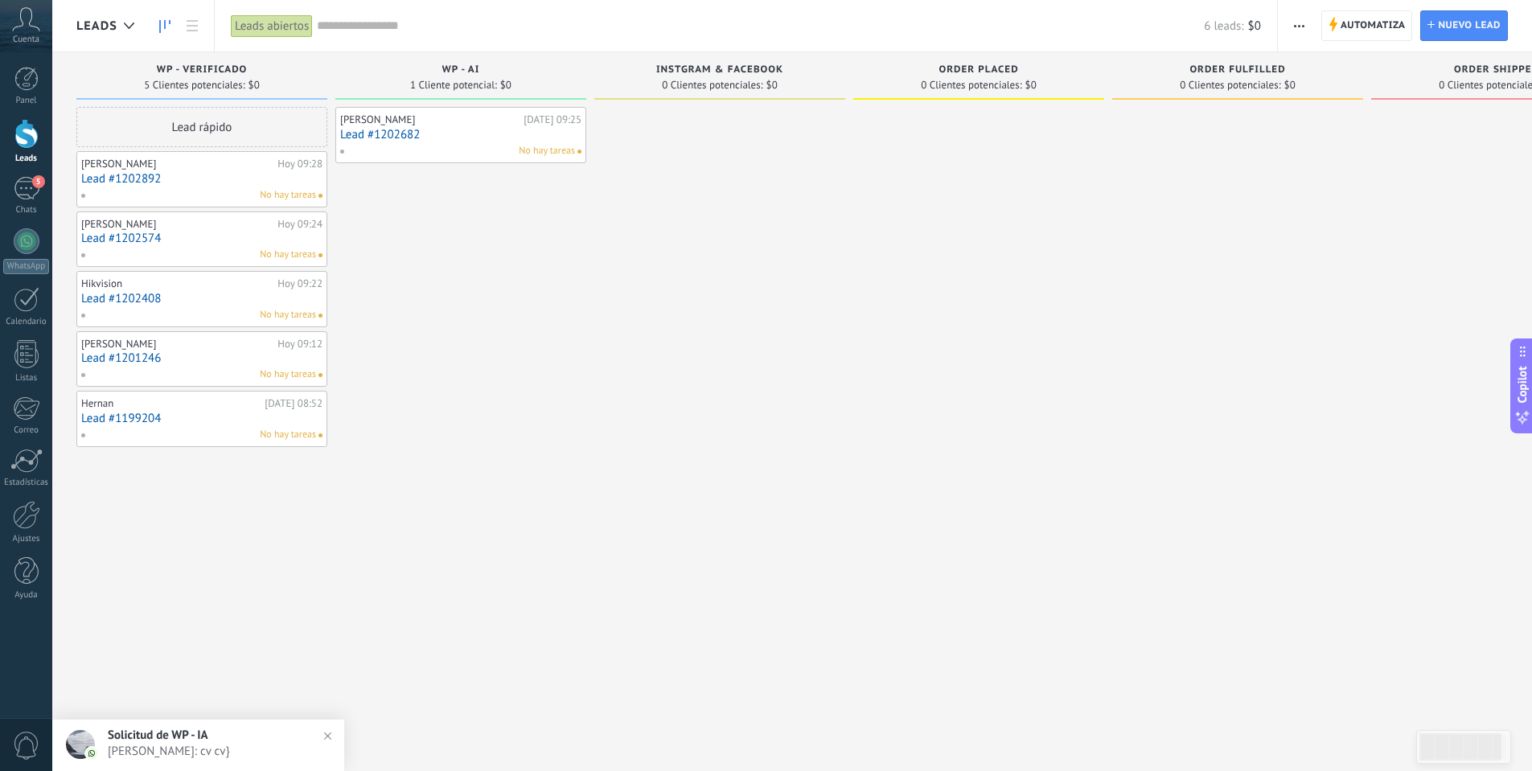
click at [561, 216] on div "Andres Hoy 09:25 Lead #1202682 No hay tareas" at bounding box center [460, 387] width 251 height 561
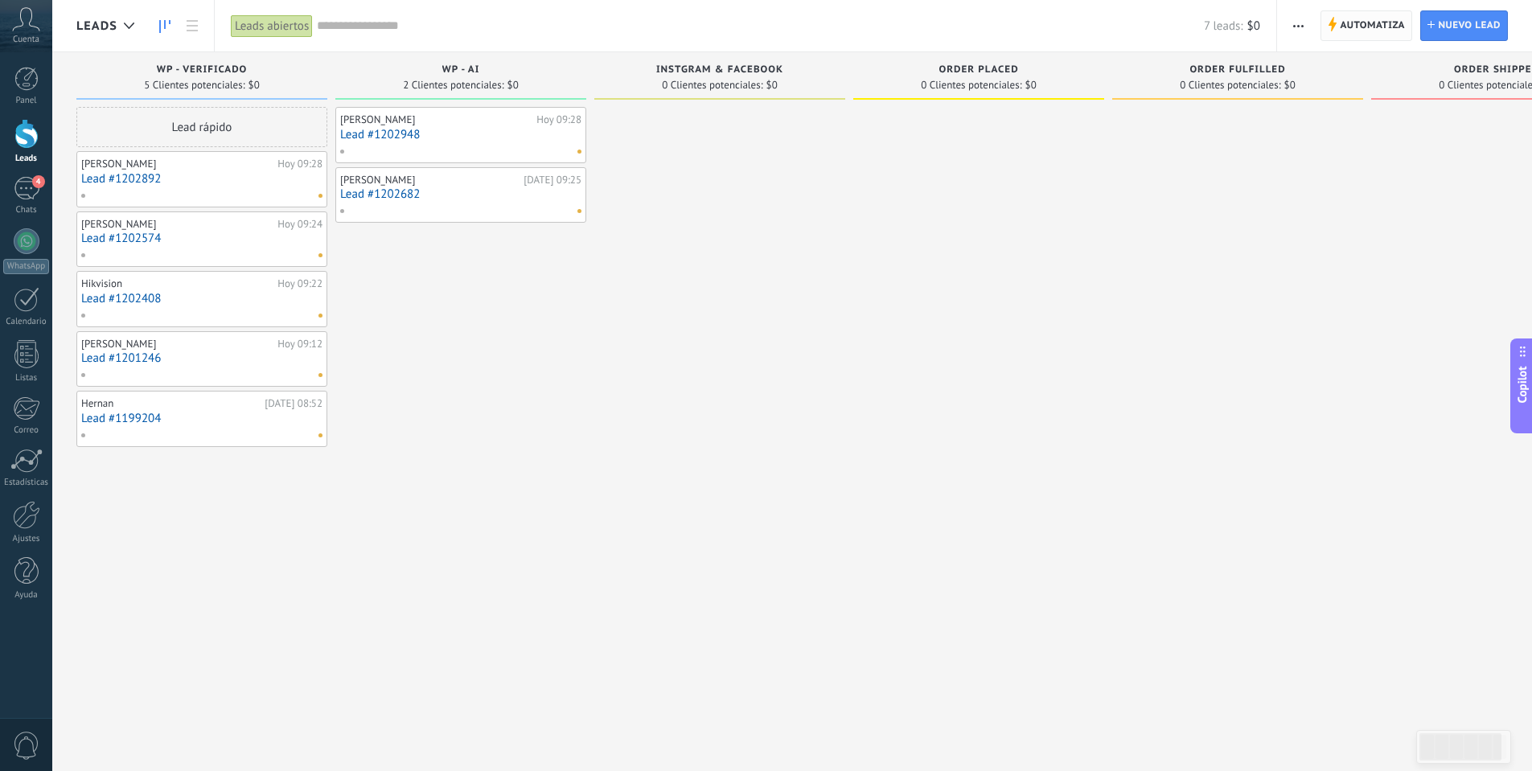
click at [1348, 31] on span "Automatiza" at bounding box center [1372, 25] width 65 height 29
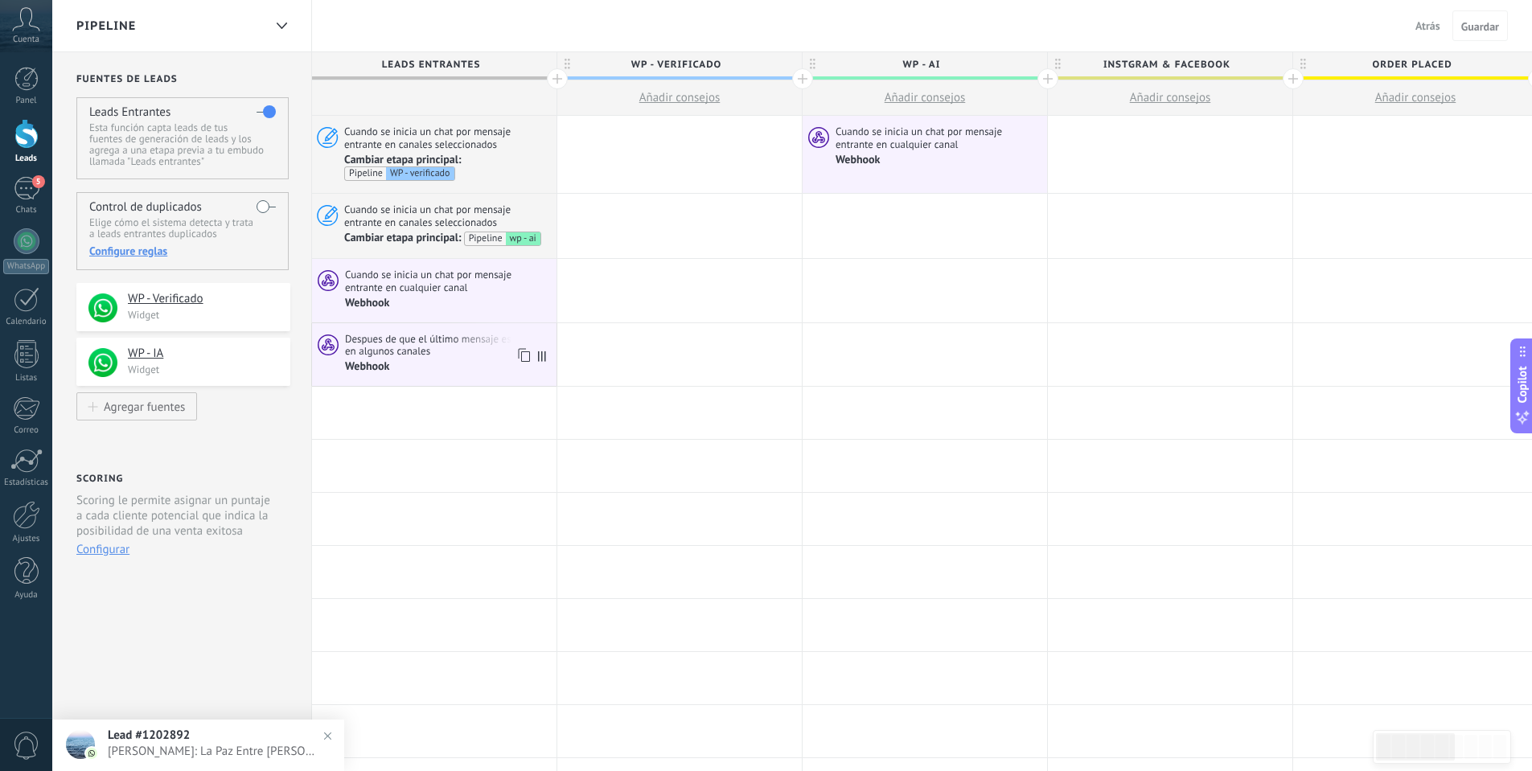
click at [434, 344] on span "Despues de que el último mensaje es recibido en algunos canales" at bounding box center [449, 345] width 208 height 27
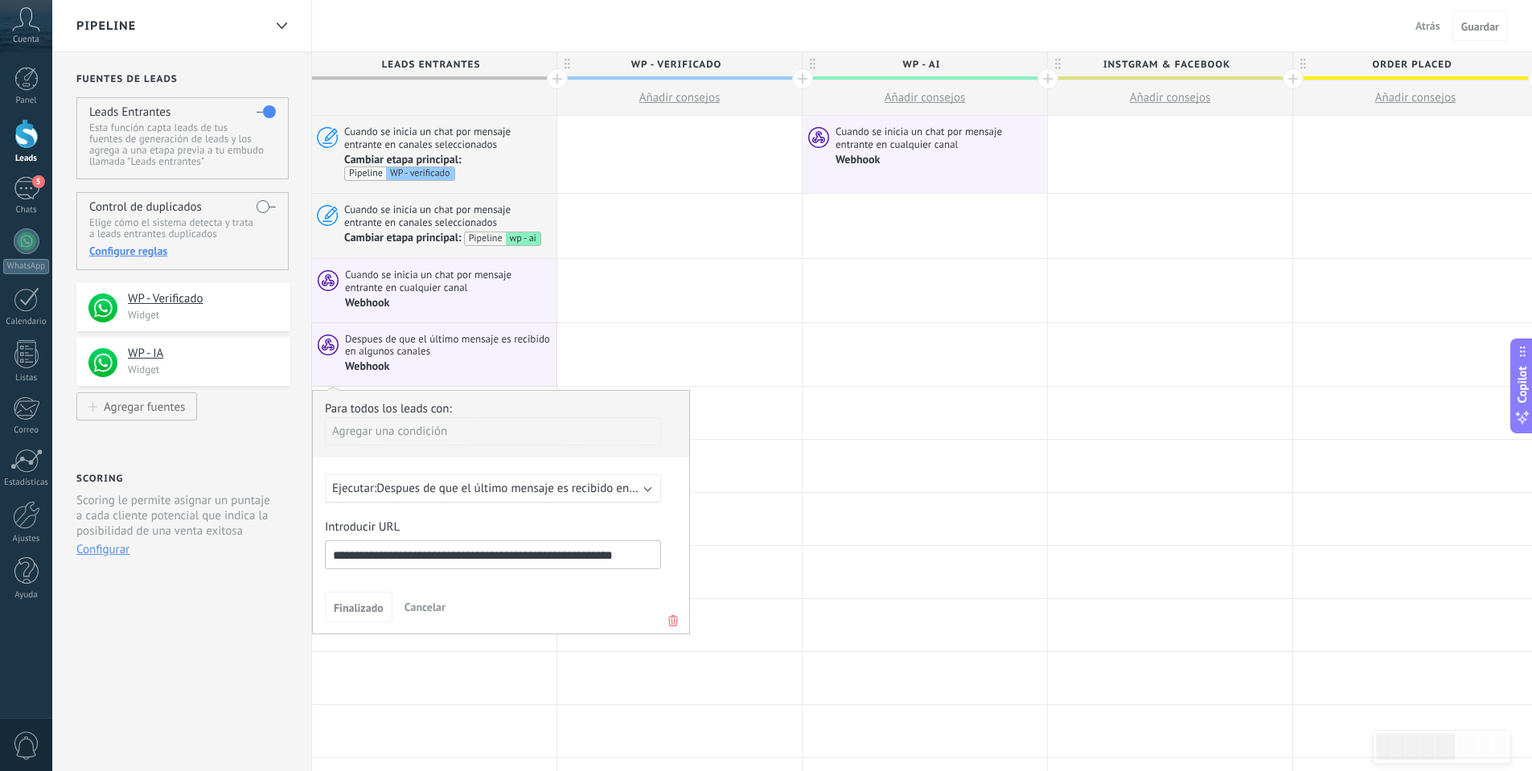
click at [517, 491] on span "Despues de que el último mensaje es recibido en cualquier canal" at bounding box center [543, 488] width 335 height 15
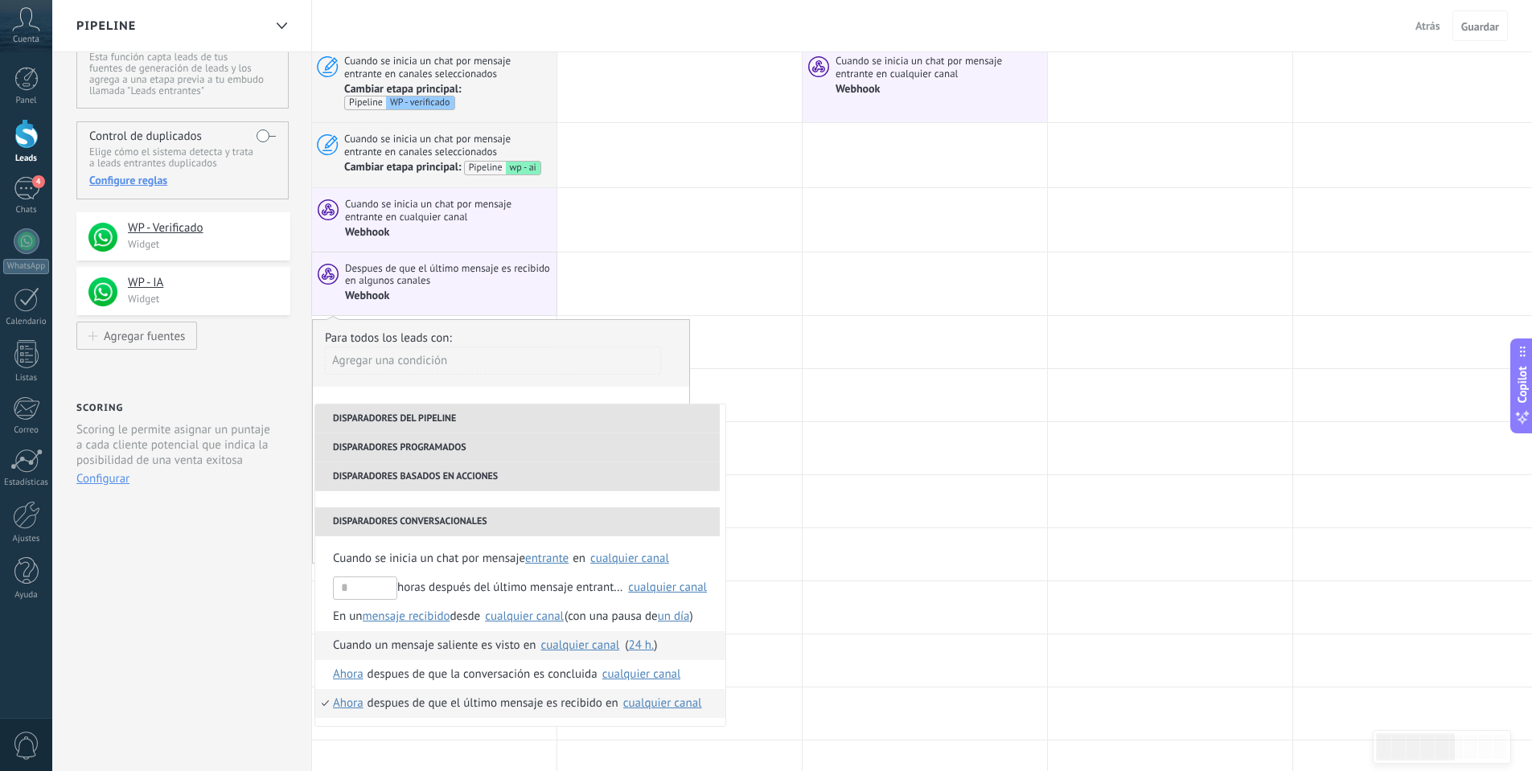
scroll to position [80, 0]
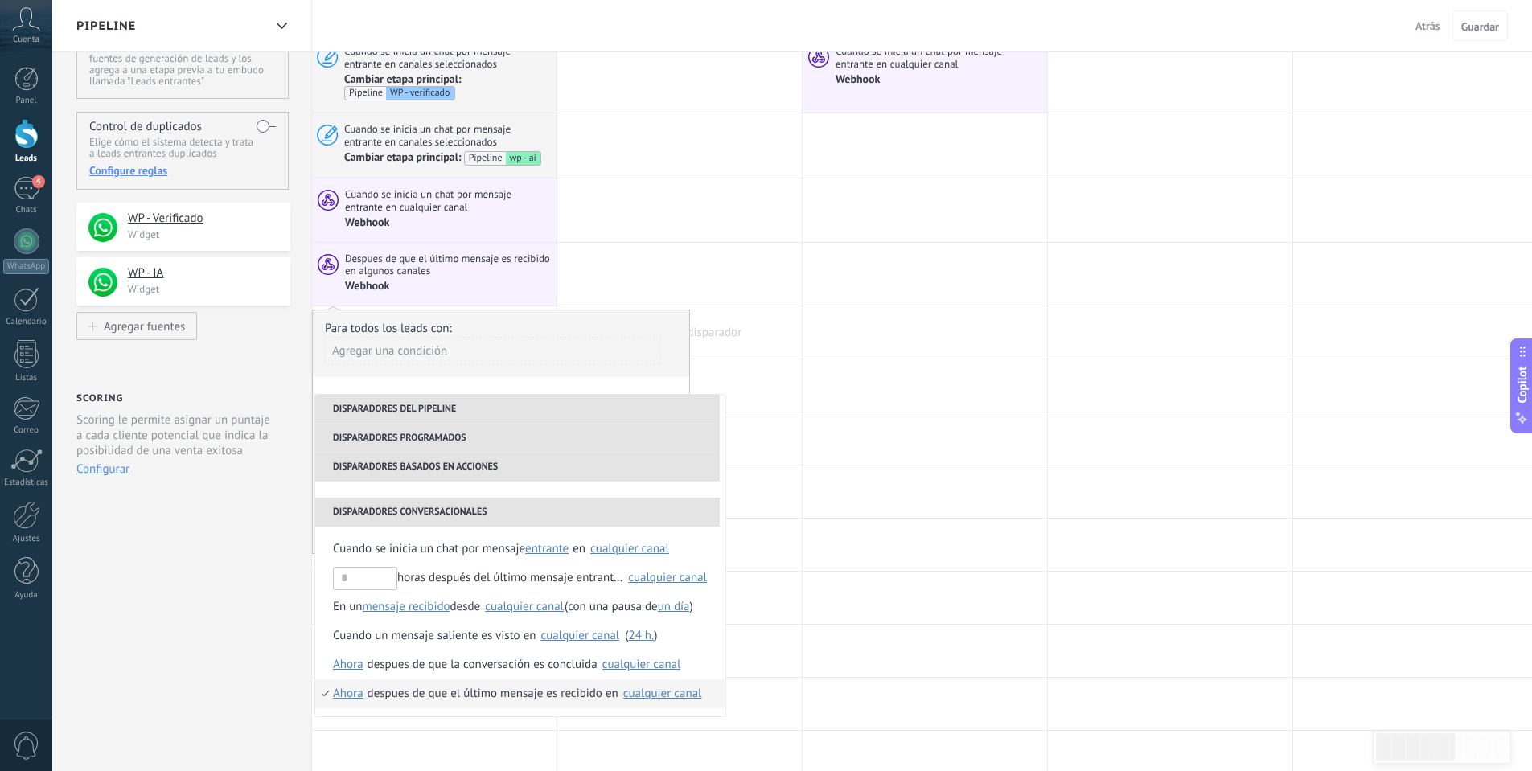
click at [764, 342] on div at bounding box center [679, 332] width 245 height 52
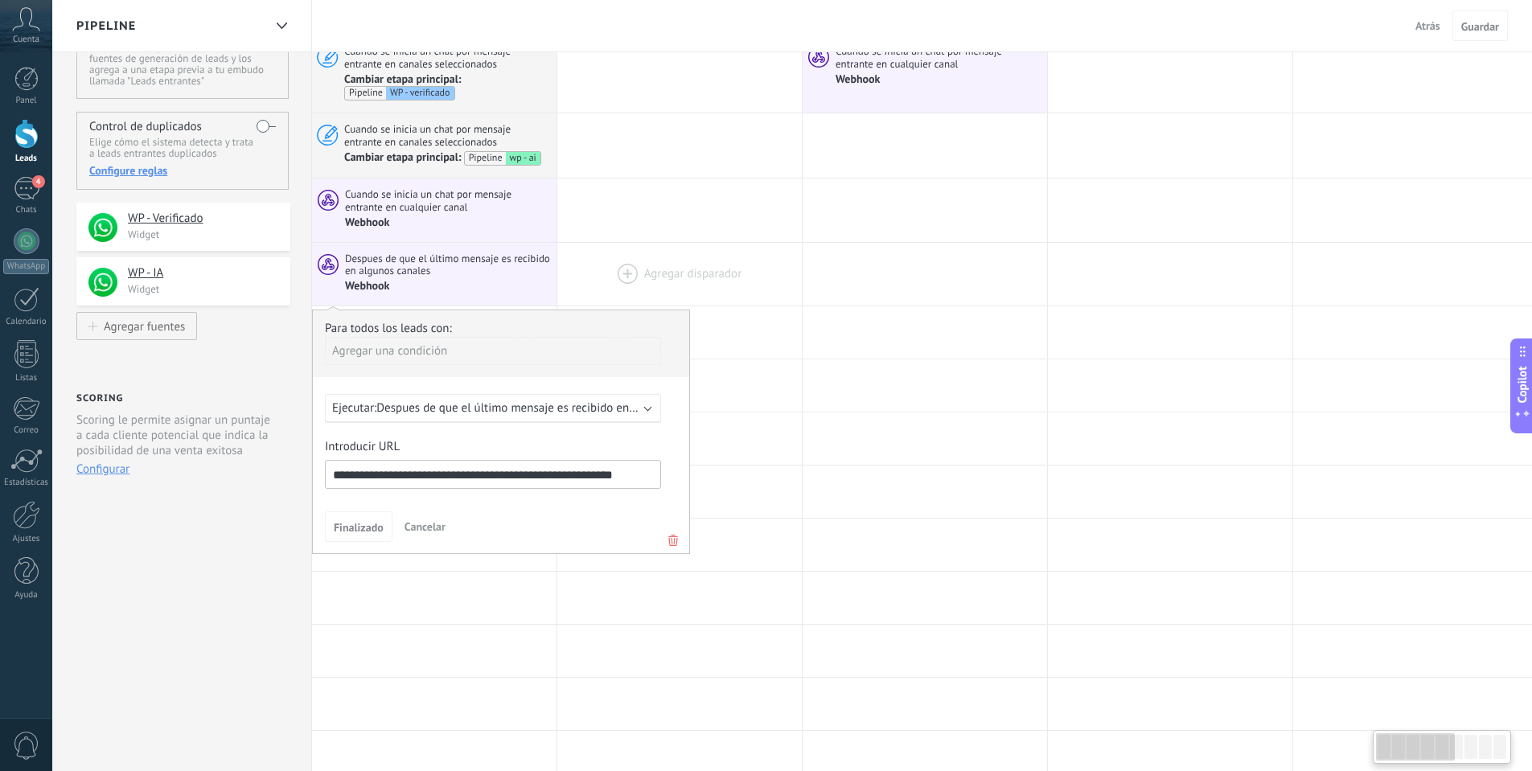
click at [775, 277] on div at bounding box center [679, 275] width 245 height 64
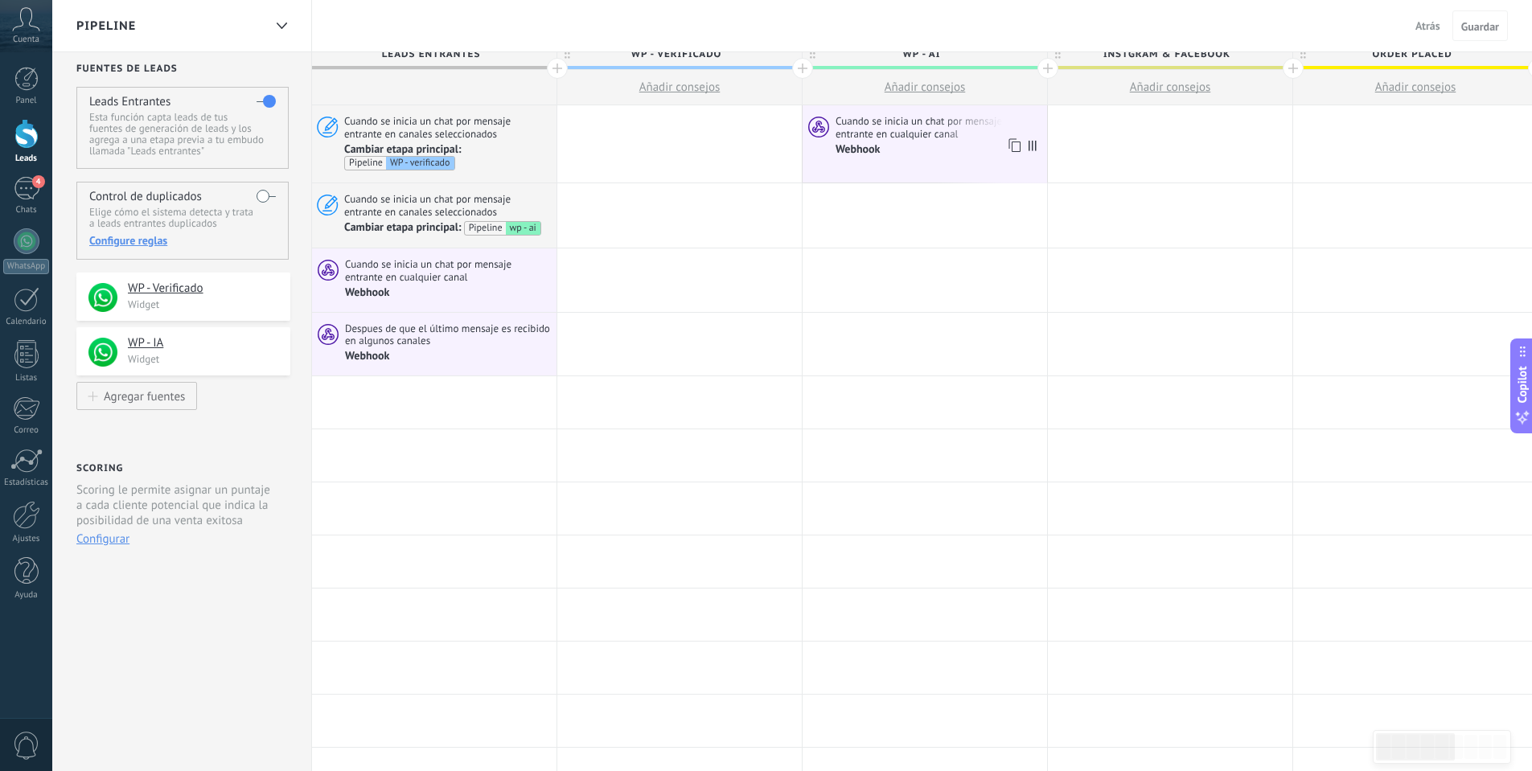
scroll to position [0, 0]
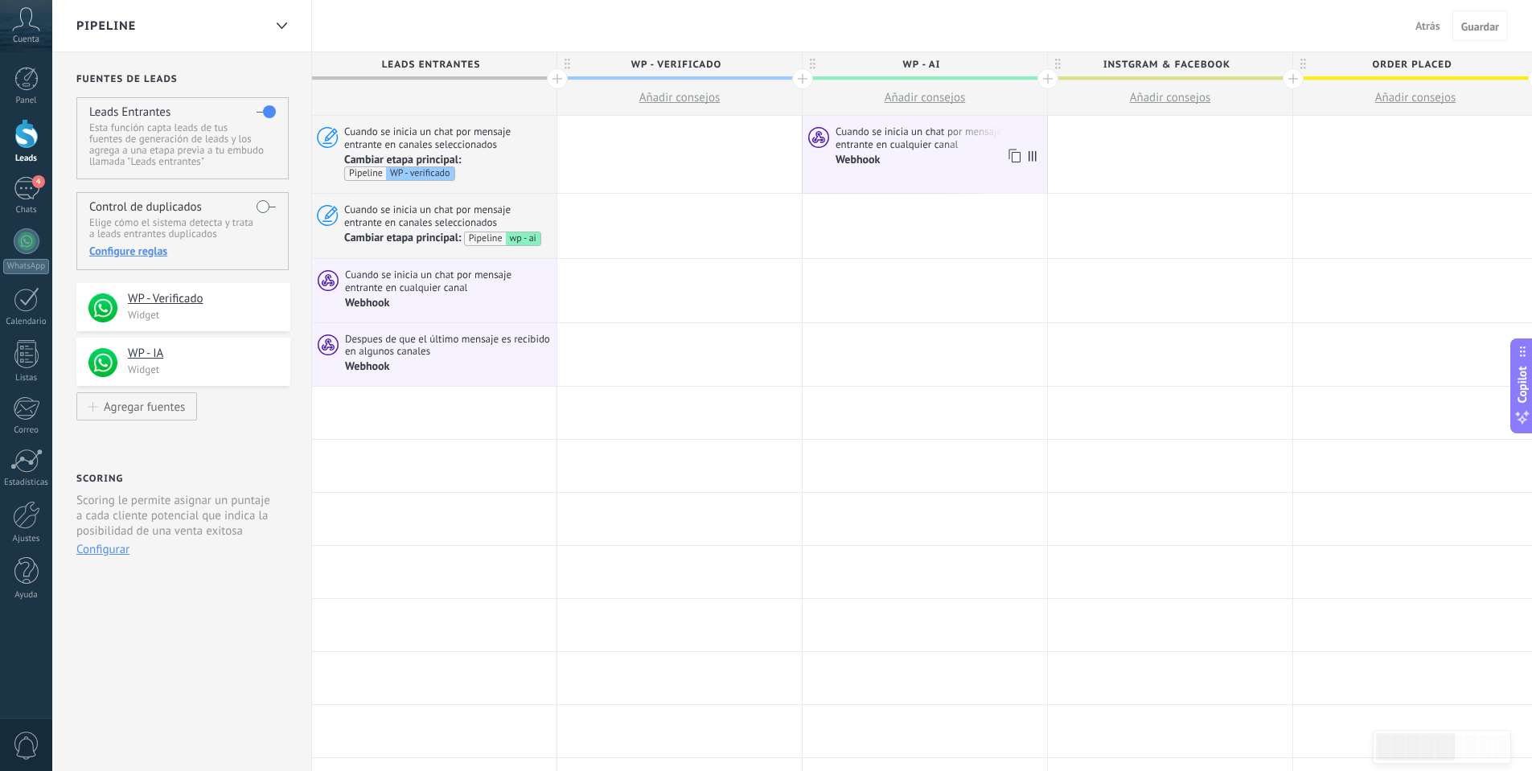
click at [870, 150] on span "Cuando se inicia un chat por mensaje entrante en cualquier canal" at bounding box center [940, 138] width 208 height 27
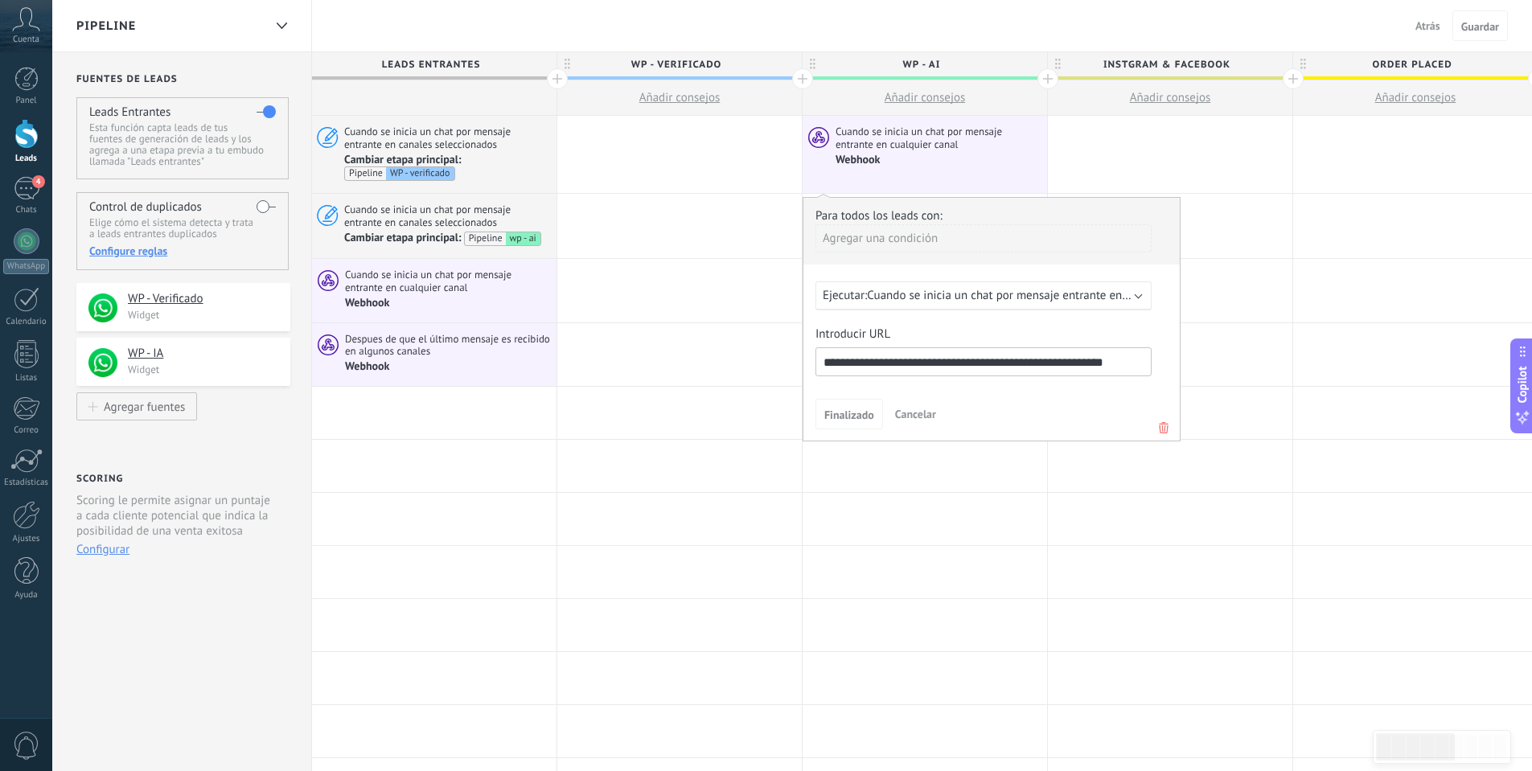
click at [935, 307] on div "Ejecutar: Cuando se inicia un chat por mensaje entrante en cualquier canal" at bounding box center [984, 296] width 336 height 29
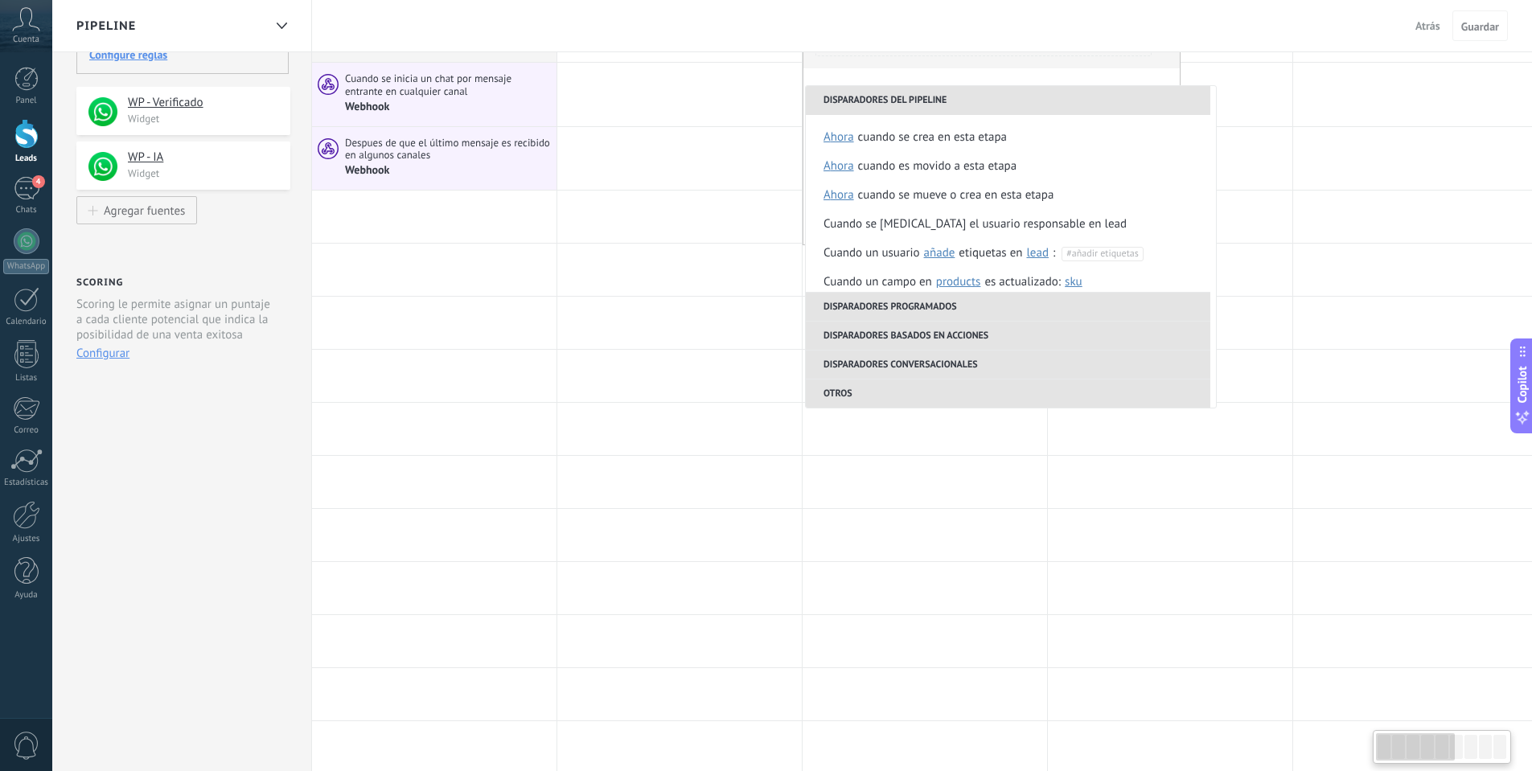
scroll to position [241, 0]
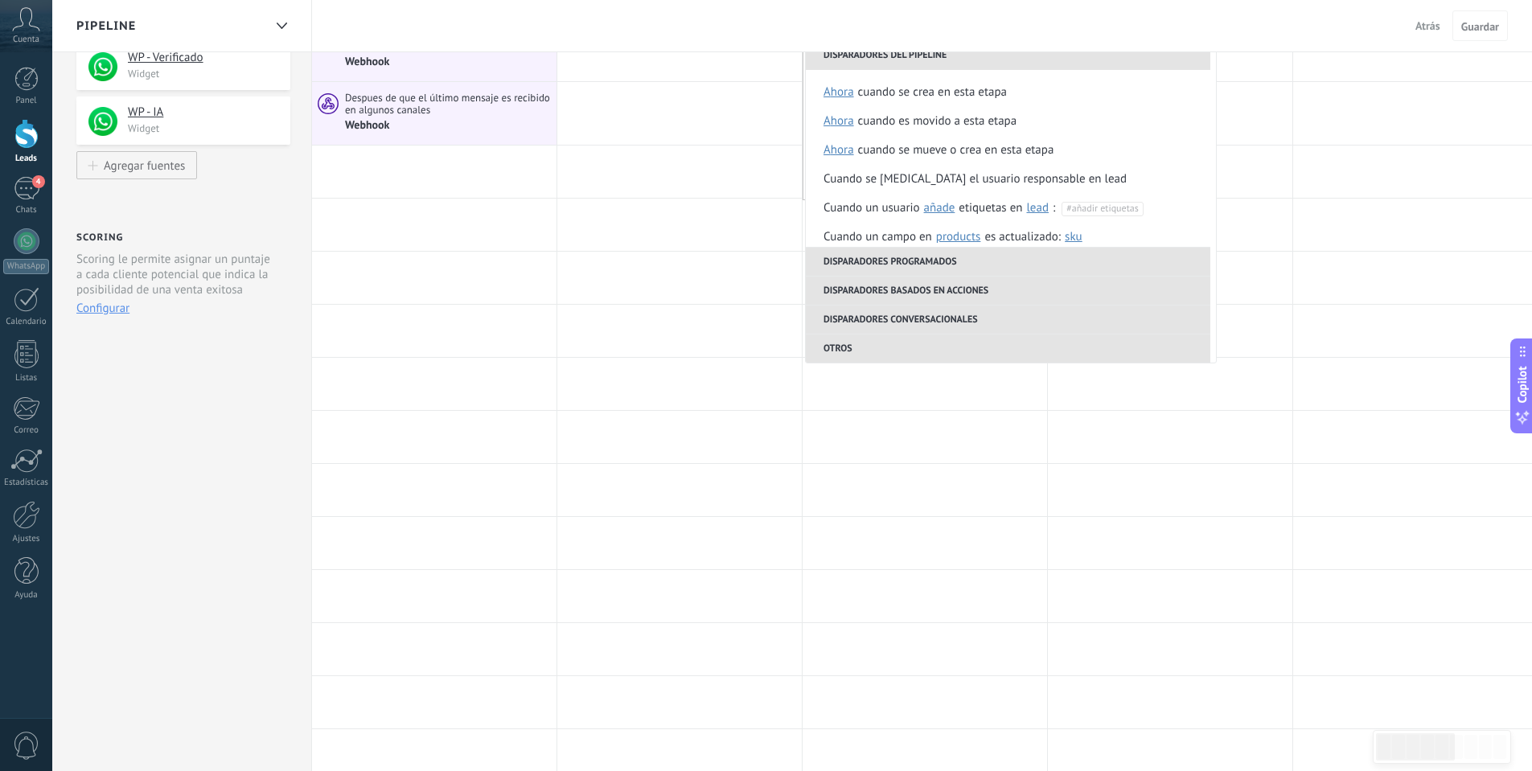
click at [952, 323] on li "Disparadores conversacionales" at bounding box center [1008, 319] width 405 height 29
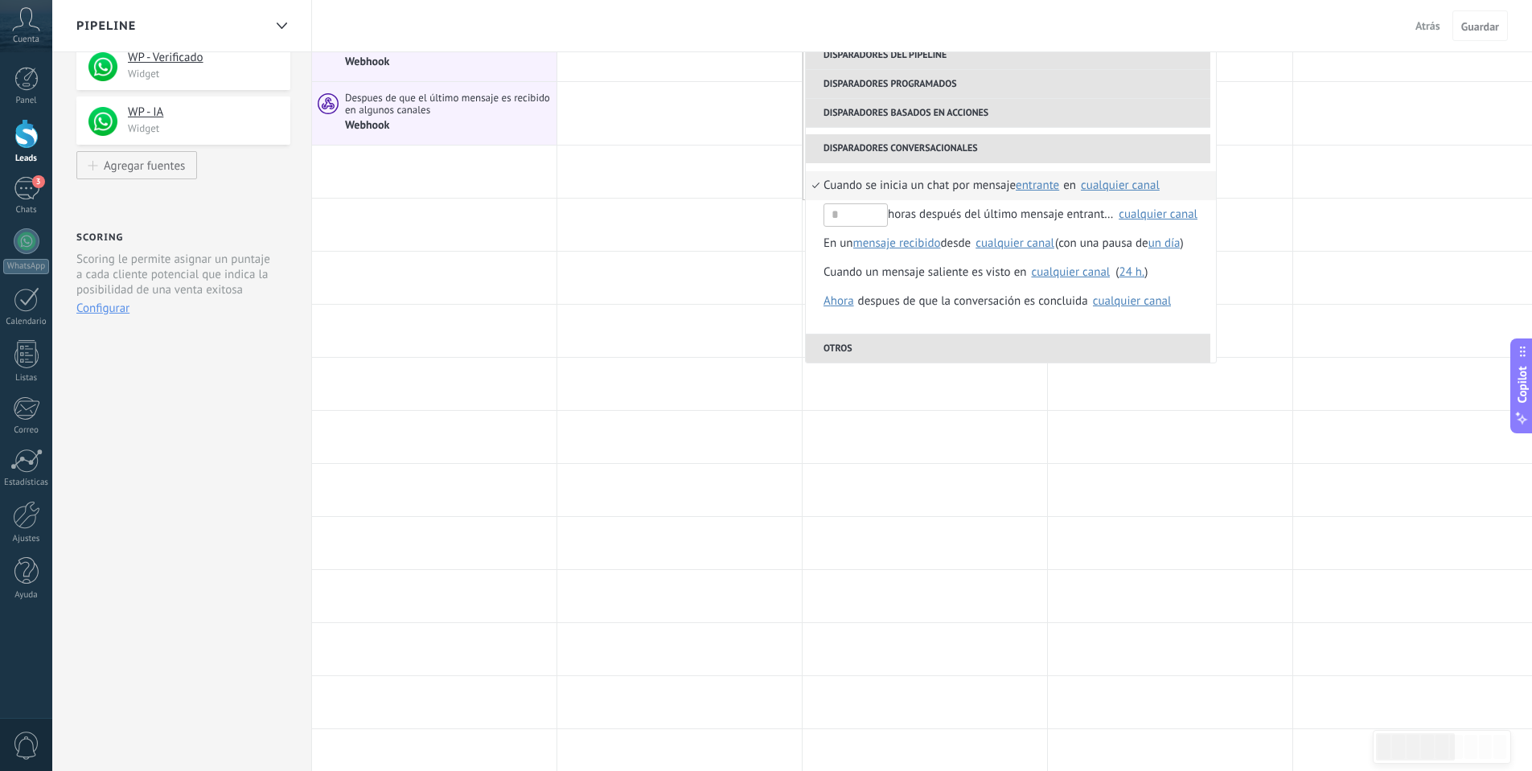
scroll to position [454, 0]
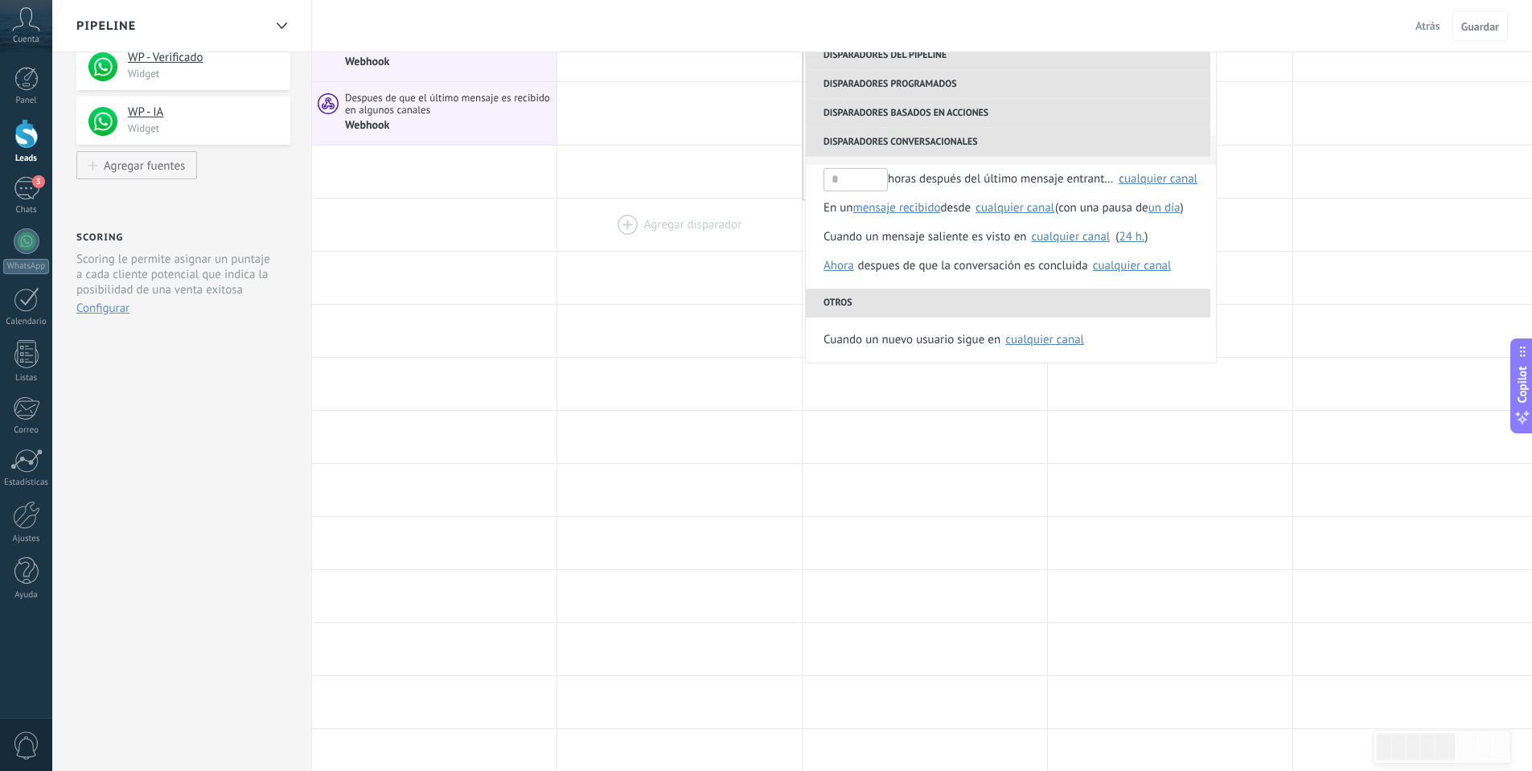
click at [676, 243] on div at bounding box center [679, 225] width 245 height 52
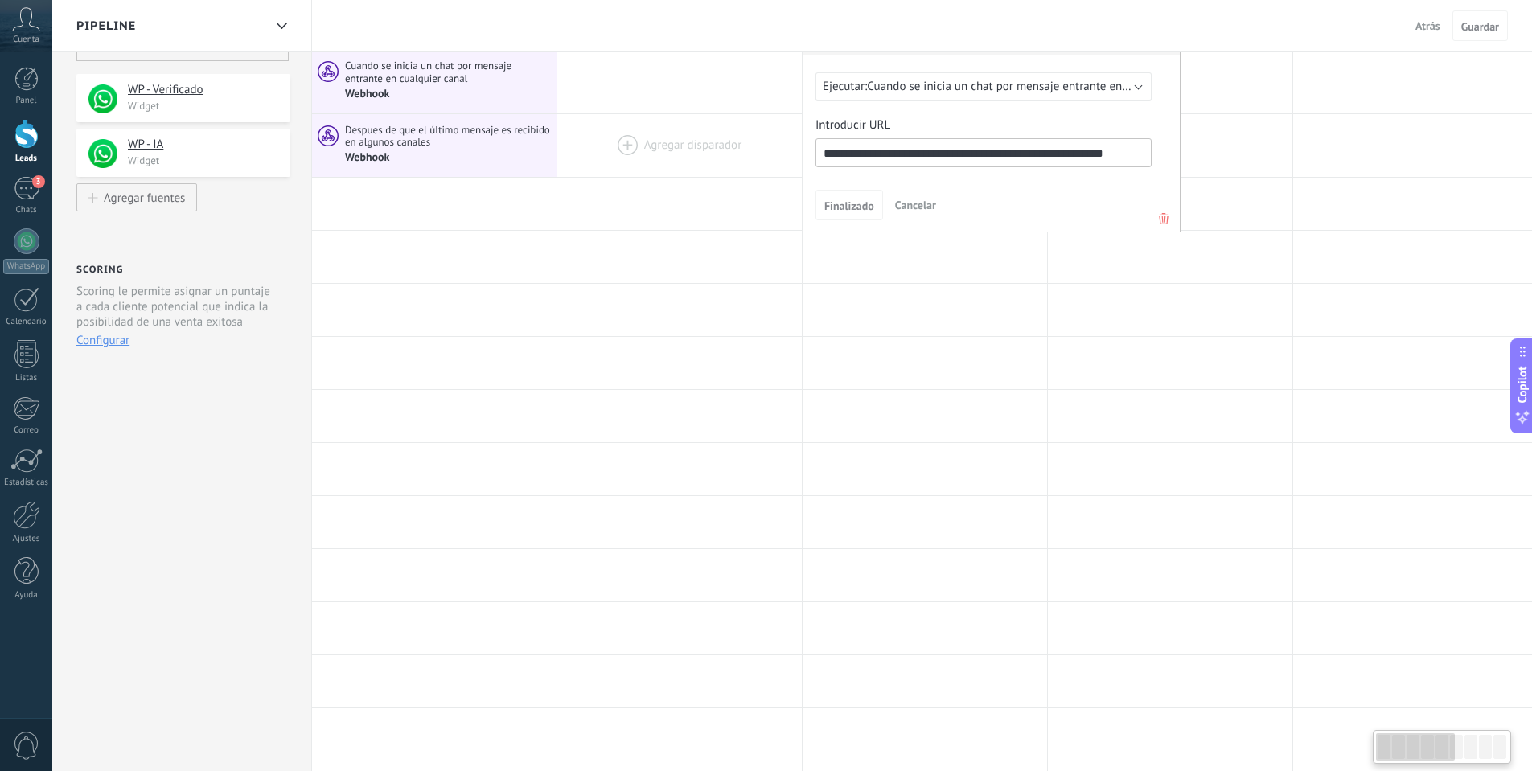
scroll to position [0, 0]
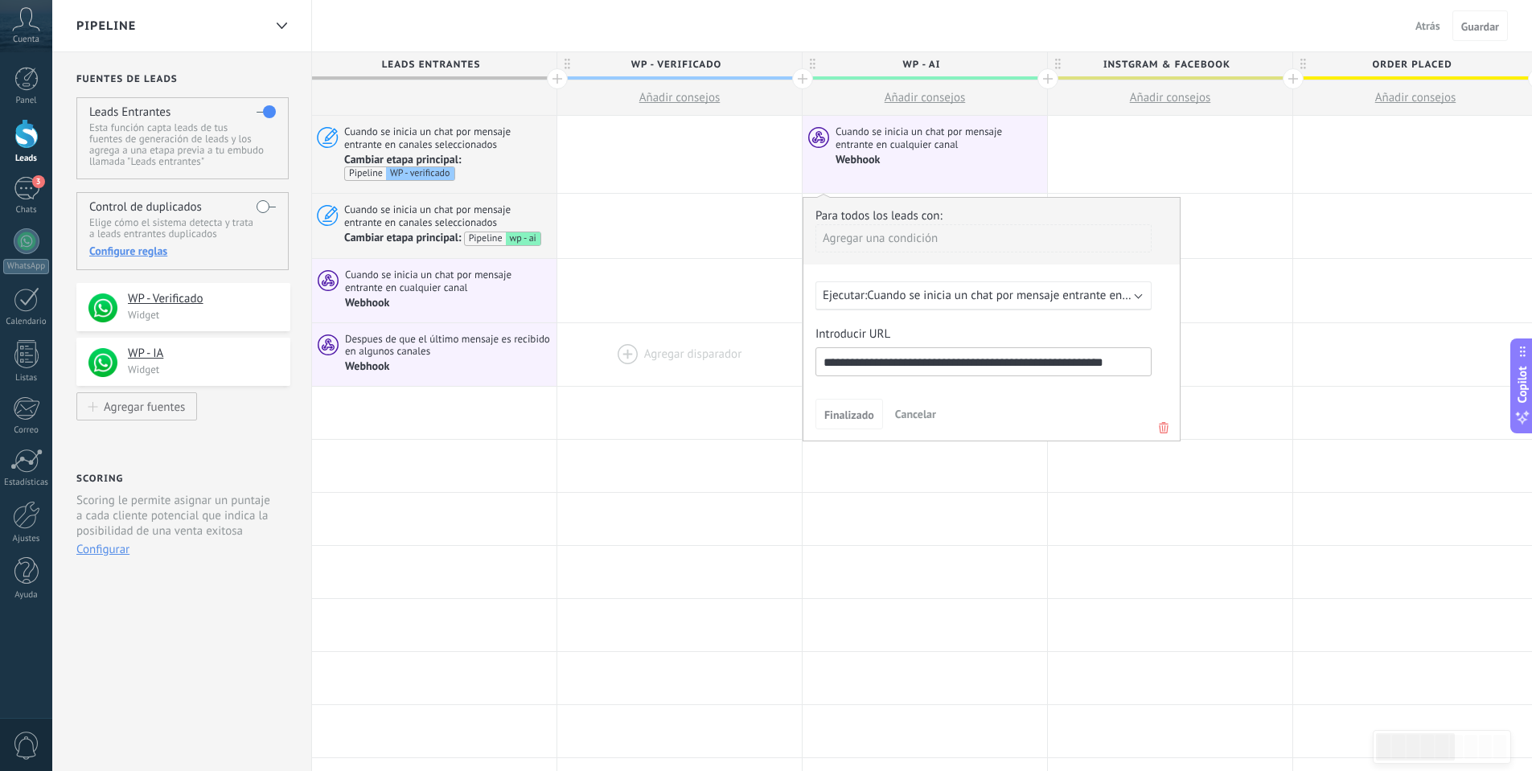
click at [715, 359] on div at bounding box center [679, 355] width 245 height 64
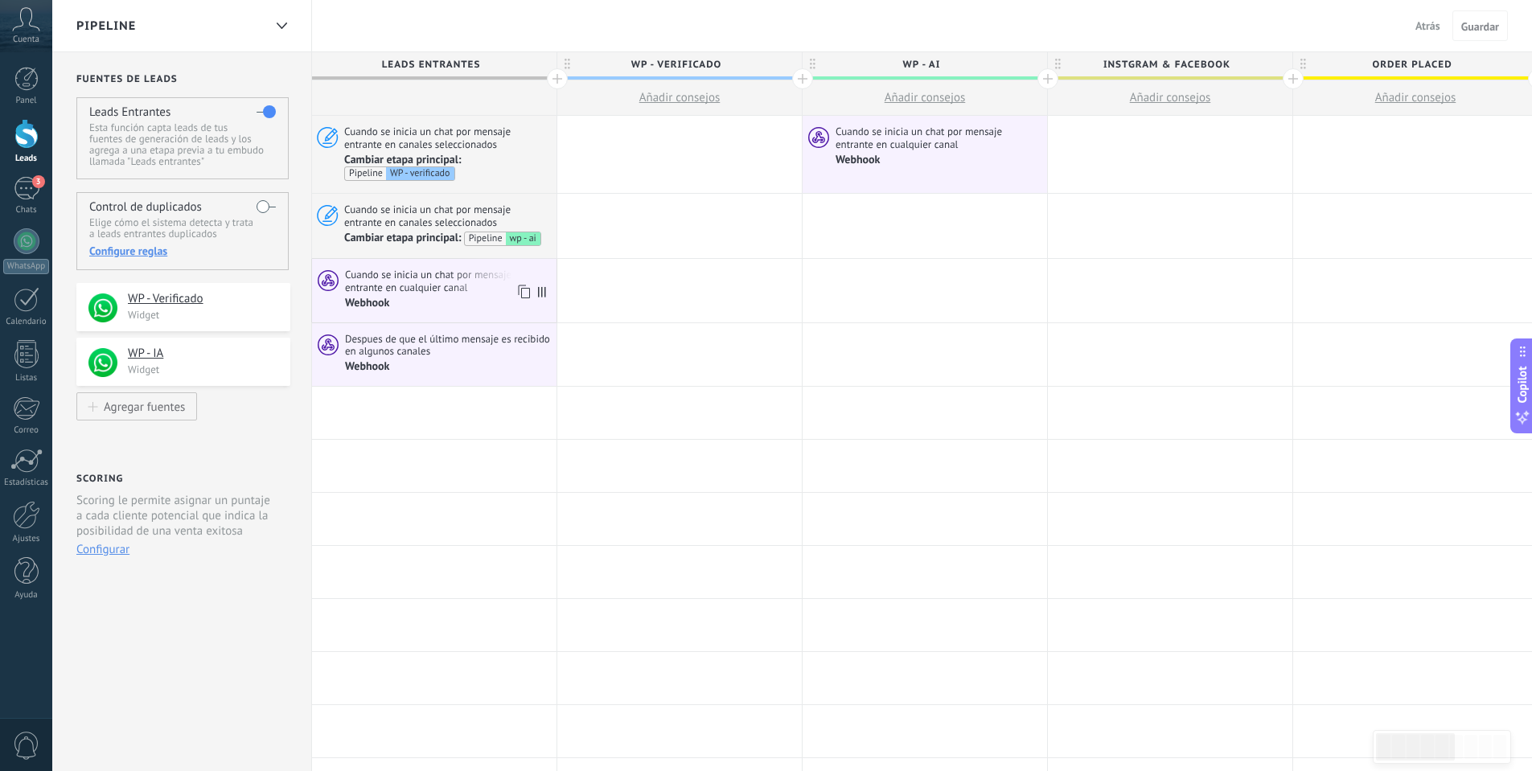
click at [525, 293] on icon at bounding box center [523, 292] width 16 height 21
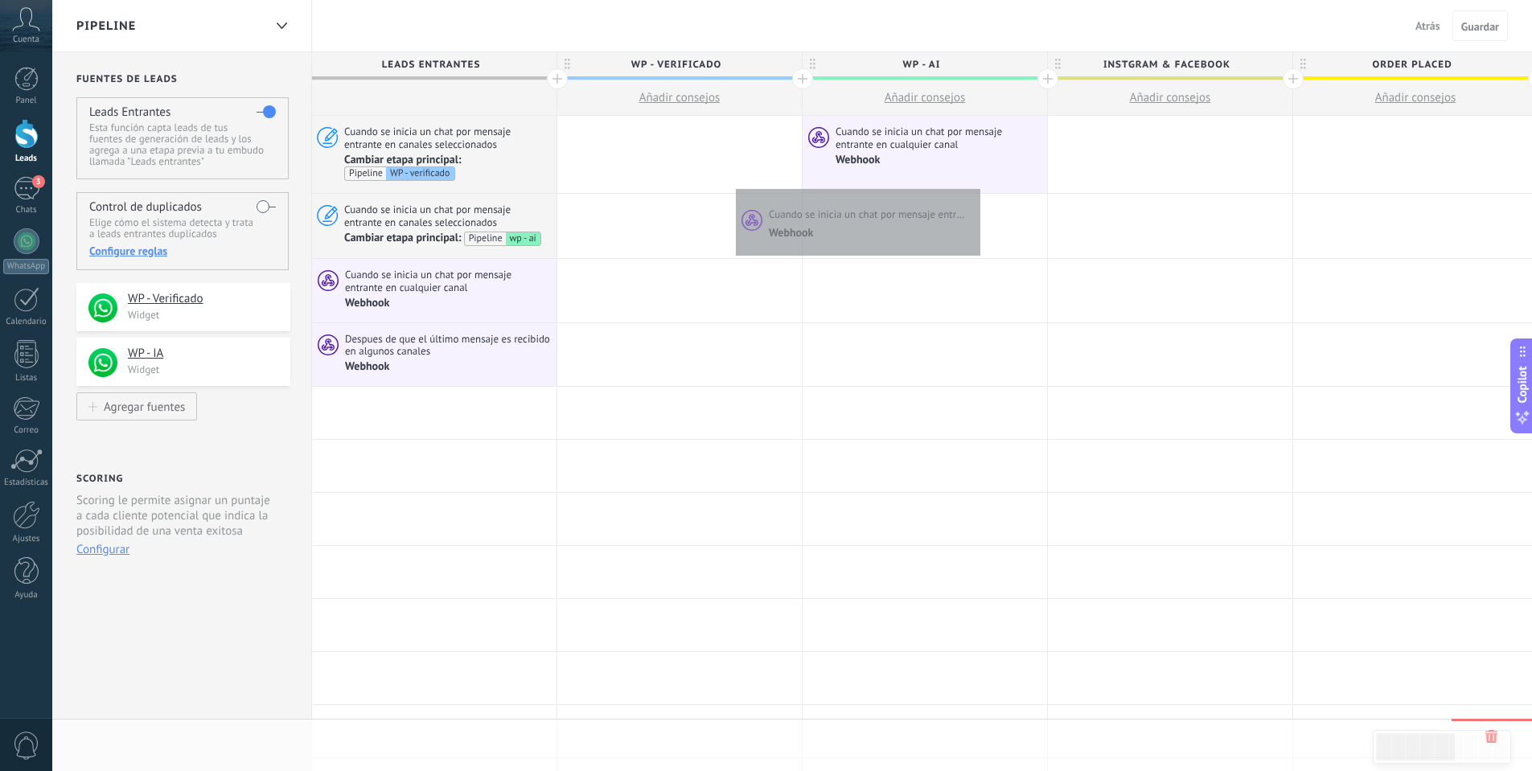
click at [977, 183] on div "Cuando se inicia un chat por mensaje entrante en cualquier canal Webhook" at bounding box center [925, 154] width 245 height 77
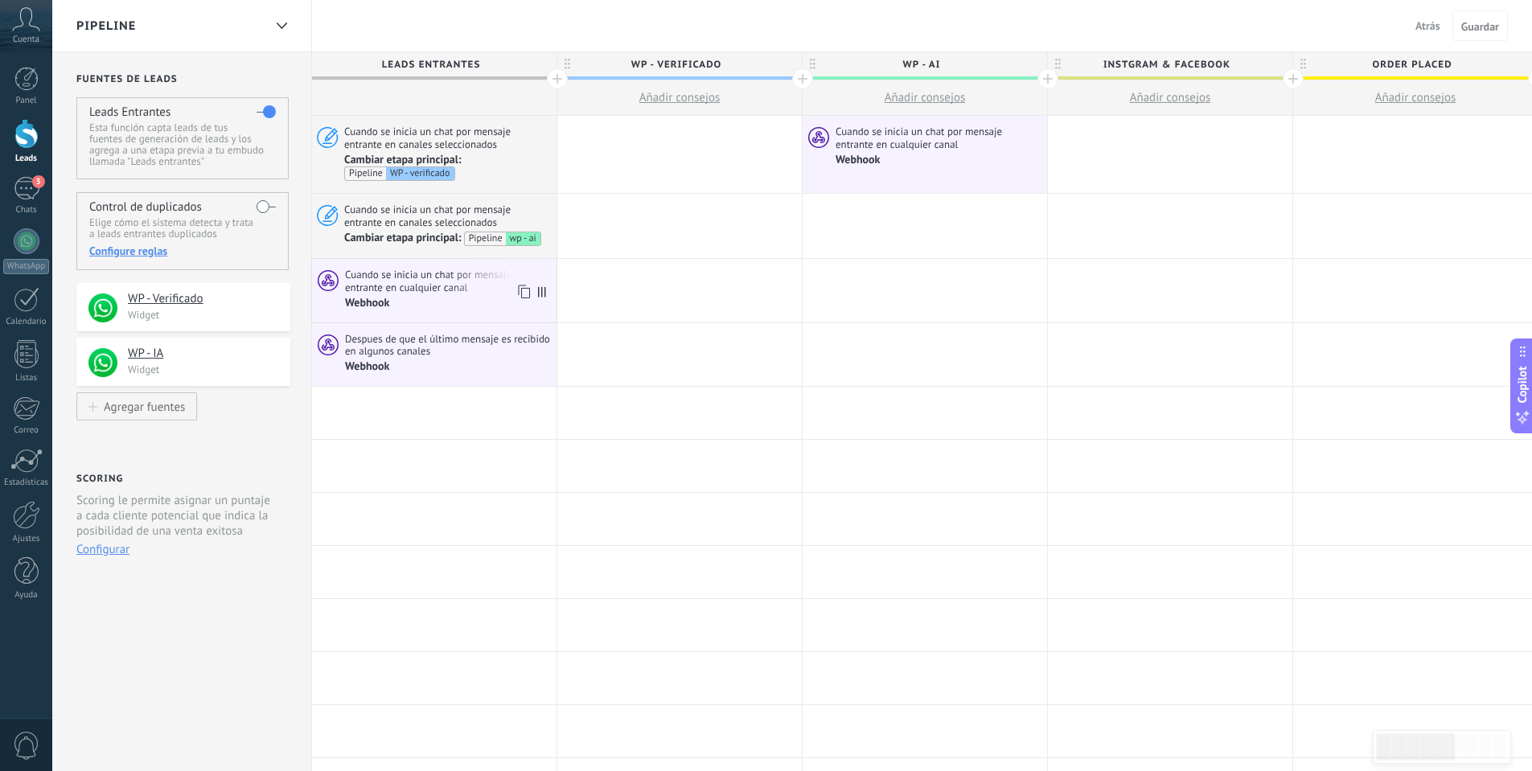
click at [528, 285] on icon at bounding box center [523, 292] width 16 height 21
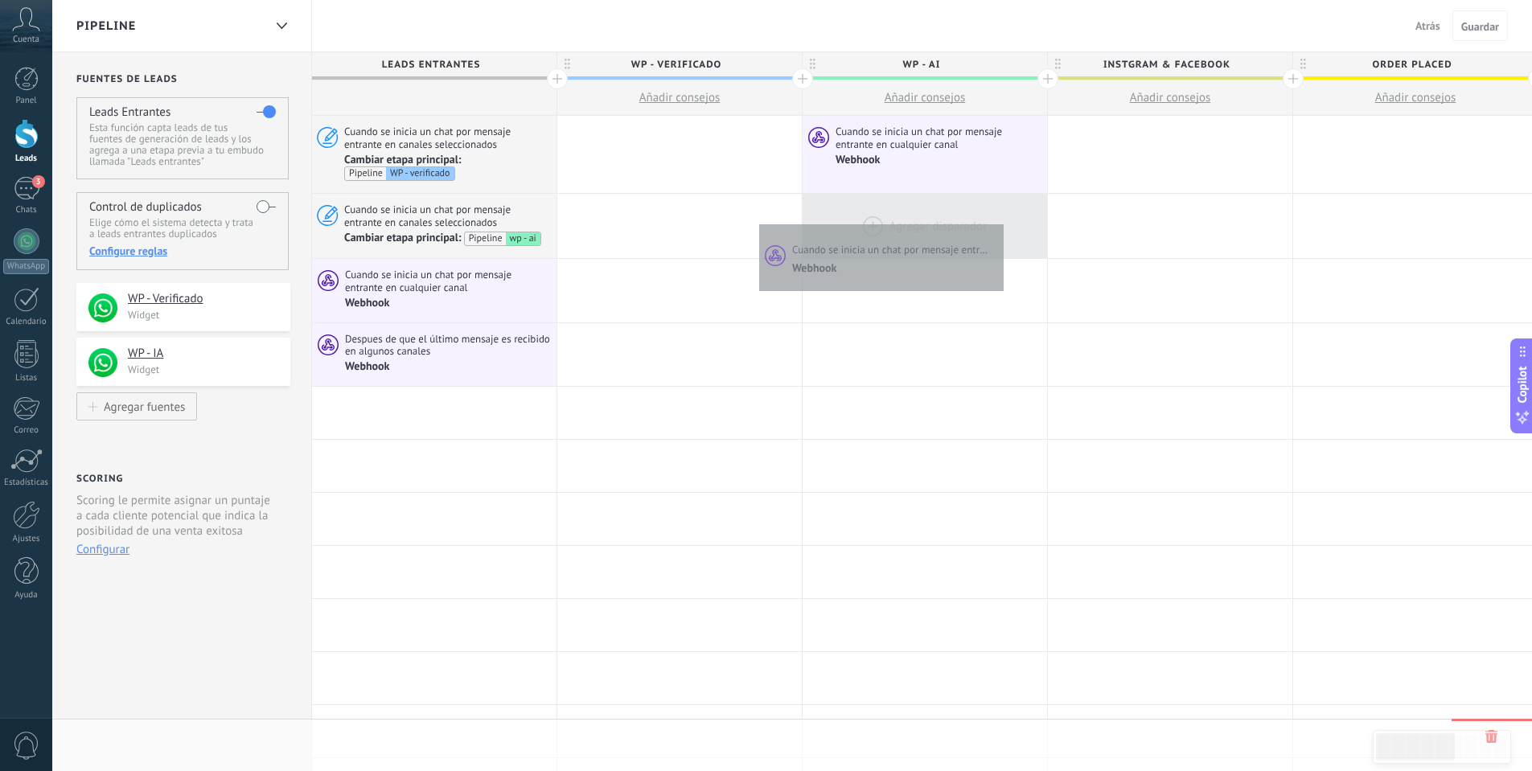
click at [1000, 219] on div at bounding box center [925, 226] width 245 height 64
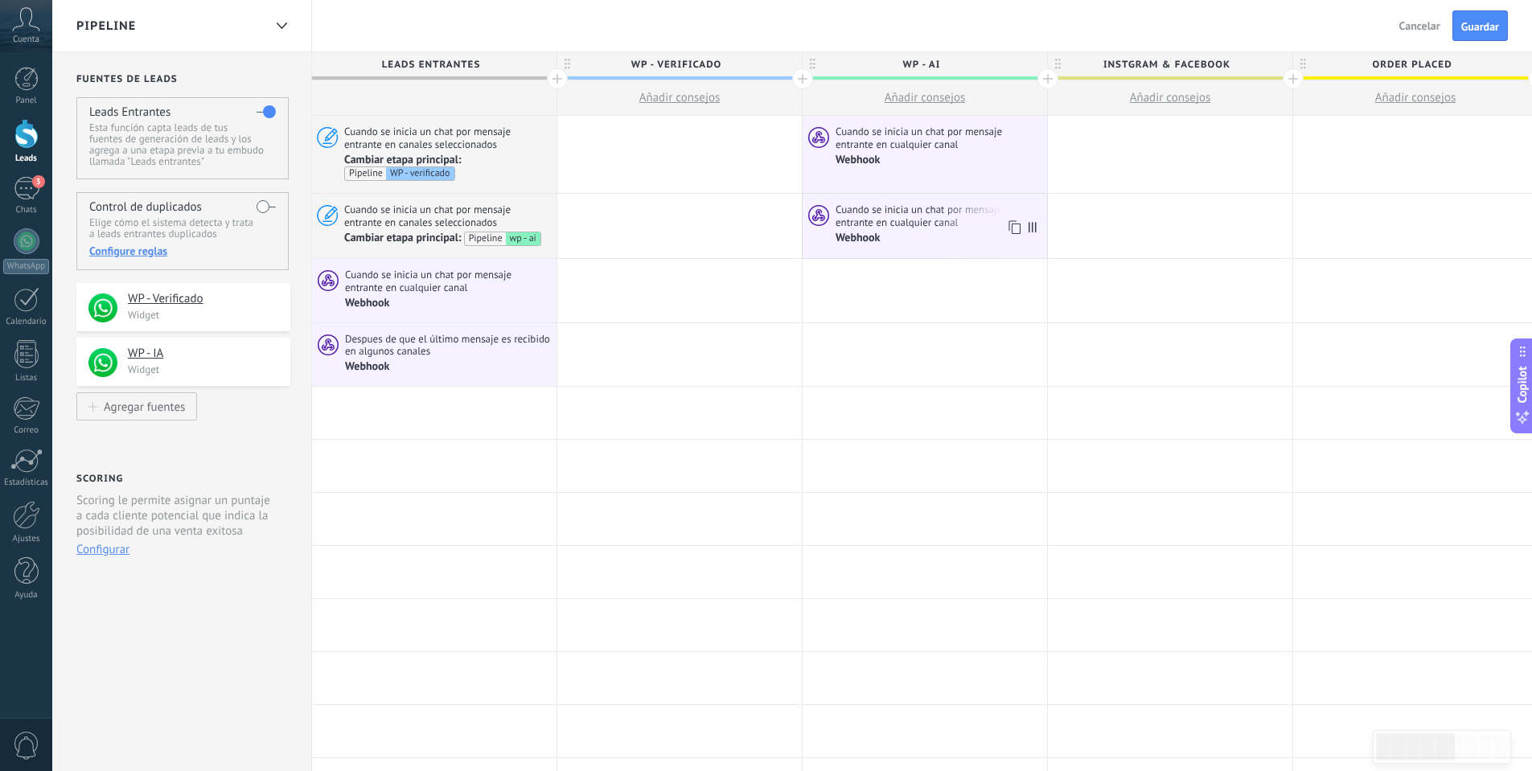
click at [936, 219] on span "Cuando se inicia un chat por mensaje entrante en cualquier canal" at bounding box center [940, 216] width 208 height 27
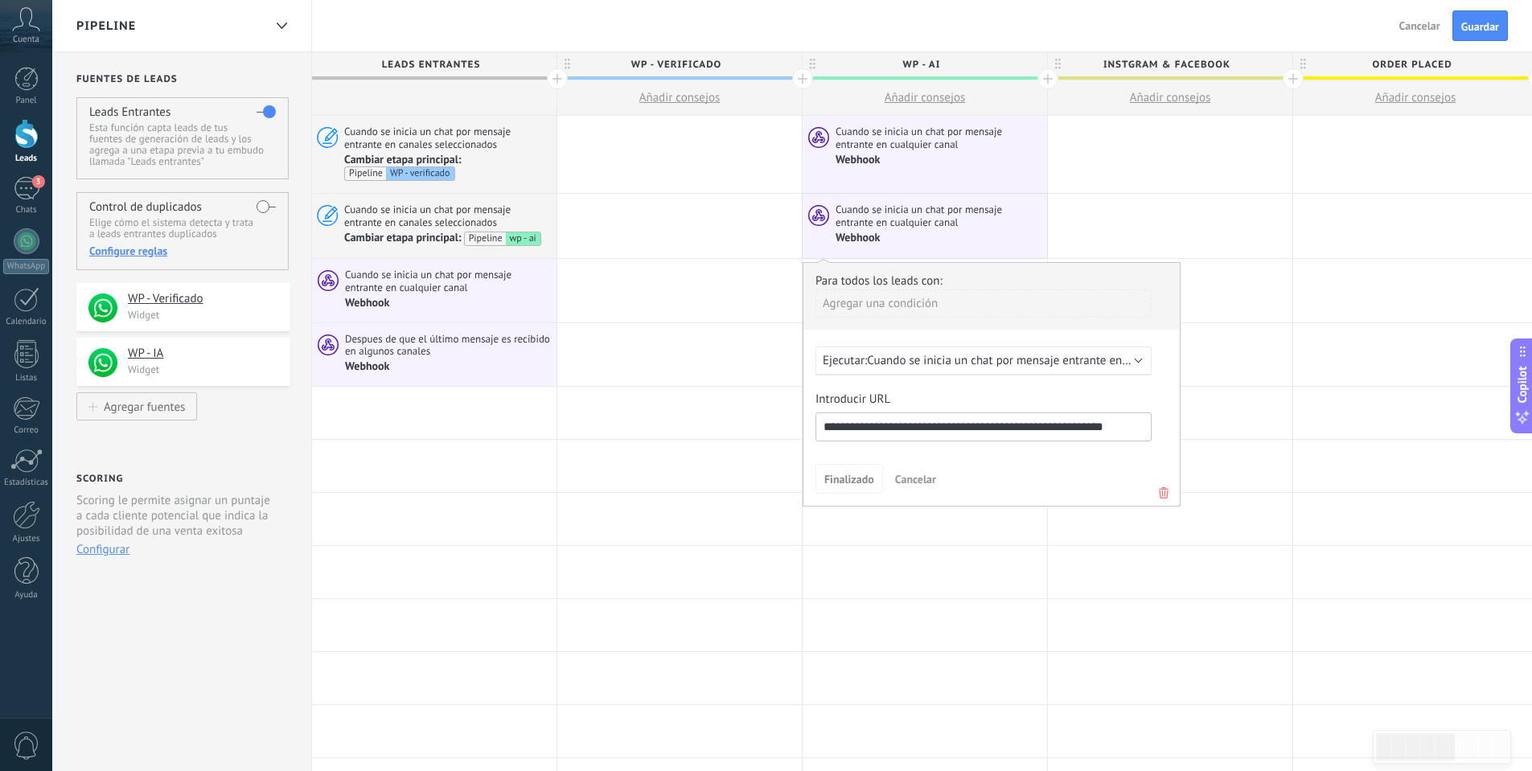
click at [1164, 495] on icon at bounding box center [1164, 492] width 18 height 19
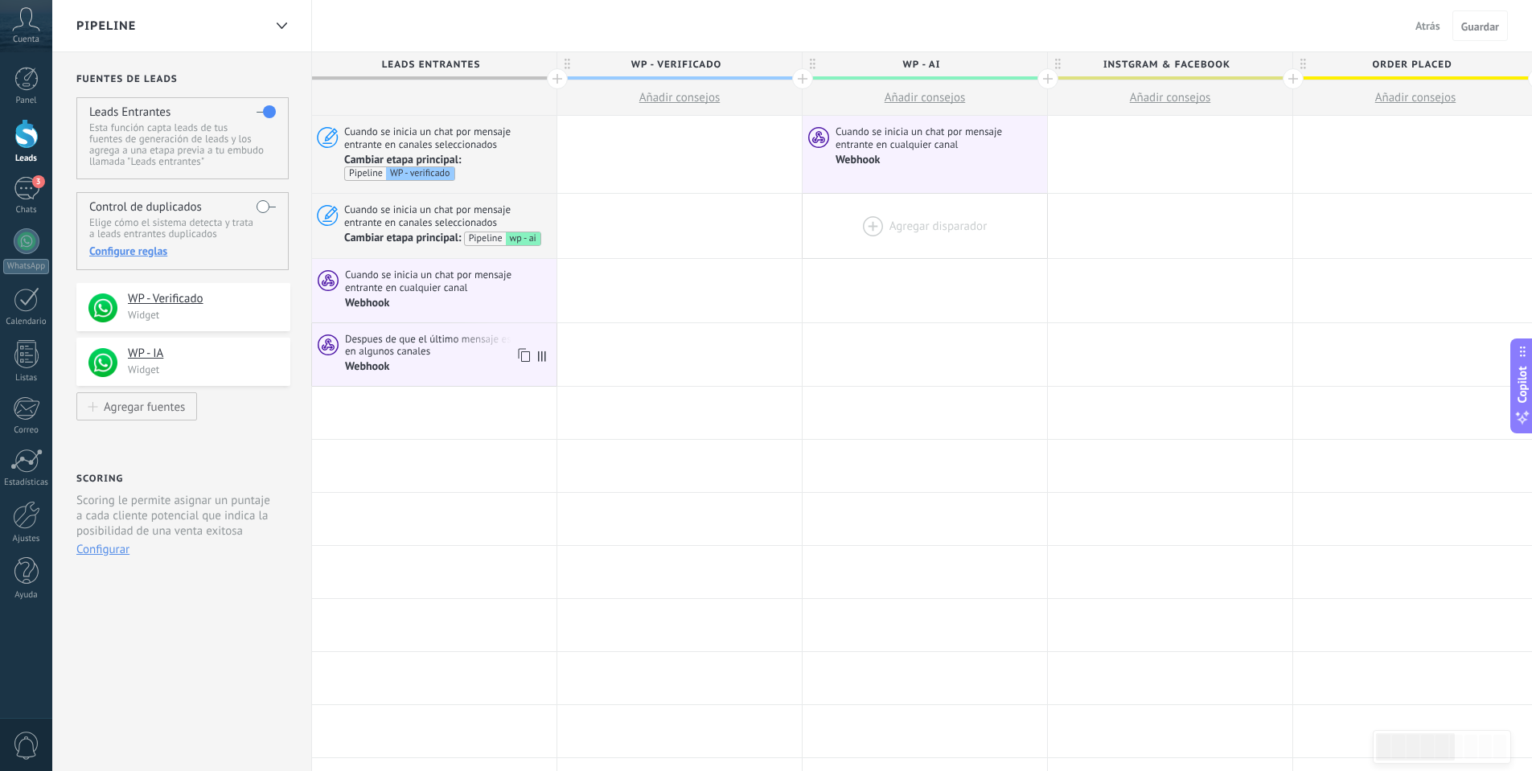
click at [523, 356] on icon at bounding box center [523, 355] width 16 height 21
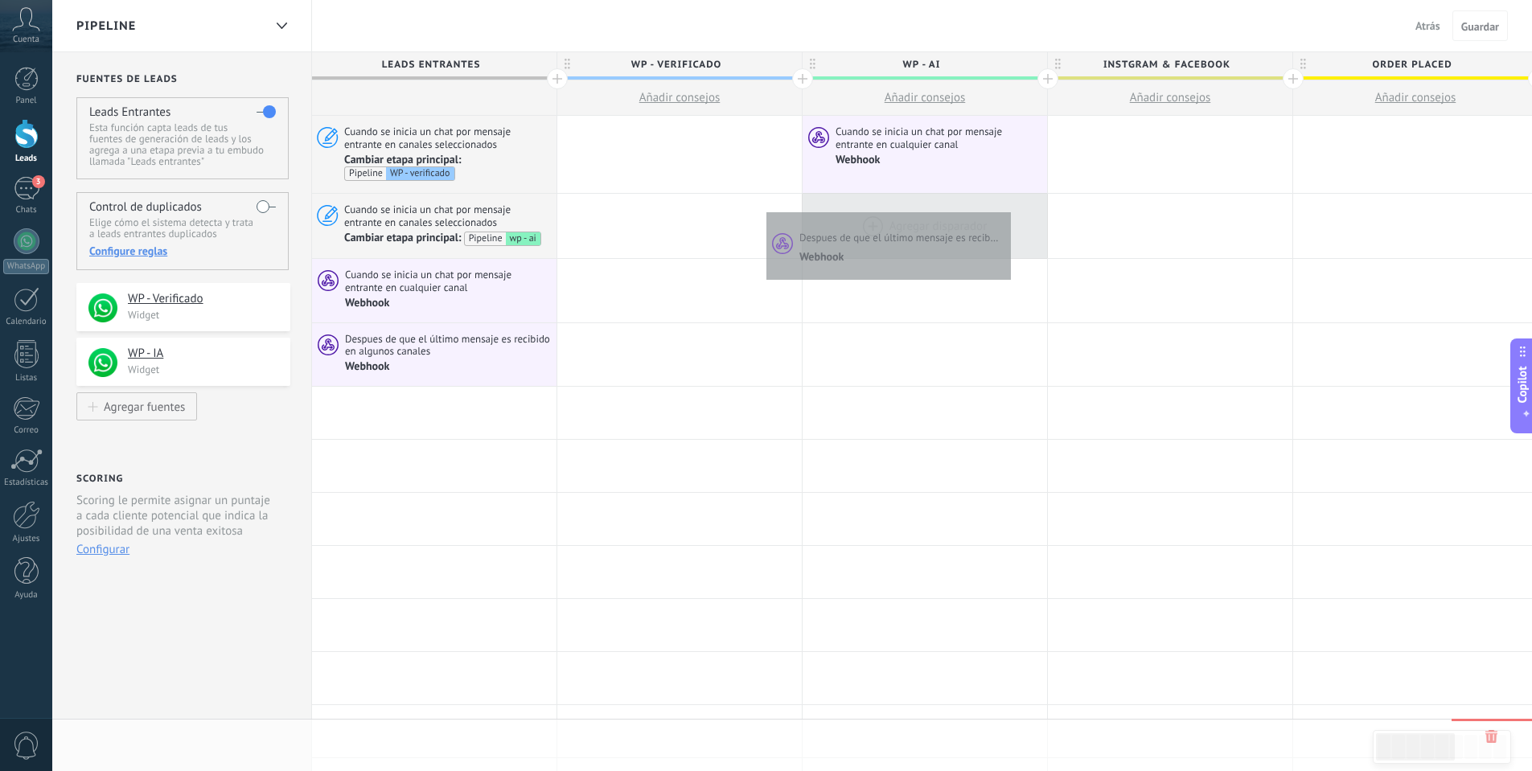
click at [1007, 207] on div at bounding box center [925, 226] width 245 height 64
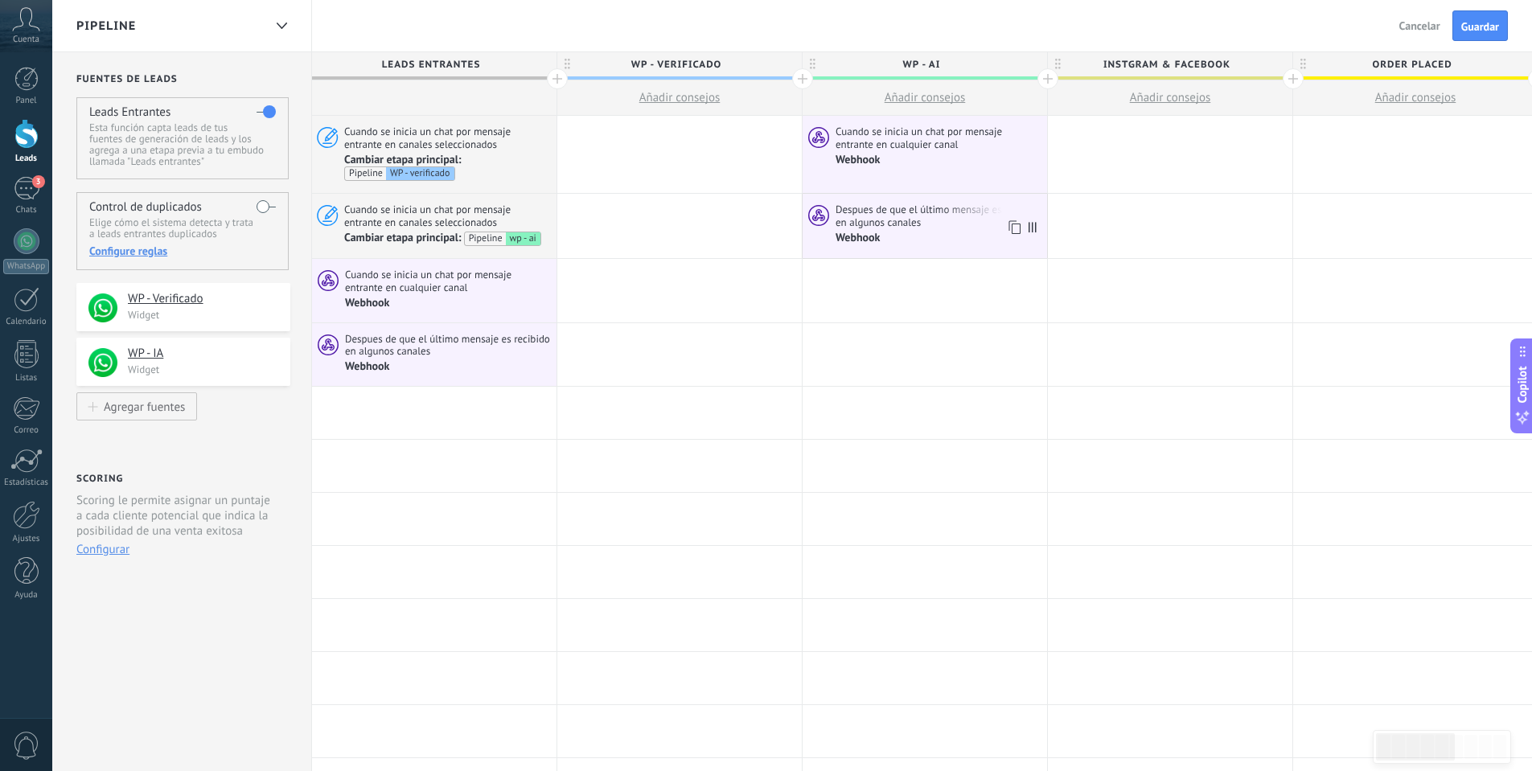
click at [908, 220] on span "Despues de que el último mensaje es recibido en algunos canales" at bounding box center [940, 216] width 208 height 27
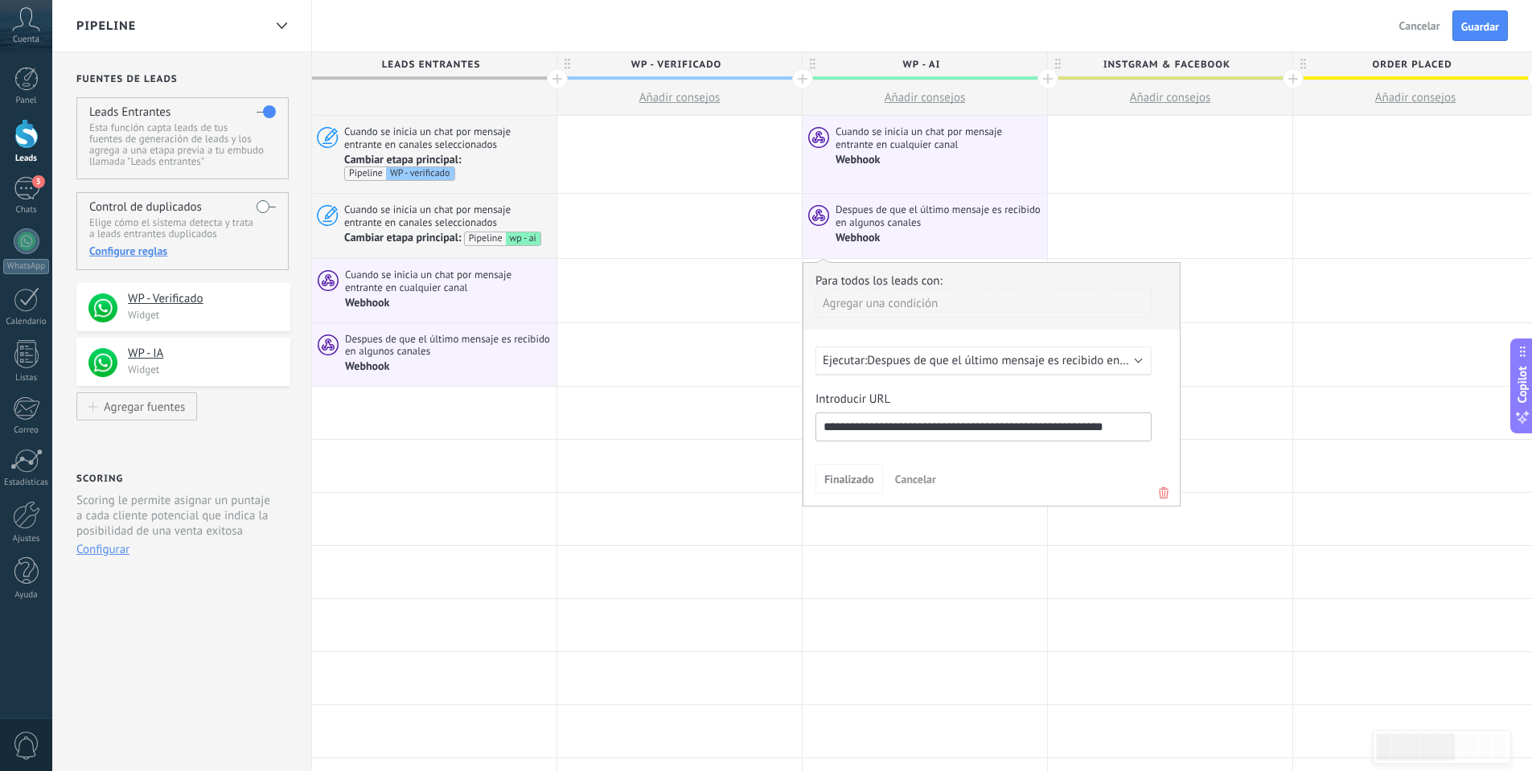
click at [997, 359] on span "Despues de que el último mensaje es recibido en cualquier canal" at bounding box center [1034, 360] width 335 height 15
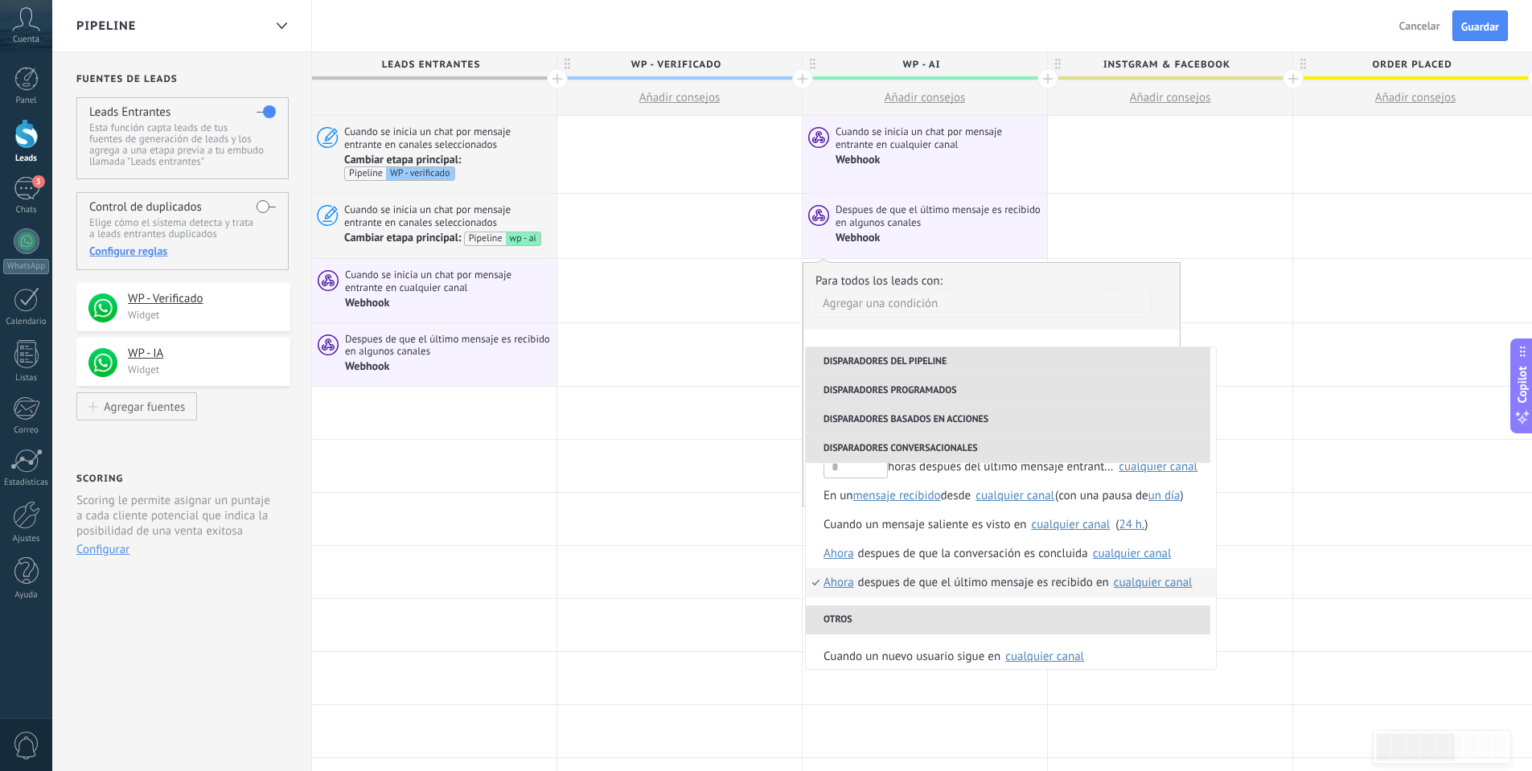
scroll to position [483, 0]
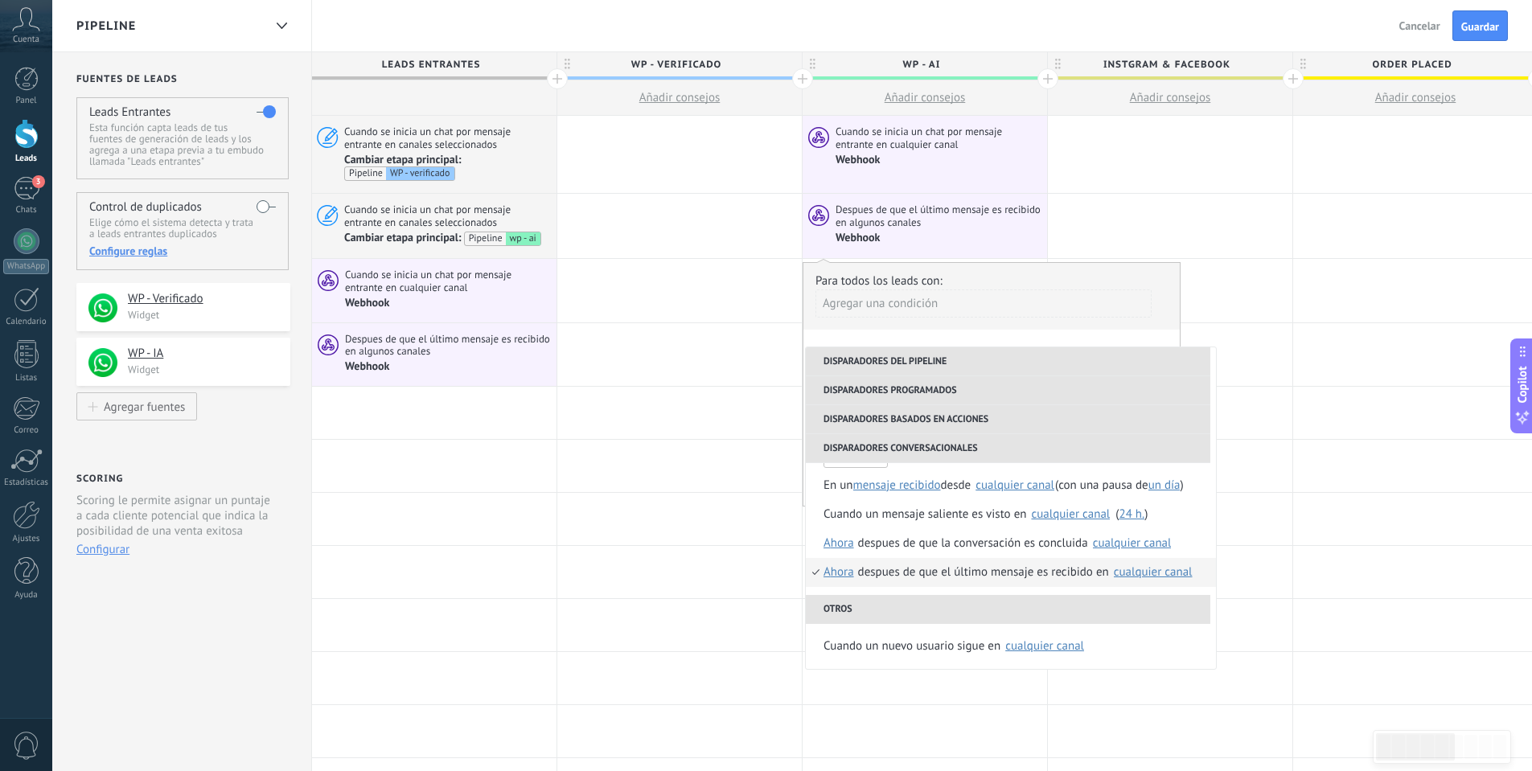
click at [1158, 574] on div "cualquier canal" at bounding box center [1153, 572] width 79 height 12
click at [1143, 631] on span "WP - IA" at bounding box center [1133, 638] width 35 height 16
click at [1084, 307] on div "Agregar una condición" at bounding box center [984, 304] width 336 height 28
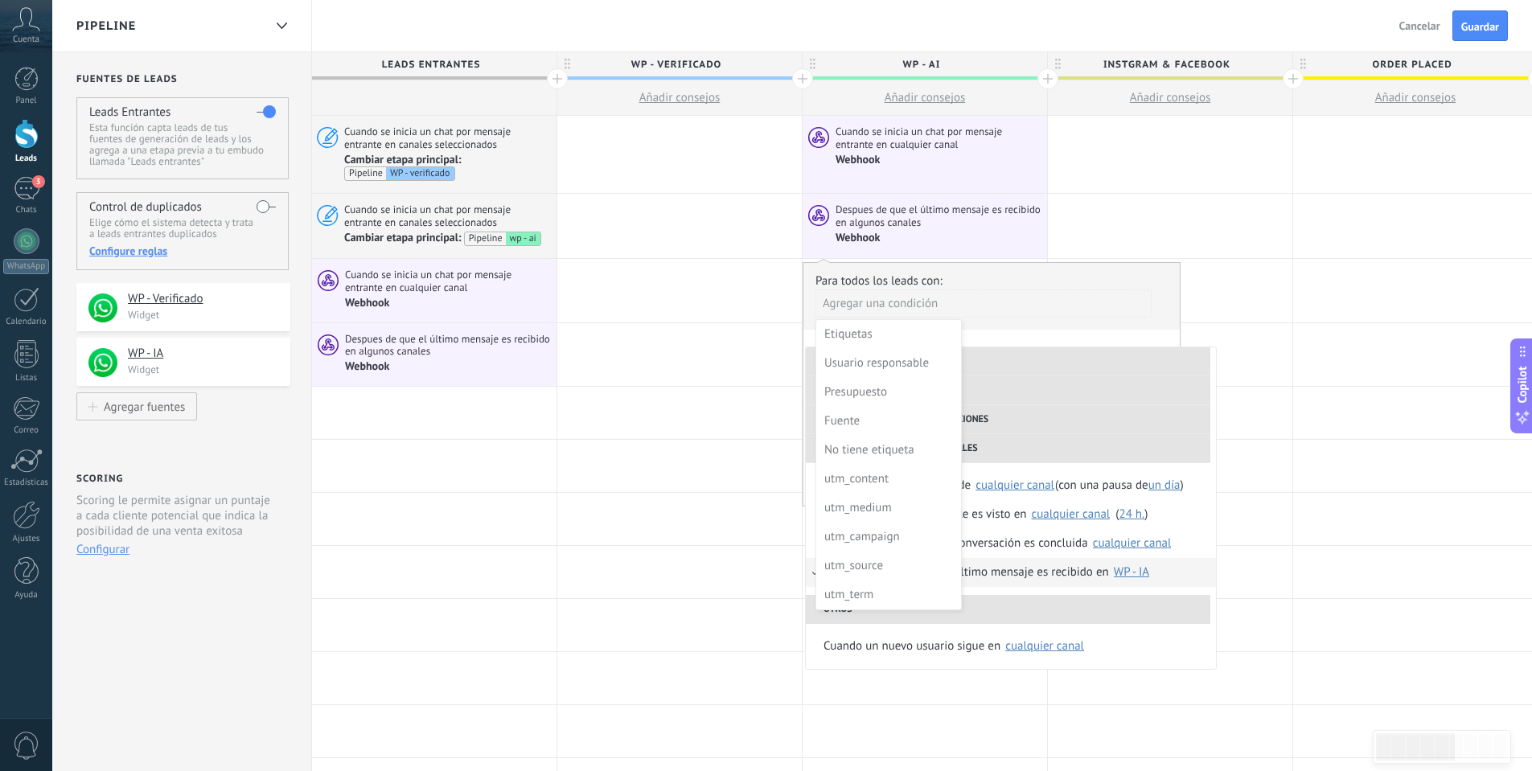
click at [1085, 284] on div at bounding box center [992, 384] width 376 height 243
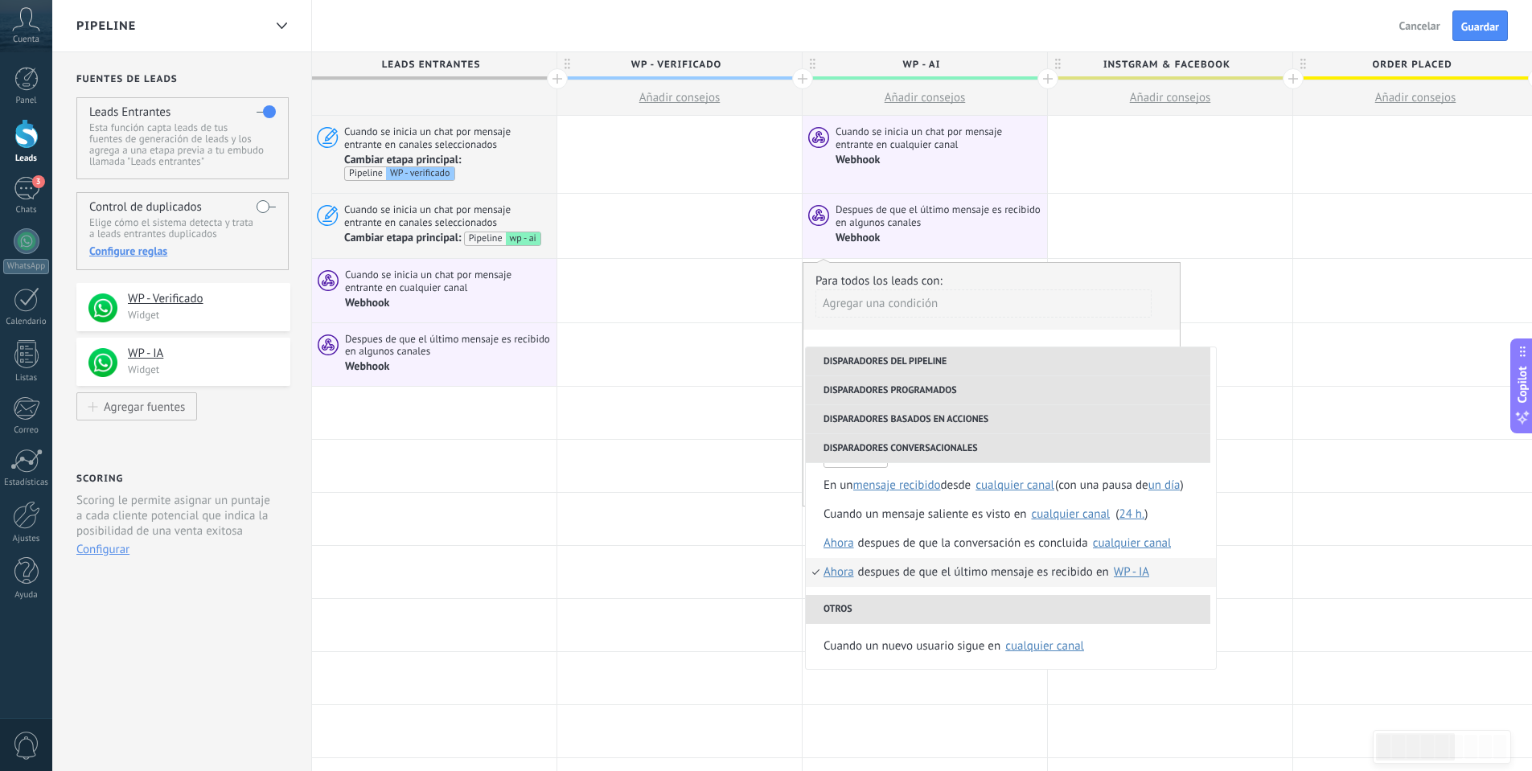
click at [1042, 273] on div "Para todos los leads con:" at bounding box center [992, 280] width 352 height 15
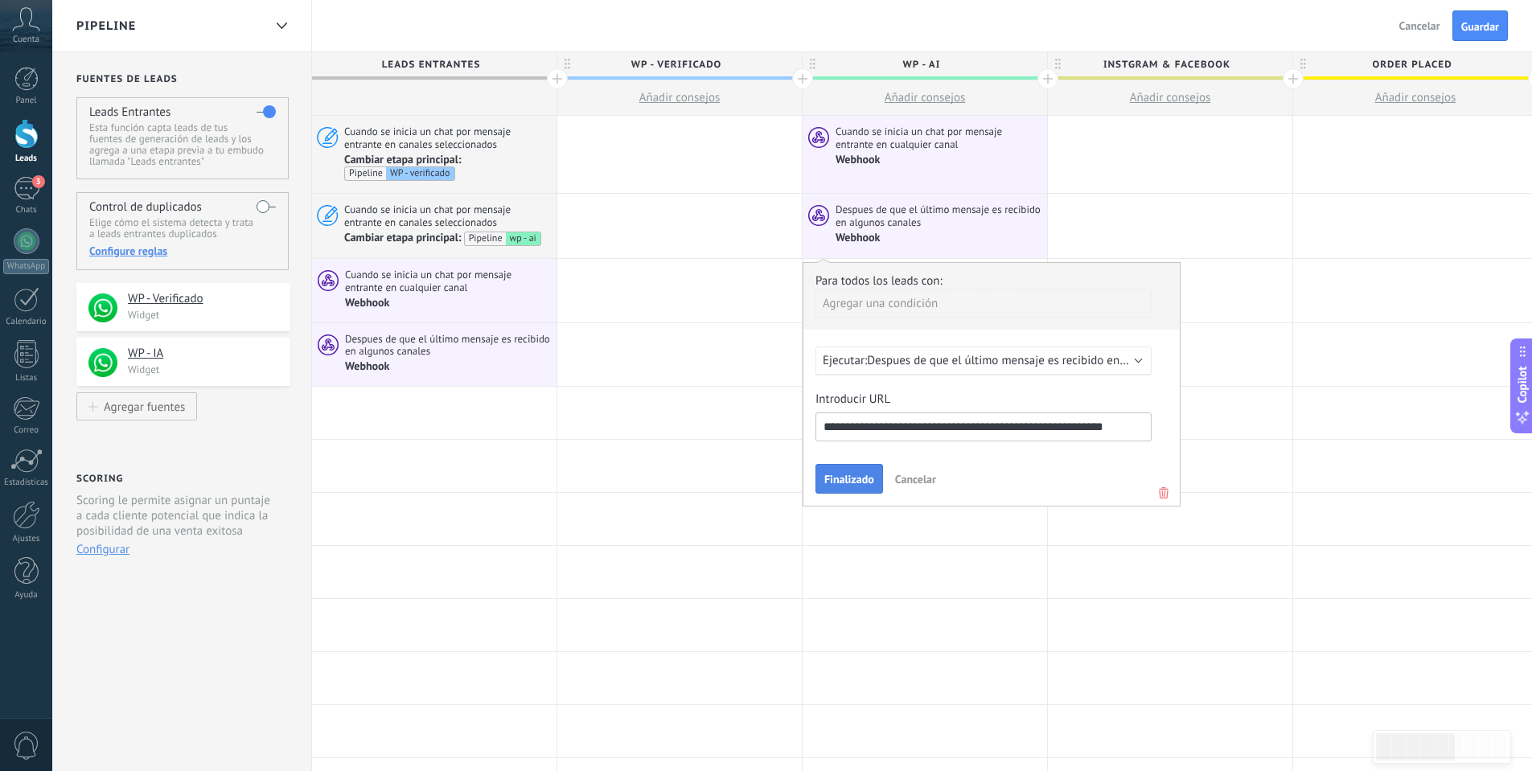
click at [843, 474] on span "Finalizado" at bounding box center [849, 479] width 50 height 11
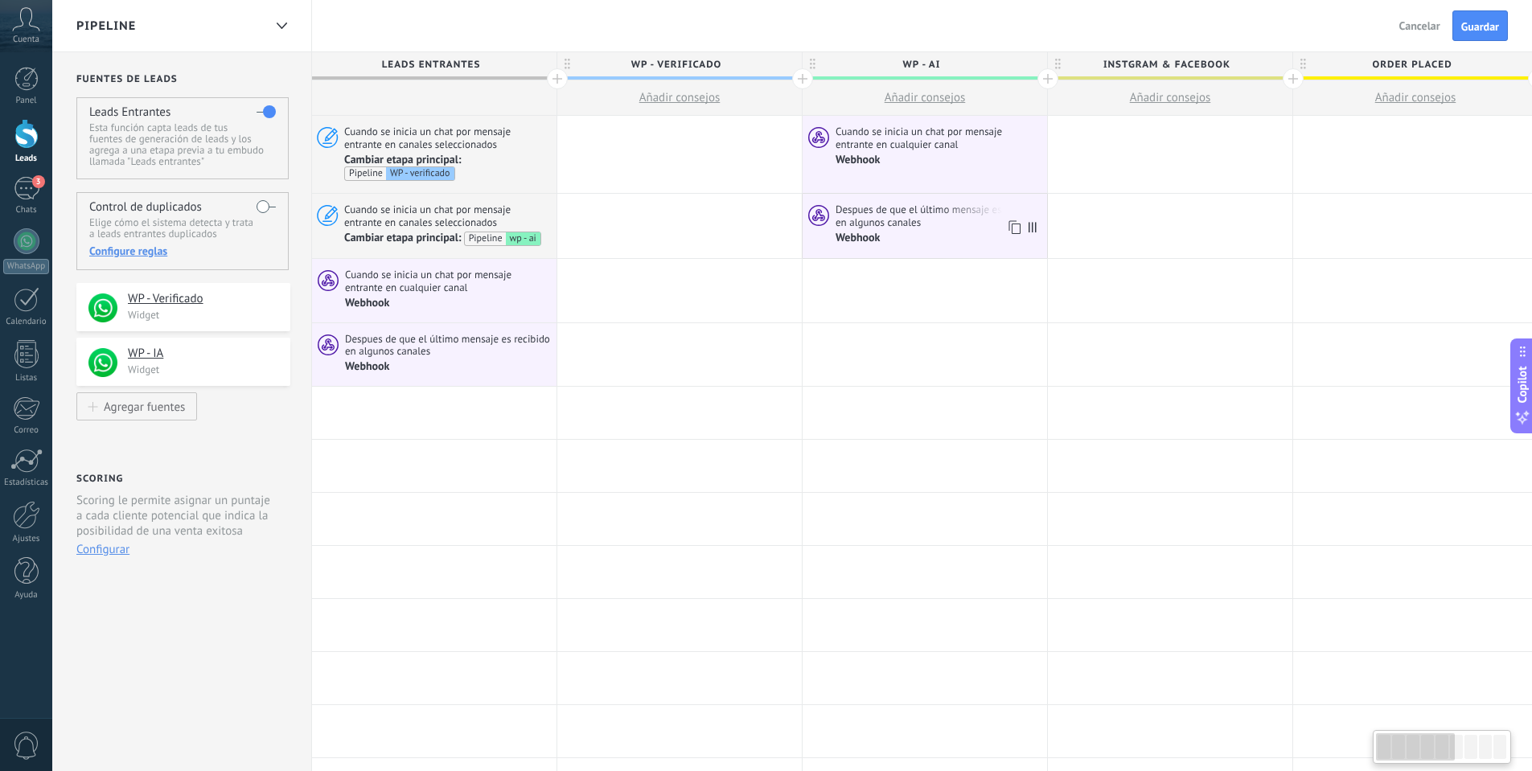
click at [882, 219] on span "Despues de que el último mensaje es recibido en algunos canales" at bounding box center [940, 216] width 208 height 27
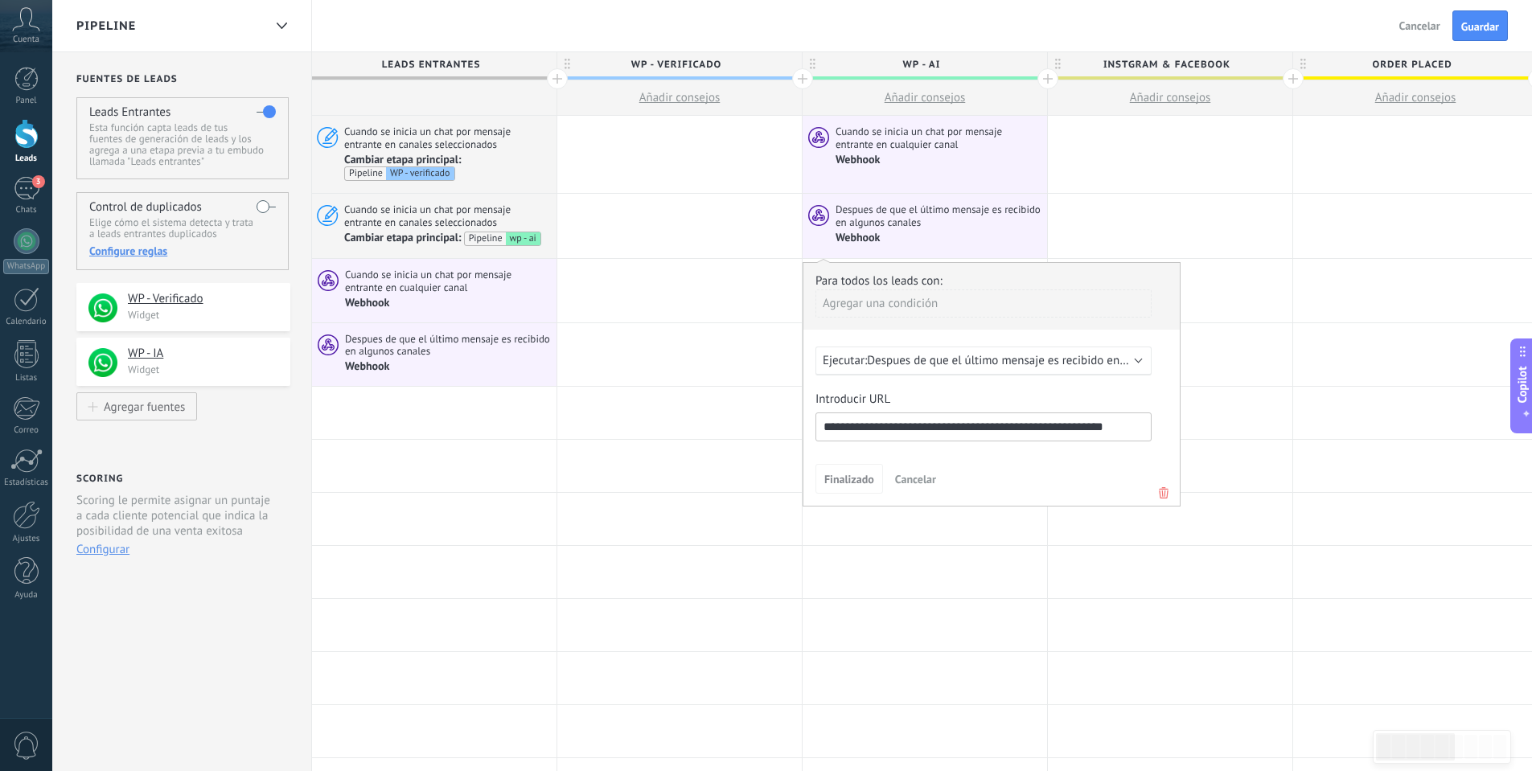
click at [1022, 419] on input "**********" at bounding box center [984, 427] width 336 height 29
click at [1025, 361] on span "Despues de que el último mensaje es recibido en WhatsApp Lite (WP - IA)" at bounding box center [1055, 360] width 376 height 15
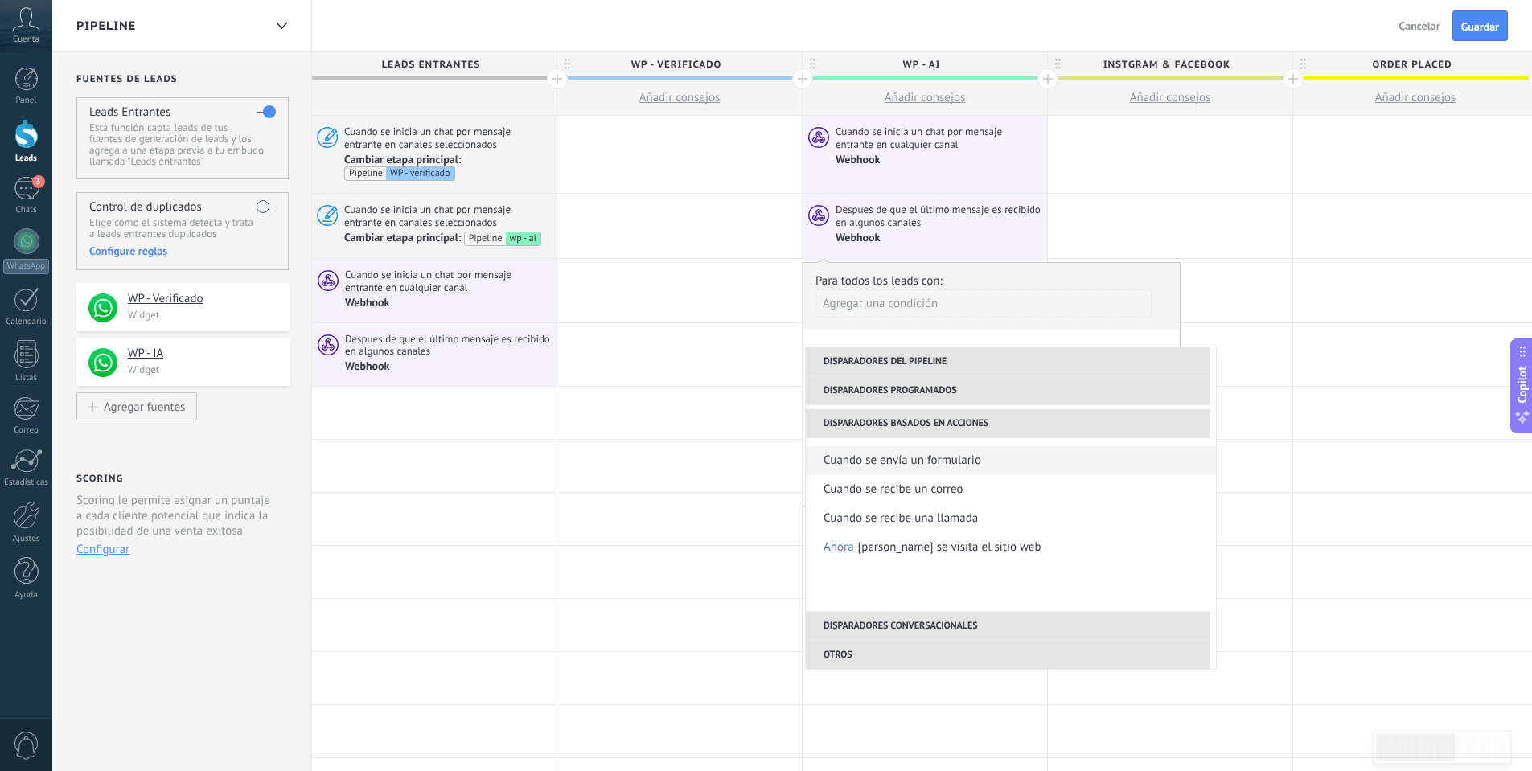
scroll to position [483, 0]
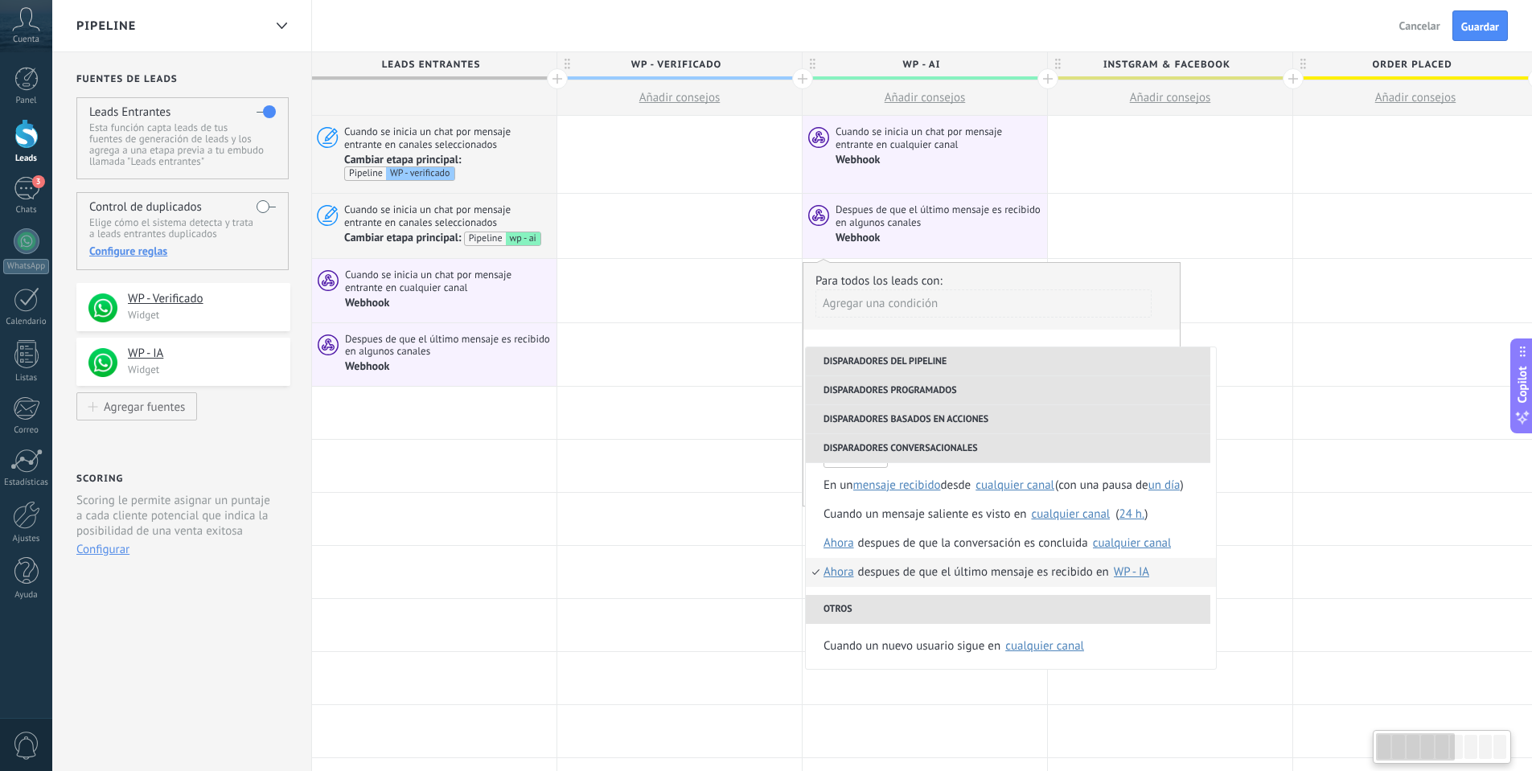
click at [1075, 273] on div "Para todos los leads con: Agregar una condición" at bounding box center [992, 301] width 352 height 56
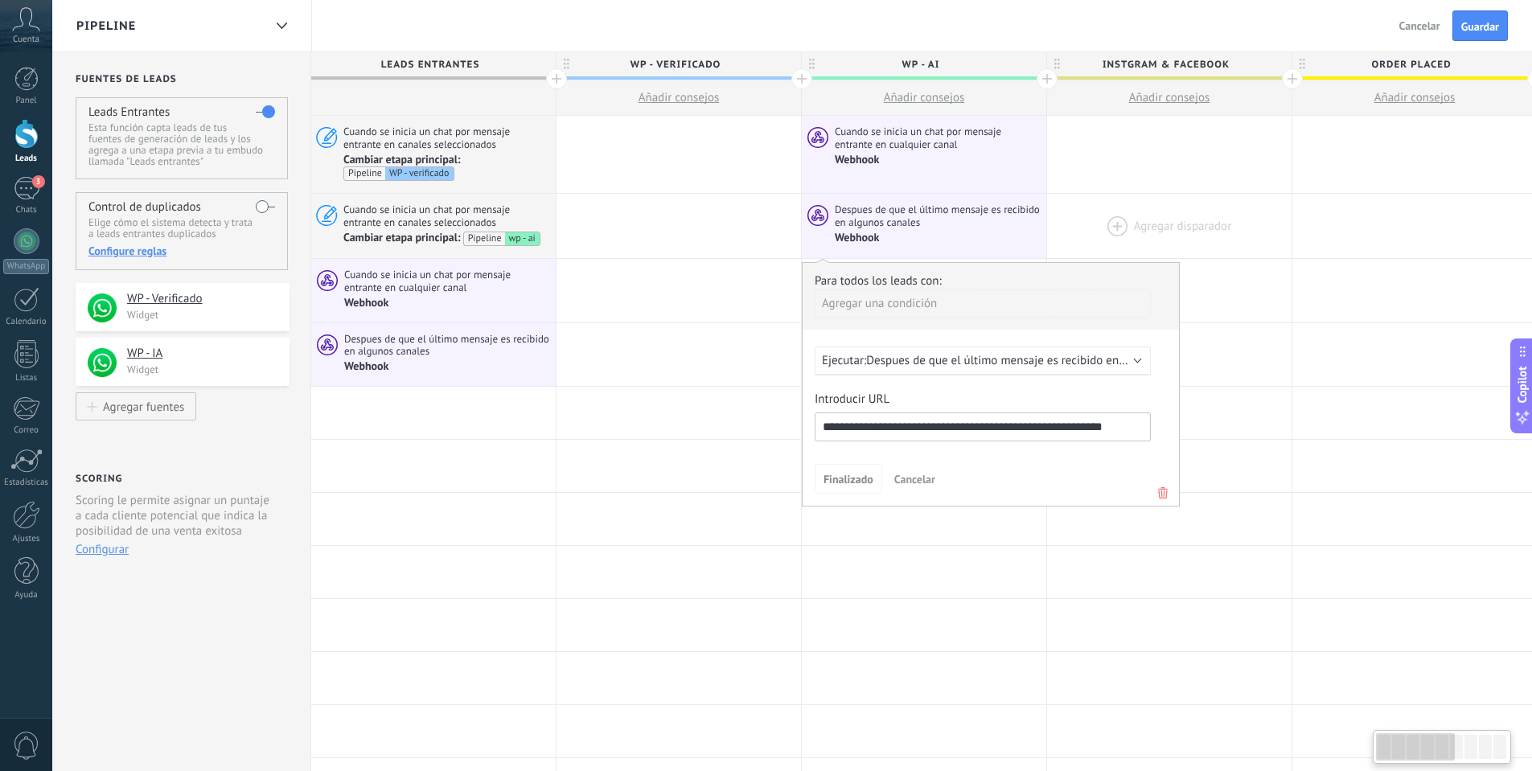
click at [1094, 244] on div at bounding box center [1169, 226] width 245 height 64
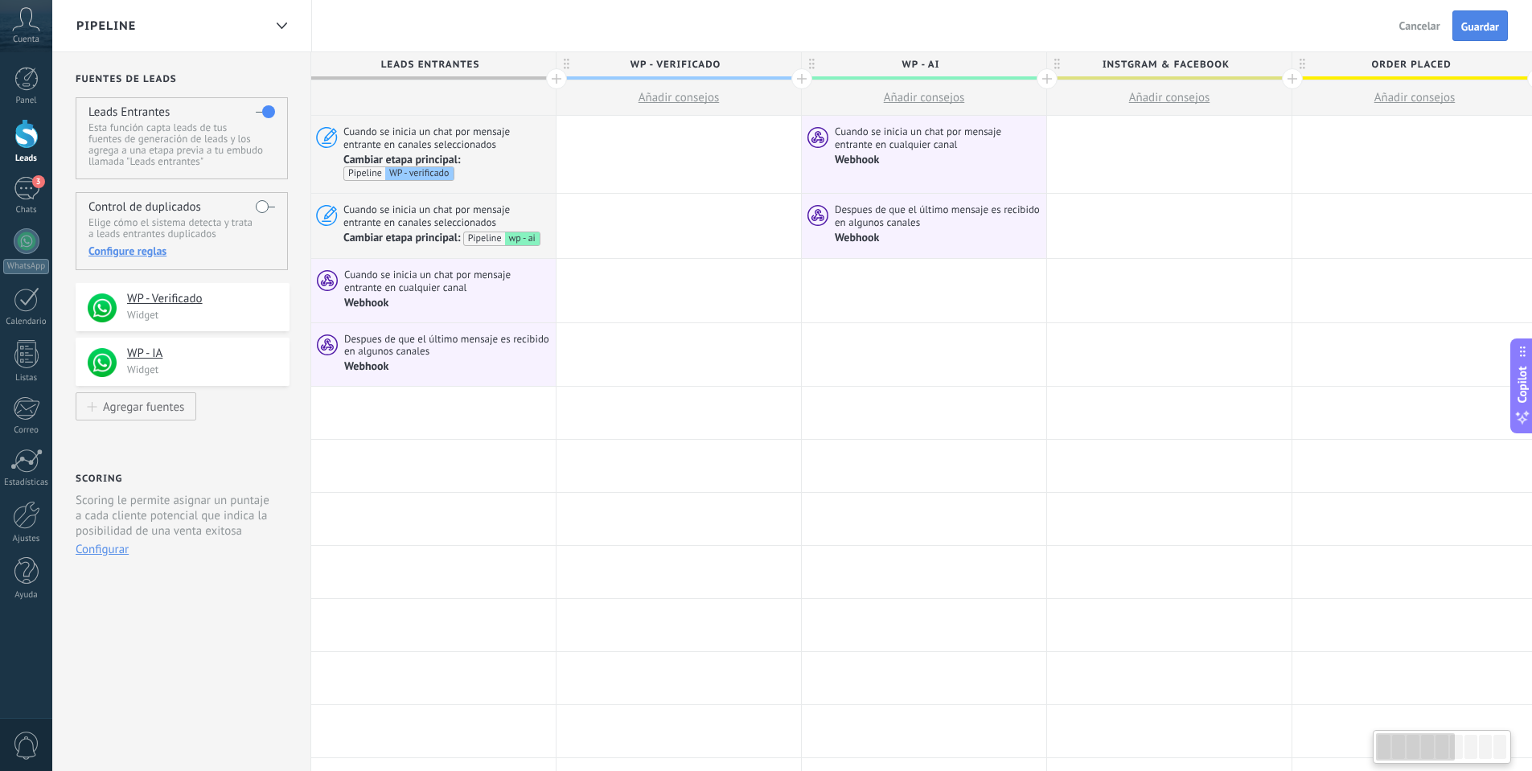
click at [1462, 34] on button "Guardar" at bounding box center [1481, 25] width 56 height 31
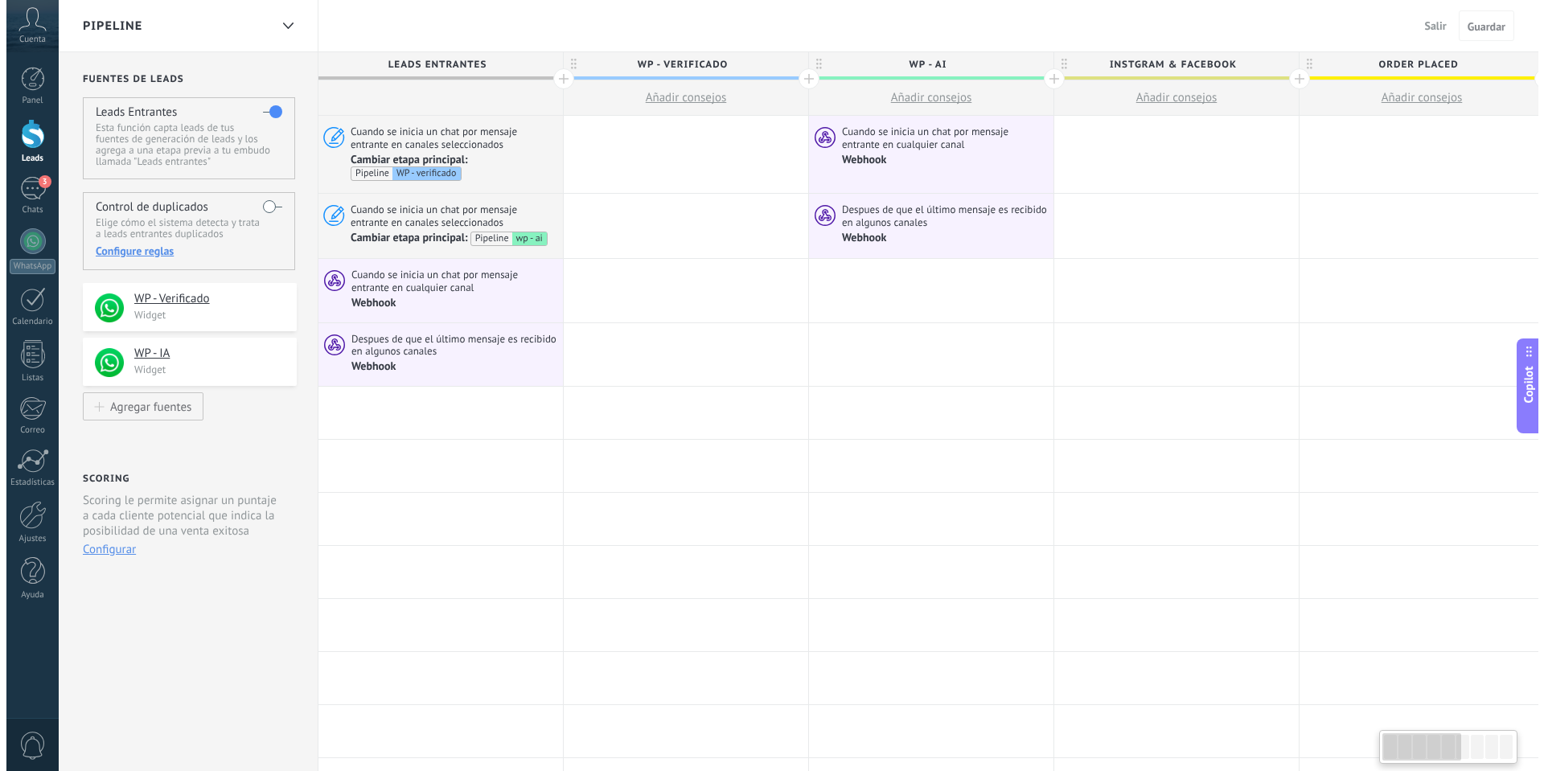
scroll to position [0, 1]
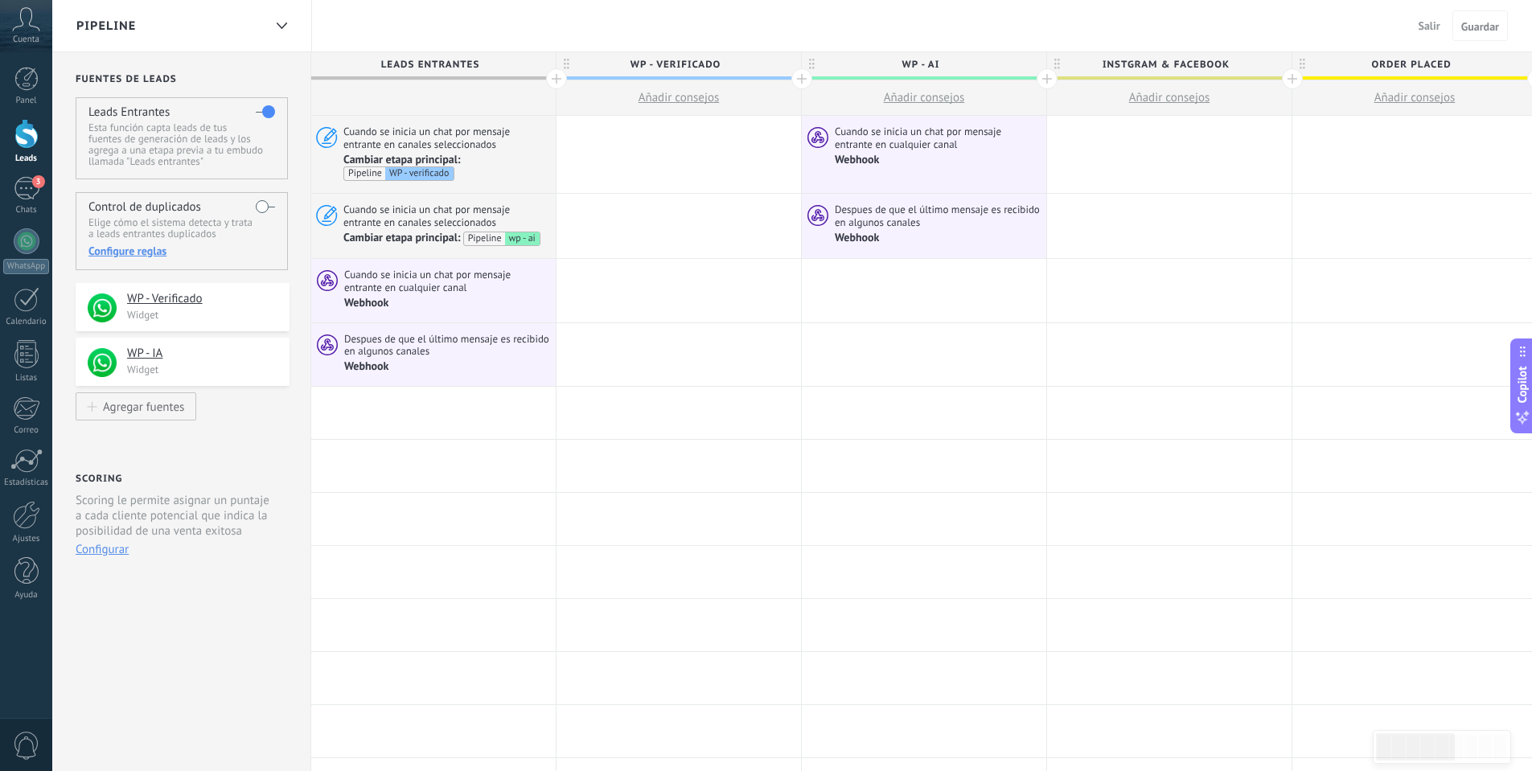
click at [1426, 28] on span "Salir" at bounding box center [1430, 26] width 22 height 14
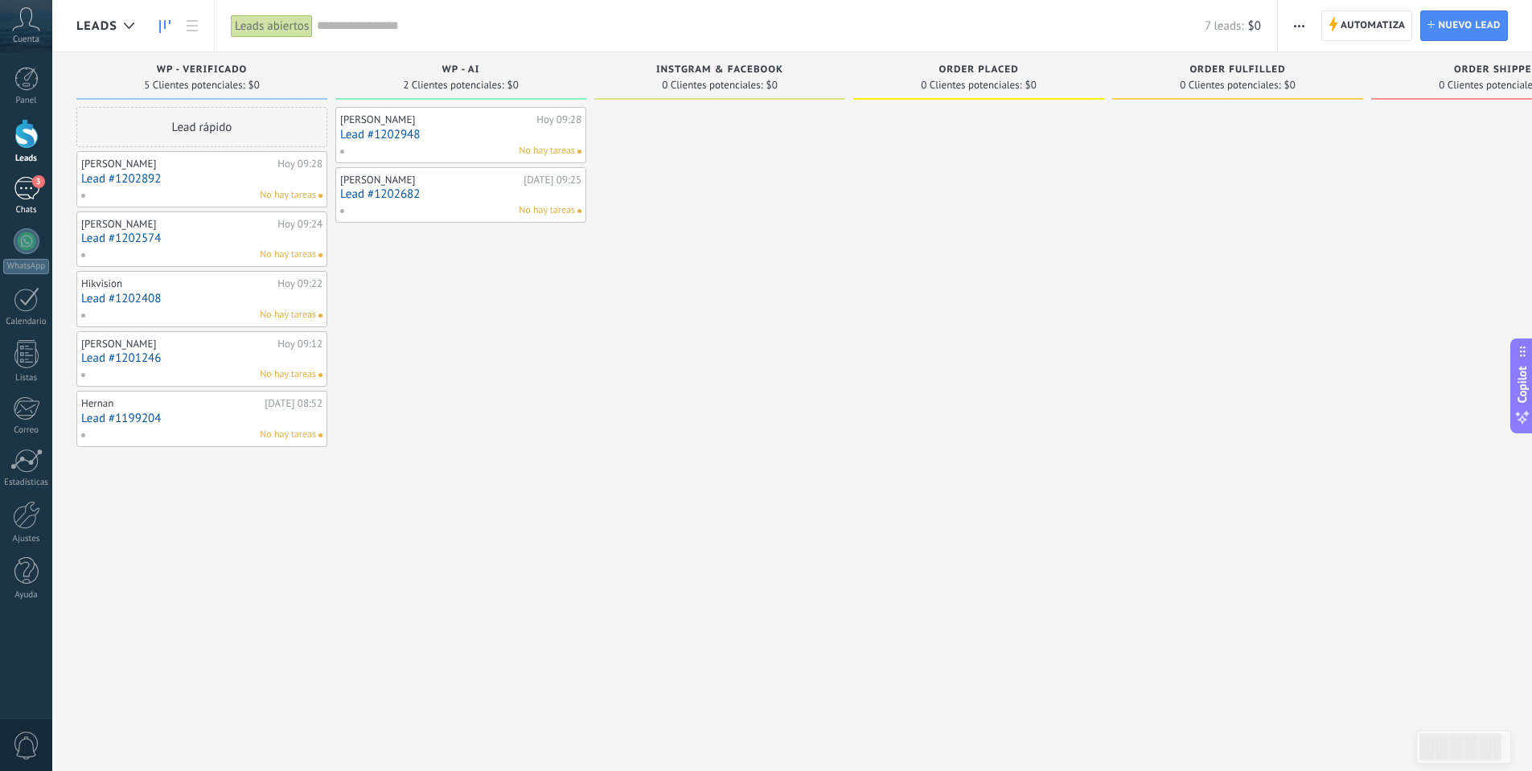
click at [24, 187] on div "3" at bounding box center [27, 188] width 26 height 23
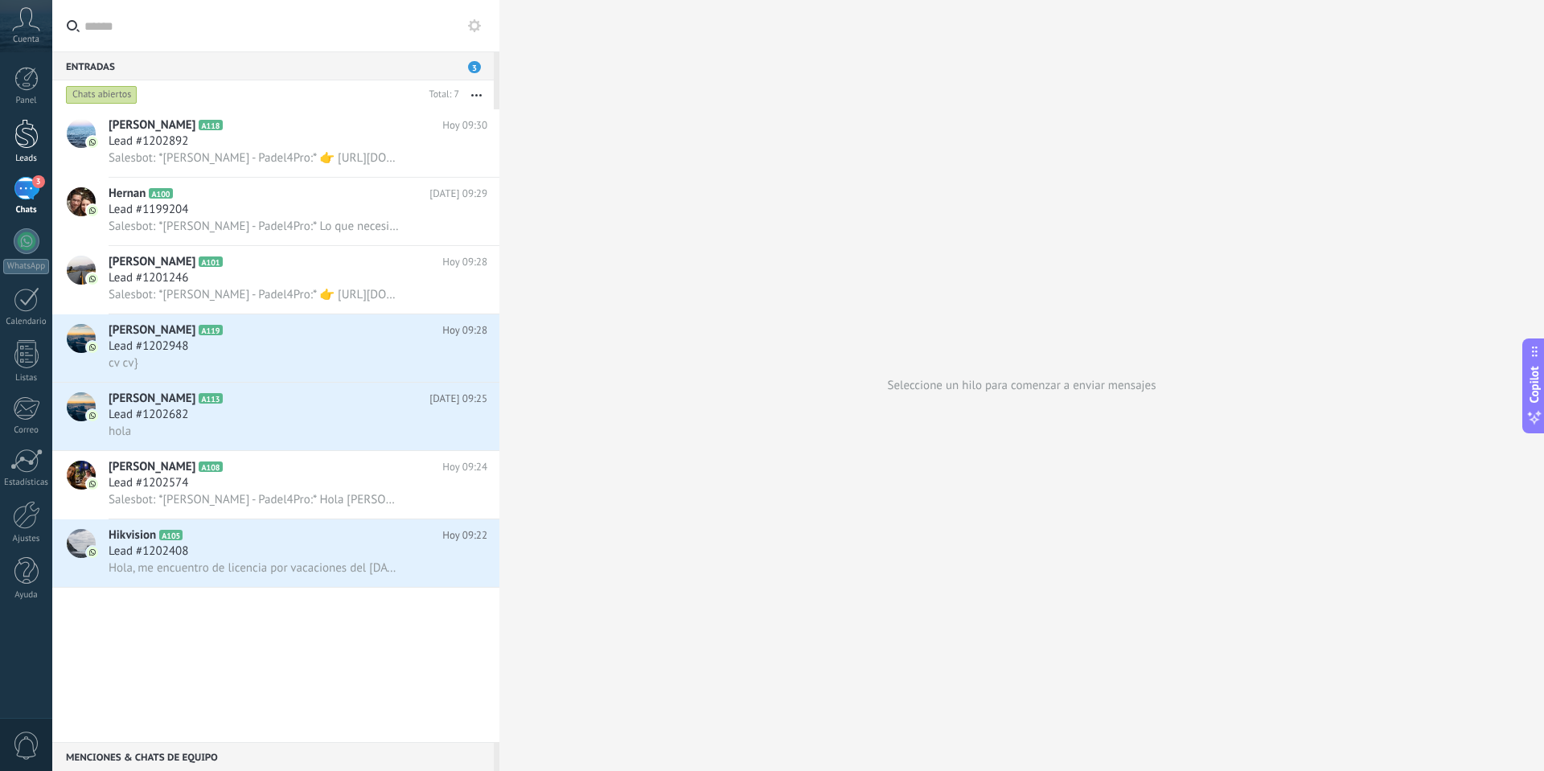
click at [42, 134] on link "Leads" at bounding box center [26, 141] width 52 height 45
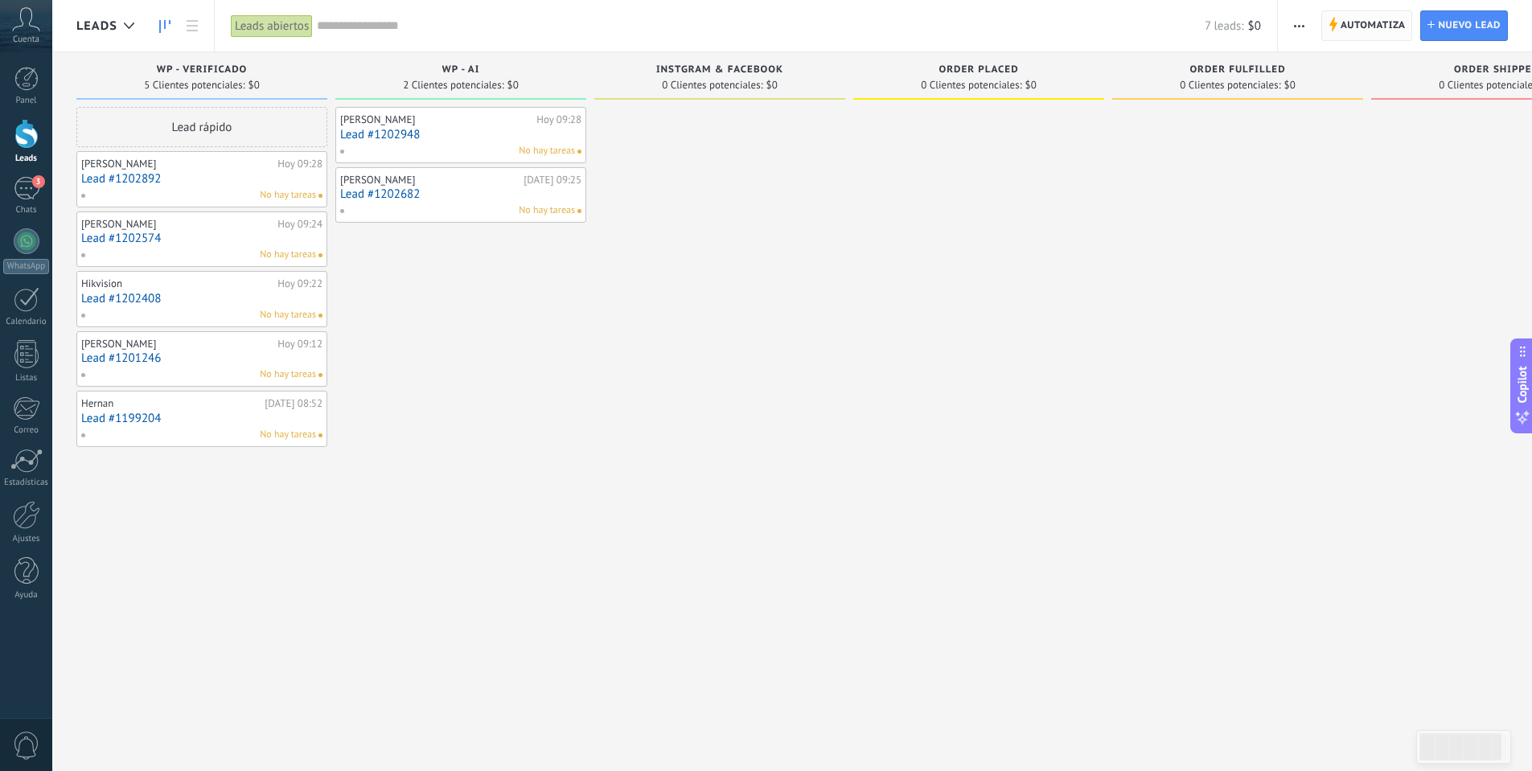
click at [1362, 34] on span "Automatiza" at bounding box center [1373, 25] width 65 height 29
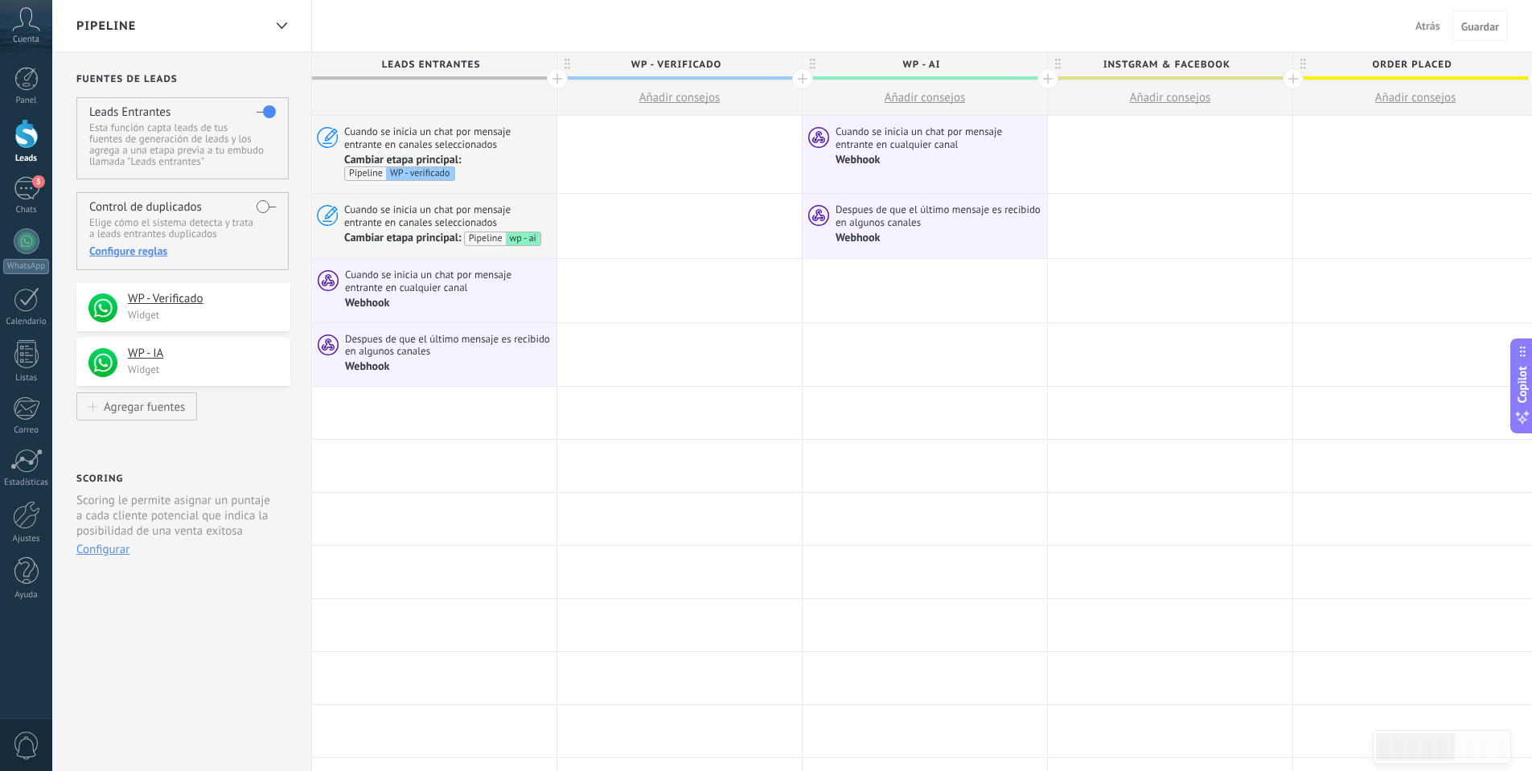
click at [1413, 29] on button "Atrás" at bounding box center [1428, 26] width 38 height 24
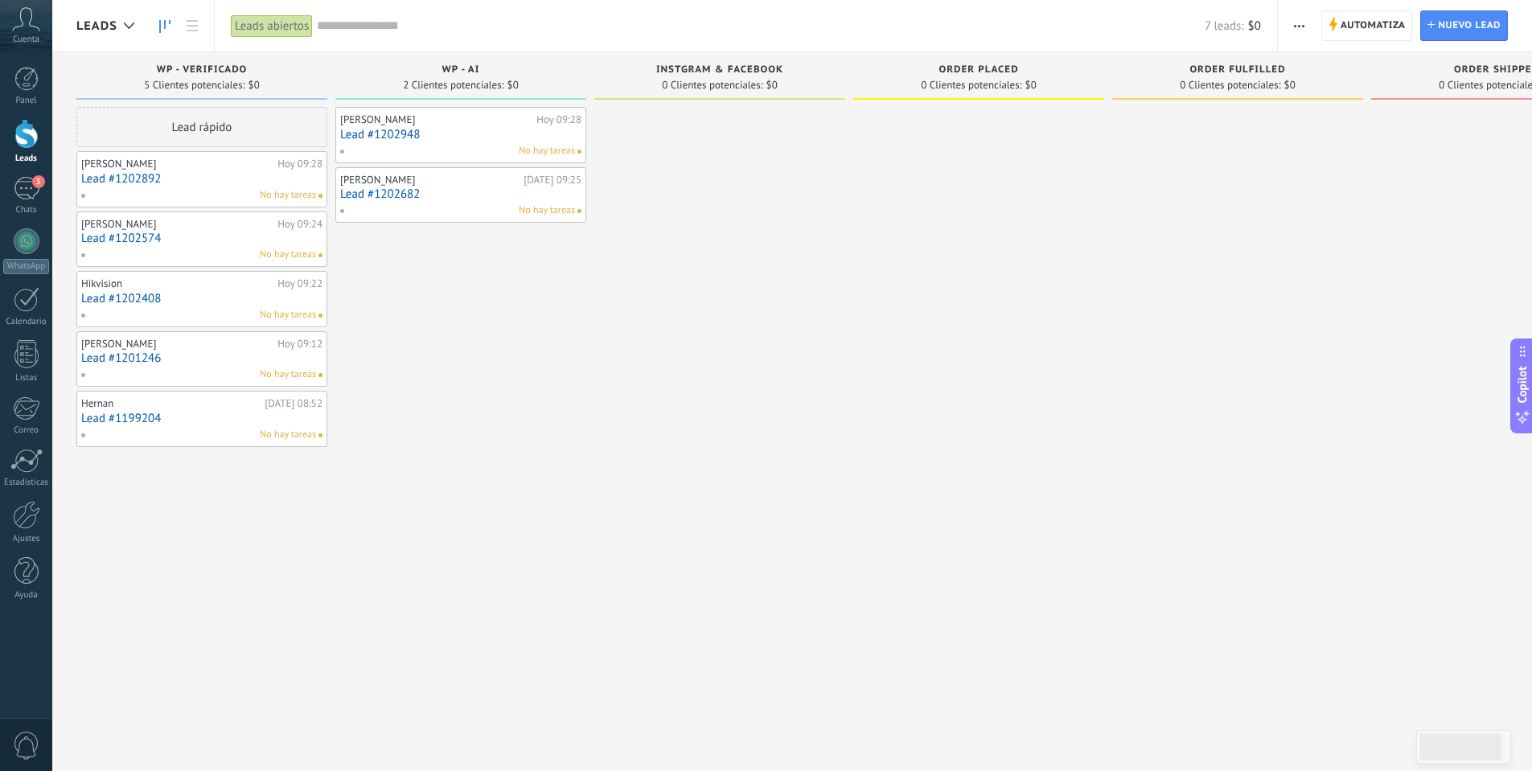
click at [395, 190] on link "Lead #1202682" at bounding box center [460, 194] width 241 height 14
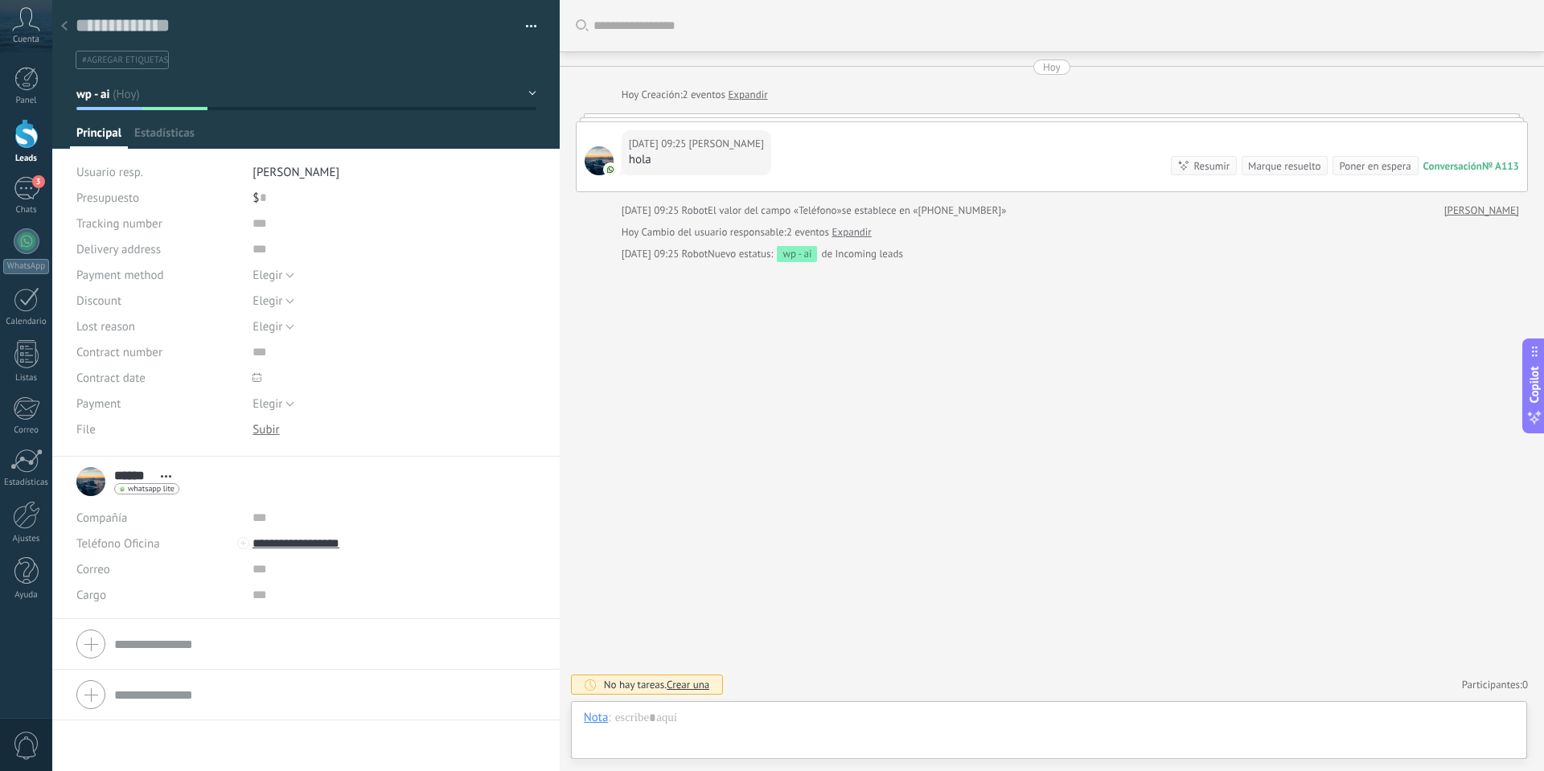
scroll to position [24, 0]
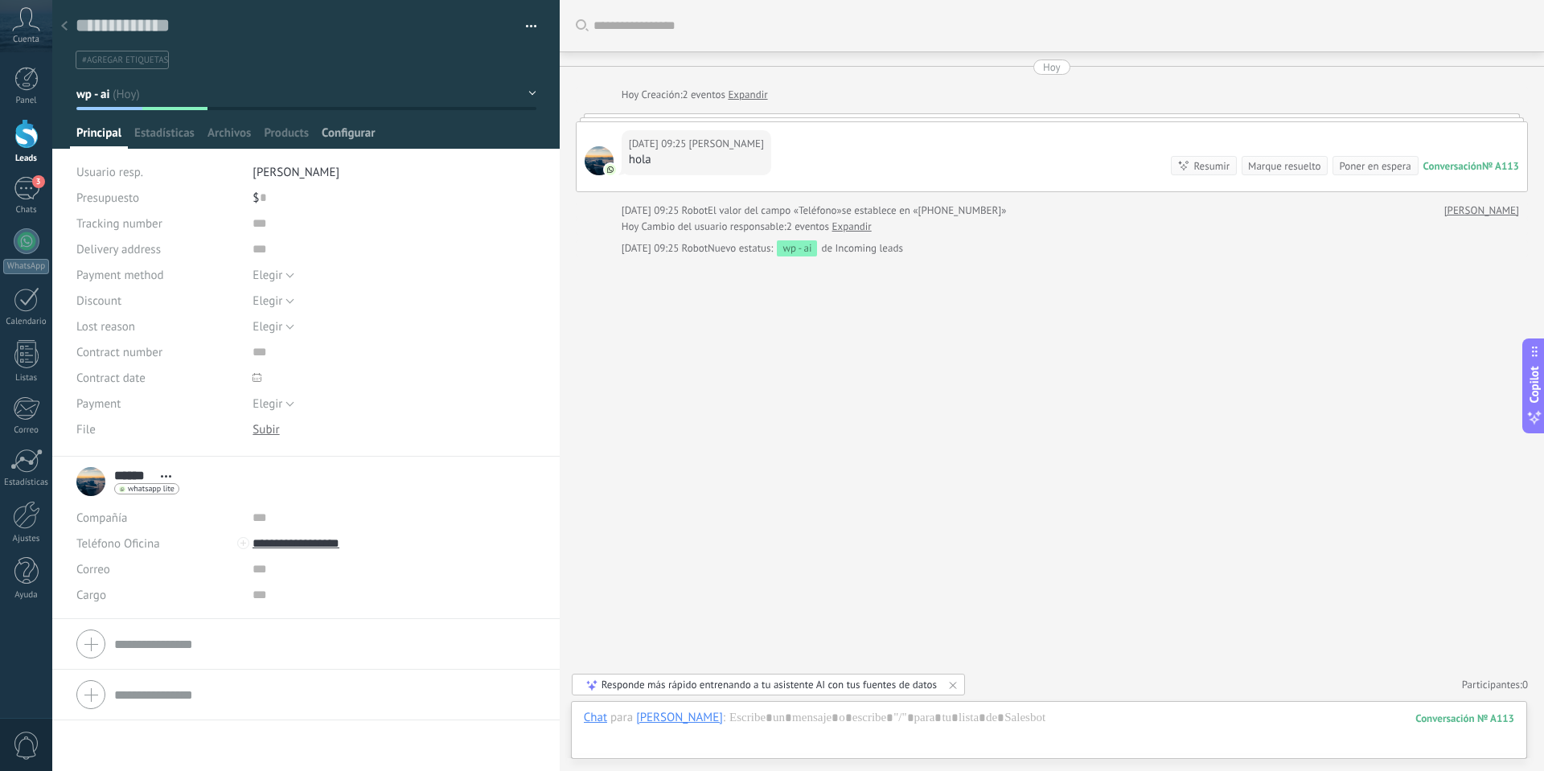
click at [364, 140] on span "Configurar" at bounding box center [348, 136] width 53 height 23
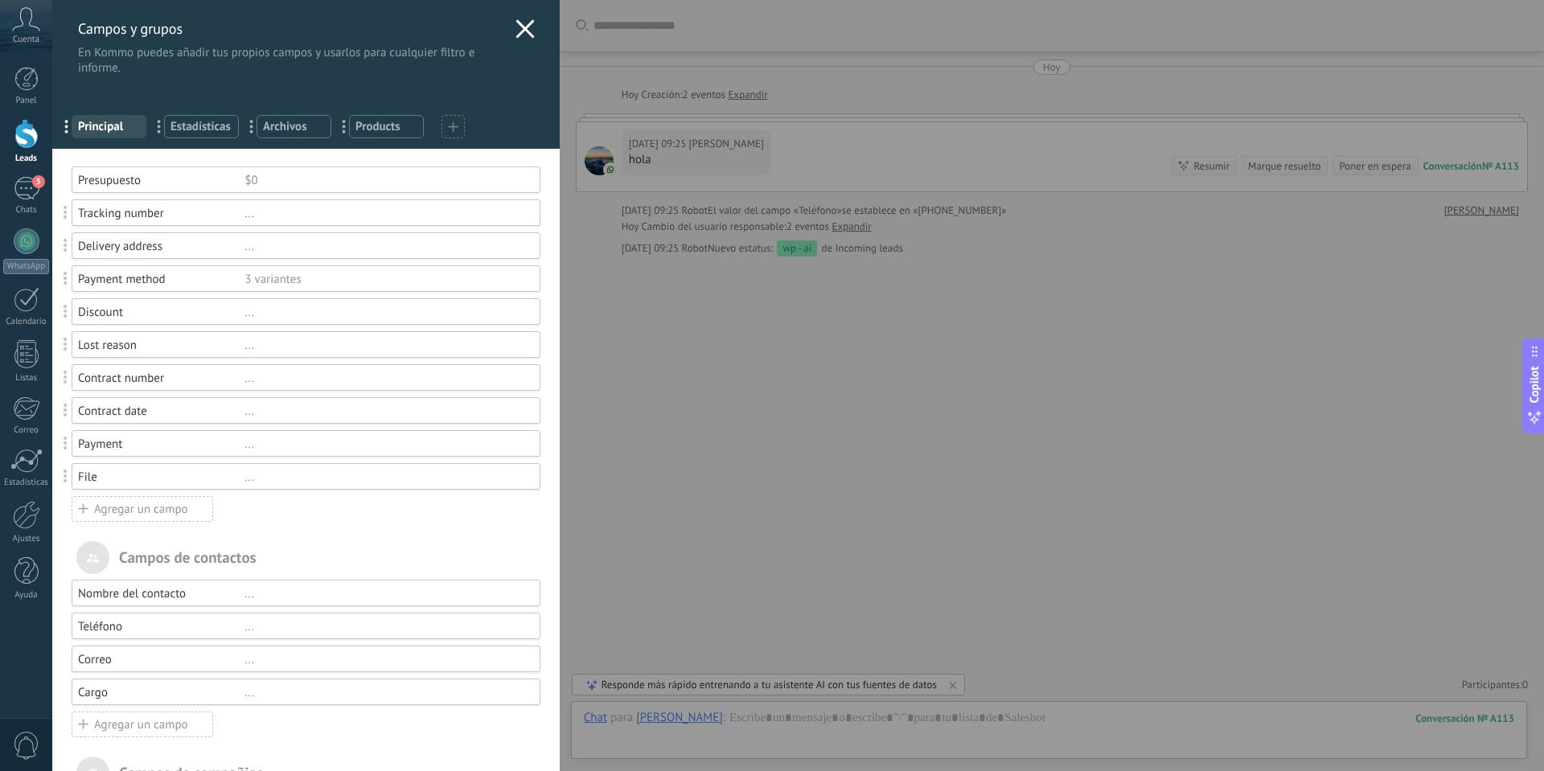
click at [140, 502] on div "Agregar un campo" at bounding box center [143, 509] width 142 height 26
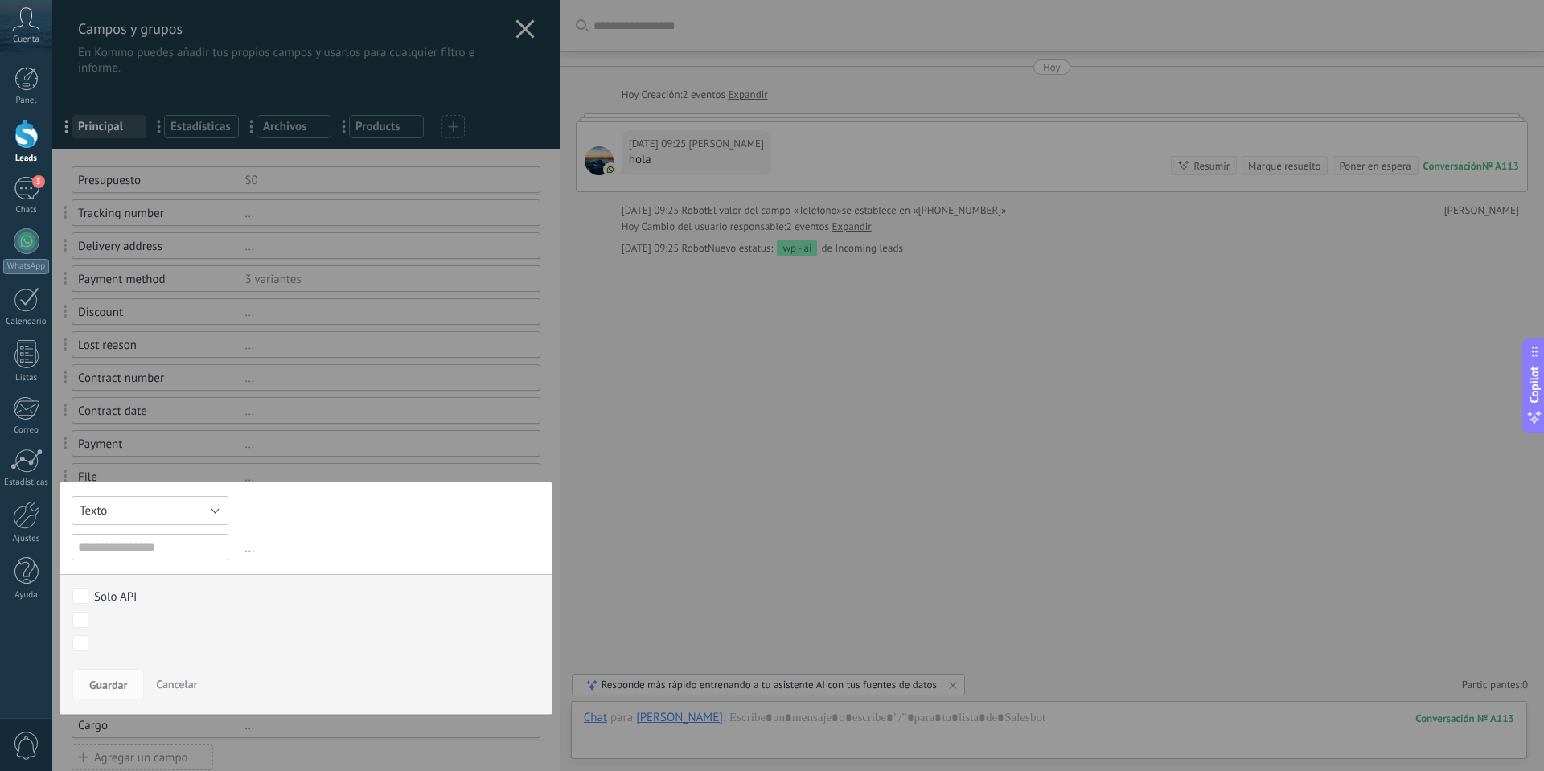
click at [158, 514] on button "Texto" at bounding box center [150, 510] width 157 height 29
click at [150, 569] on span "Interruptor" at bounding box center [142, 565] width 161 height 15
click at [162, 550] on input "text" at bounding box center [150, 547] width 157 height 27
click at [144, 541] on input "********" at bounding box center [150, 547] width 157 height 27
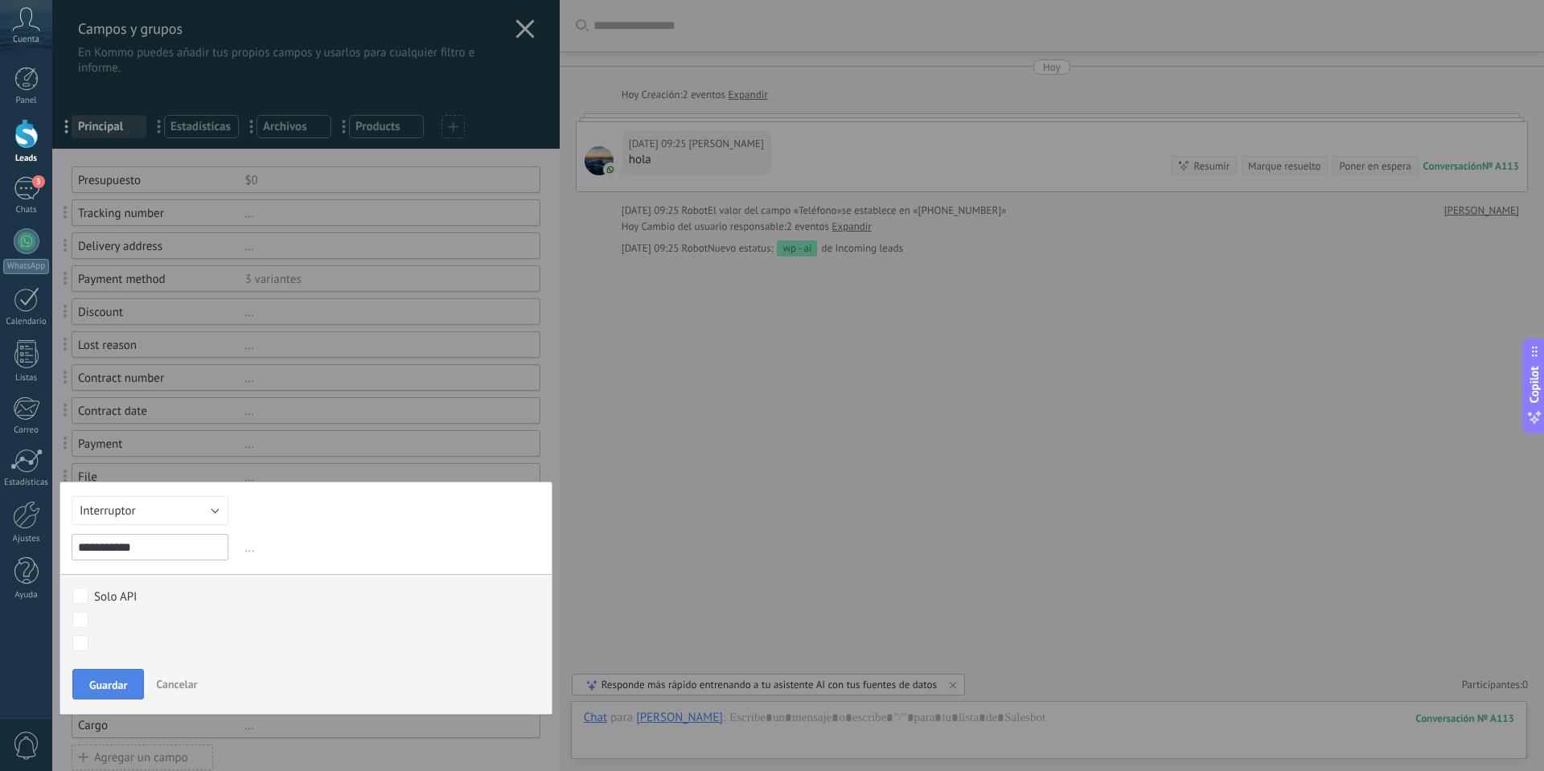
type input "**********"
click at [128, 682] on button "Guardar" at bounding box center [108, 684] width 72 height 31
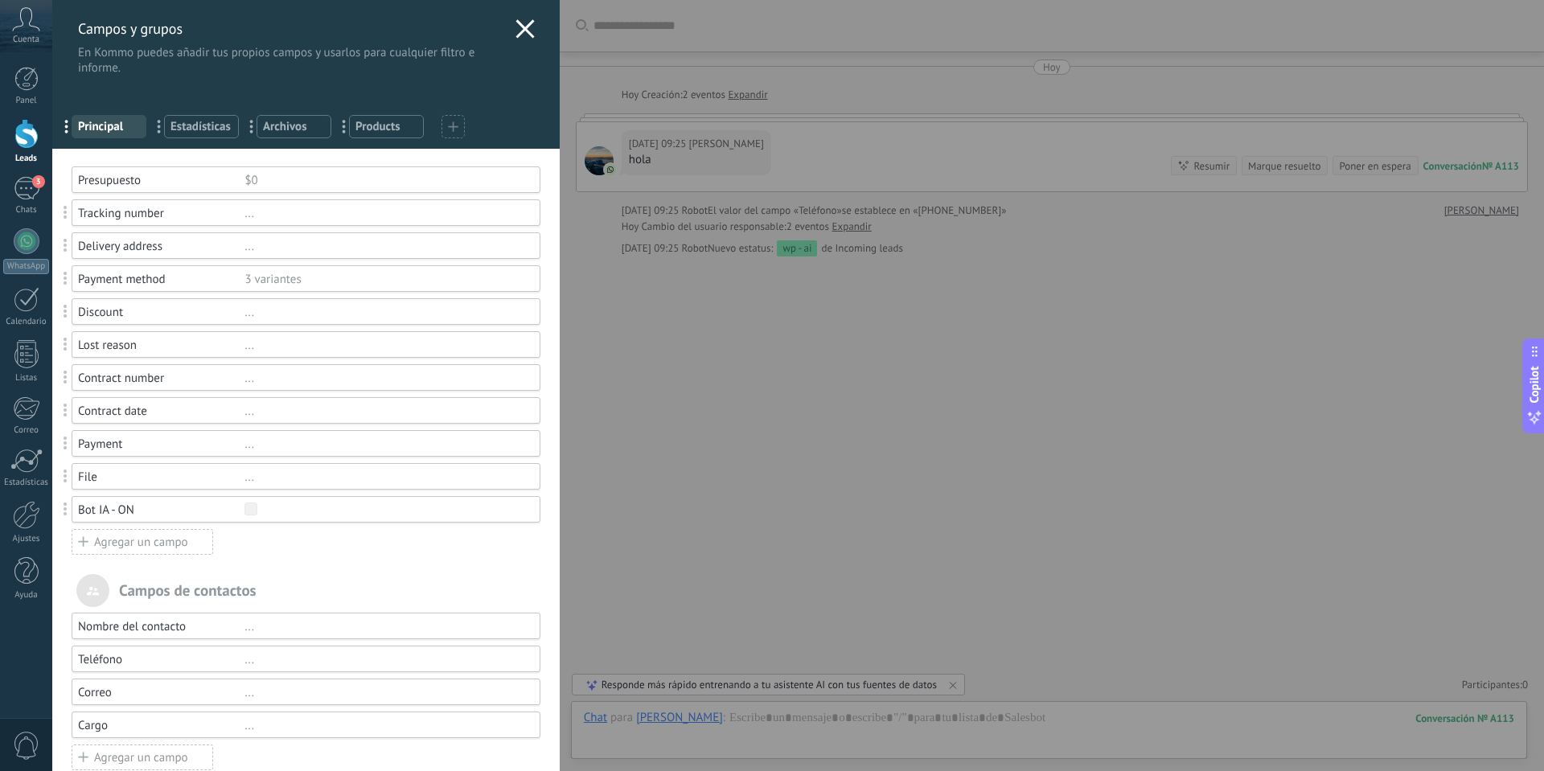
click at [187, 540] on div "Agregar un campo" at bounding box center [143, 542] width 142 height 26
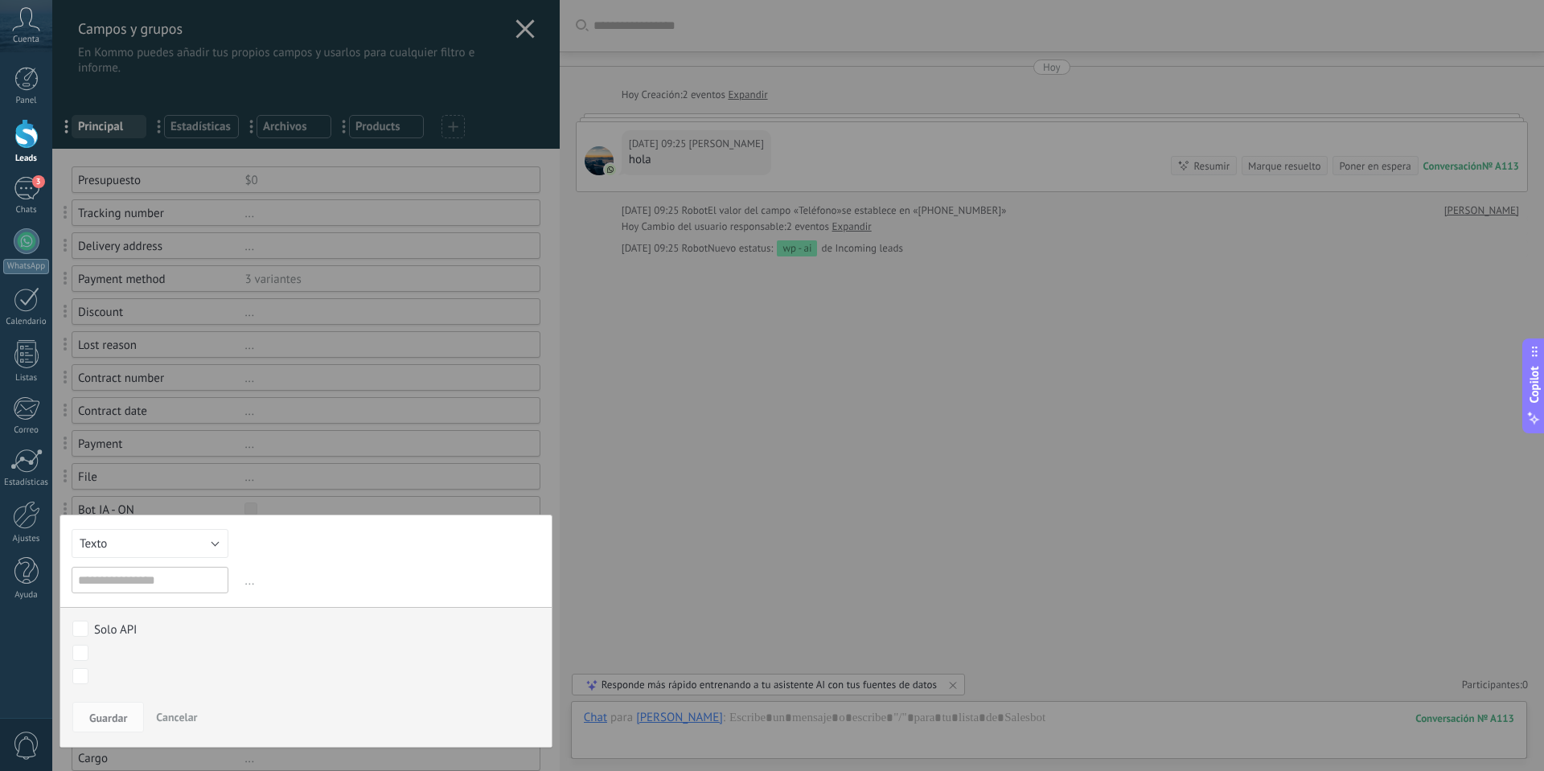
click at [164, 581] on input "text" at bounding box center [150, 580] width 157 height 27
type input "**********"
click at [198, 552] on button "Texto" at bounding box center [150, 543] width 157 height 29
click at [169, 578] on span "Texto Largo" at bounding box center [142, 574] width 161 height 15
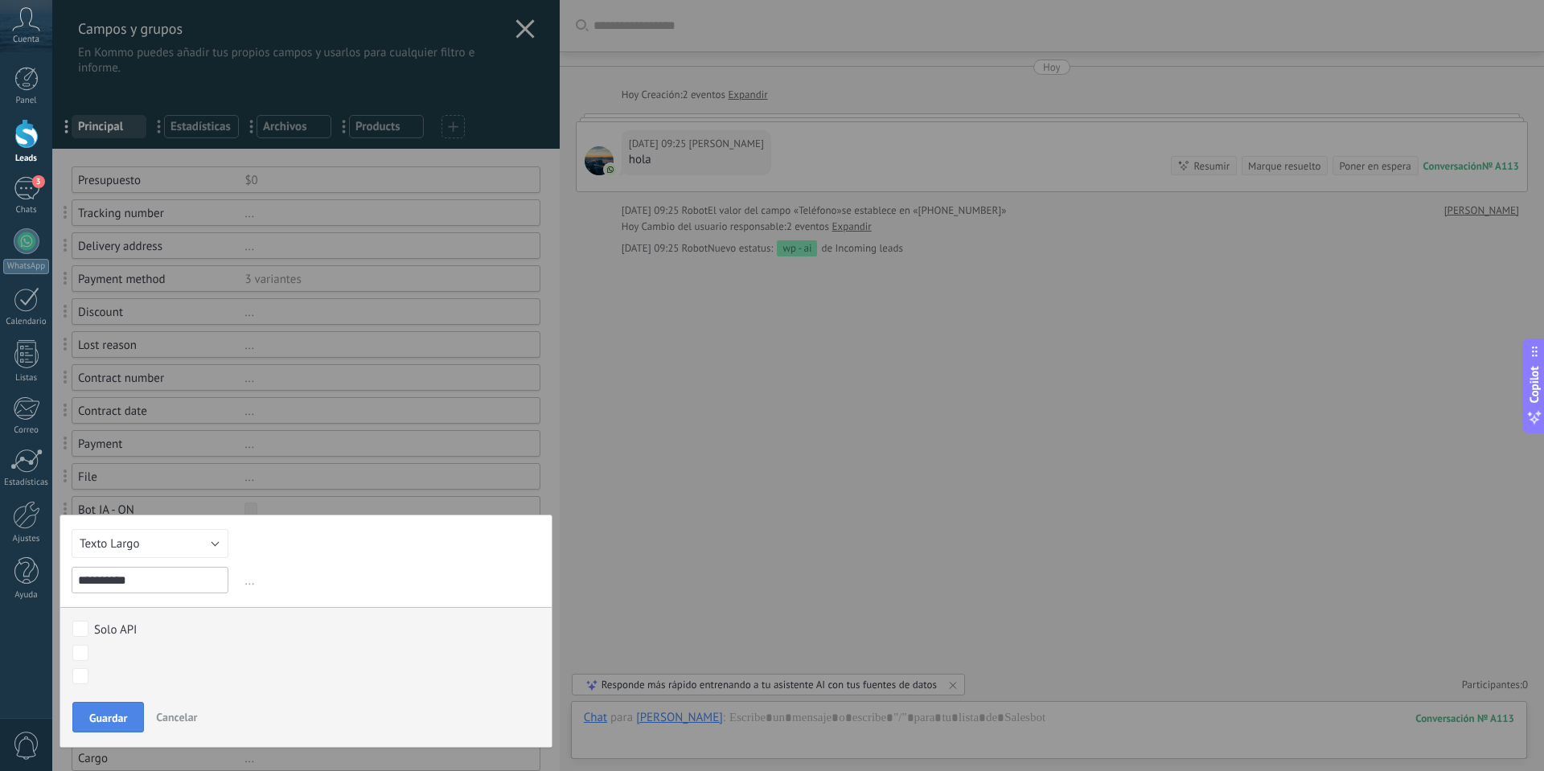
click at [124, 722] on span "Guardar" at bounding box center [108, 718] width 38 height 11
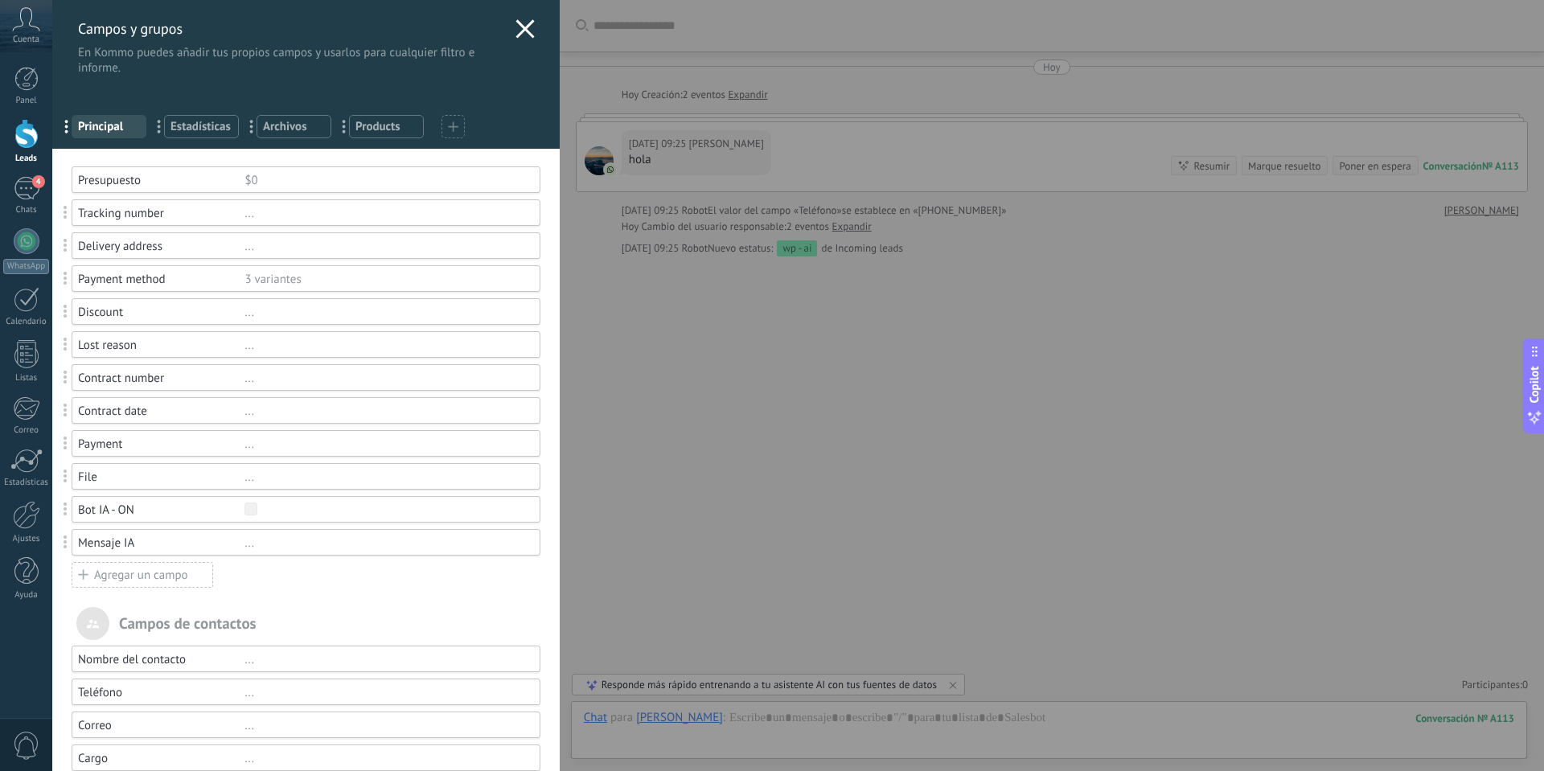
click at [516, 28] on icon at bounding box center [525, 28] width 19 height 19
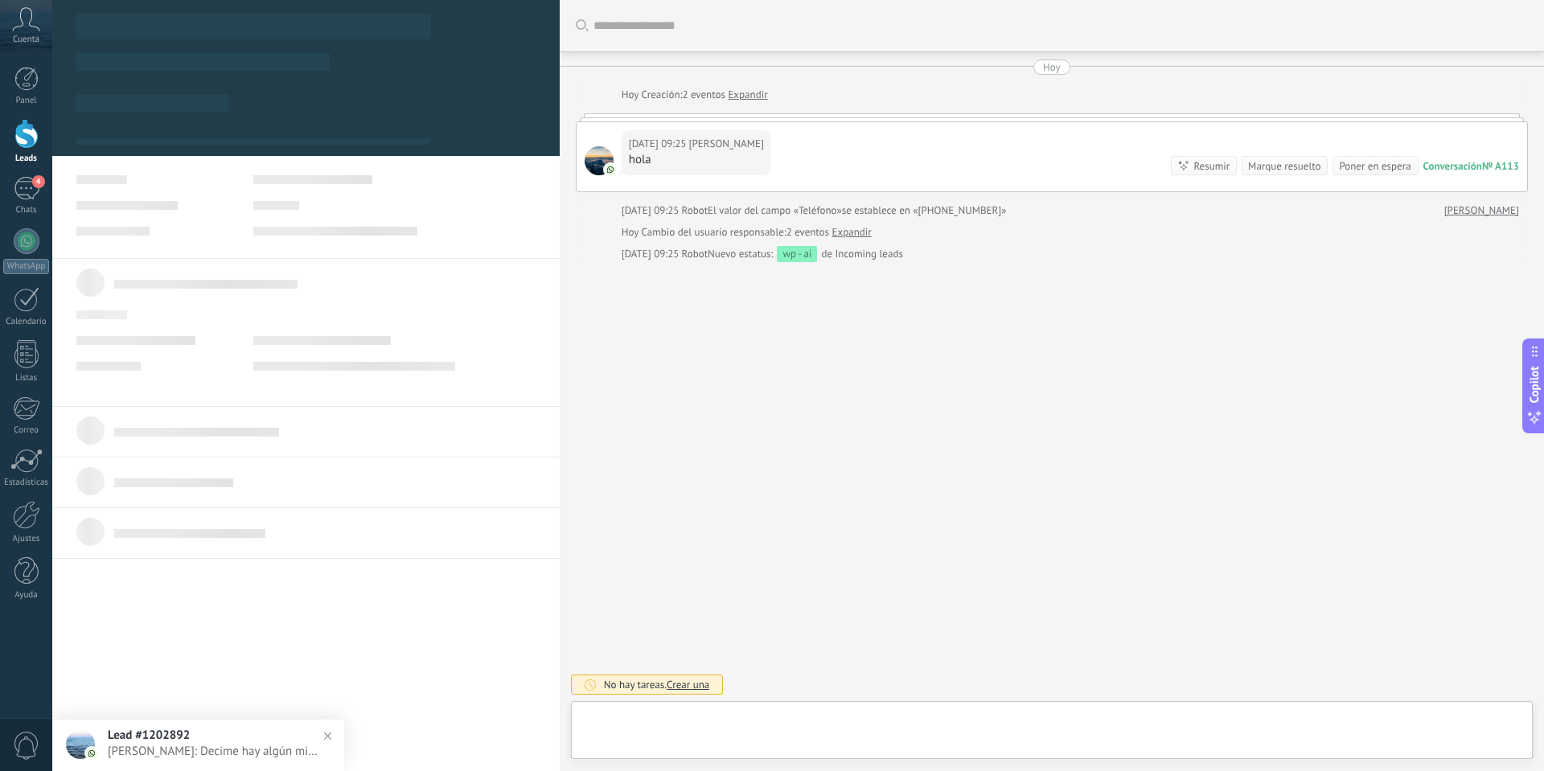
type textarea "***"
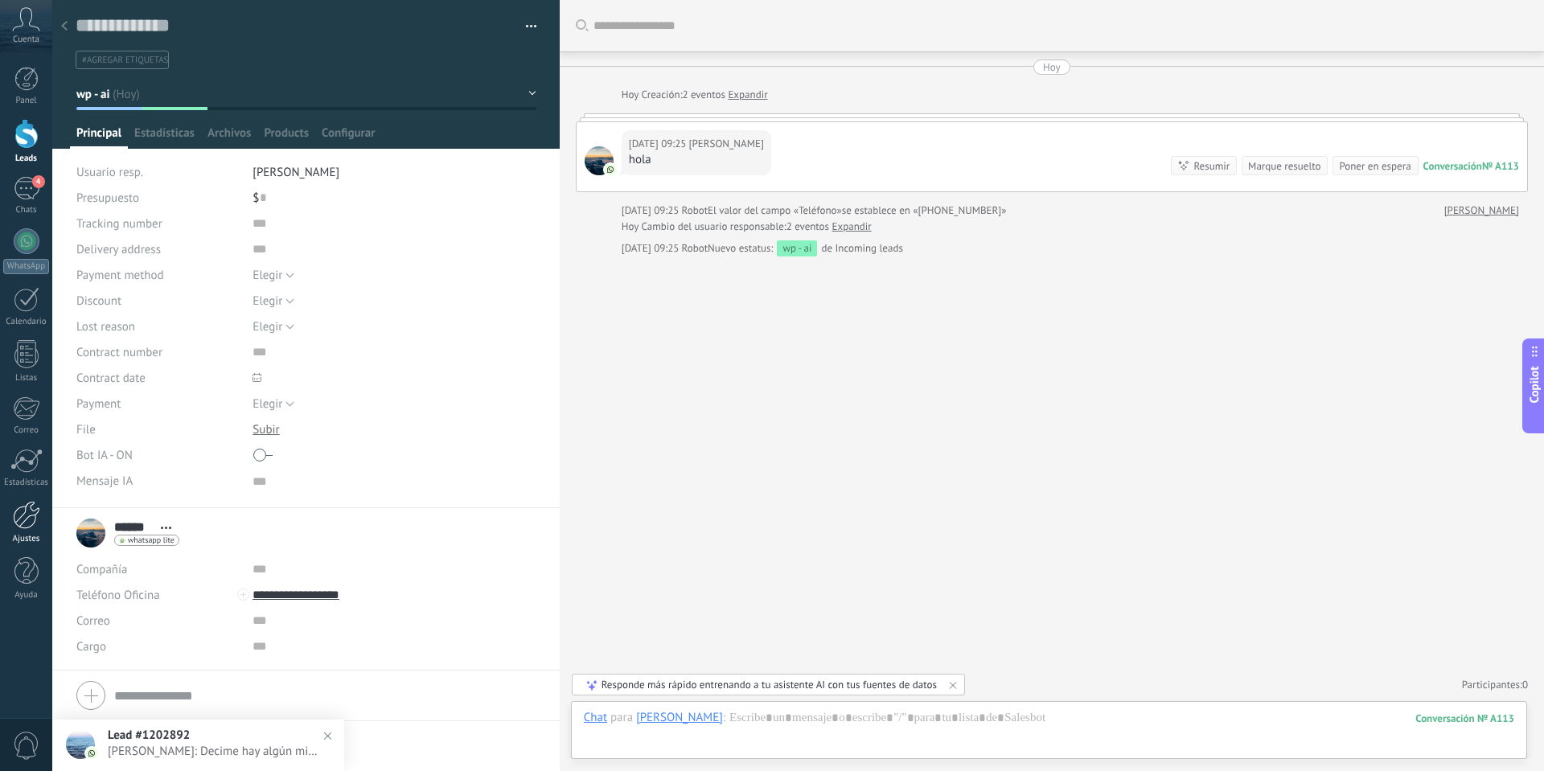
click at [28, 508] on div at bounding box center [26, 515] width 27 height 28
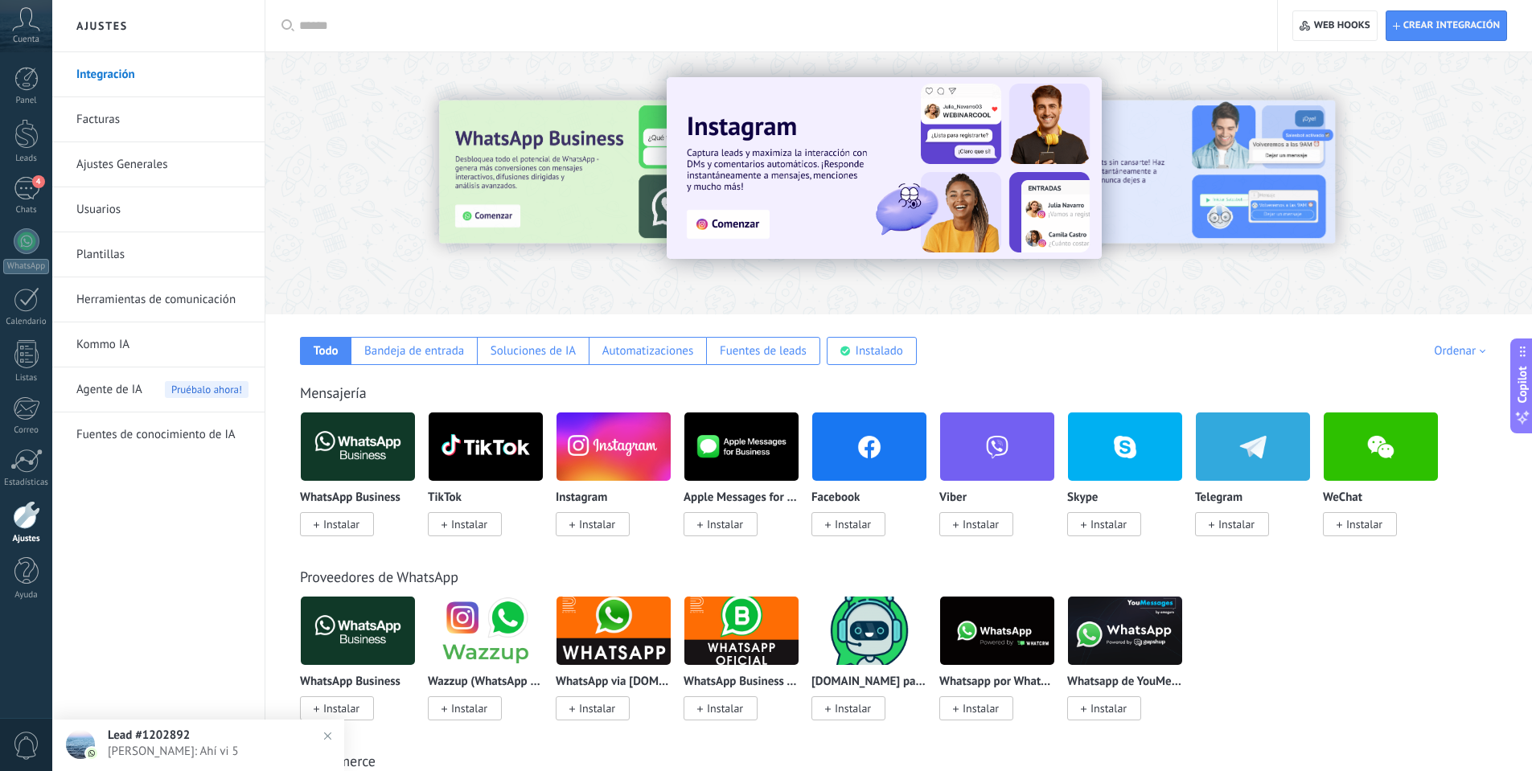
click at [171, 269] on link "Plantillas" at bounding box center [162, 254] width 172 height 45
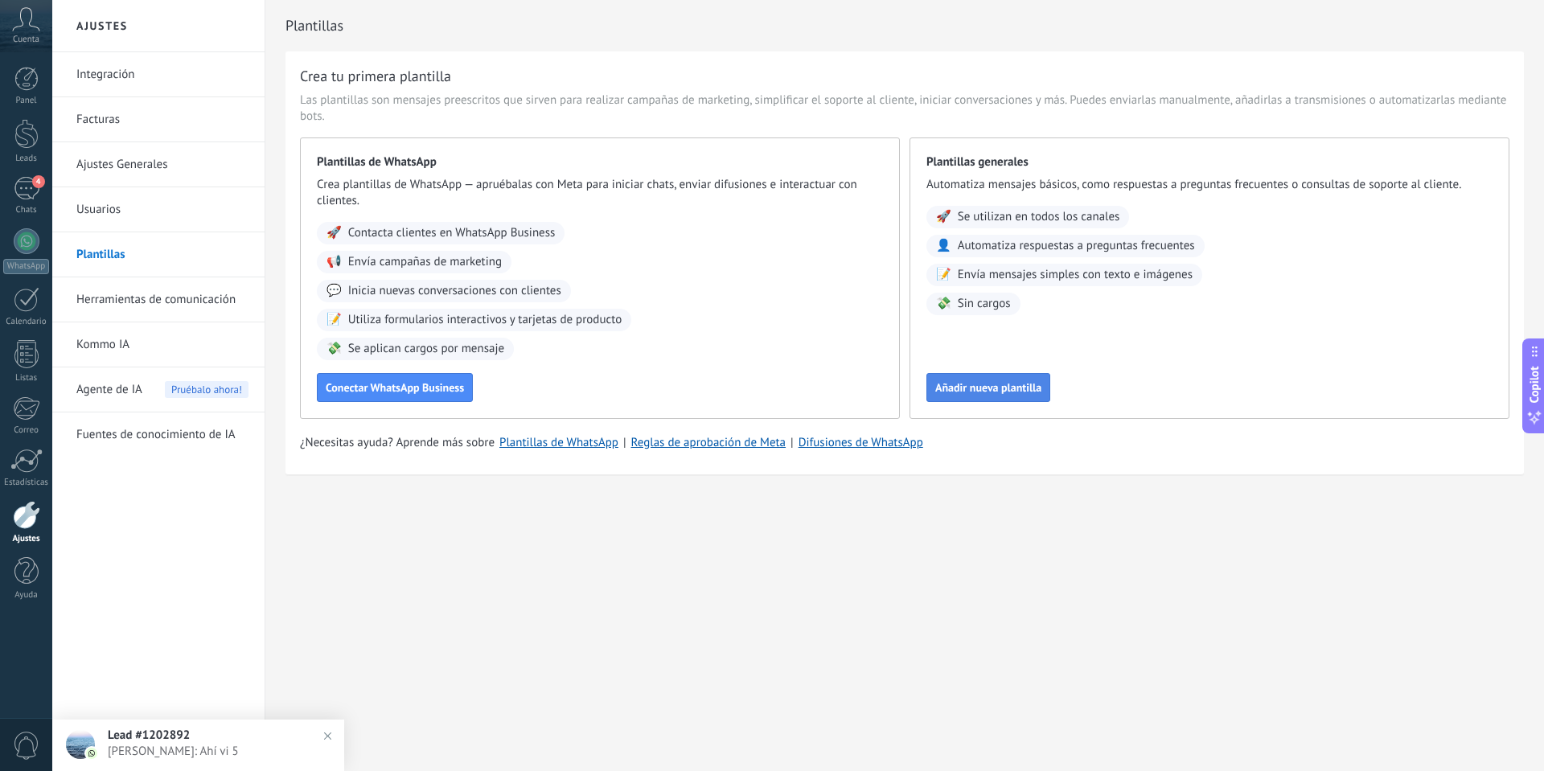
click at [998, 377] on button "Añadir nueva plantilla" at bounding box center [989, 387] width 124 height 29
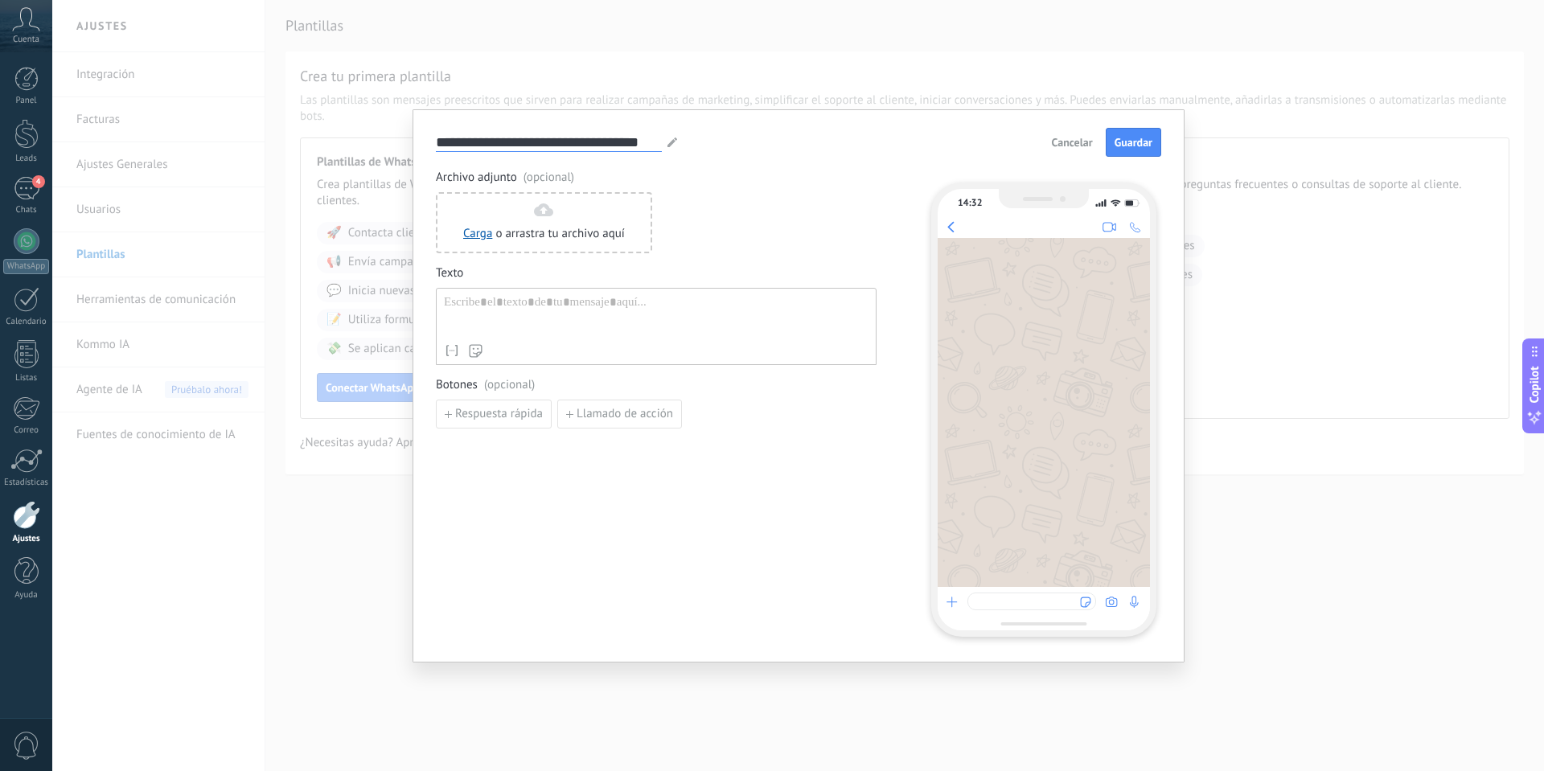
click at [602, 143] on input "**********" at bounding box center [549, 142] width 226 height 19
type input "**********"
click at [575, 310] on div at bounding box center [656, 315] width 425 height 41
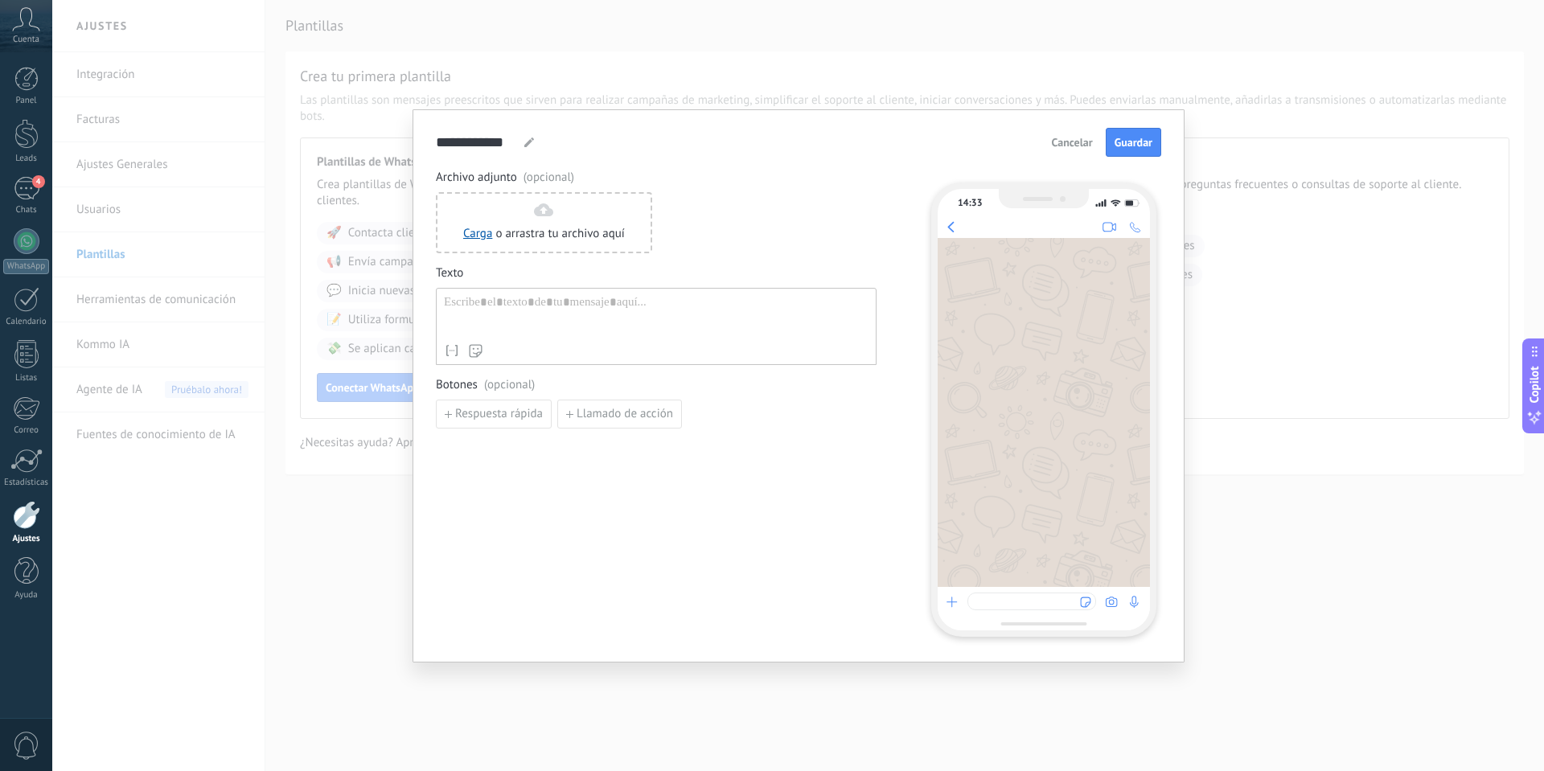
click at [454, 356] on icon at bounding box center [452, 351] width 16 height 16
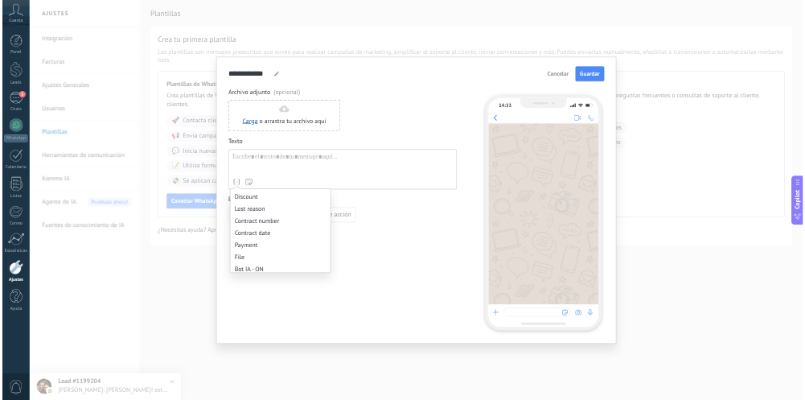
scroll to position [1126, 0]
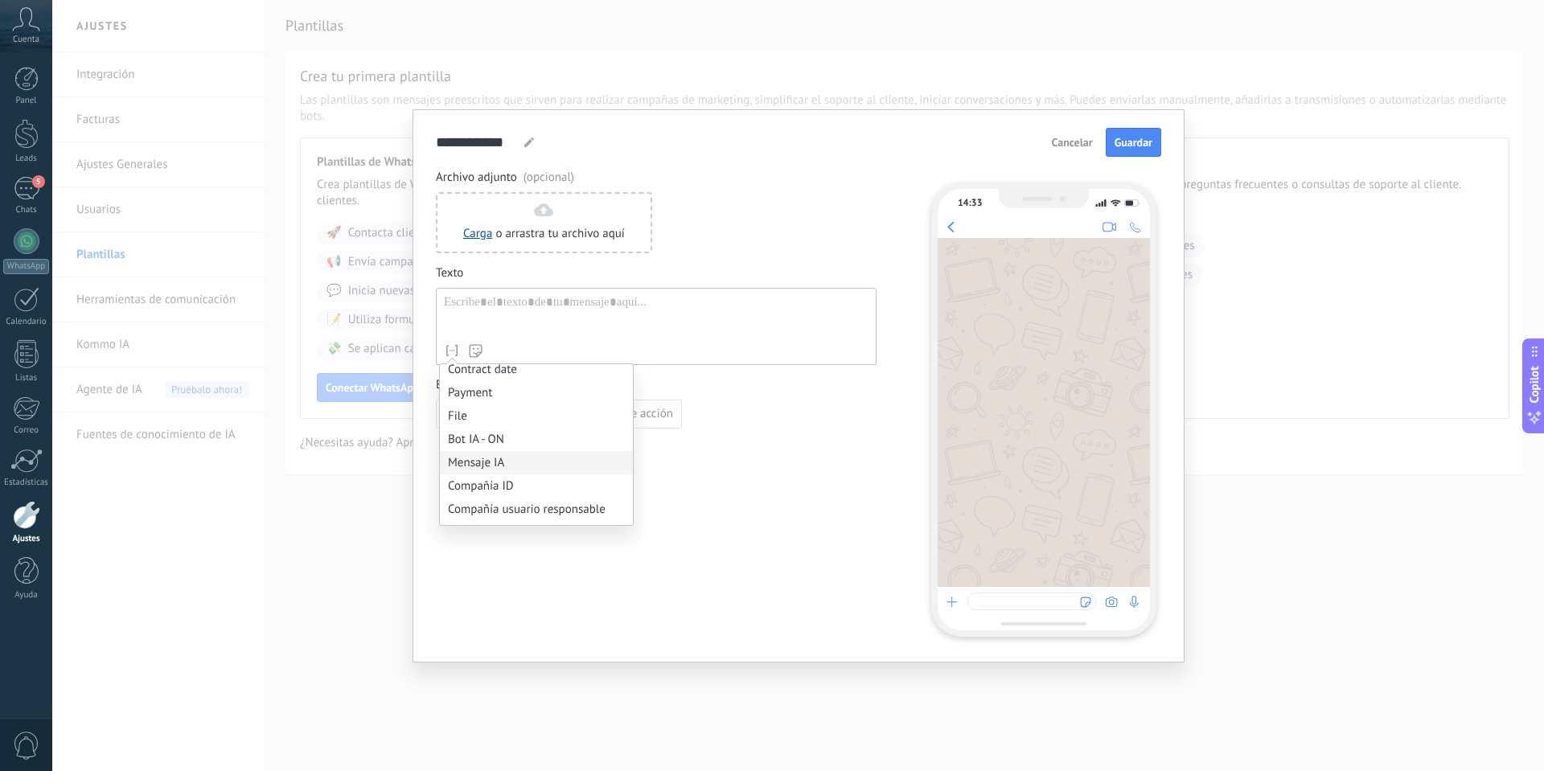
click at [500, 464] on li "Mensaje IA" at bounding box center [536, 462] width 193 height 23
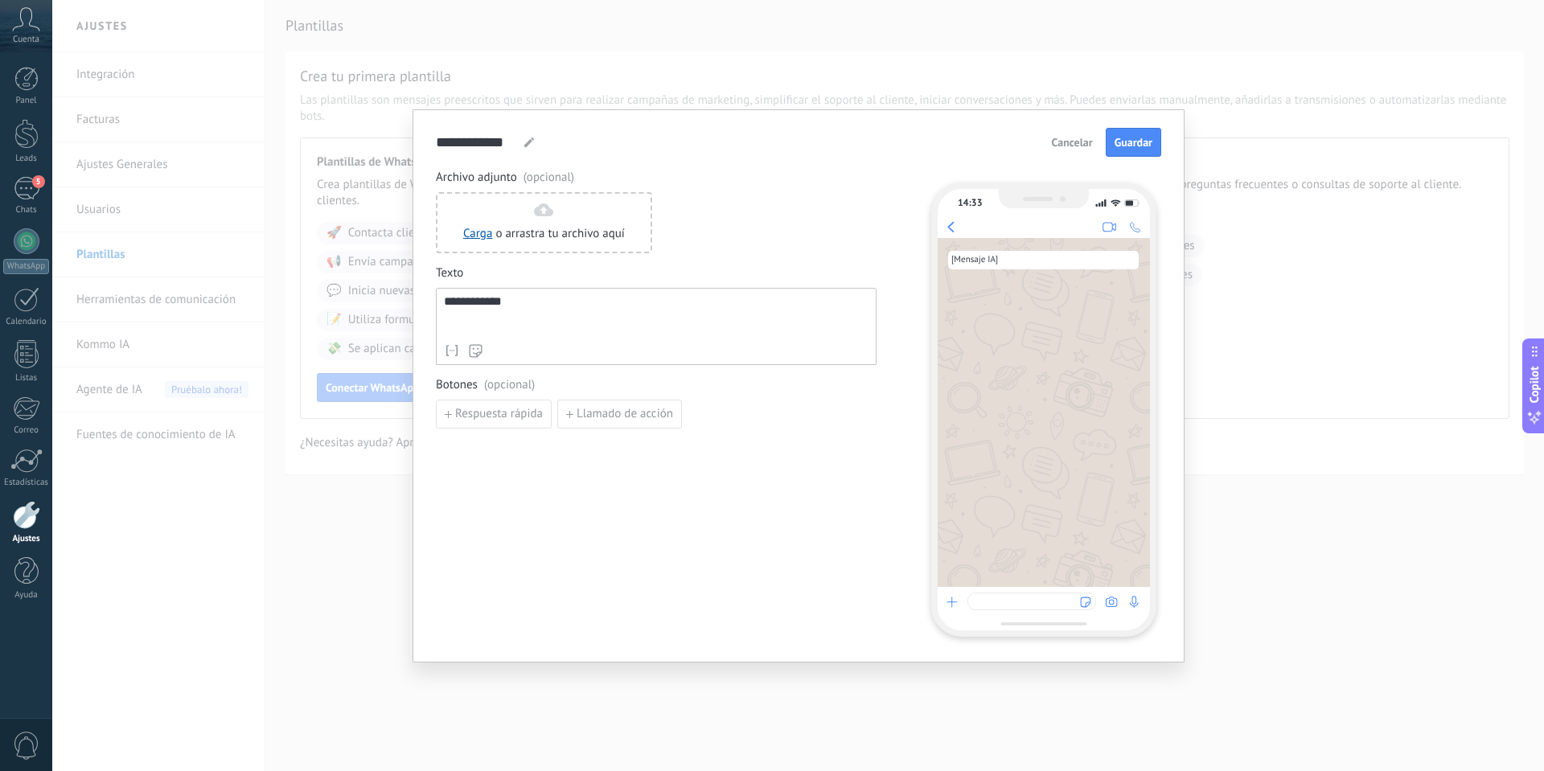
click at [766, 245] on div "Carga o arrastra tu archivo aquí Arrastra aquí" at bounding box center [656, 222] width 441 height 61
click at [1130, 146] on span "Guardar" at bounding box center [1134, 142] width 38 height 11
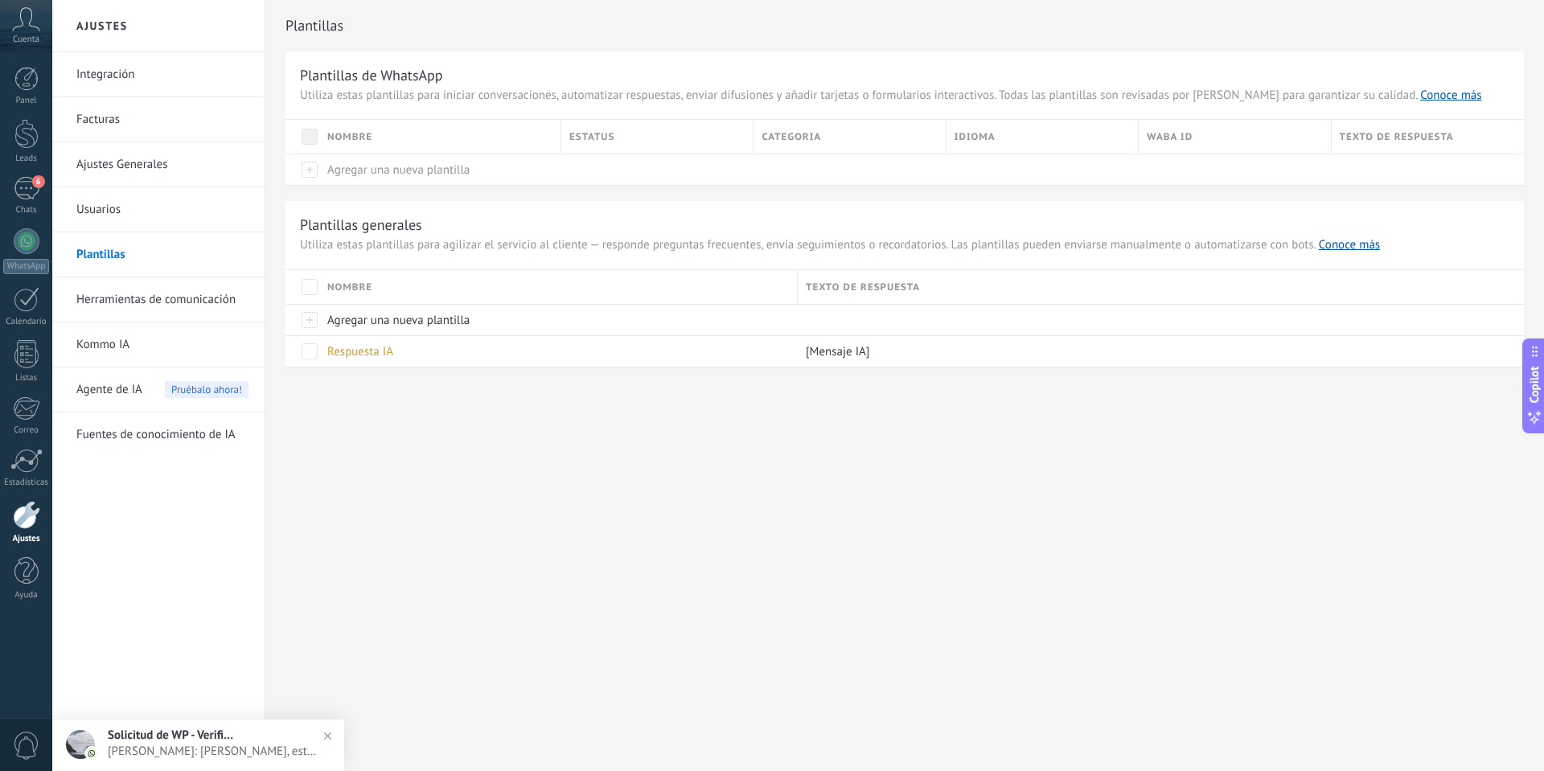
click at [100, 290] on link "Herramientas de comunicación" at bounding box center [162, 300] width 172 height 45
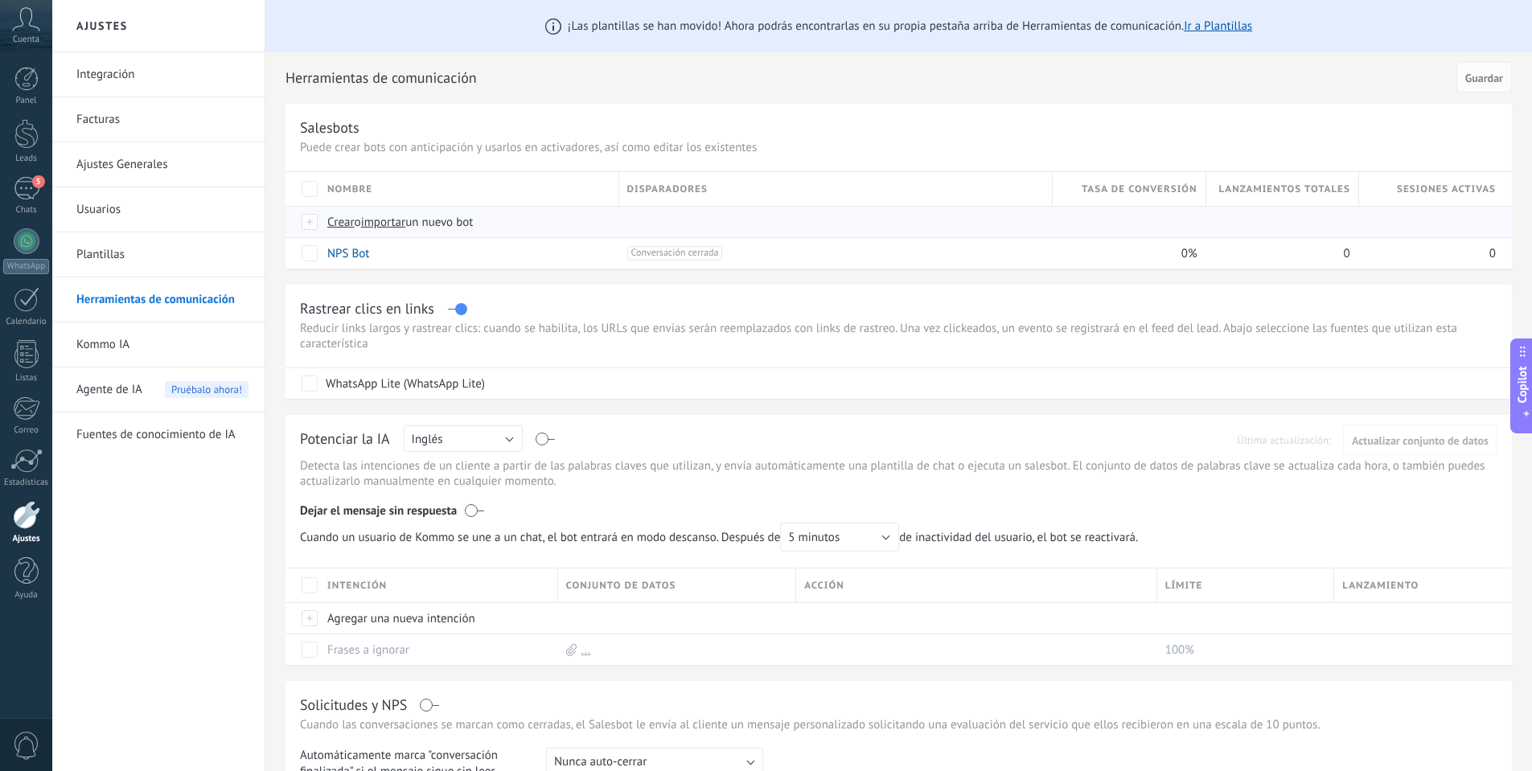
click at [345, 221] on span "Crear" at bounding box center [340, 222] width 27 height 15
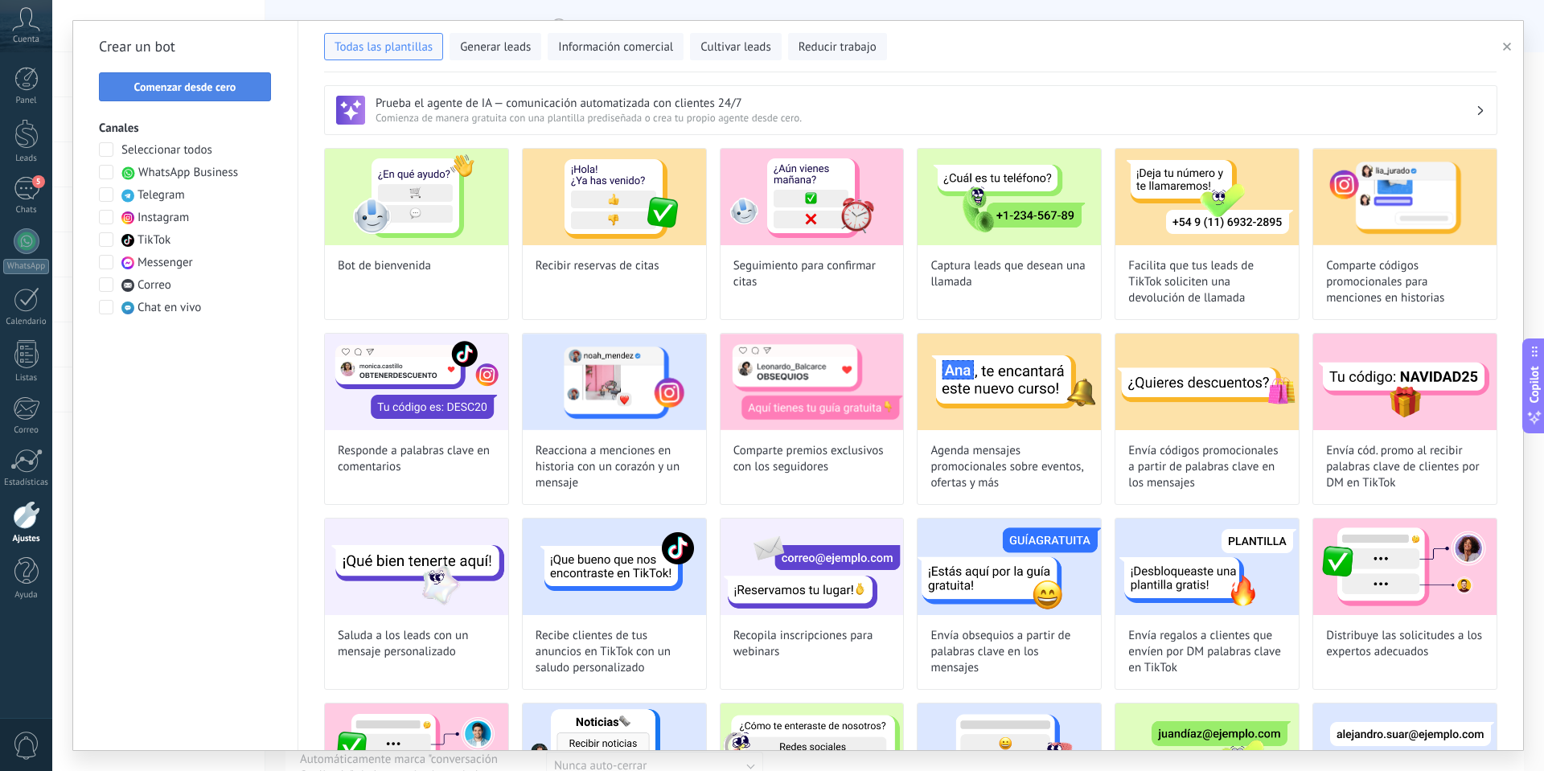
click at [199, 73] on button "Comenzar desde cero" at bounding box center [185, 86] width 172 height 29
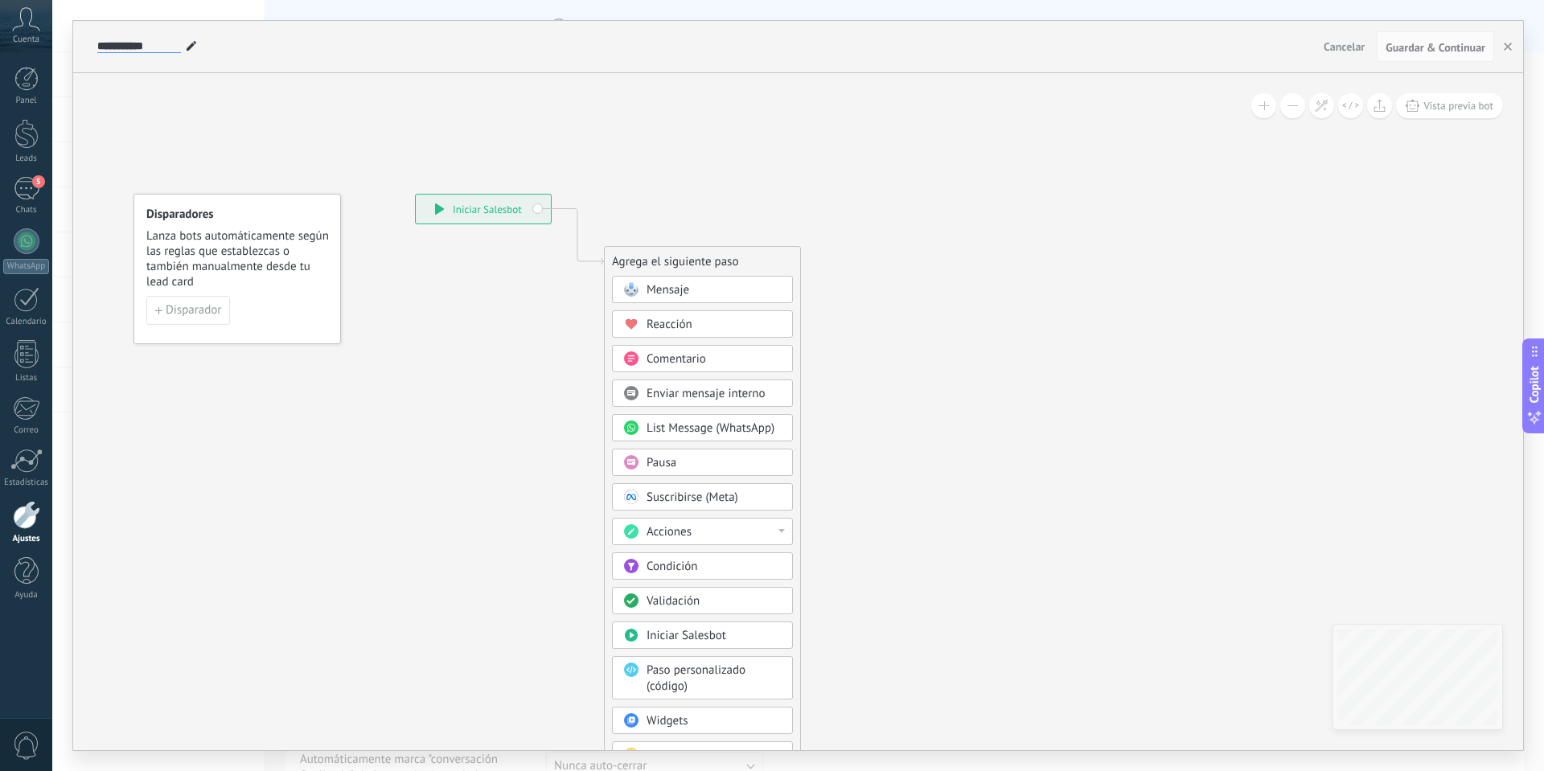
click at [125, 51] on input "**********" at bounding box center [139, 46] width 84 height 13
type input "*"
type input "**********"
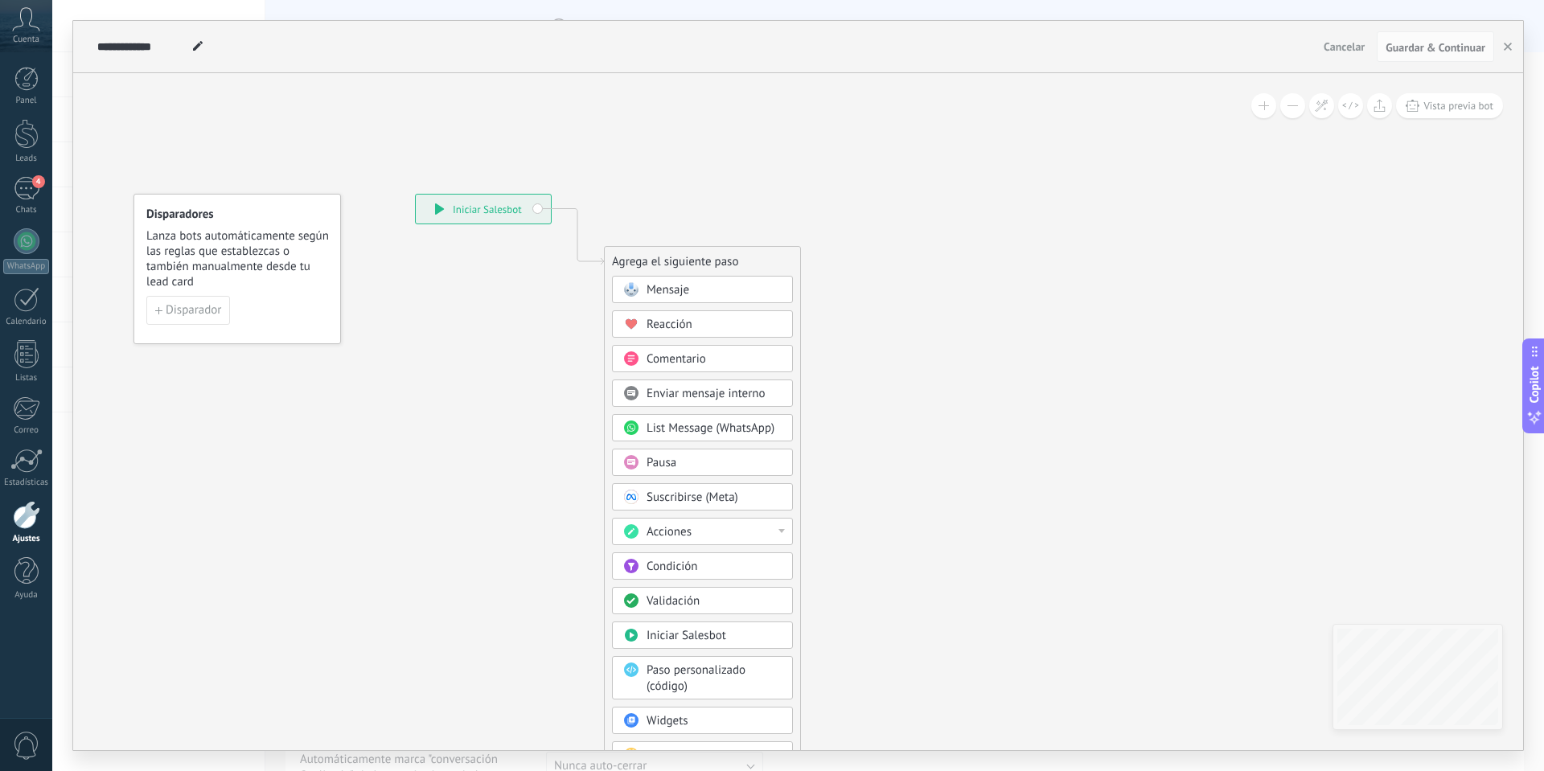
click at [688, 289] on span "Mensaje" at bounding box center [668, 289] width 43 height 15
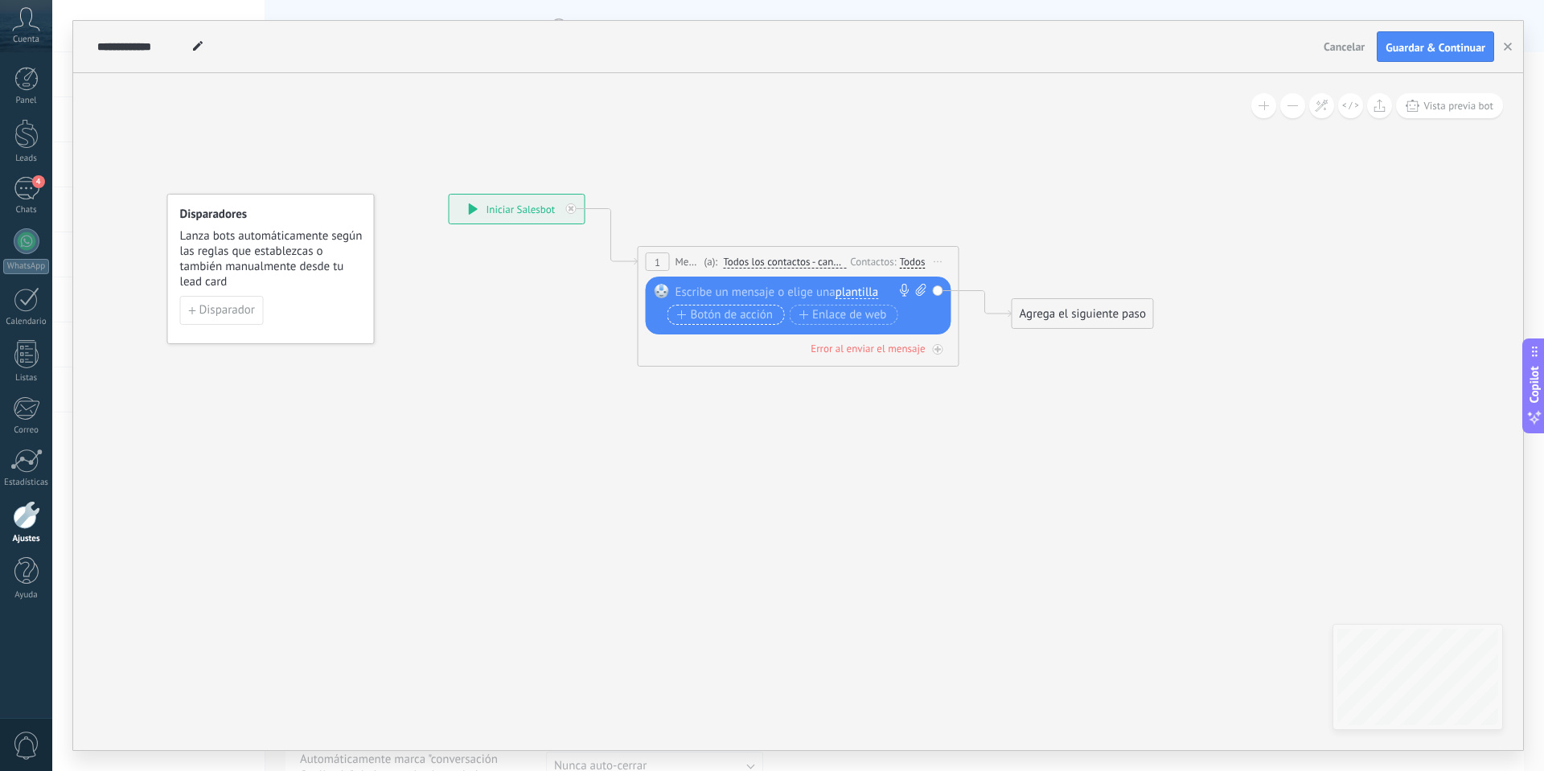
click at [764, 320] on span "Botón de acción" at bounding box center [725, 315] width 97 height 13
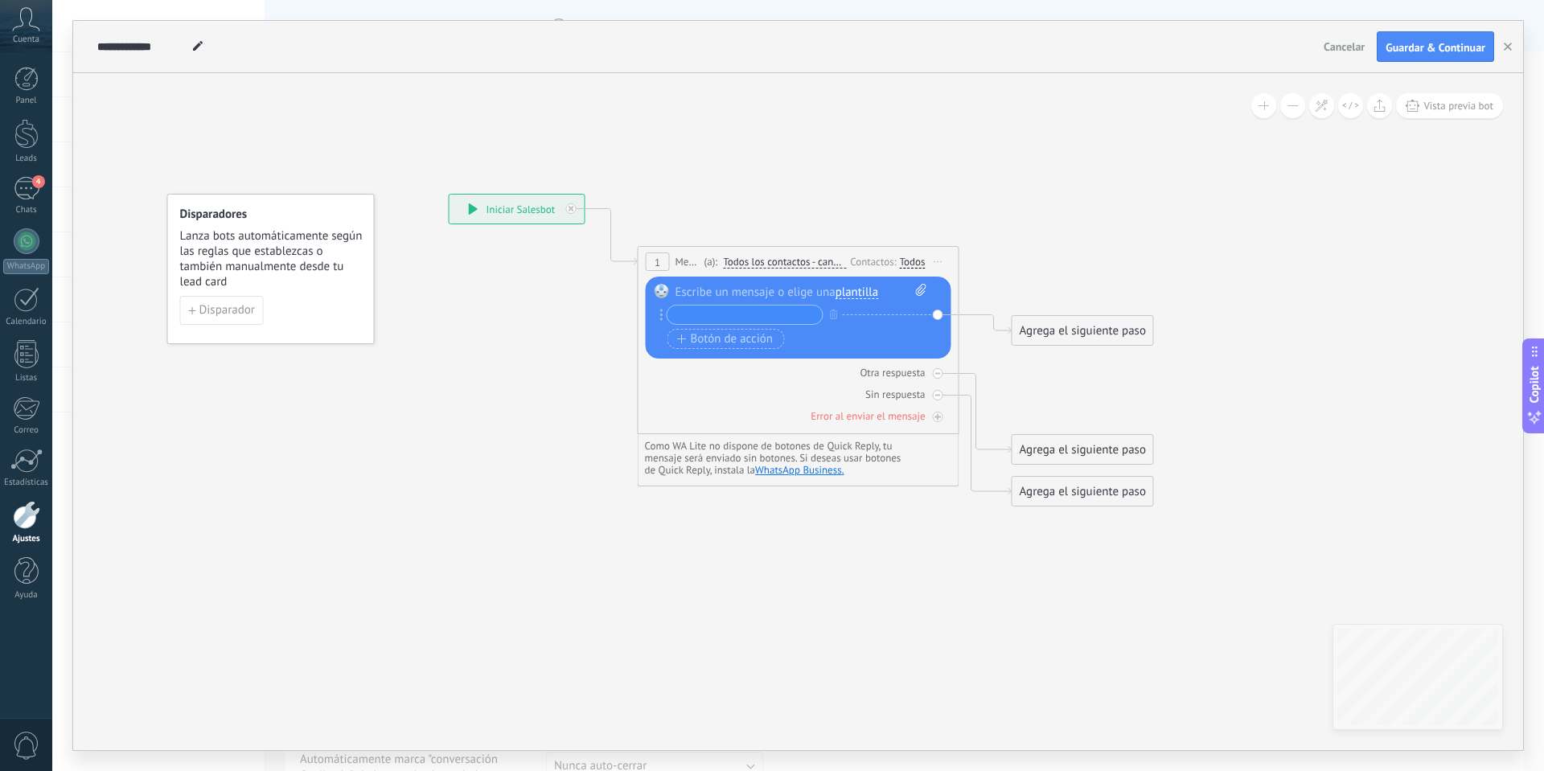
click at [862, 292] on span "plantilla" at bounding box center [857, 292] width 43 height 13
click at [878, 319] on span "Respuesta IA" at bounding box center [915, 320] width 195 height 16
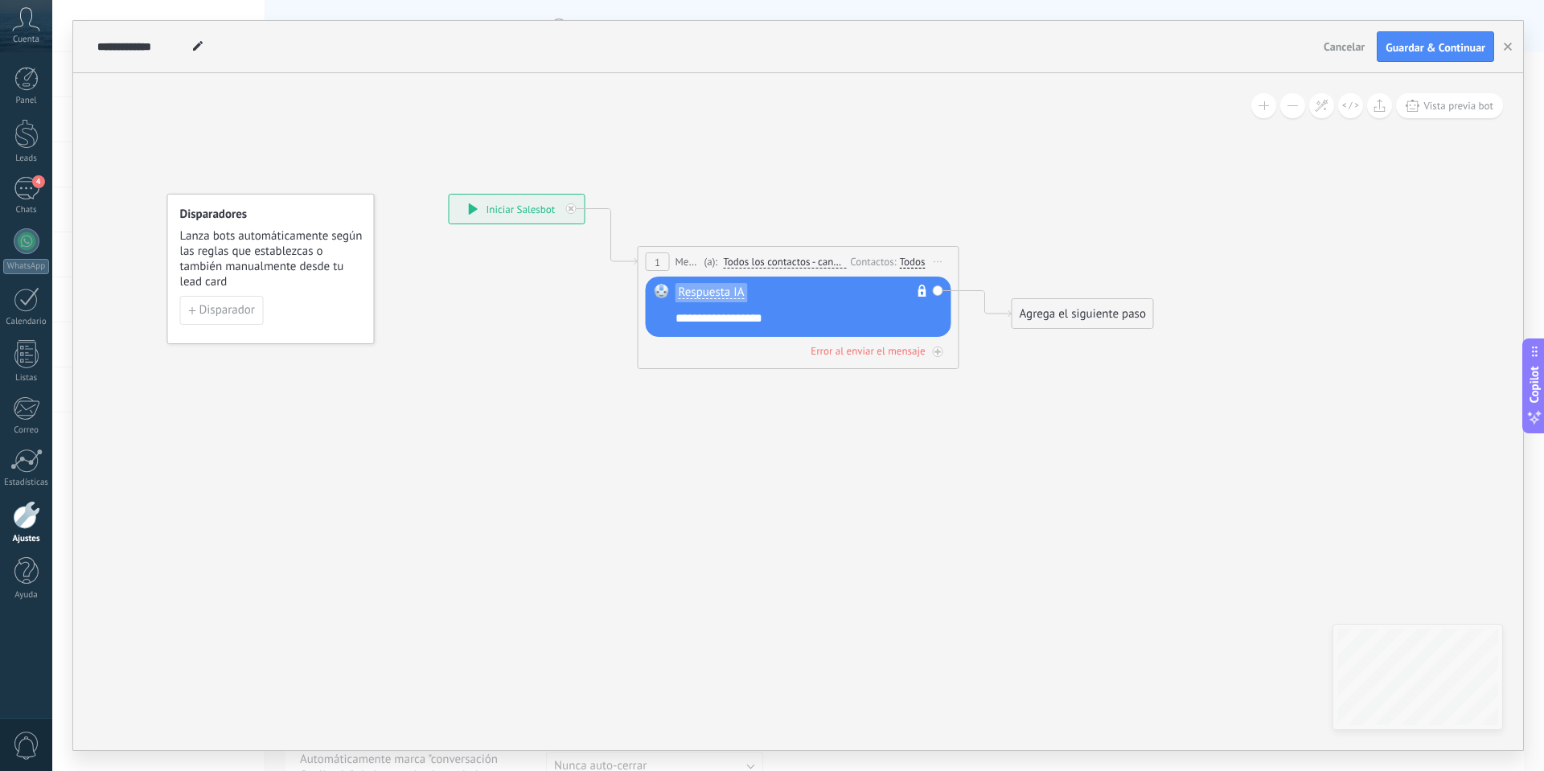
click at [479, 199] on div "**********" at bounding box center [517, 209] width 135 height 29
click at [1429, 50] on span "Guardar & Continuar" at bounding box center [1436, 47] width 100 height 11
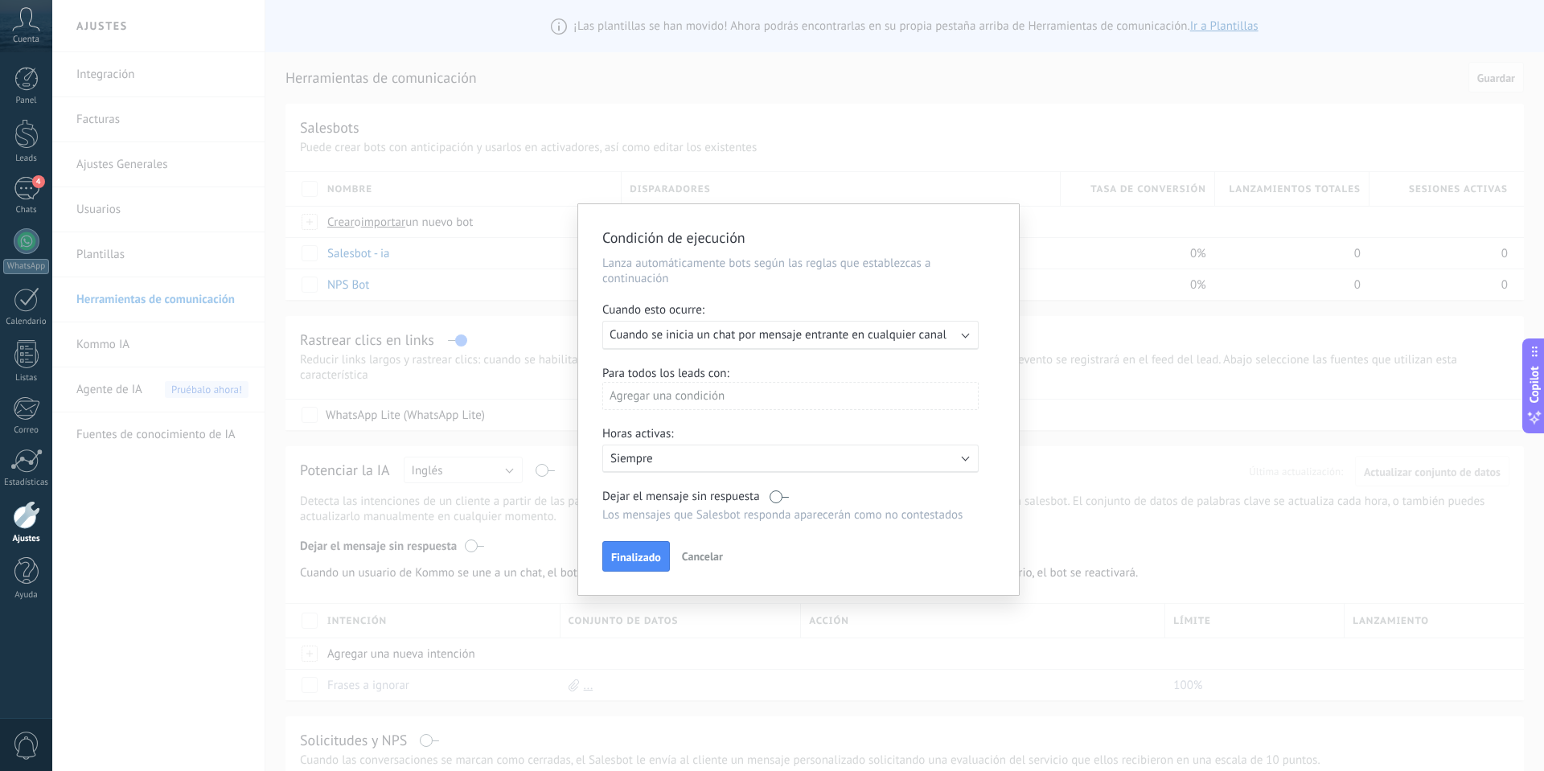
click at [795, 335] on span "Cuando se inicia un chat por mensaje entrante en cualquier canal" at bounding box center [778, 334] width 337 height 15
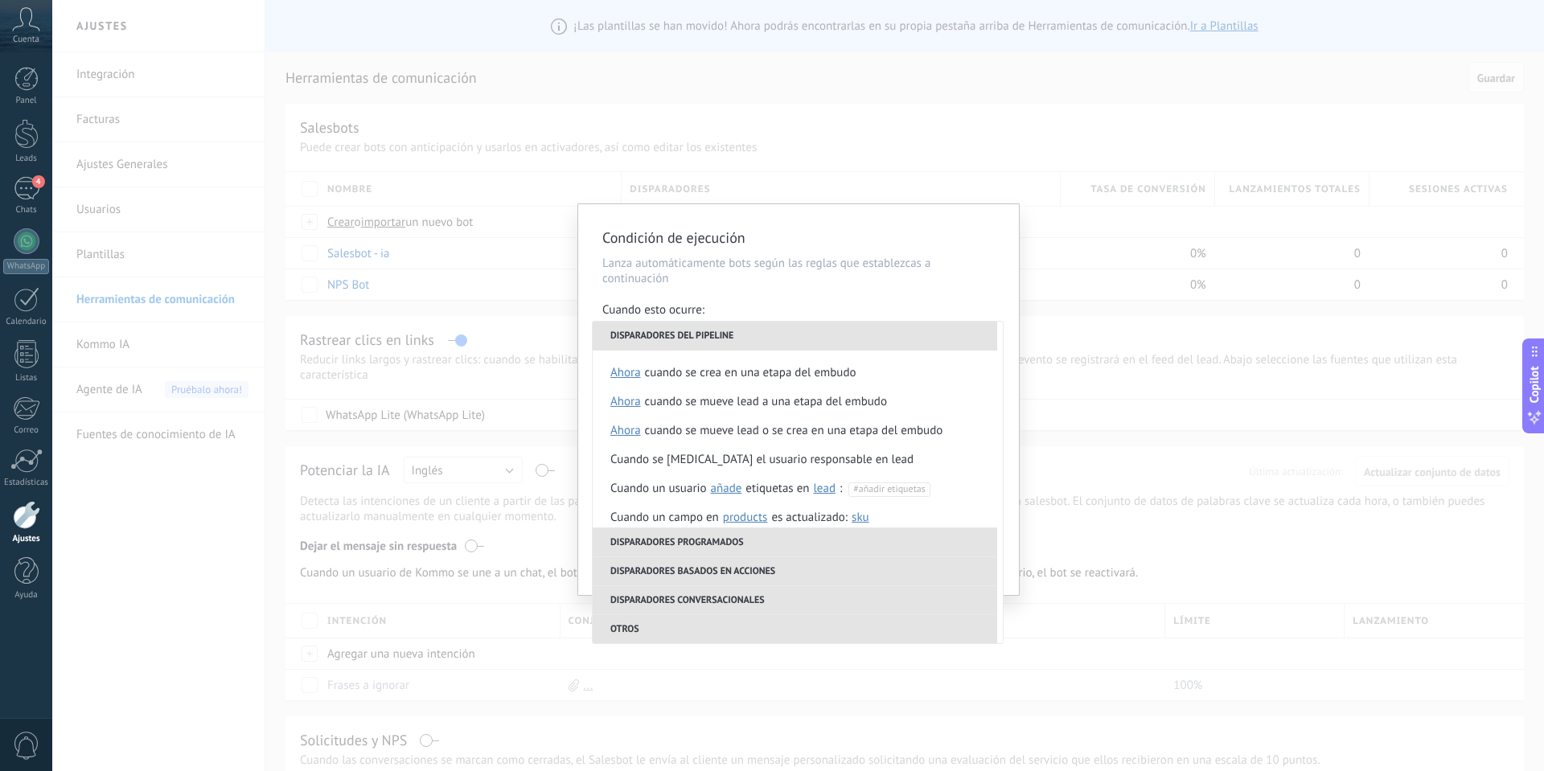
click at [805, 305] on div "Cuando esto ocurre:" at bounding box center [798, 311] width 393 height 19
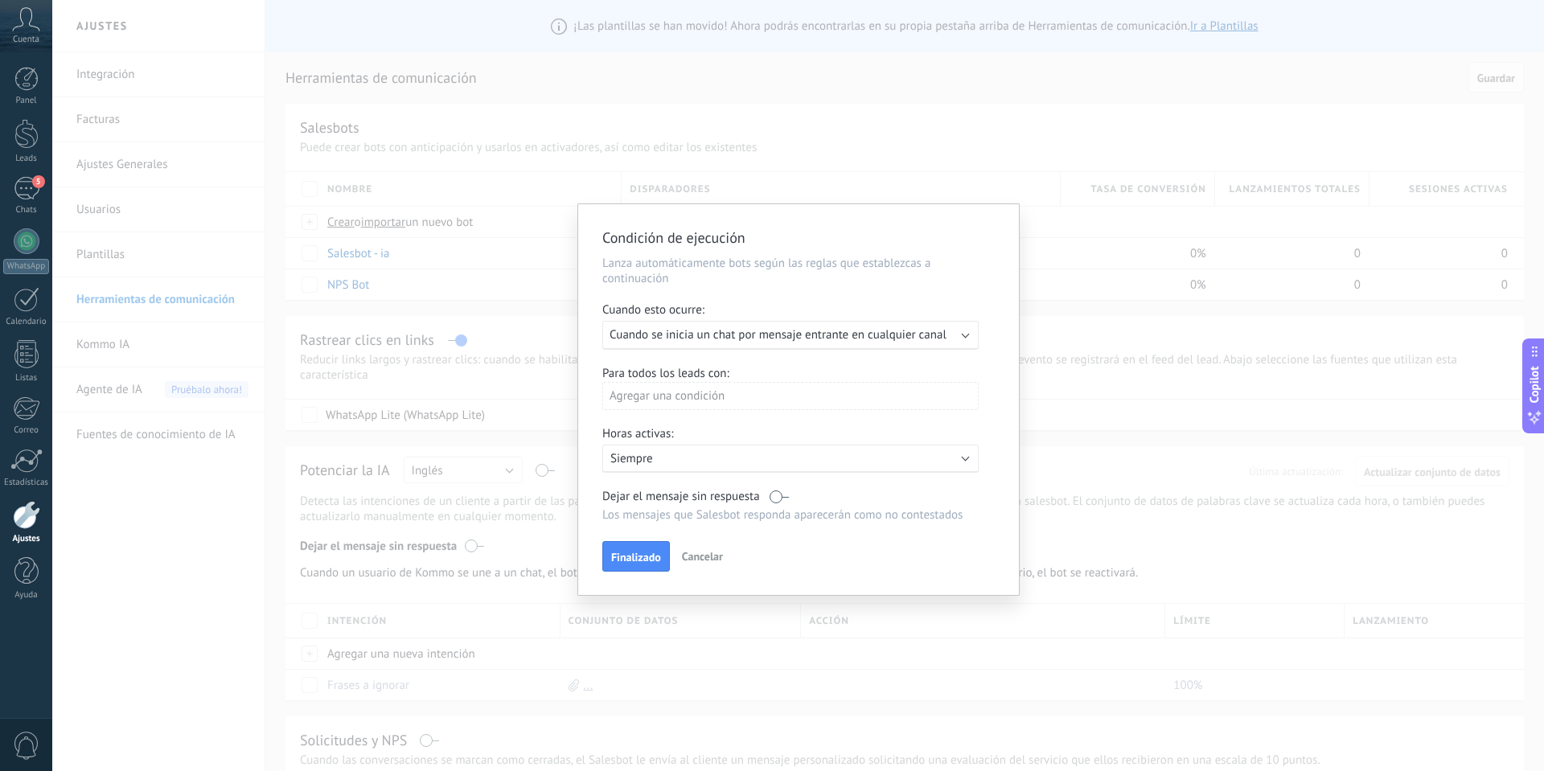
click at [777, 334] on span "Cuando se inicia un chat por mensaje entrante en cualquier canal" at bounding box center [778, 334] width 337 height 15
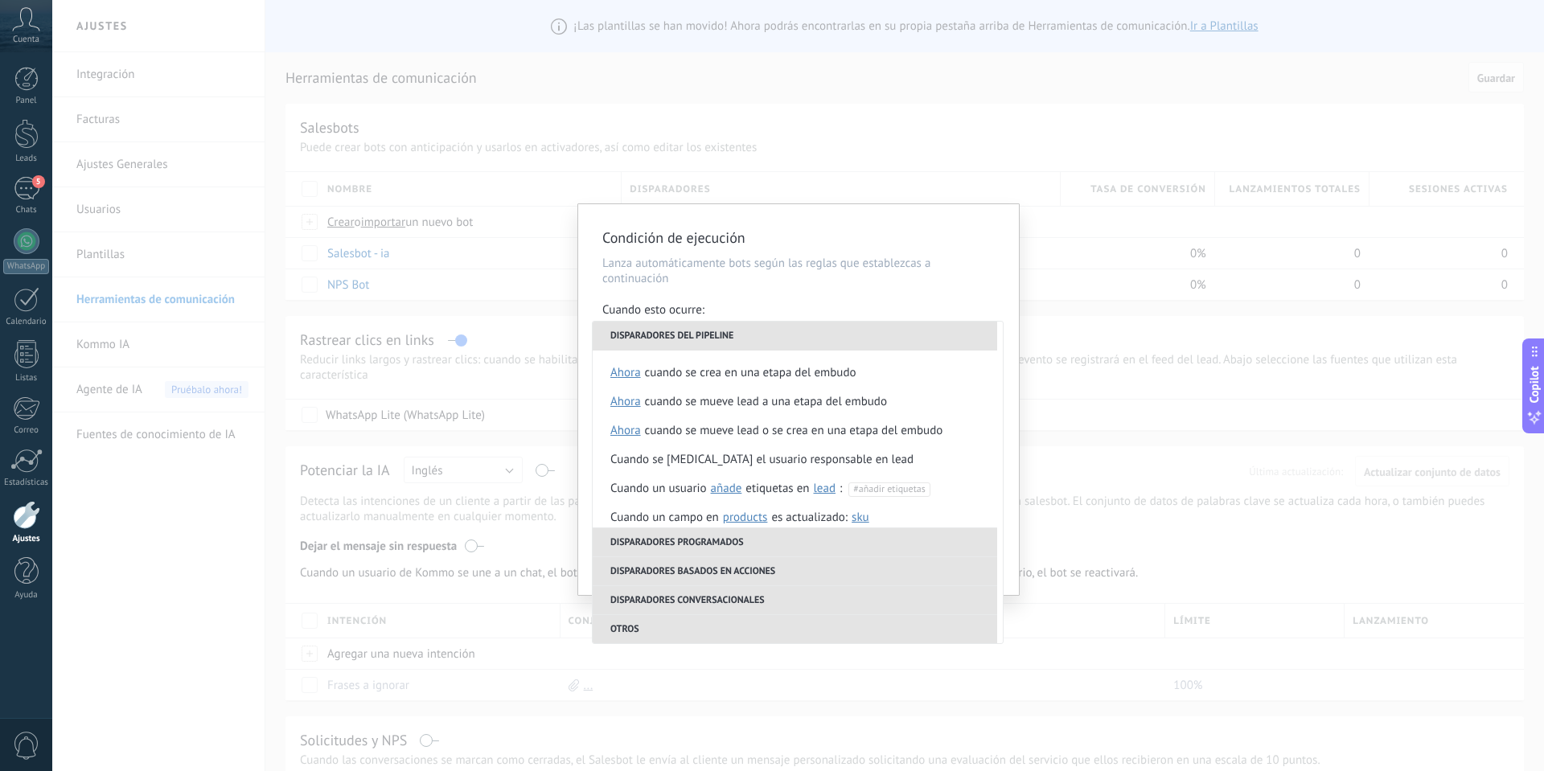
click at [849, 297] on div "Condición de ejecución Lanza automáticamente bots según las reglas que establez…" at bounding box center [798, 399] width 441 height 391
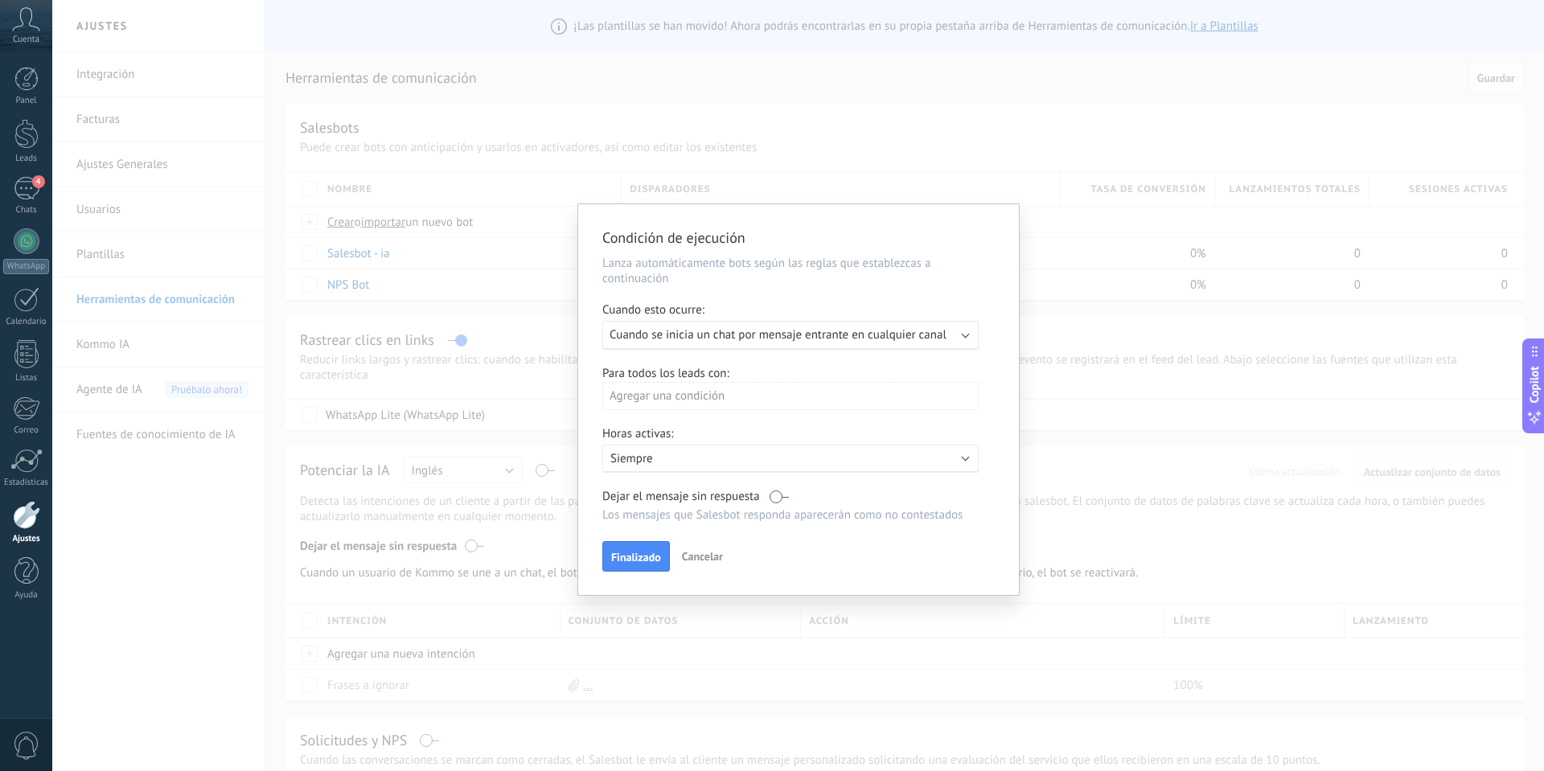
click at [778, 407] on div "Agregar una condición" at bounding box center [790, 396] width 376 height 28
click at [792, 397] on div at bounding box center [798, 399] width 441 height 391
click at [629, 550] on button "Finalizado" at bounding box center [636, 556] width 68 height 31
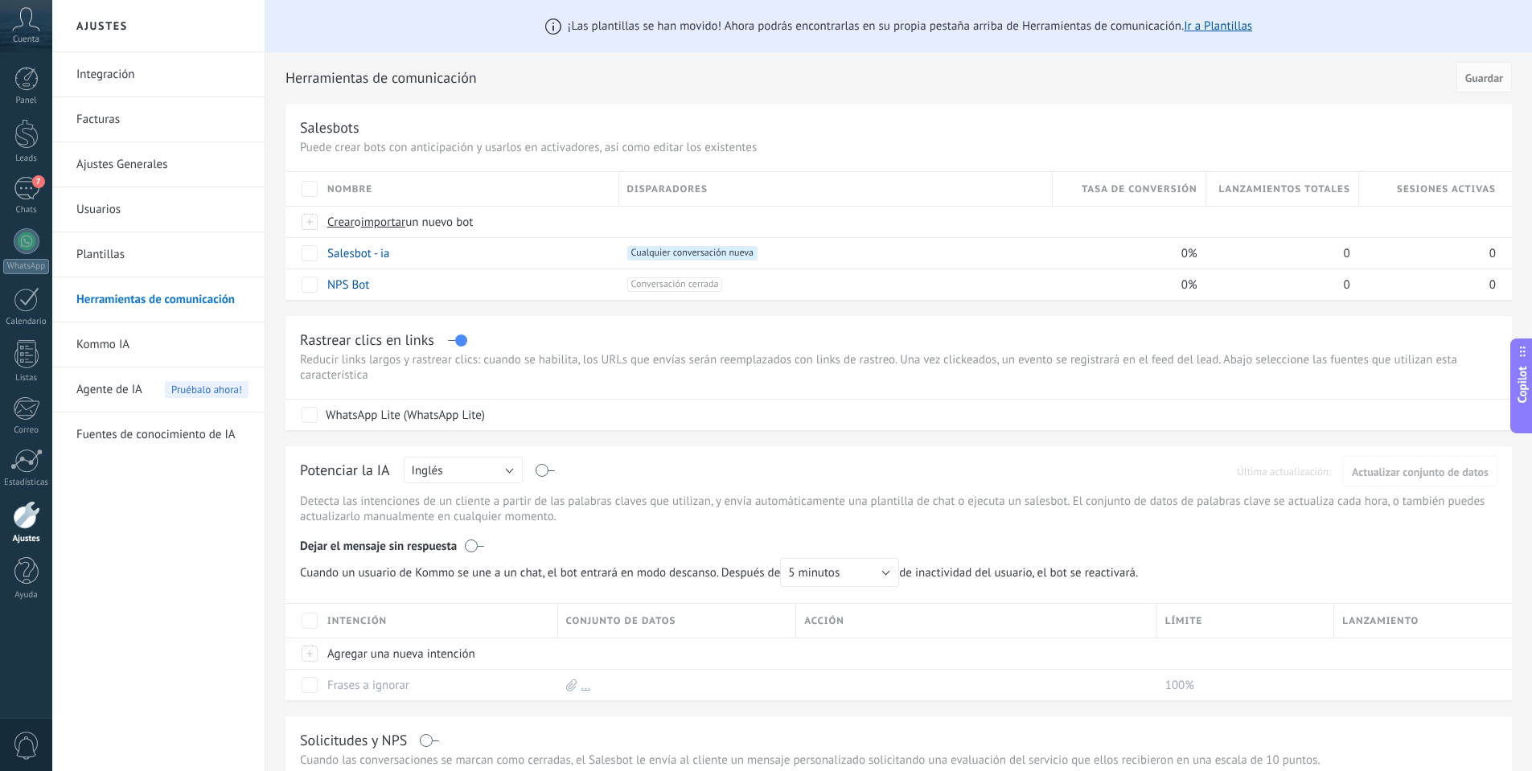
type textarea "***"
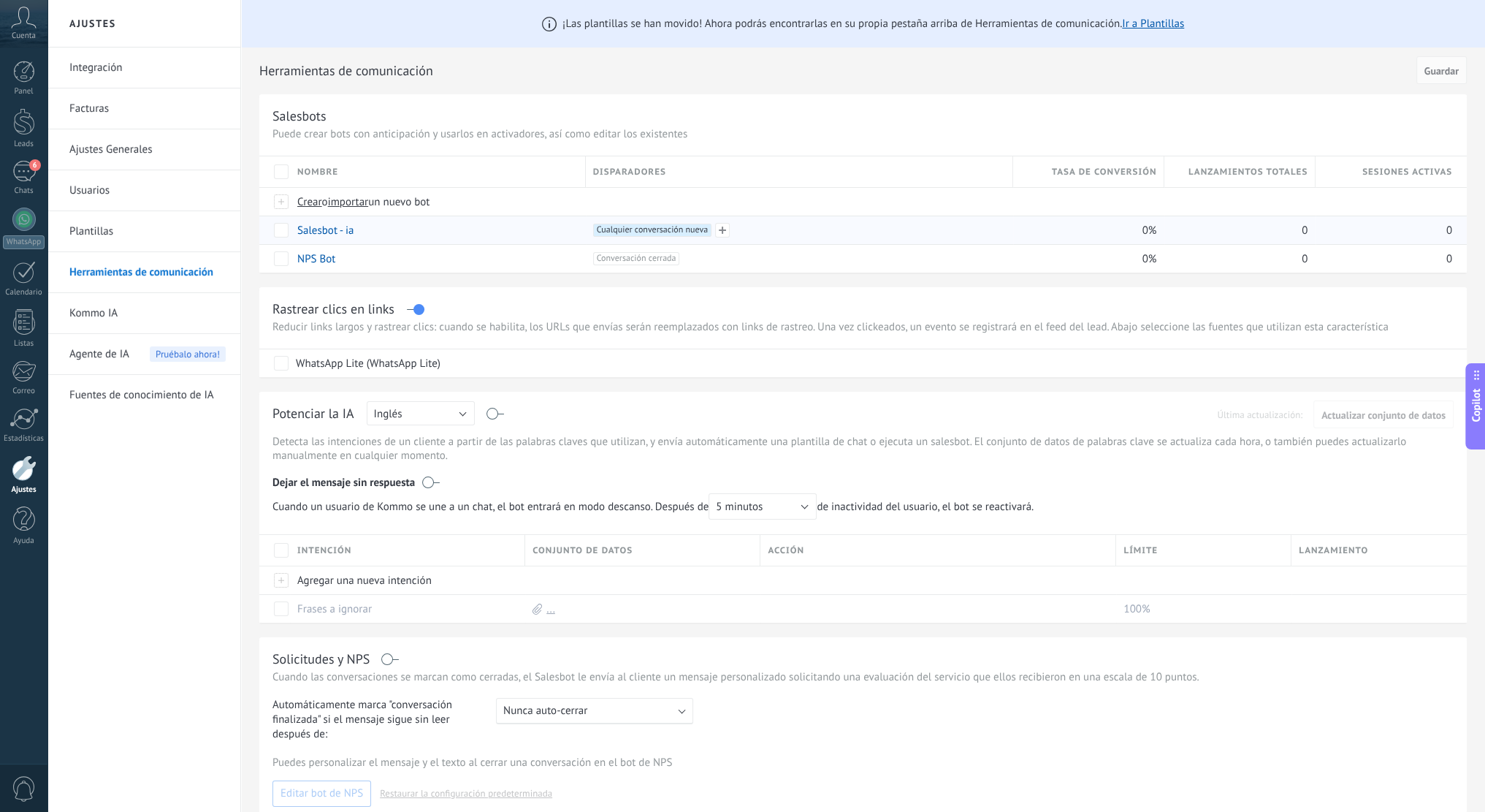
click at [652, 236] on span "Cualquier conversación nueva +0" at bounding box center [652, 230] width 118 height 13
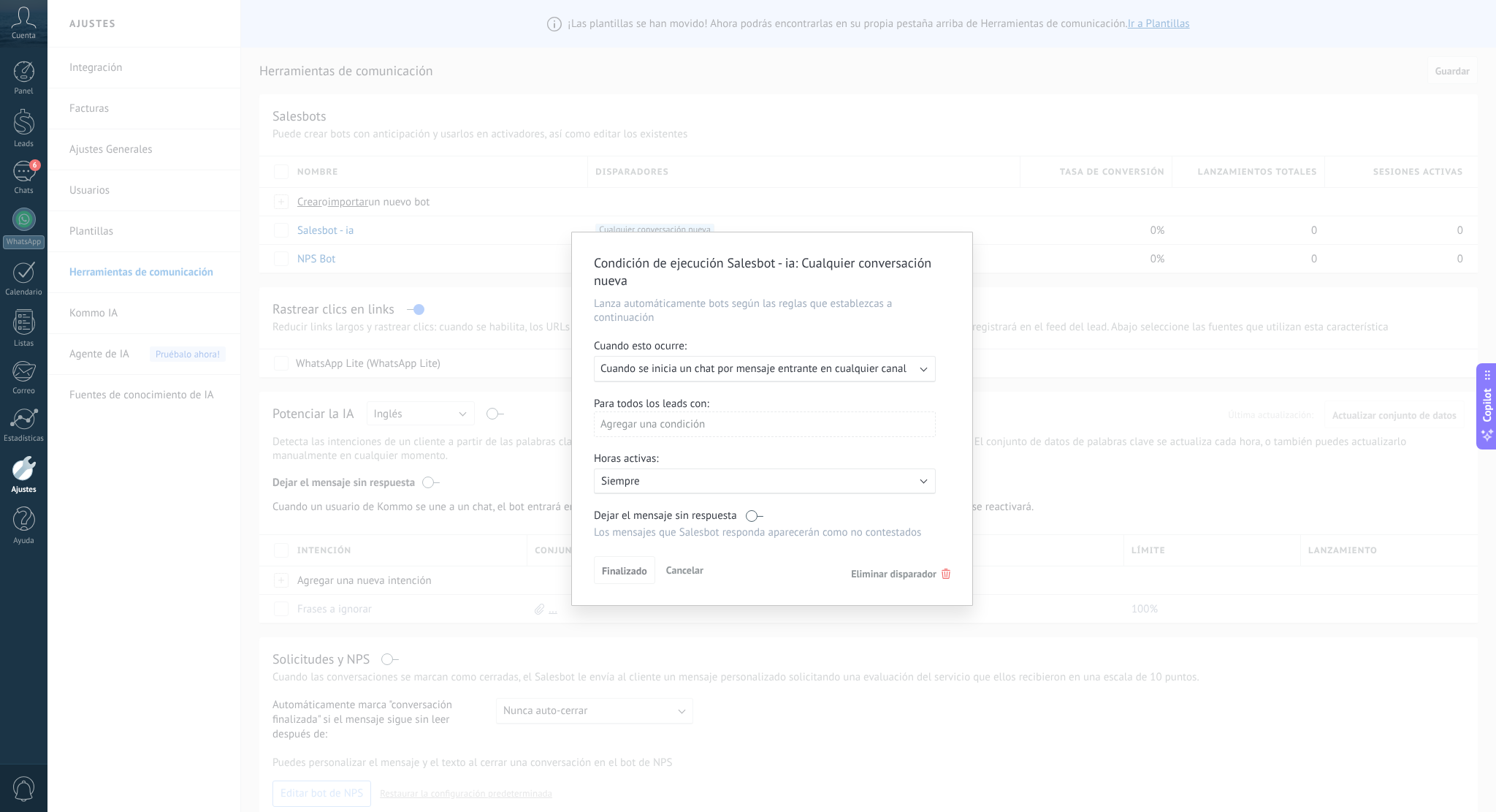
click at [741, 364] on span "Cuando se inicia un chat por mensaje entrante en cualquier canal" at bounding box center [753, 368] width 306 height 14
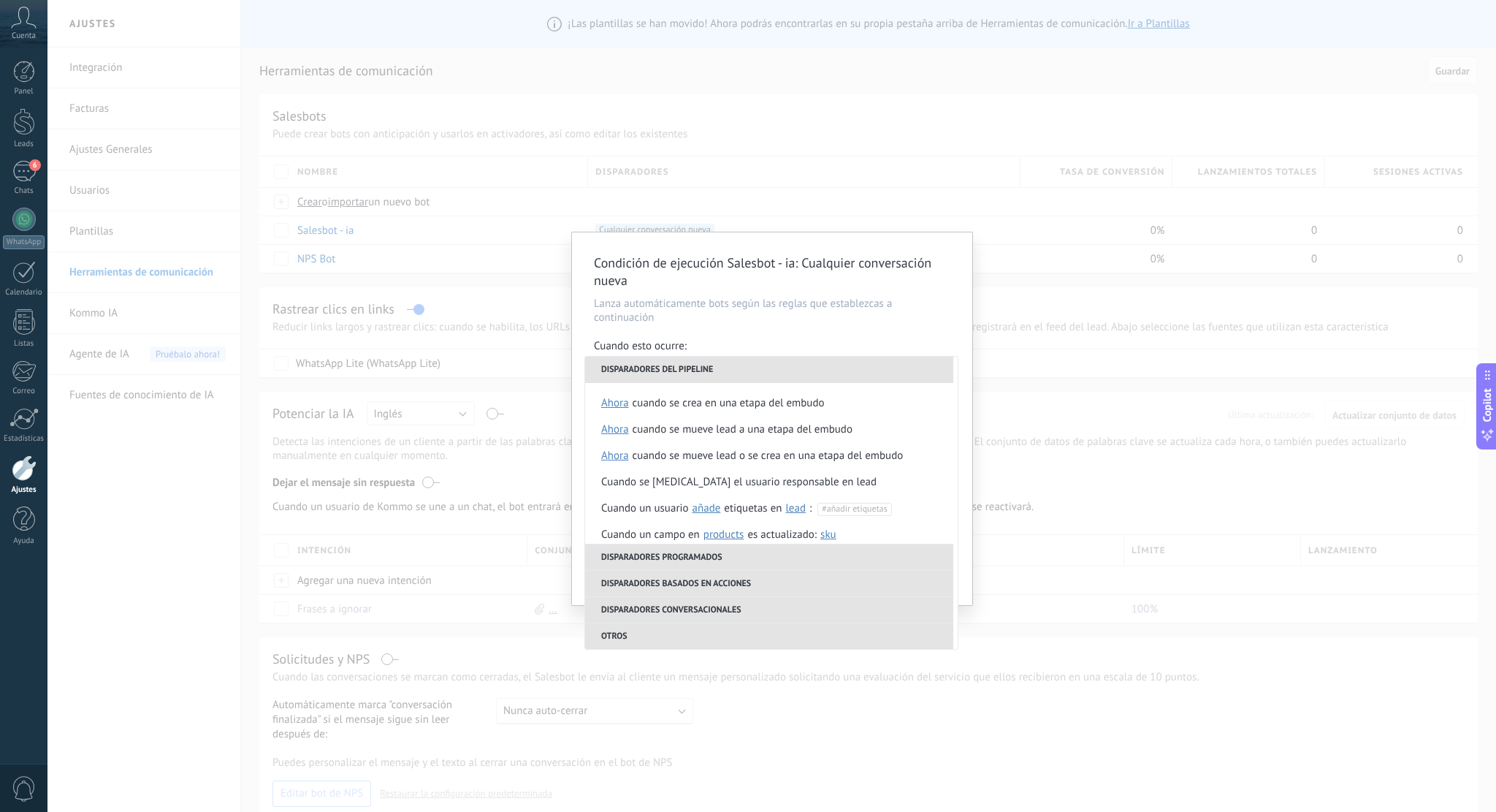
click at [766, 334] on div "Condición de ejecución Salesbot - ia : Cualquier conversación nueva Lanza autom…" at bounding box center [772, 419] width 401 height 372
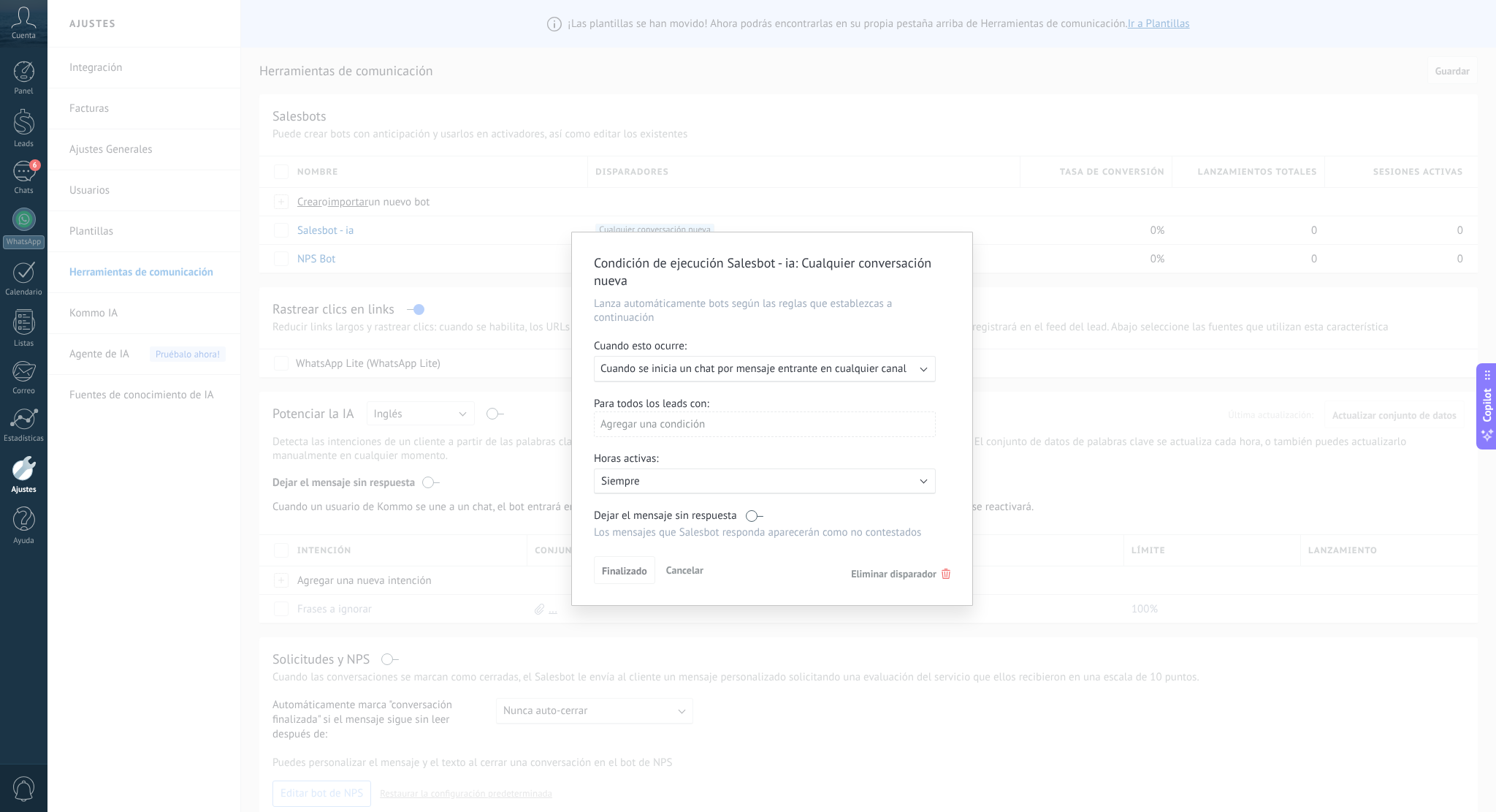
click at [928, 368] on div "Ejecutar: Cuando se inicia un chat por mensaje entrante en cualquier canal" at bounding box center [765, 369] width 342 height 26
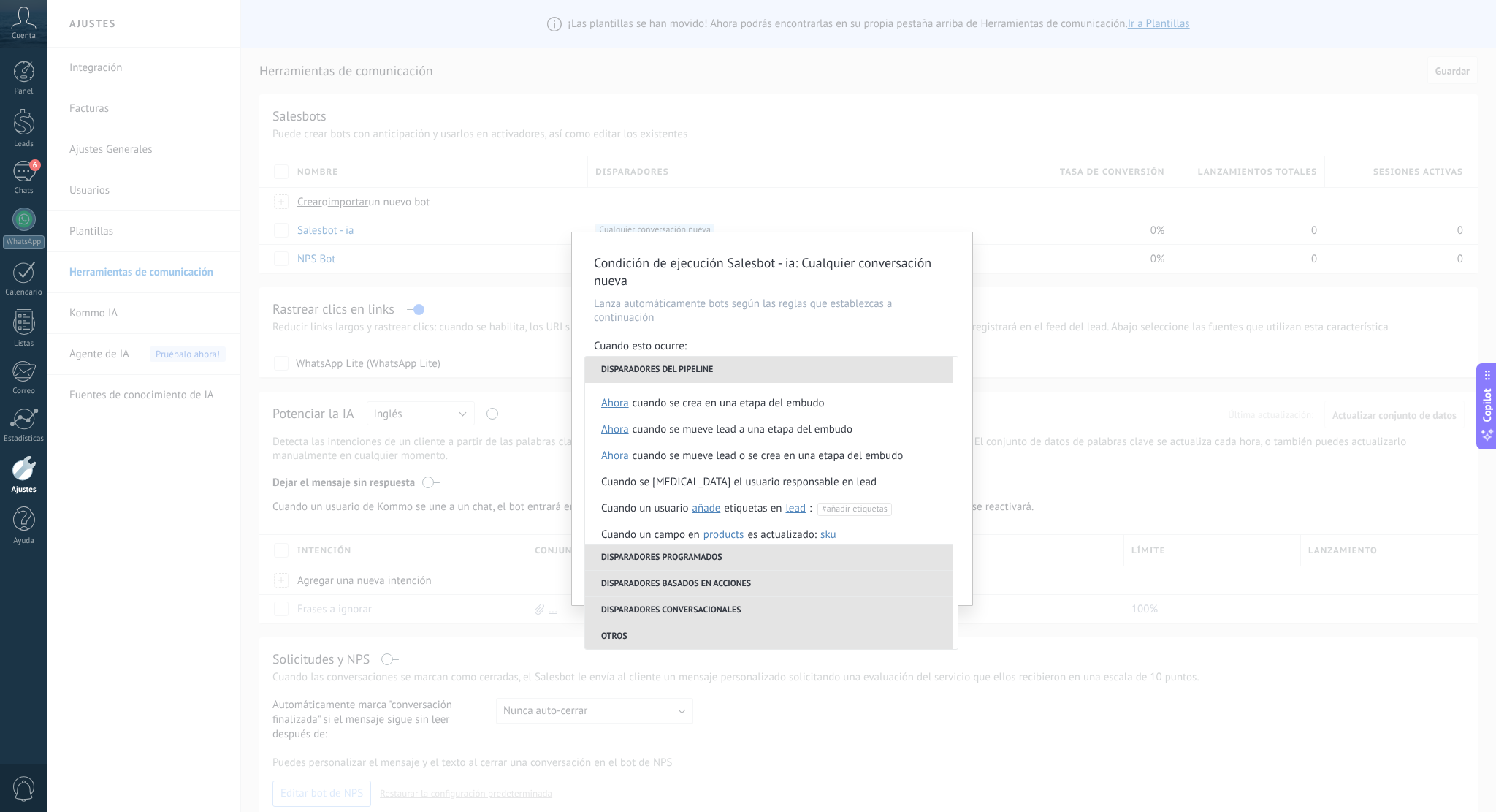
click at [678, 633] on li "Otros" at bounding box center [768, 635] width 368 height 26
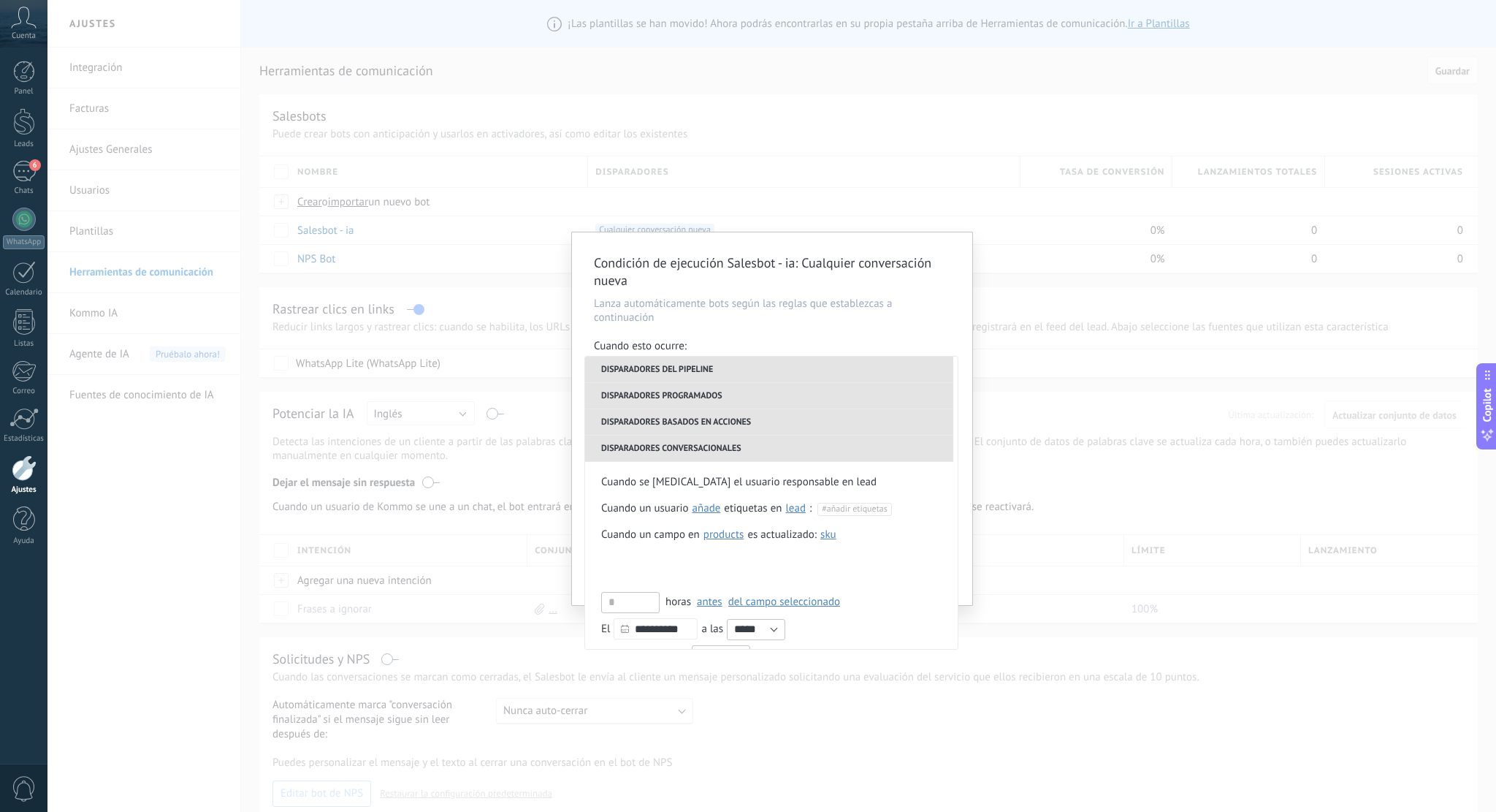
scroll to position [412, 0]
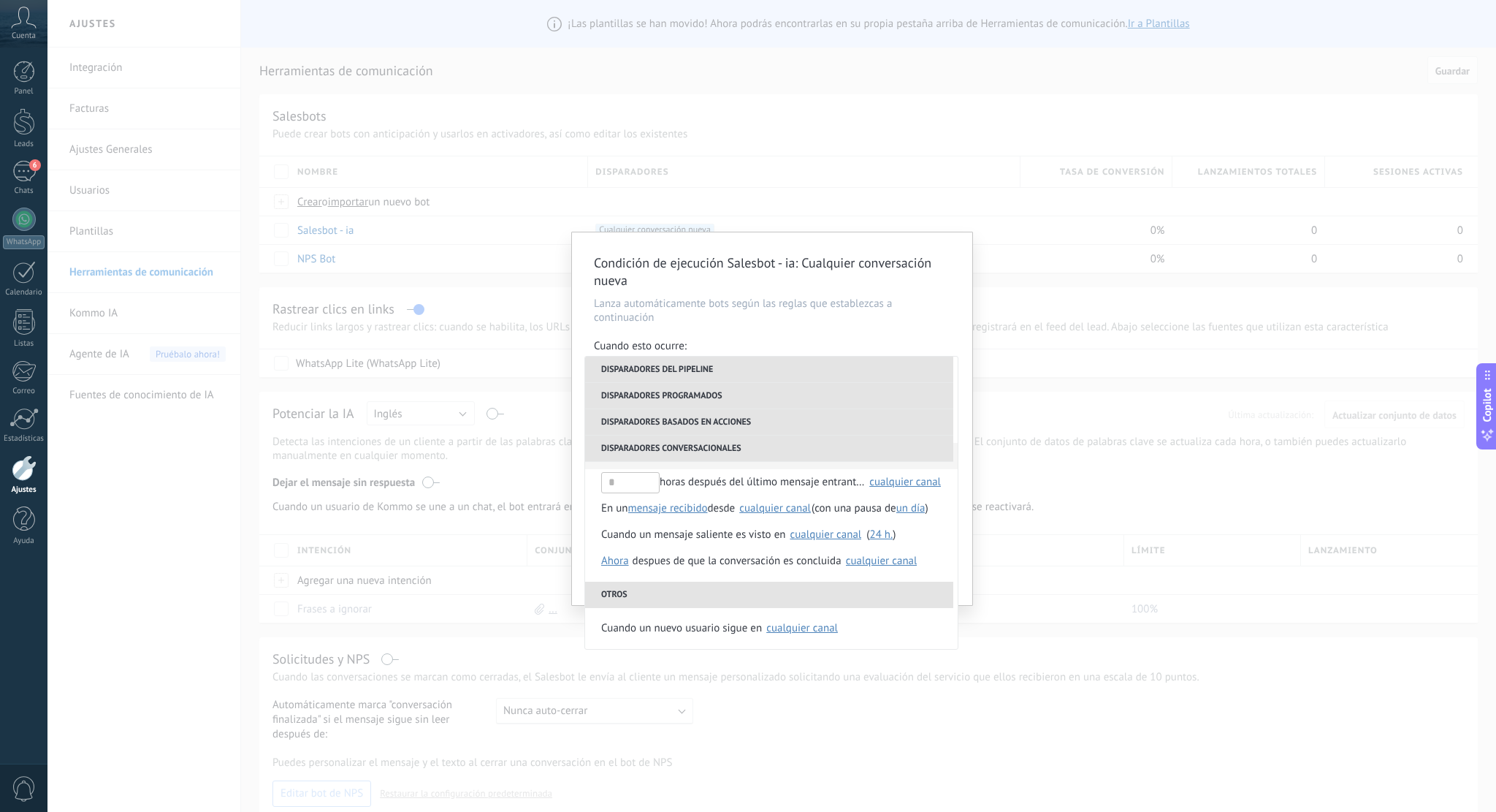
click at [778, 358] on li "Disparadores del pipeline" at bounding box center [768, 370] width 368 height 26
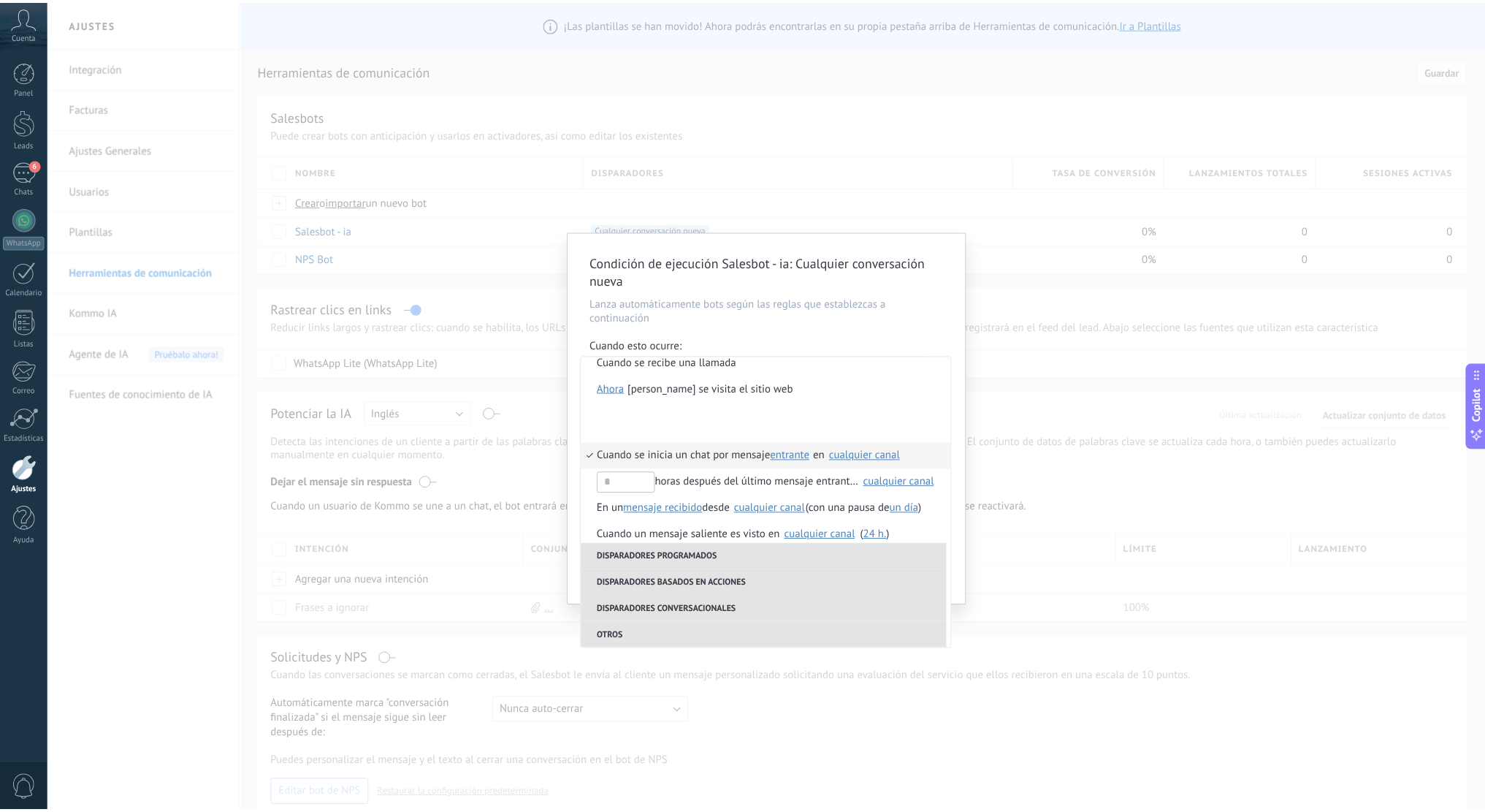
scroll to position [0, 0]
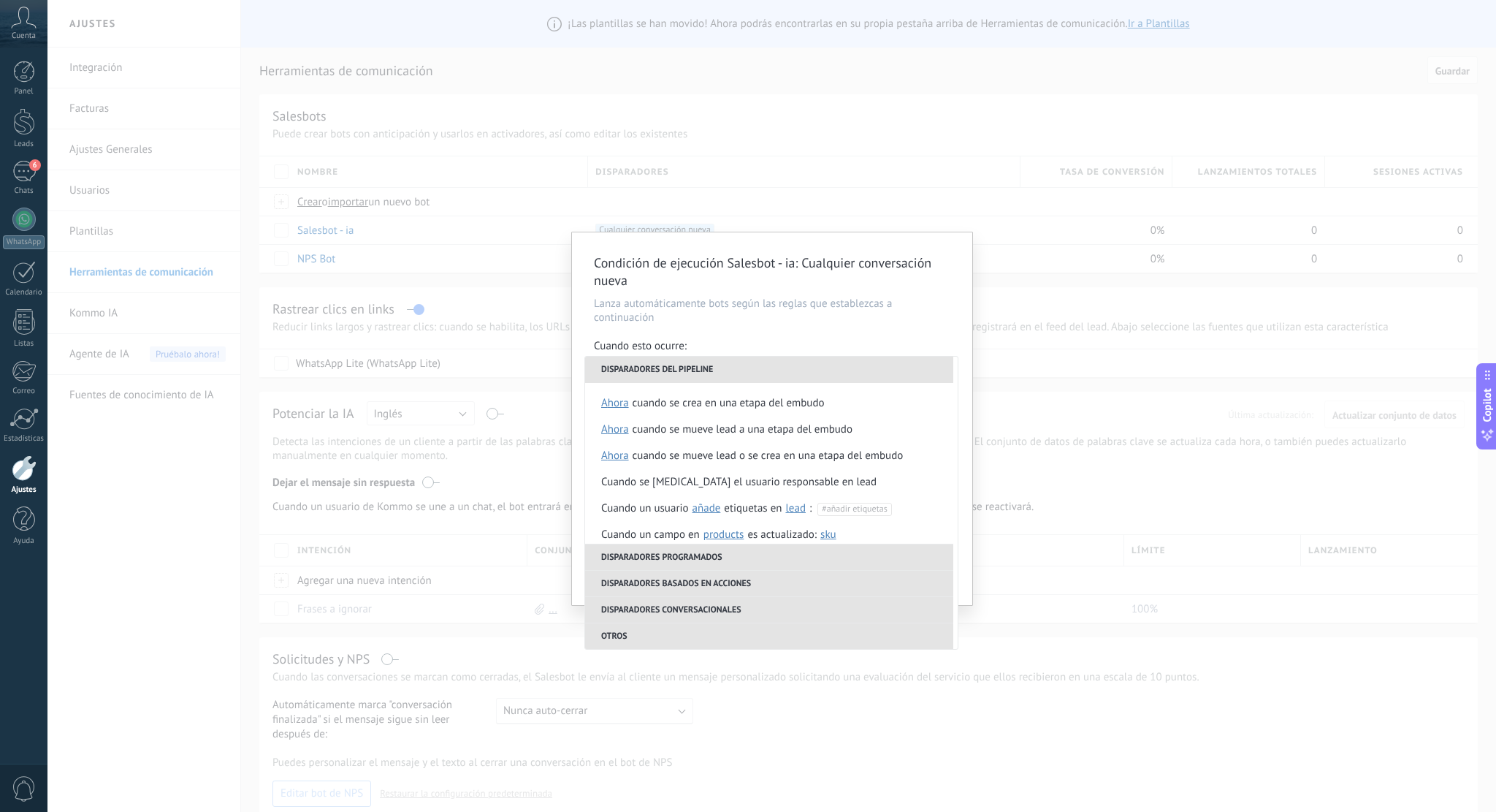
click at [779, 342] on div "Cuando esto ocurre:" at bounding box center [772, 347] width 357 height 17
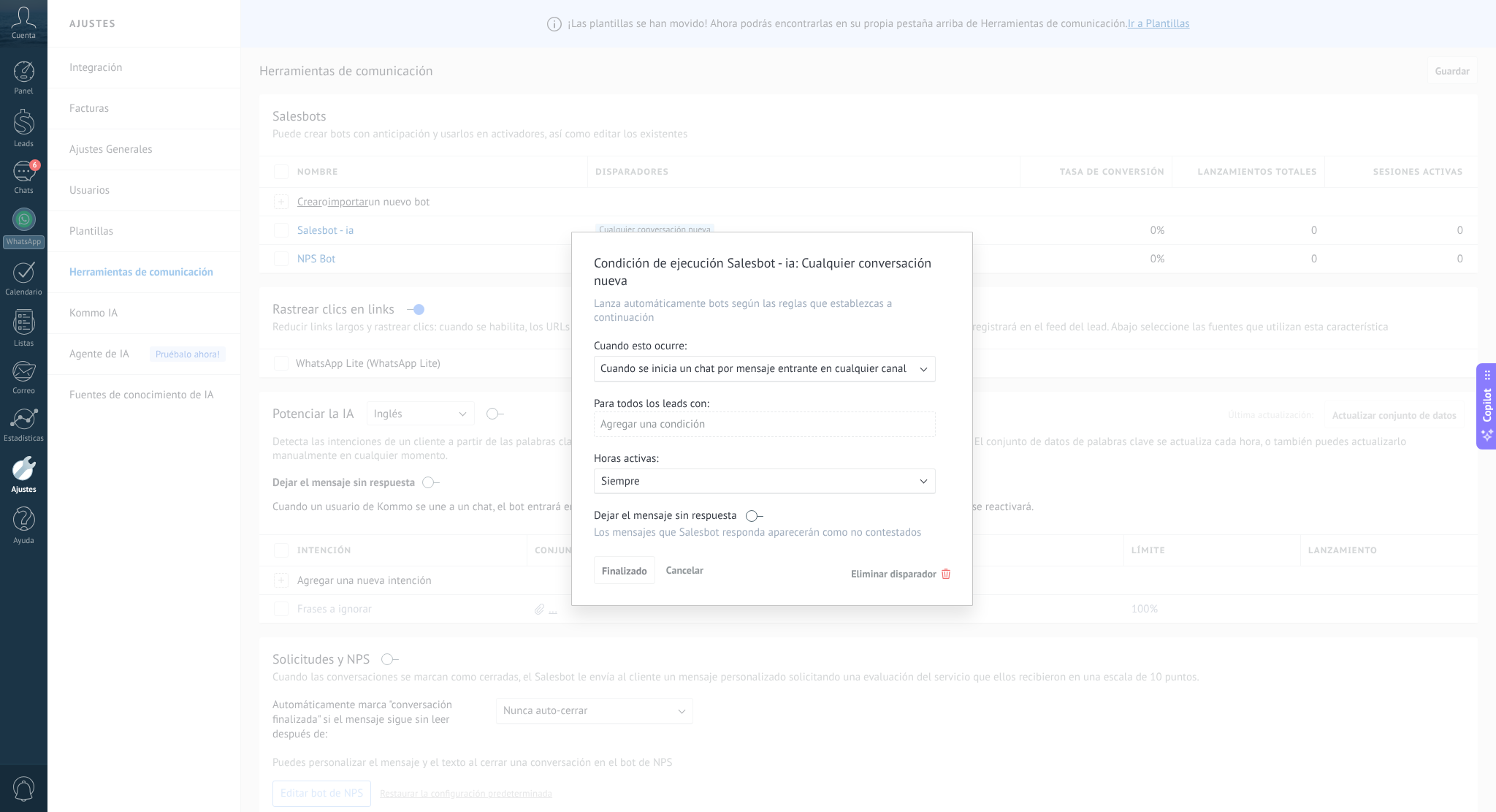
click at [915, 577] on span "Eliminar disparador" at bounding box center [894, 573] width 85 height 13
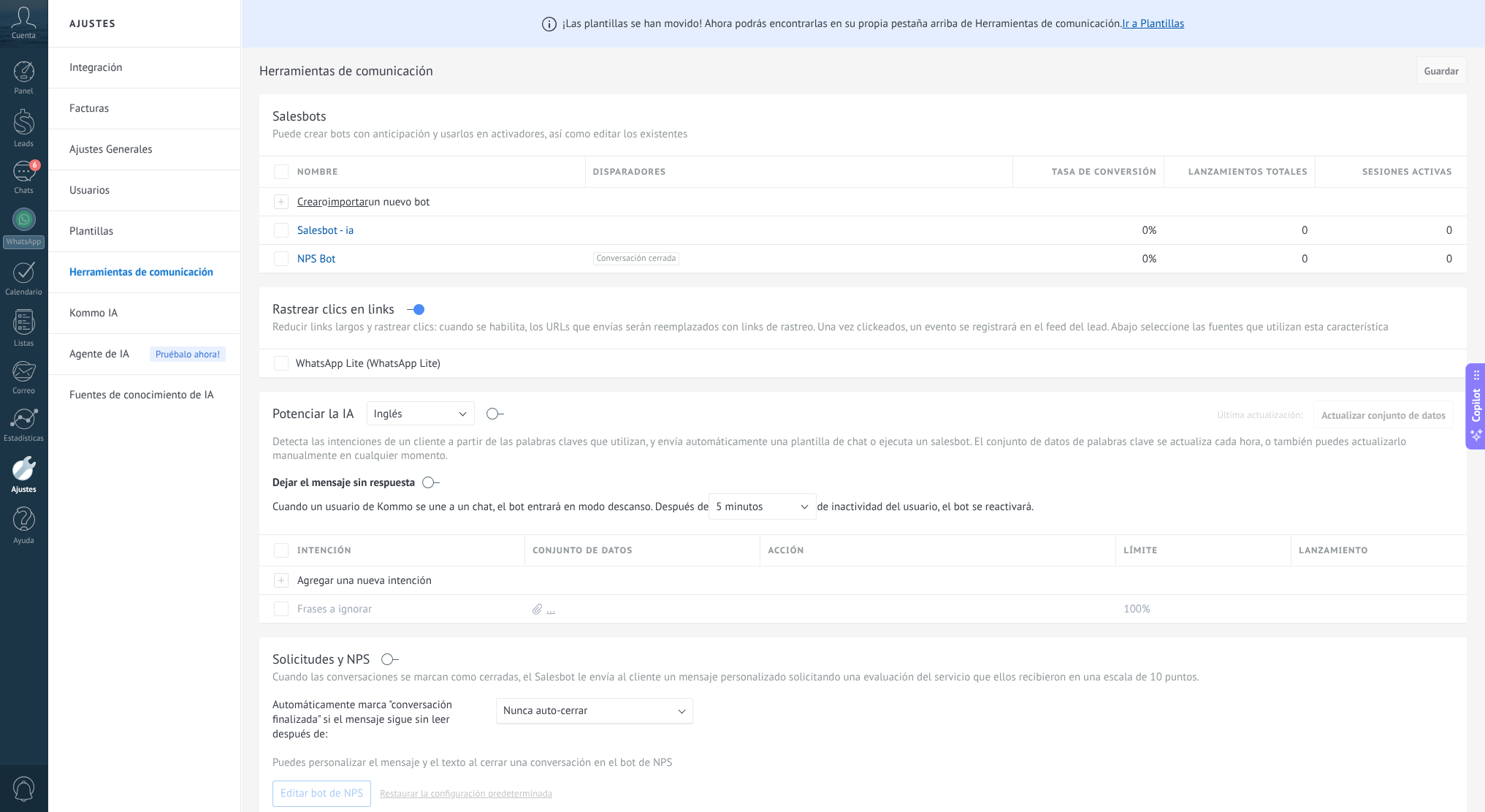
click at [1391, 69] on span "Guardar" at bounding box center [1442, 70] width 35 height 10
click at [1282, 68] on h2 "Herramientas de comunicación" at bounding box center [836, 71] width 1153 height 29
drag, startPoint x: 500, startPoint y: 131, endPoint x: 573, endPoint y: 133, distance: 73.0
click at [573, 133] on p "Puede crear bots con anticipación y usarlos en activadores, así como editar los…" at bounding box center [863, 134] width 1182 height 14
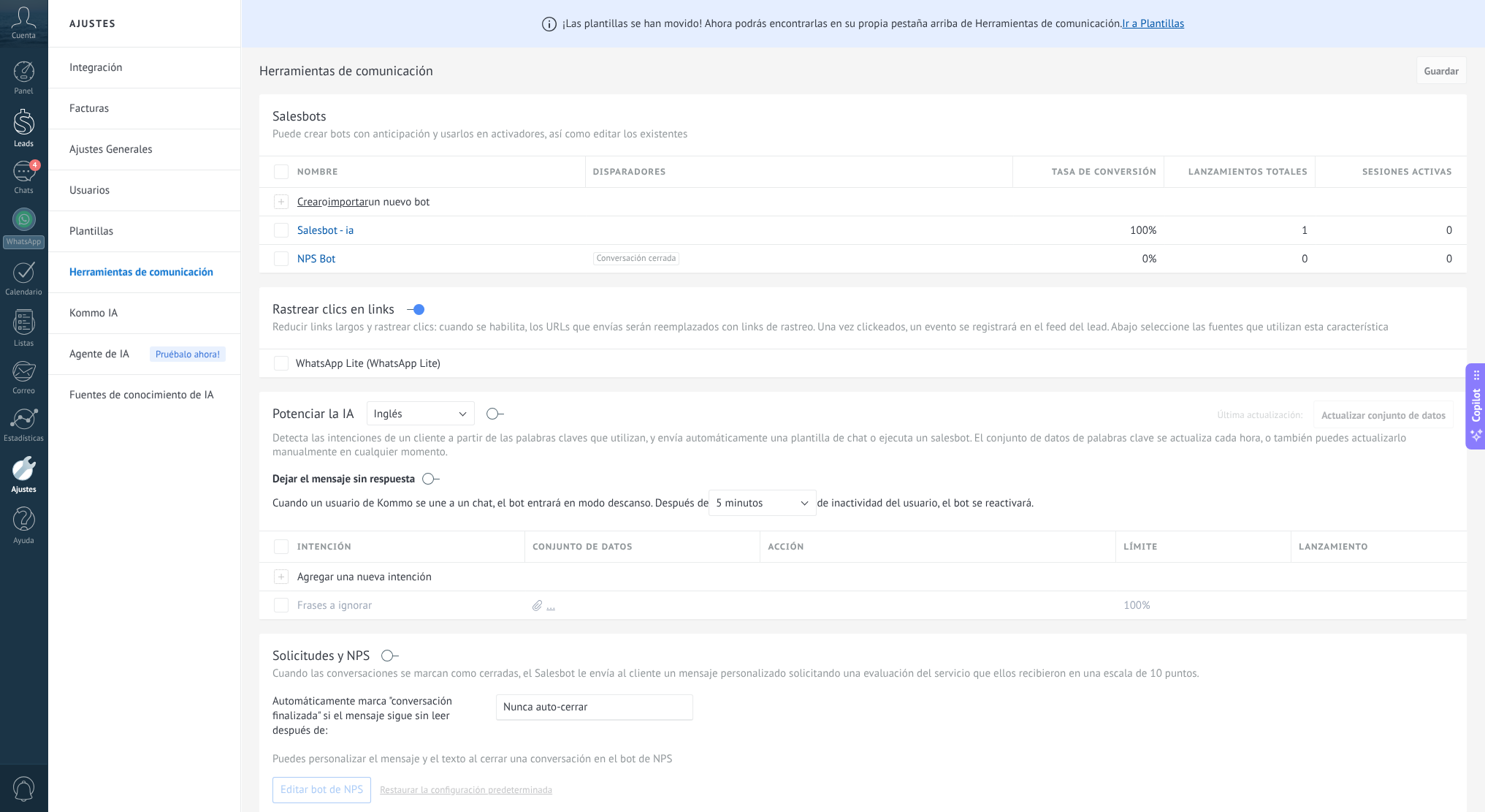
click at [16, 109] on div at bounding box center [24, 122] width 22 height 27
